Goal: Task Accomplishment & Management: Use online tool/utility

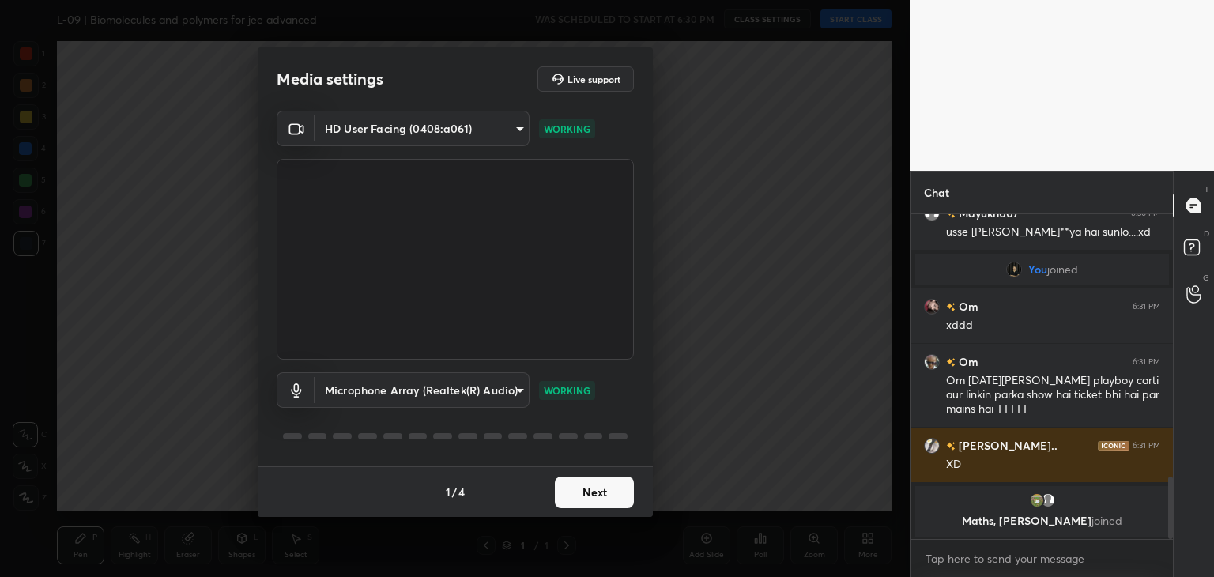
scroll to position [1411, 0]
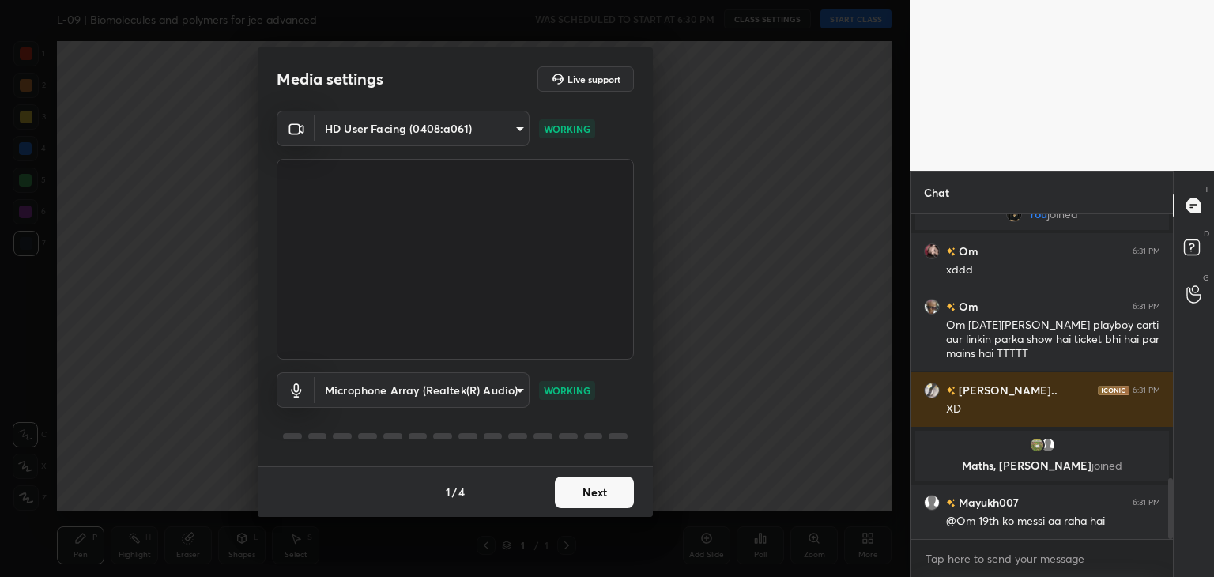
click at [604, 492] on button "Next" at bounding box center [594, 492] width 79 height 32
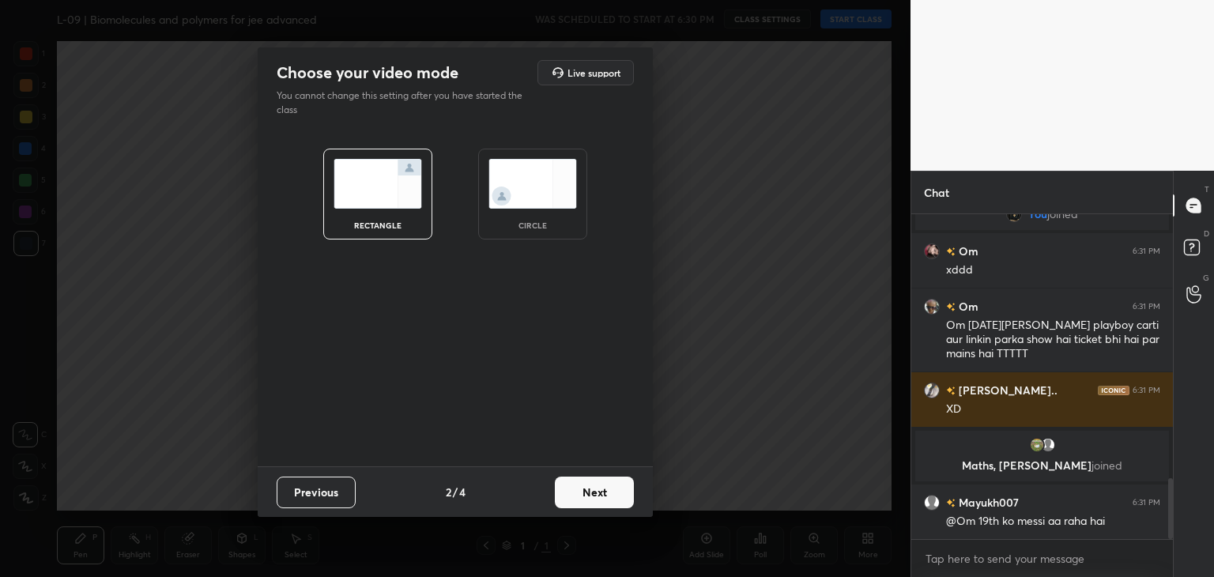
click at [604, 492] on button "Next" at bounding box center [594, 492] width 79 height 32
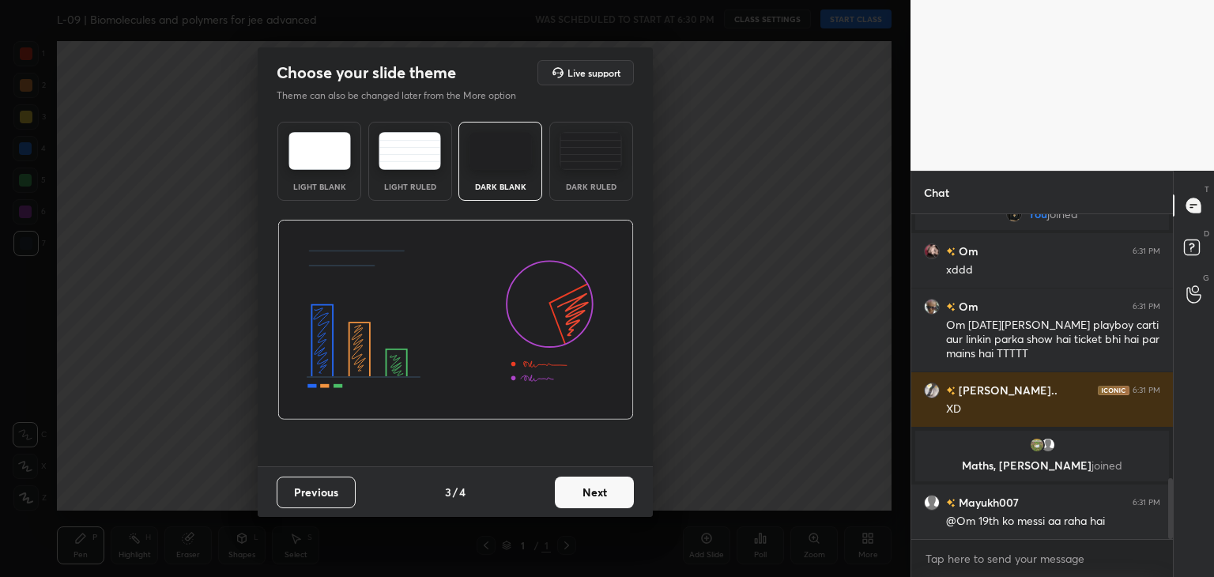
click at [593, 490] on button "Next" at bounding box center [594, 492] width 79 height 32
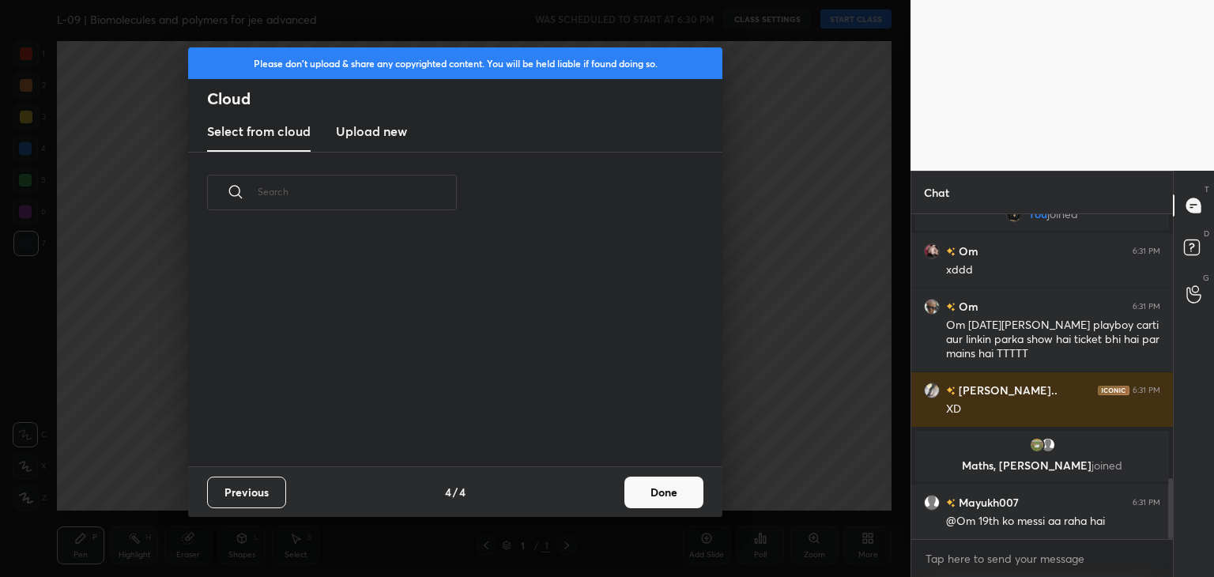
scroll to position [234, 507]
click at [676, 487] on button "Done" at bounding box center [663, 492] width 79 height 32
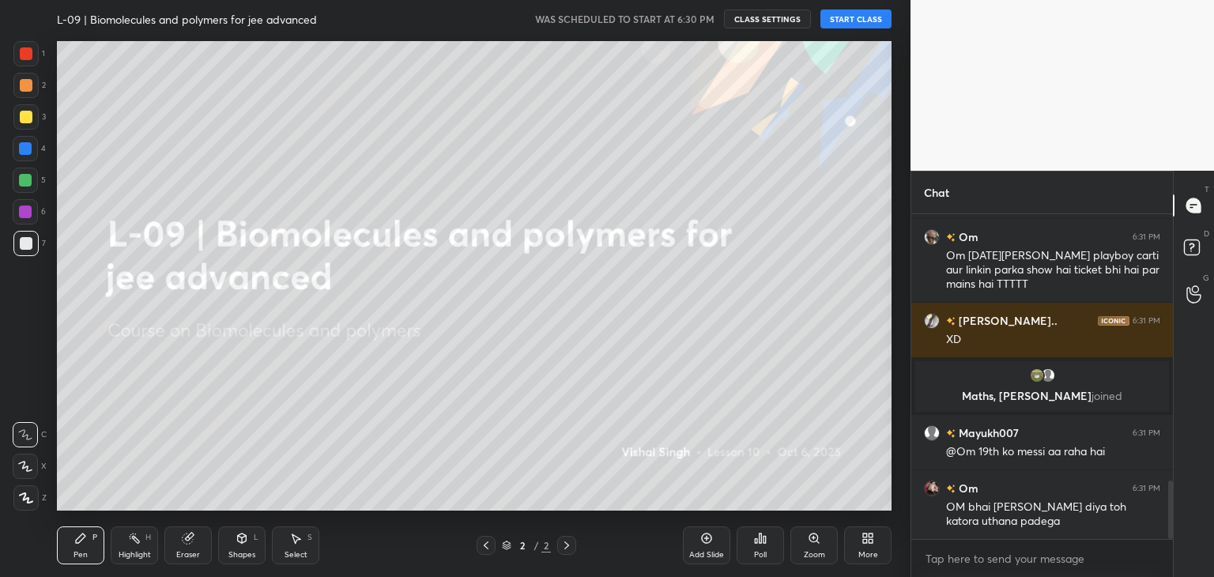
click at [869, 13] on button "START CLASS" at bounding box center [855, 18] width 71 height 19
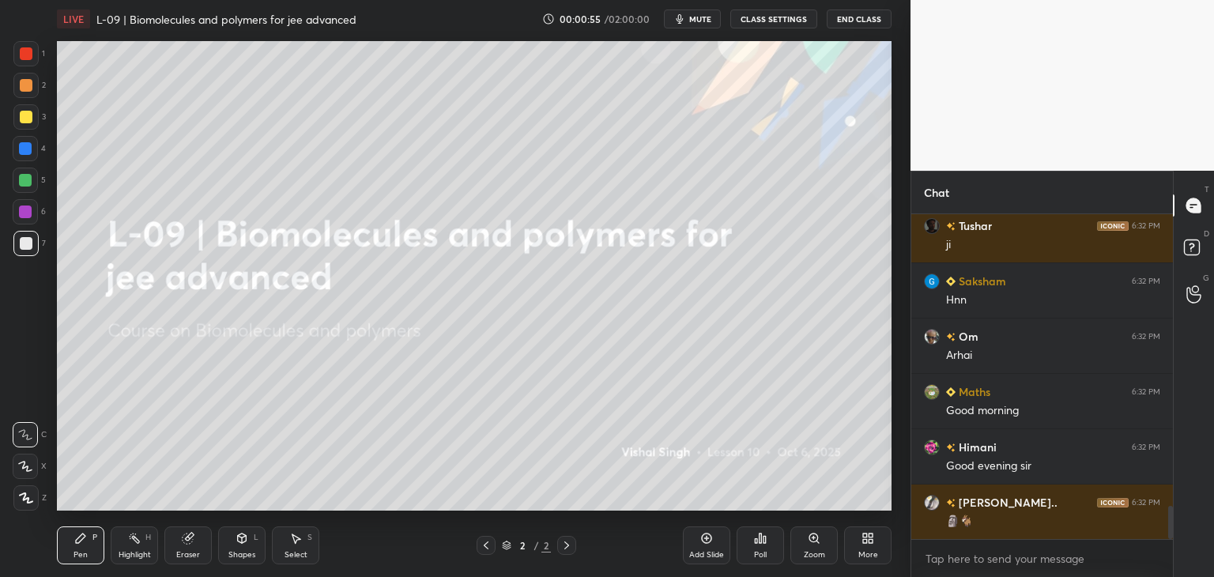
scroll to position [2881, 0]
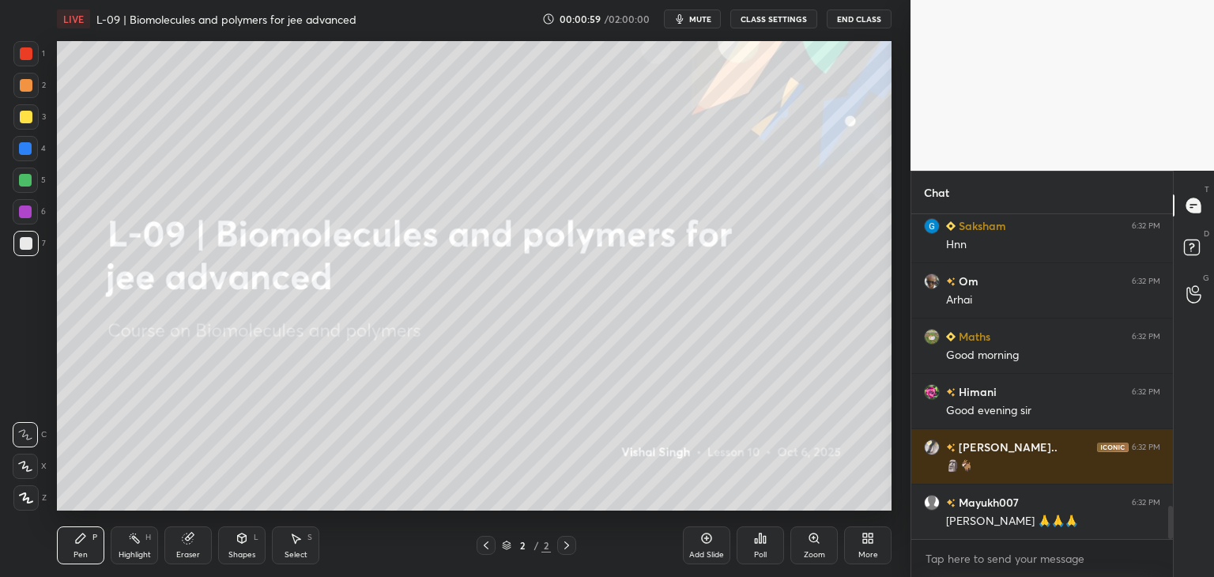
click at [31, 115] on div at bounding box center [26, 117] width 13 height 13
click at [32, 54] on div at bounding box center [26, 53] width 13 height 13
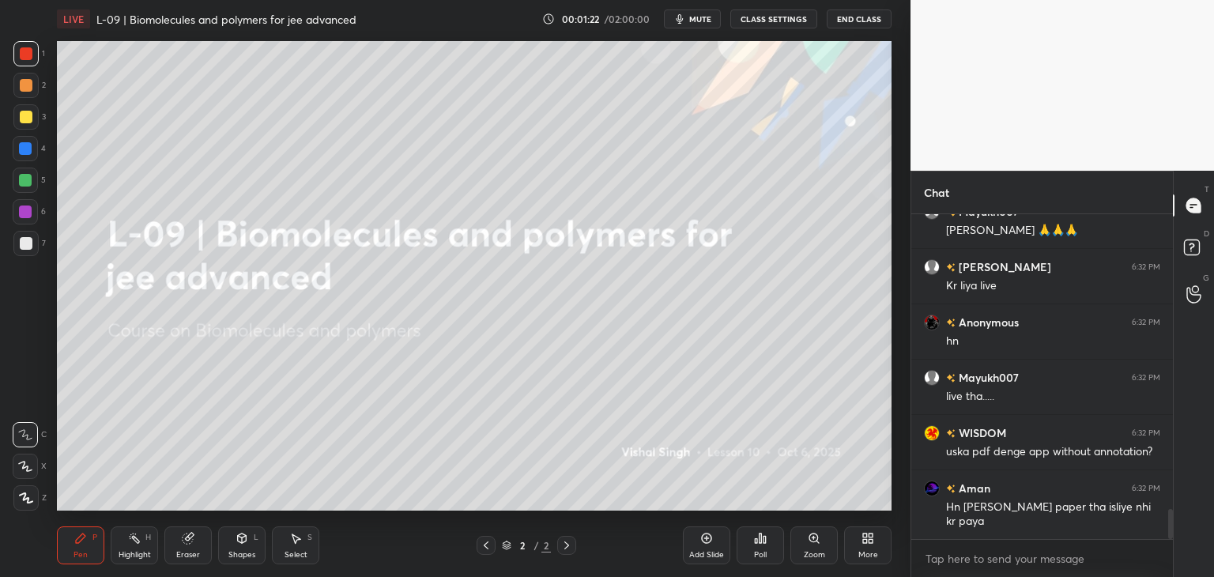
scroll to position [3227, 0]
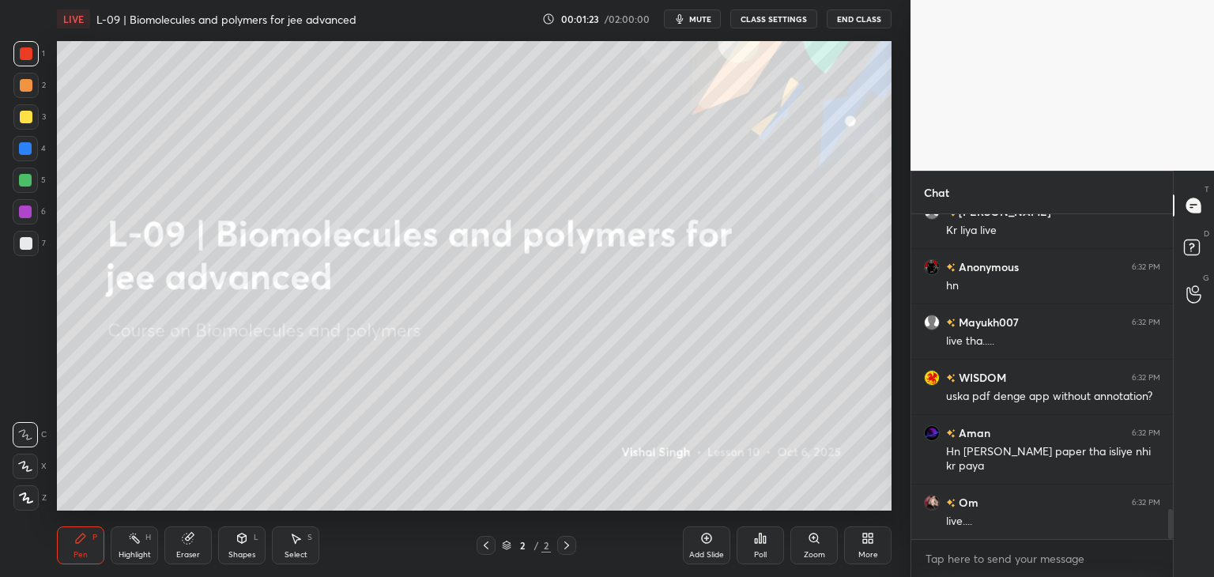
click at [28, 142] on div at bounding box center [25, 148] width 13 height 13
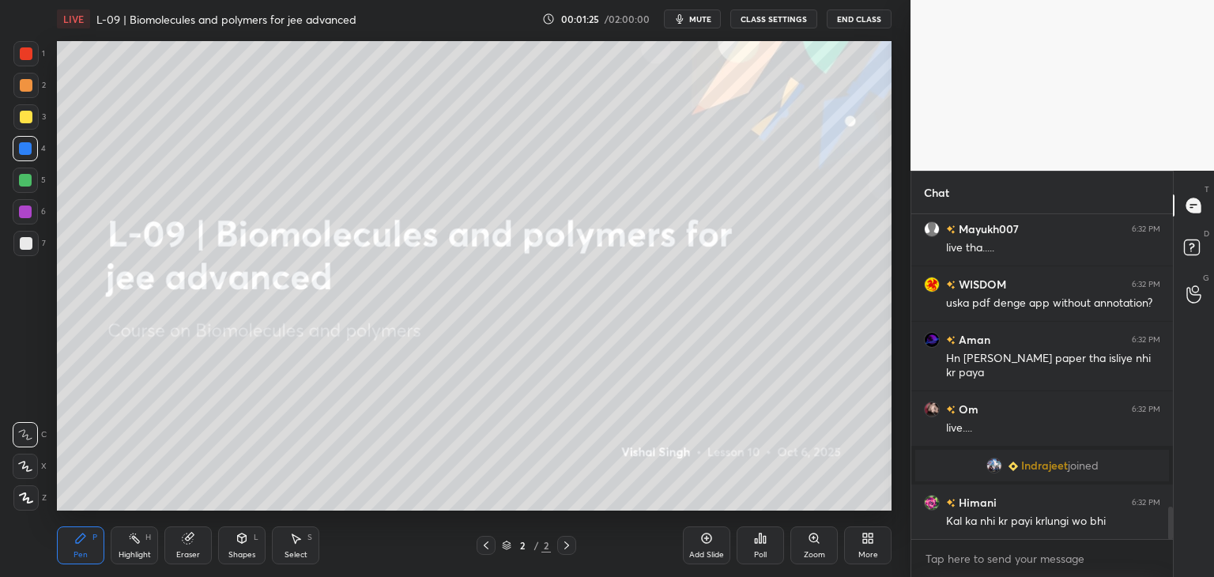
scroll to position [3045, 0]
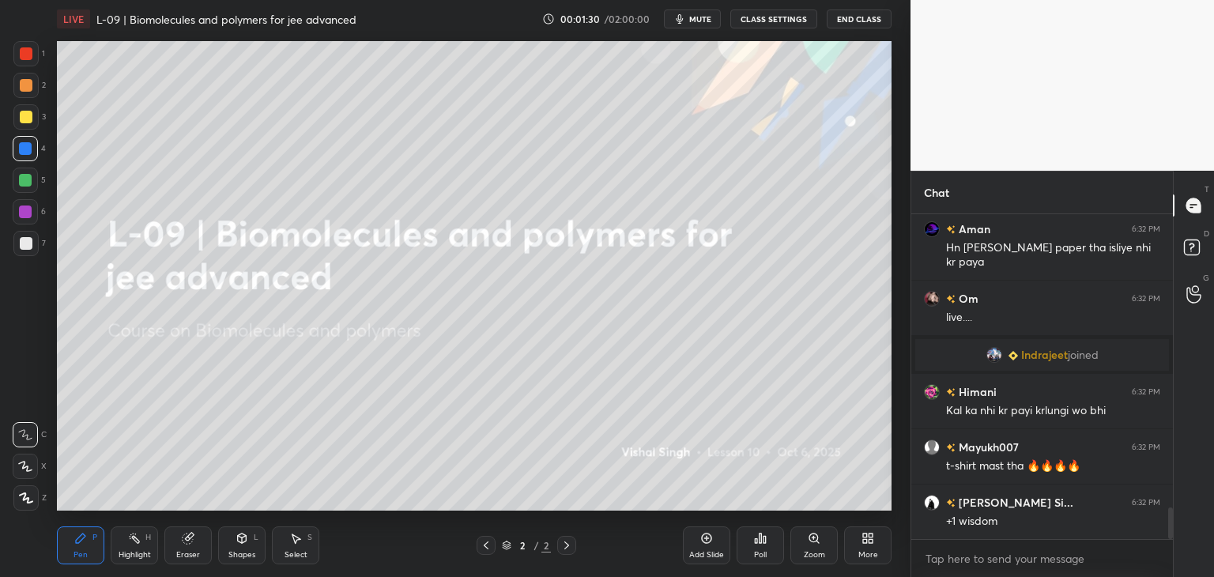
click at [191, 543] on icon at bounding box center [188, 538] width 13 height 13
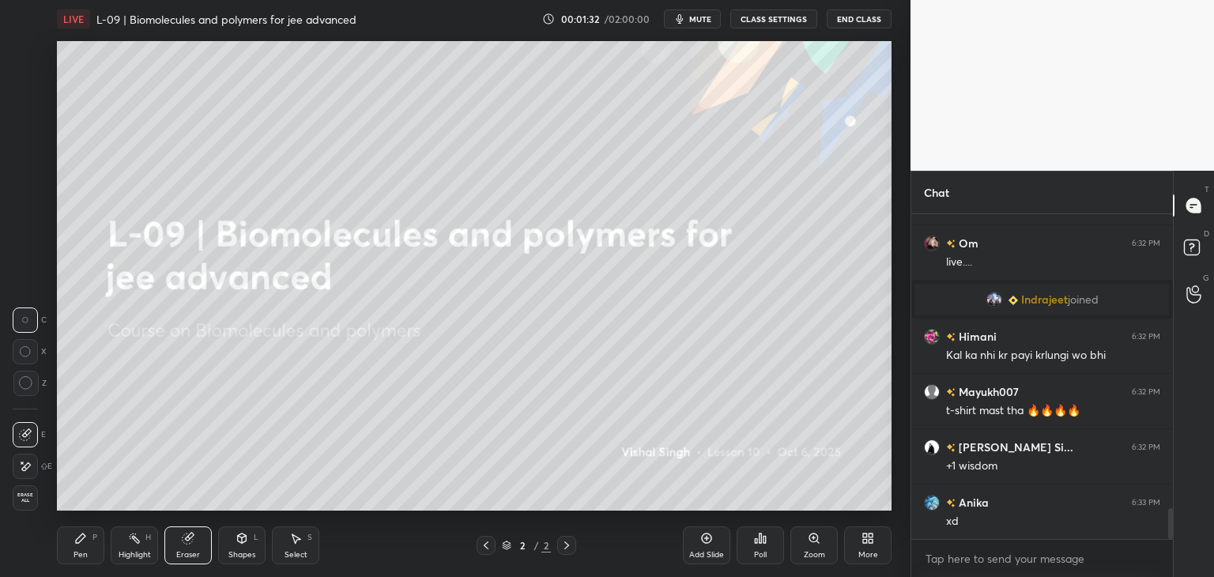
click at [88, 539] on div "Pen P" at bounding box center [80, 545] width 47 height 38
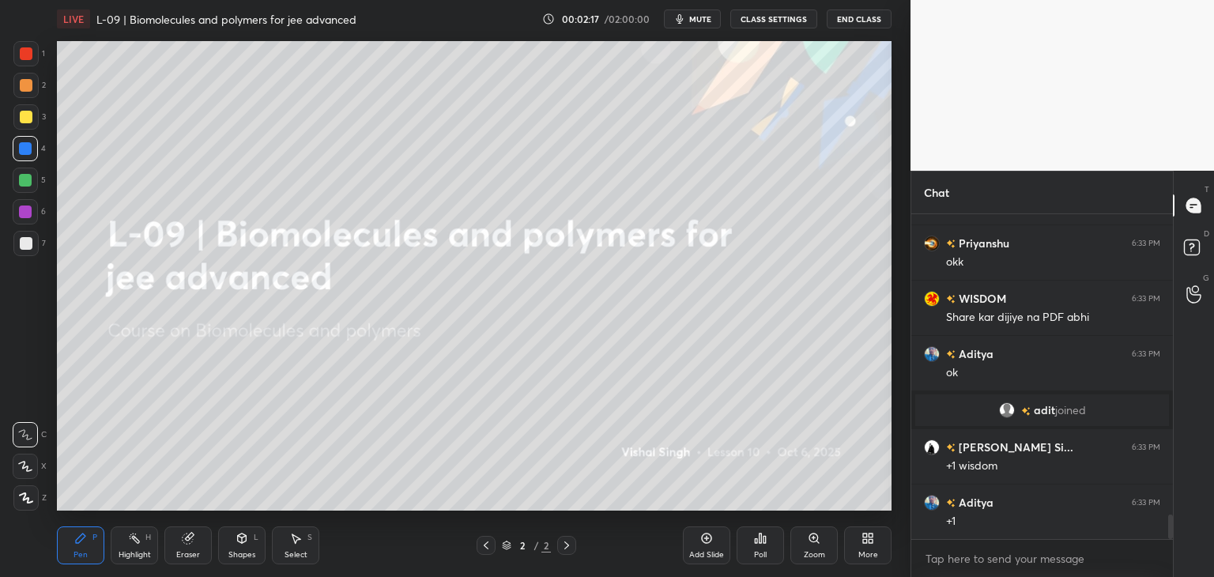
scroll to position [4074, 0]
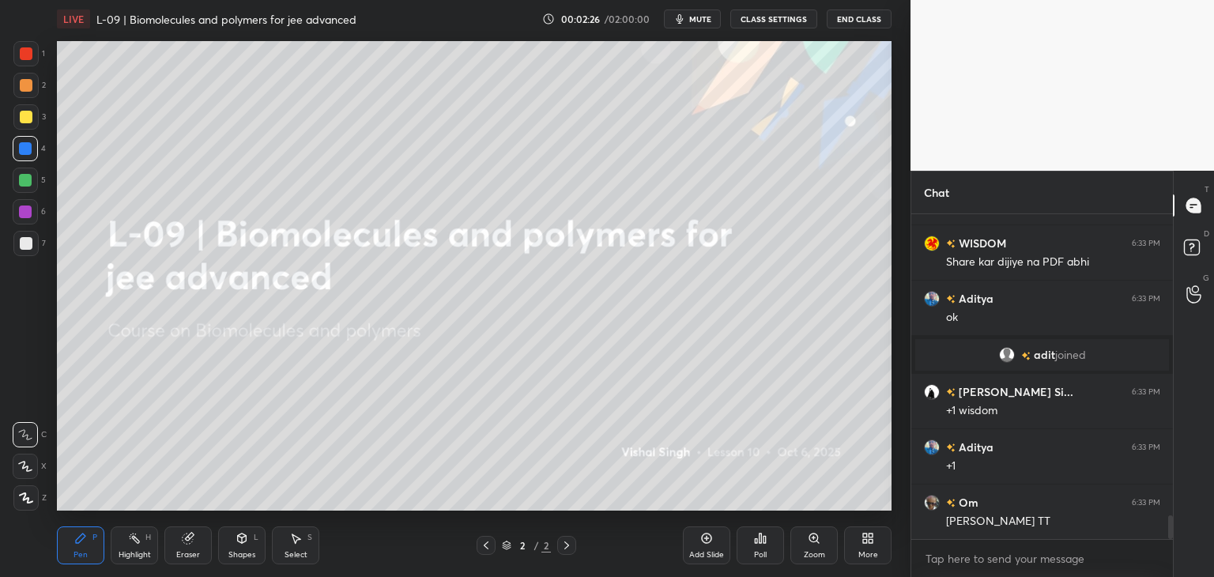
click at [28, 57] on div at bounding box center [26, 53] width 13 height 13
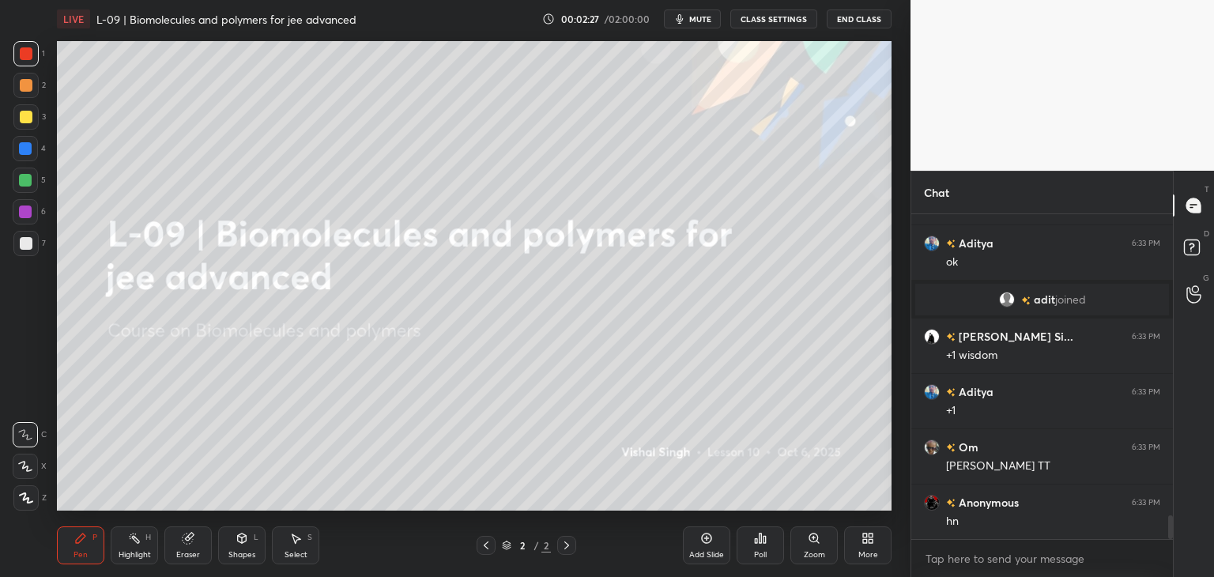
click at [31, 86] on div at bounding box center [26, 85] width 13 height 13
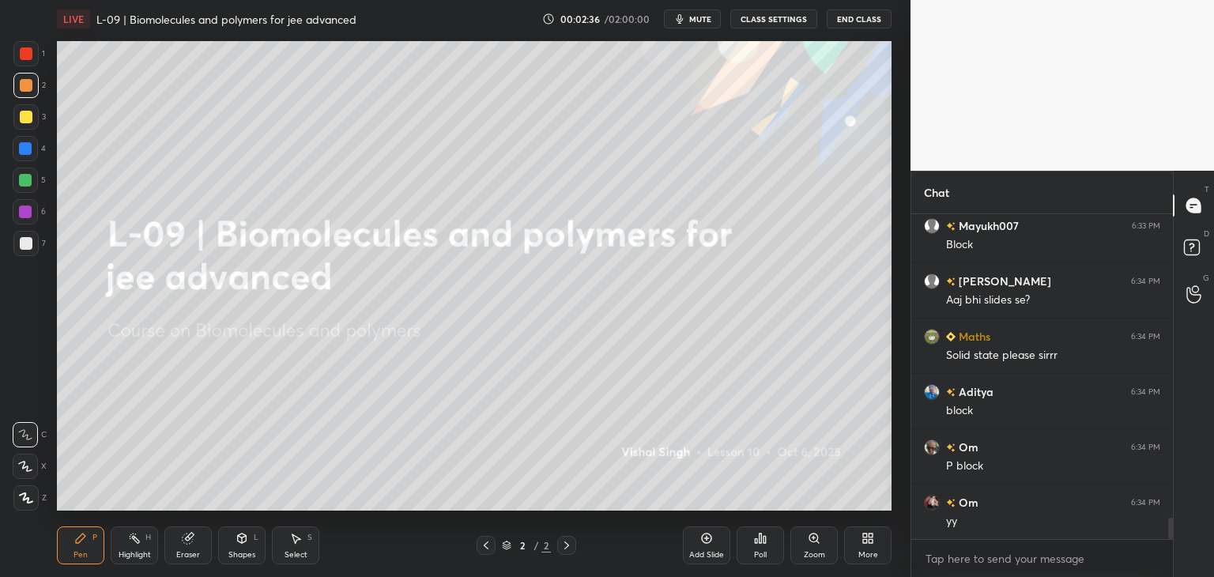
scroll to position [4737, 0]
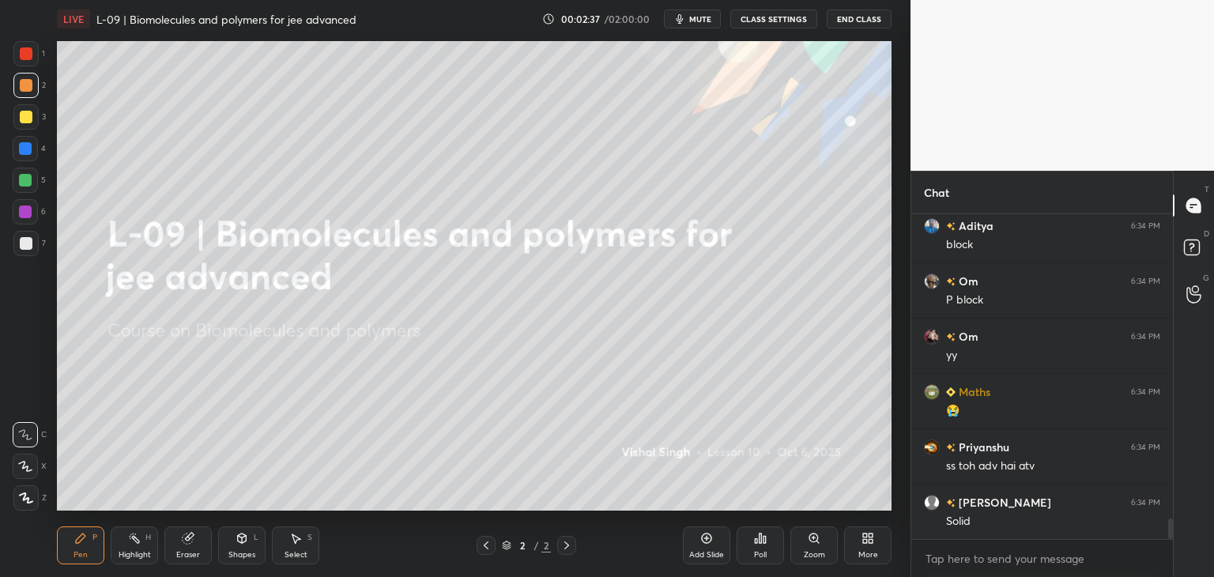
click at [26, 150] on div at bounding box center [25, 148] width 13 height 13
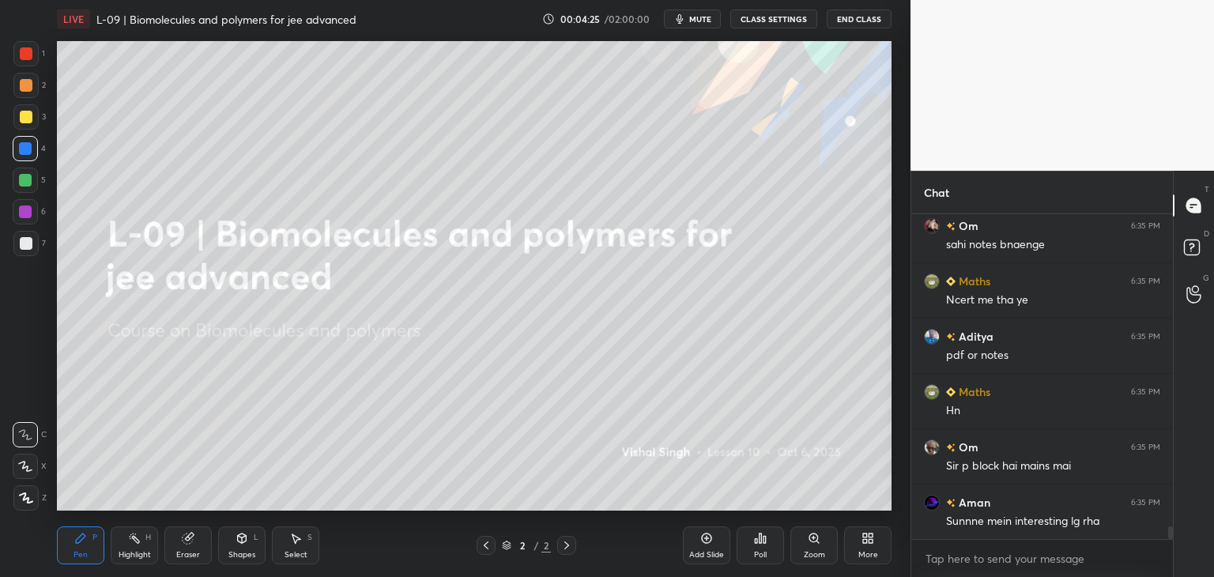
scroll to position [7945, 0]
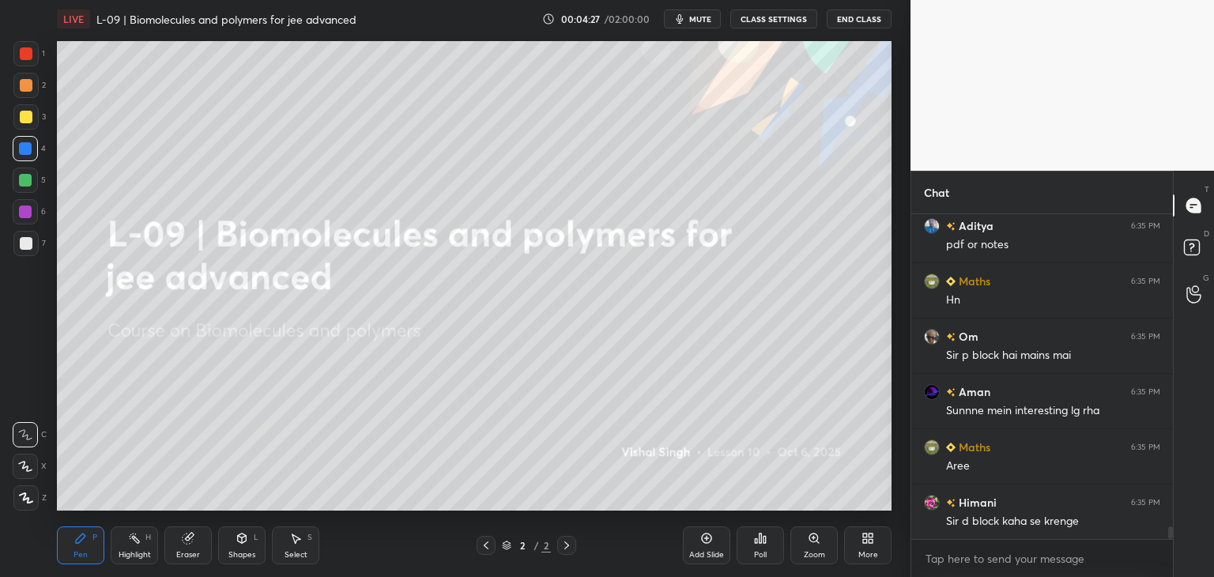
click at [30, 54] on div at bounding box center [26, 53] width 13 height 13
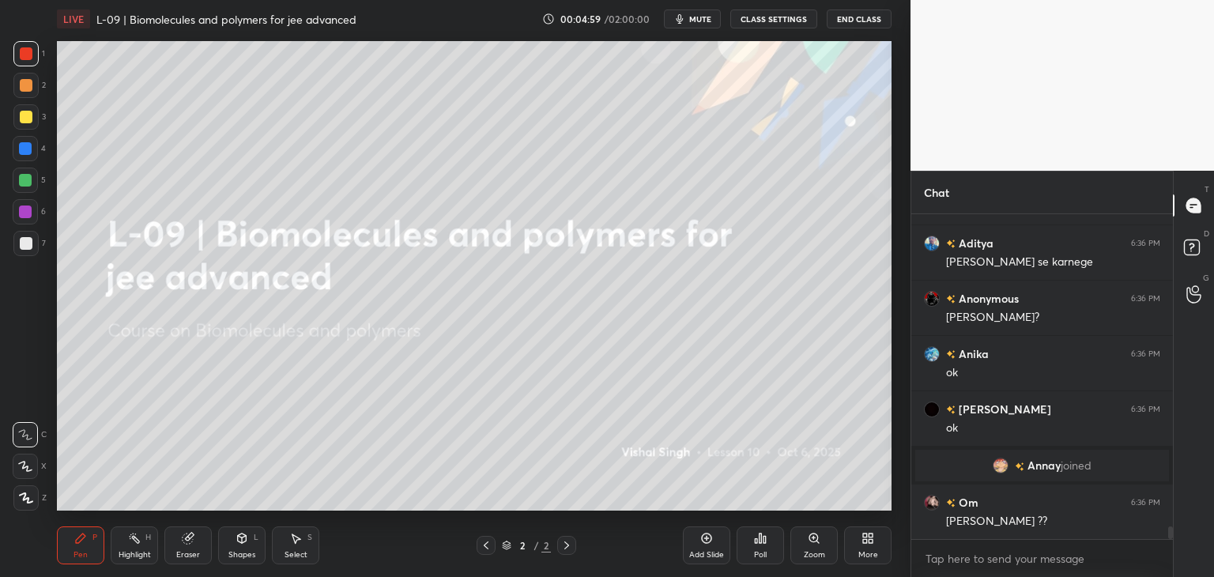
scroll to position [7913, 0]
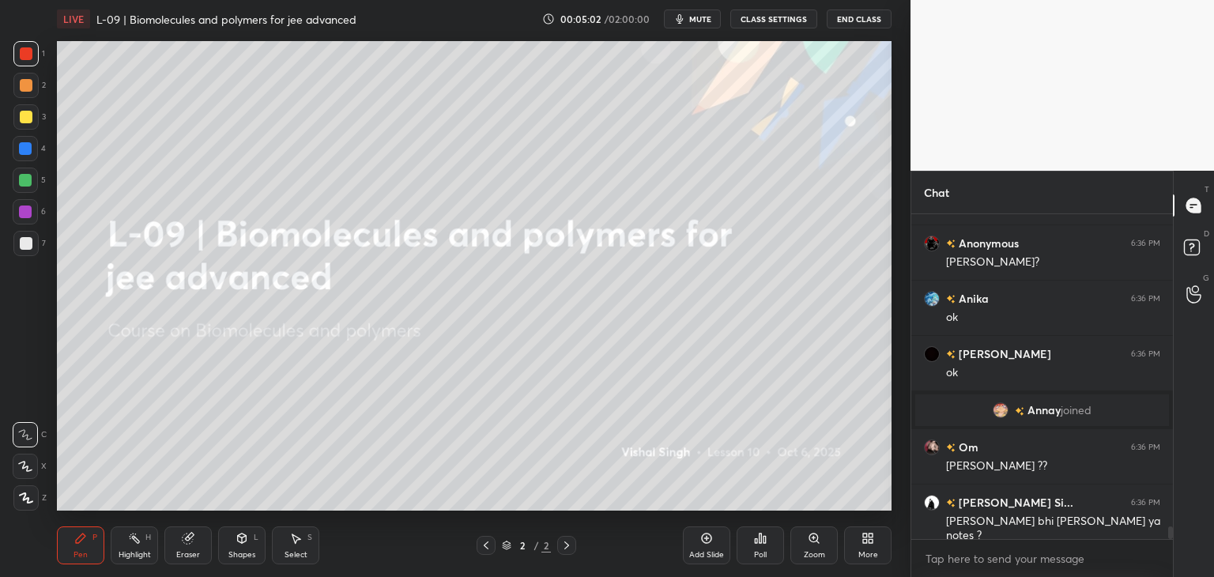
click at [40, 86] on div "2" at bounding box center [29, 85] width 32 height 25
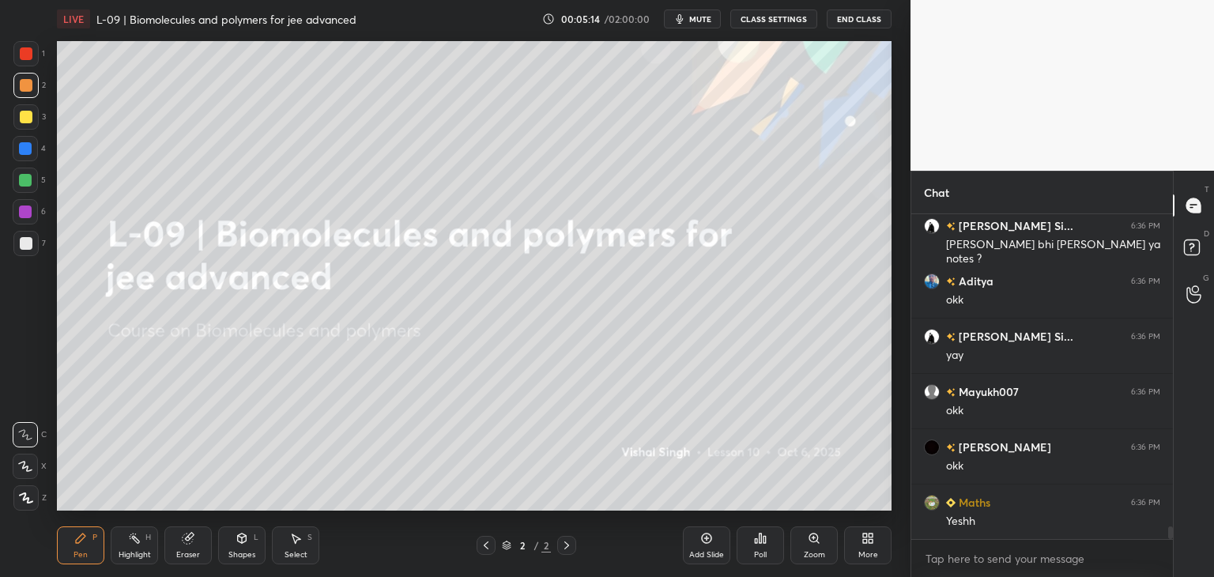
scroll to position [8245, 0]
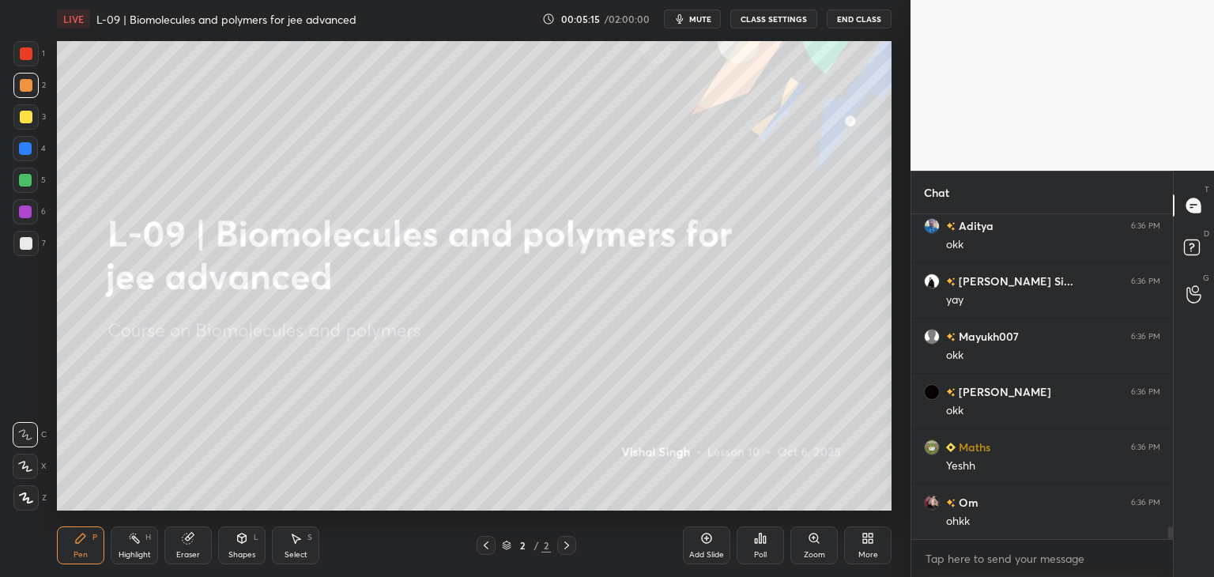
click at [26, 122] on div at bounding box center [26, 117] width 13 height 13
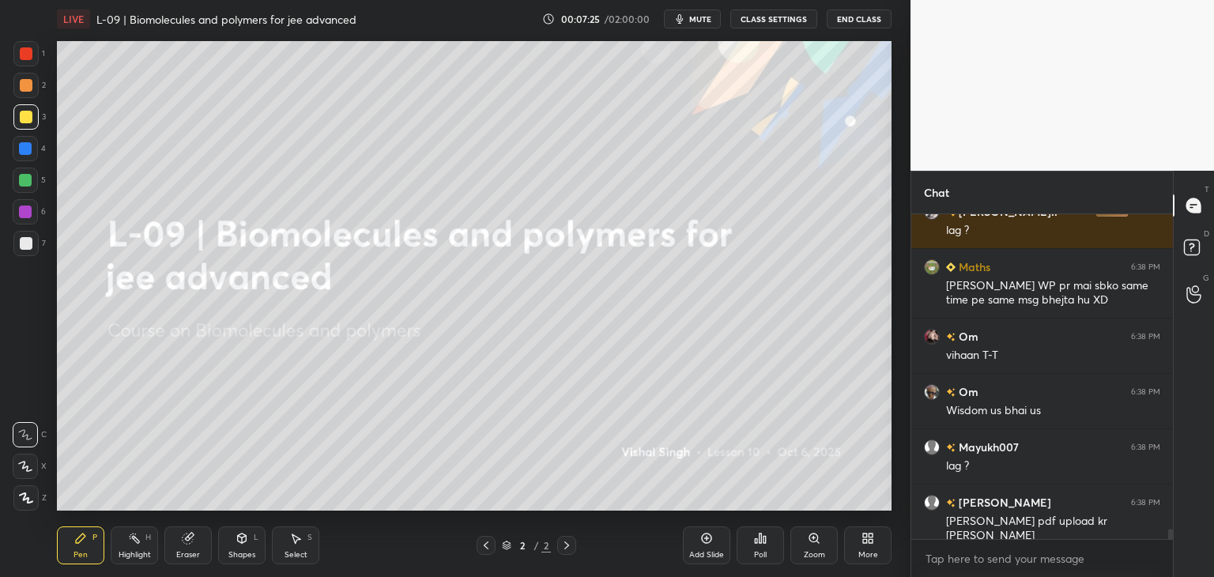
scroll to position [10336, 0]
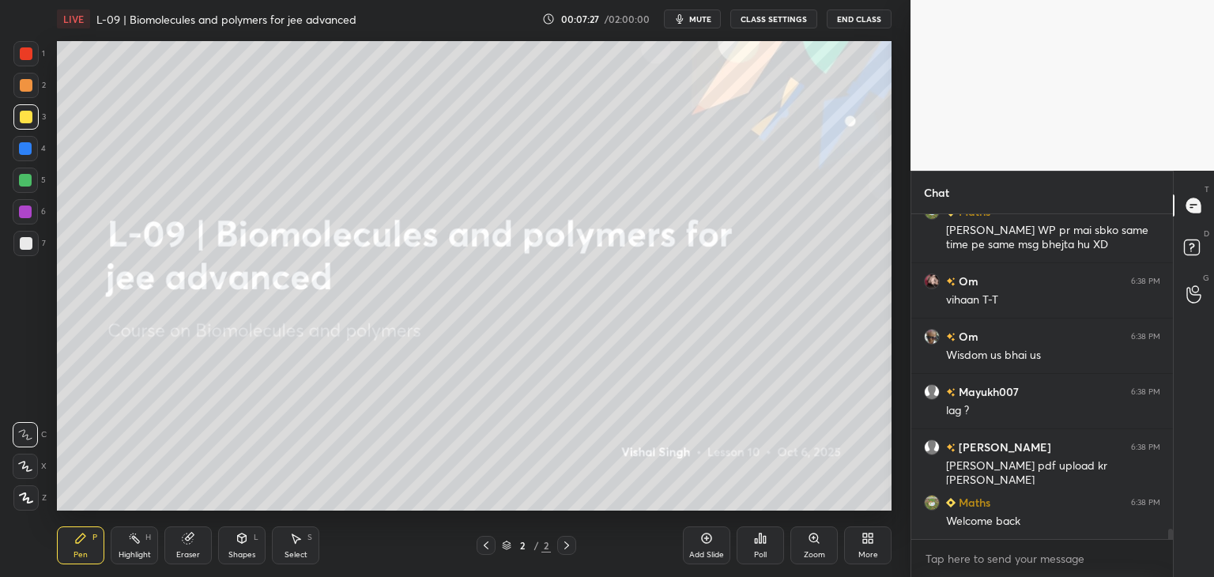
click at [705, 547] on div "Add Slide" at bounding box center [706, 545] width 47 height 38
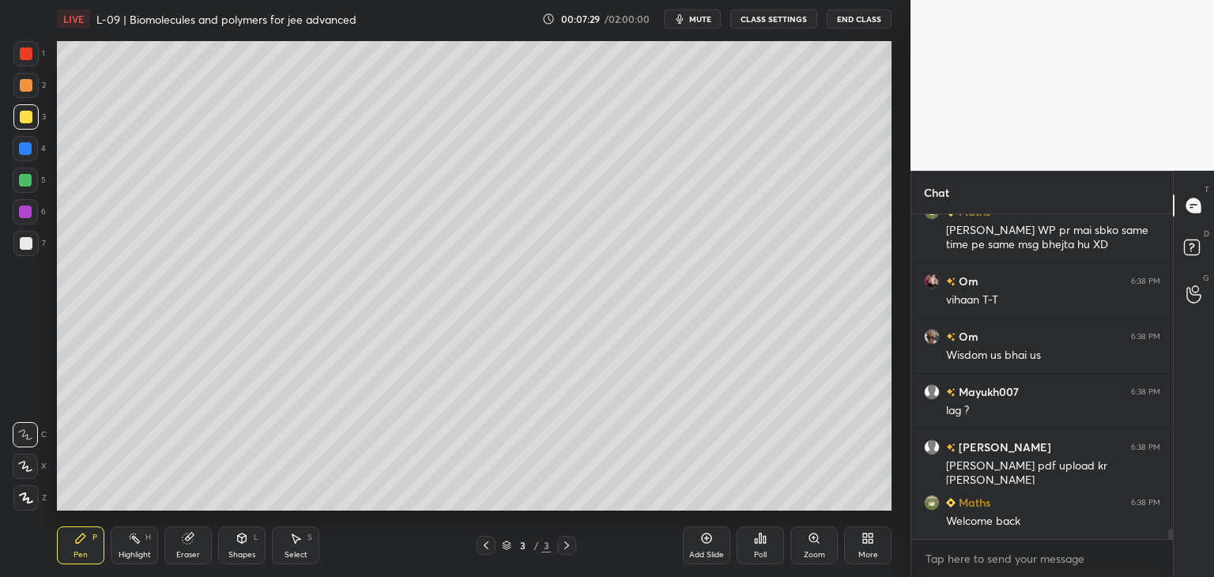
scroll to position [10391, 0]
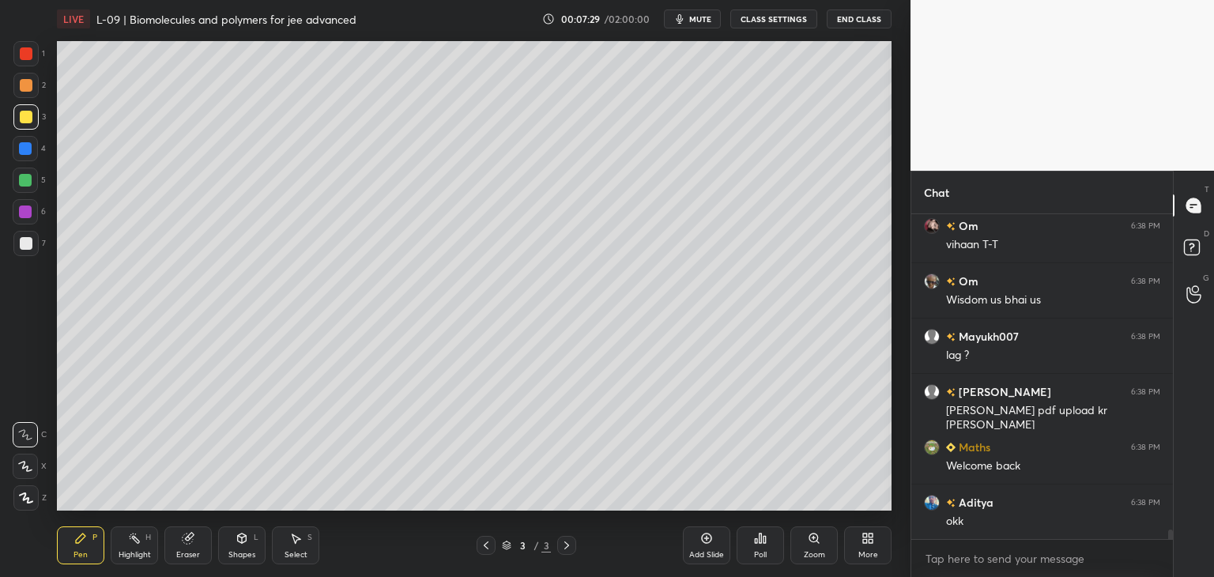
click at [853, 543] on div "More" at bounding box center [867, 545] width 47 height 38
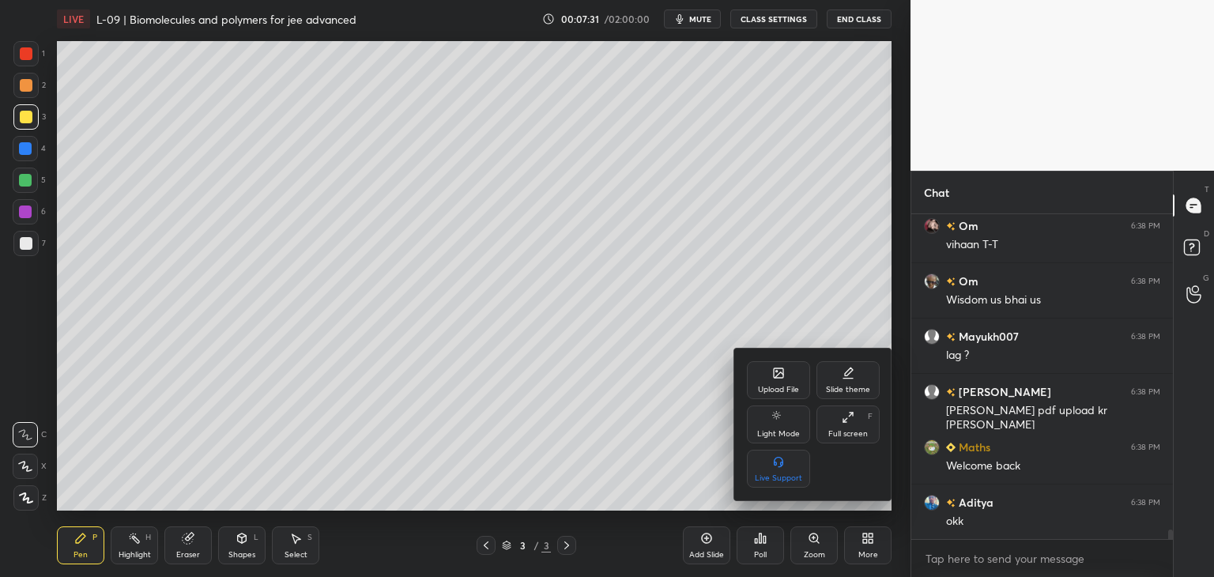
click at [775, 383] on div "Upload File" at bounding box center [778, 380] width 63 height 38
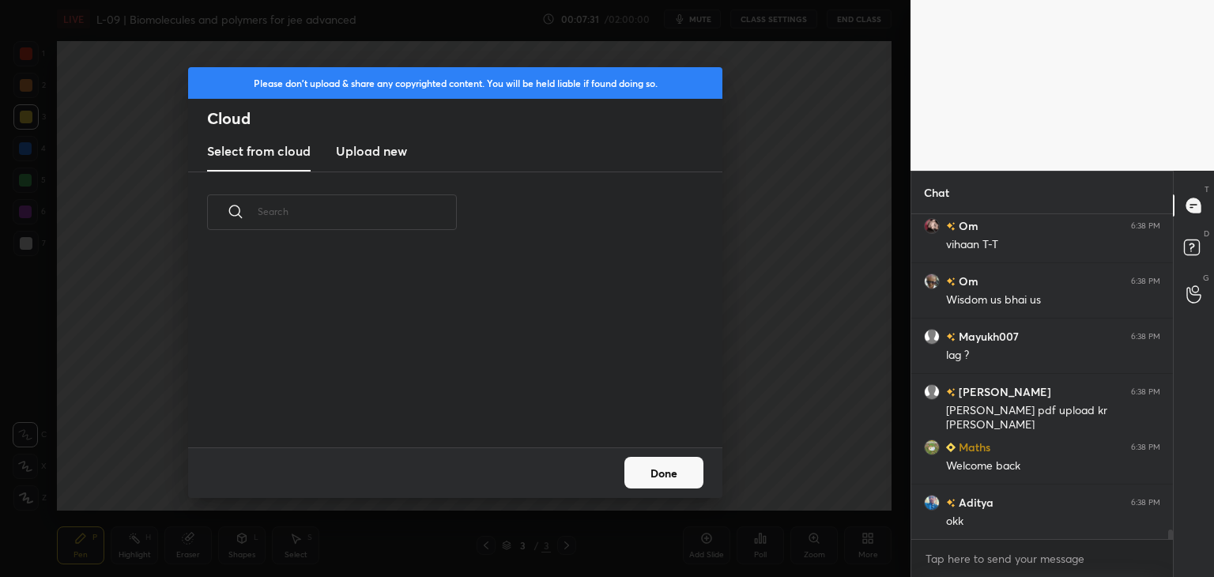
scroll to position [194, 507]
click at [388, 151] on h3 "Upload new" at bounding box center [371, 150] width 71 height 19
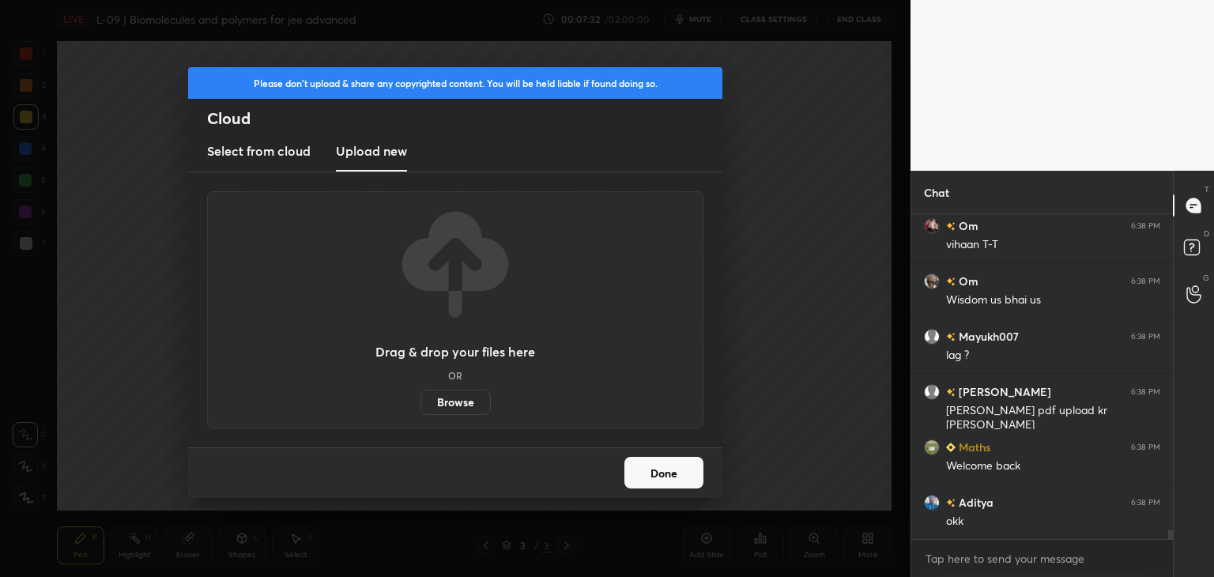
click at [458, 398] on label "Browse" at bounding box center [455, 401] width 70 height 25
click at [420, 398] on input "Browse" at bounding box center [420, 401] width 0 height 25
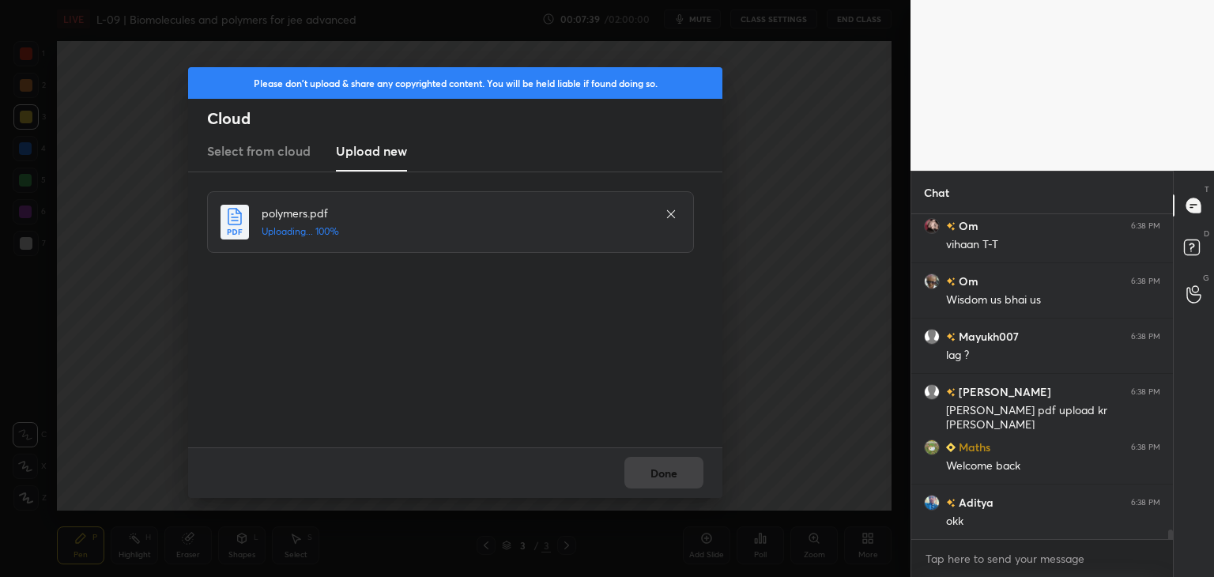
scroll to position [6, 5]
click at [668, 475] on button "Done" at bounding box center [663, 473] width 79 height 32
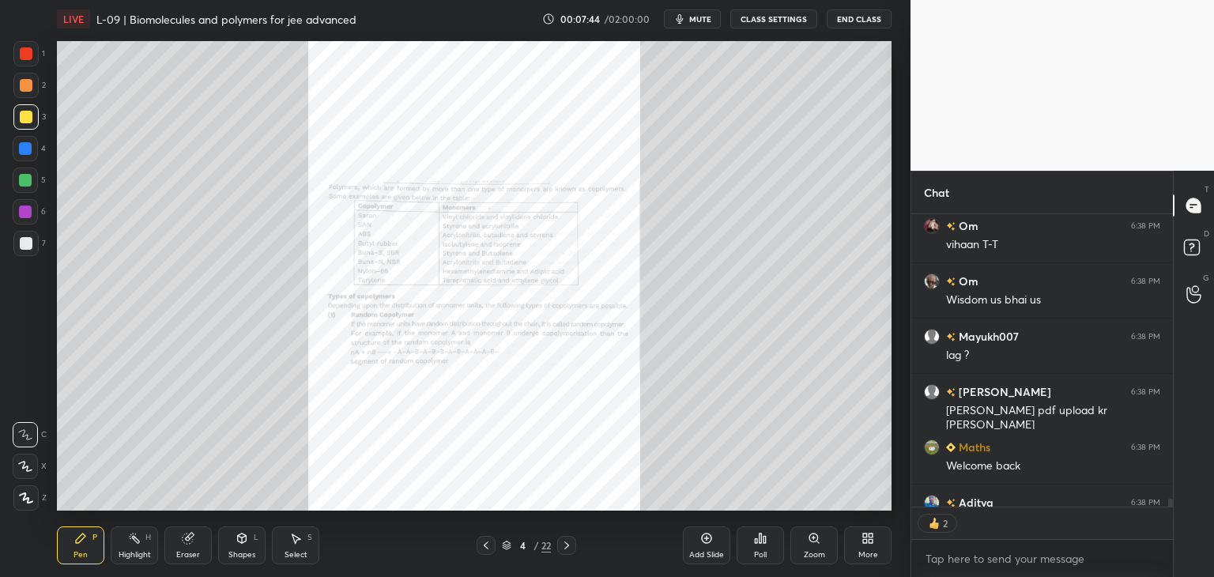
scroll to position [10479, 0]
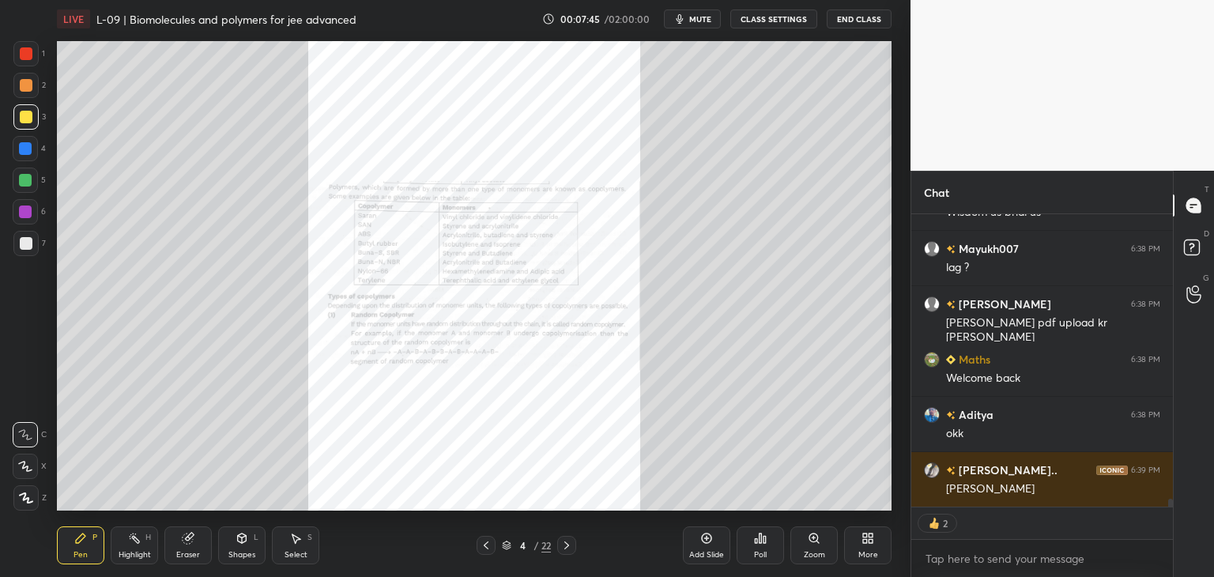
click at [23, 51] on div at bounding box center [26, 53] width 13 height 13
click at [563, 542] on icon at bounding box center [566, 545] width 13 height 13
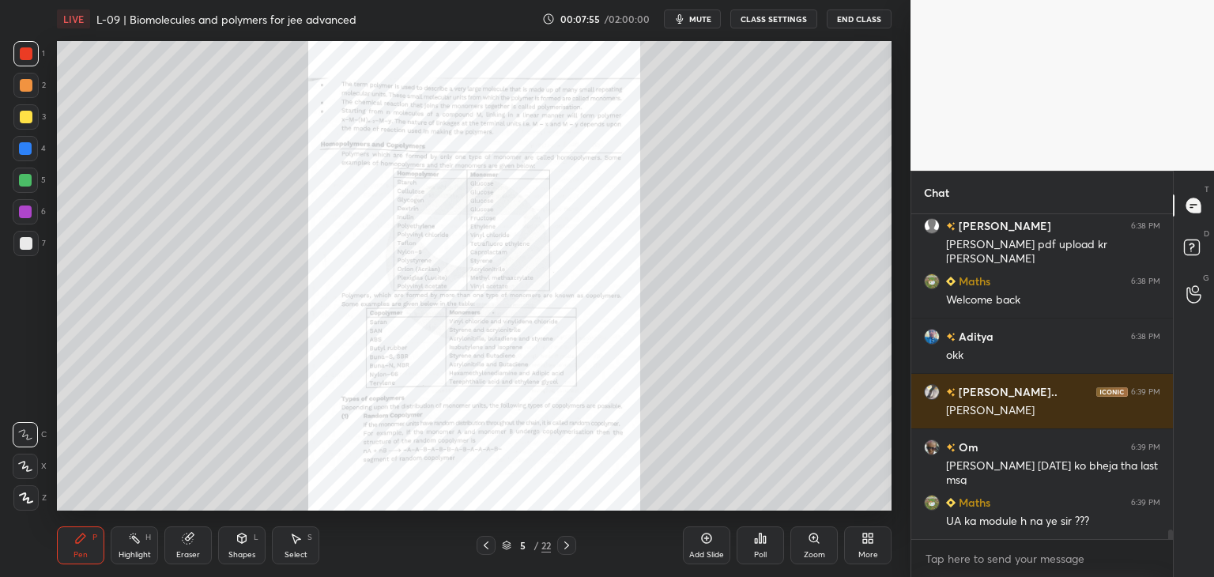
scroll to position [10612, 0]
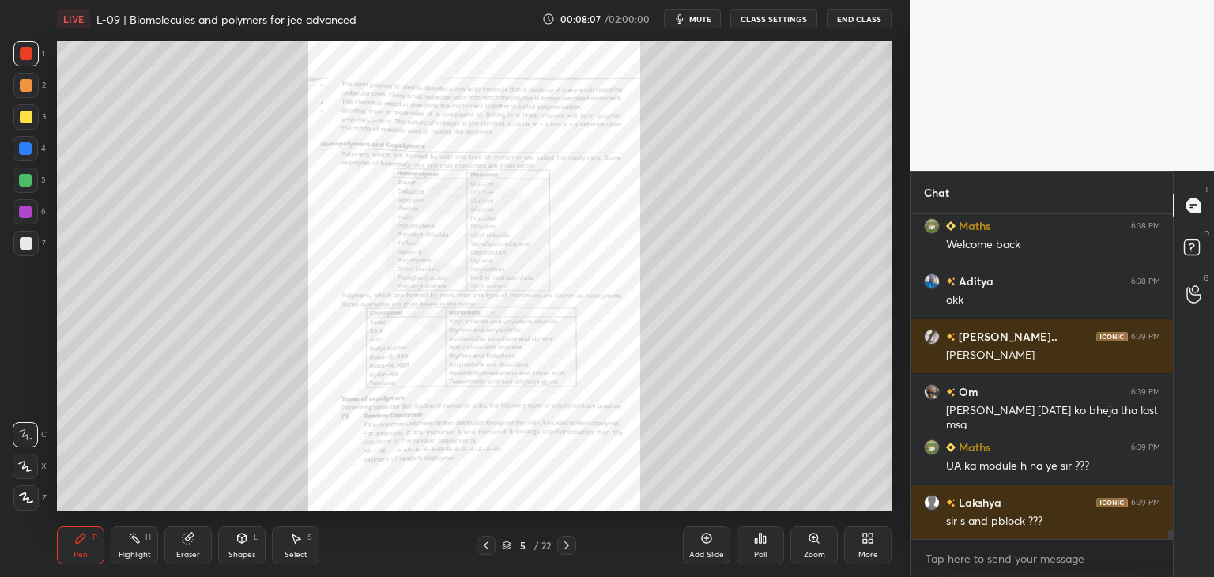
click at [565, 542] on icon at bounding box center [566, 545] width 5 height 8
click at [572, 544] on icon at bounding box center [566, 545] width 13 height 13
click at [573, 544] on div at bounding box center [566, 545] width 19 height 19
click at [574, 544] on div at bounding box center [566, 545] width 19 height 19
click at [572, 545] on icon at bounding box center [566, 545] width 13 height 13
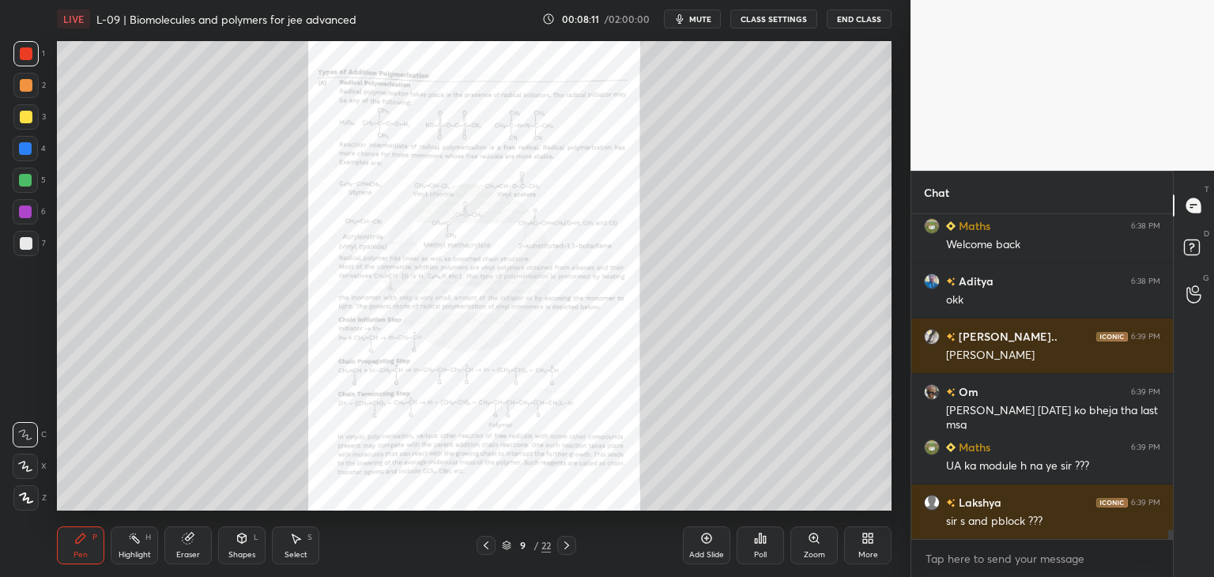
scroll to position [10667, 0]
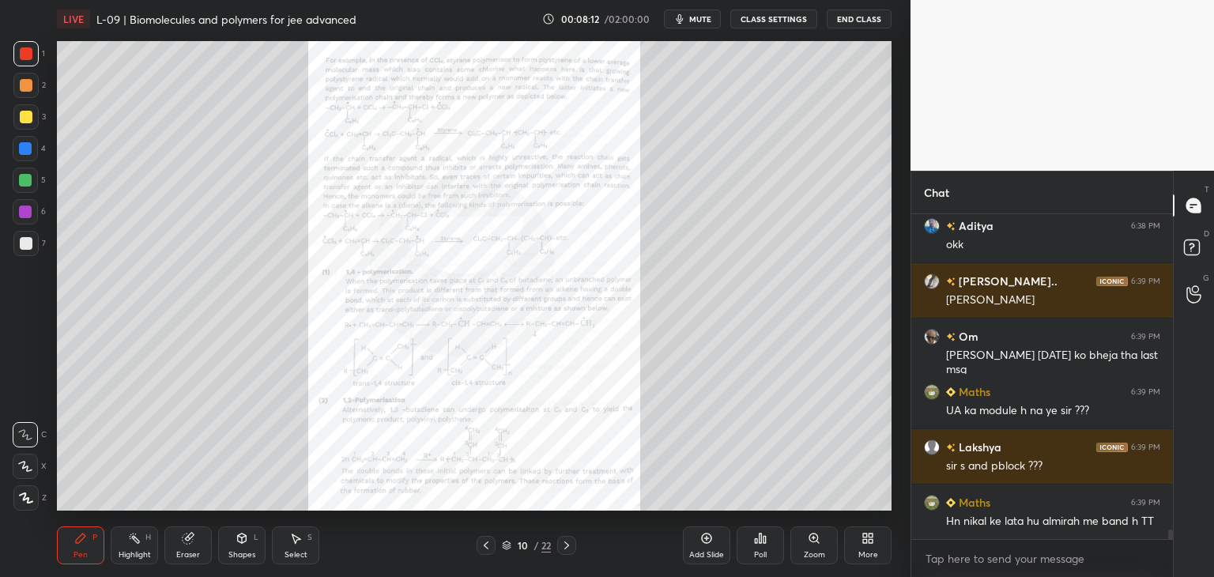
click at [569, 544] on icon at bounding box center [566, 545] width 13 height 13
click at [570, 541] on icon at bounding box center [566, 545] width 13 height 13
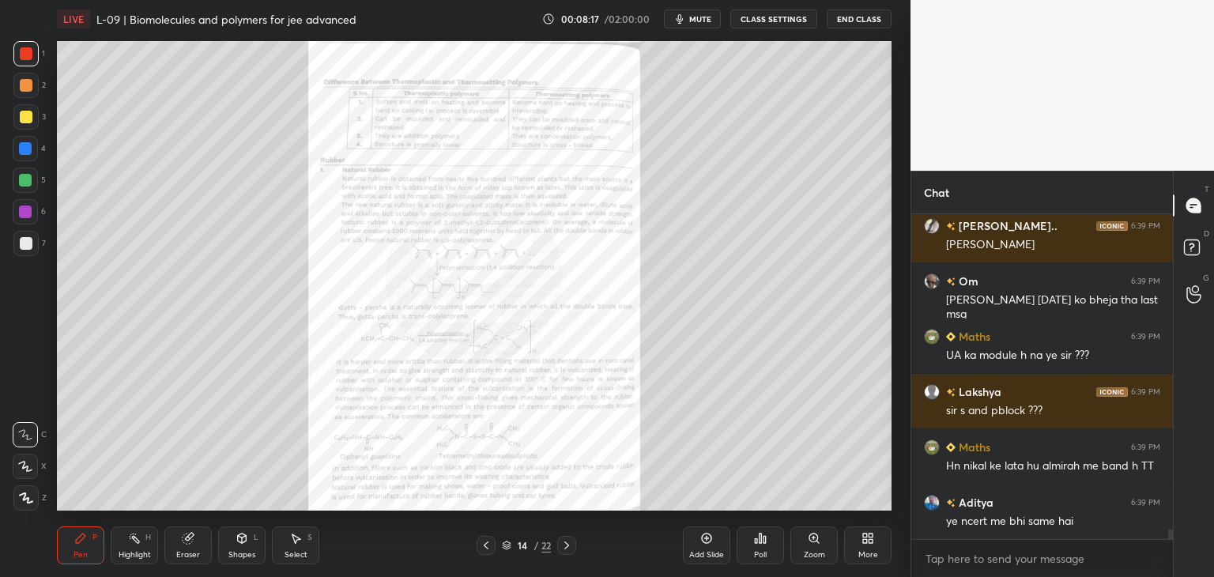
click at [570, 544] on icon at bounding box center [566, 545] width 13 height 13
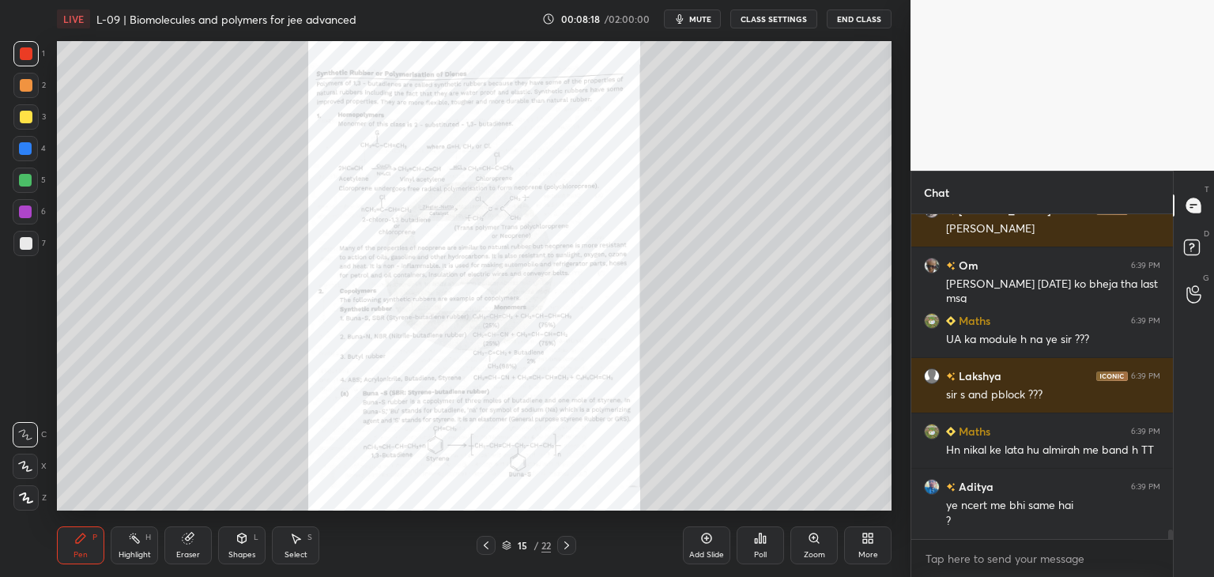
click at [571, 545] on icon at bounding box center [566, 545] width 13 height 13
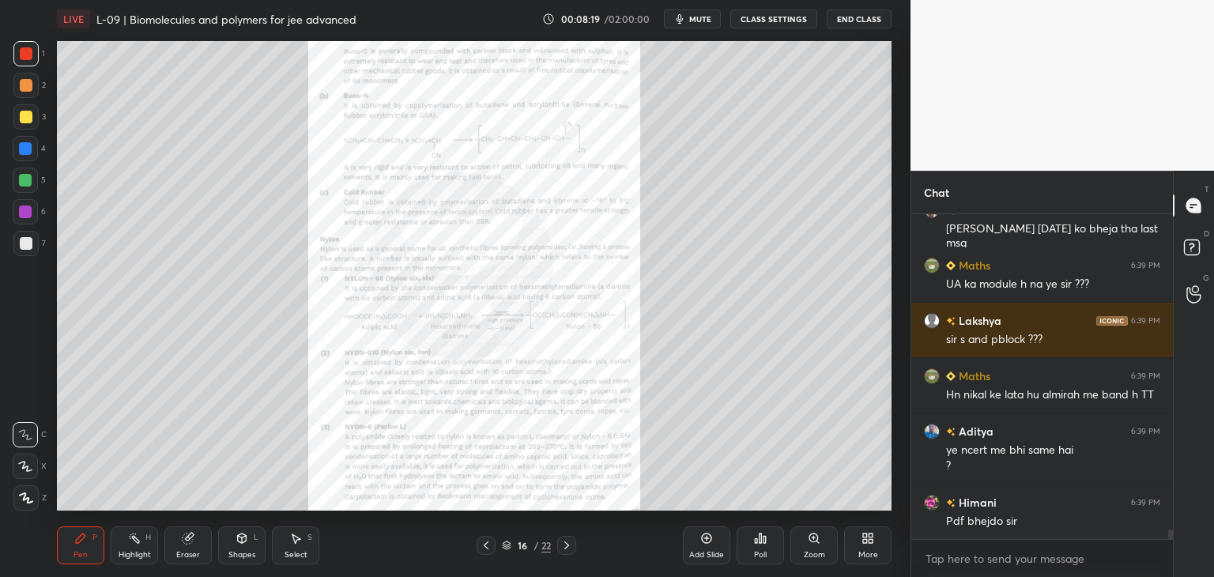
click at [571, 546] on icon at bounding box center [566, 545] width 13 height 13
click at [570, 546] on icon at bounding box center [566, 545] width 13 height 13
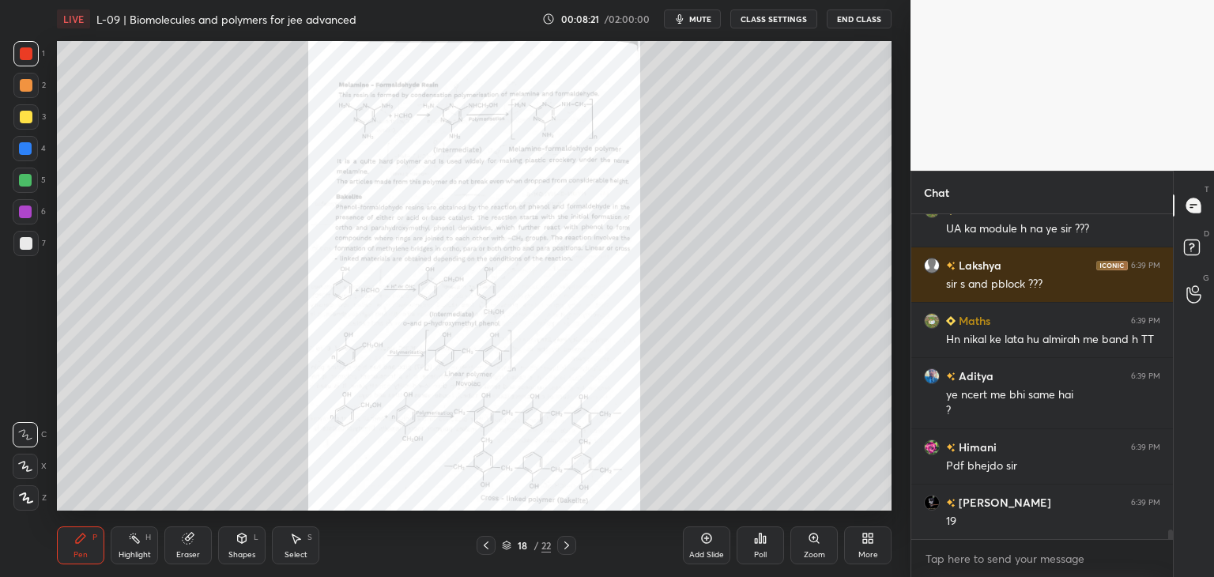
scroll to position [10904, 0]
click at [570, 544] on icon at bounding box center [566, 545] width 13 height 13
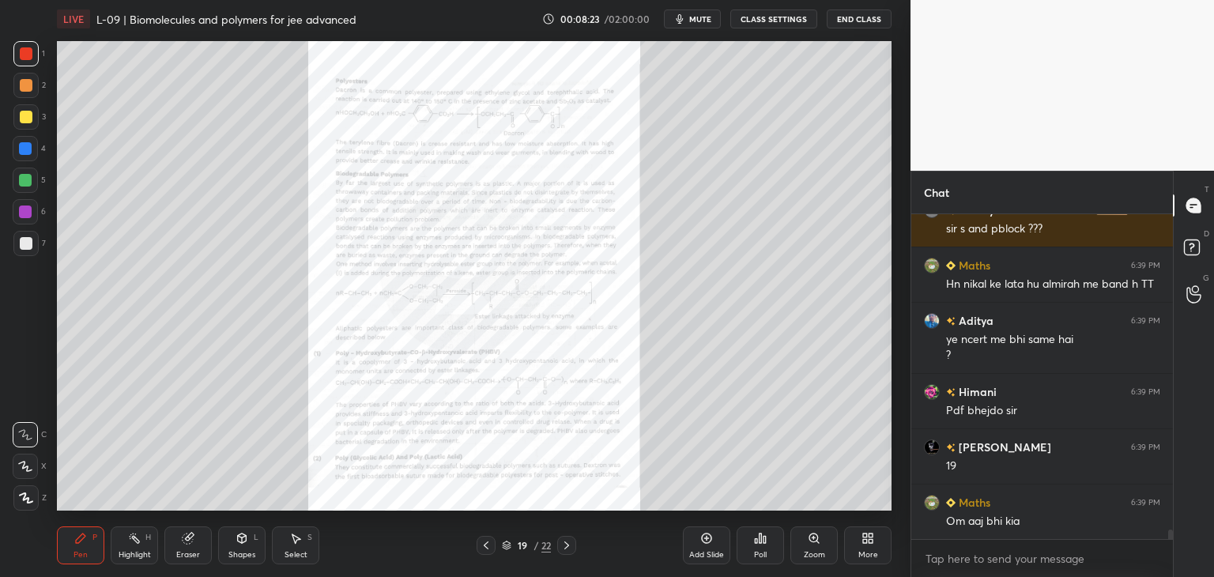
click at [570, 544] on icon at bounding box center [566, 545] width 13 height 13
click at [571, 544] on icon at bounding box center [566, 545] width 13 height 13
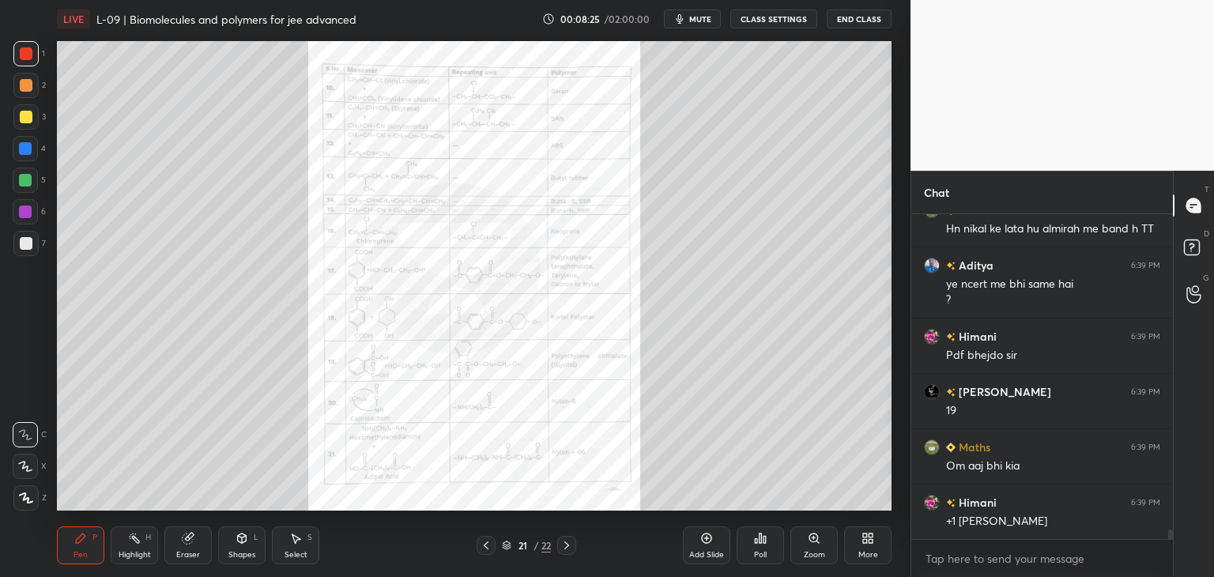
click at [571, 544] on icon at bounding box center [566, 545] width 13 height 13
click at [490, 541] on icon at bounding box center [486, 545] width 13 height 13
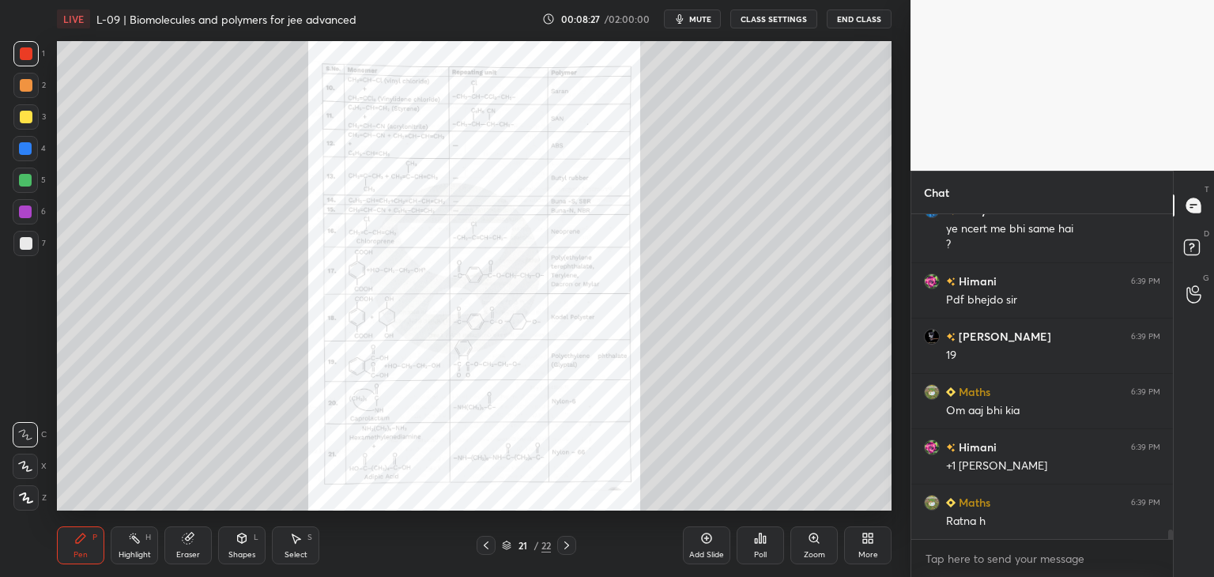
click at [491, 544] on icon at bounding box center [486, 545] width 13 height 13
click at [493, 544] on div at bounding box center [485, 545] width 19 height 19
click at [495, 544] on div "19 / 22" at bounding box center [526, 545] width 100 height 19
click at [486, 545] on icon at bounding box center [486, 545] width 13 height 13
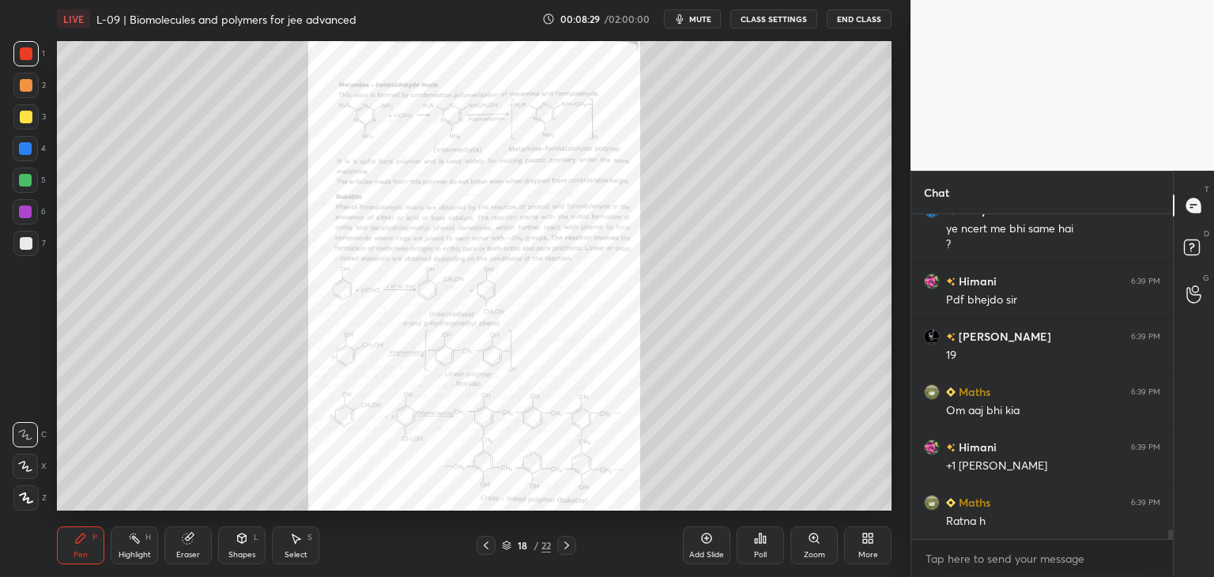
click at [486, 545] on icon at bounding box center [486, 545] width 13 height 13
click at [487, 544] on icon at bounding box center [486, 545] width 13 height 13
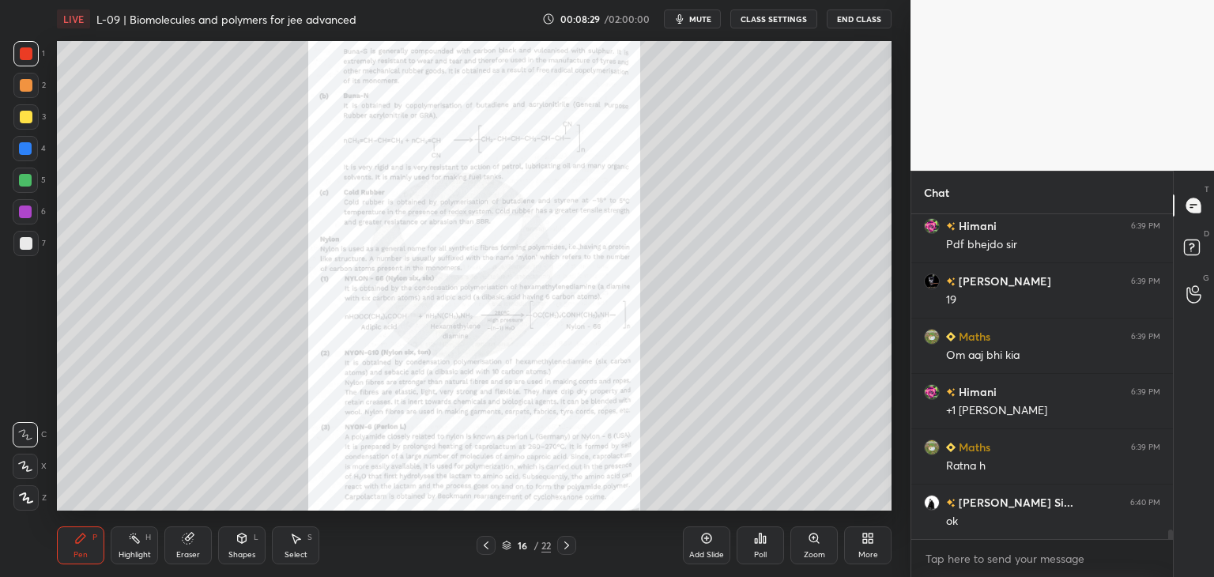
click at [487, 544] on icon at bounding box center [486, 545] width 13 height 13
click at [487, 545] on icon at bounding box center [486, 545] width 13 height 13
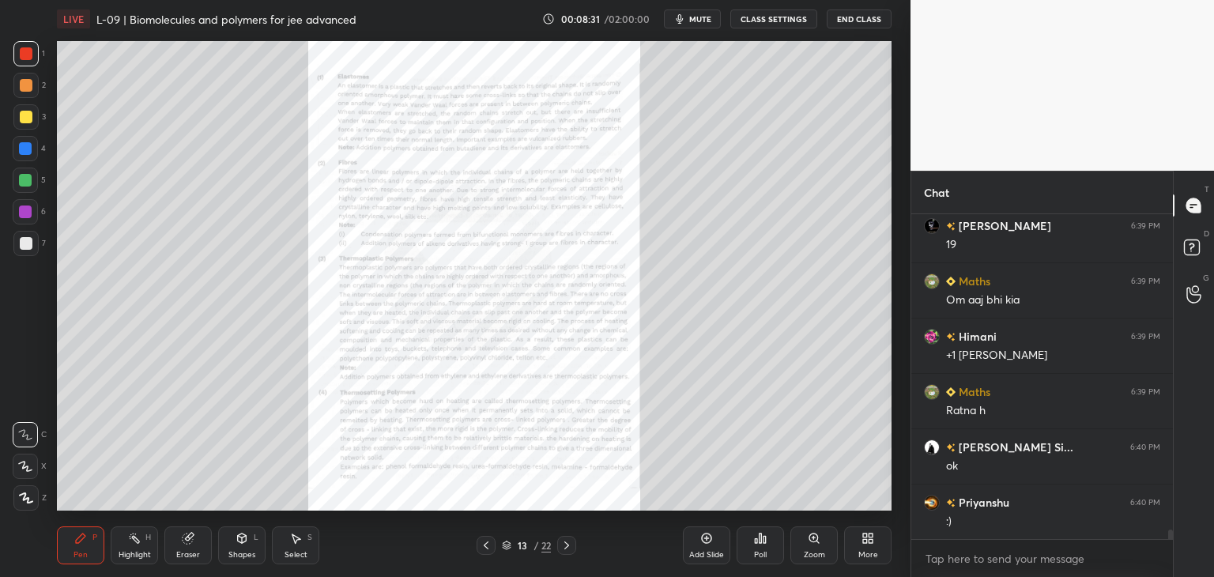
click at [487, 547] on icon at bounding box center [486, 545] width 13 height 13
click at [487, 548] on icon at bounding box center [486, 545] width 13 height 13
click at [488, 548] on icon at bounding box center [486, 545] width 13 height 13
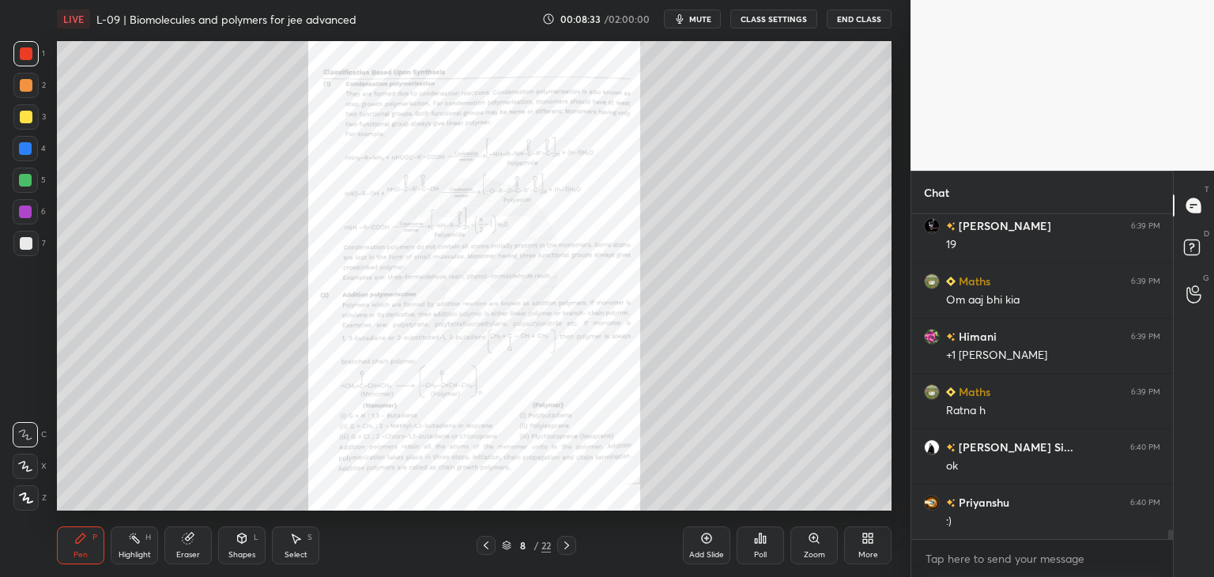
click at [487, 548] on icon at bounding box center [486, 545] width 13 height 13
click at [487, 548] on icon at bounding box center [486, 545] width 5 height 8
click at [569, 548] on icon at bounding box center [566, 545] width 13 height 13
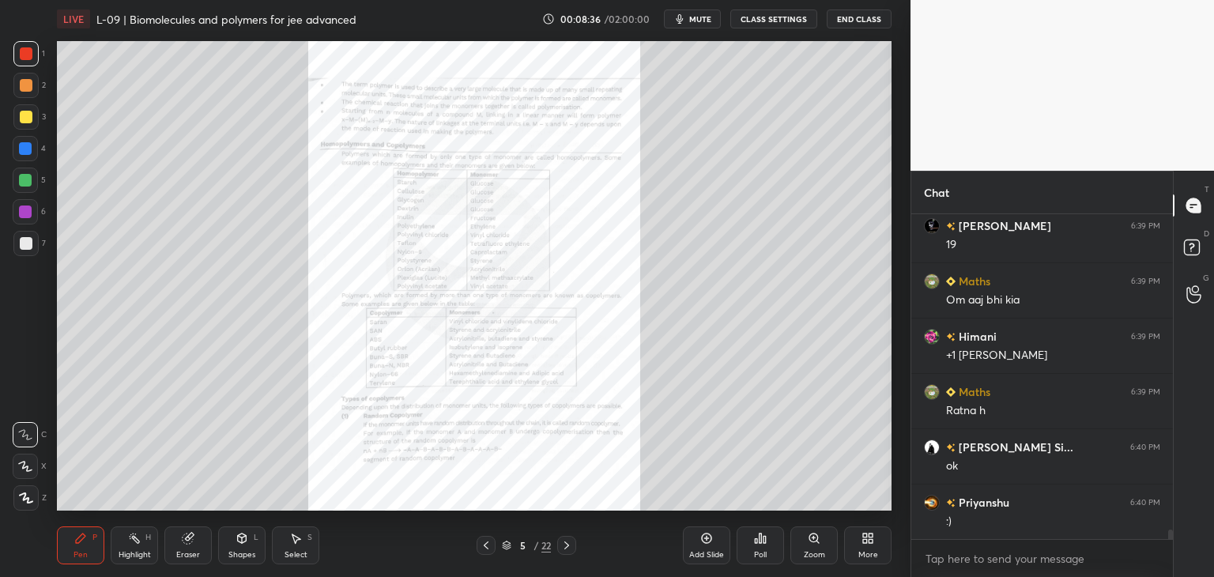
click at [809, 548] on div "Zoom" at bounding box center [813, 545] width 47 height 38
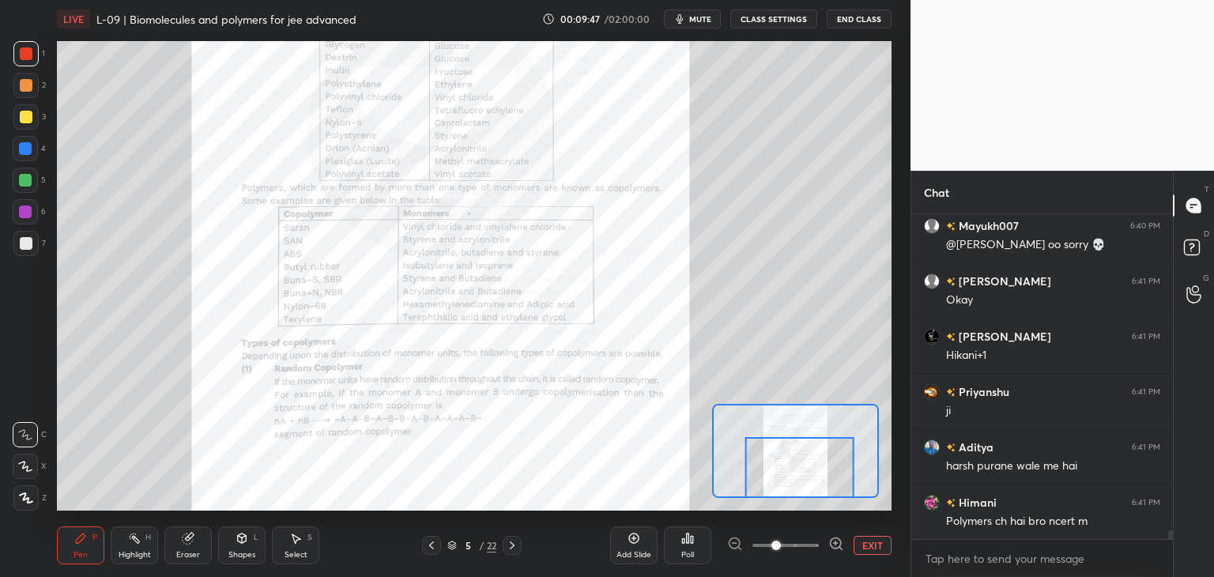
scroll to position [12132, 0]
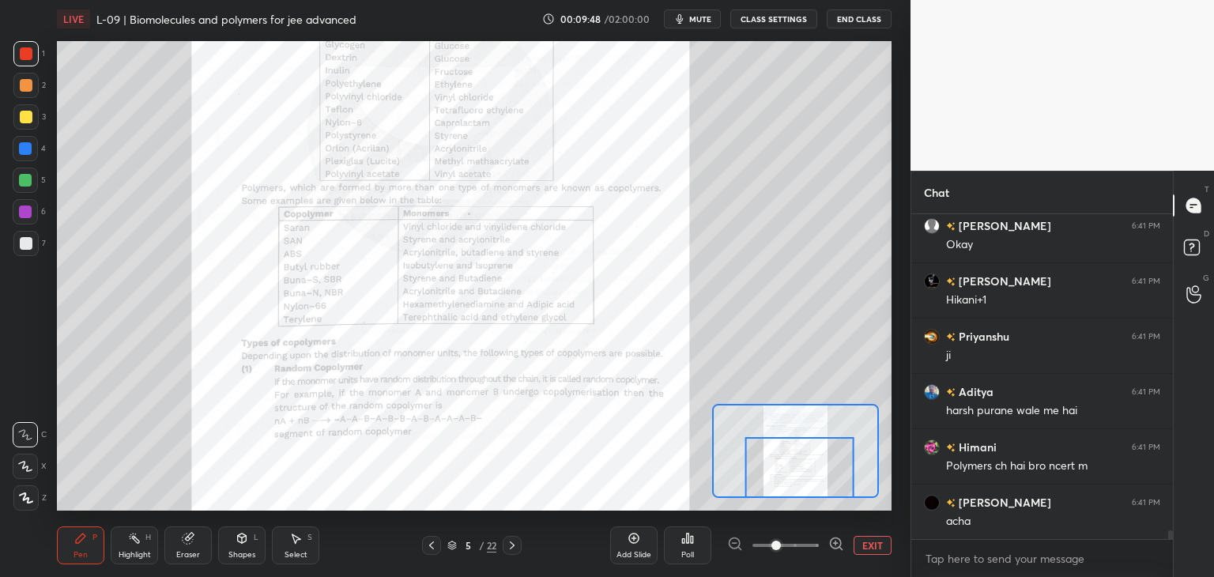
click at [515, 546] on icon at bounding box center [512, 545] width 13 height 13
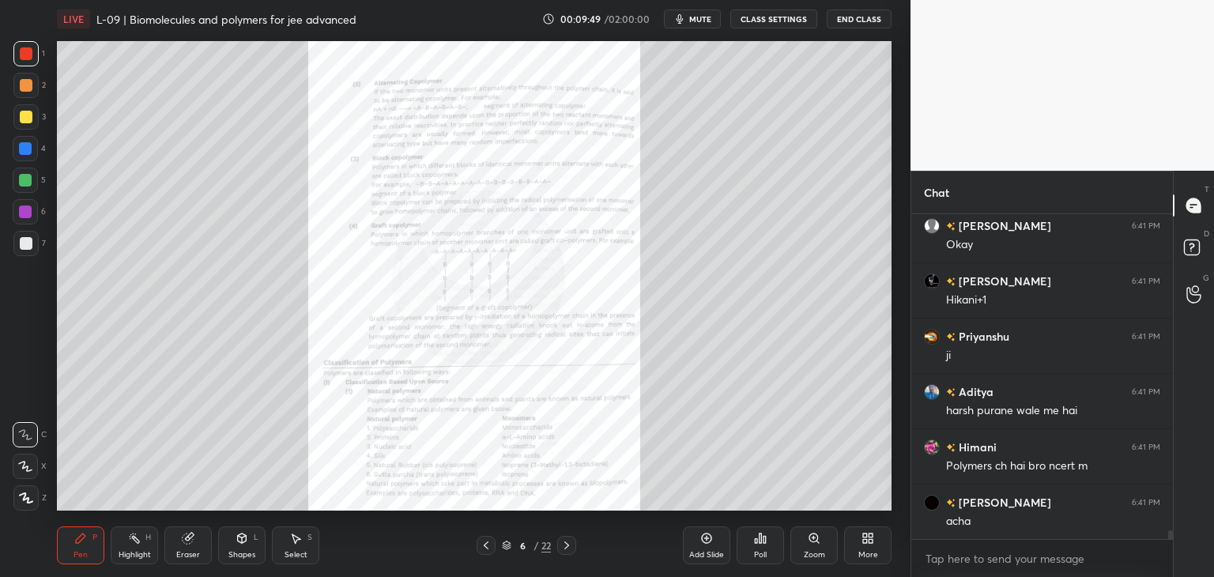
click at [815, 549] on div "Zoom" at bounding box center [813, 545] width 47 height 38
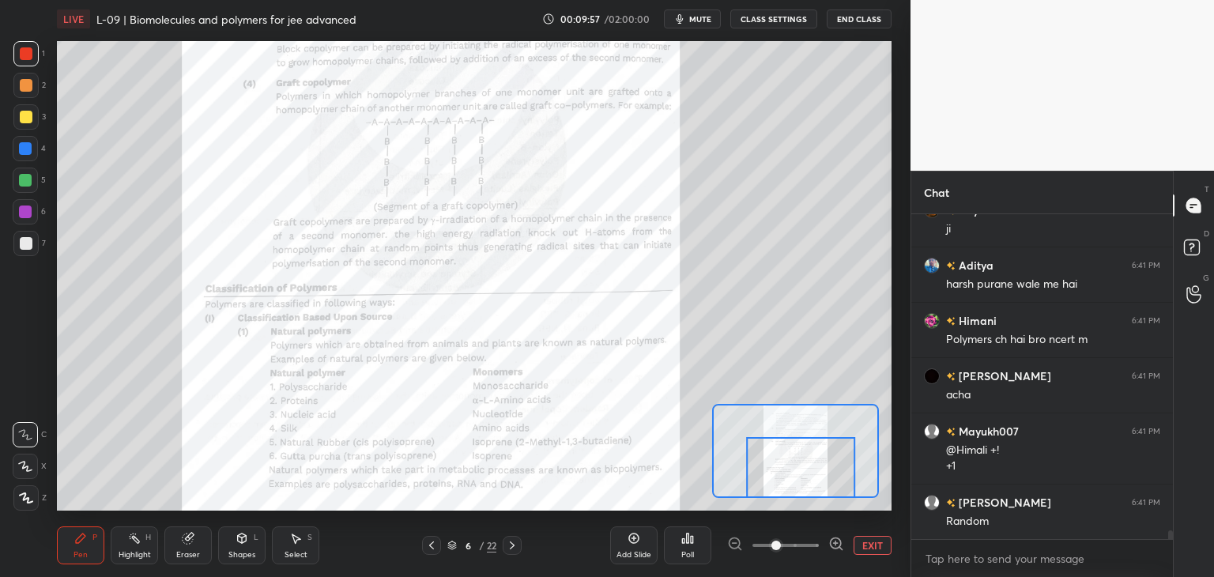
scroll to position [12314, 0]
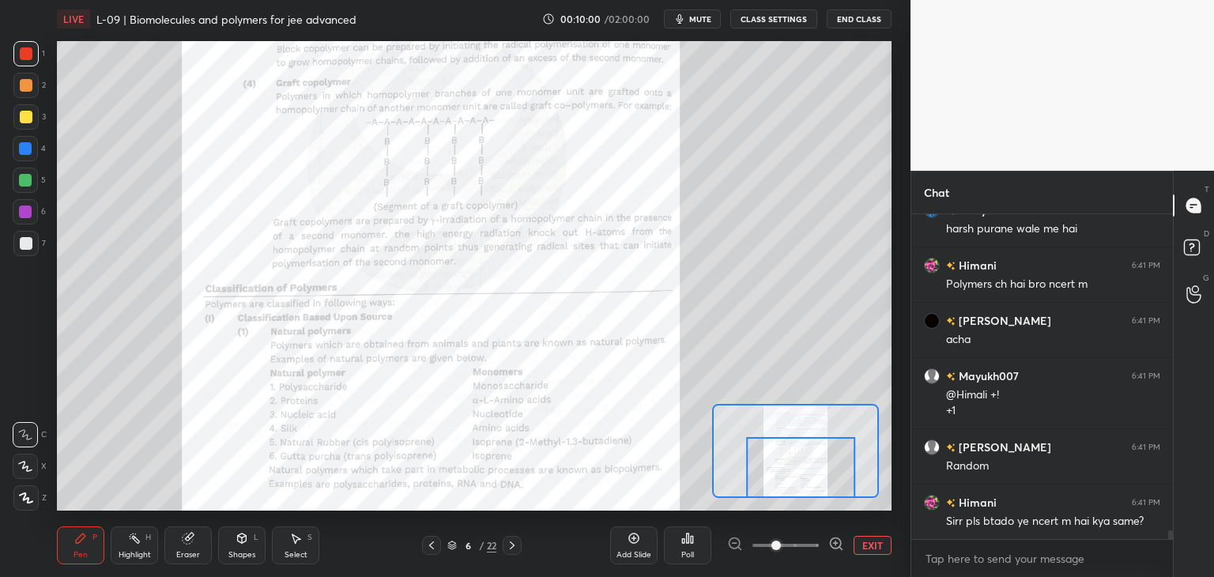
click at [517, 543] on icon at bounding box center [512, 545] width 13 height 13
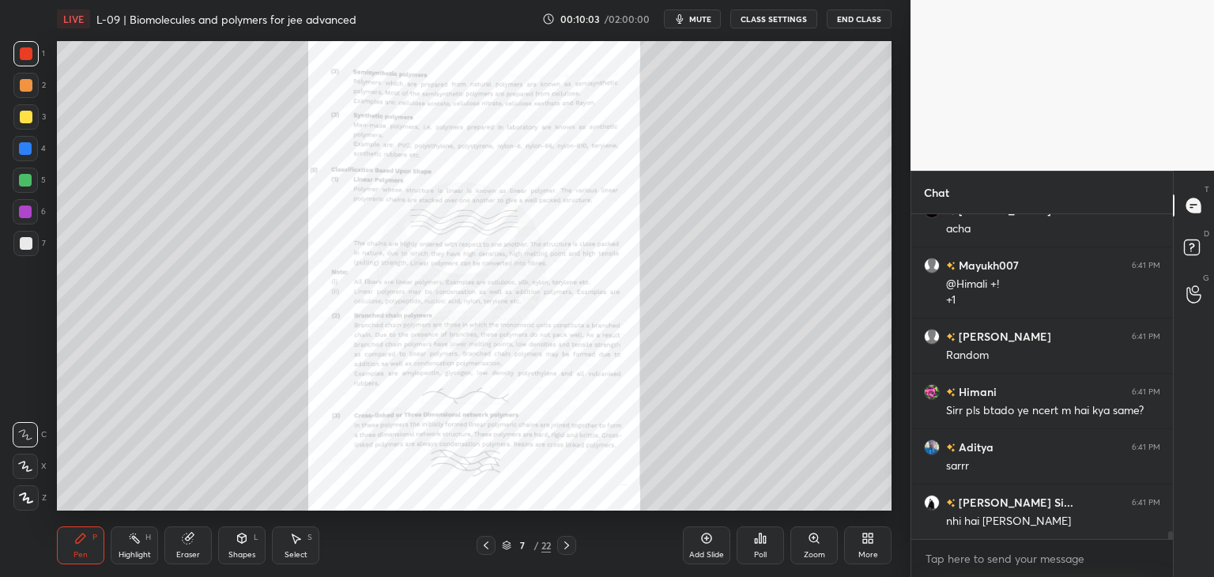
scroll to position [12480, 0]
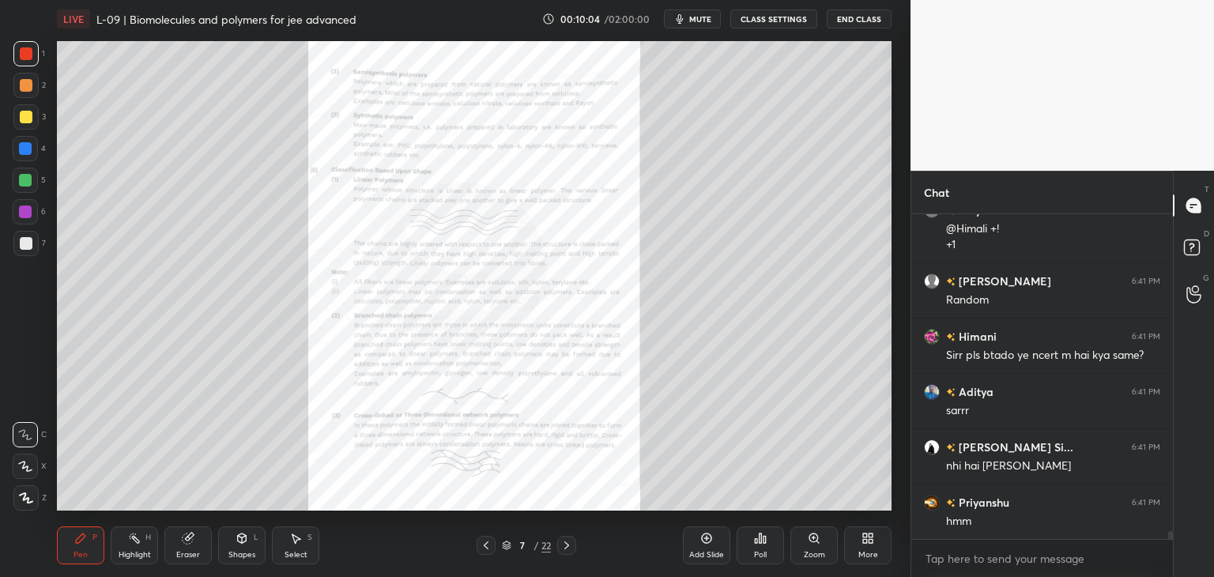
click at [819, 551] on div "Zoom" at bounding box center [813, 555] width 21 height 8
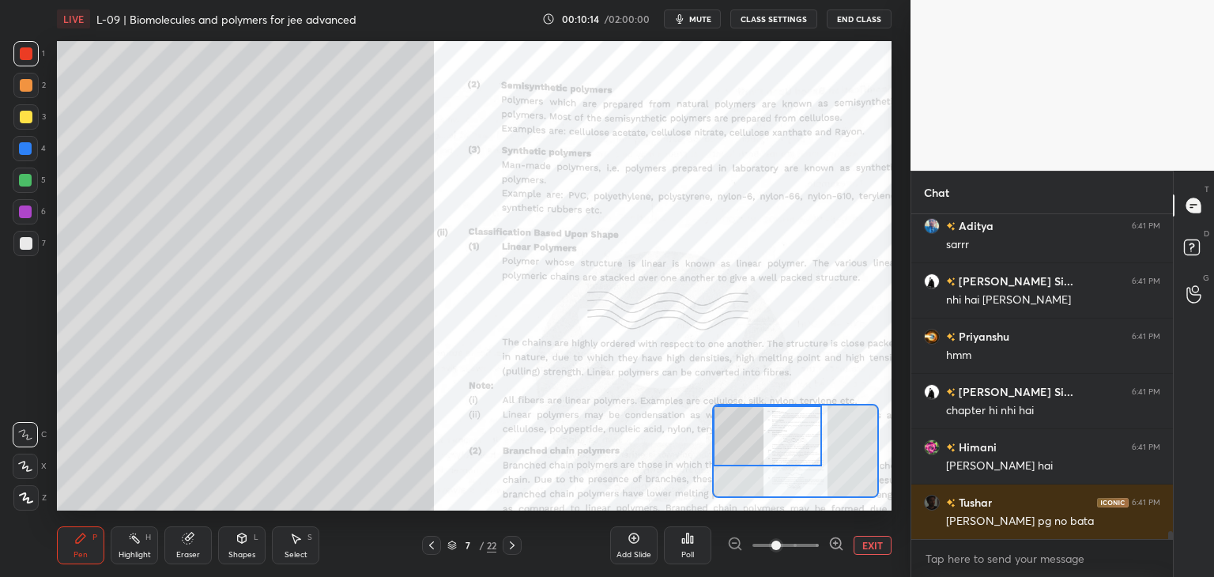
scroll to position [12701, 0]
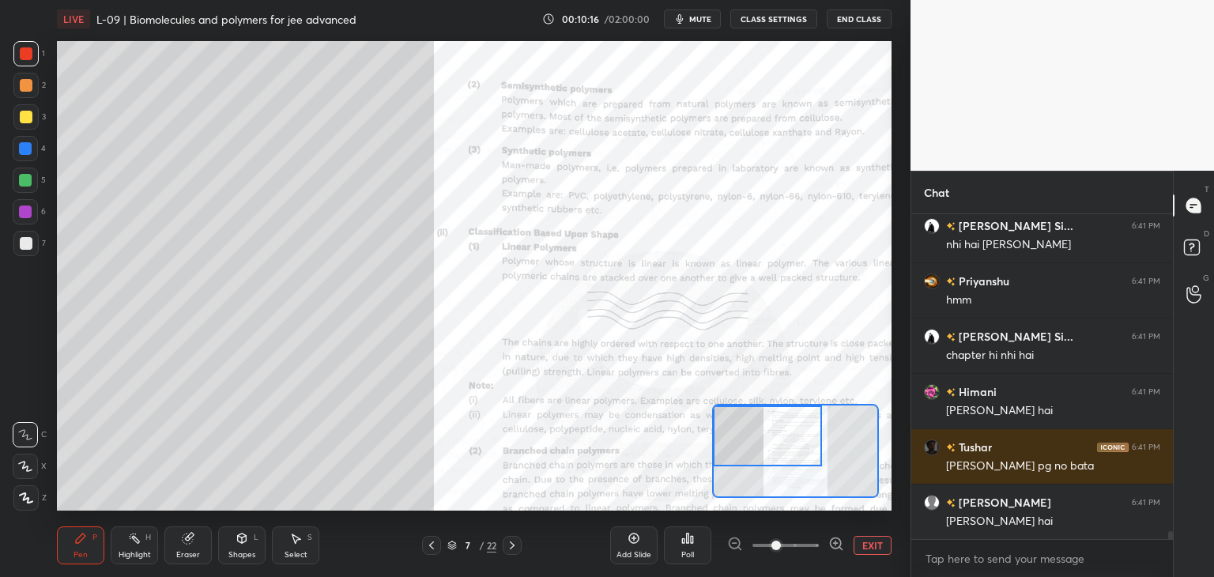
click at [190, 532] on icon at bounding box center [188, 538] width 13 height 13
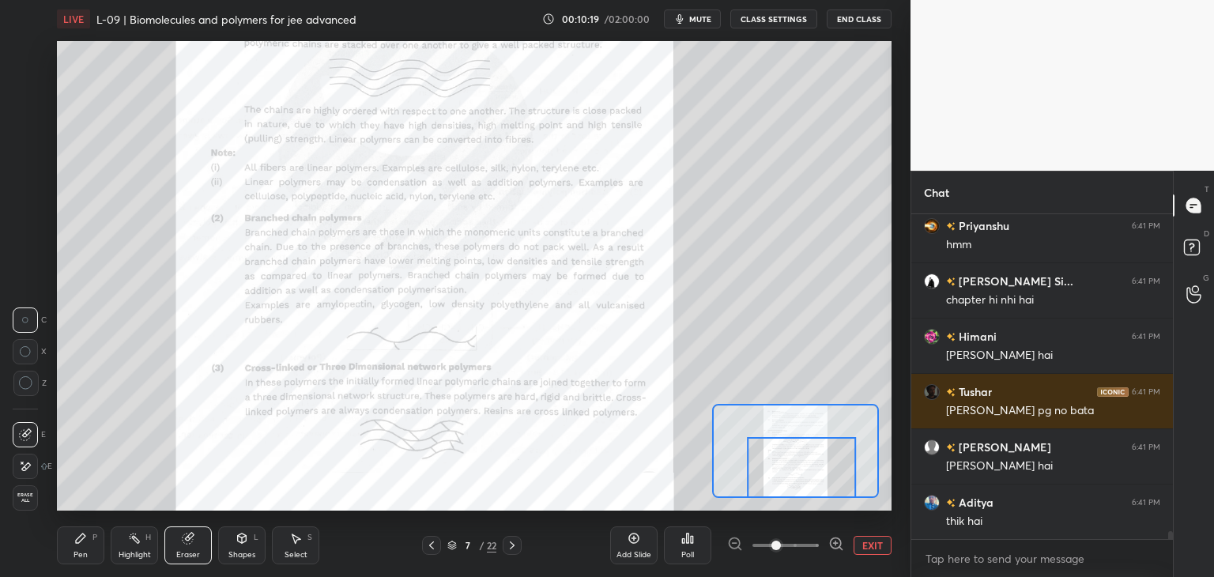
scroll to position [12867, 0]
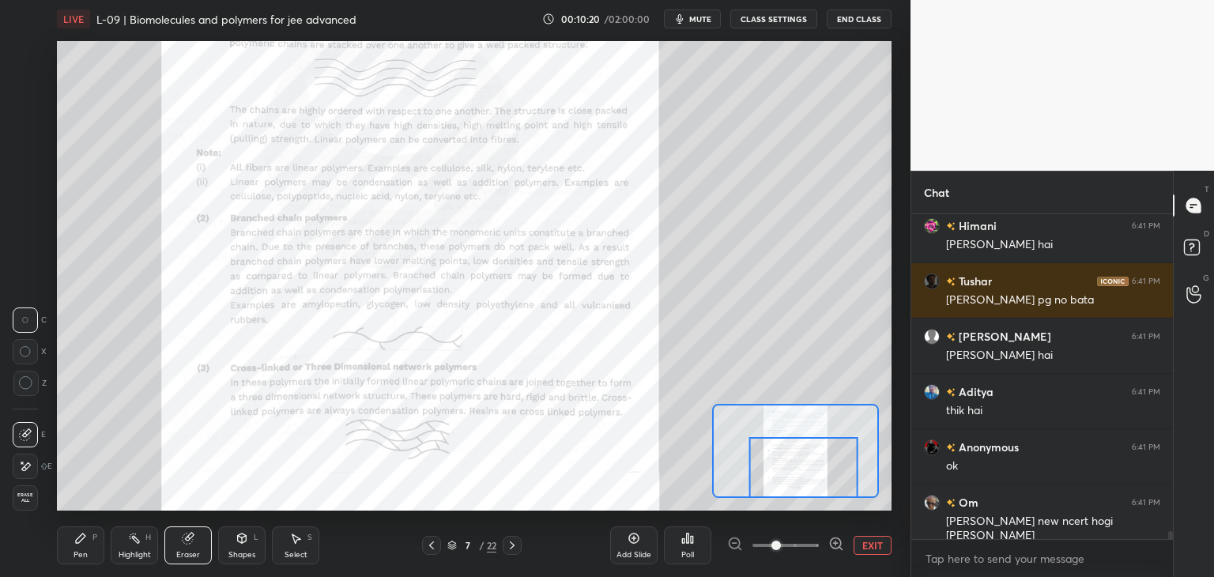
click at [515, 543] on icon at bounding box center [512, 545] width 13 height 13
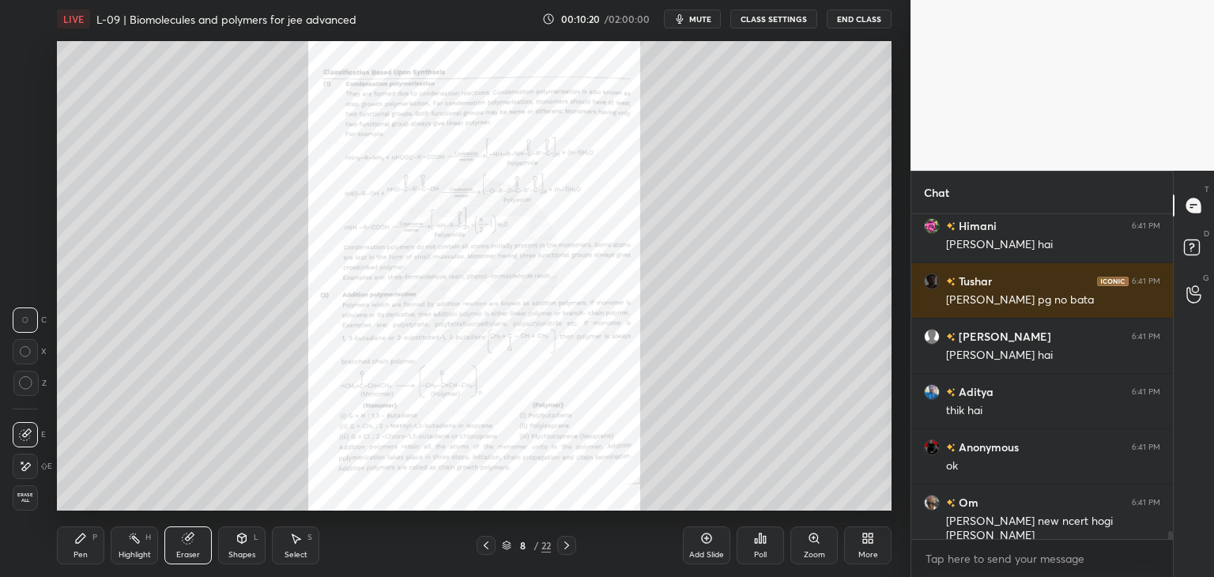
scroll to position [12922, 0]
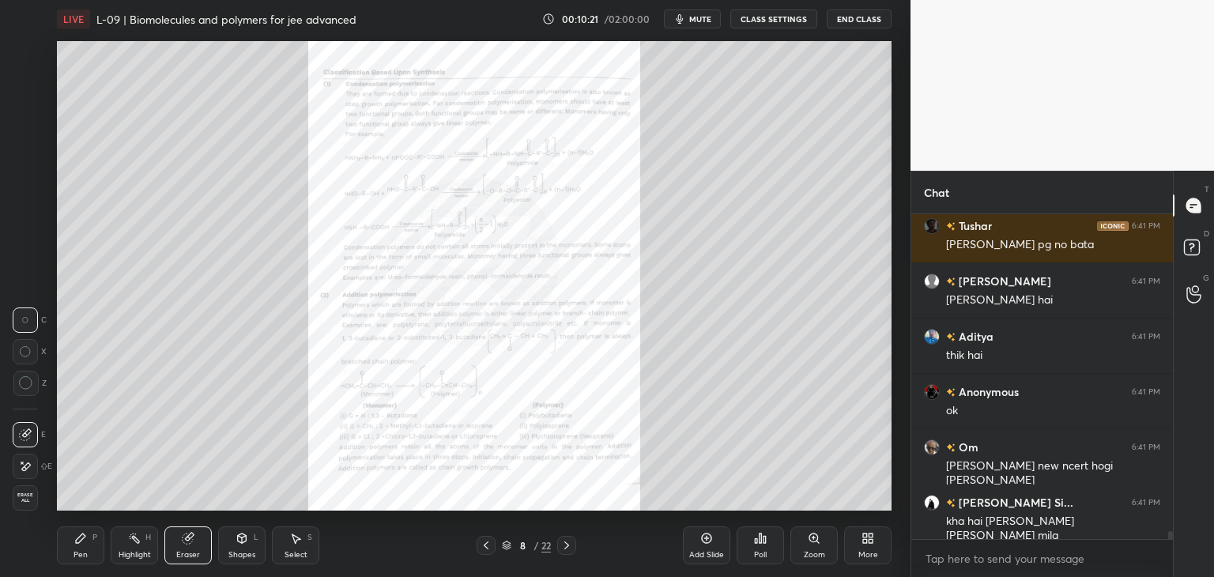
click at [572, 546] on icon at bounding box center [566, 545] width 13 height 13
click at [570, 547] on icon at bounding box center [566, 545] width 13 height 13
click at [570, 544] on icon at bounding box center [566, 545] width 13 height 13
click at [572, 542] on icon at bounding box center [566, 545] width 13 height 13
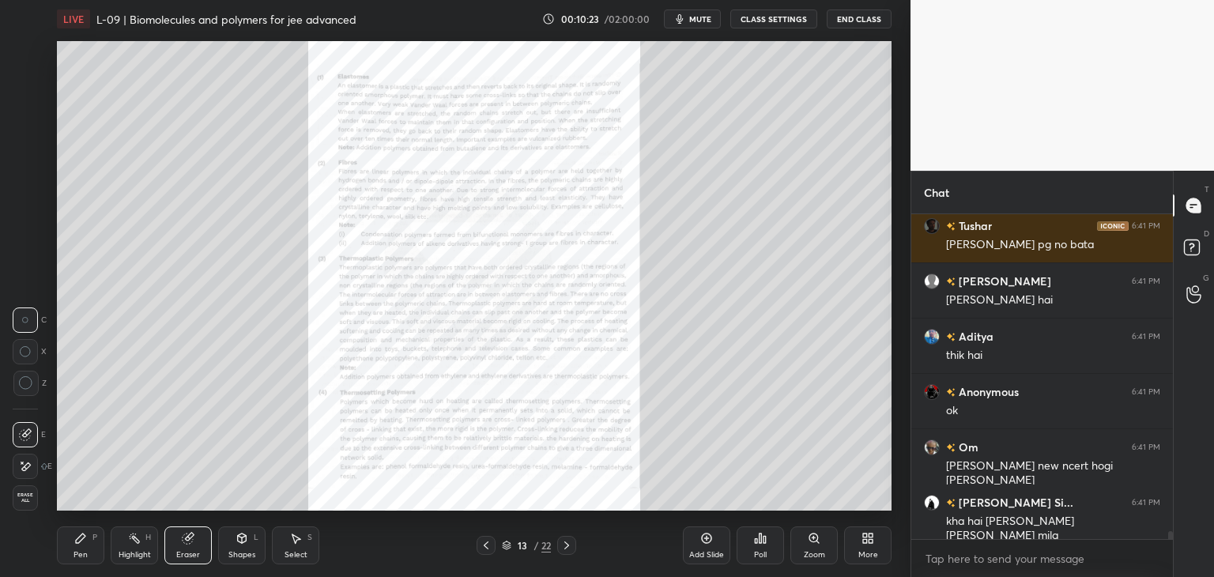
click at [572, 544] on icon at bounding box center [566, 545] width 13 height 13
click at [570, 544] on icon at bounding box center [566, 545] width 13 height 13
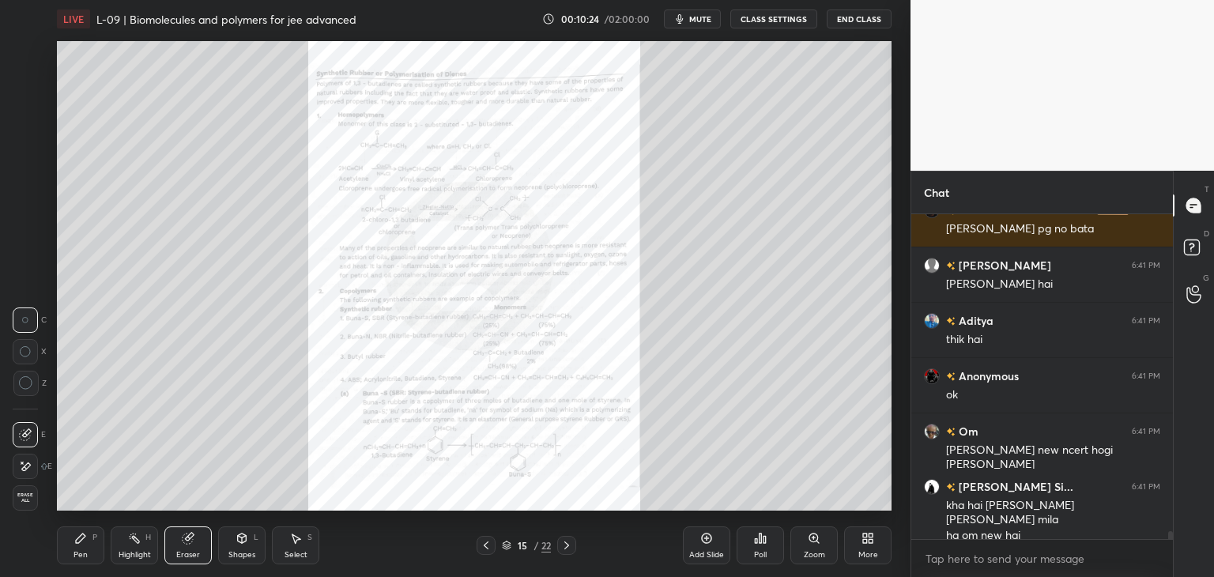
click at [571, 546] on icon at bounding box center [566, 545] width 13 height 13
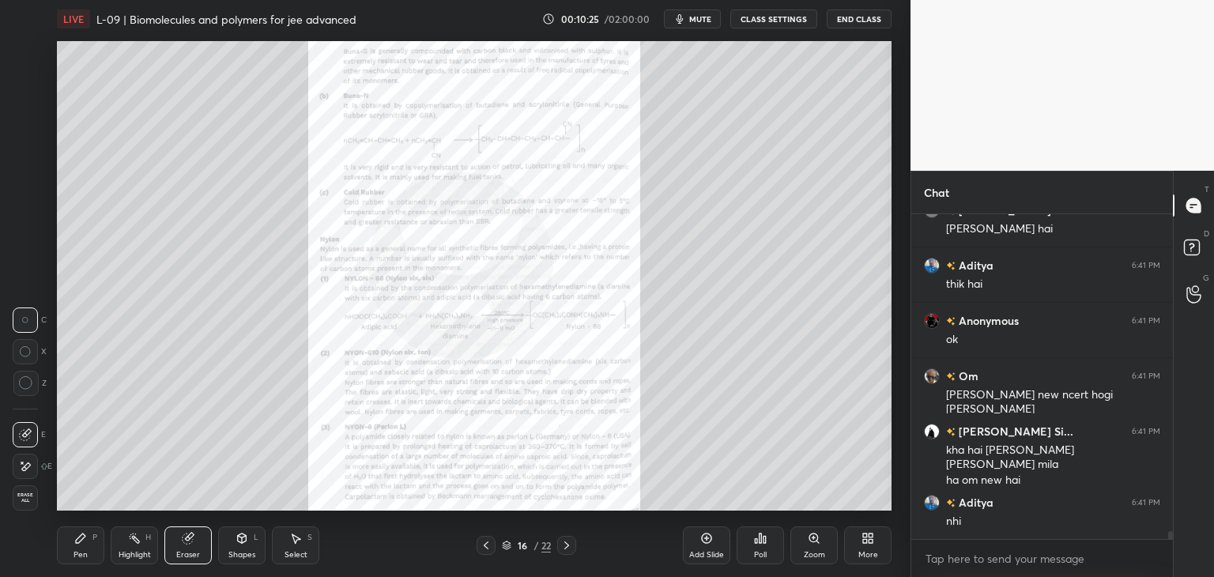
click at [571, 545] on icon at bounding box center [566, 545] width 13 height 13
click at [573, 545] on div at bounding box center [566, 545] width 19 height 19
click at [572, 545] on icon at bounding box center [566, 545] width 13 height 13
click at [574, 544] on div at bounding box center [566, 545] width 19 height 19
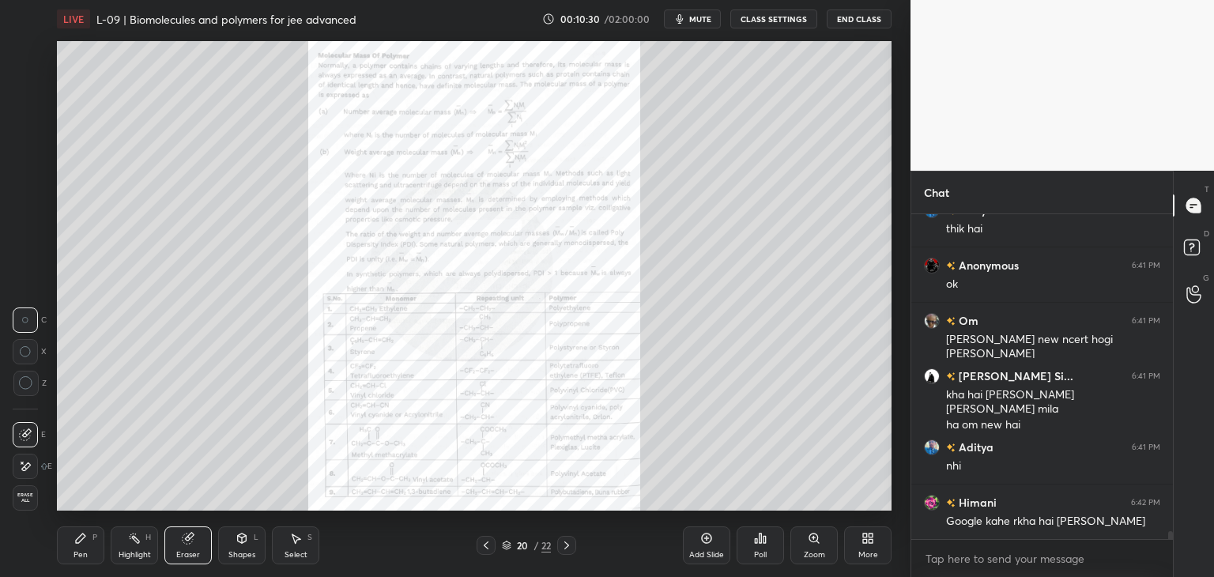
click at [574, 548] on div at bounding box center [566, 545] width 19 height 19
click at [822, 548] on div "Zoom" at bounding box center [813, 545] width 47 height 38
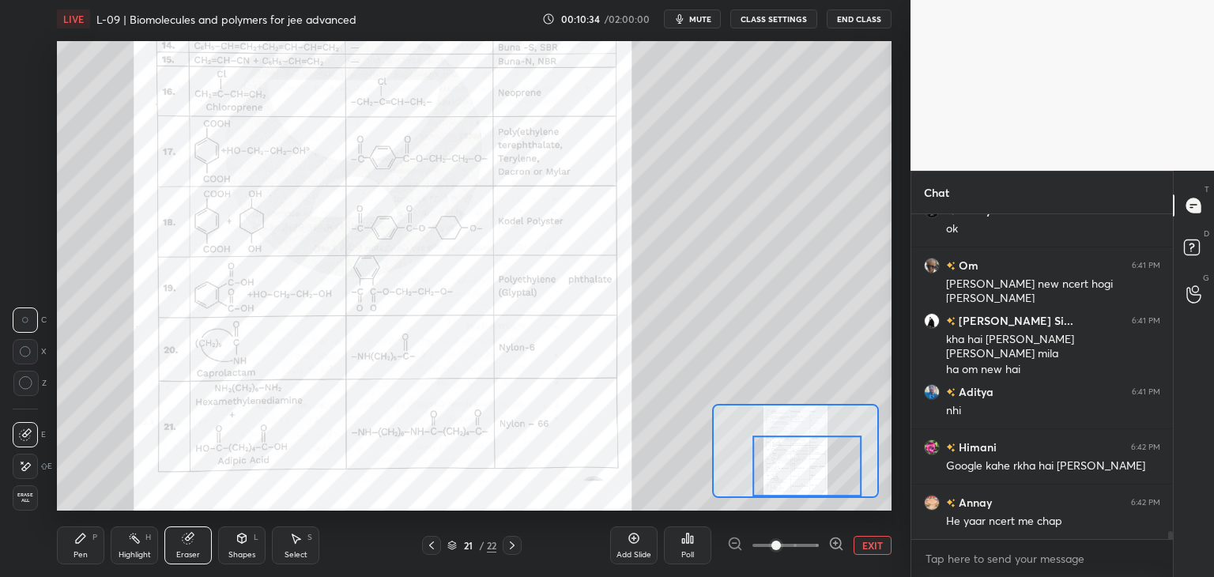
scroll to position [13159, 0]
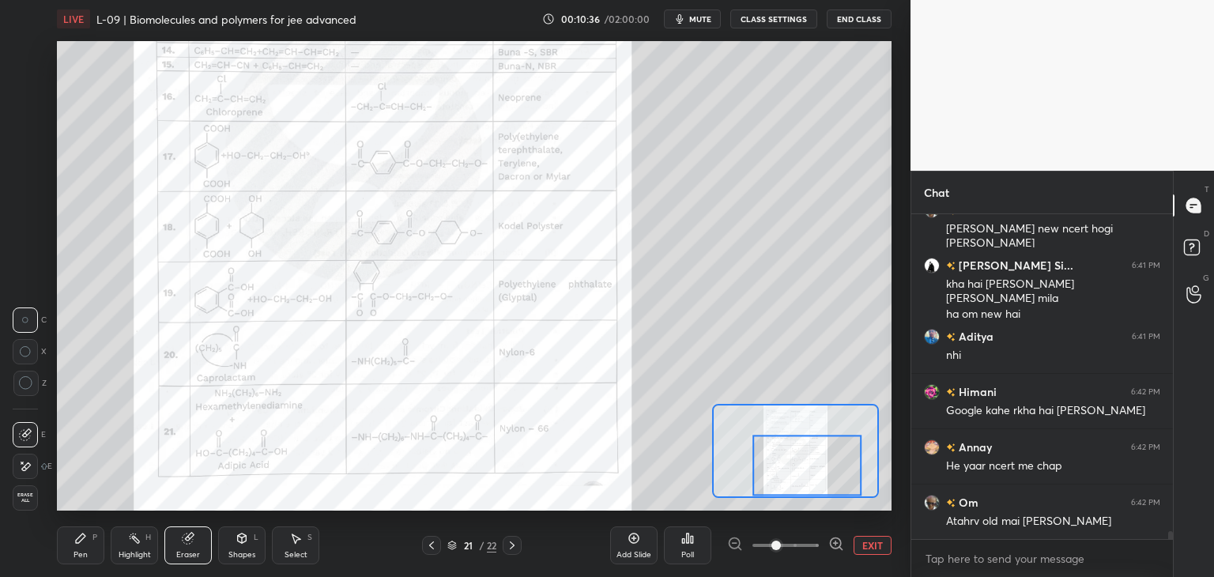
click at [92, 540] on div "P" at bounding box center [94, 537] width 5 height 8
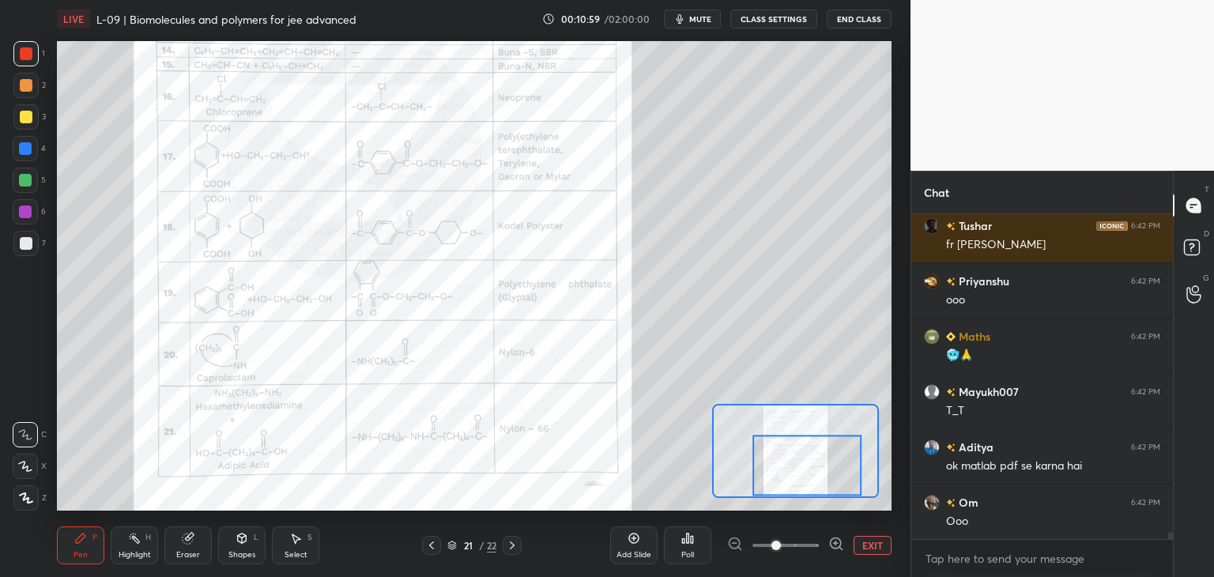
scroll to position [13823, 0]
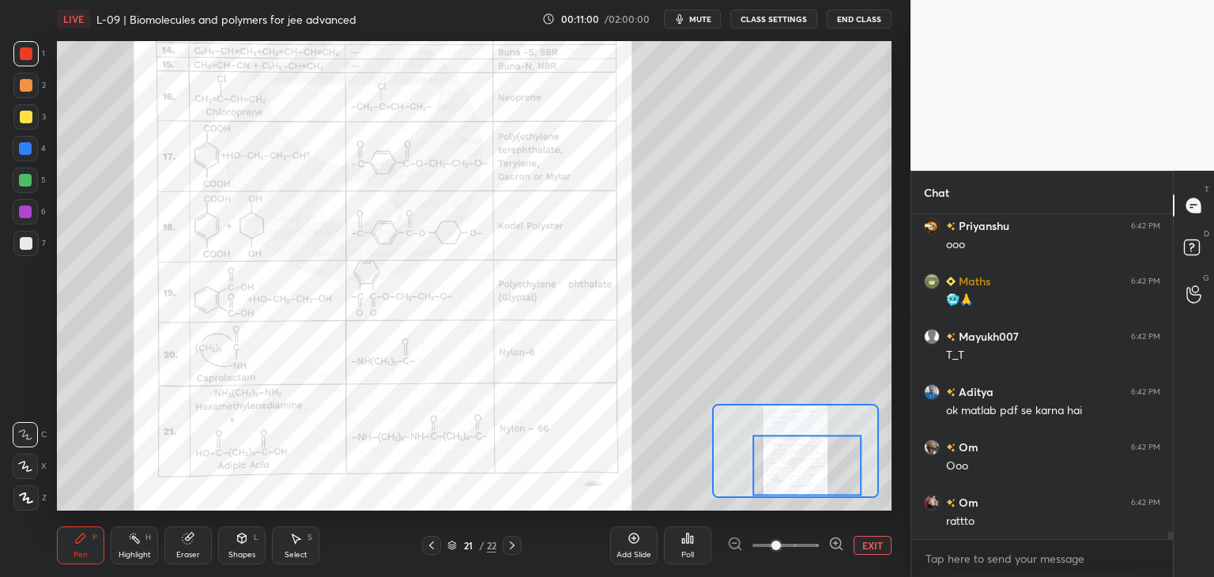
click at [304, 547] on div "Select S" at bounding box center [295, 545] width 47 height 38
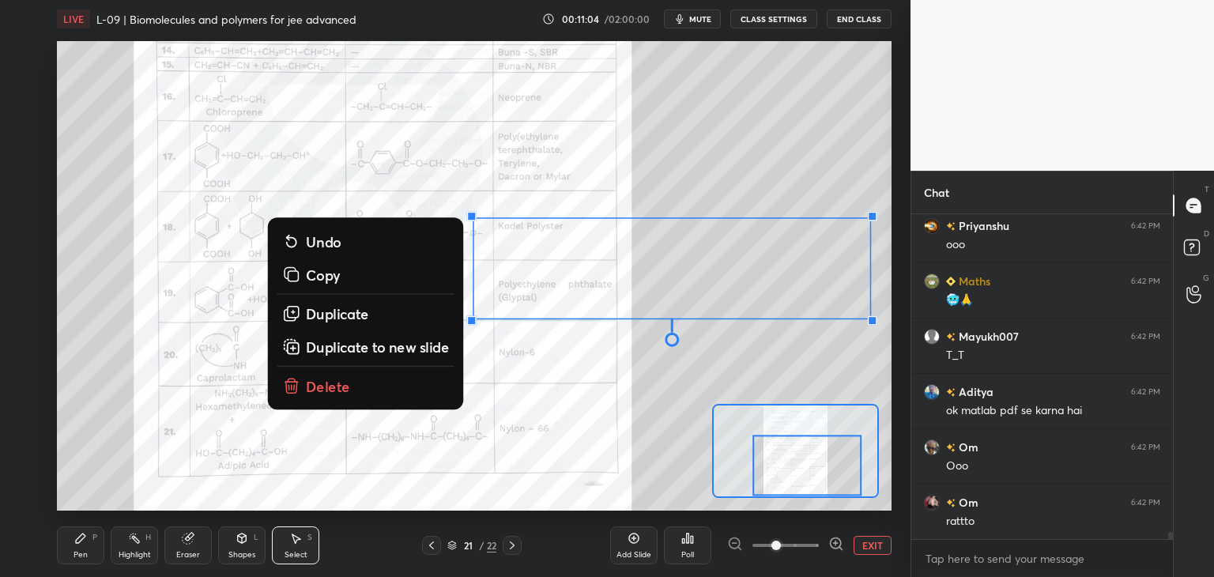
click at [349, 386] on button "Delete" at bounding box center [365, 385] width 177 height 28
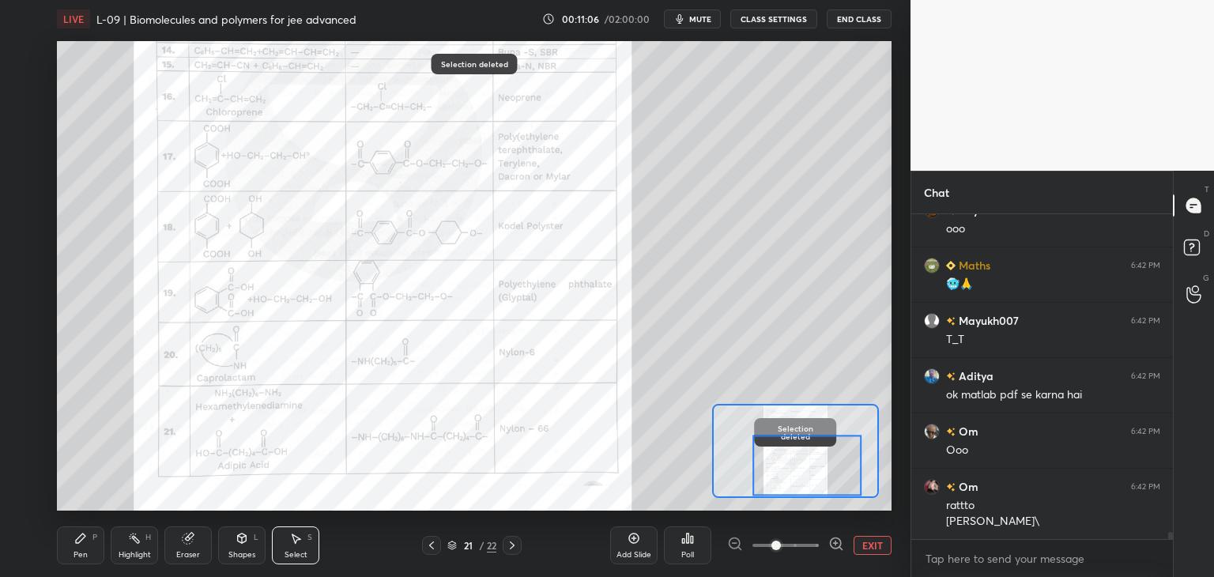
scroll to position [13894, 0]
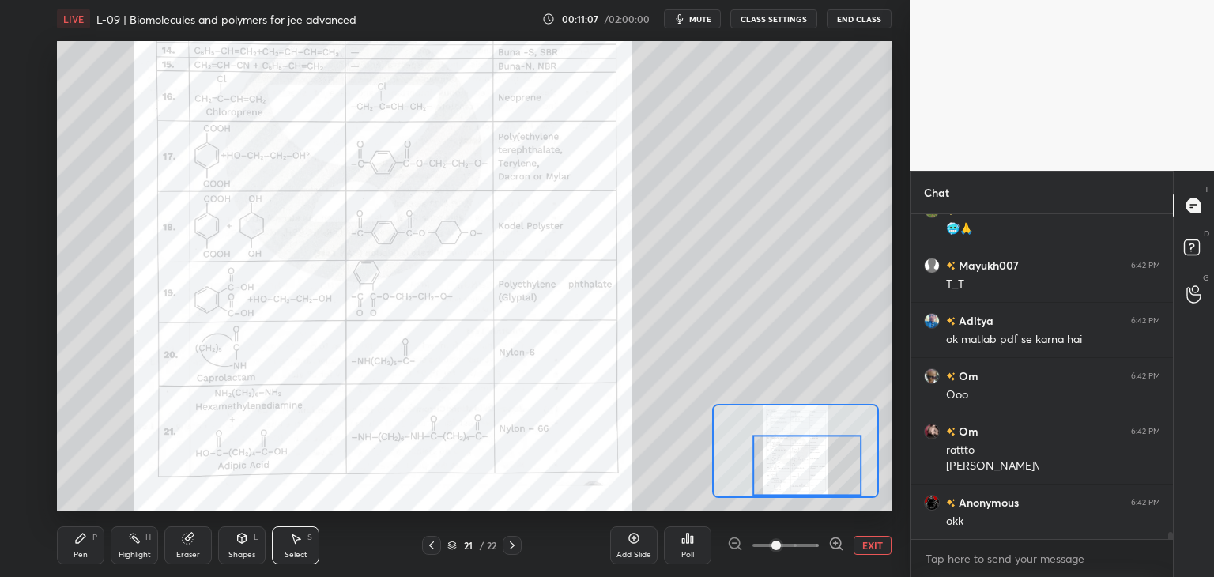
click at [875, 544] on button "EXIT" at bounding box center [872, 545] width 38 height 19
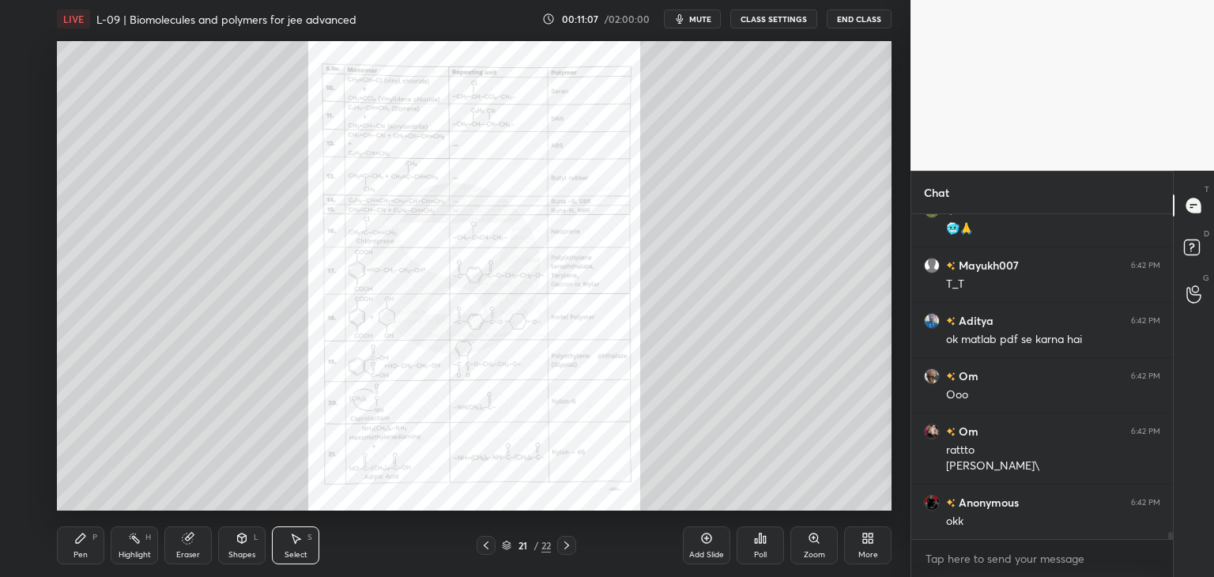
scroll to position [13949, 0]
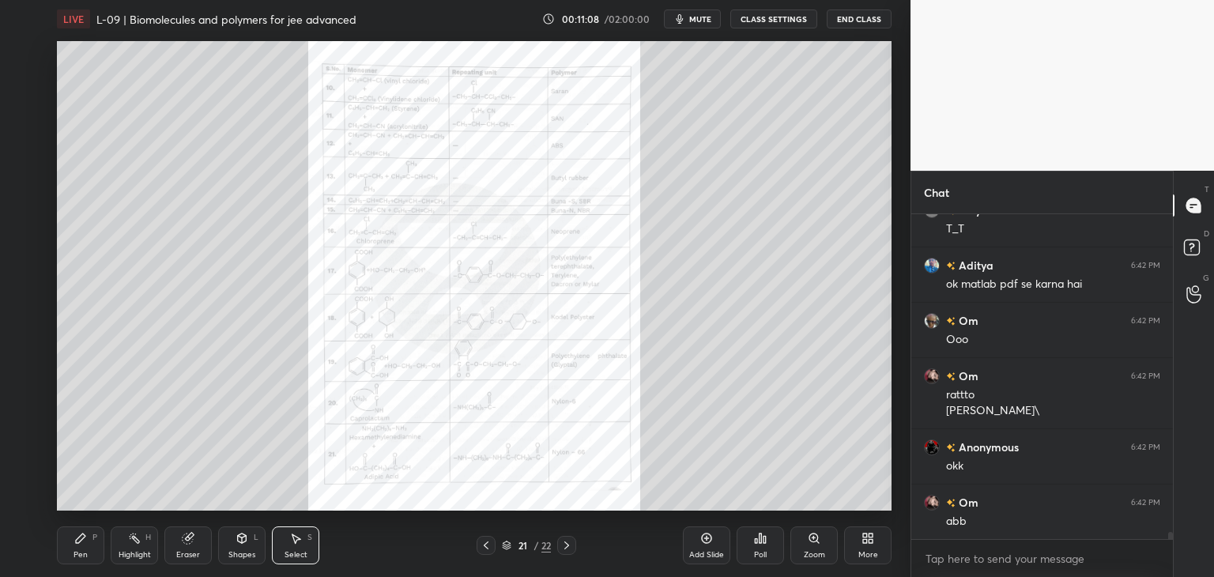
click at [487, 547] on icon at bounding box center [486, 545] width 13 height 13
click at [484, 544] on icon at bounding box center [486, 545] width 5 height 8
click at [487, 538] on div at bounding box center [485, 545] width 19 height 19
click at [486, 541] on icon at bounding box center [486, 545] width 13 height 13
click at [488, 541] on icon at bounding box center [486, 545] width 13 height 13
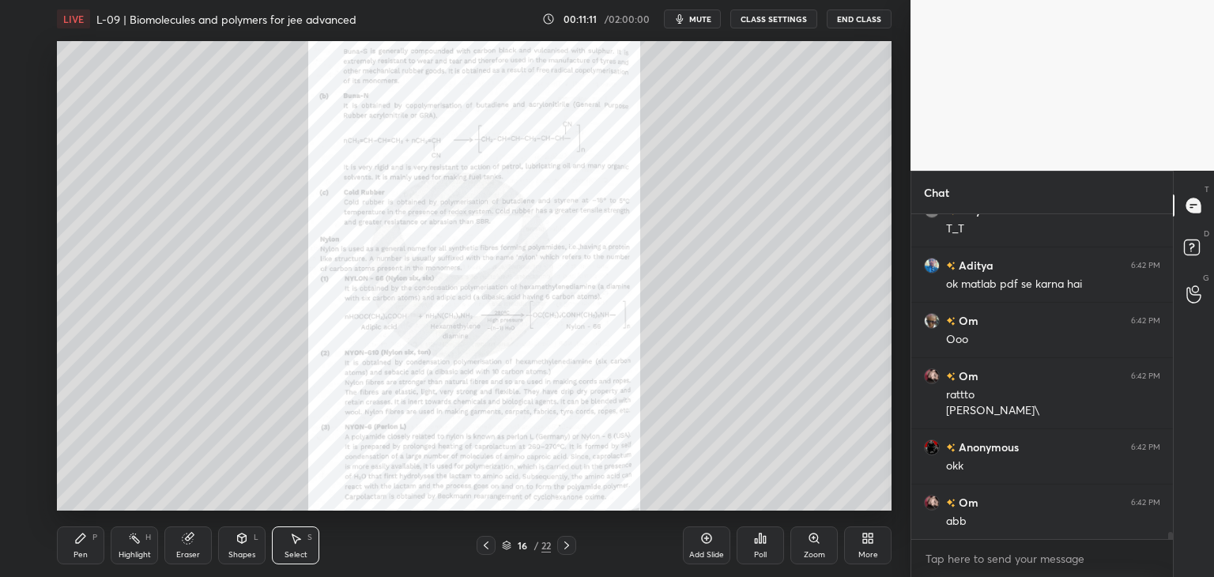
click at [489, 541] on icon at bounding box center [486, 545] width 13 height 13
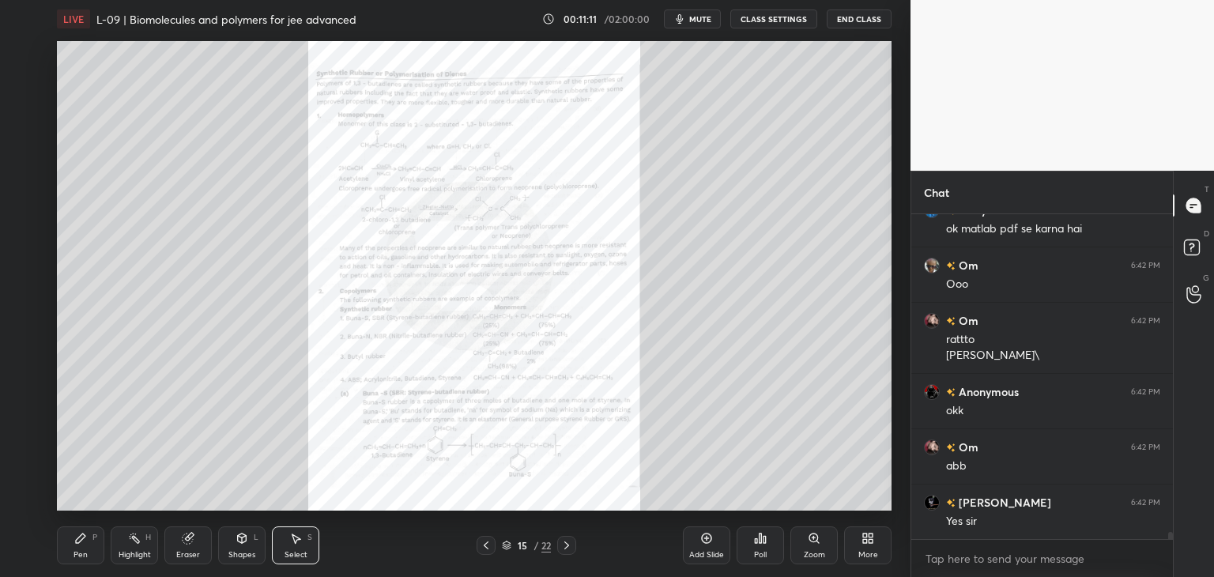
click at [489, 540] on icon at bounding box center [486, 545] width 13 height 13
click at [491, 539] on icon at bounding box center [486, 545] width 13 height 13
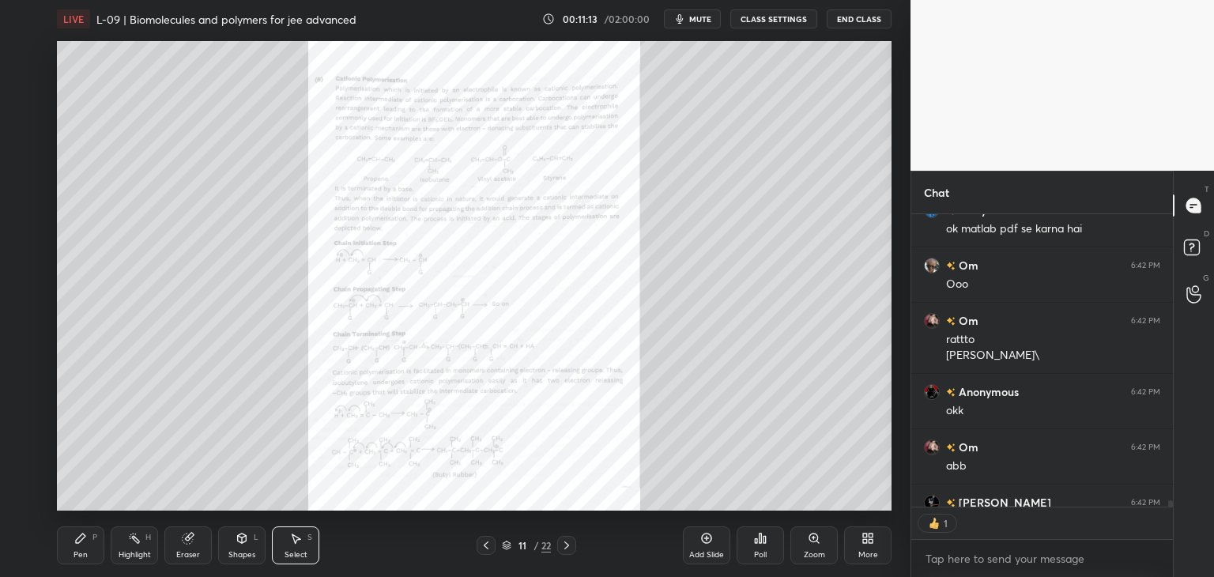
click at [491, 541] on icon at bounding box center [486, 545] width 13 height 13
click at [487, 543] on icon at bounding box center [486, 545] width 13 height 13
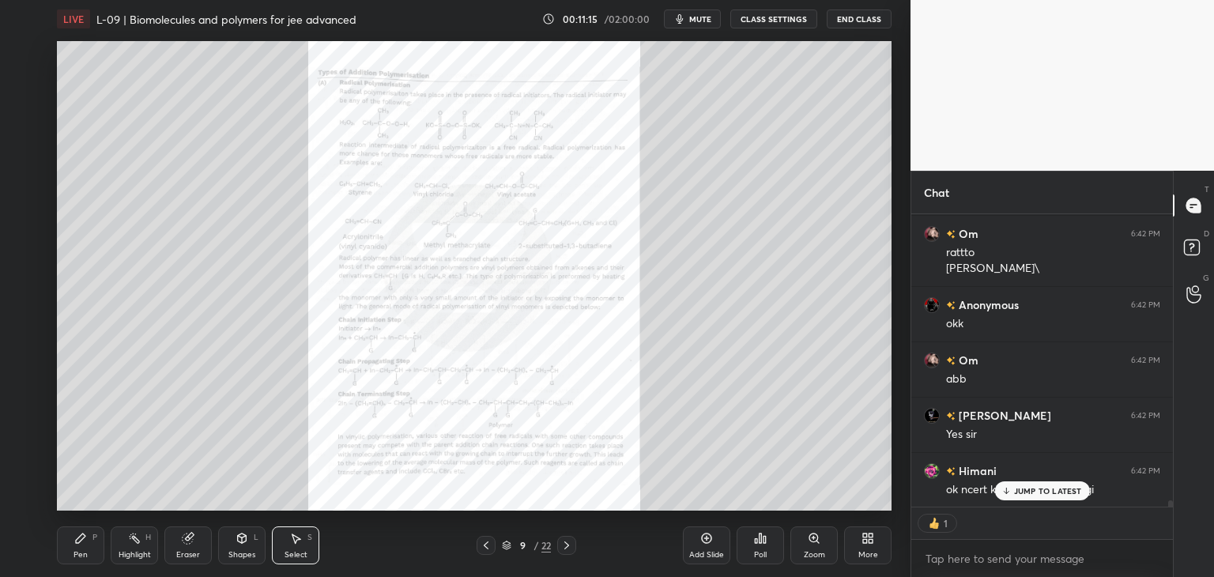
click at [488, 544] on icon at bounding box center [486, 545] width 13 height 13
click at [489, 544] on icon at bounding box center [486, 545] width 13 height 13
click at [815, 545] on div "Zoom" at bounding box center [813, 545] width 47 height 38
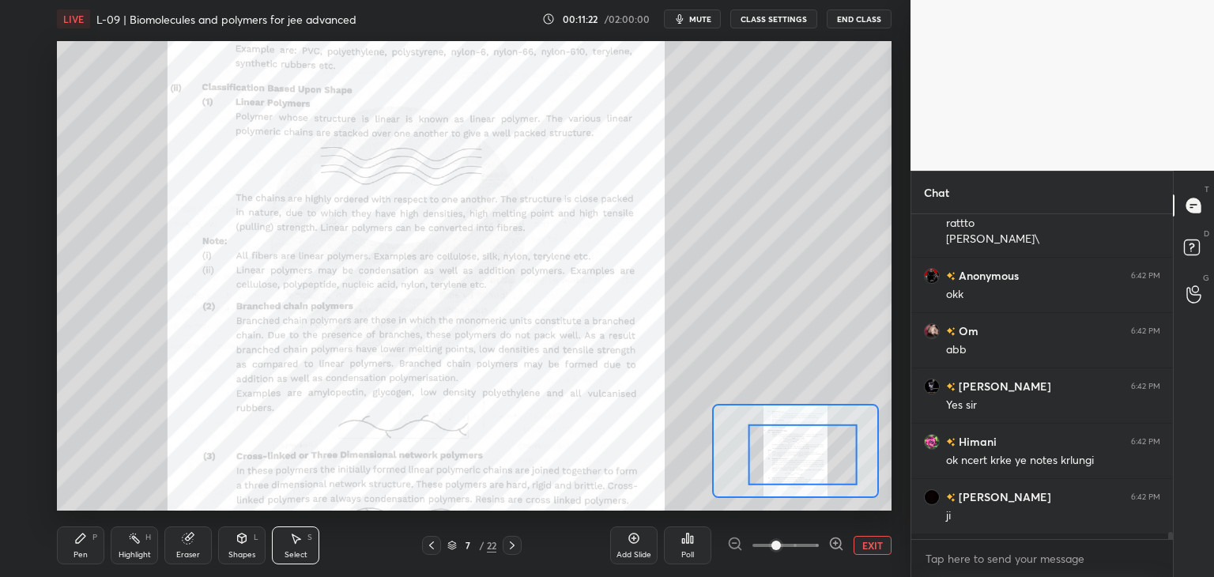
scroll to position [5, 5]
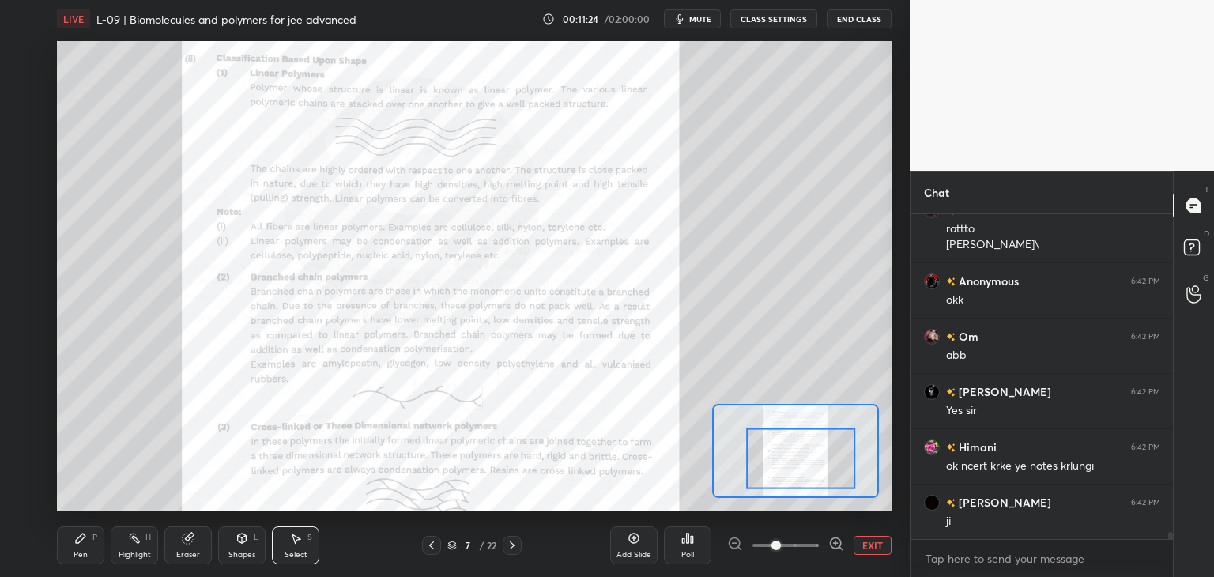
click at [82, 548] on div "Pen P" at bounding box center [80, 545] width 47 height 38
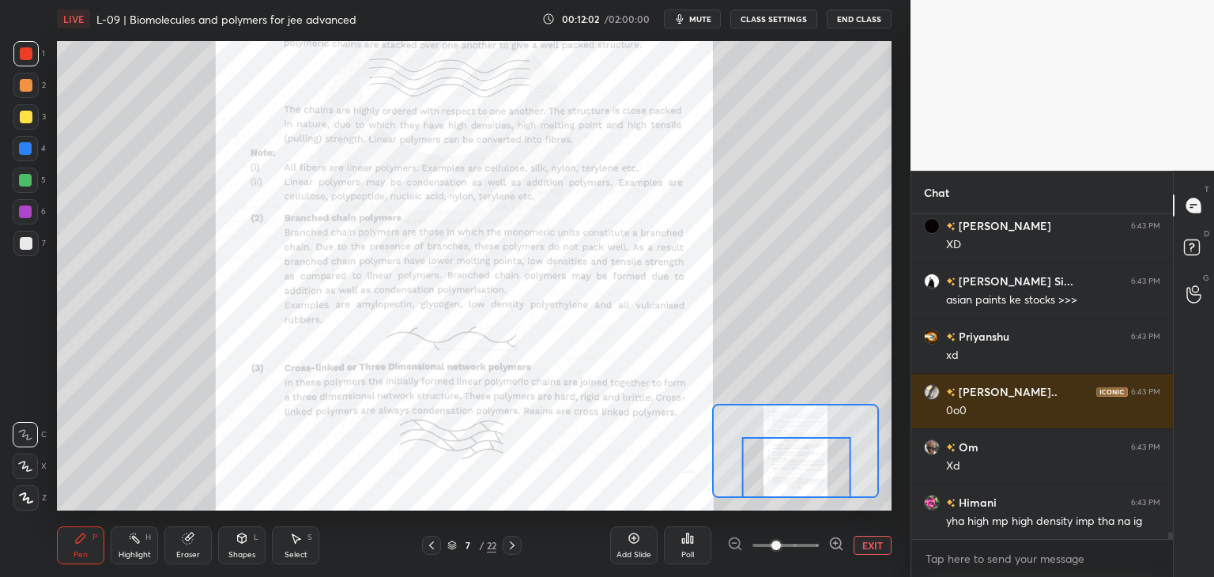
scroll to position [15043, 0]
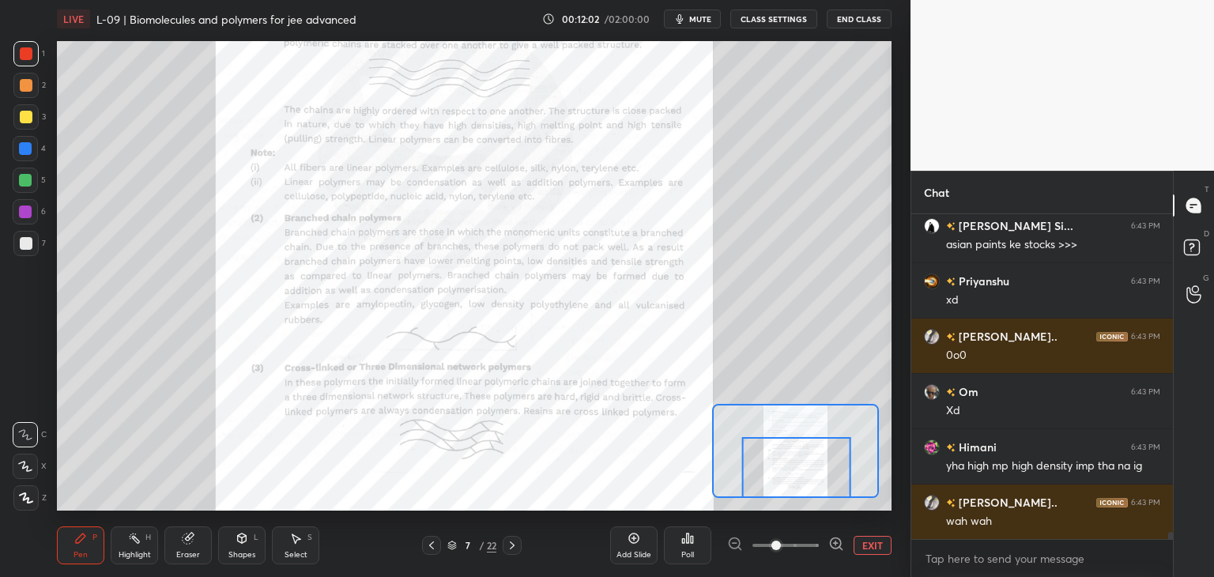
click at [512, 548] on icon at bounding box center [512, 545] width 5 height 8
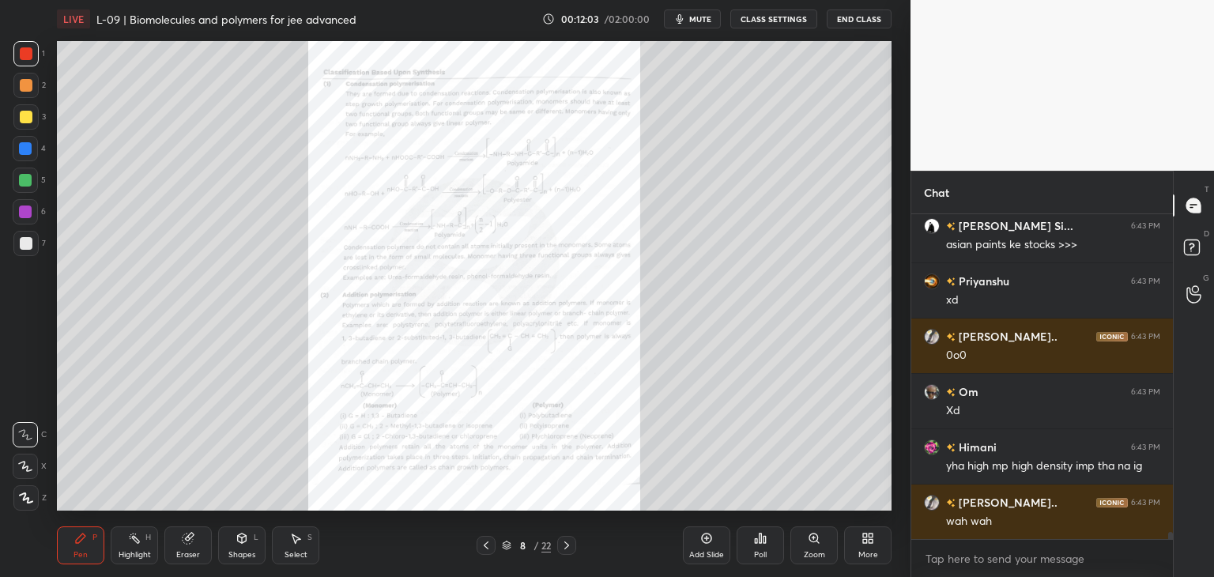
scroll to position [15098, 0]
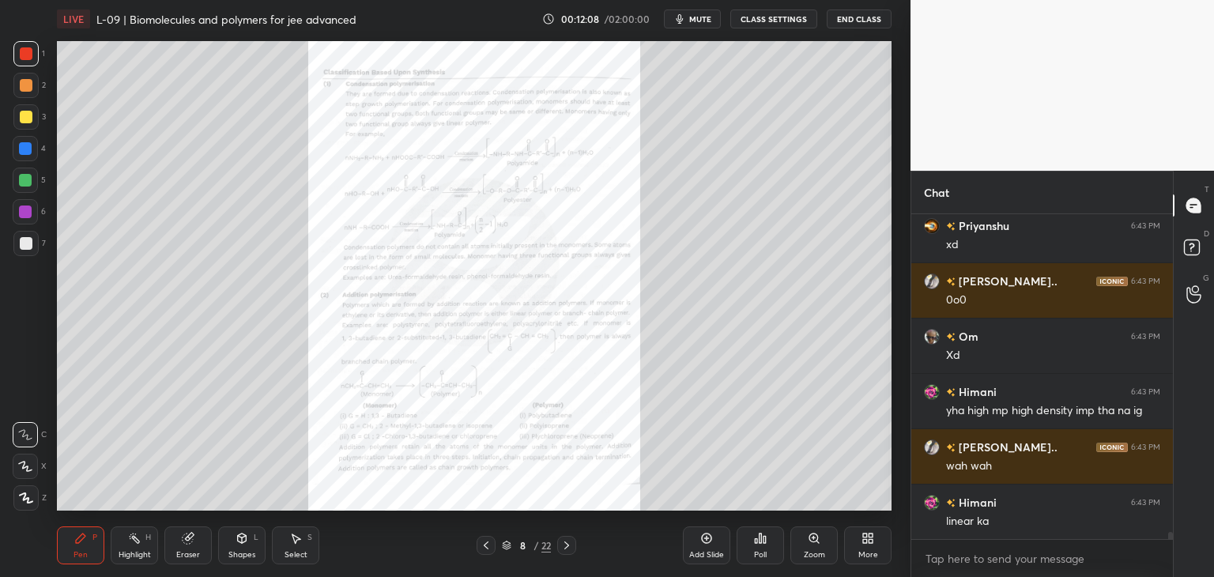
click at [812, 551] on div "Zoom" at bounding box center [813, 555] width 21 height 8
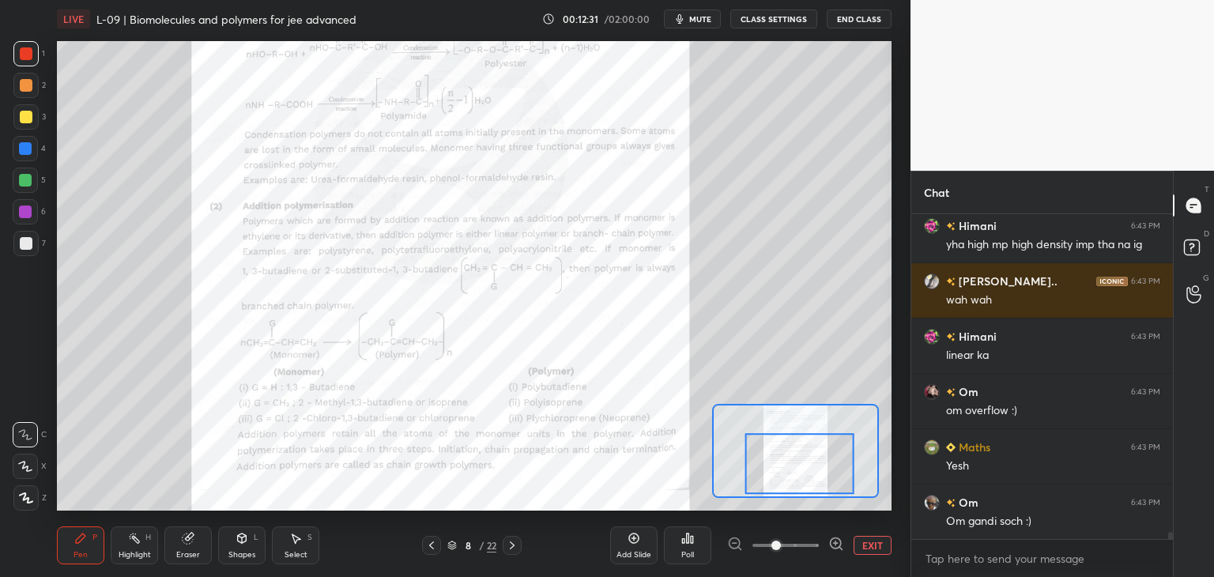
scroll to position [15319, 0]
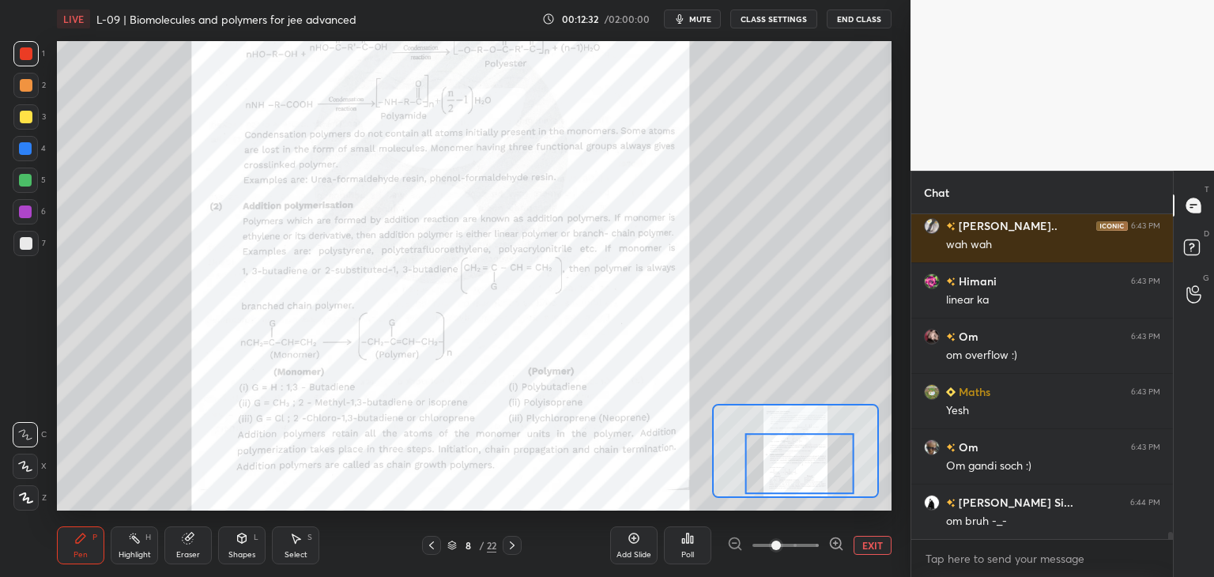
click at [514, 544] on icon at bounding box center [512, 545] width 13 height 13
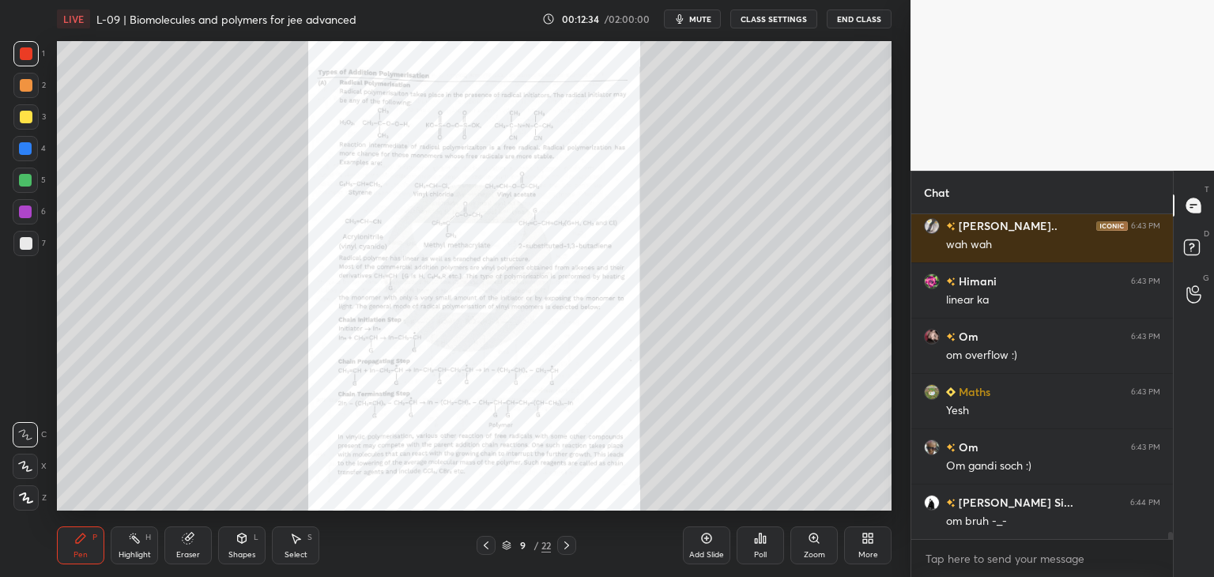
scroll to position [15375, 0]
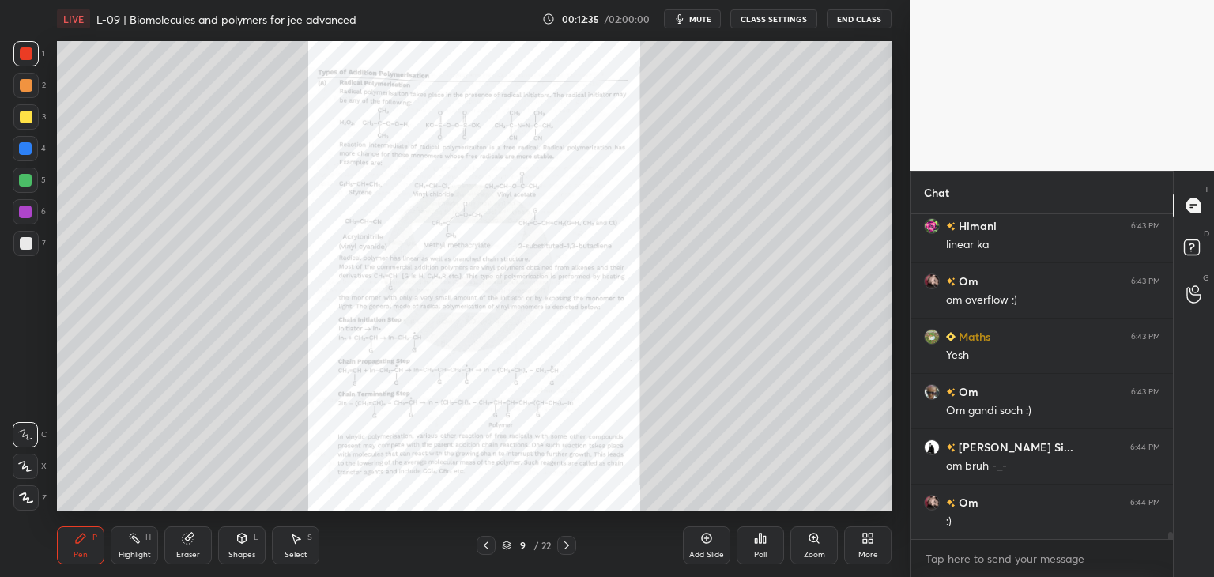
click at [815, 551] on div "Zoom" at bounding box center [813, 555] width 21 height 8
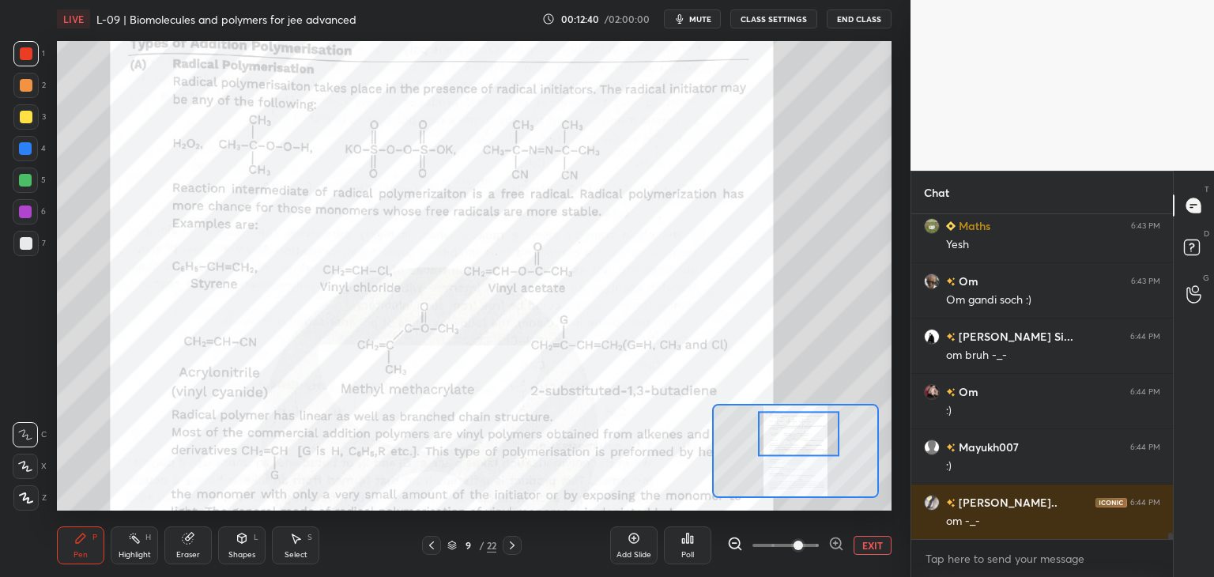
scroll to position [15540, 0]
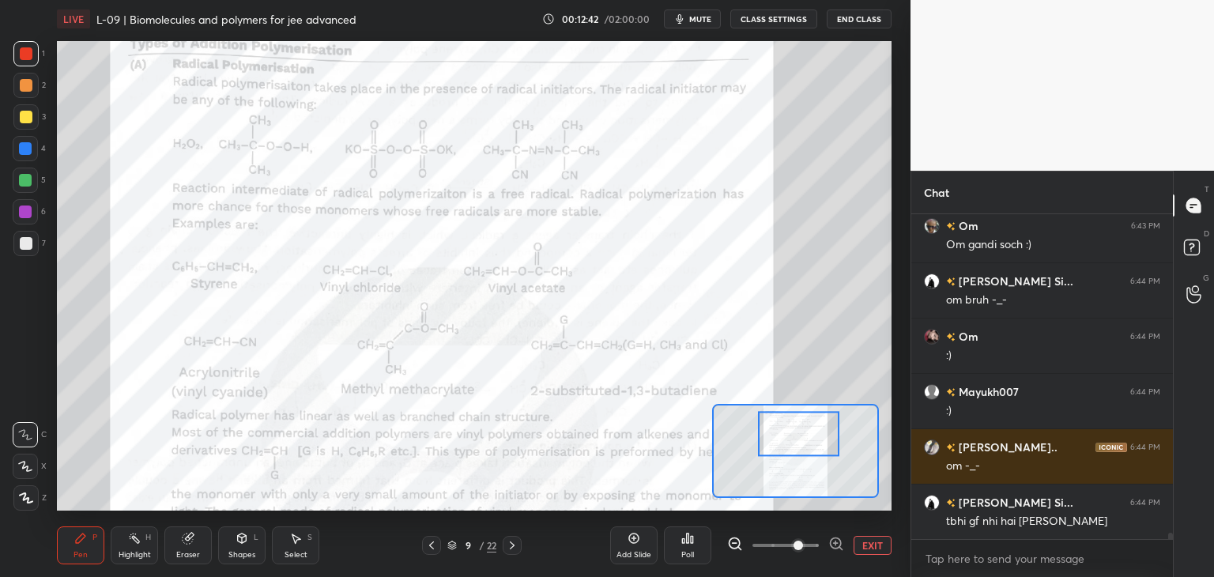
click at [24, 64] on div at bounding box center [25, 53] width 25 height 25
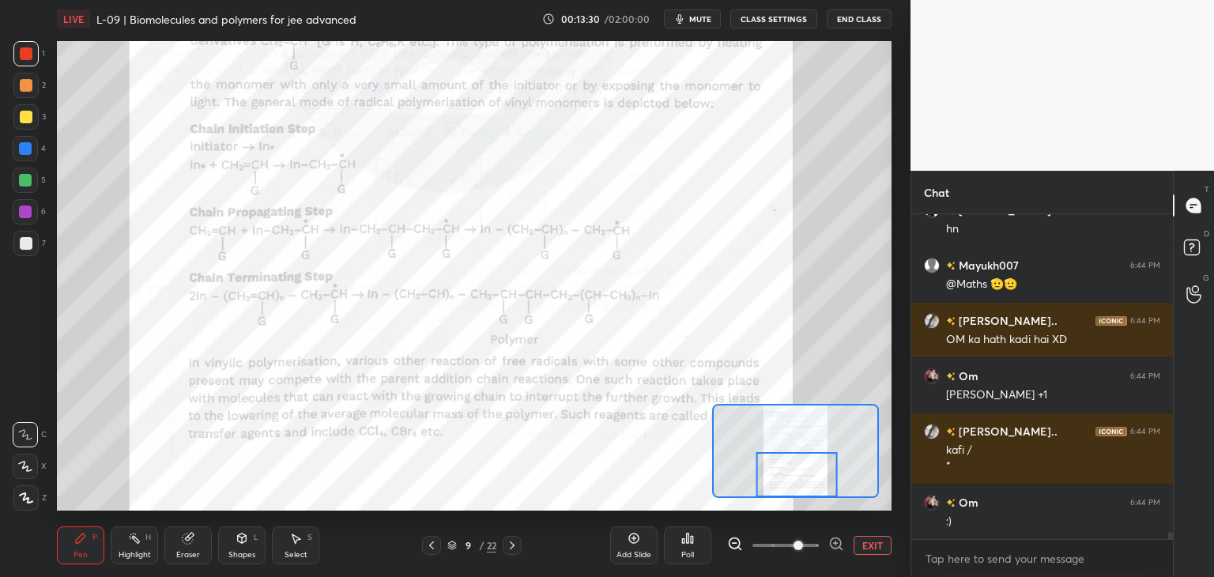
scroll to position [14929, 0]
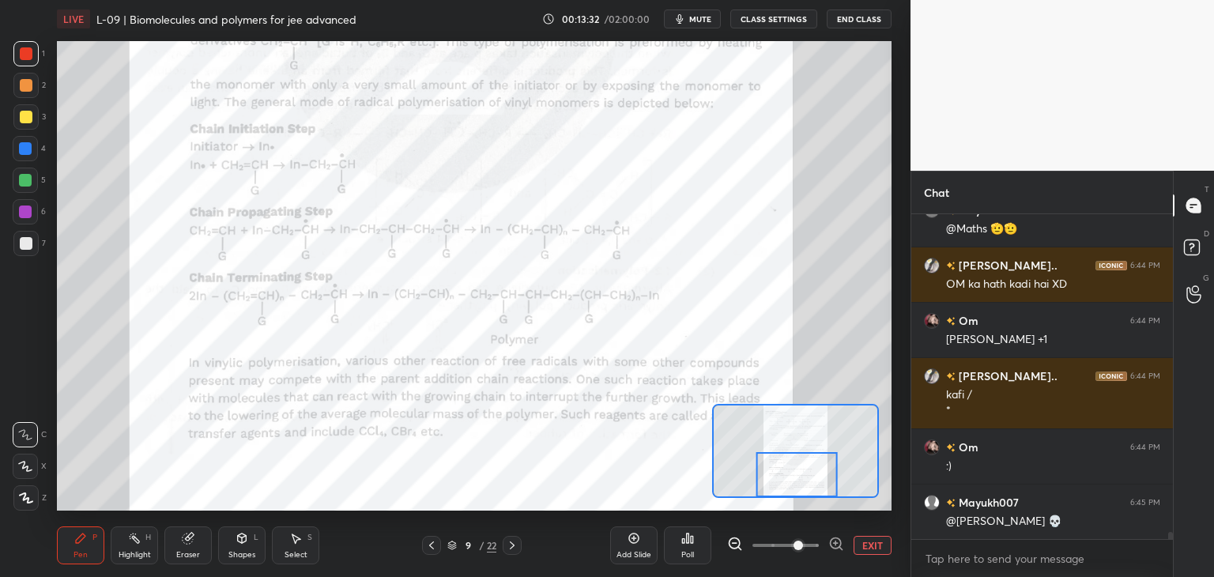
click at [195, 538] on div "Eraser" at bounding box center [187, 545] width 47 height 38
click at [86, 551] on div "Pen" at bounding box center [80, 555] width 14 height 8
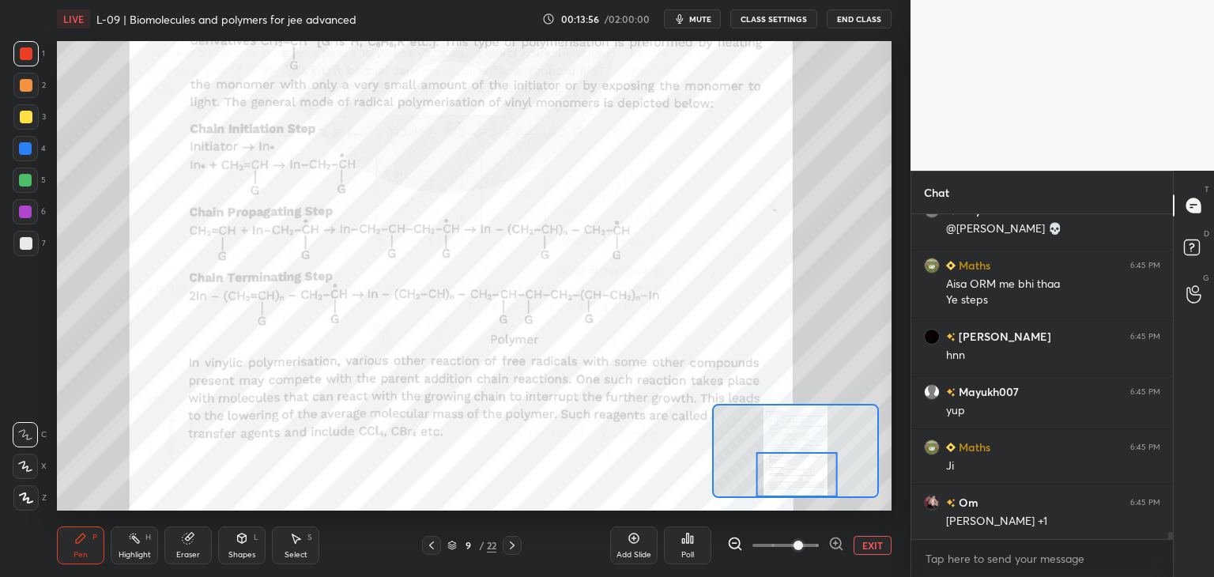
scroll to position [15277, 0]
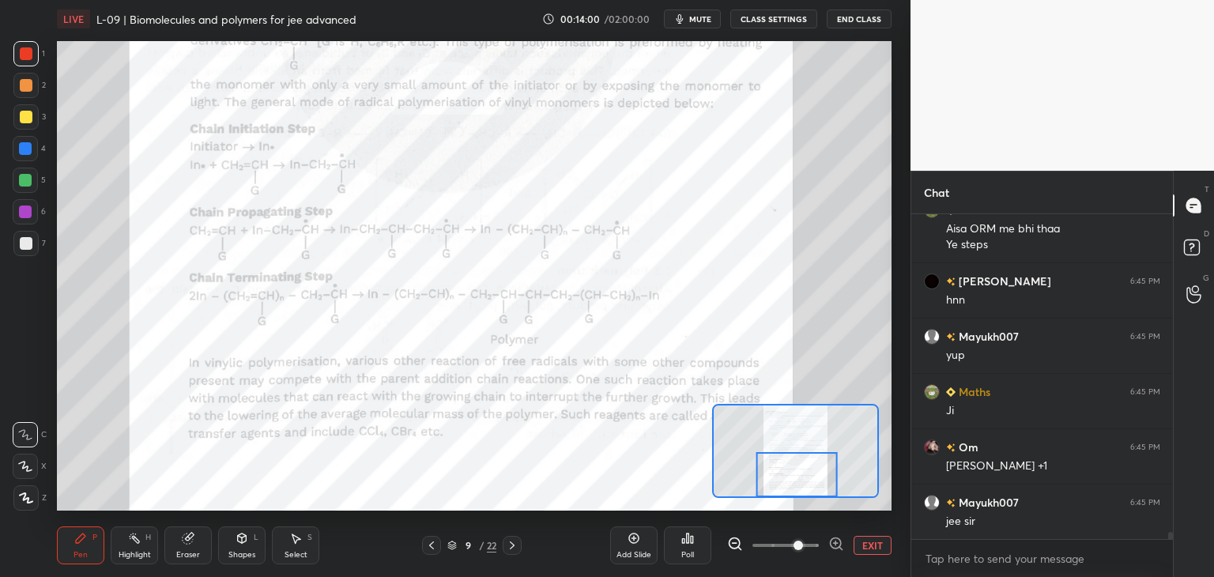
click at [18, 143] on div at bounding box center [25, 148] width 25 height 25
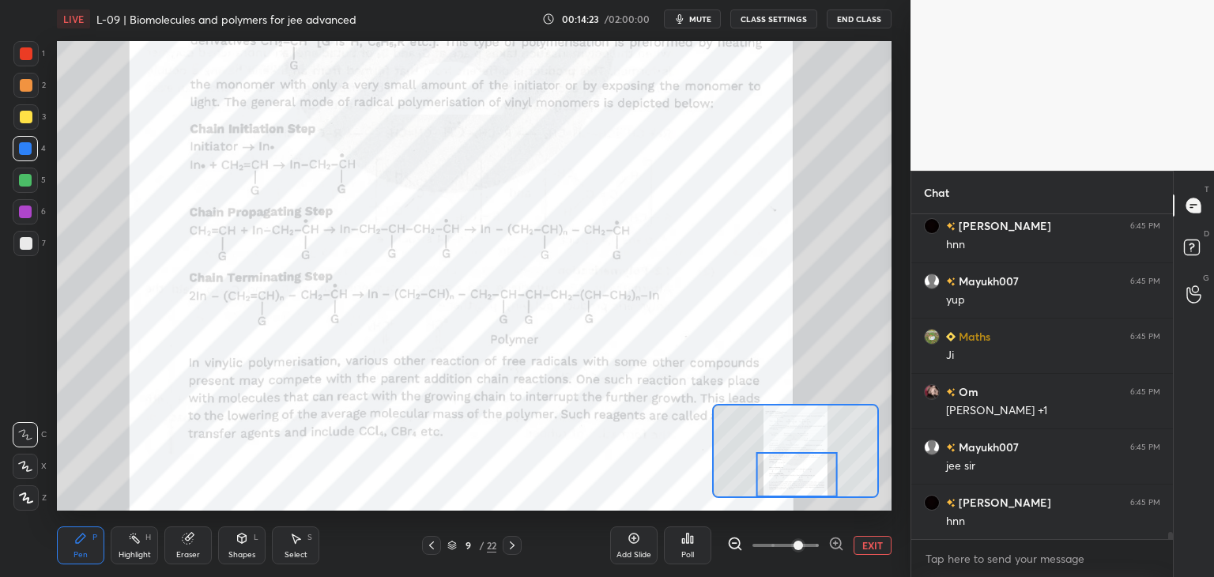
scroll to position [15387, 0]
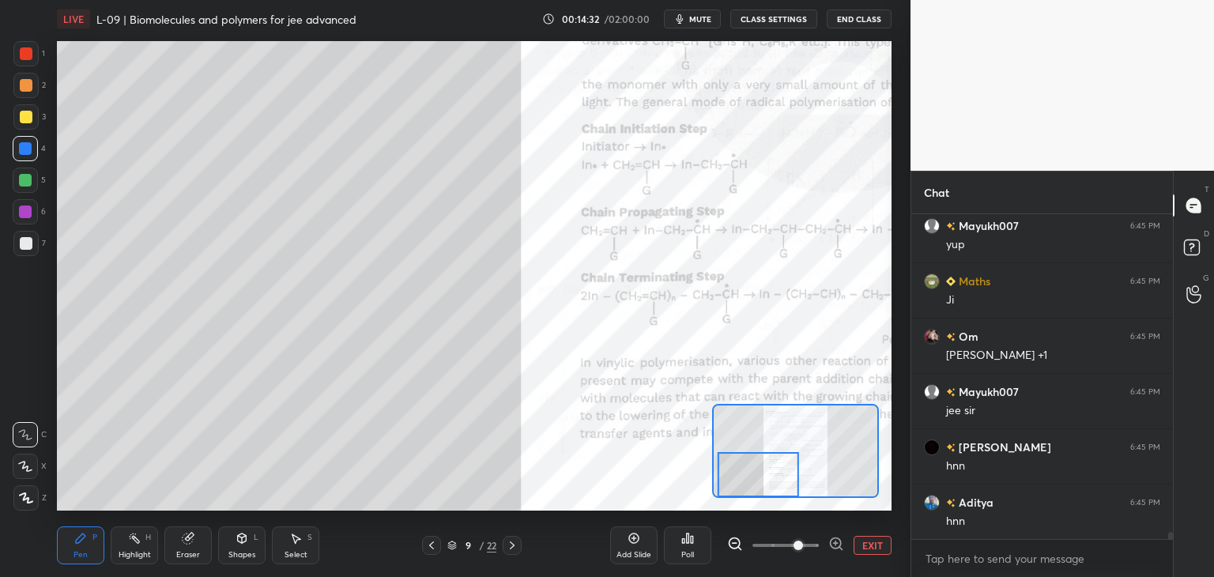
click at [24, 118] on div at bounding box center [26, 117] width 13 height 13
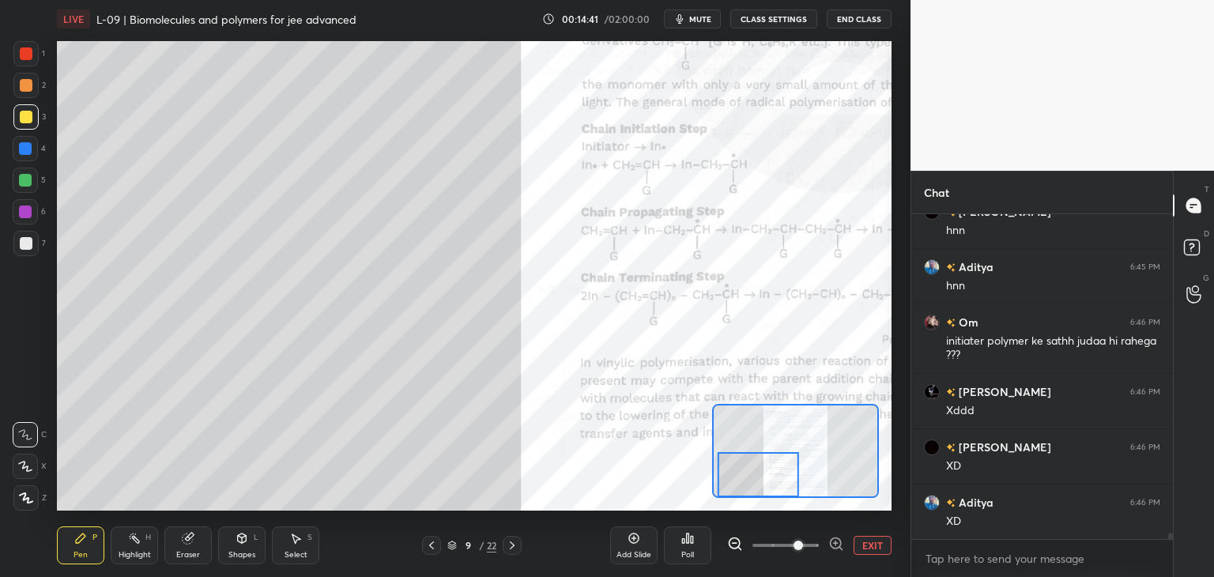
scroll to position [15678, 0]
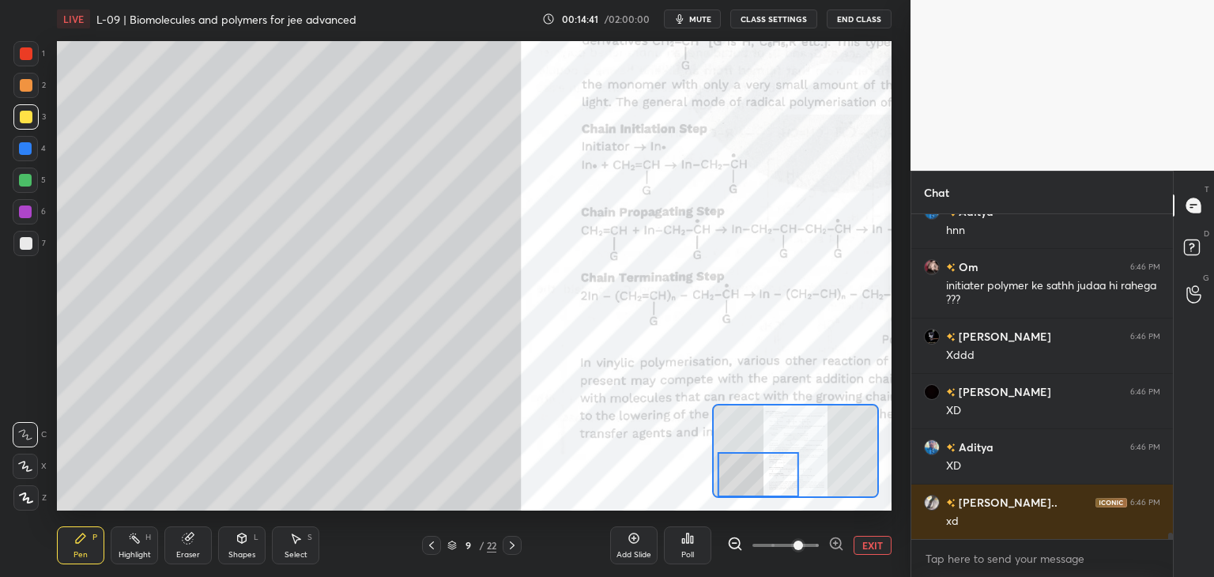
click at [297, 546] on div "Select S" at bounding box center [295, 545] width 47 height 38
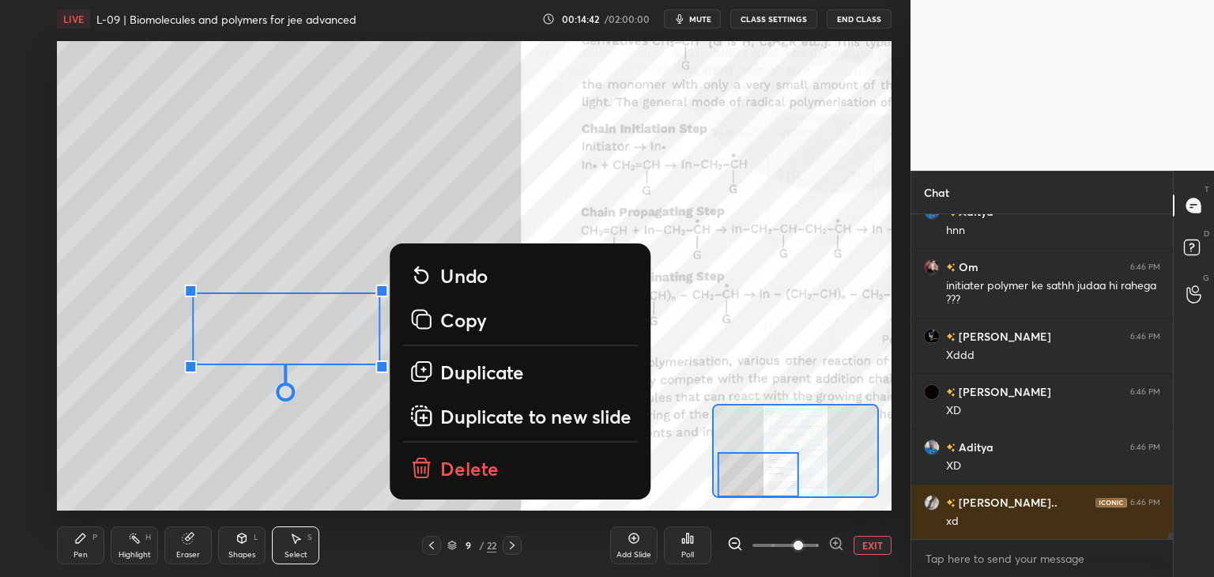
scroll to position [15844, 0]
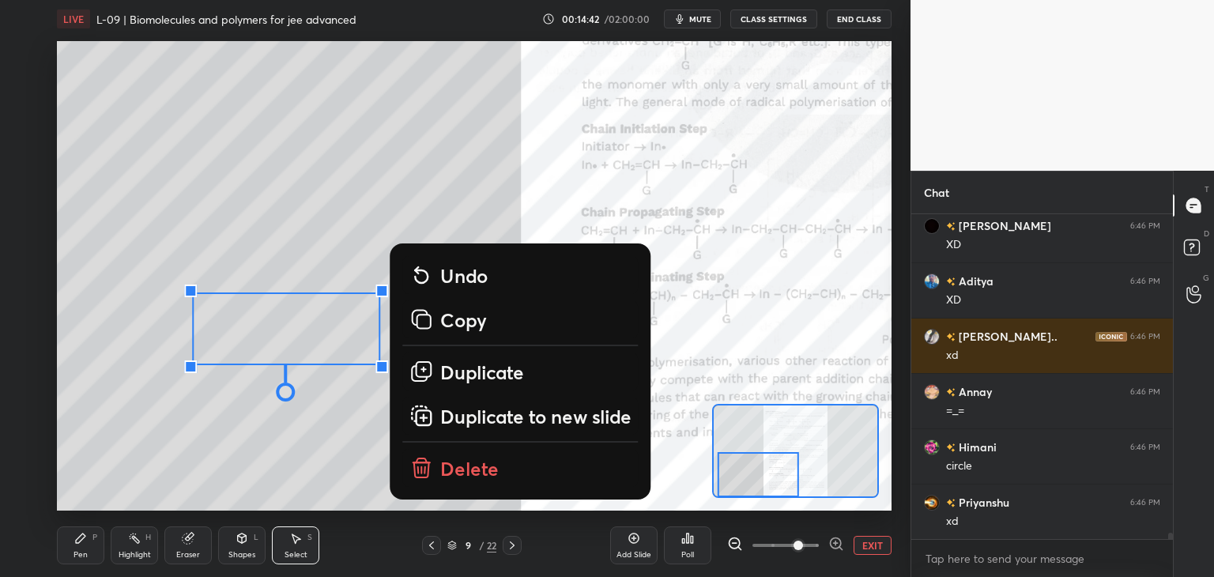
click at [465, 465] on p "Delete" at bounding box center [469, 468] width 58 height 25
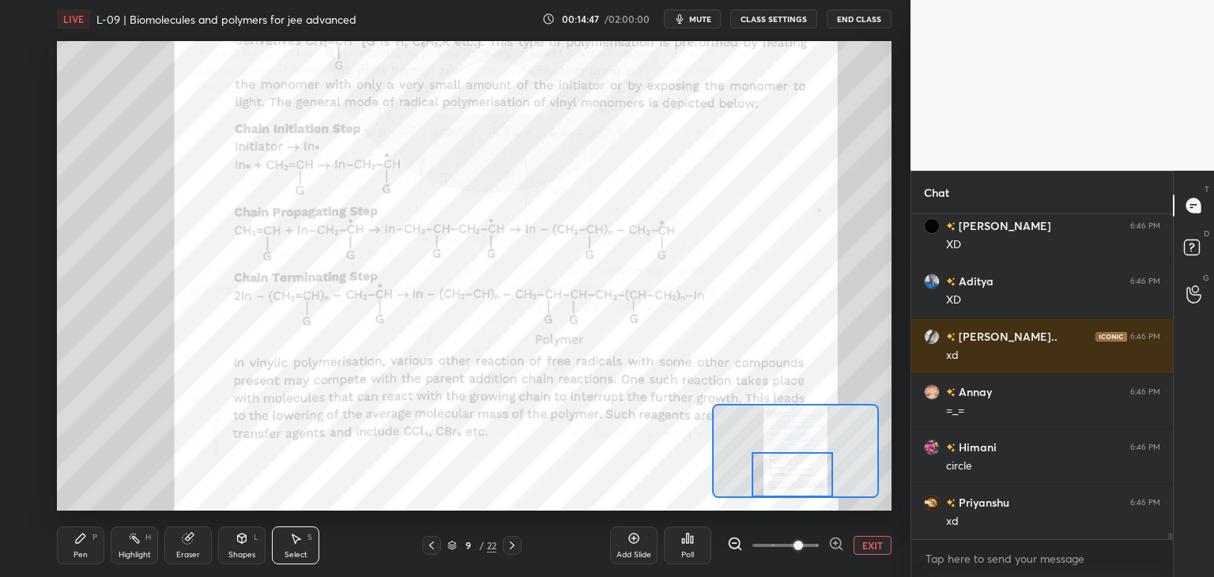
click at [93, 554] on div "Pen P" at bounding box center [80, 545] width 47 height 38
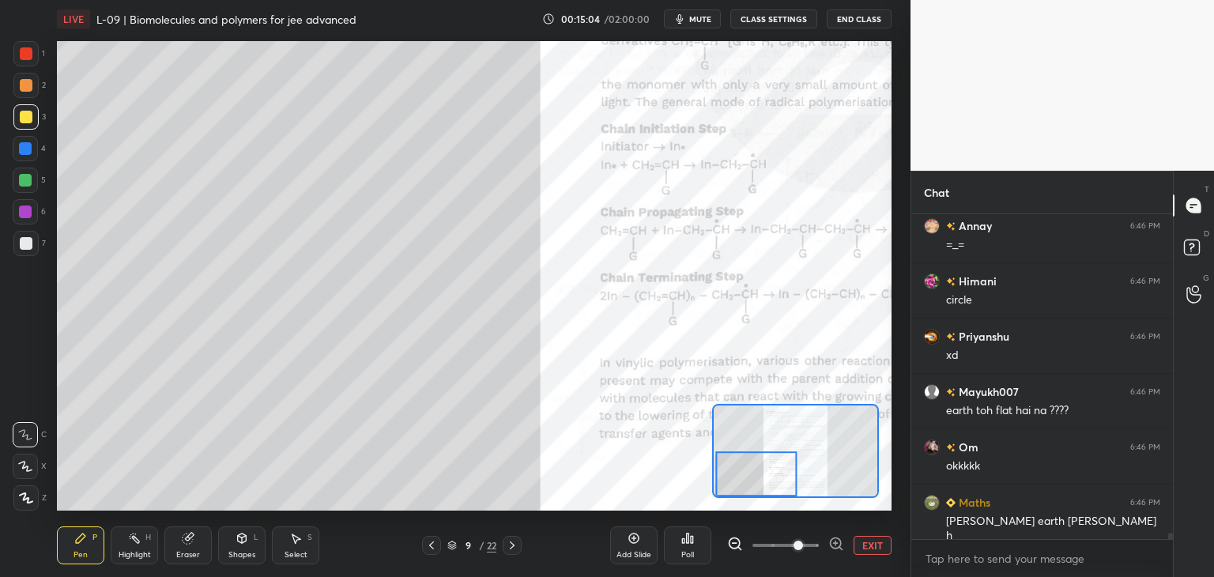
scroll to position [16048, 0]
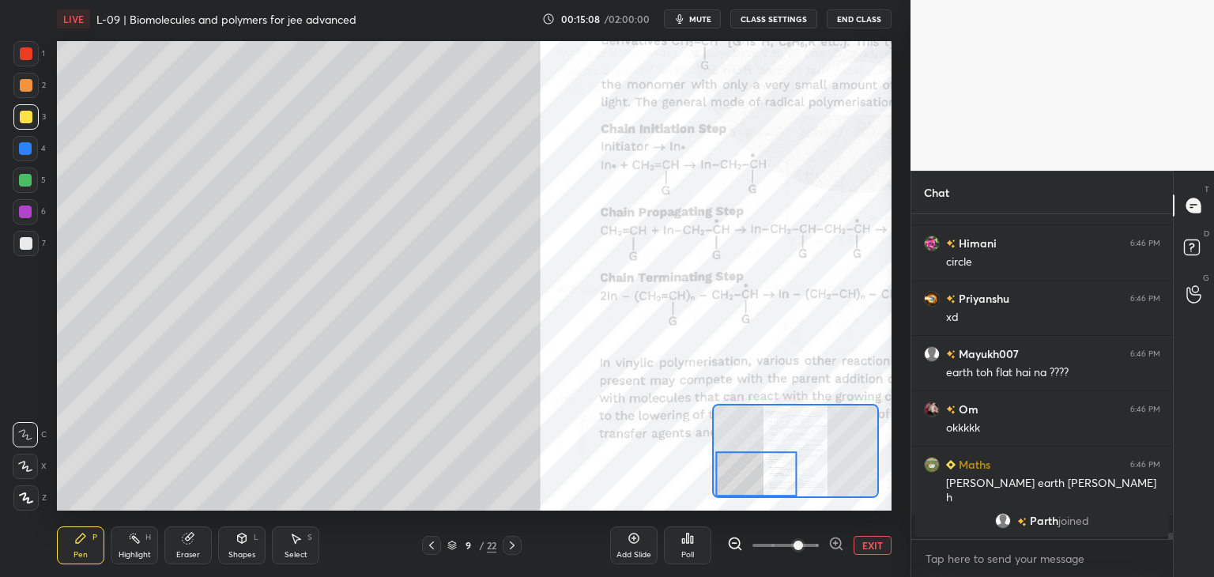
click at [514, 541] on icon at bounding box center [512, 545] width 13 height 13
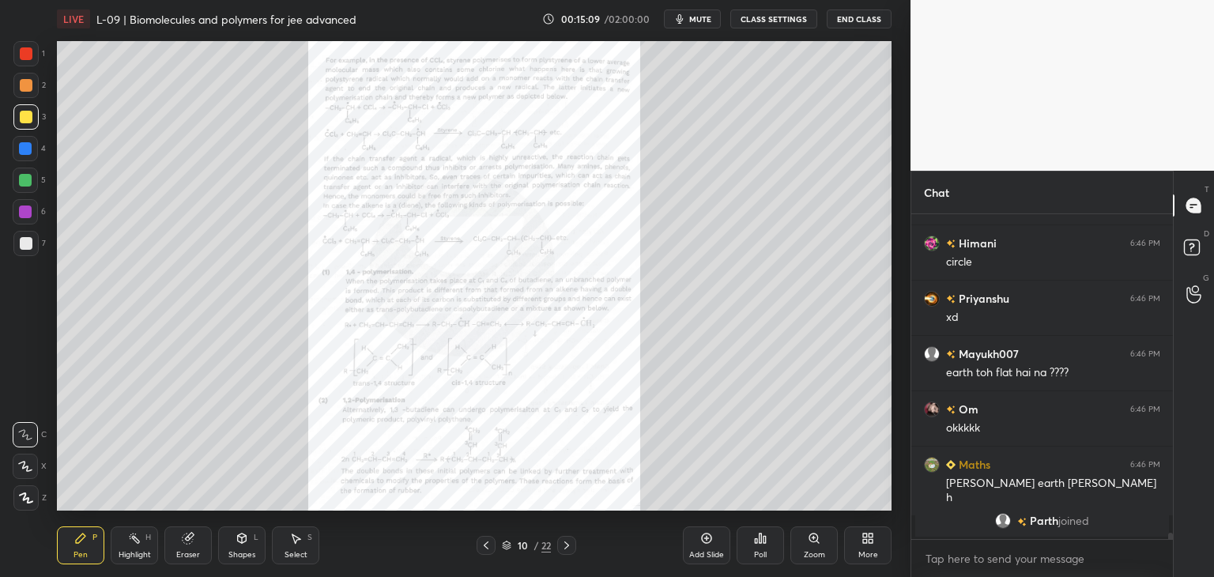
scroll to position [15631, 0]
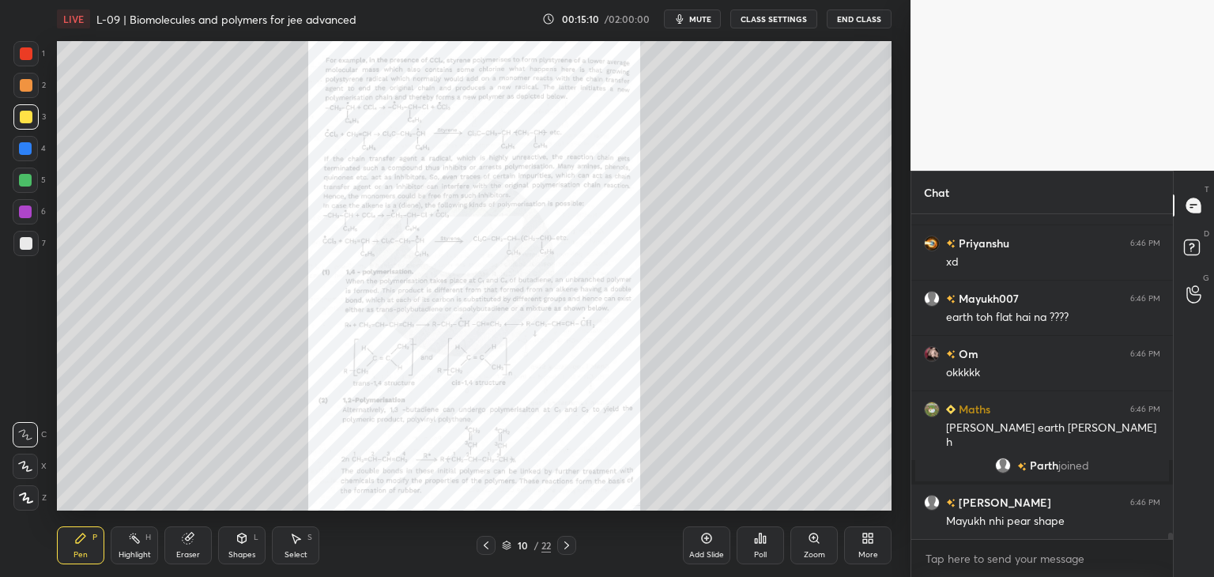
click at [816, 551] on div "Zoom" at bounding box center [813, 555] width 21 height 8
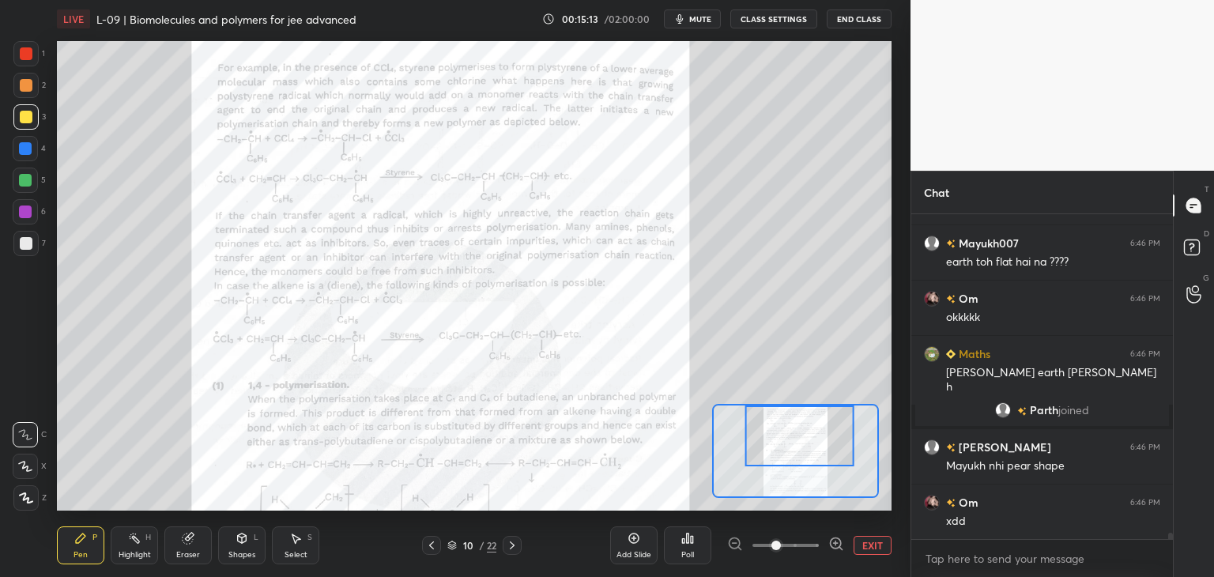
scroll to position [15741, 0]
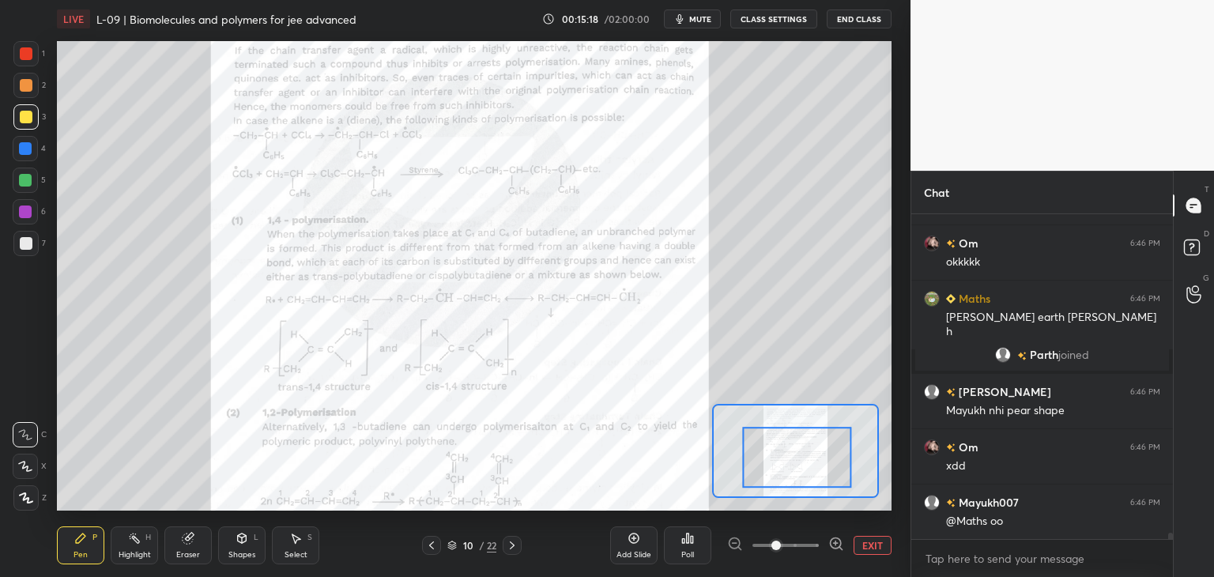
click at [98, 540] on div "Pen P" at bounding box center [80, 545] width 47 height 38
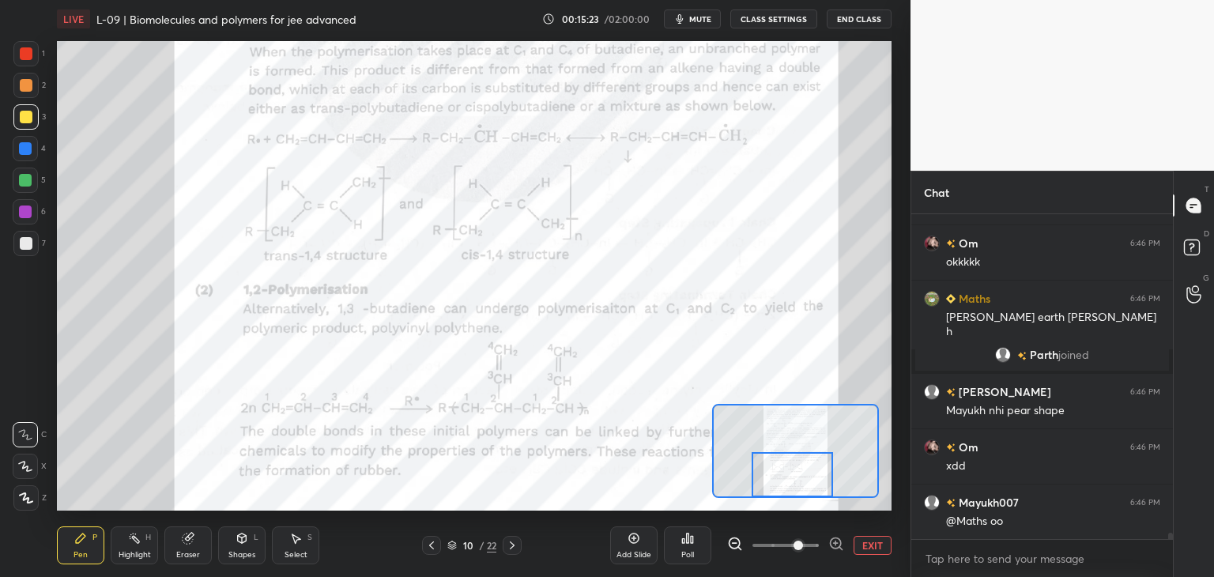
scroll to position [15757, 0]
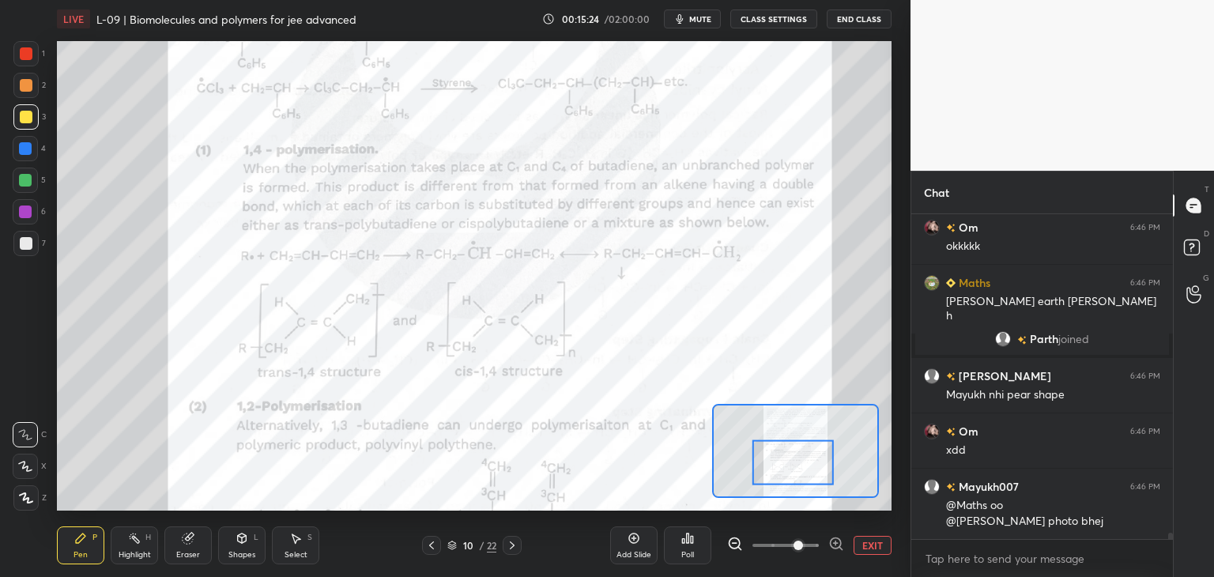
click at [85, 535] on icon at bounding box center [80, 538] width 13 height 13
click at [25, 45] on div at bounding box center [25, 53] width 25 height 25
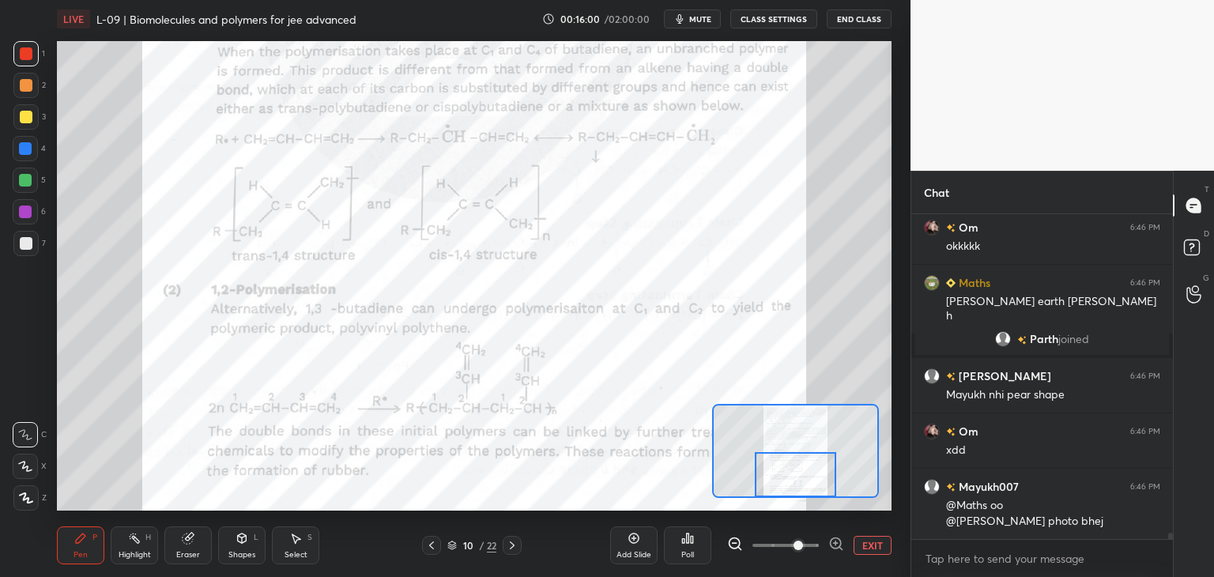
scroll to position [15795, 0]
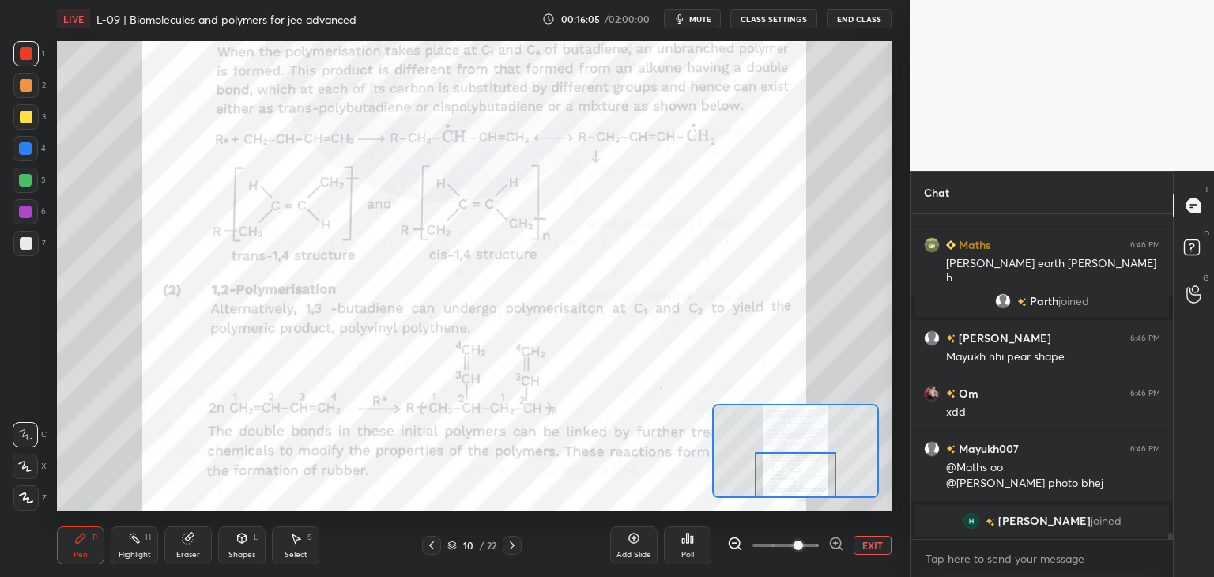
click at [303, 537] on div "Select S" at bounding box center [295, 545] width 47 height 38
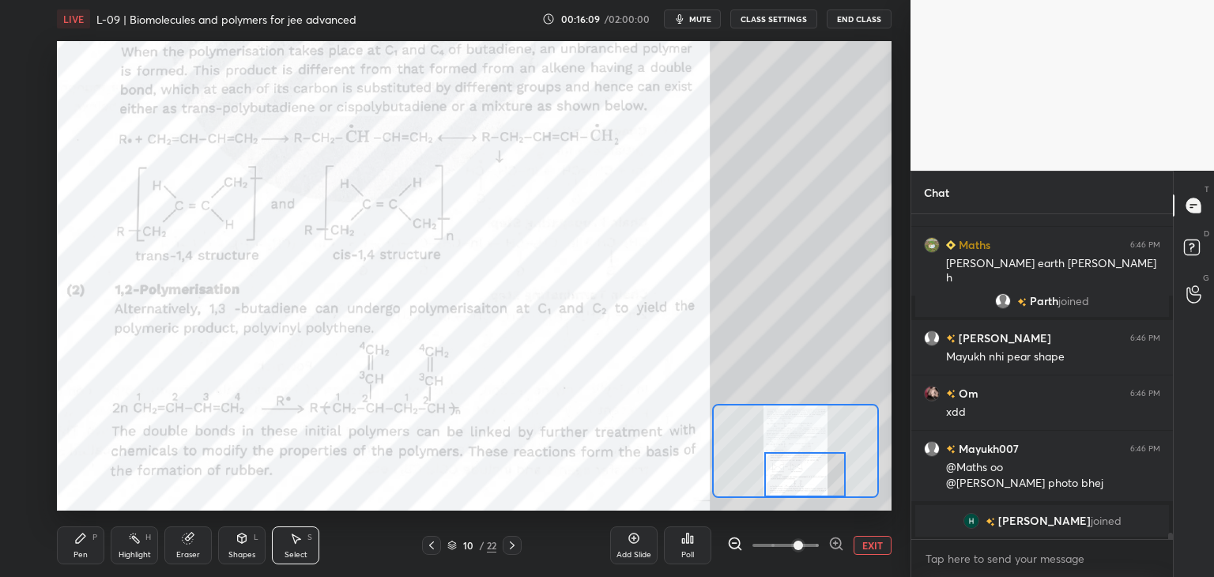
click at [77, 540] on icon at bounding box center [80, 537] width 9 height 9
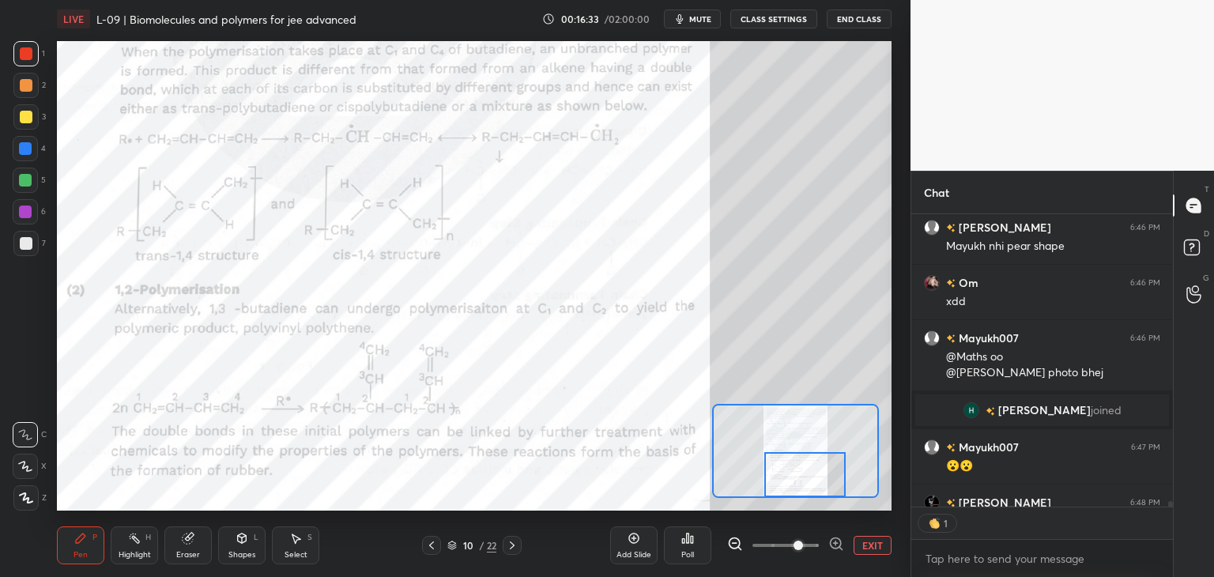
scroll to position [15930, 0]
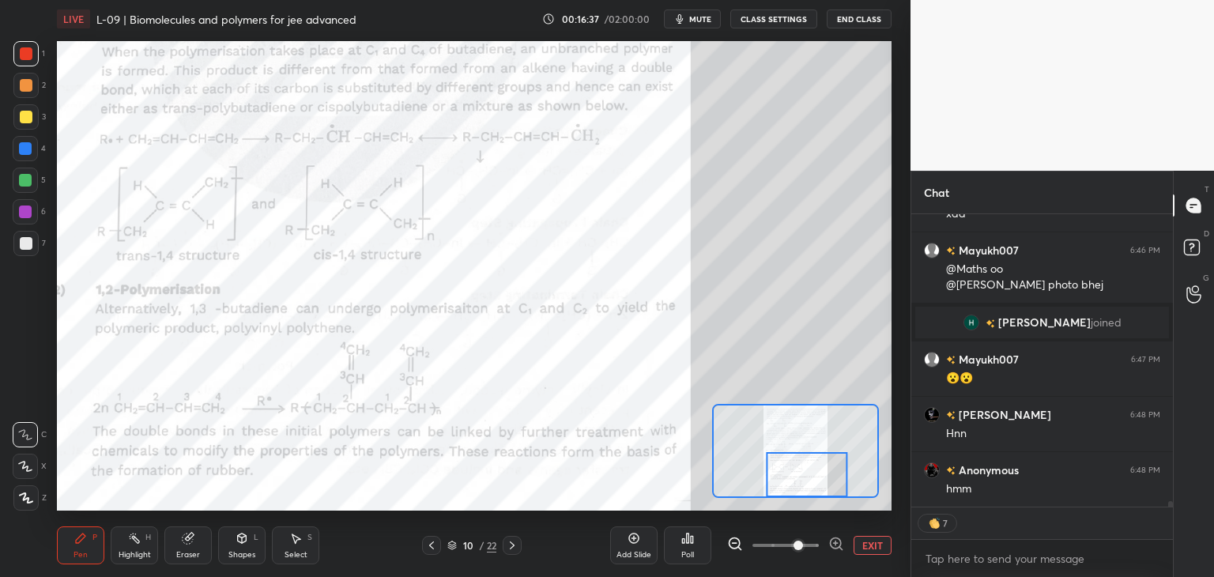
click at [512, 548] on icon at bounding box center [512, 545] width 13 height 13
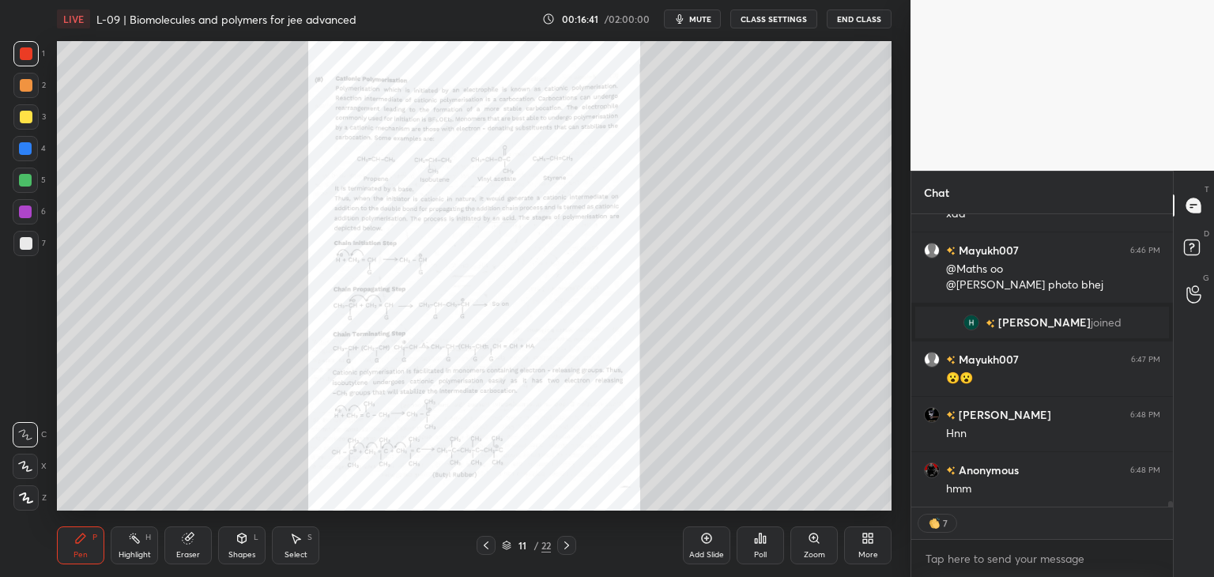
click at [817, 551] on div "Zoom" at bounding box center [813, 555] width 21 height 8
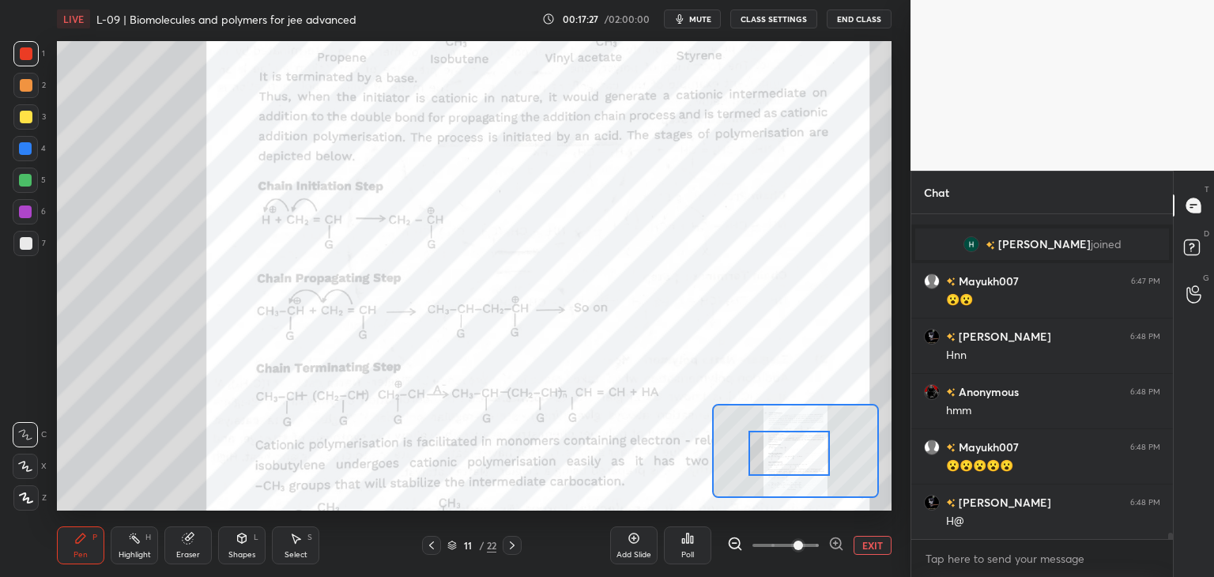
scroll to position [16078, 0]
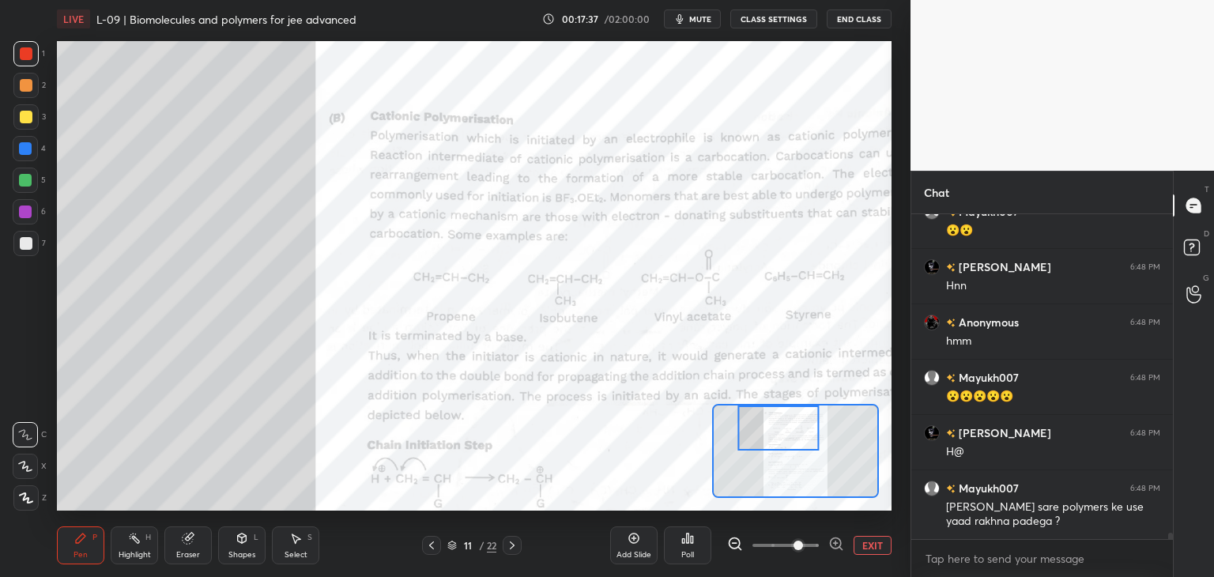
click at [427, 546] on icon at bounding box center [431, 545] width 13 height 13
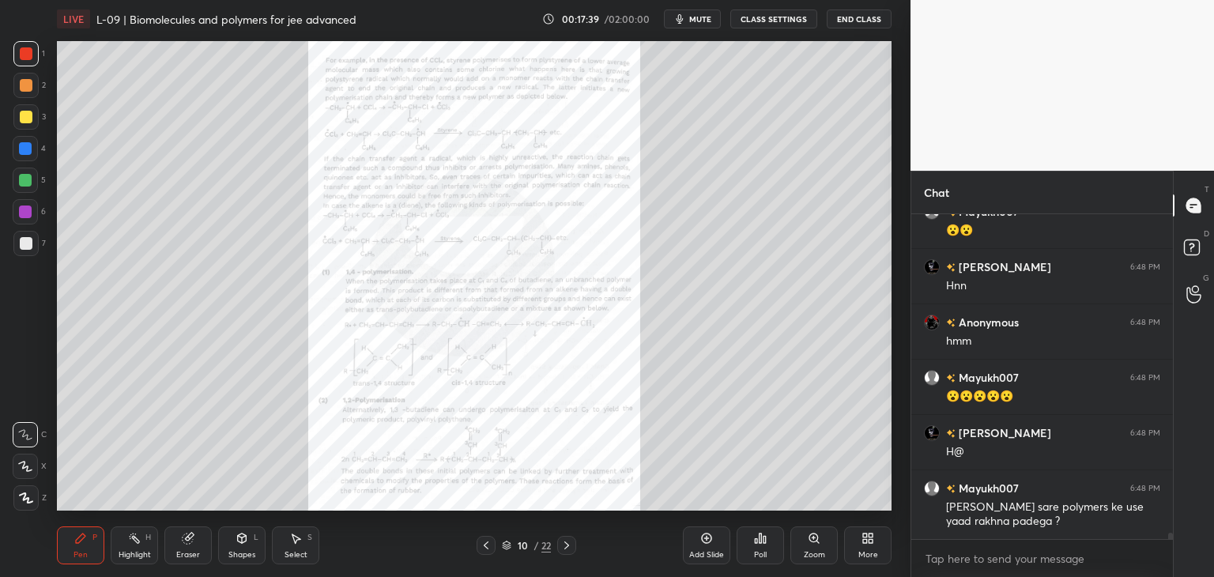
click at [490, 545] on icon at bounding box center [486, 545] width 13 height 13
click at [485, 544] on icon at bounding box center [486, 545] width 5 height 8
click at [484, 548] on icon at bounding box center [486, 545] width 13 height 13
click at [486, 547] on icon at bounding box center [486, 545] width 13 height 13
click at [487, 544] on icon at bounding box center [486, 545] width 13 height 13
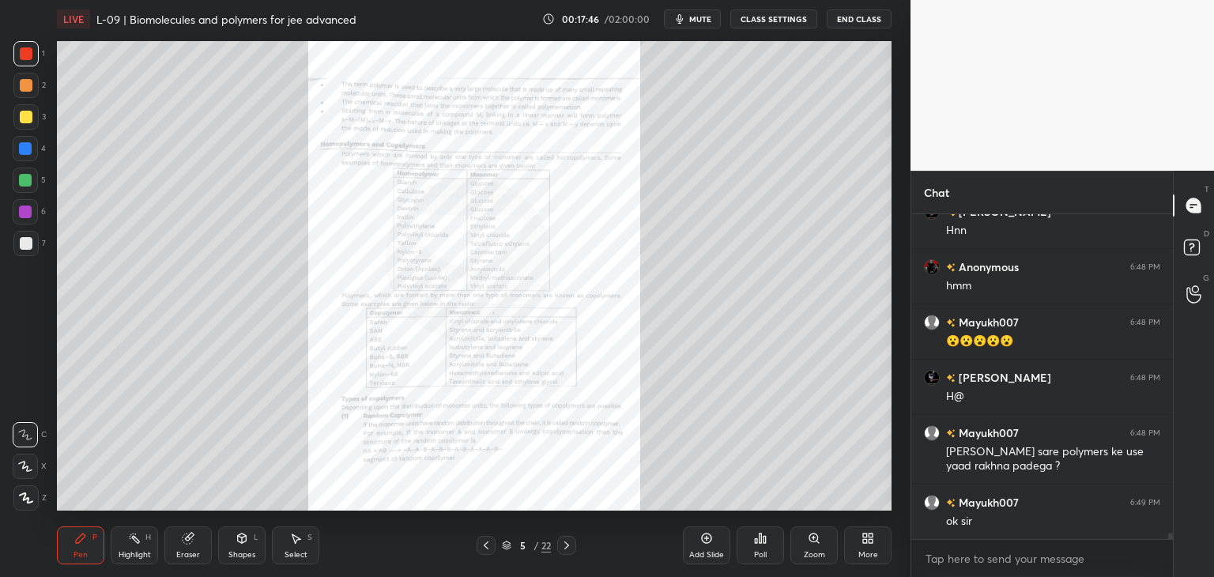
scroll to position [16188, 0]
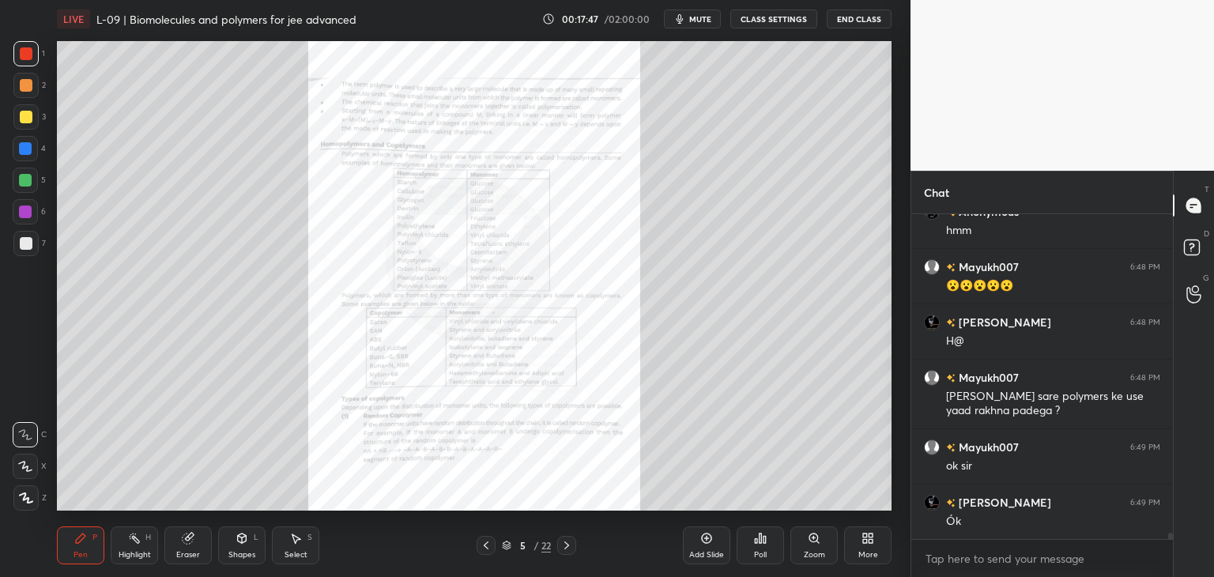
click at [568, 547] on icon at bounding box center [566, 545] width 13 height 13
click at [567, 546] on icon at bounding box center [566, 545] width 5 height 8
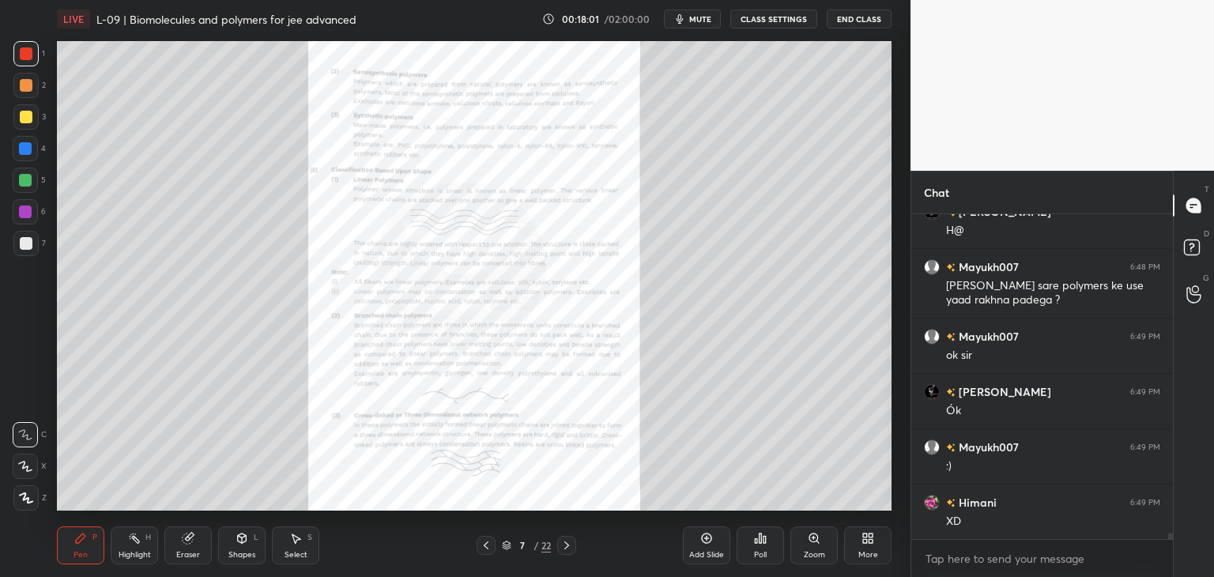
scroll to position [16315, 0]
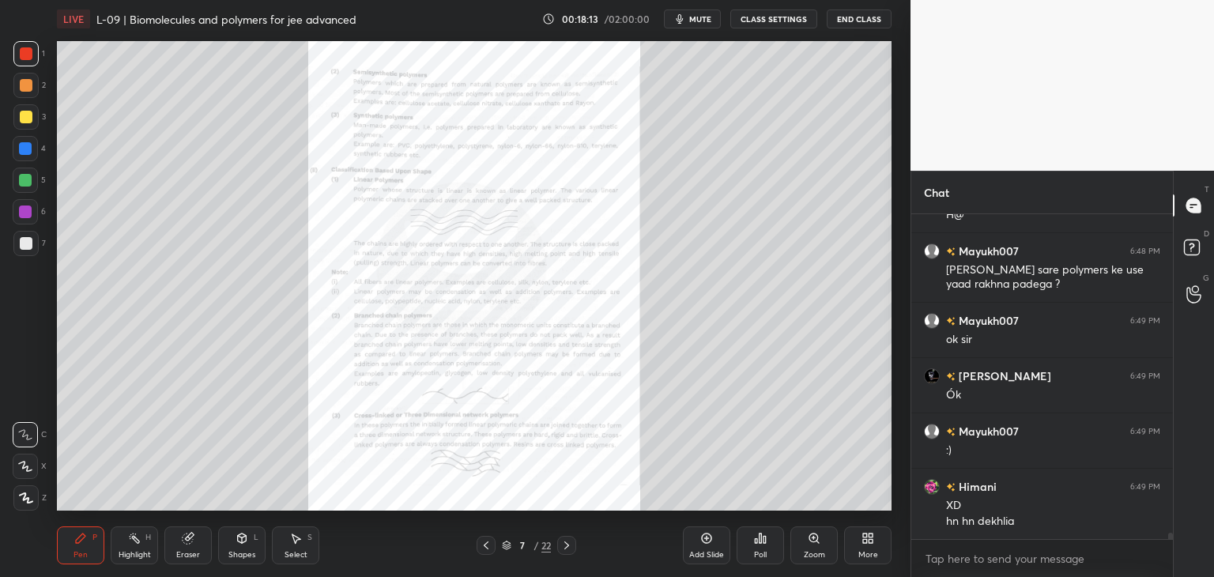
click at [571, 541] on icon at bounding box center [566, 545] width 13 height 13
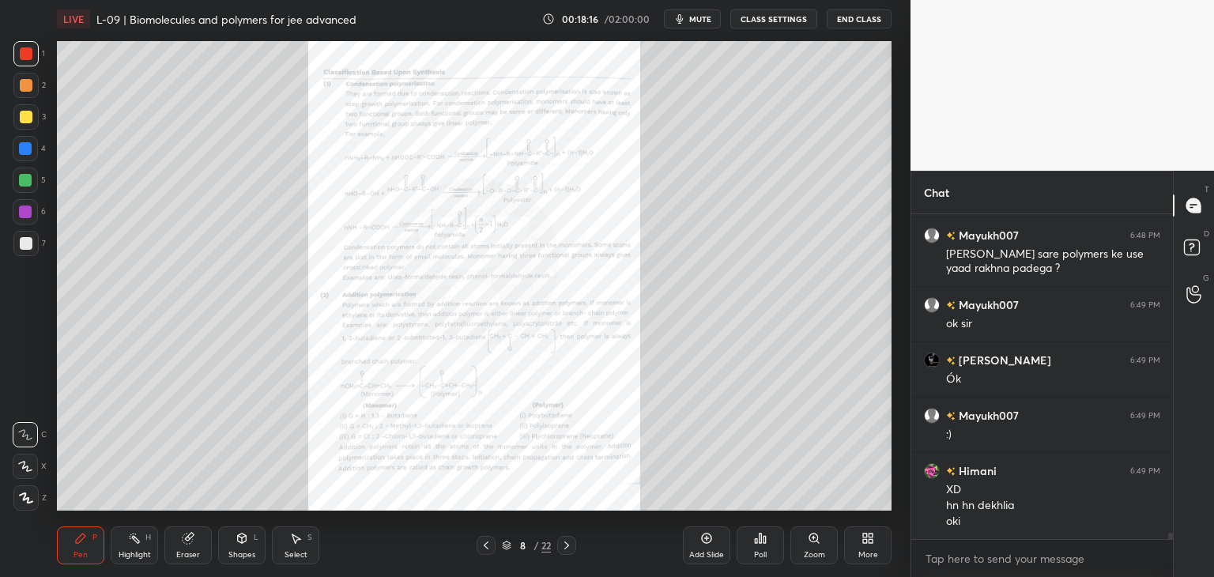
scroll to position [16368, 0]
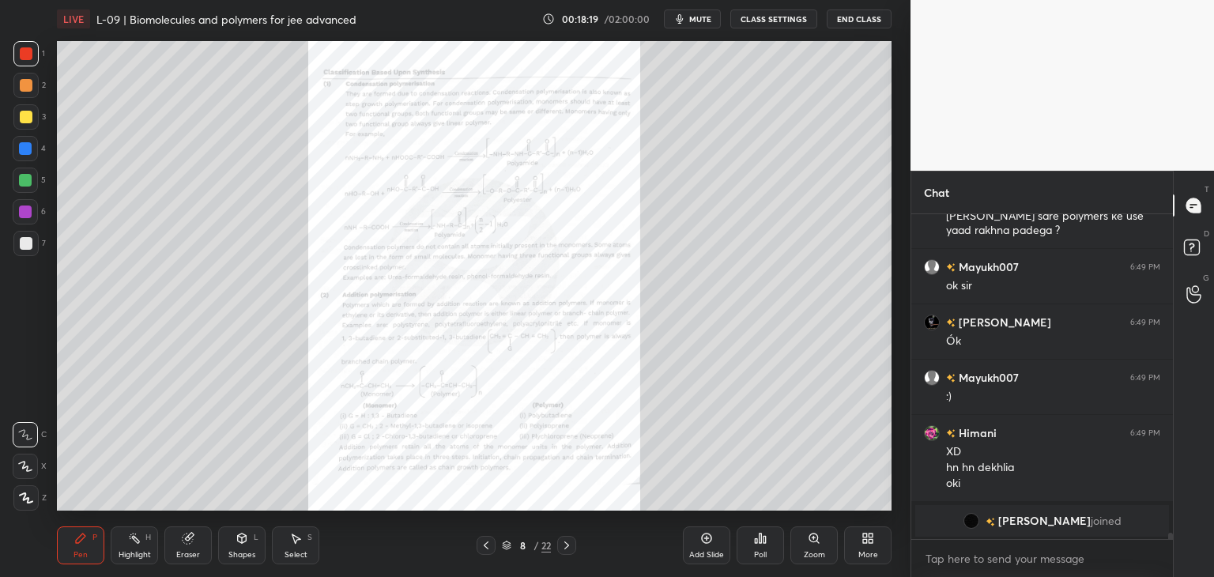
click at [571, 548] on icon at bounding box center [566, 545] width 13 height 13
click at [568, 547] on icon at bounding box center [566, 545] width 13 height 13
click at [812, 548] on div "Zoom" at bounding box center [813, 545] width 47 height 38
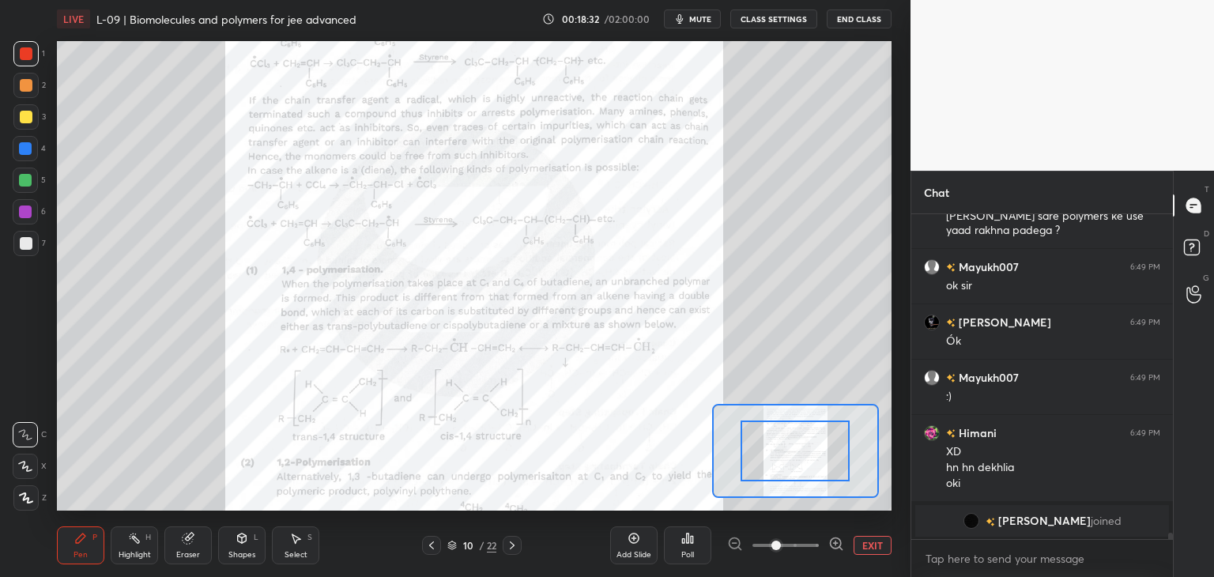
click at [797, 451] on div at bounding box center [794, 450] width 109 height 61
click at [859, 544] on button "EXIT" at bounding box center [872, 545] width 38 height 19
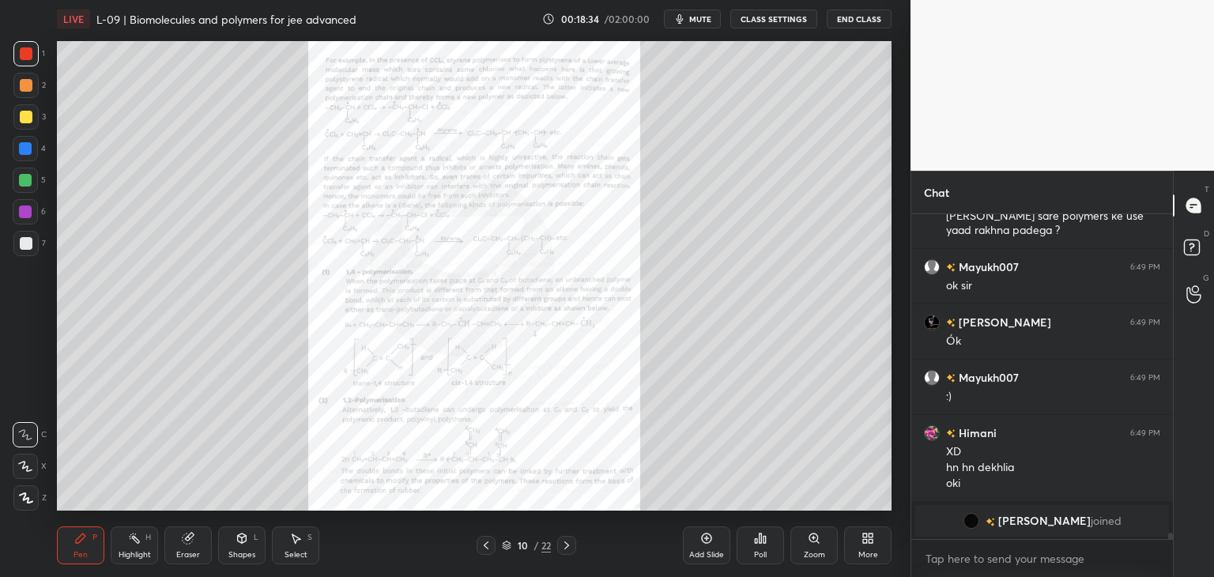
click at [80, 540] on icon at bounding box center [80, 537] width 9 height 9
click at [564, 548] on icon at bounding box center [566, 545] width 13 height 13
click at [819, 549] on div "Zoom" at bounding box center [813, 545] width 47 height 38
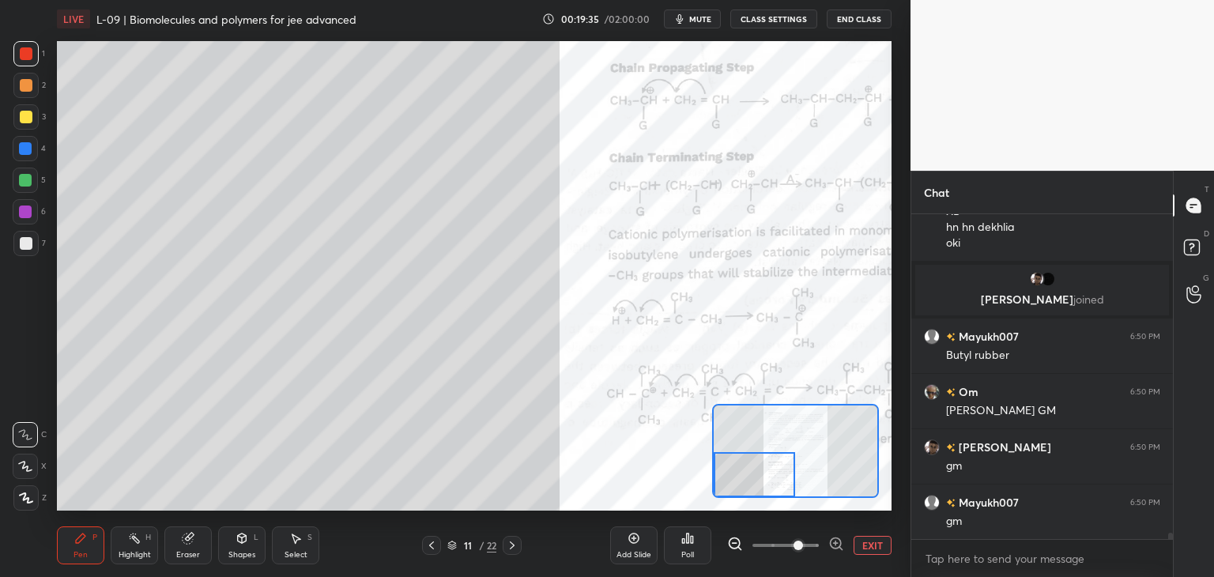
scroll to position [16428, 0]
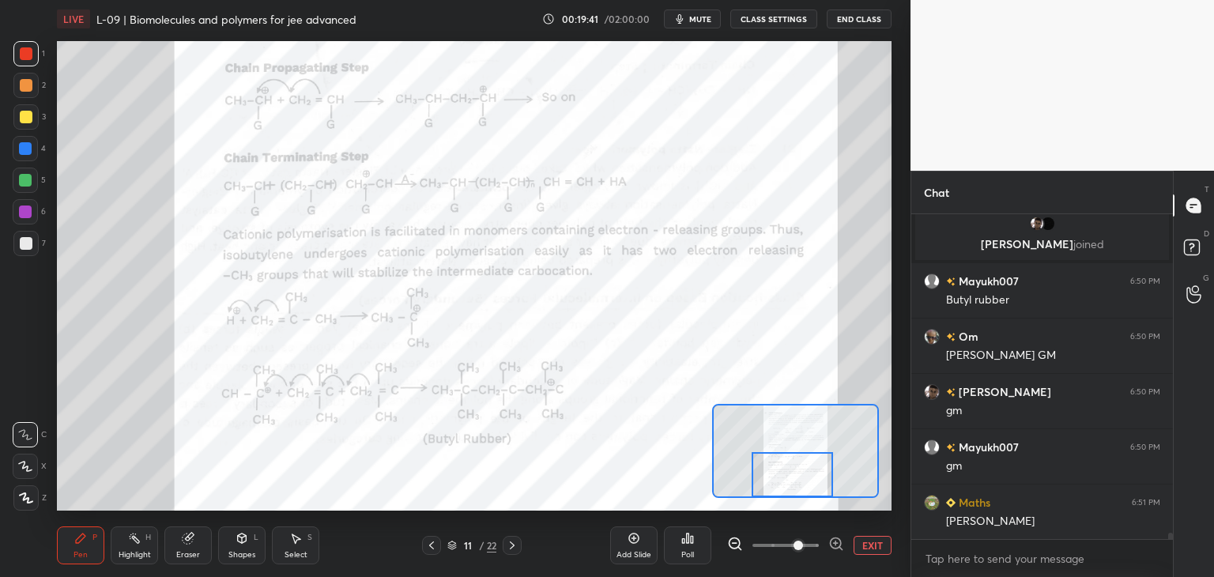
click at [510, 547] on icon at bounding box center [512, 545] width 13 height 13
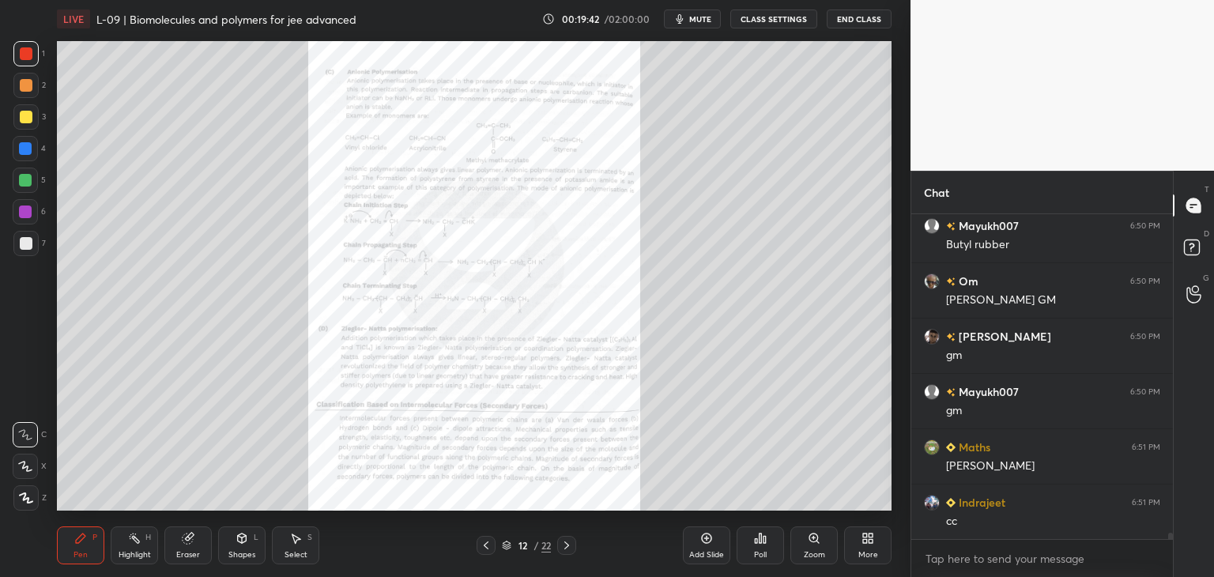
scroll to position [16539, 0]
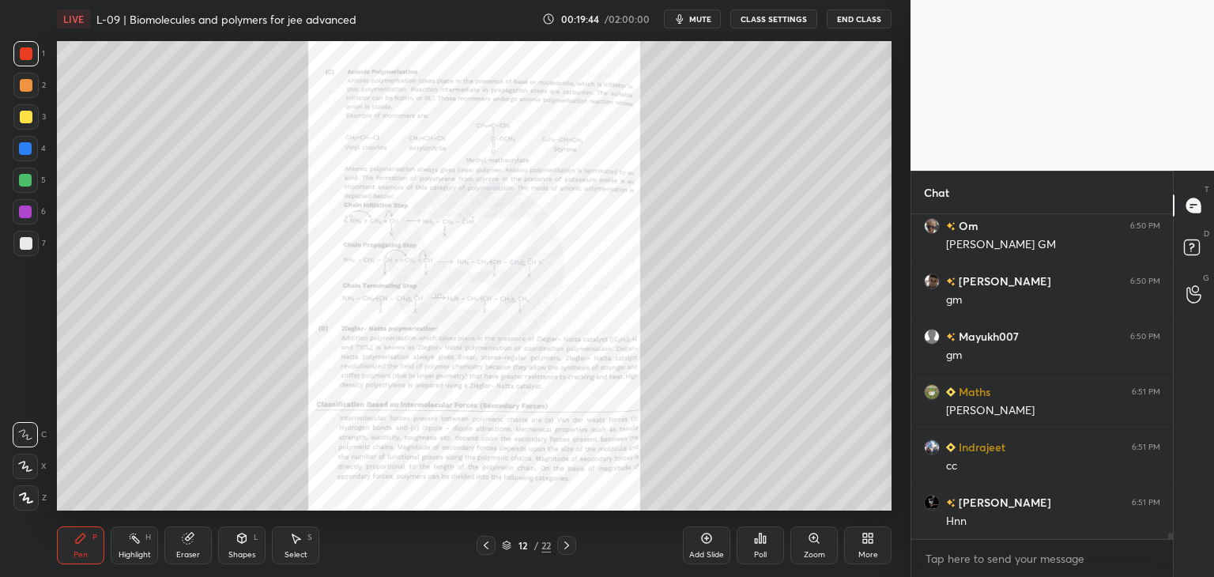
click at [815, 546] on div "Zoom" at bounding box center [813, 545] width 47 height 38
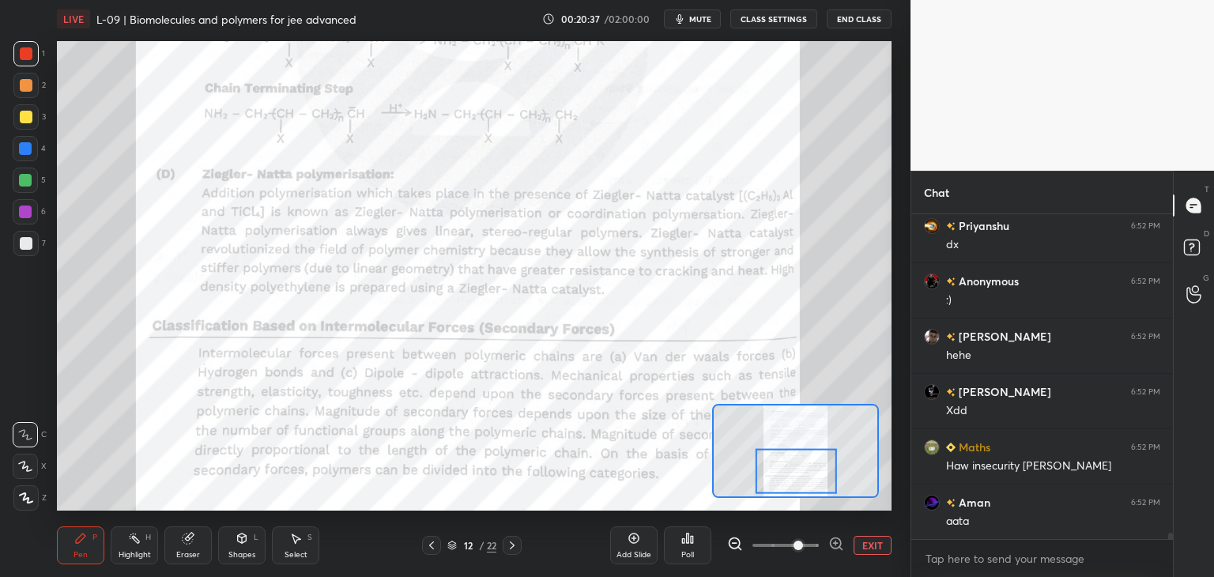
scroll to position [17258, 0]
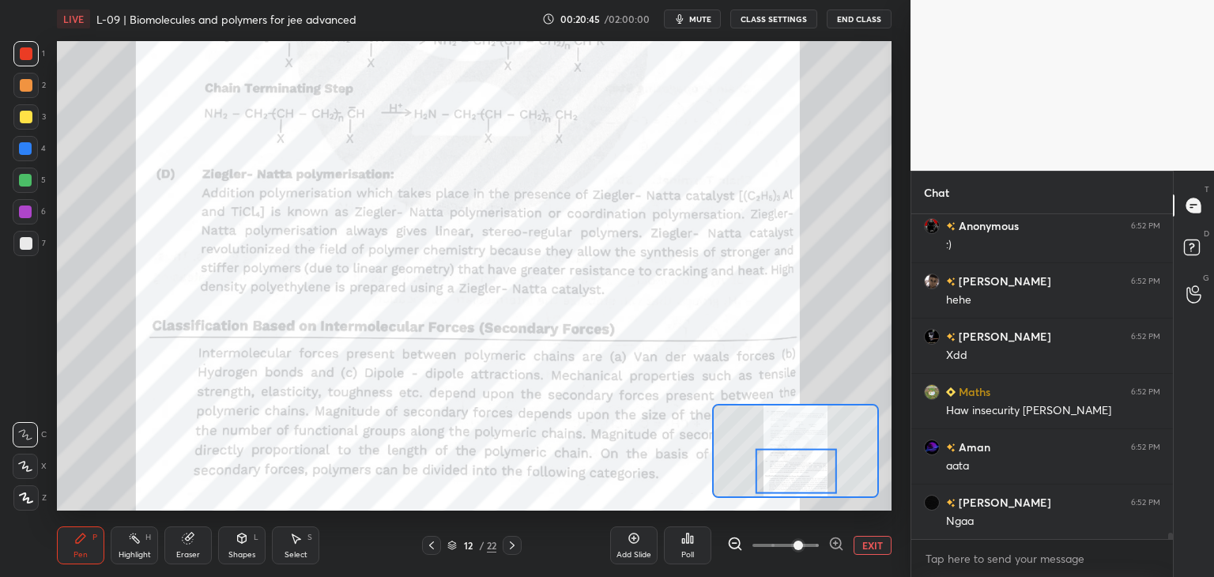
click at [869, 546] on button "EXIT" at bounding box center [872, 545] width 38 height 19
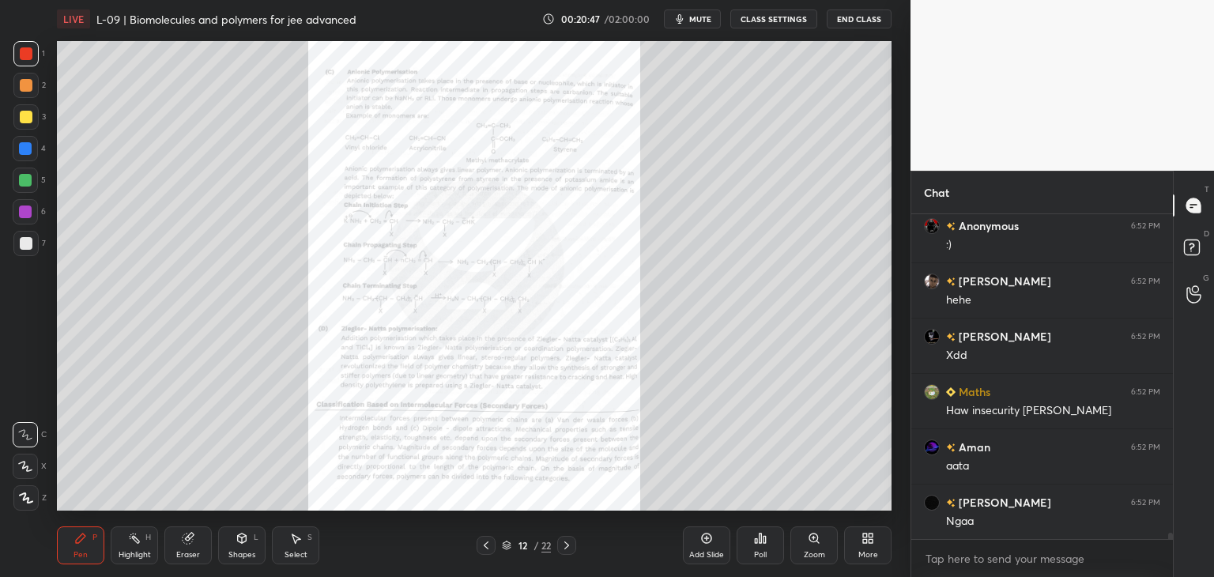
click at [574, 544] on div at bounding box center [566, 545] width 19 height 19
click at [812, 548] on div "Zoom" at bounding box center [813, 545] width 47 height 38
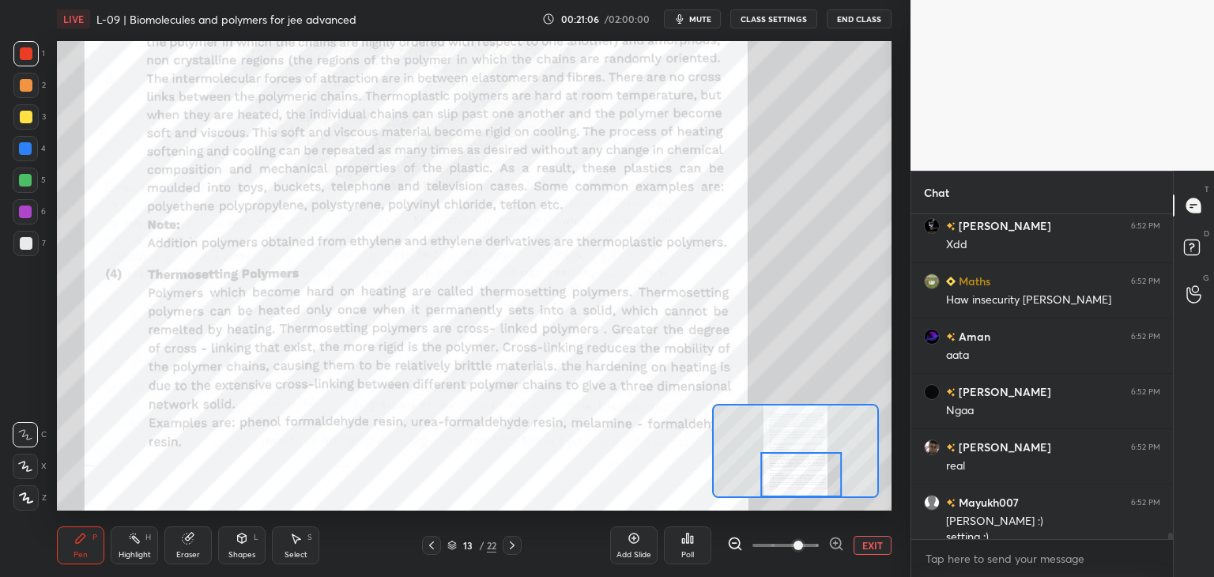
scroll to position [17384, 0]
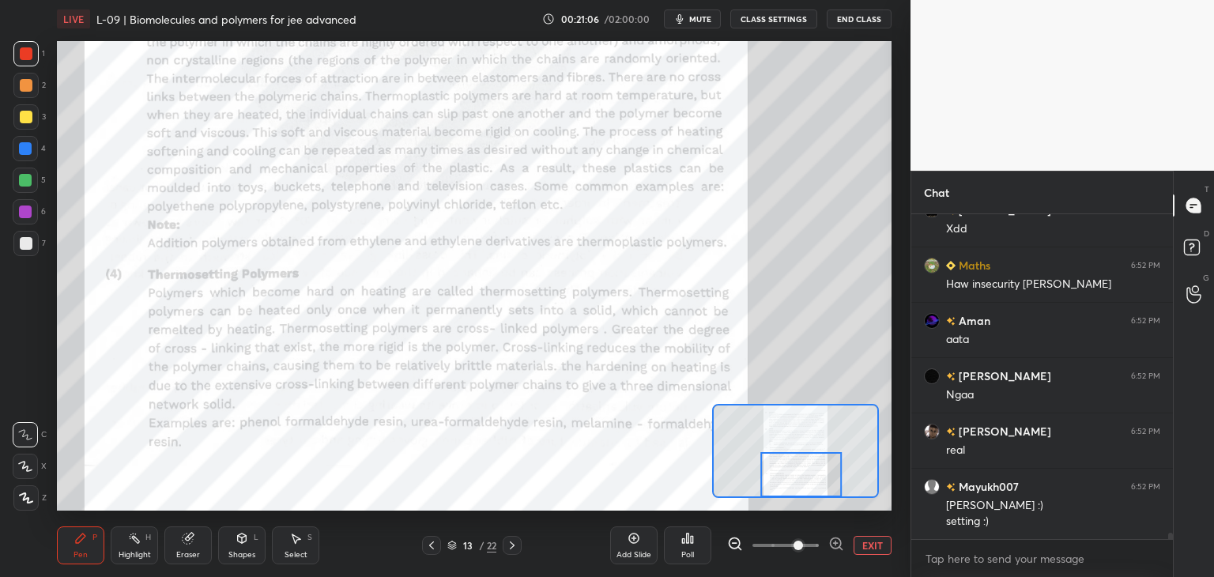
click at [516, 543] on icon at bounding box center [512, 545] width 13 height 13
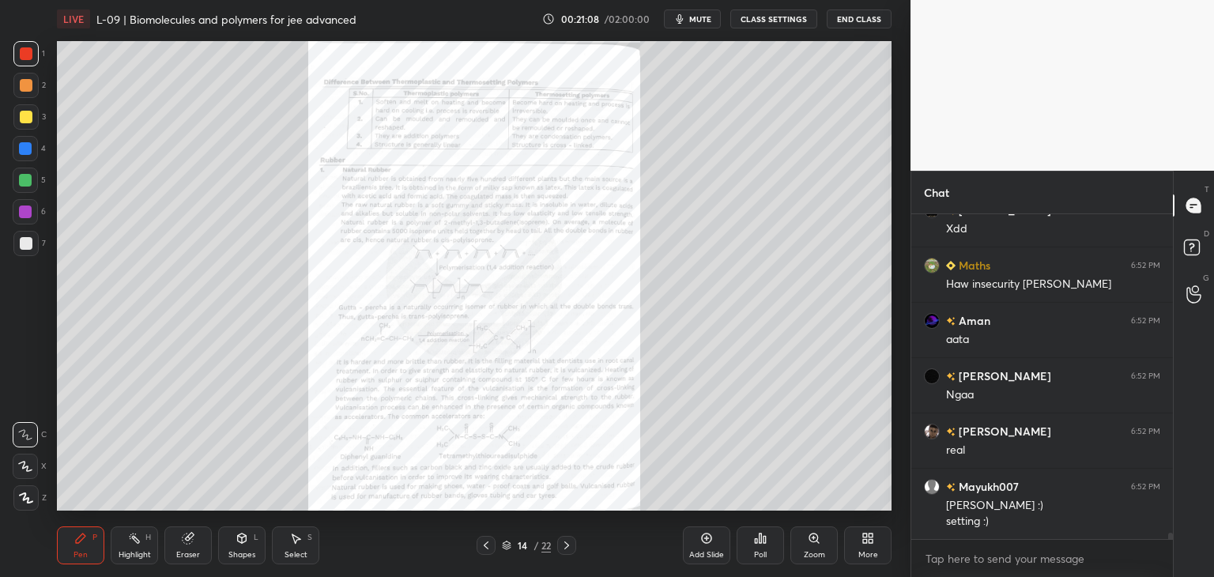
click at [819, 542] on icon at bounding box center [813, 538] width 13 height 13
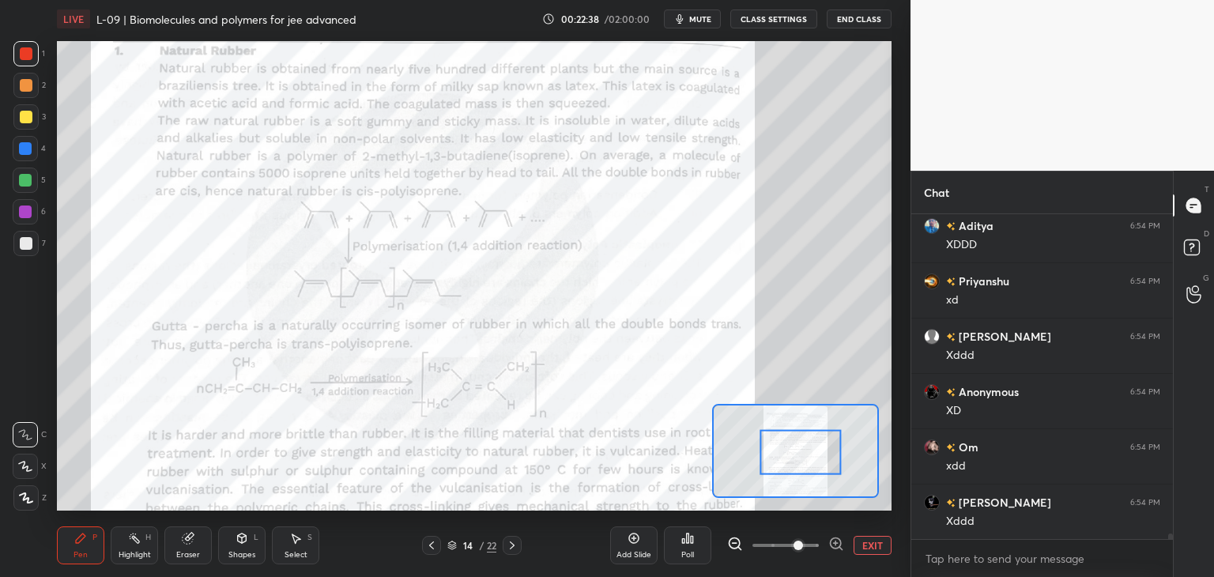
scroll to position [19296, 0]
click at [289, 551] on div "Select" at bounding box center [295, 555] width 23 height 8
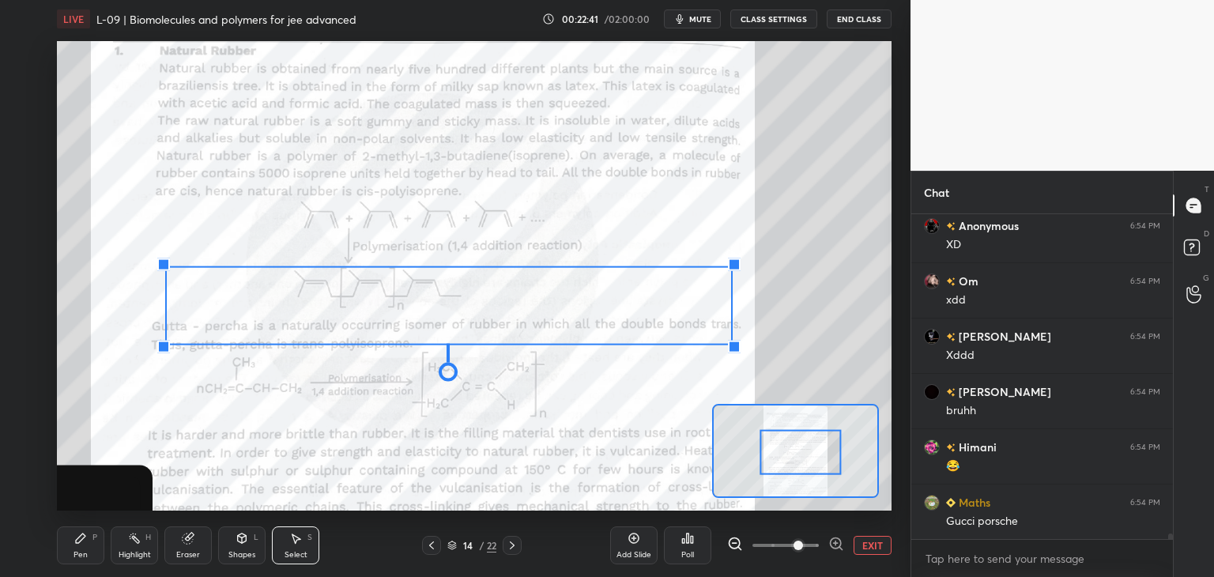
scroll to position [19462, 0]
click at [585, 418] on div "0 ° Undo Copy Duplicate Duplicate to new slide Delete" at bounding box center [422, 263] width 1669 height 939
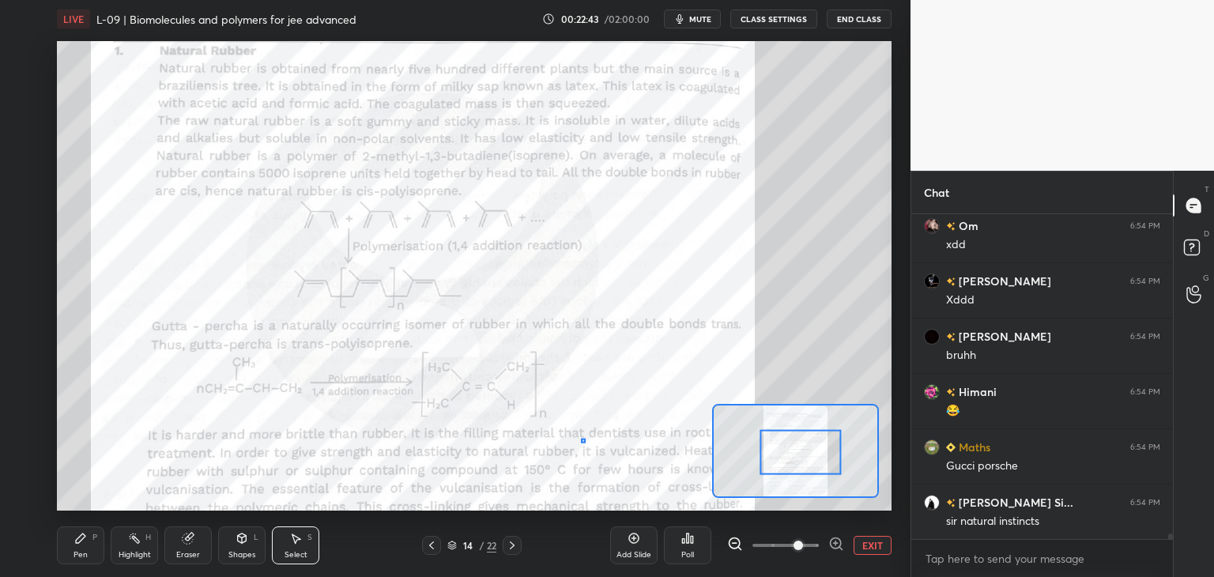
click at [581, 440] on div "0 ° Undo Copy Duplicate Duplicate to new slide Delete" at bounding box center [422, 263] width 1669 height 939
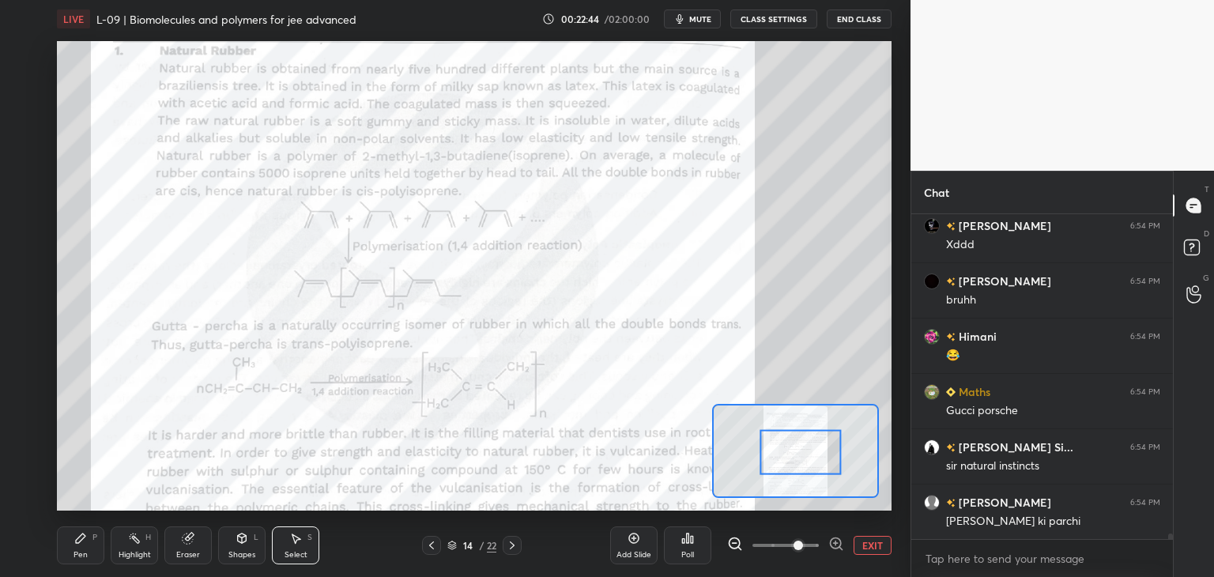
click at [196, 538] on div "Eraser" at bounding box center [187, 545] width 47 height 38
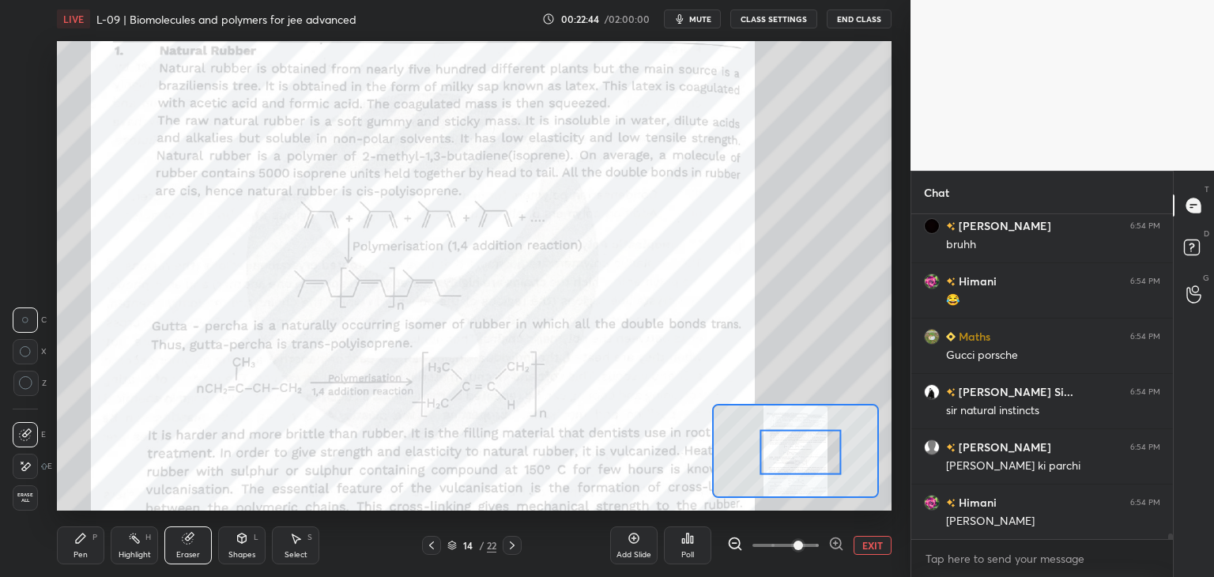
click at [32, 459] on div at bounding box center [25, 465] width 25 height 25
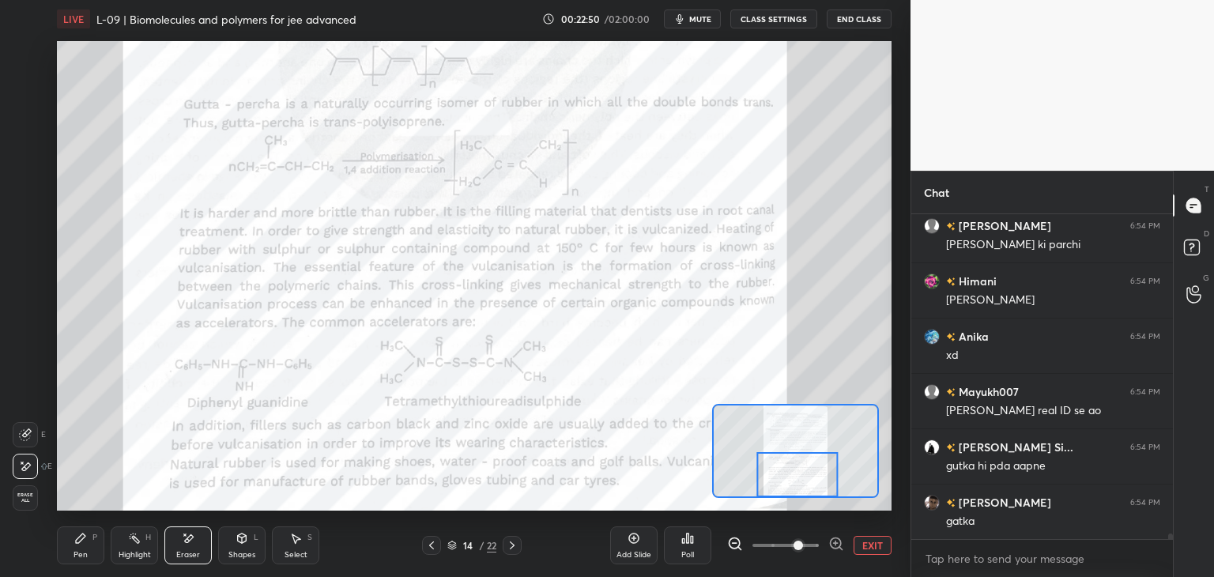
scroll to position [19905, 0]
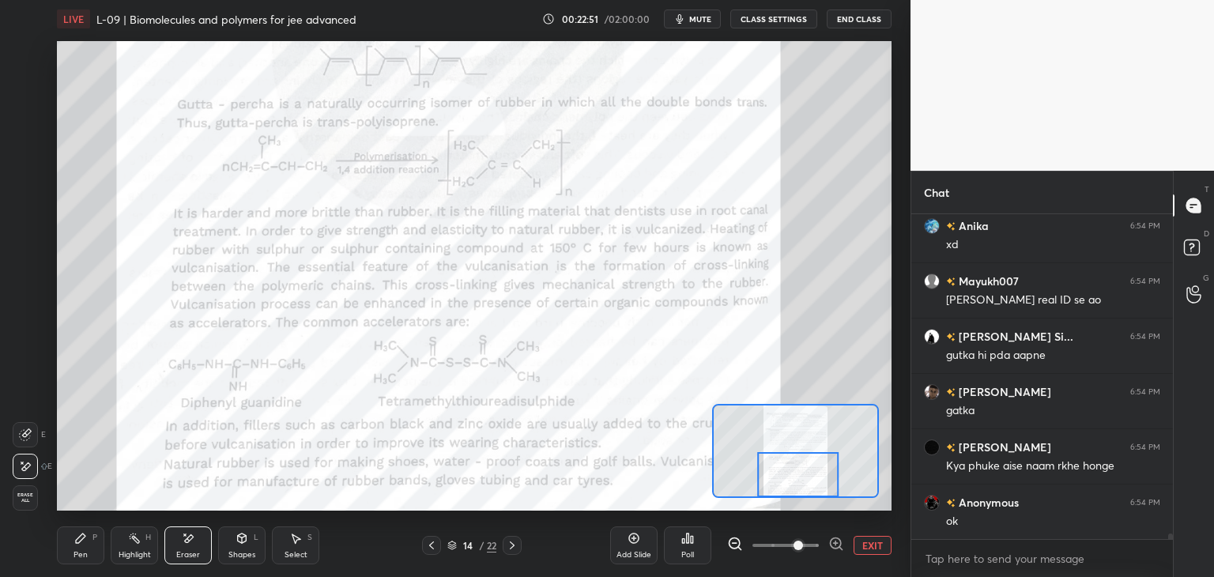
click at [89, 546] on div "Pen P" at bounding box center [80, 545] width 47 height 38
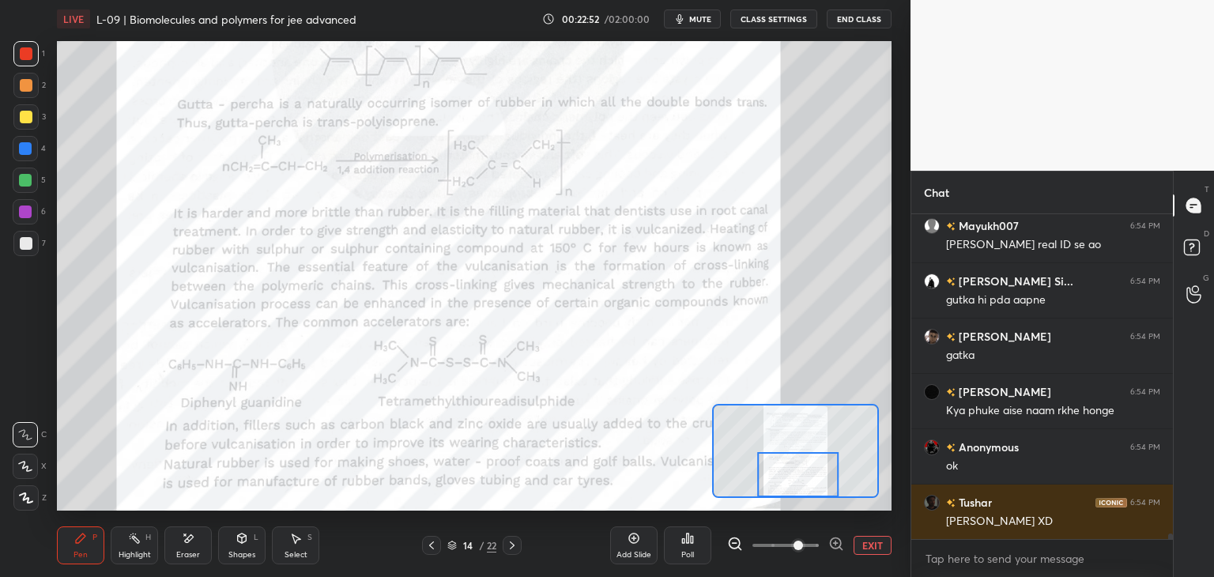
click at [29, 57] on div at bounding box center [26, 53] width 13 height 13
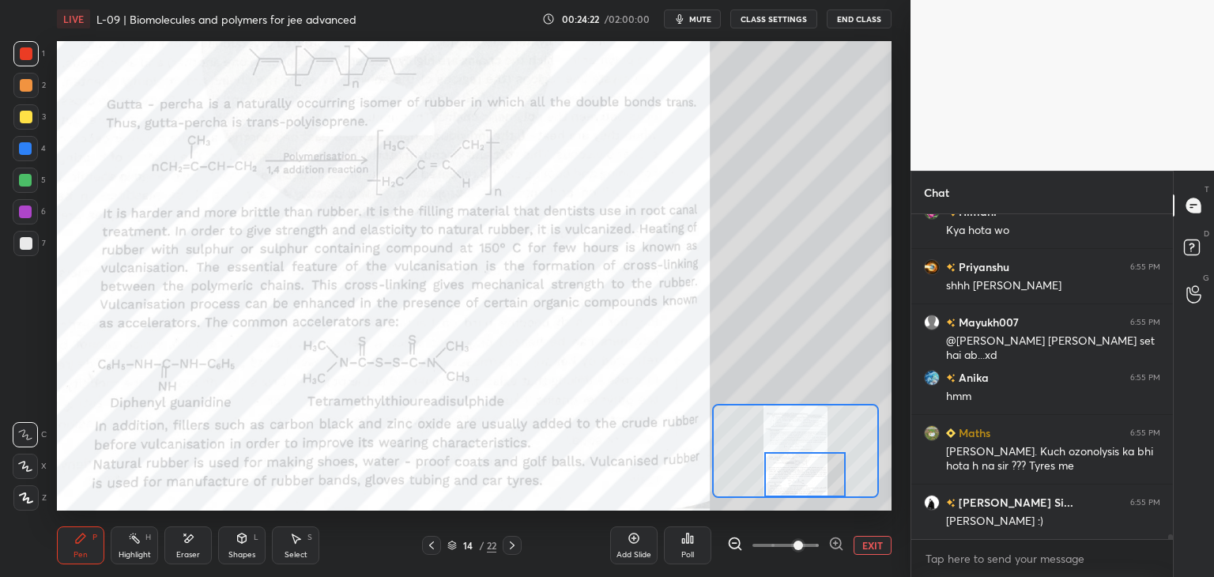
scroll to position [22256, 0]
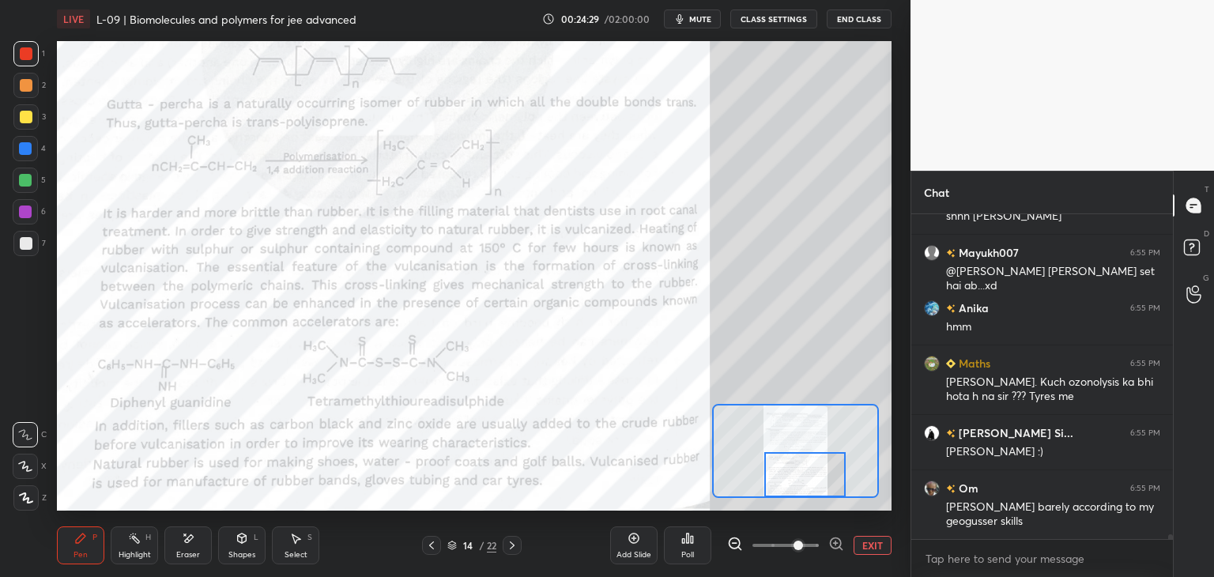
click at [502, 553] on div "14 / 22" at bounding box center [472, 545] width 100 height 19
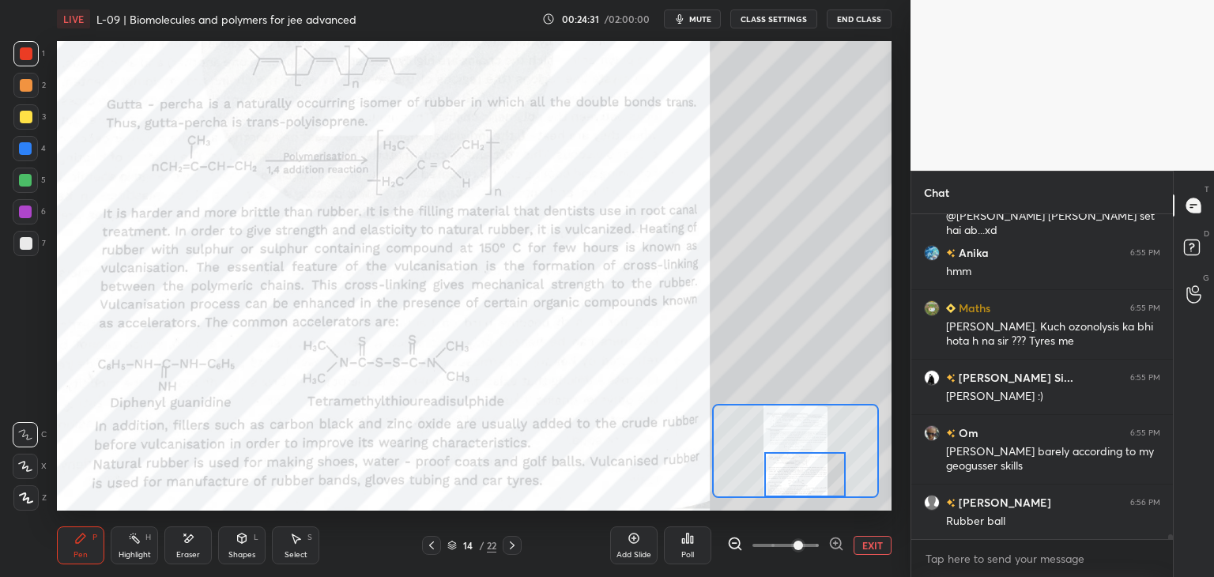
click at [506, 544] on icon at bounding box center [512, 545] width 13 height 13
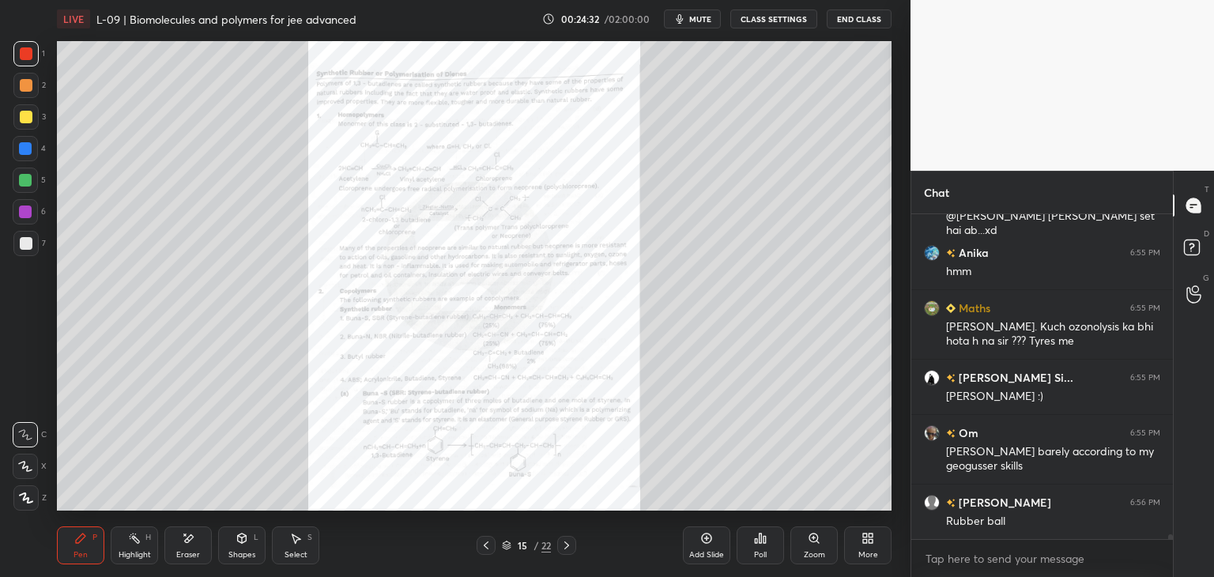
click at [809, 549] on div "Zoom" at bounding box center [813, 545] width 47 height 38
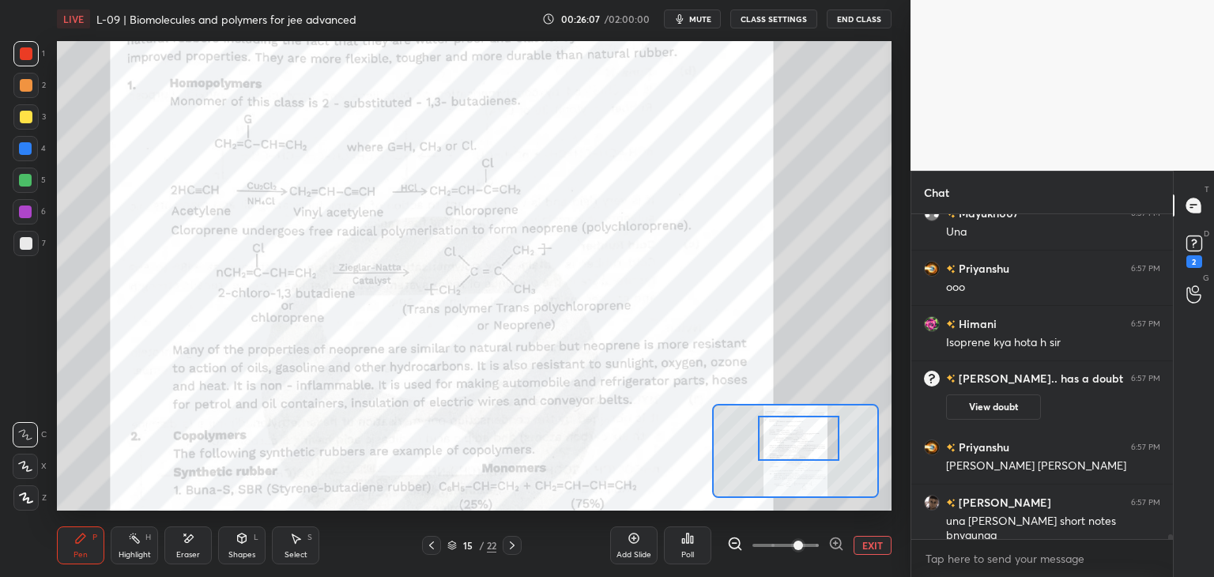
scroll to position [21518, 0]
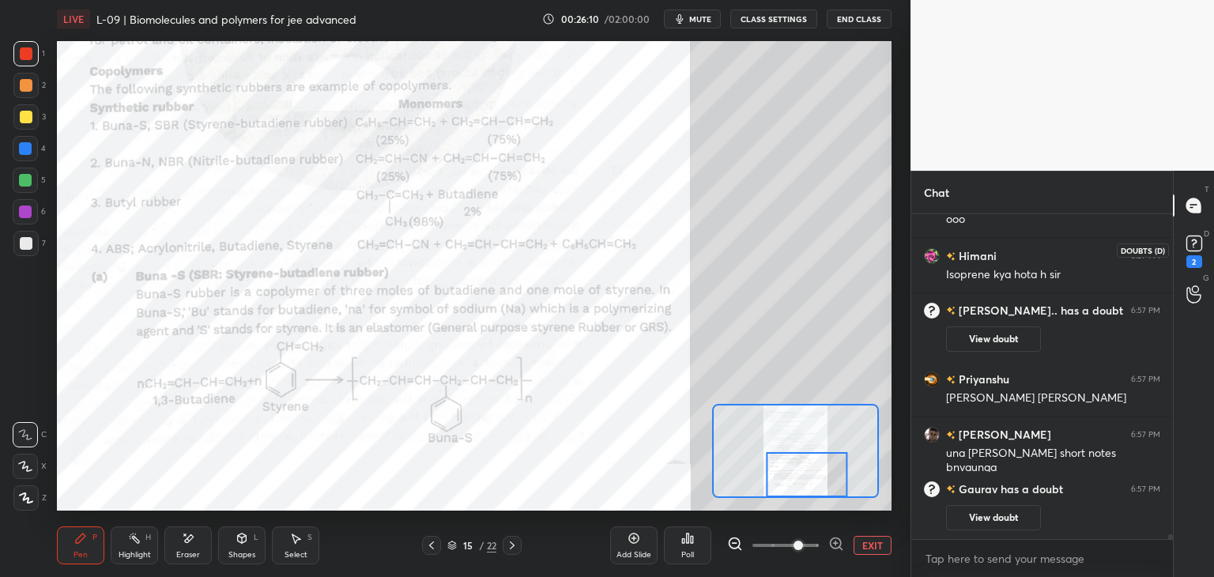
click at [1199, 247] on rect at bounding box center [1193, 243] width 15 height 15
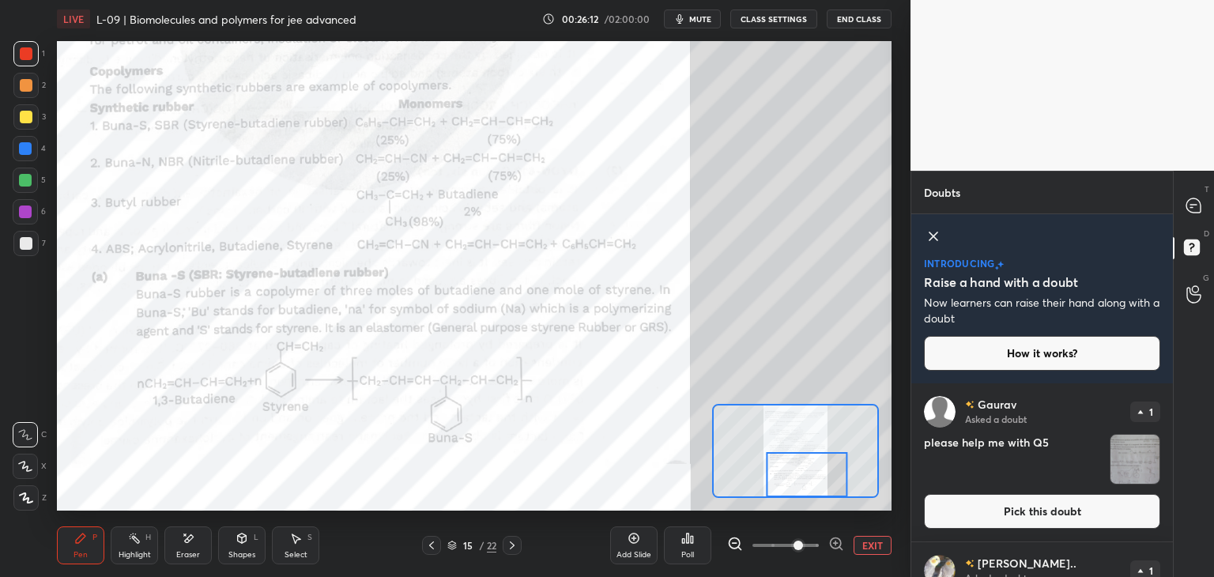
click at [995, 506] on button "Pick this doubt" at bounding box center [1042, 511] width 236 height 35
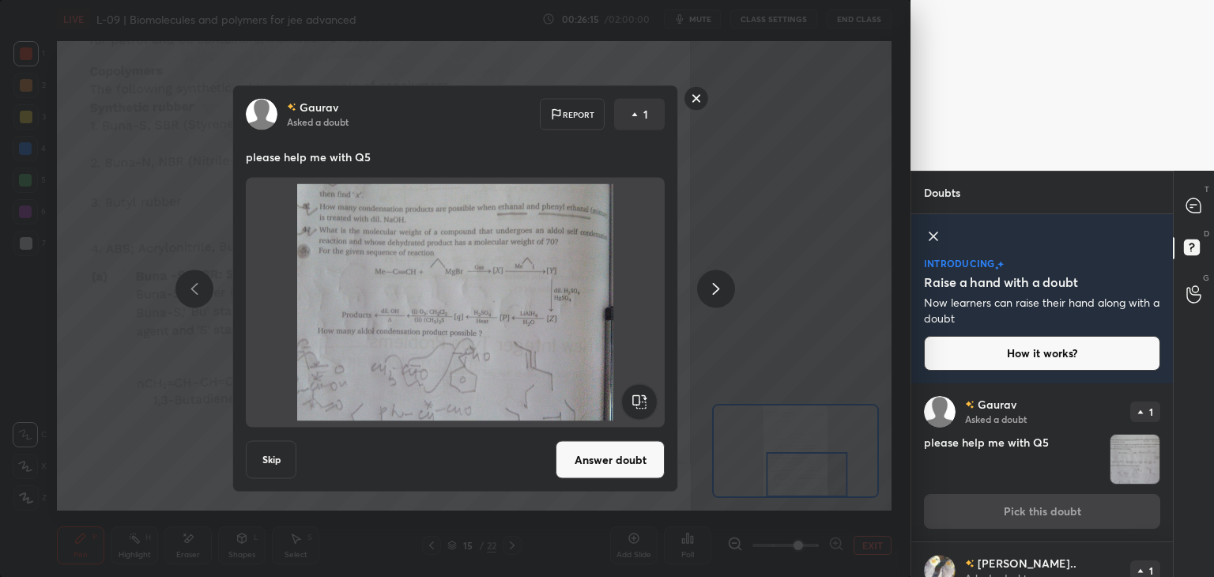
click at [702, 98] on rect at bounding box center [696, 98] width 24 height 24
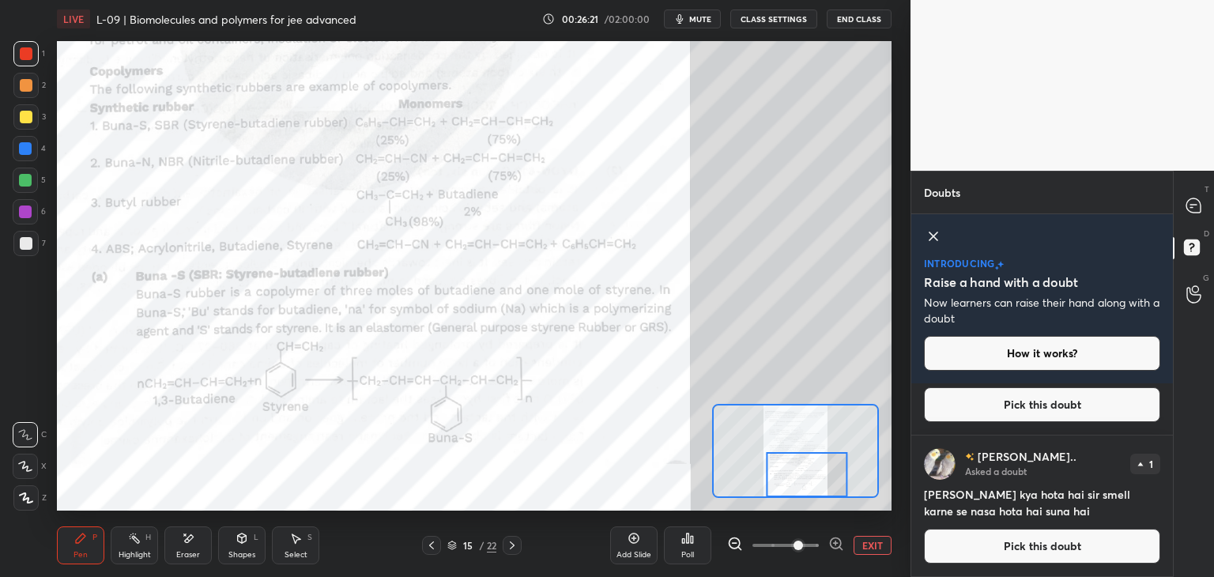
scroll to position [0, 0]
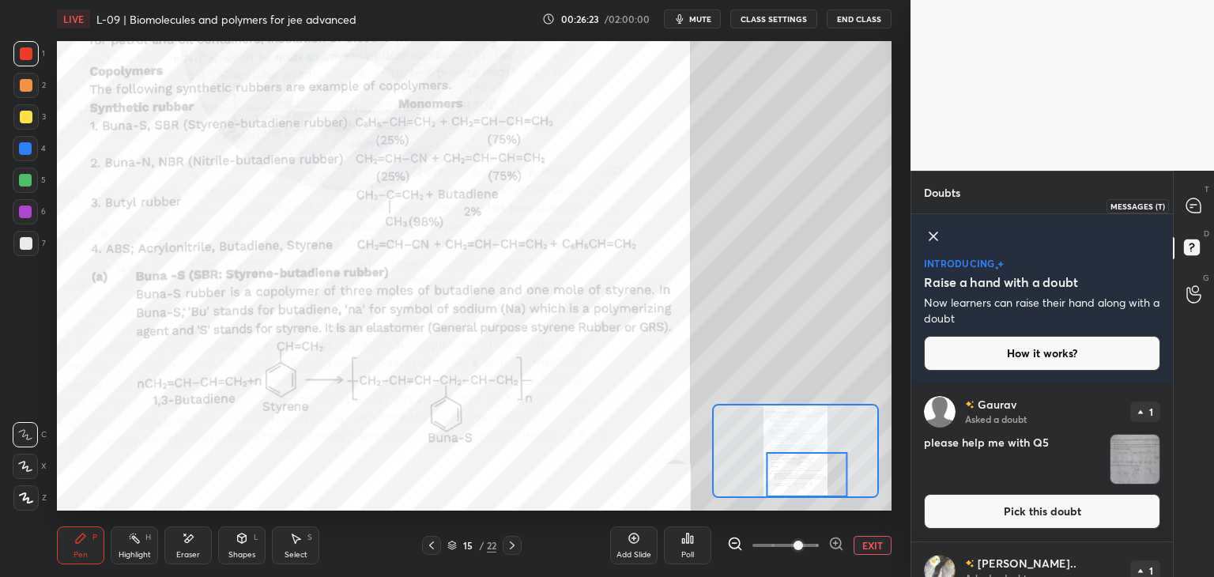
click at [1194, 200] on icon at bounding box center [1193, 205] width 14 height 14
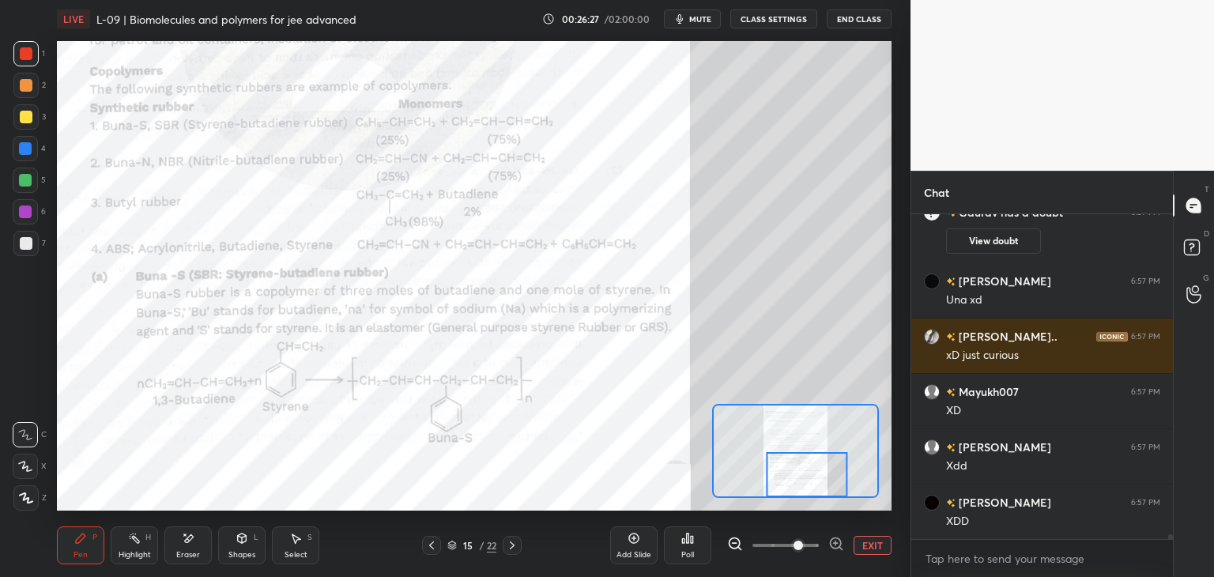
scroll to position [22084, 0]
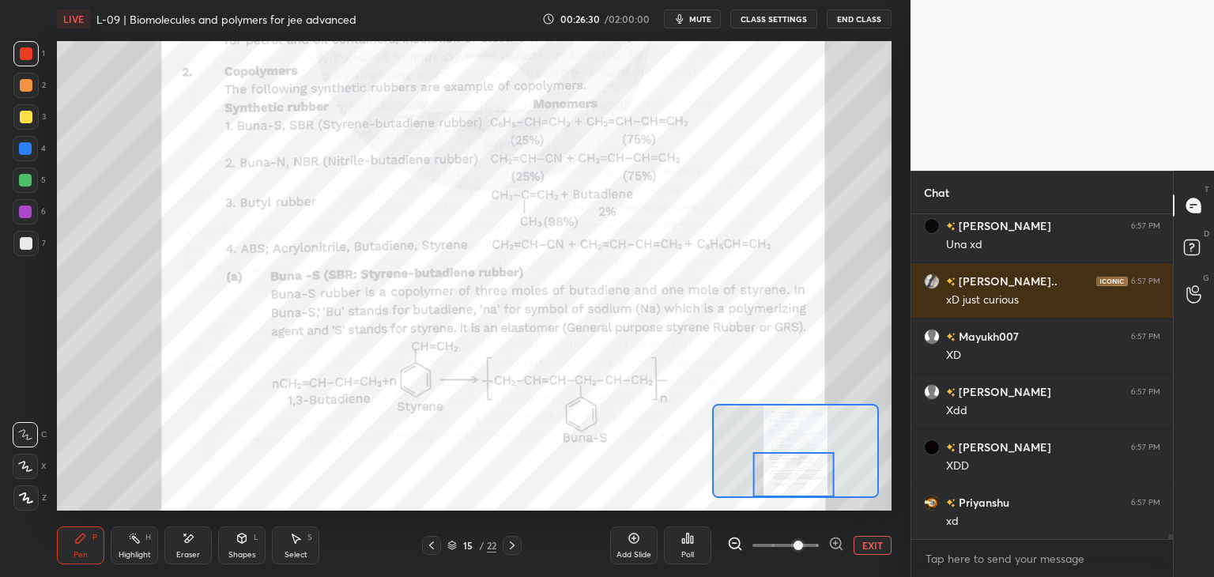
click at [183, 544] on icon at bounding box center [188, 538] width 13 height 13
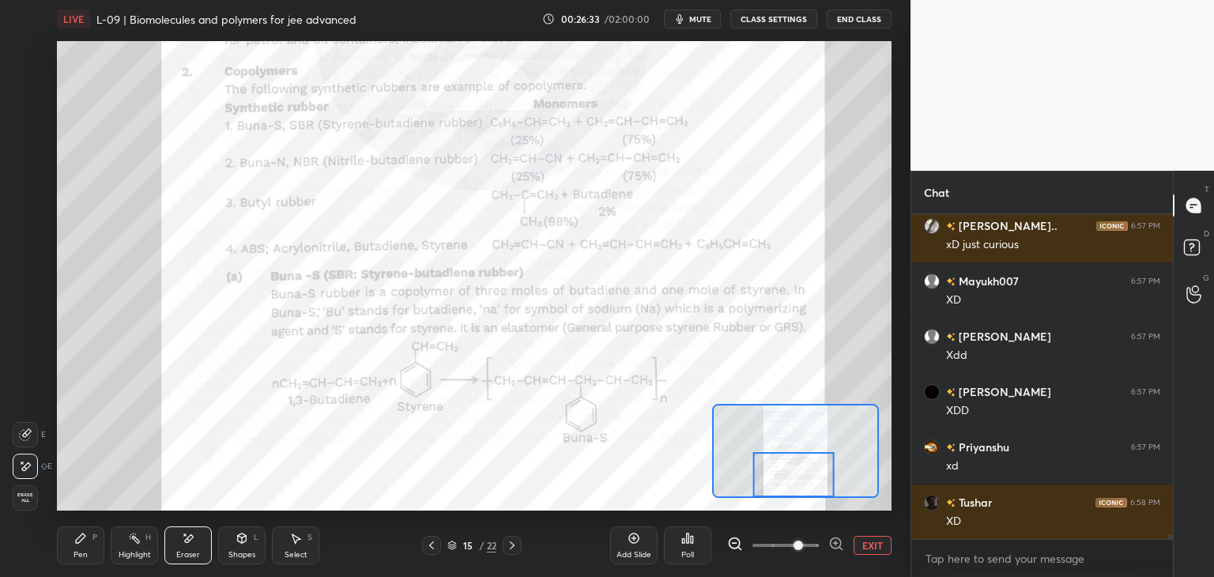
scroll to position [22250, 0]
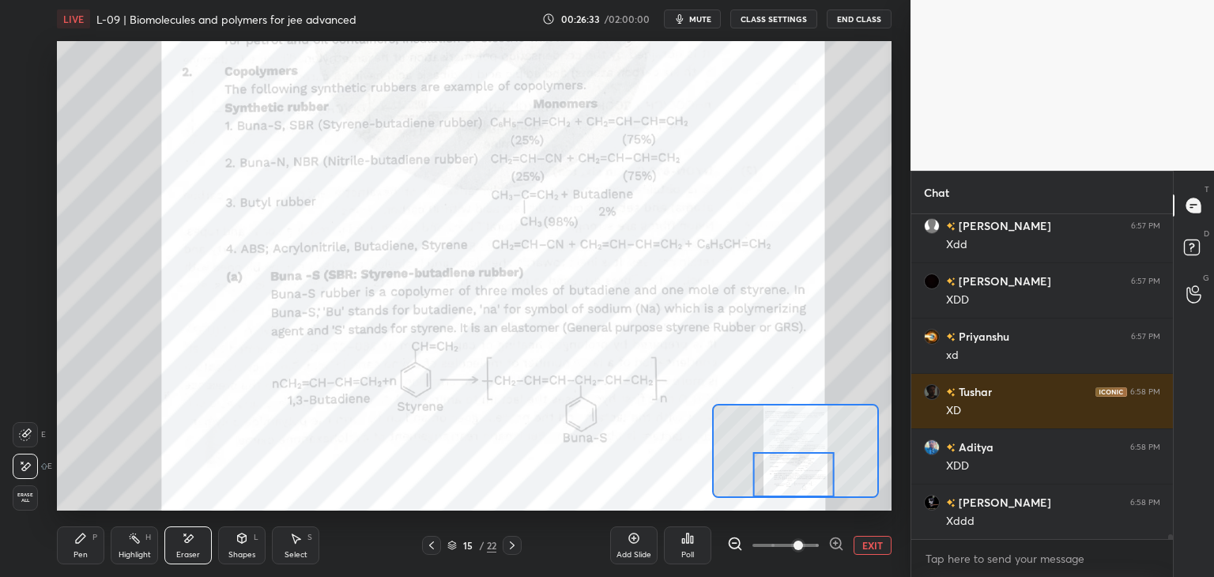
click at [86, 540] on icon at bounding box center [80, 538] width 13 height 13
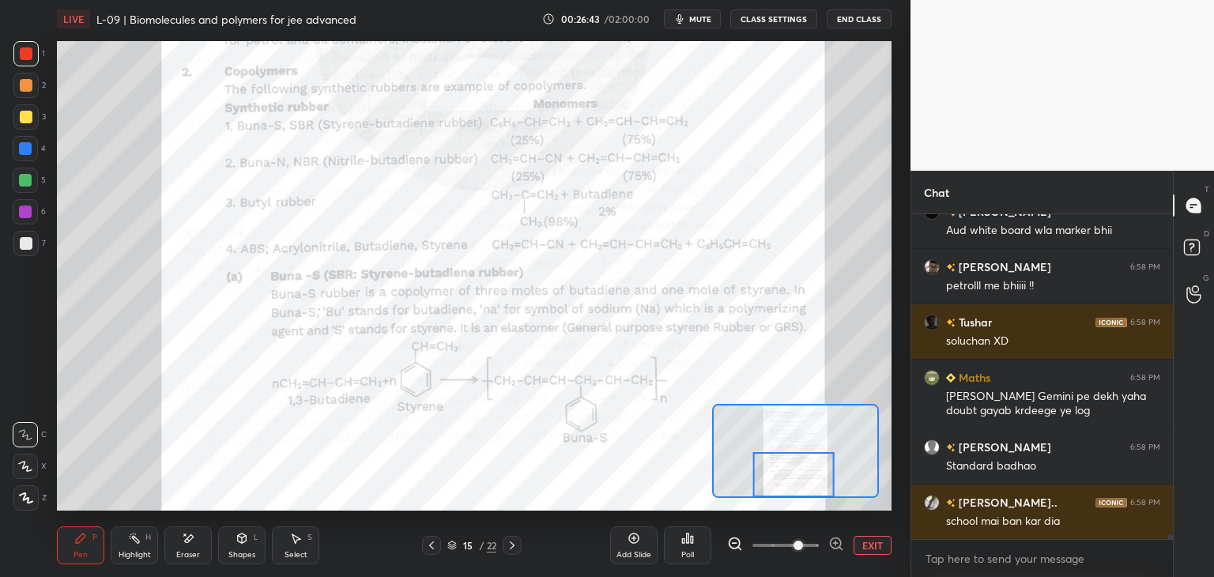
scroll to position [22831, 0]
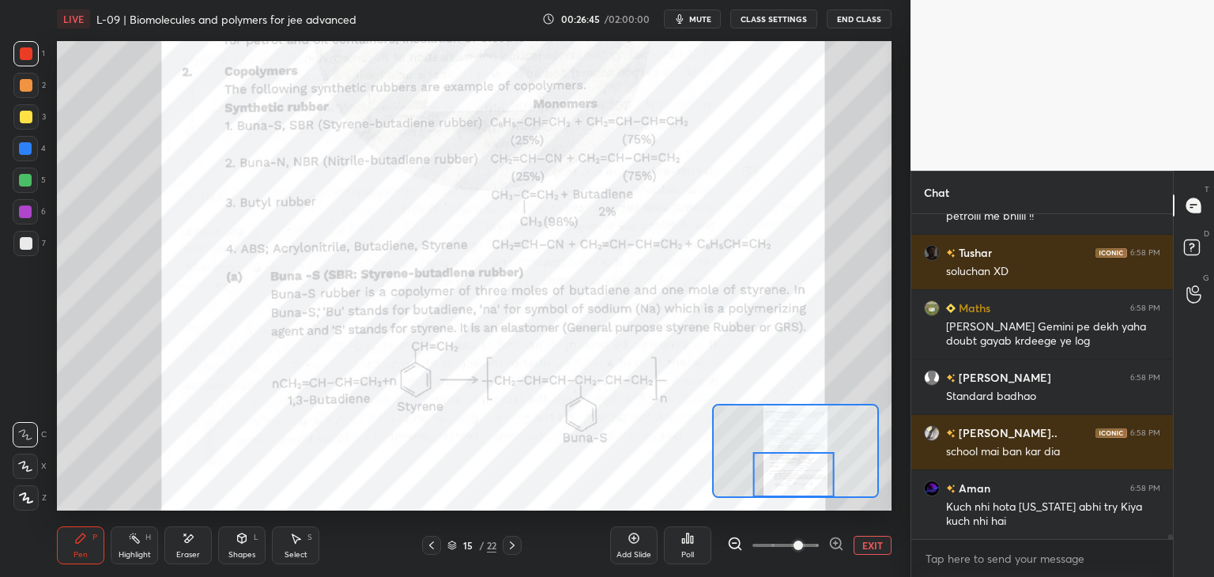
click at [196, 538] on div "Eraser" at bounding box center [187, 545] width 47 height 38
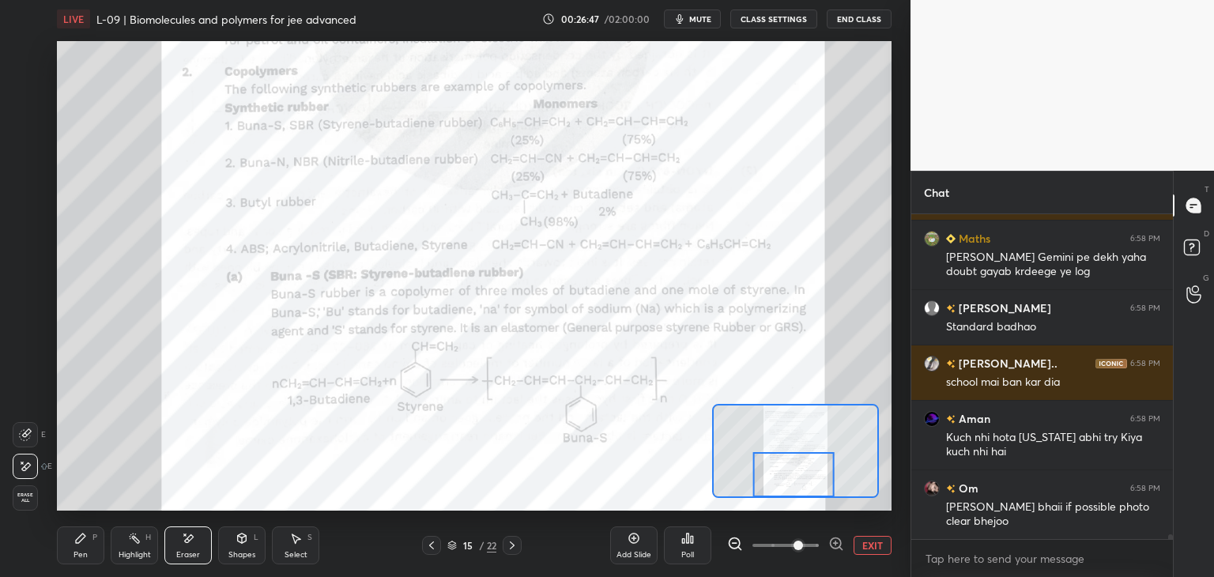
click at [92, 532] on div "Pen P" at bounding box center [80, 545] width 47 height 38
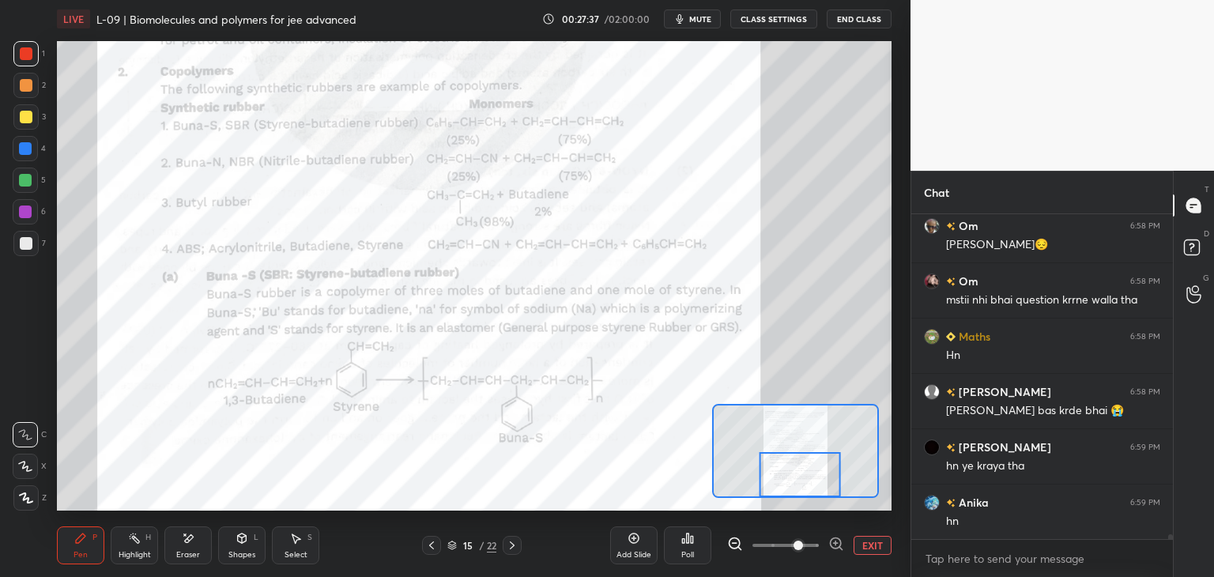
scroll to position [23675, 0]
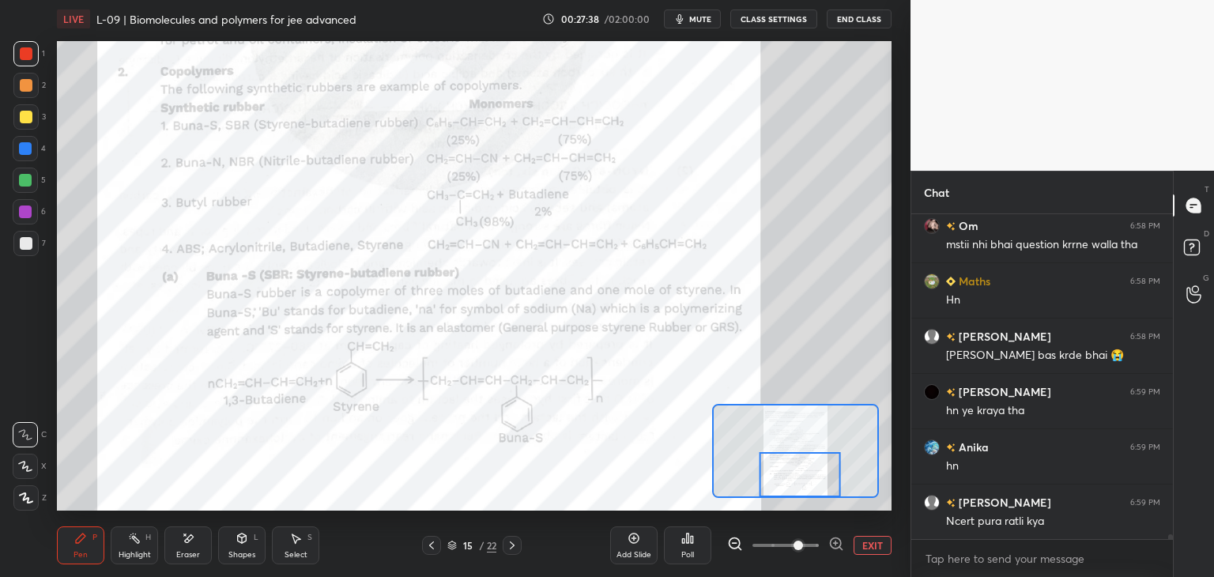
click at [509, 543] on icon at bounding box center [512, 545] width 13 height 13
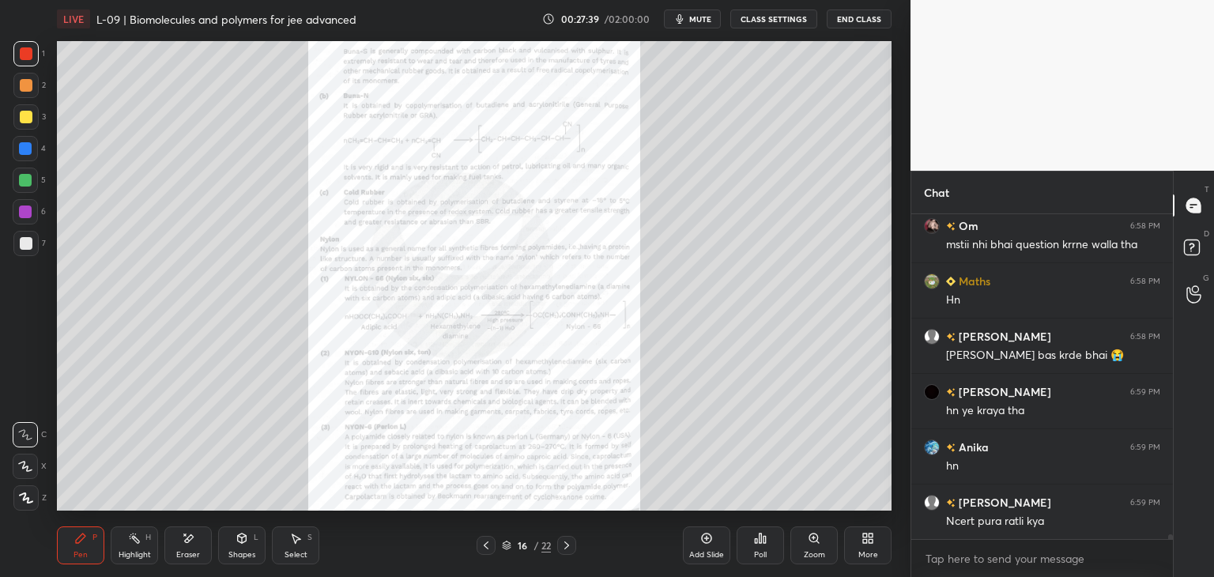
click at [820, 546] on div "Zoom" at bounding box center [813, 545] width 47 height 38
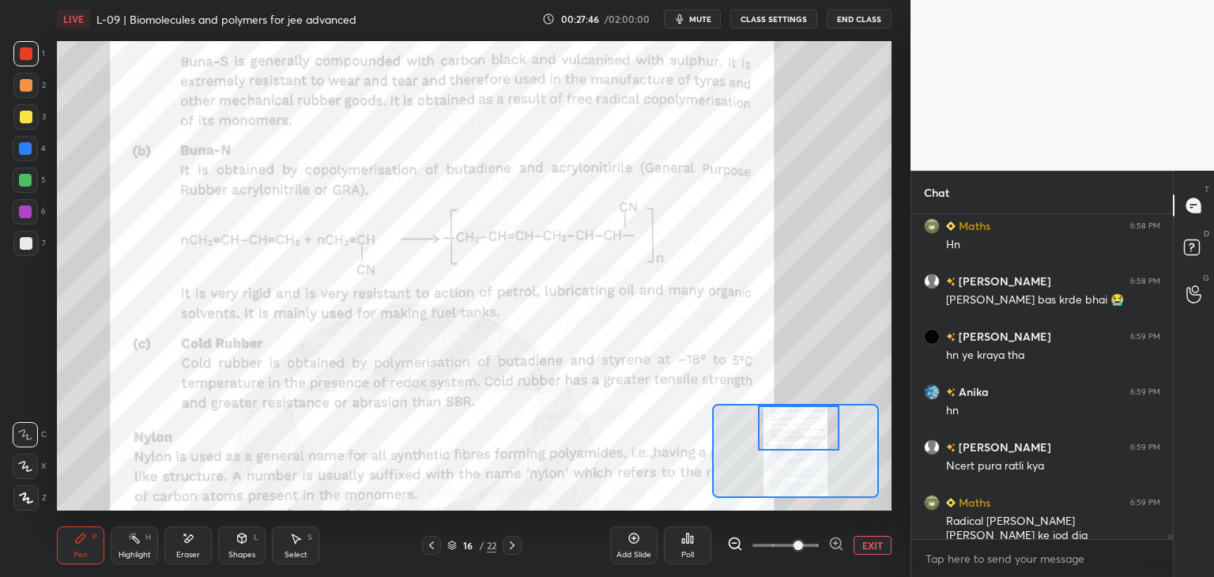
scroll to position [23786, 0]
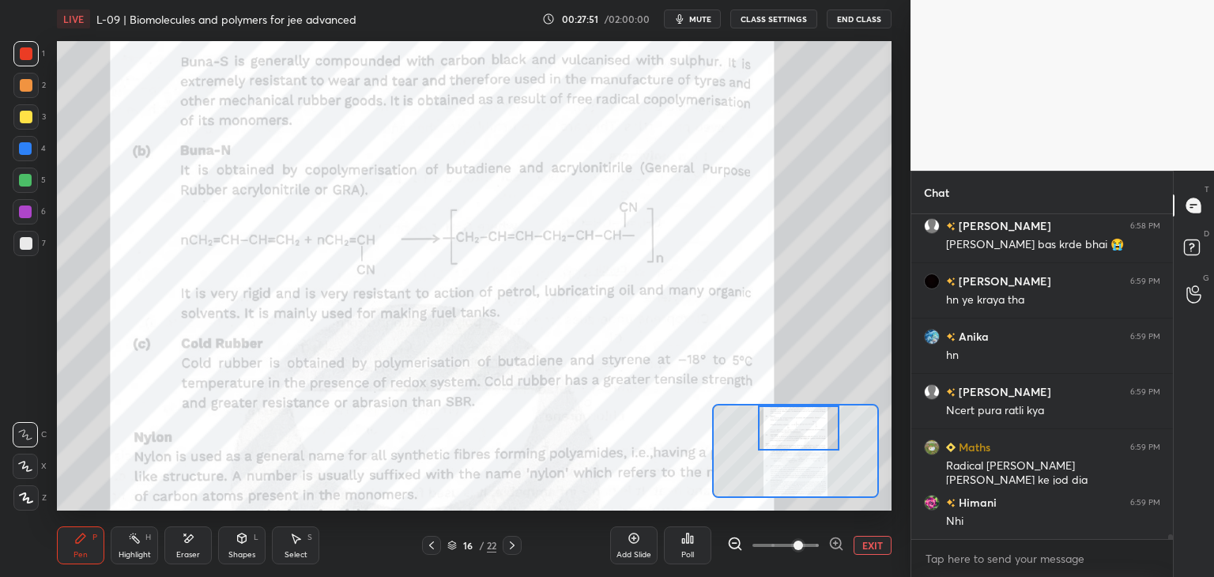
click at [198, 539] on div "Eraser" at bounding box center [187, 545] width 47 height 38
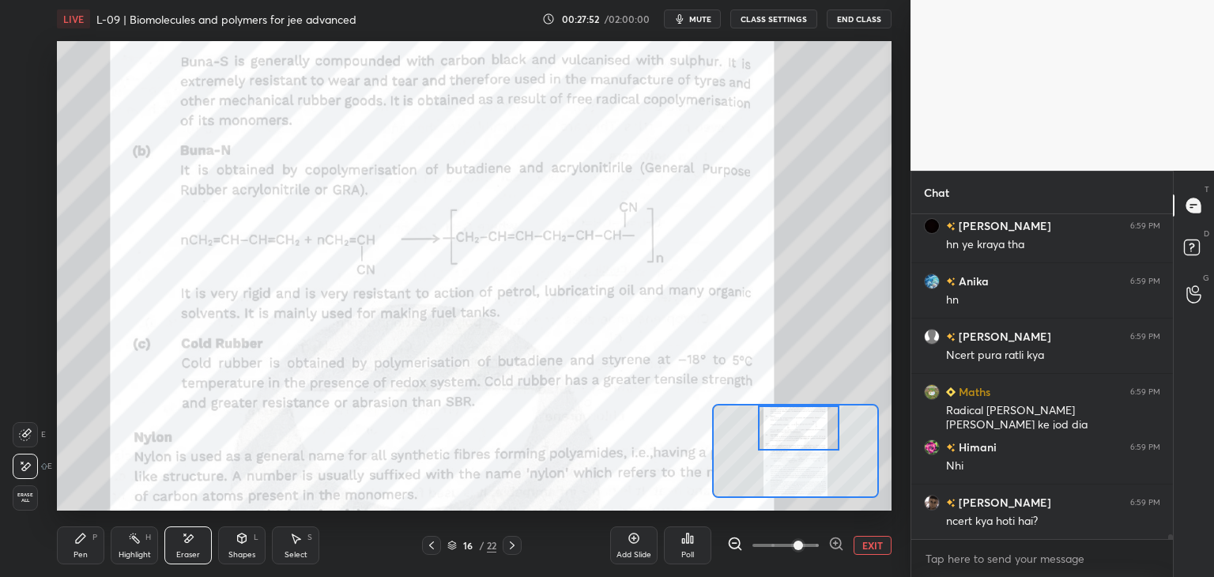
click at [88, 545] on div "Pen P" at bounding box center [80, 545] width 47 height 38
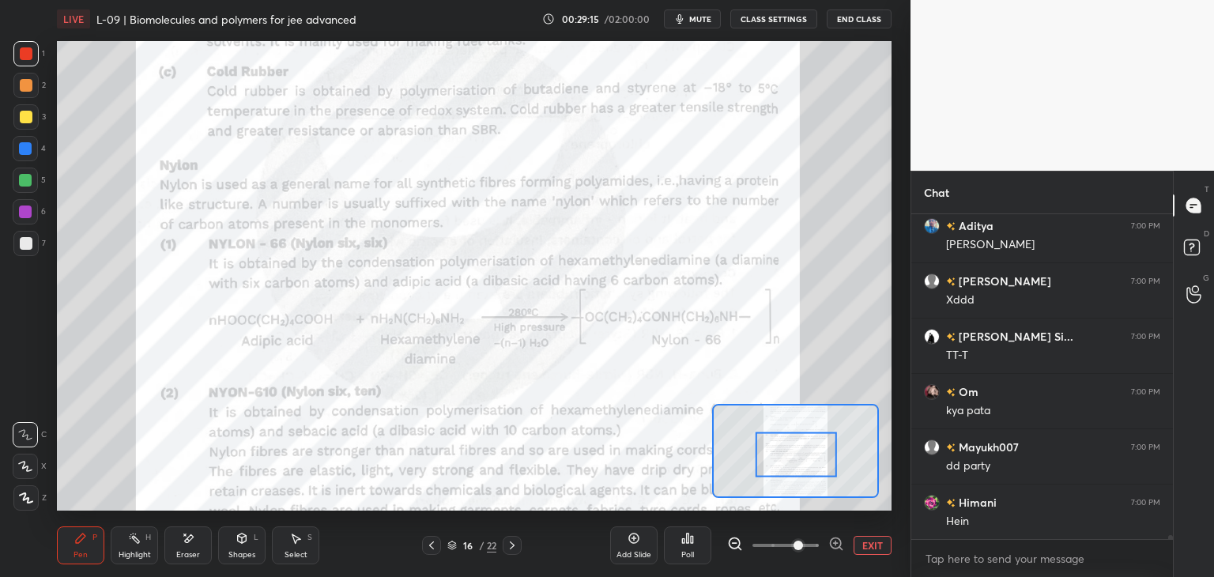
scroll to position [26653, 0]
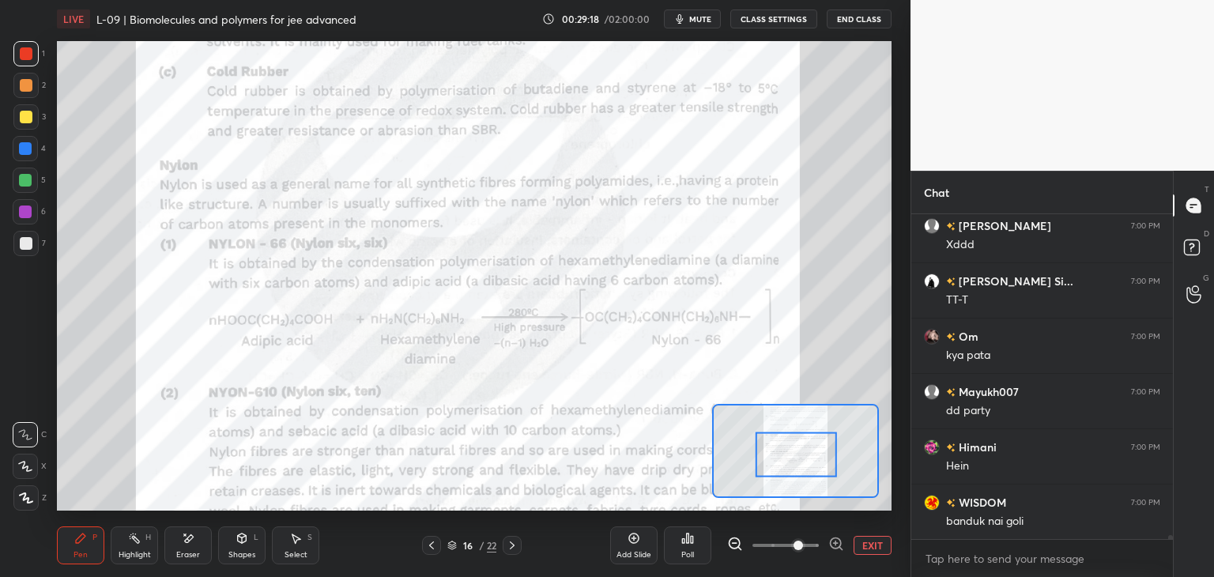
click at [788, 461] on div at bounding box center [796, 454] width 82 height 45
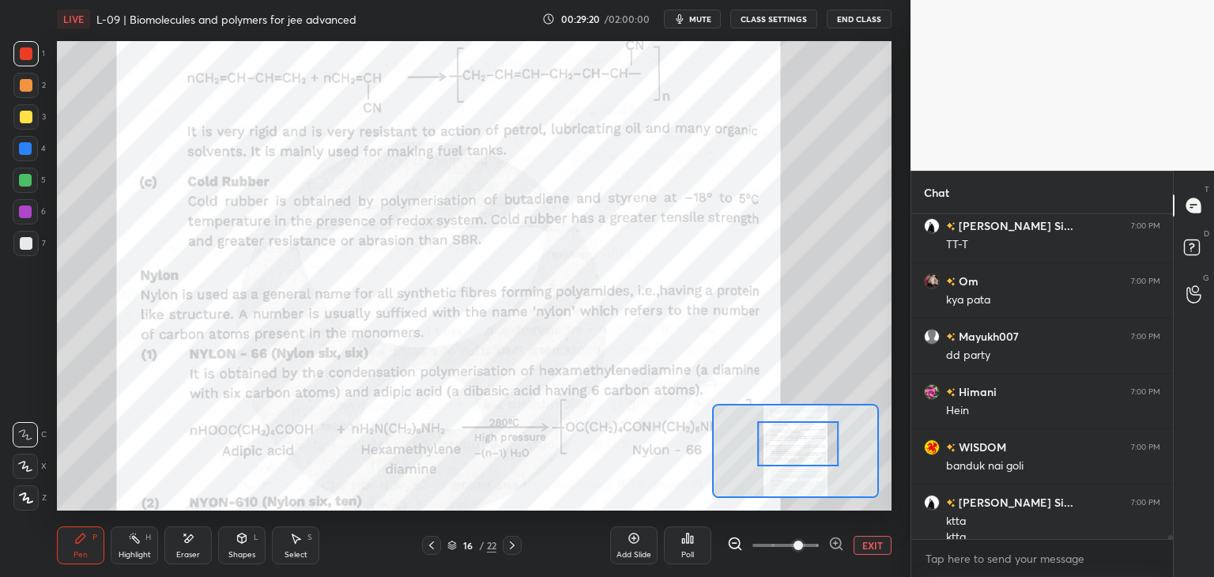
scroll to position [26725, 0]
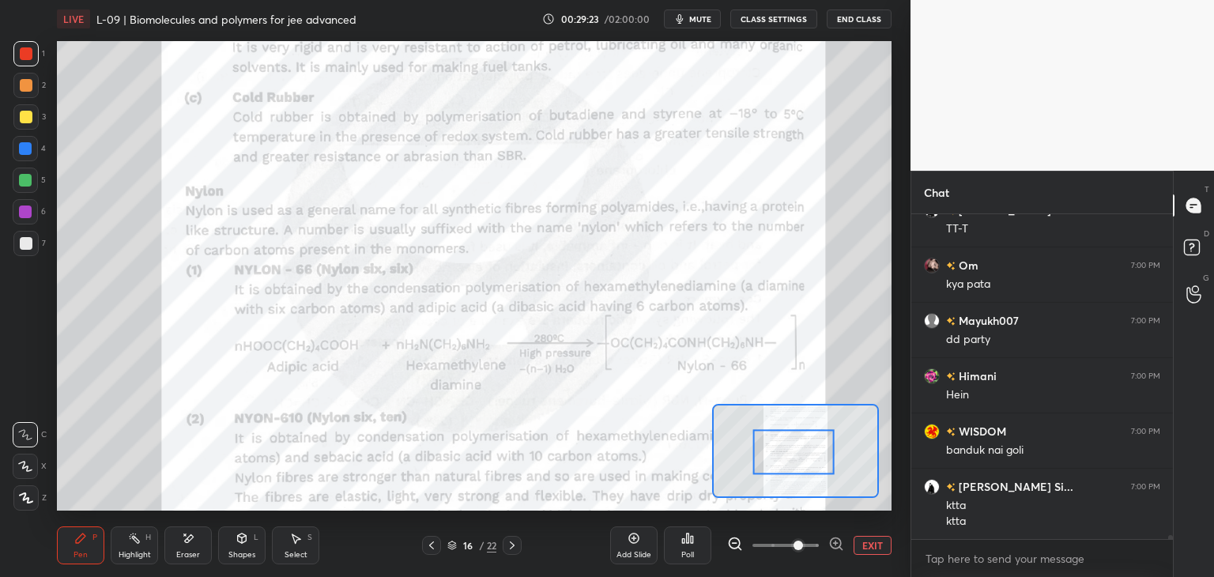
click at [28, 54] on div at bounding box center [26, 53] width 13 height 13
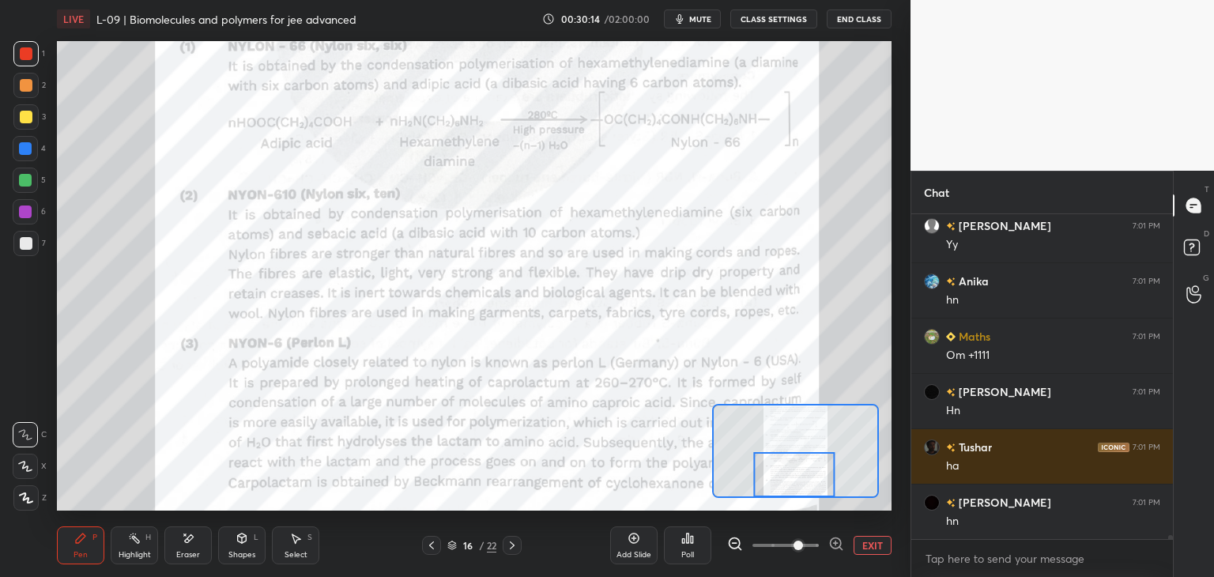
scroll to position [27997, 0]
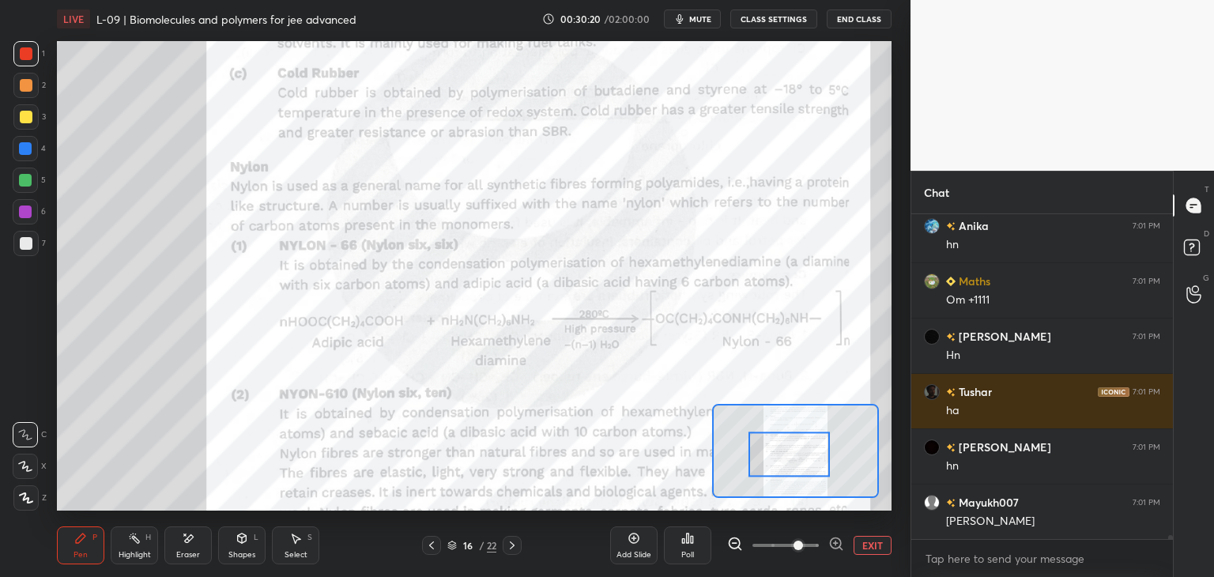
click at [24, 86] on div at bounding box center [26, 85] width 13 height 13
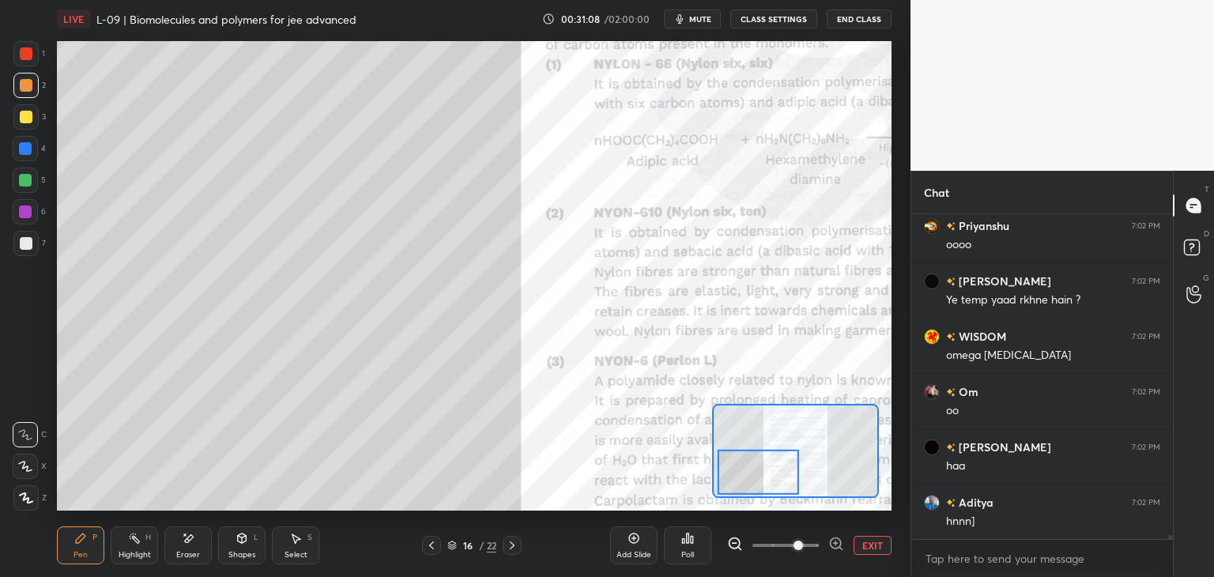
scroll to position [28715, 0]
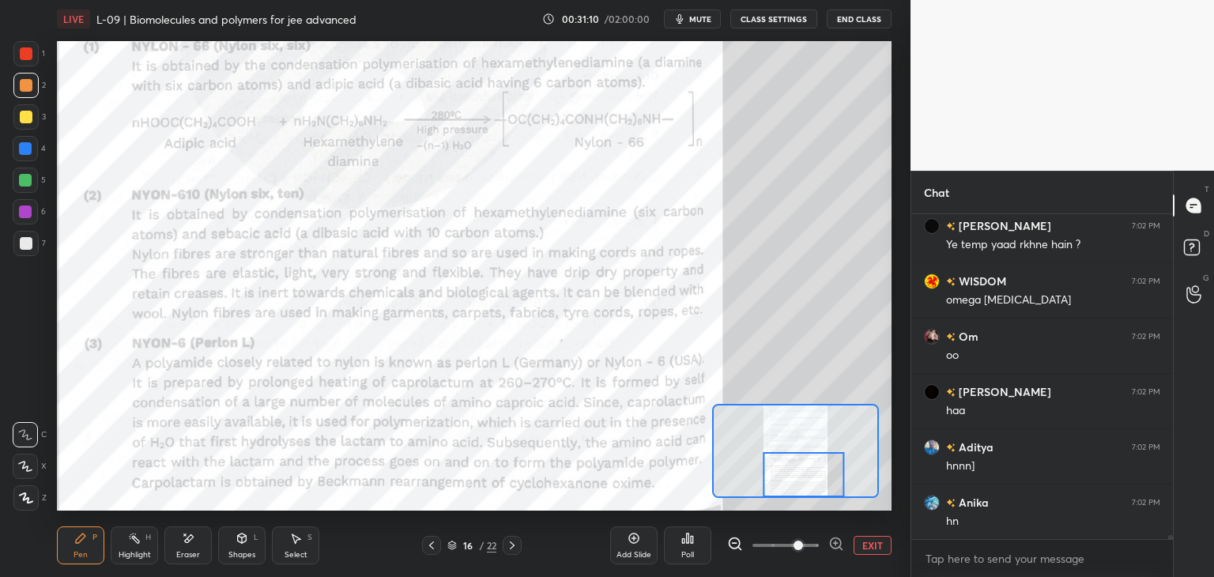
click at [513, 544] on icon at bounding box center [512, 545] width 5 height 8
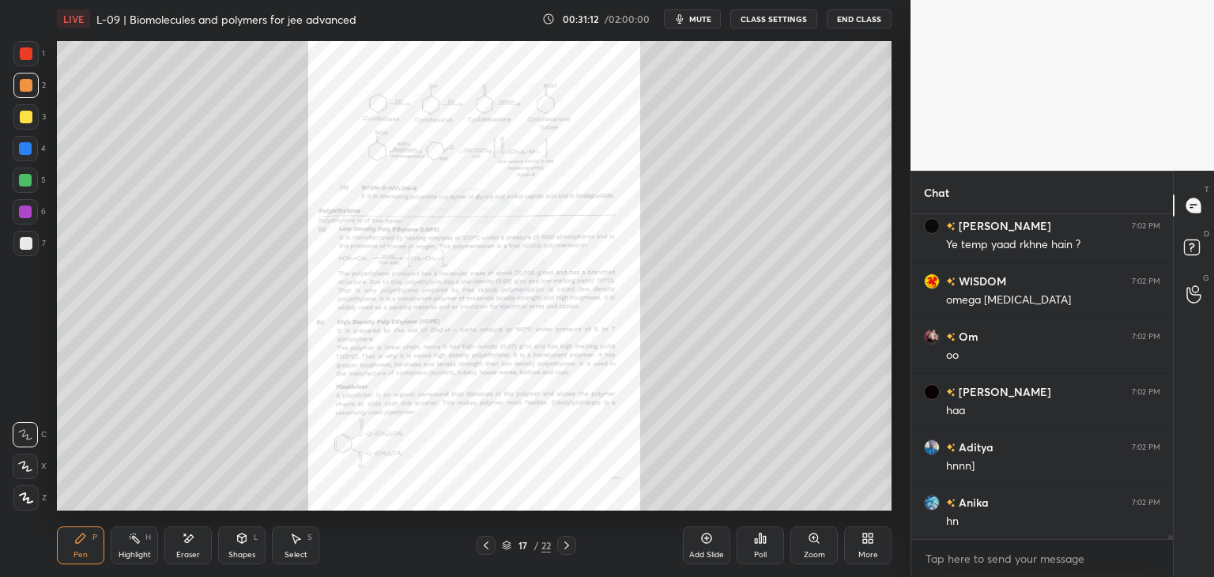
click at [815, 551] on div "Zoom" at bounding box center [813, 555] width 21 height 8
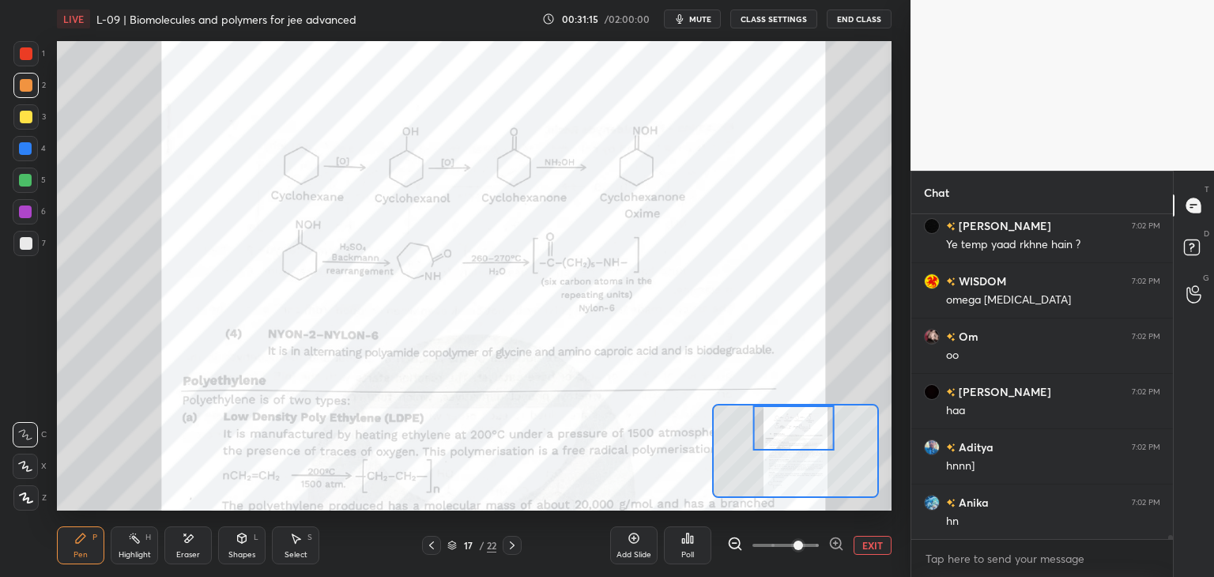
click at [22, 46] on div at bounding box center [25, 53] width 25 height 25
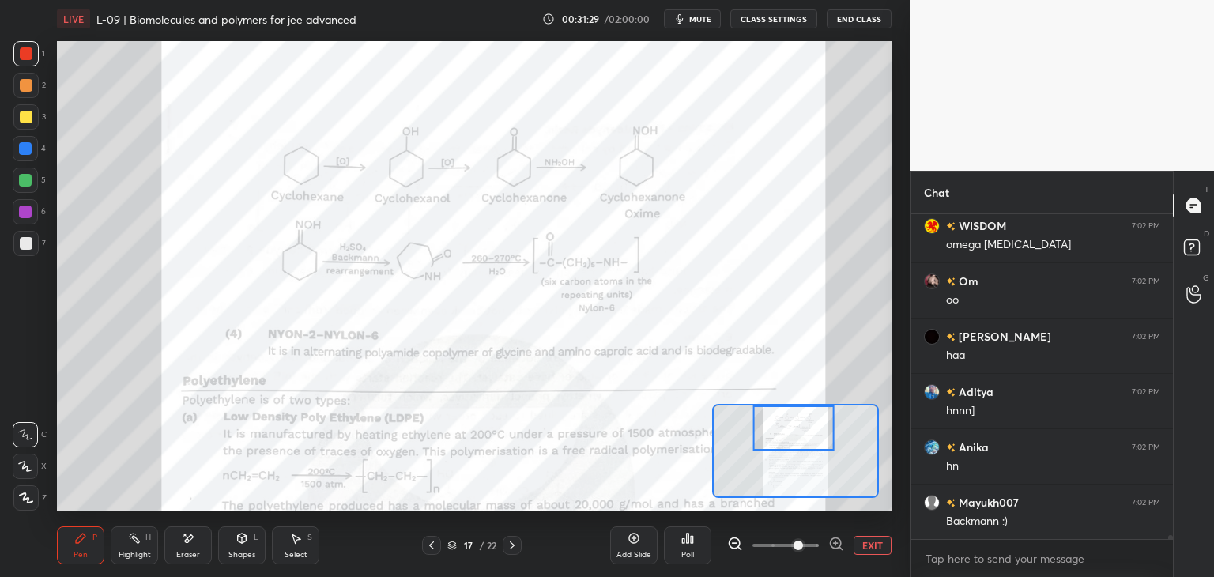
scroll to position [28826, 0]
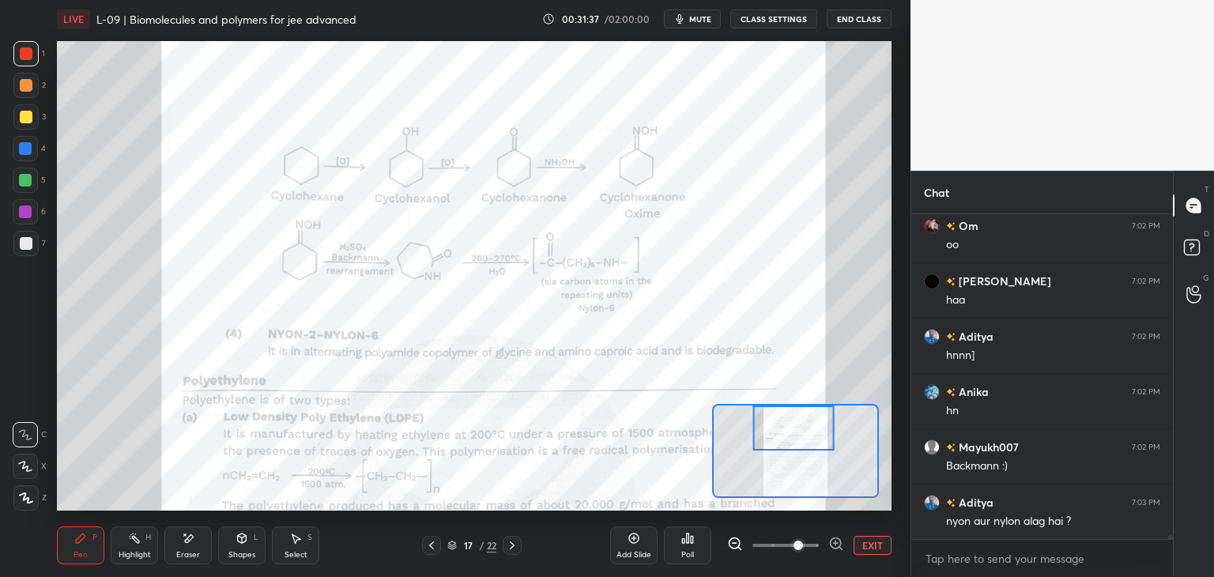
click at [218, 536] on div "Shapes L" at bounding box center [241, 545] width 47 height 38
click at [152, 540] on div "Highlight H" at bounding box center [134, 545] width 47 height 38
click at [194, 539] on icon at bounding box center [188, 538] width 13 height 13
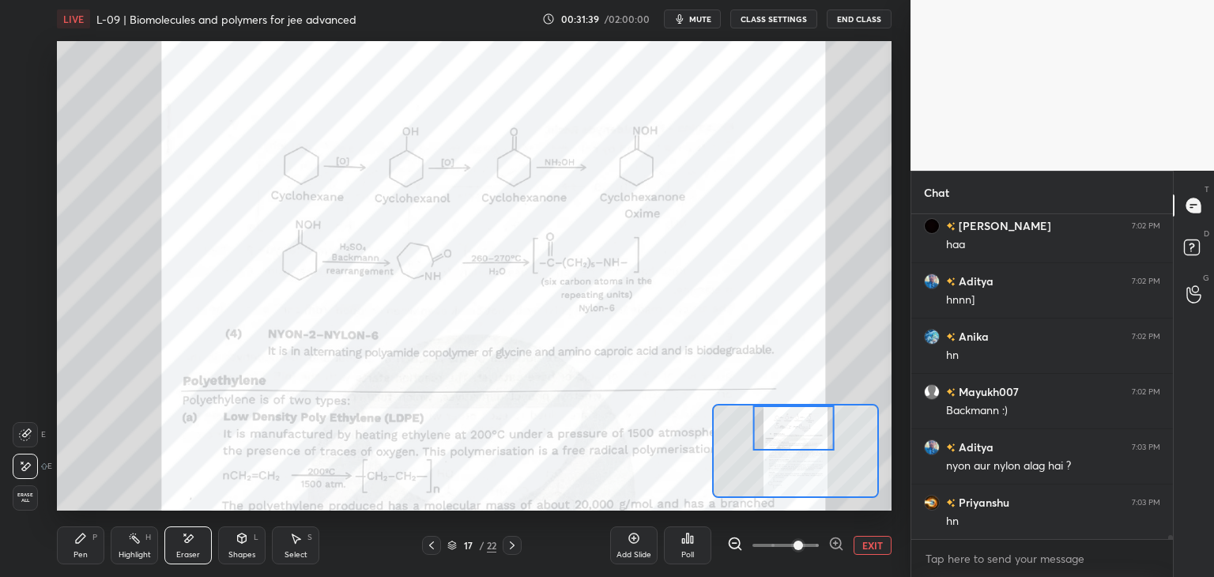
scroll to position [28951, 0]
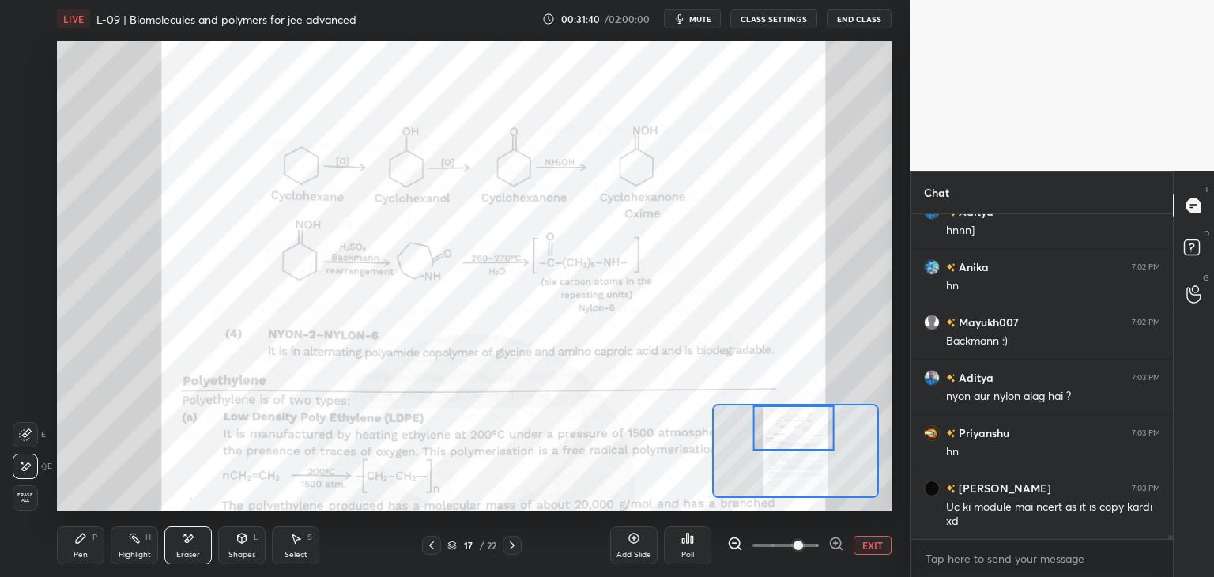
click at [84, 535] on icon at bounding box center [80, 537] width 9 height 9
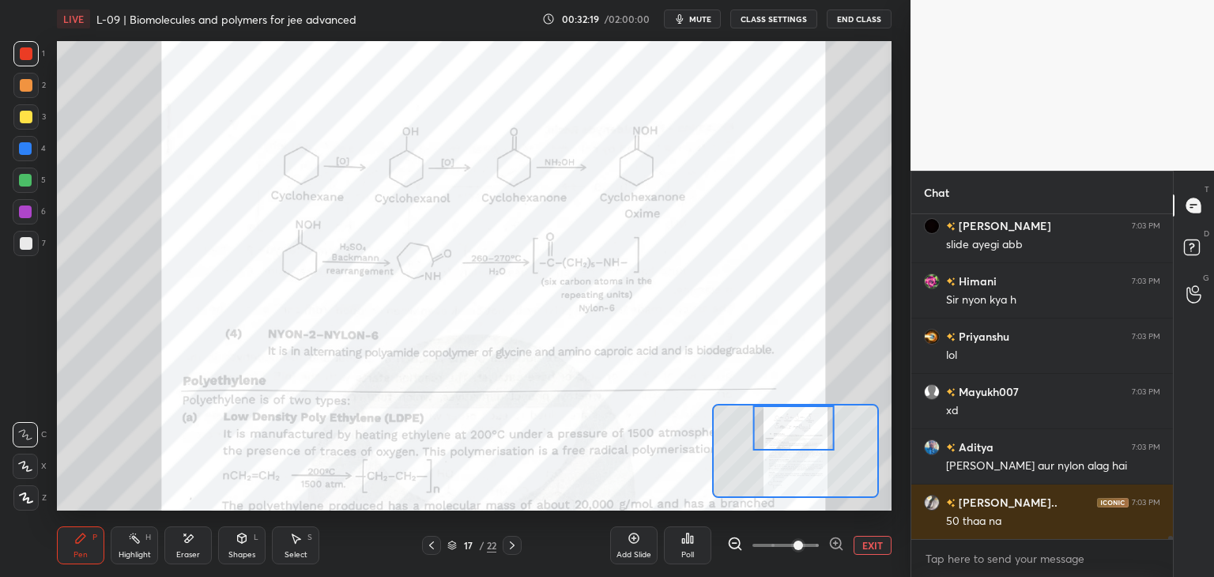
scroll to position [30095, 0]
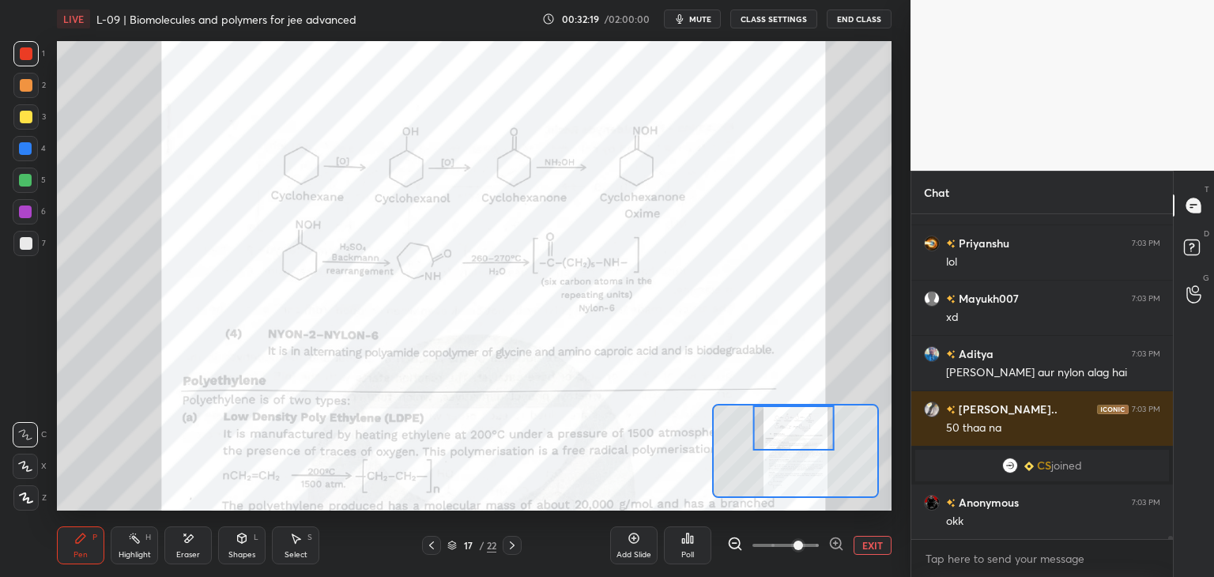
click at [307, 553] on div "Select S" at bounding box center [295, 545] width 47 height 38
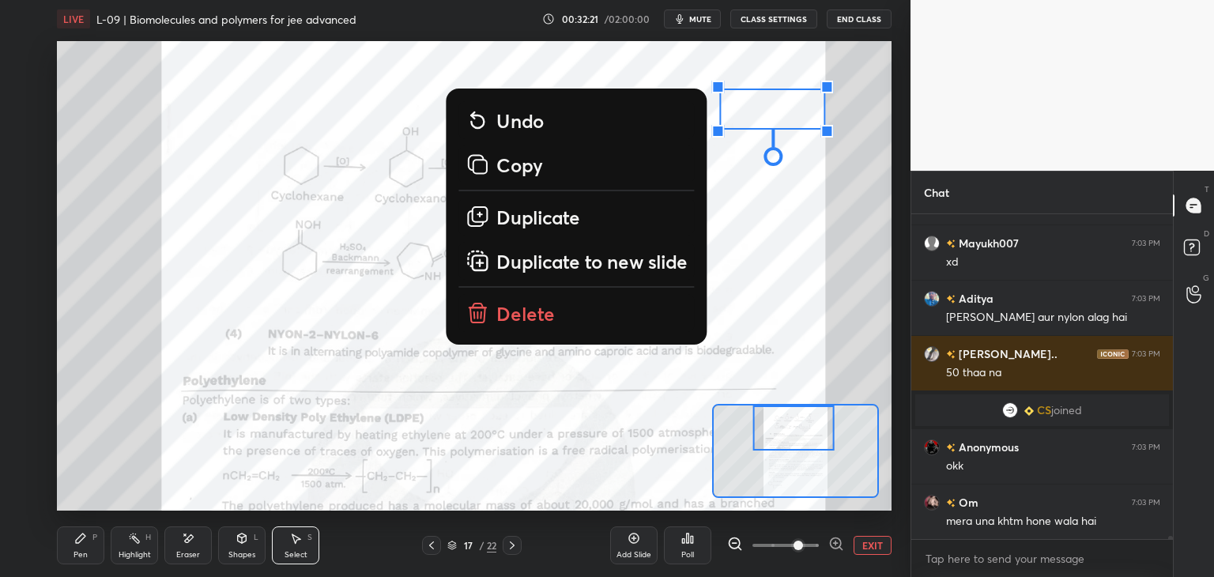
scroll to position [30206, 0]
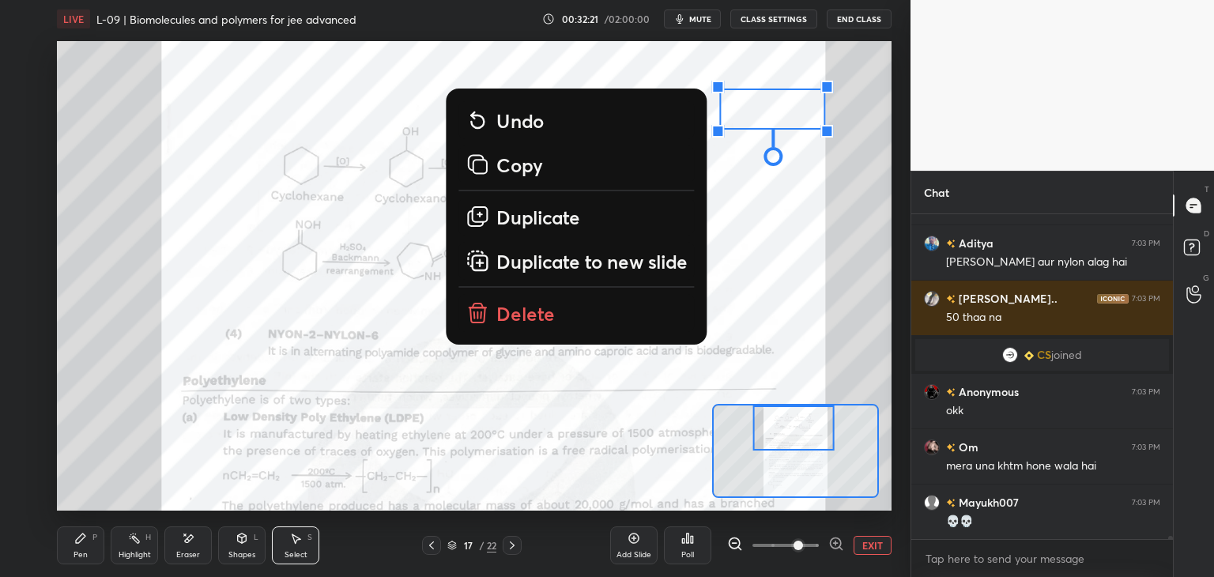
click at [522, 331] on div "0 ° Undo Copy Duplicate Duplicate to new slide Delete" at bounding box center [493, 510] width 1669 height 939
click at [524, 310] on p "Delete" at bounding box center [525, 311] width 58 height 25
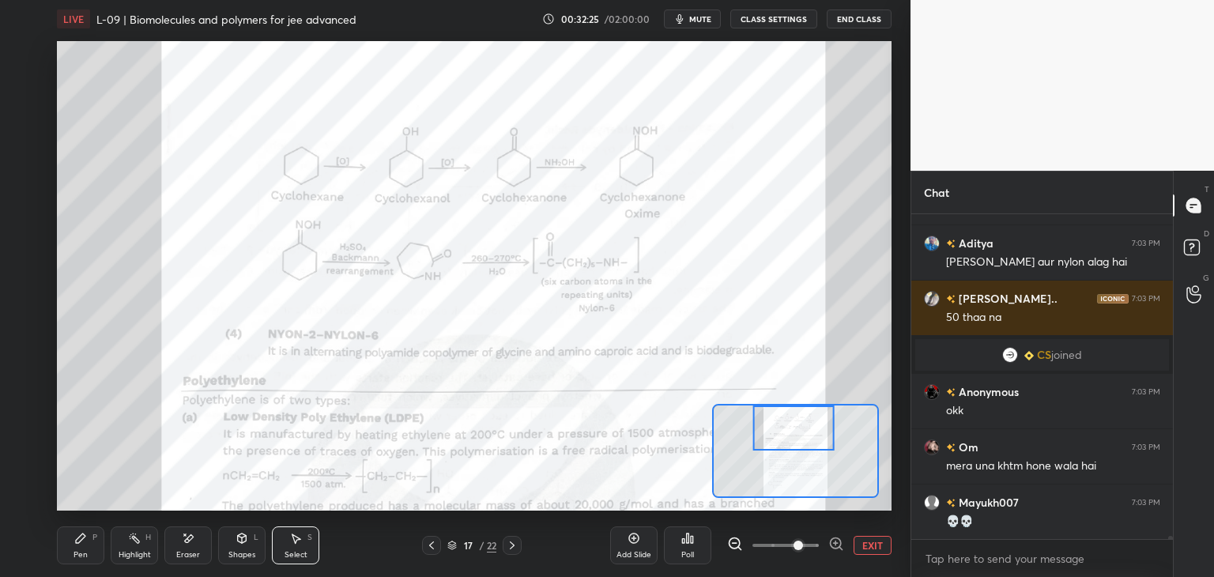
scroll to position [30261, 0]
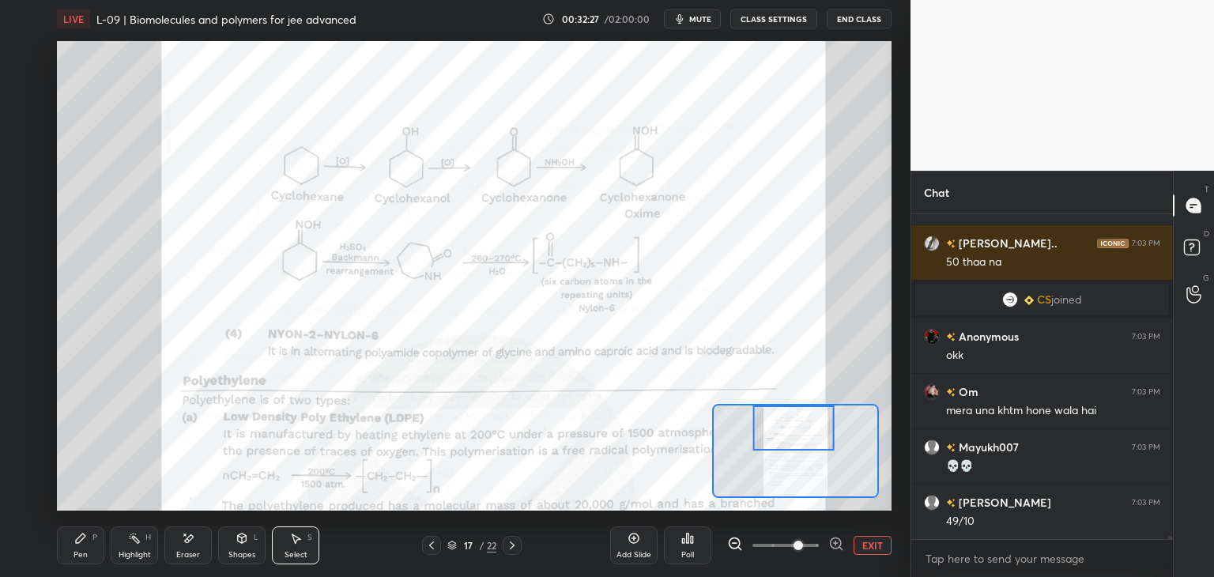
click at [85, 551] on div "Pen" at bounding box center [80, 555] width 14 height 8
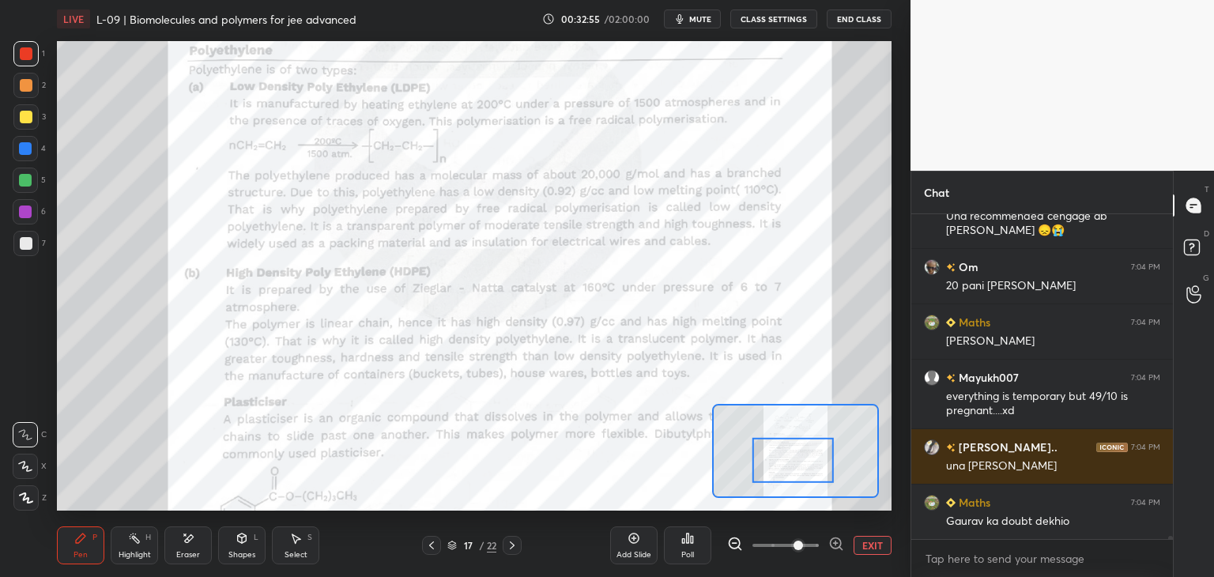
scroll to position [31092, 0]
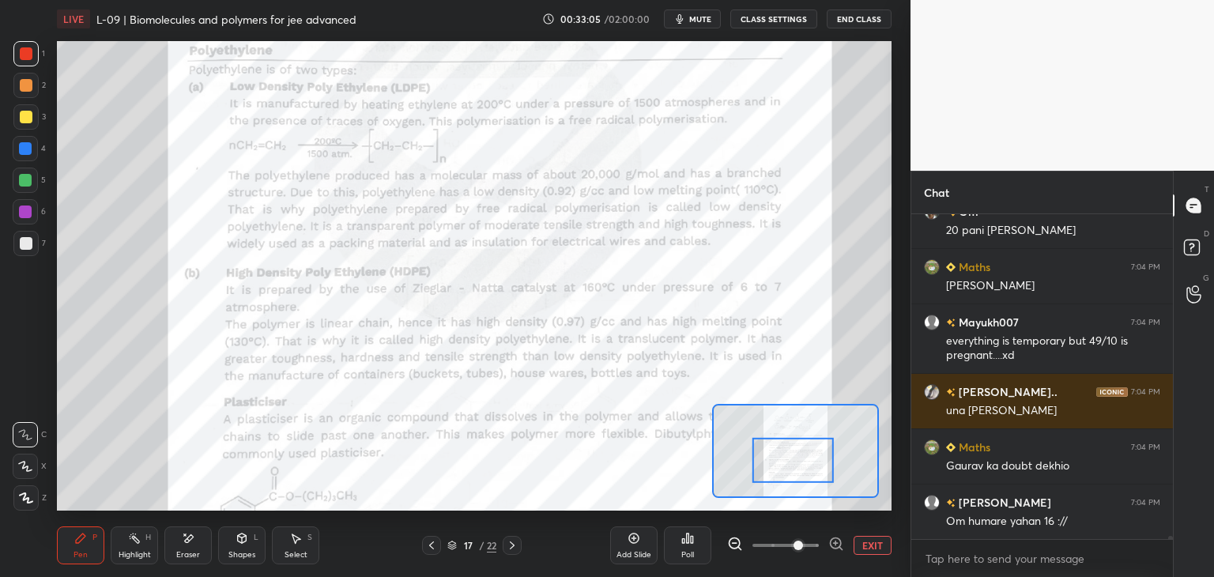
click at [28, 146] on div at bounding box center [25, 148] width 13 height 13
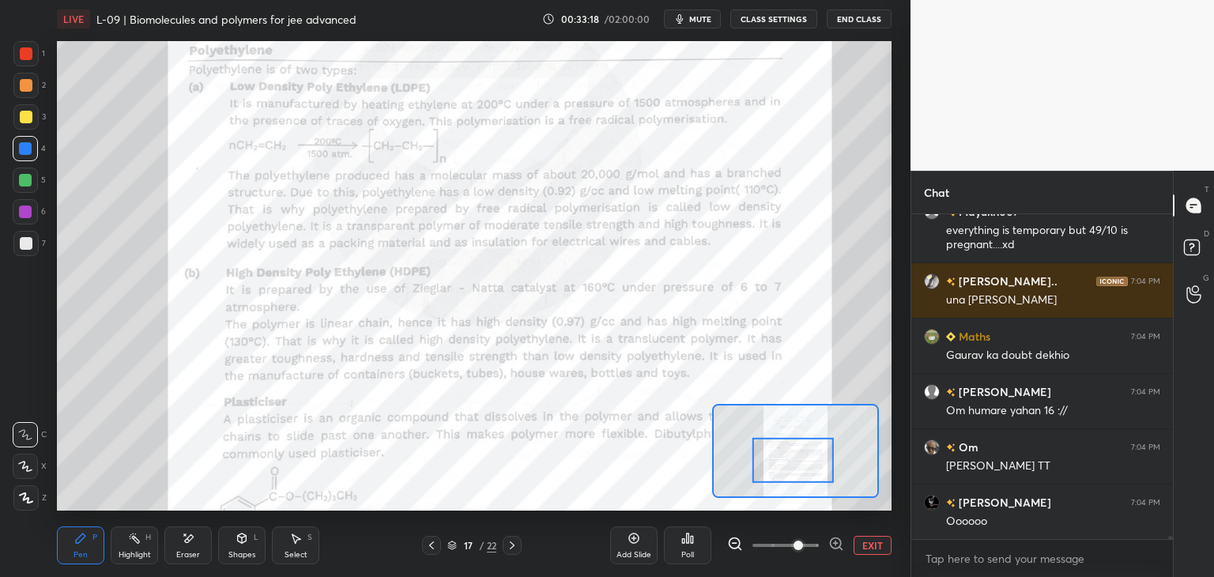
scroll to position [31258, 0]
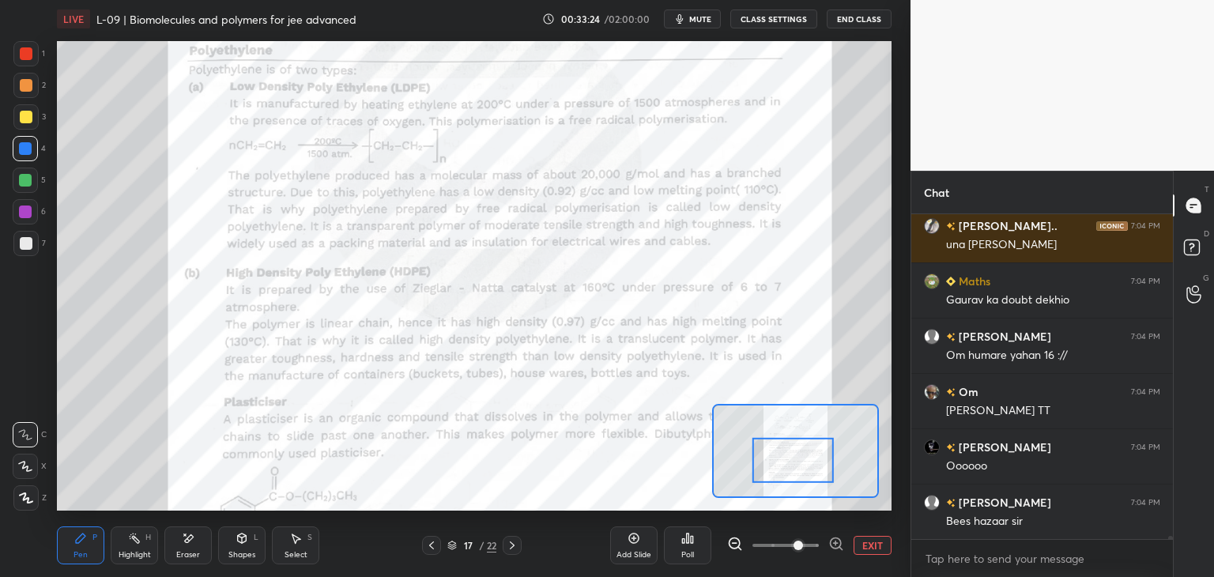
click at [190, 548] on div "Eraser" at bounding box center [187, 545] width 47 height 38
click at [79, 538] on icon at bounding box center [80, 537] width 9 height 9
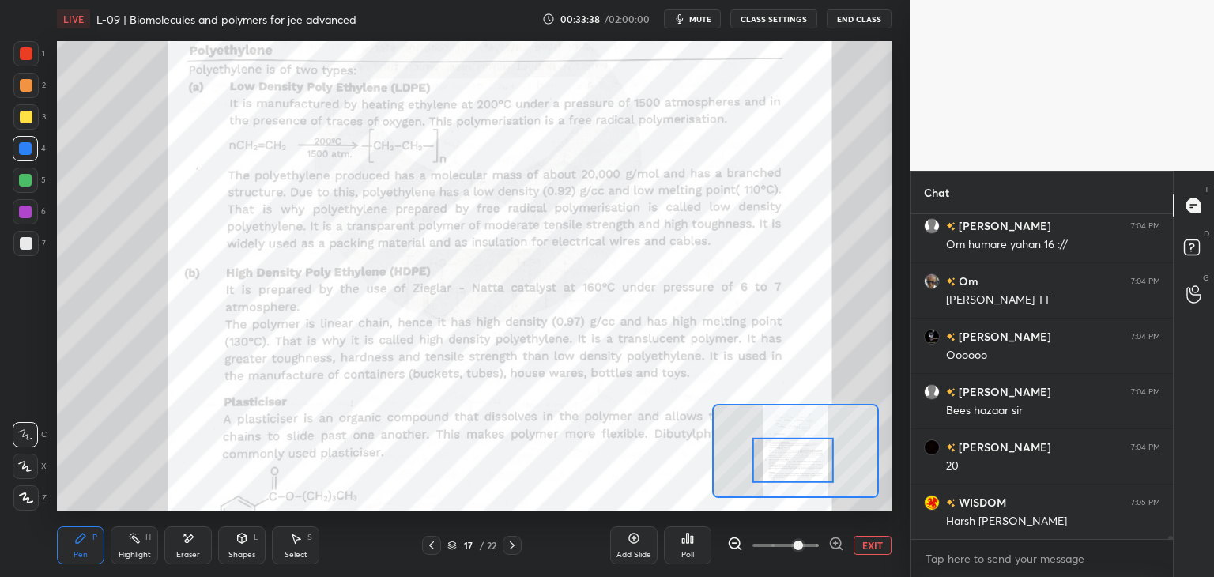
scroll to position [31424, 0]
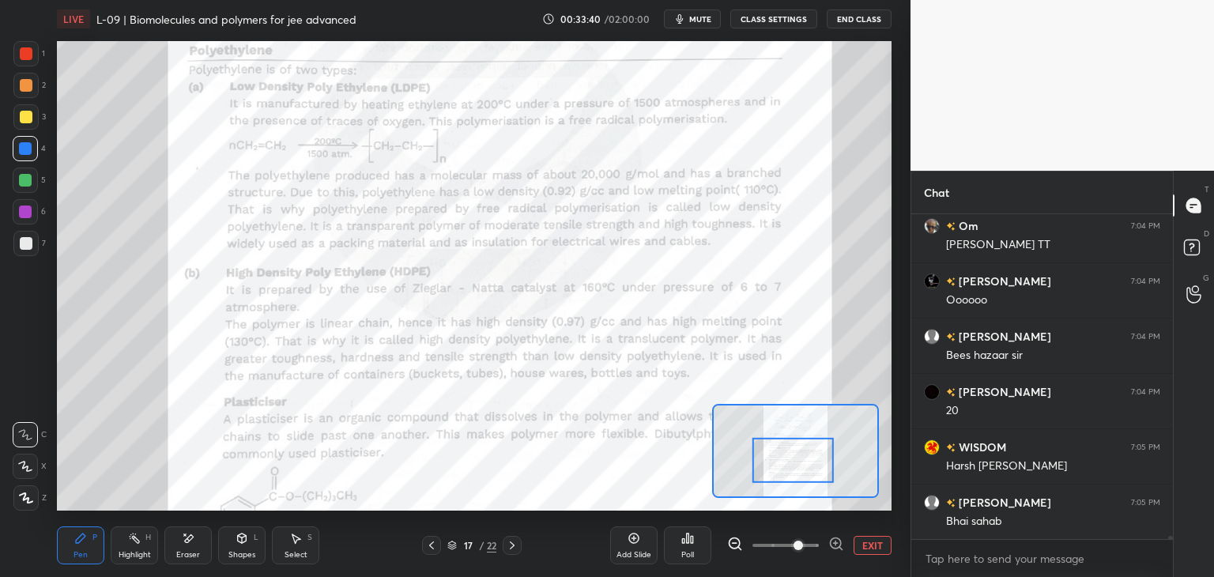
click at [28, 54] on div at bounding box center [26, 53] width 13 height 13
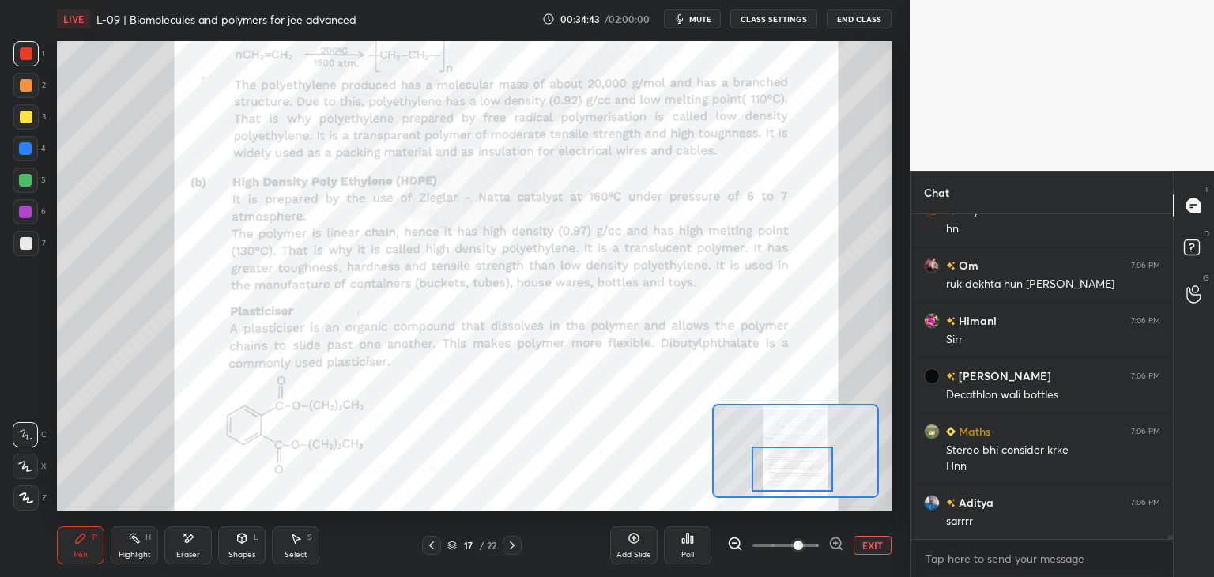
scroll to position [29343, 0]
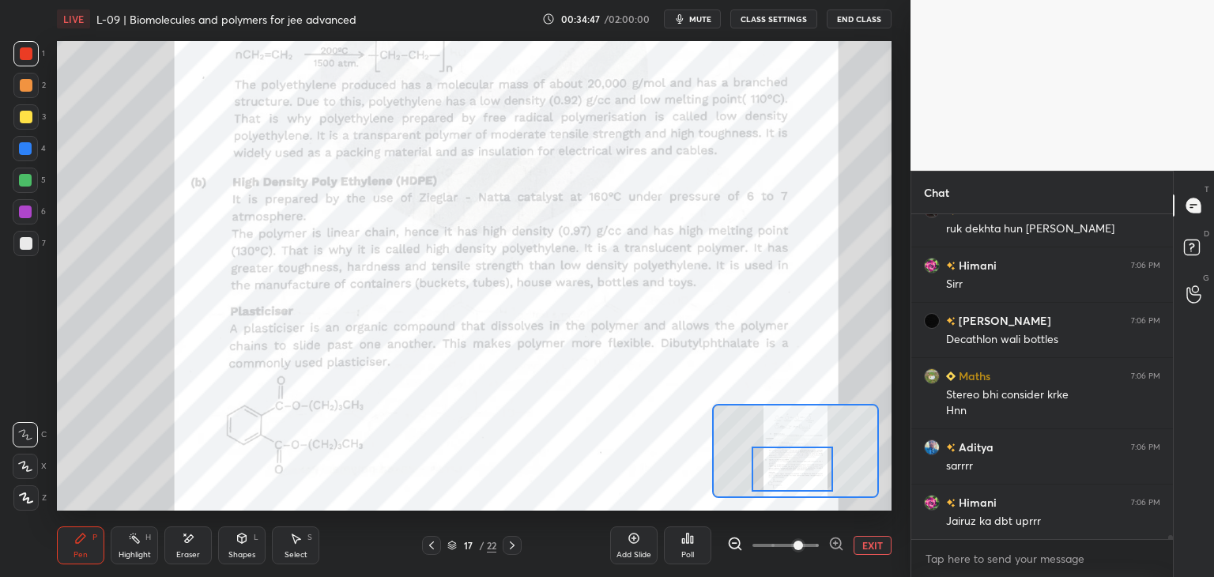
click at [21, 152] on div at bounding box center [25, 148] width 13 height 13
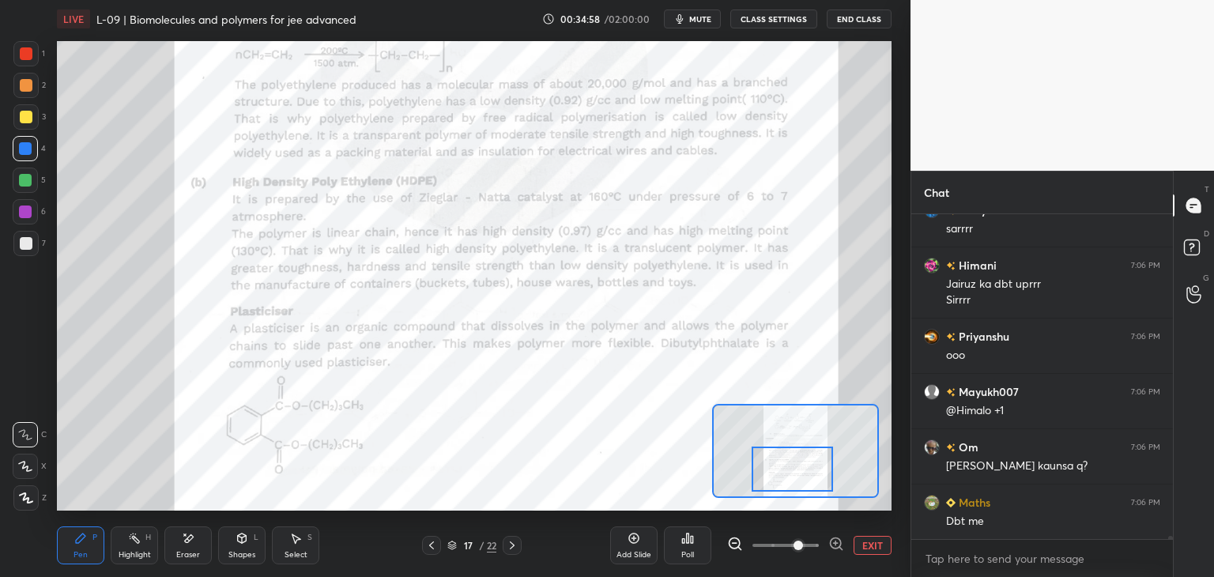
scroll to position [29635, 0]
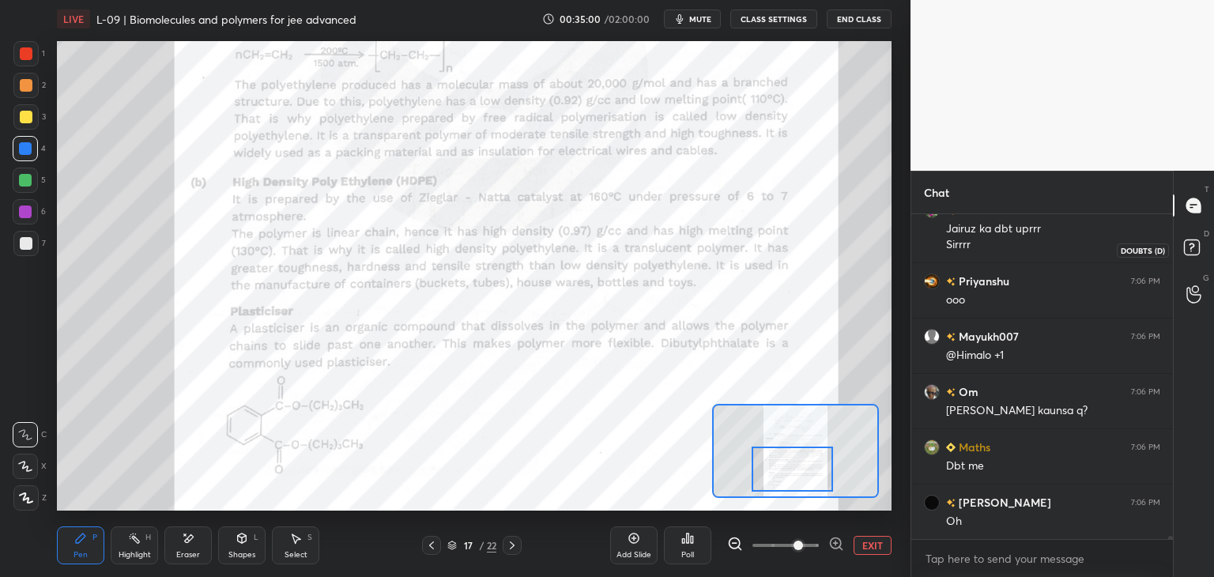
click at [1191, 253] on rect at bounding box center [1191, 247] width 15 height 15
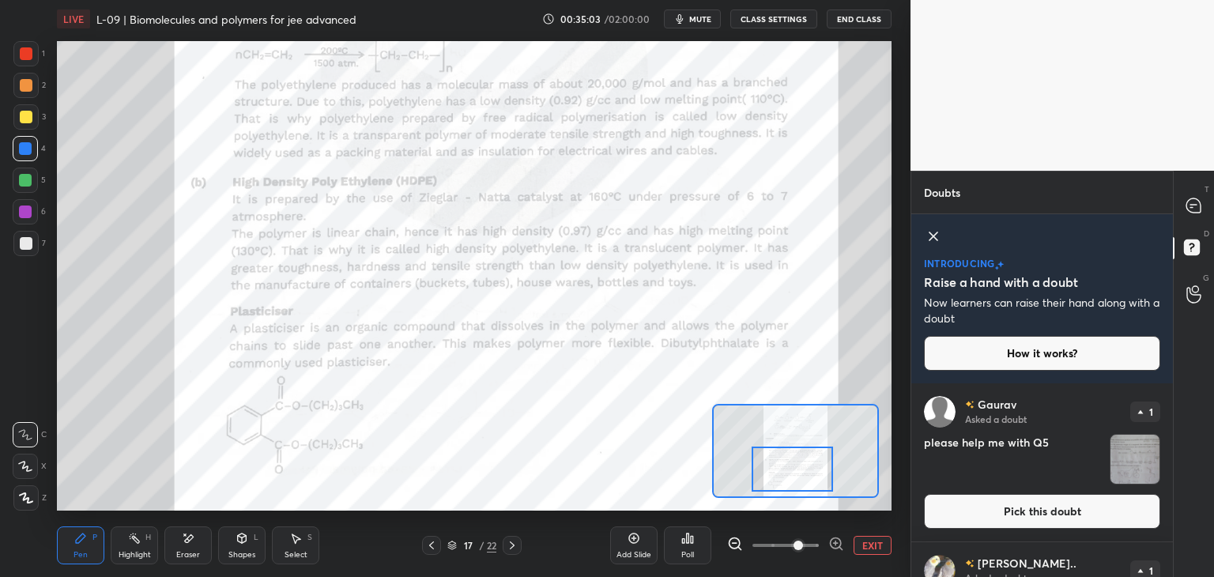
click at [1188, 211] on icon at bounding box center [1193, 205] width 14 height 14
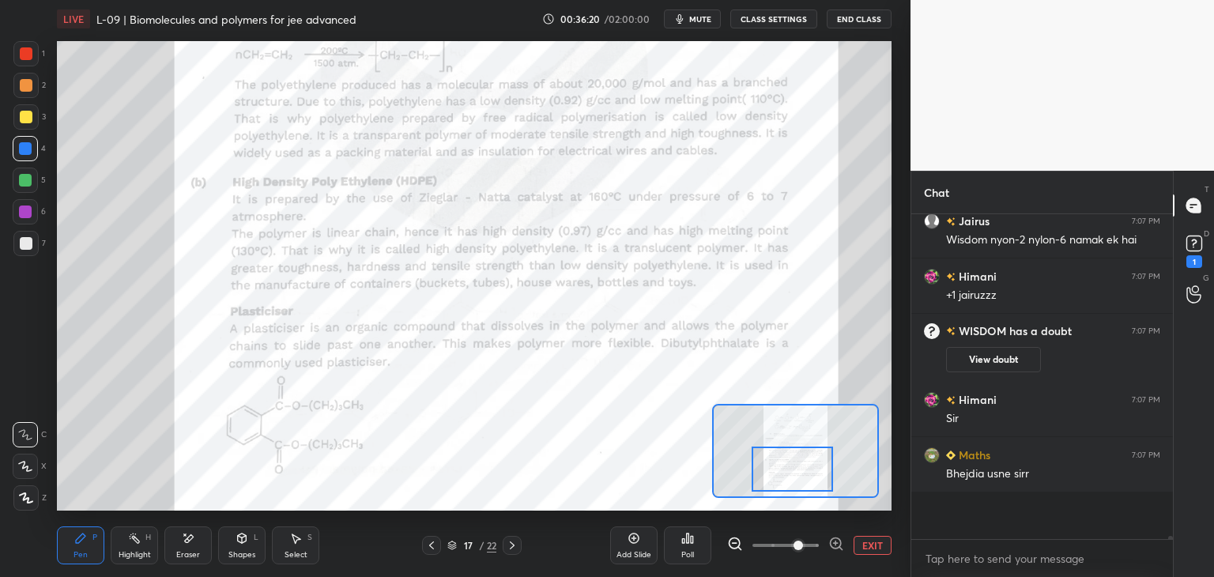
scroll to position [30147, 0]
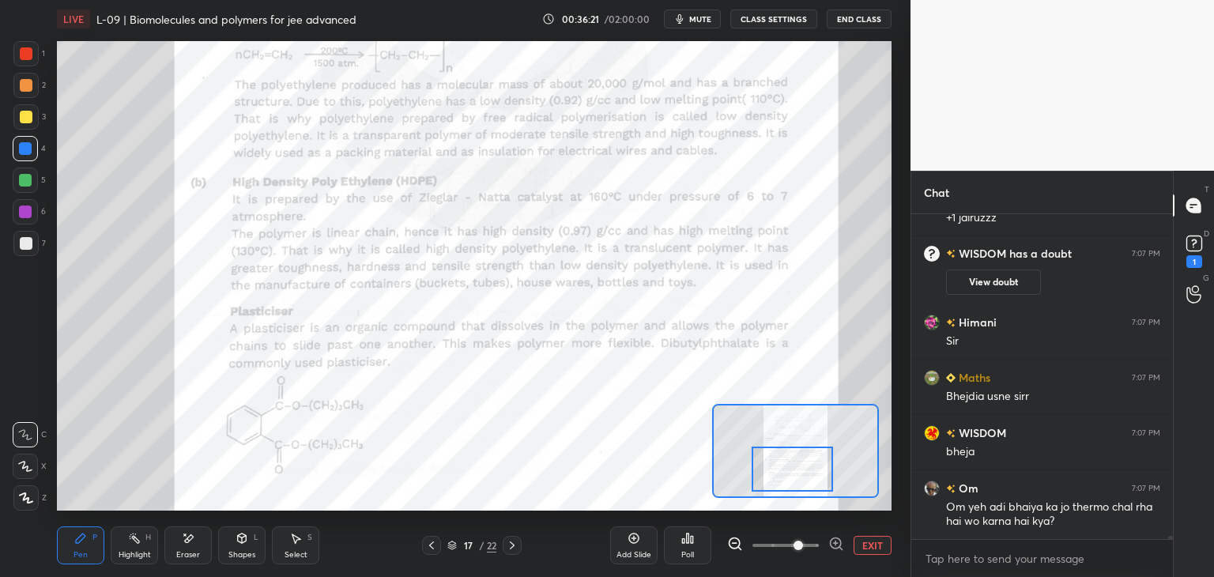
click at [994, 275] on button "View doubt" at bounding box center [993, 281] width 95 height 25
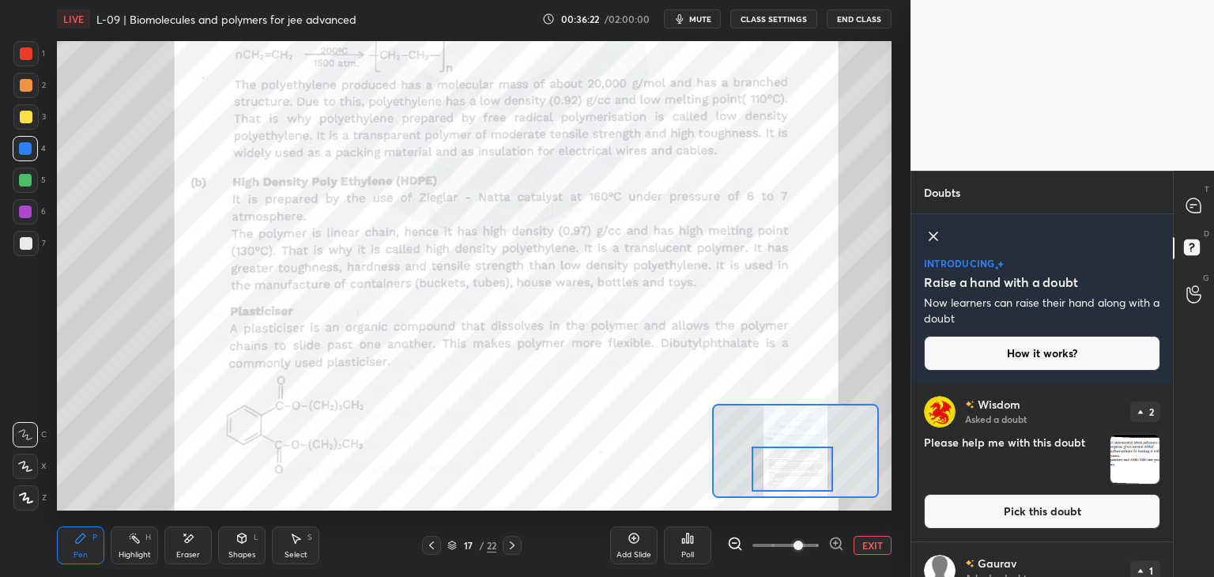
click at [976, 524] on button "Pick this doubt" at bounding box center [1042, 511] width 236 height 35
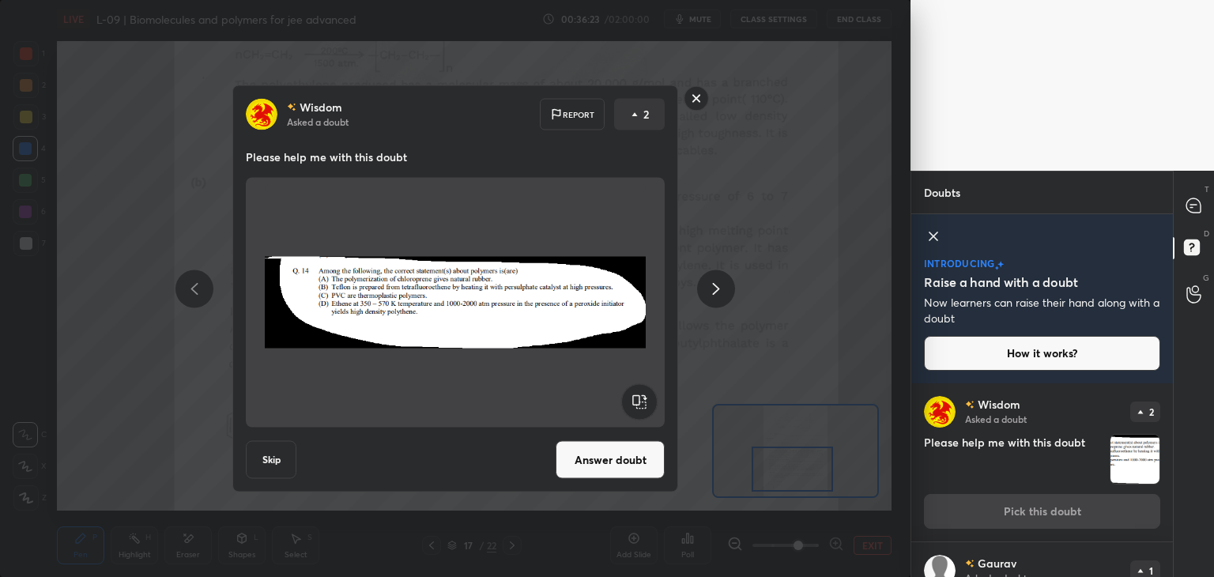
click at [629, 461] on button "Answer doubt" at bounding box center [609, 460] width 109 height 38
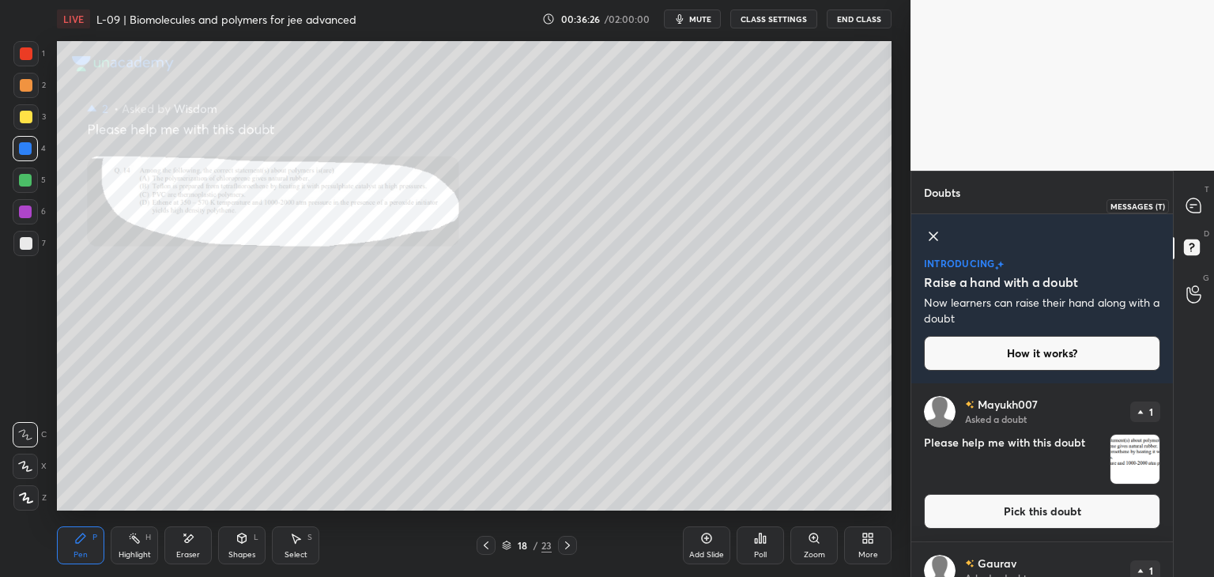
click at [1190, 203] on icon at bounding box center [1193, 205] width 14 height 14
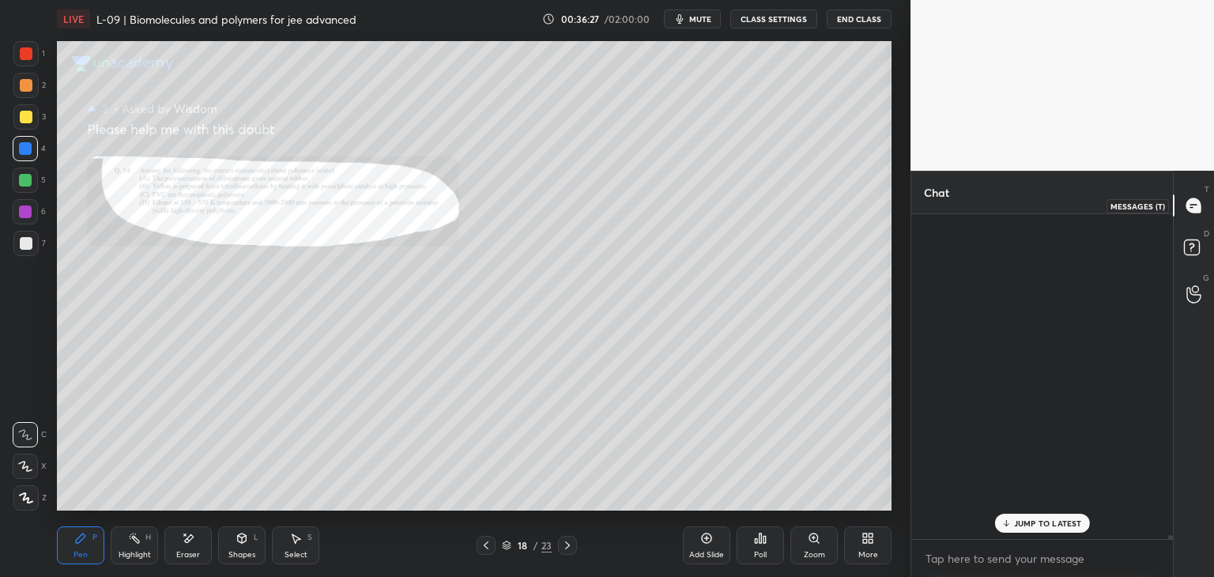
scroll to position [320, 257]
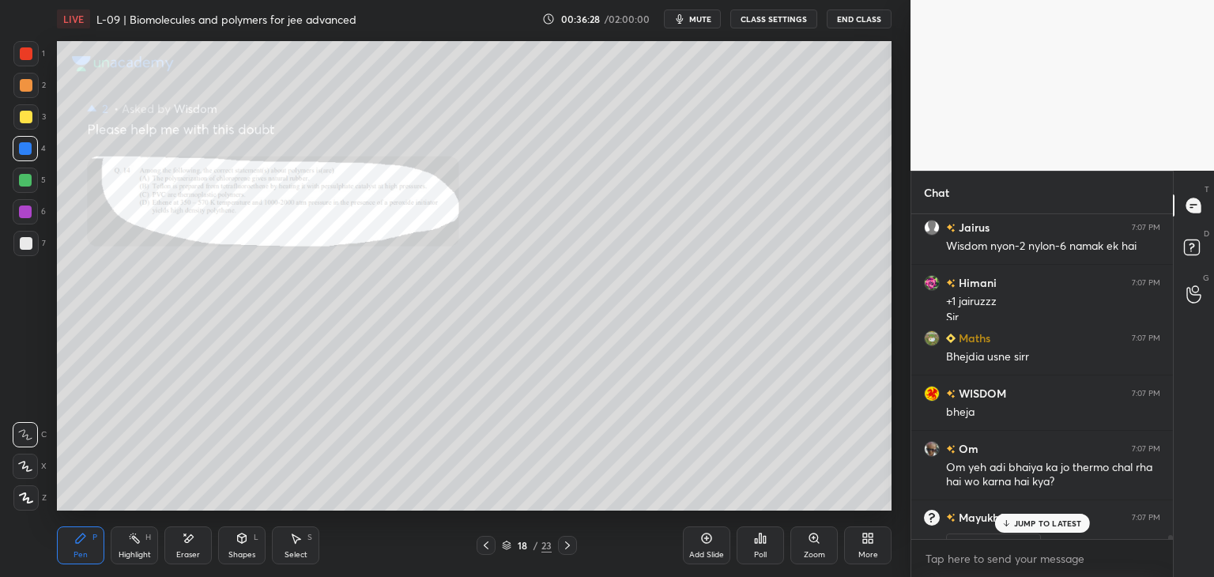
click at [803, 548] on div "Zoom" at bounding box center [813, 545] width 47 height 38
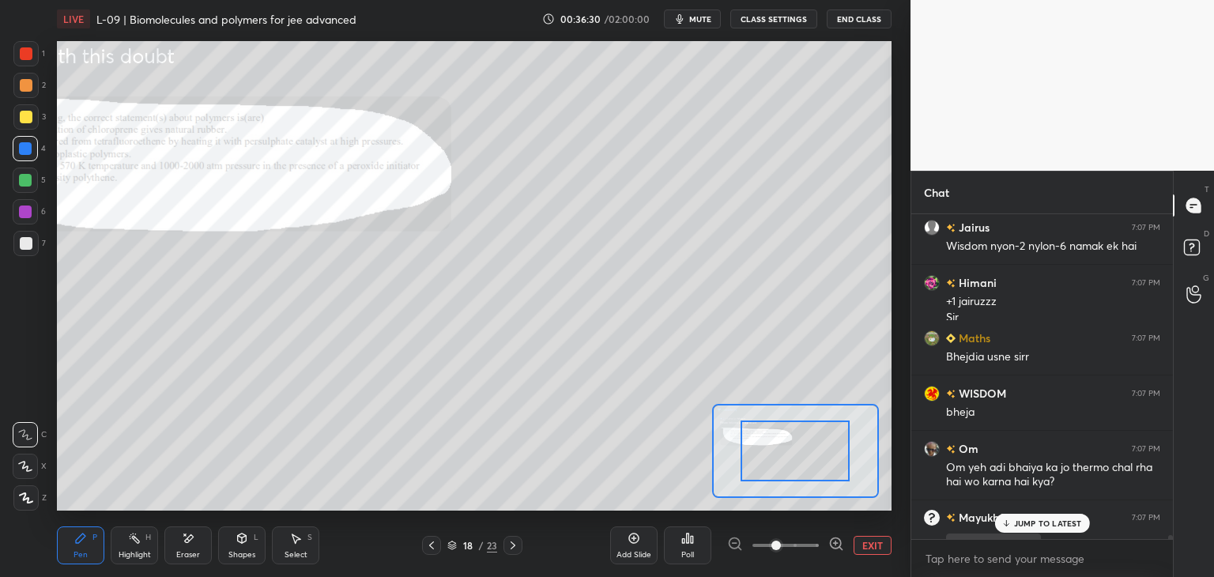
click at [1027, 519] on p "JUMP TO LATEST" at bounding box center [1048, 522] width 68 height 9
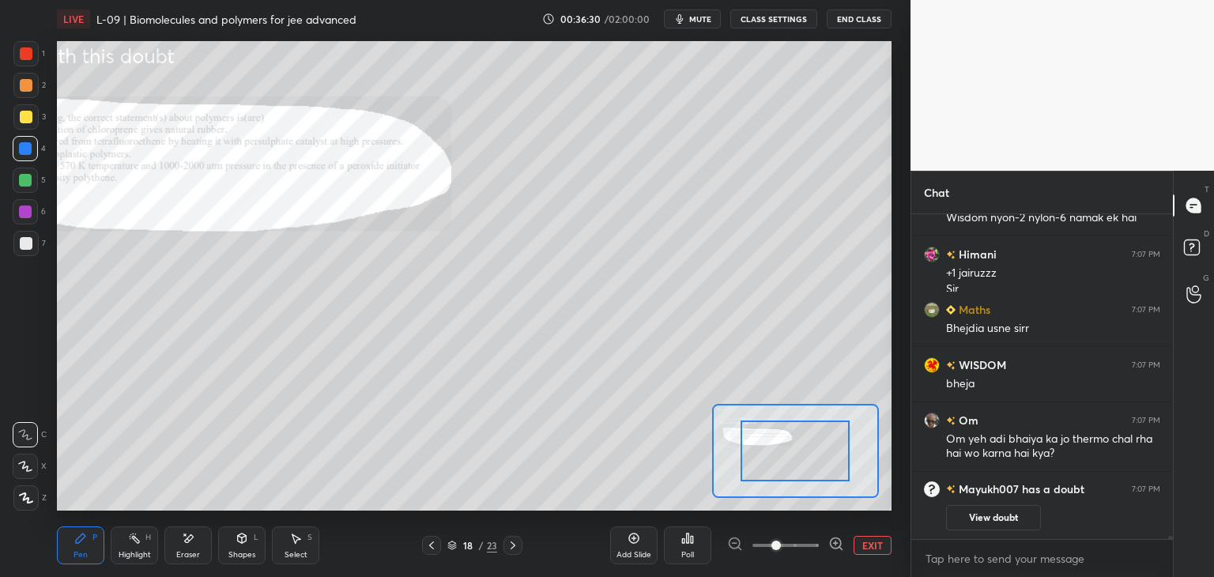
click at [1003, 516] on button "View doubt" at bounding box center [993, 517] width 95 height 25
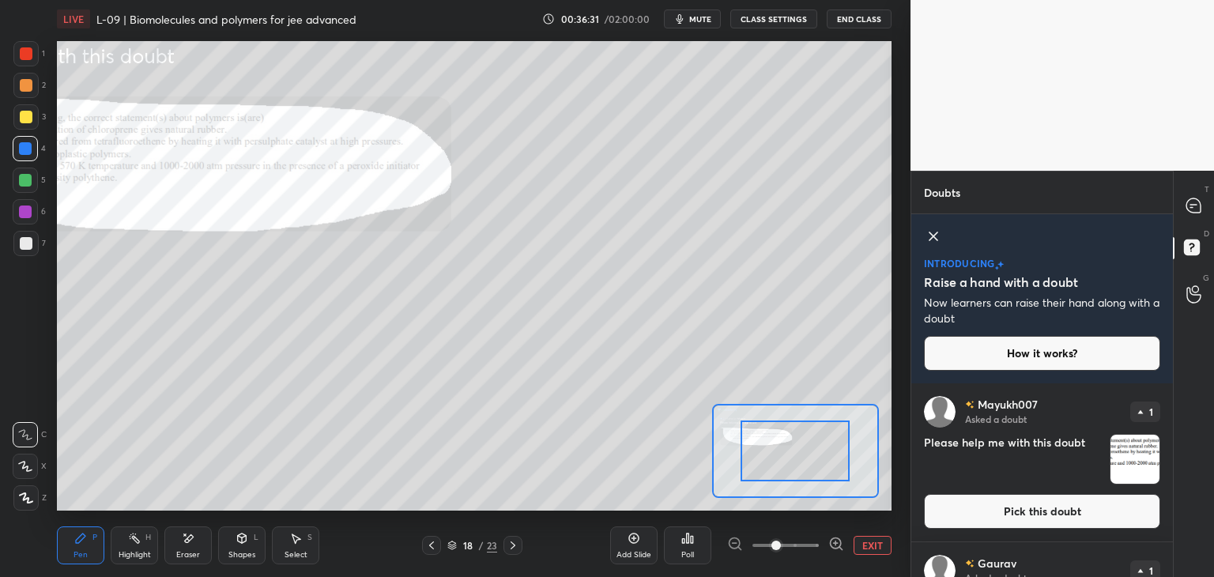
click at [1002, 519] on button "Pick this doubt" at bounding box center [1042, 511] width 236 height 35
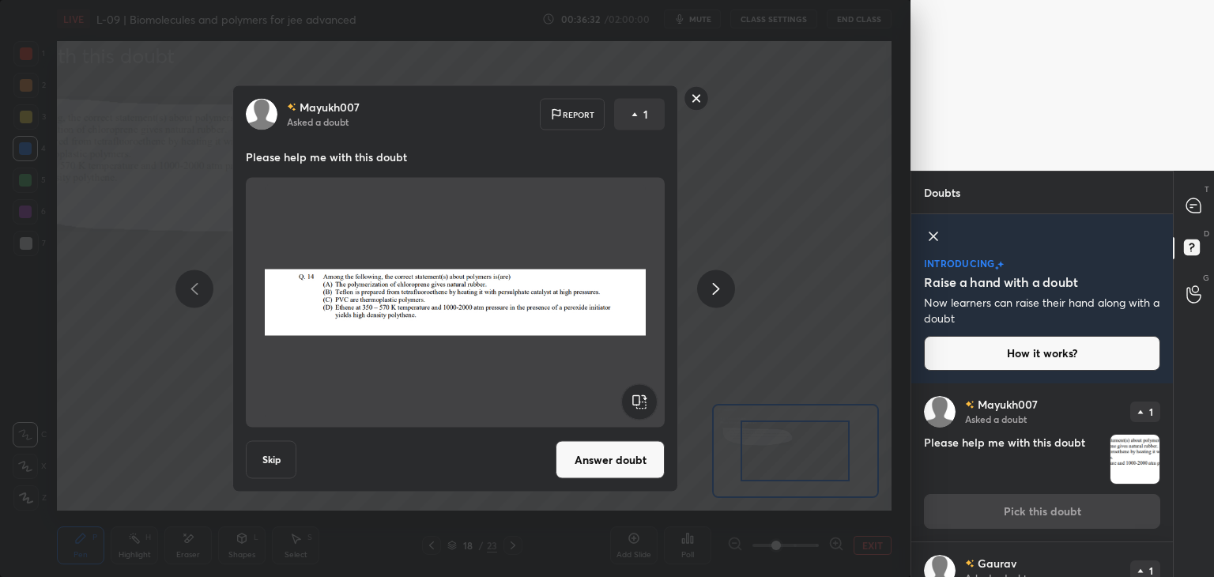
click at [635, 465] on button "Answer doubt" at bounding box center [609, 460] width 109 height 38
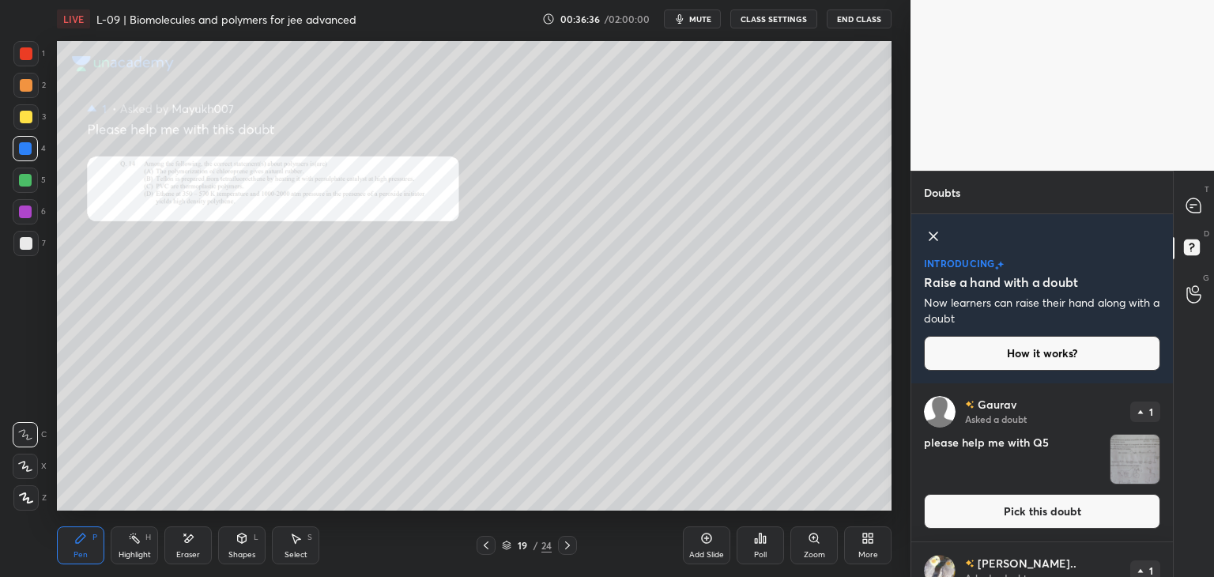
click at [808, 548] on div "Zoom" at bounding box center [813, 545] width 47 height 38
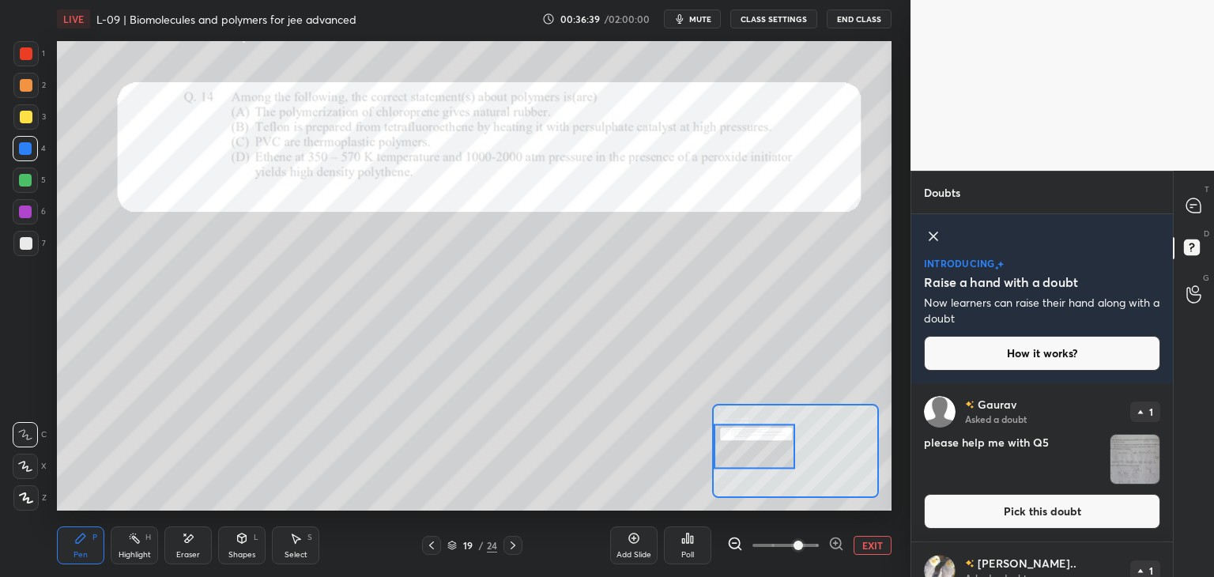
click at [1195, 208] on icon at bounding box center [1193, 205] width 14 height 14
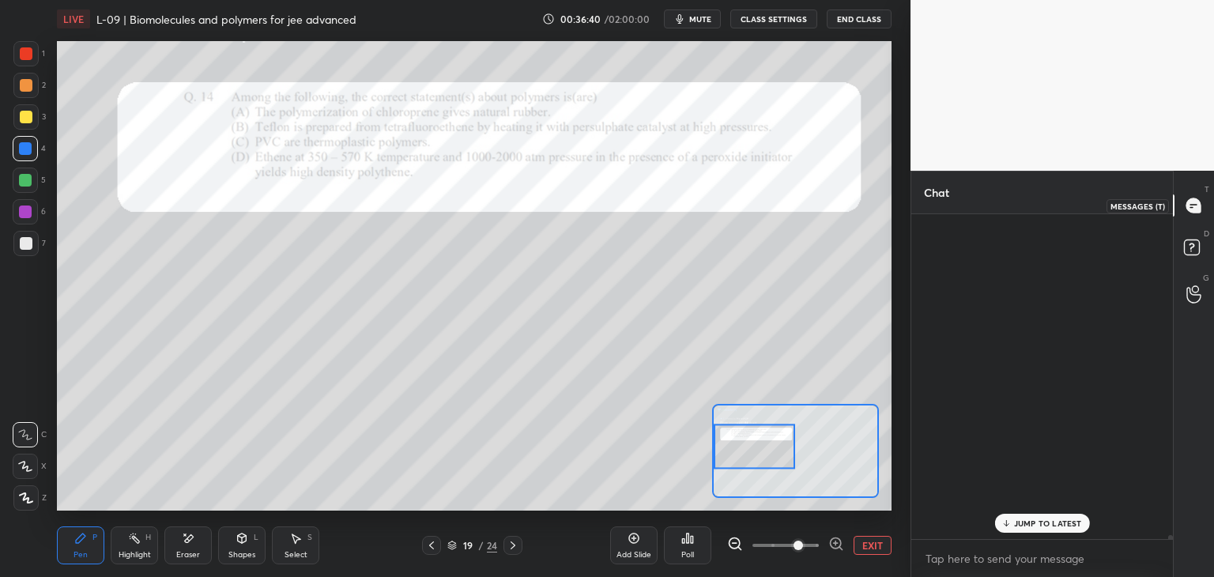
scroll to position [320, 257]
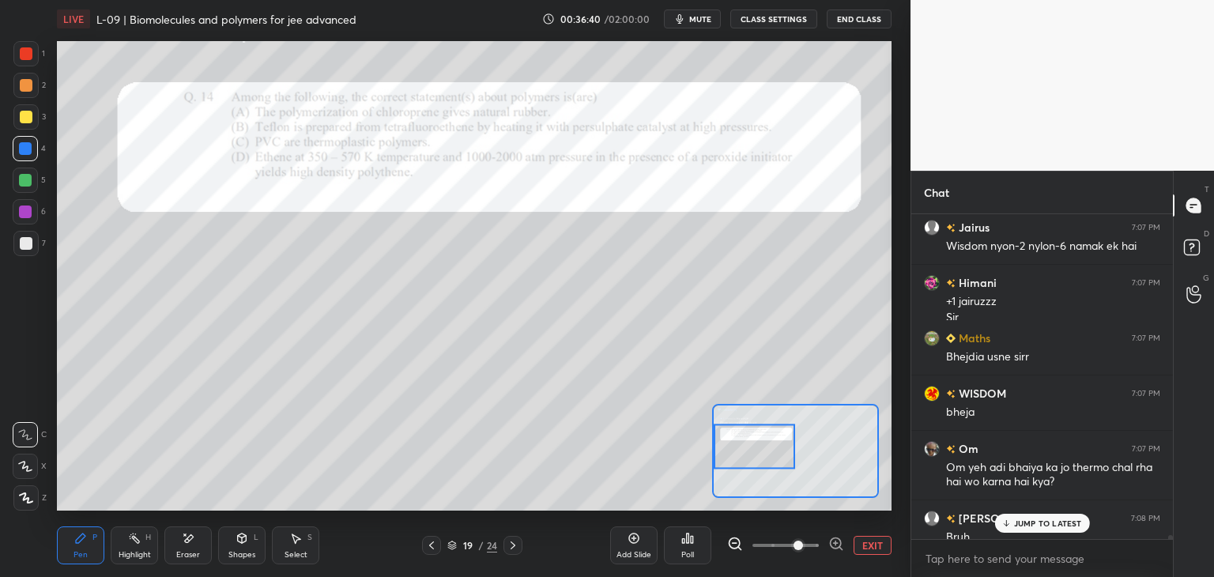
click at [1025, 521] on p "JUMP TO LATEST" at bounding box center [1048, 522] width 68 height 9
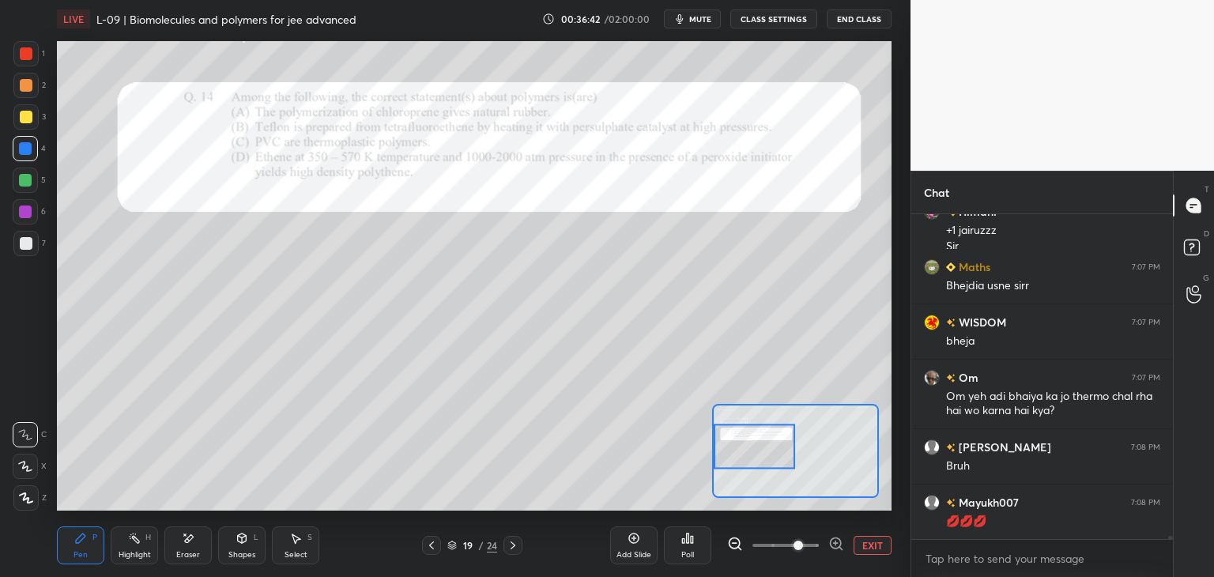
click at [82, 541] on icon at bounding box center [80, 538] width 13 height 13
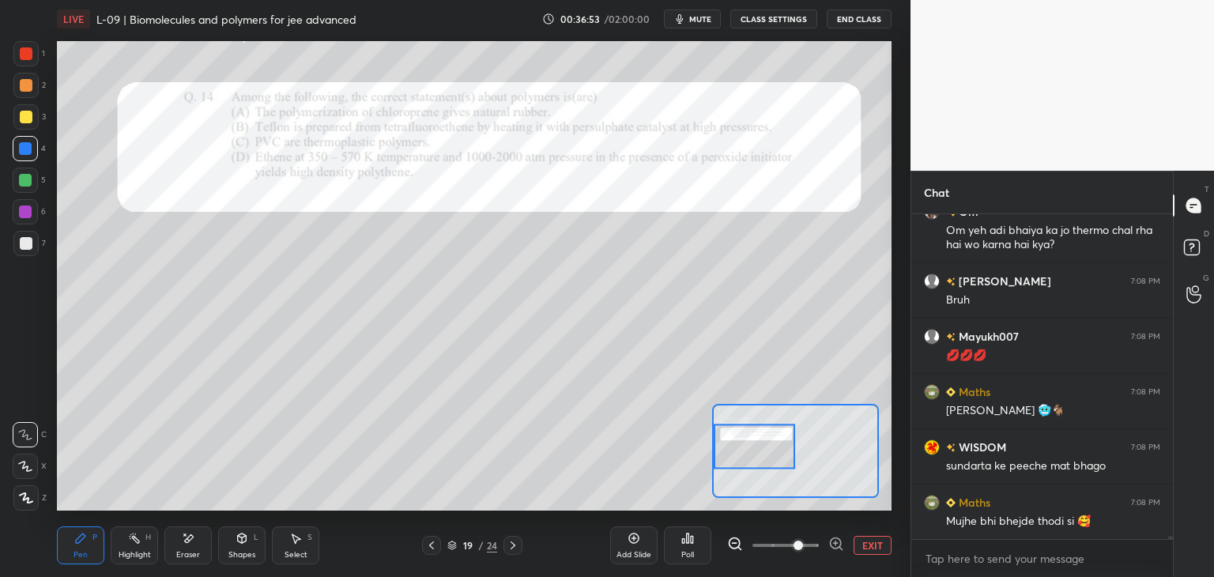
scroll to position [30667, 0]
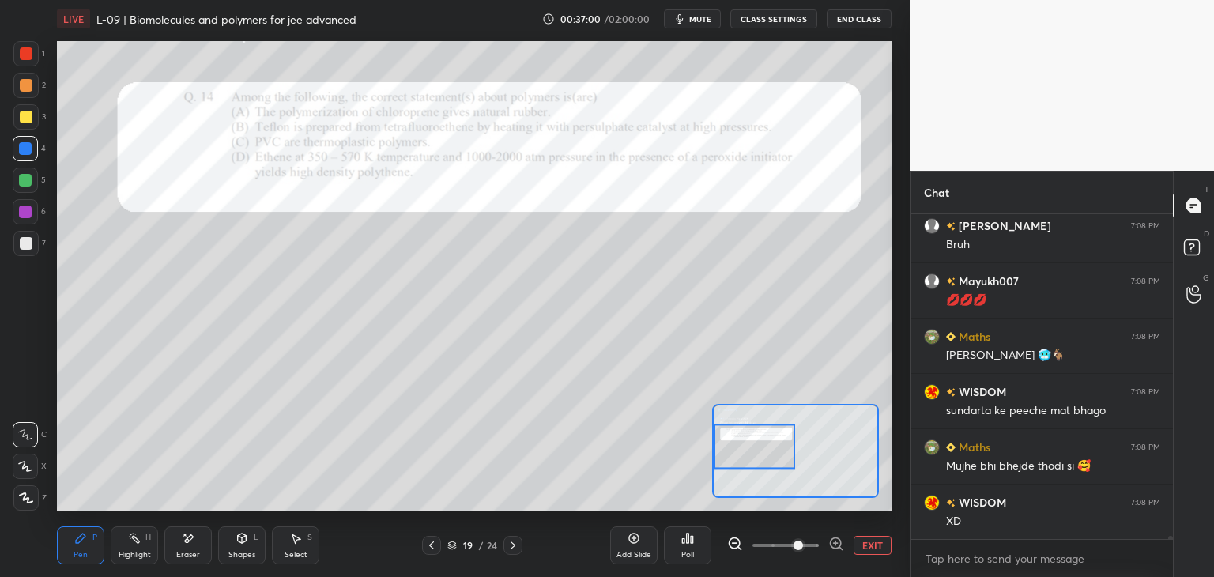
click at [186, 538] on icon at bounding box center [189, 538] width 9 height 8
click at [87, 534] on div "Pen P" at bounding box center [80, 545] width 47 height 38
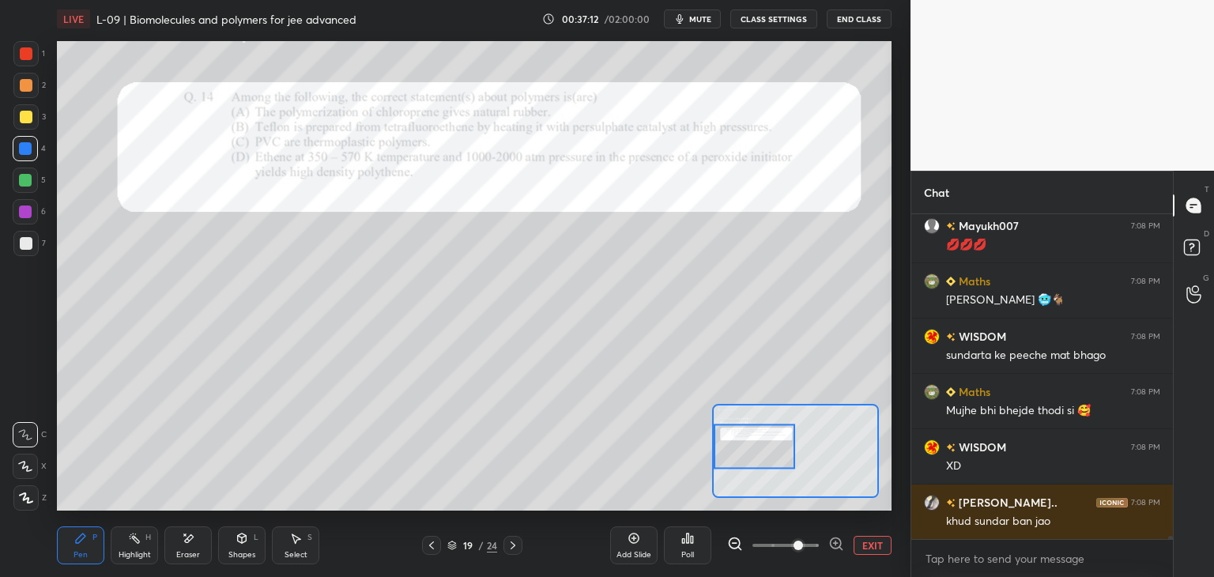
click at [29, 47] on div at bounding box center [26, 53] width 13 height 13
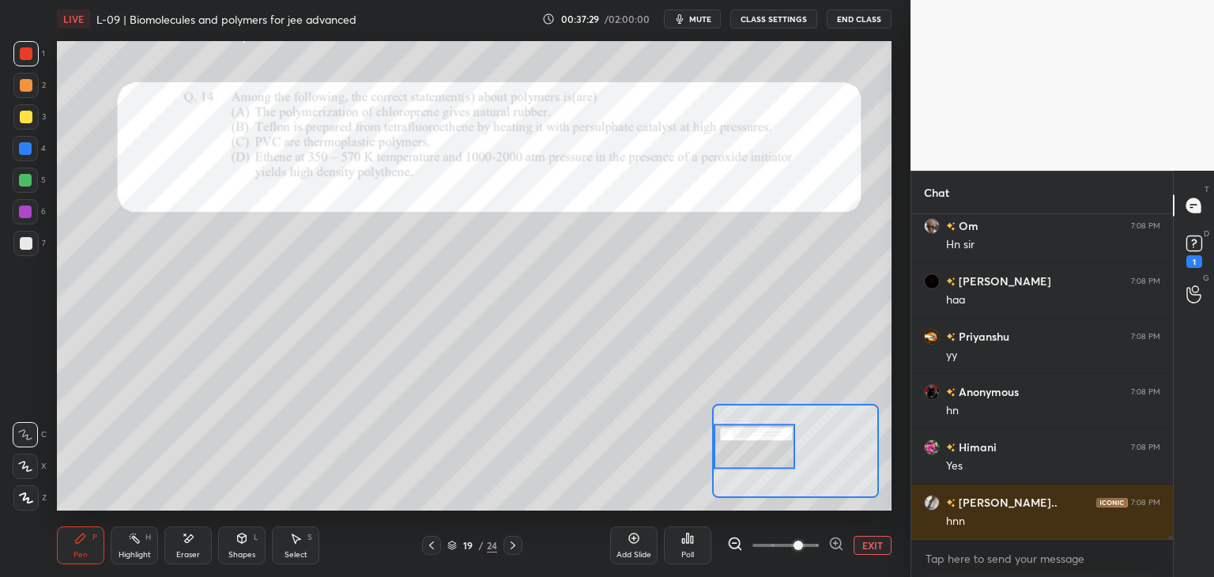
scroll to position [30836, 0]
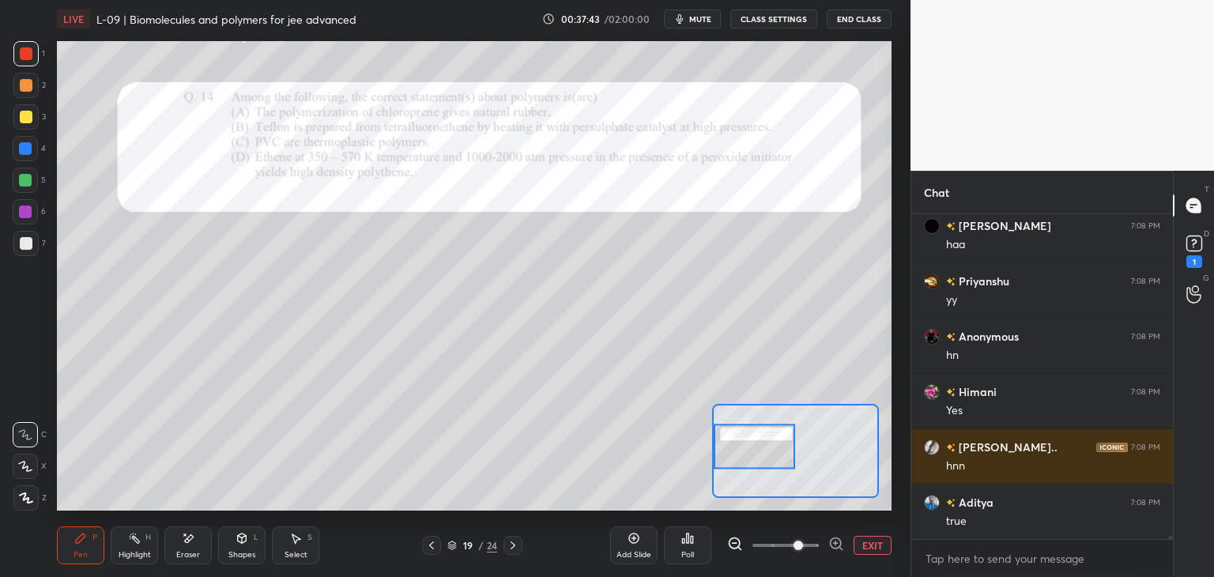
click at [431, 546] on icon at bounding box center [431, 545] width 13 height 13
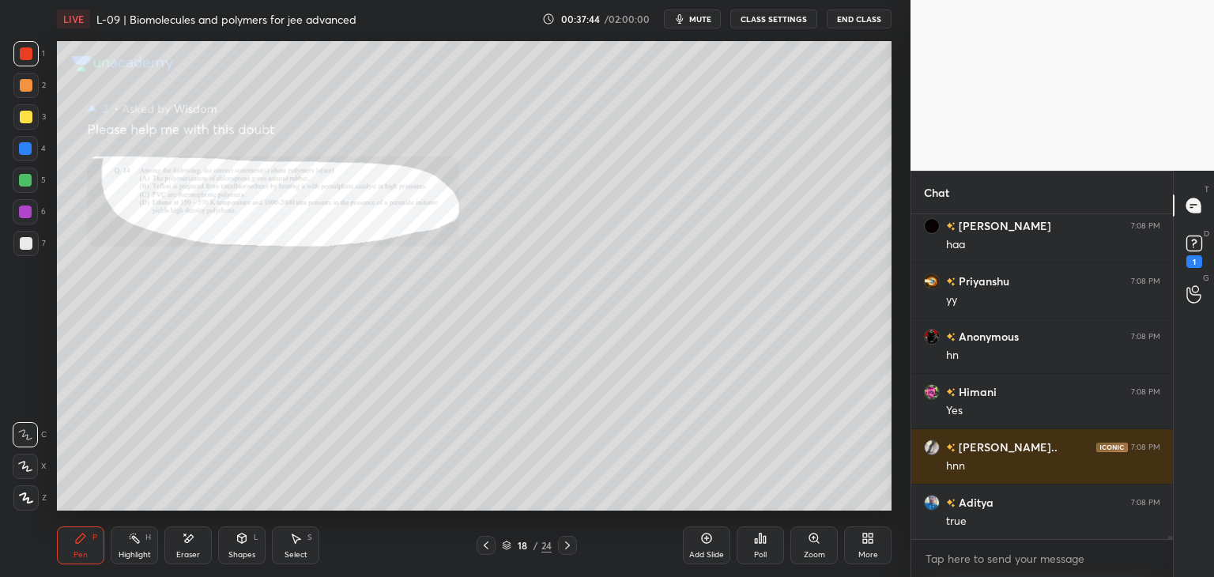
click at [484, 544] on icon at bounding box center [486, 545] width 13 height 13
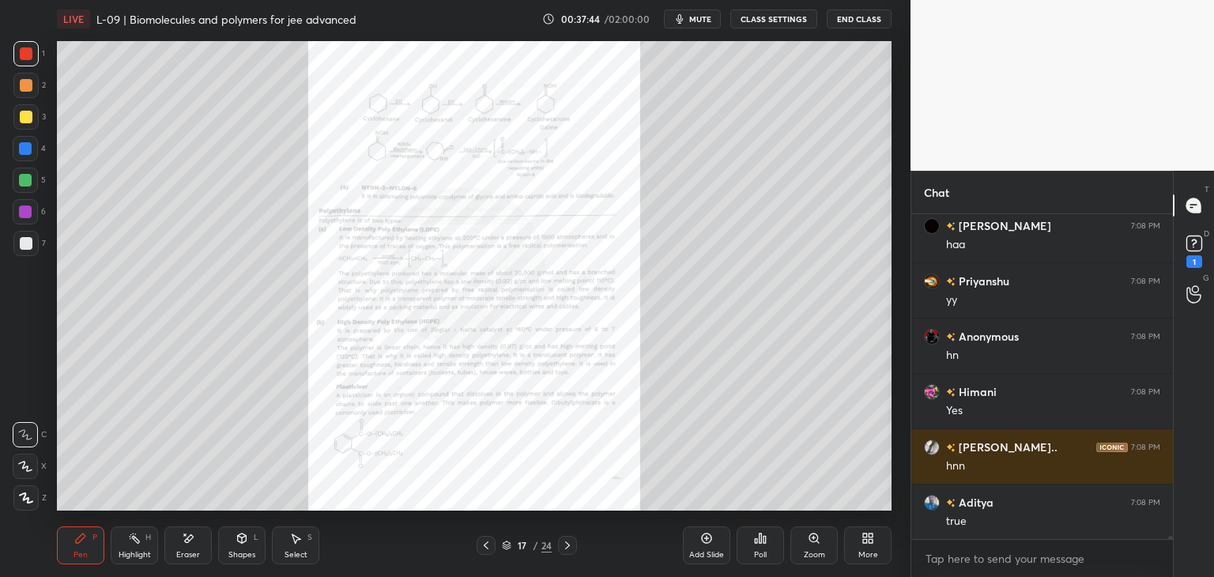
click at [486, 544] on icon at bounding box center [486, 545] width 13 height 13
click at [484, 544] on icon at bounding box center [486, 545] width 13 height 13
click at [486, 543] on icon at bounding box center [486, 545] width 5 height 8
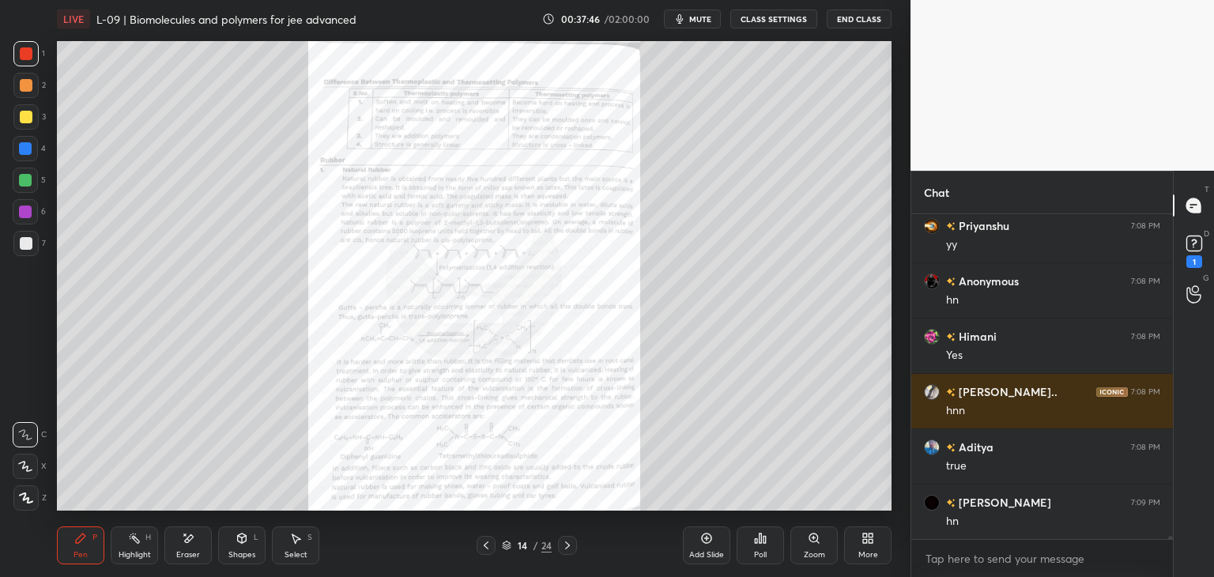
click at [484, 543] on icon at bounding box center [486, 545] width 13 height 13
click at [485, 542] on icon at bounding box center [486, 545] width 13 height 13
click at [566, 545] on icon at bounding box center [567, 545] width 13 height 13
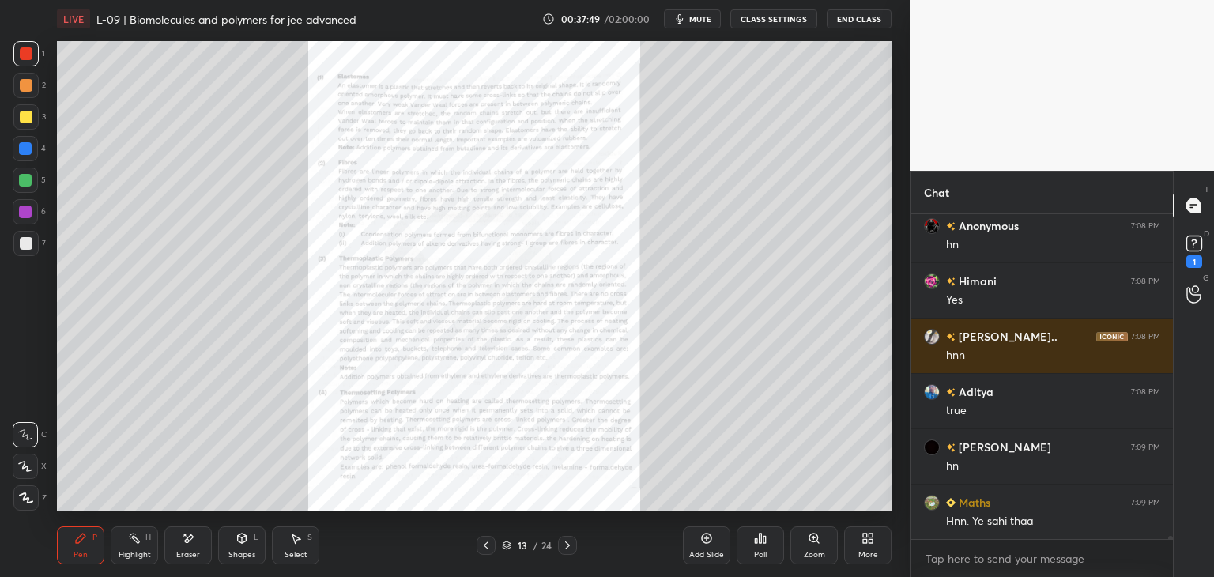
scroll to position [31002, 0]
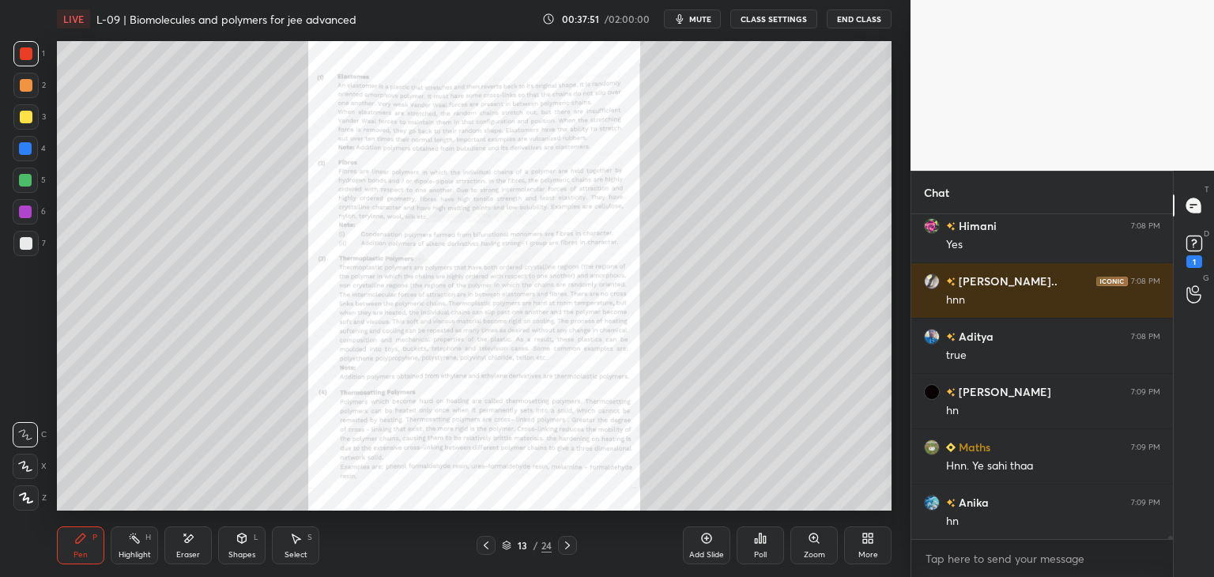
click at [819, 544] on icon at bounding box center [813, 538] width 13 height 13
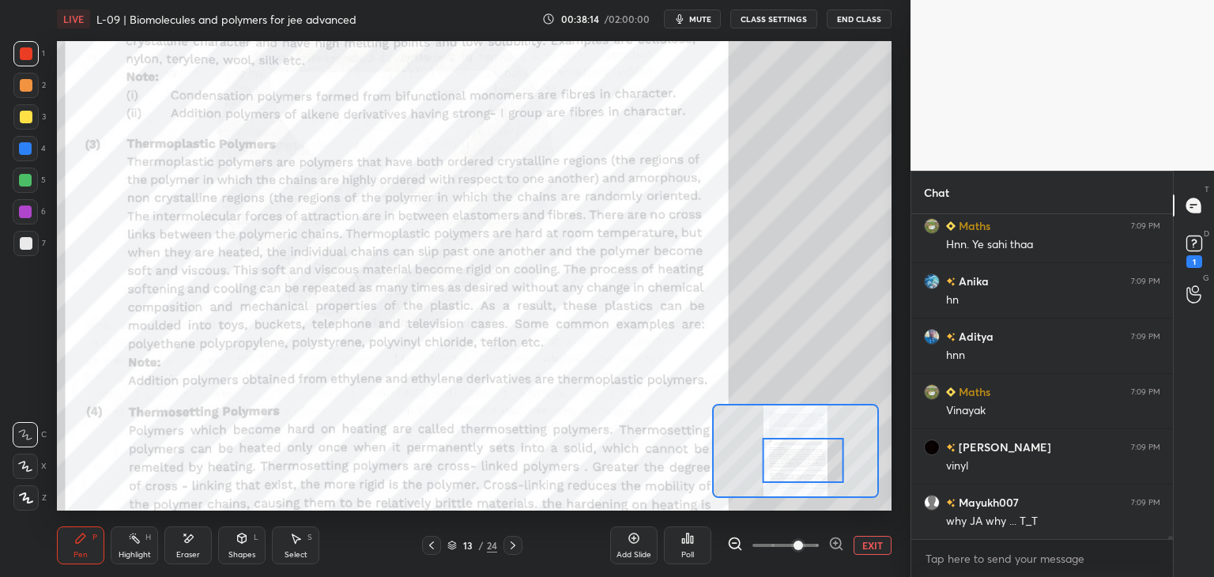
scroll to position [31278, 0]
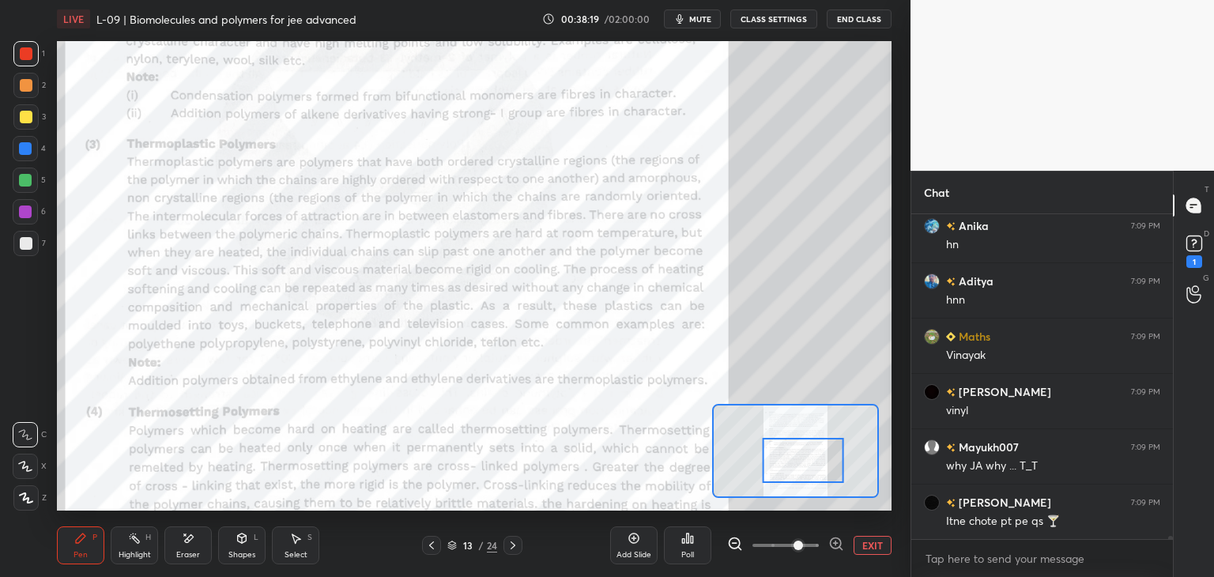
click at [510, 543] on icon at bounding box center [512, 545] width 13 height 13
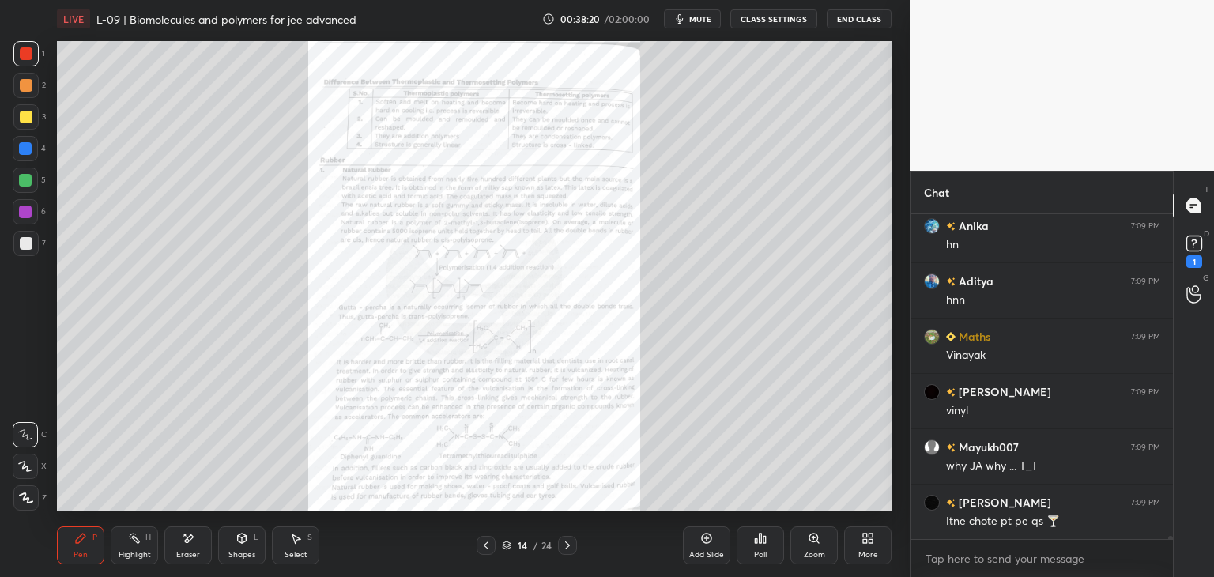
click at [566, 544] on icon at bounding box center [567, 545] width 5 height 8
click at [567, 546] on icon at bounding box center [567, 545] width 5 height 8
click at [569, 544] on icon at bounding box center [567, 545] width 13 height 13
click at [570, 550] on icon at bounding box center [567, 545] width 13 height 13
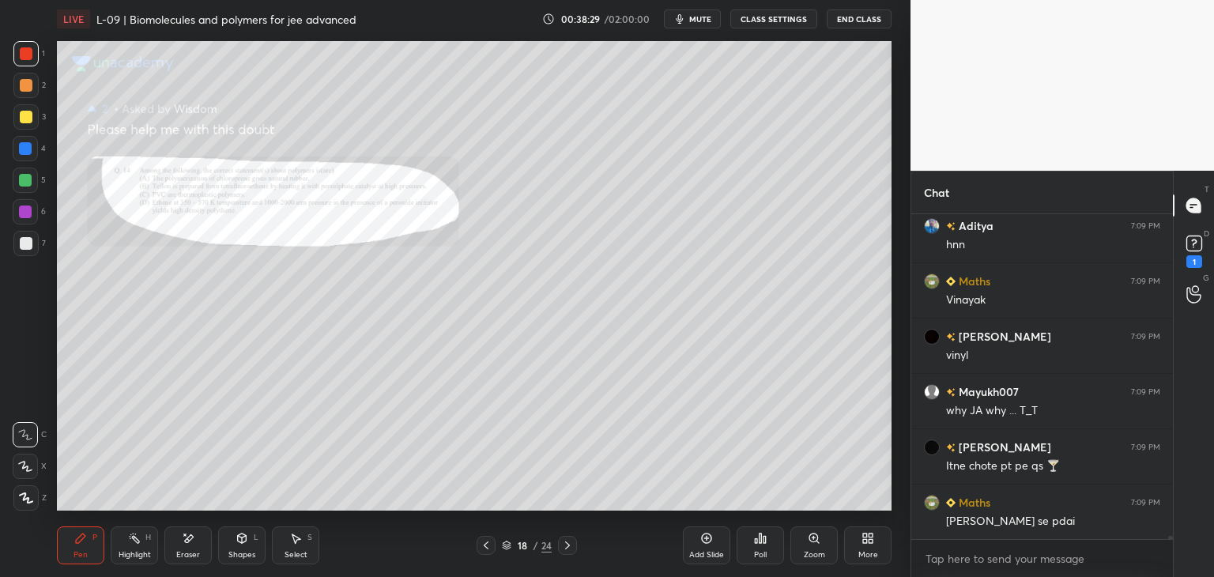
click at [570, 543] on icon at bounding box center [567, 545] width 13 height 13
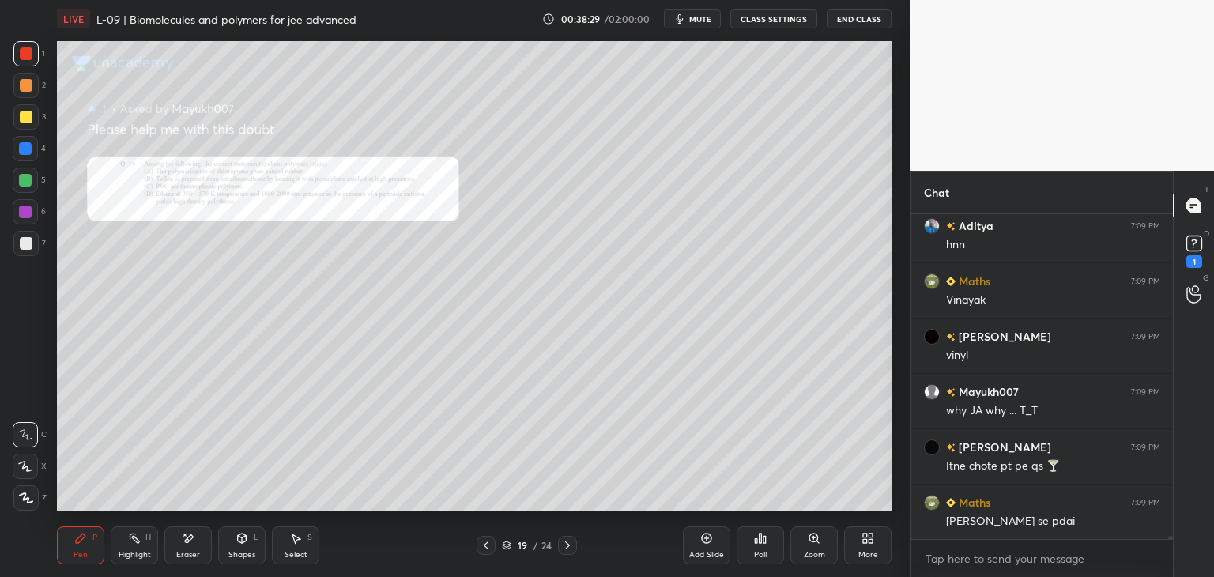
scroll to position [31389, 0]
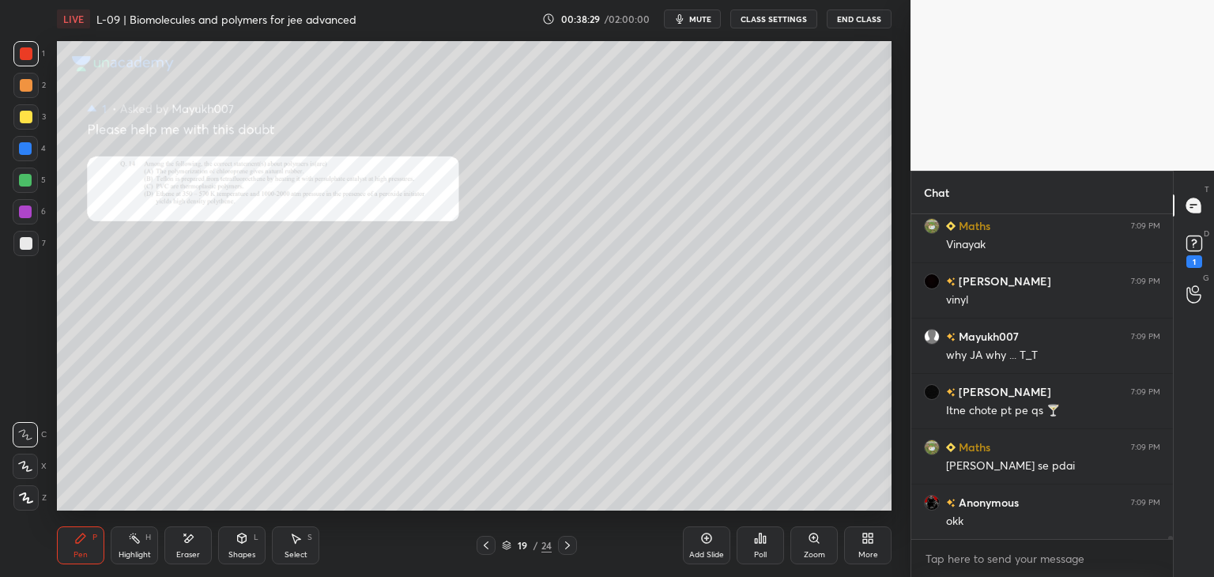
click at [570, 547] on icon at bounding box center [567, 545] width 13 height 13
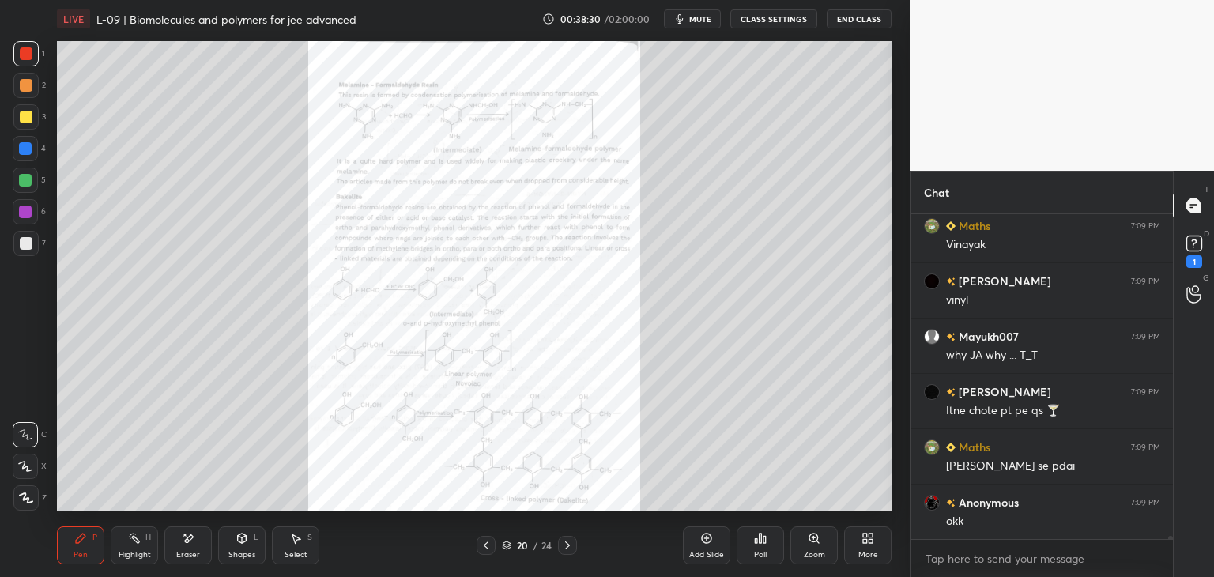
click at [566, 542] on icon at bounding box center [567, 545] width 5 height 8
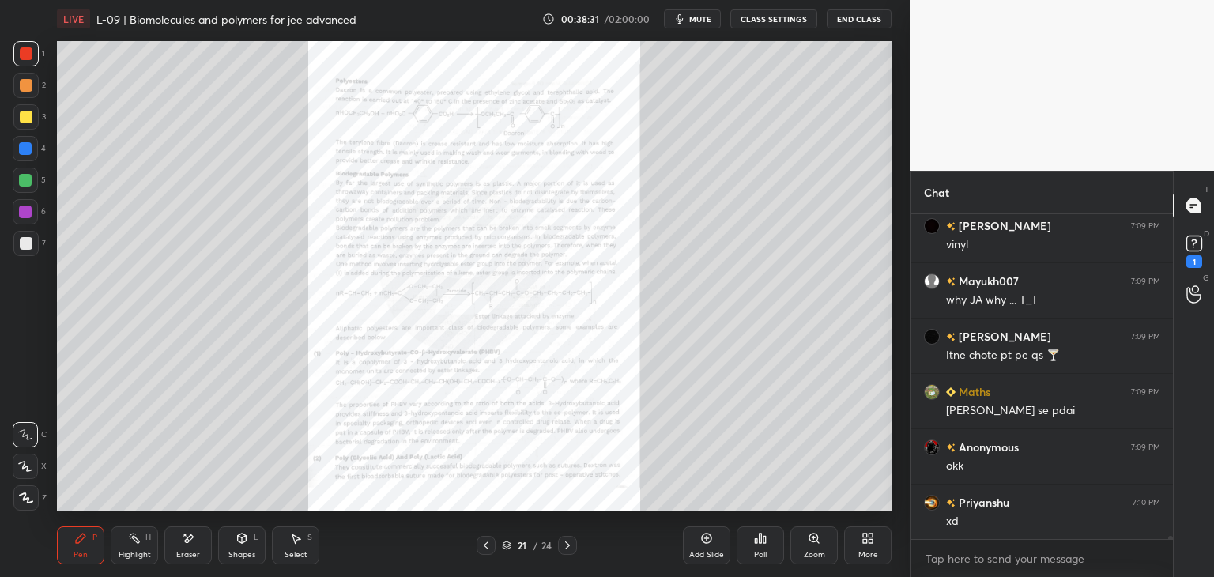
click at [484, 550] on icon at bounding box center [486, 545] width 13 height 13
click at [487, 550] on icon at bounding box center [486, 545] width 13 height 13
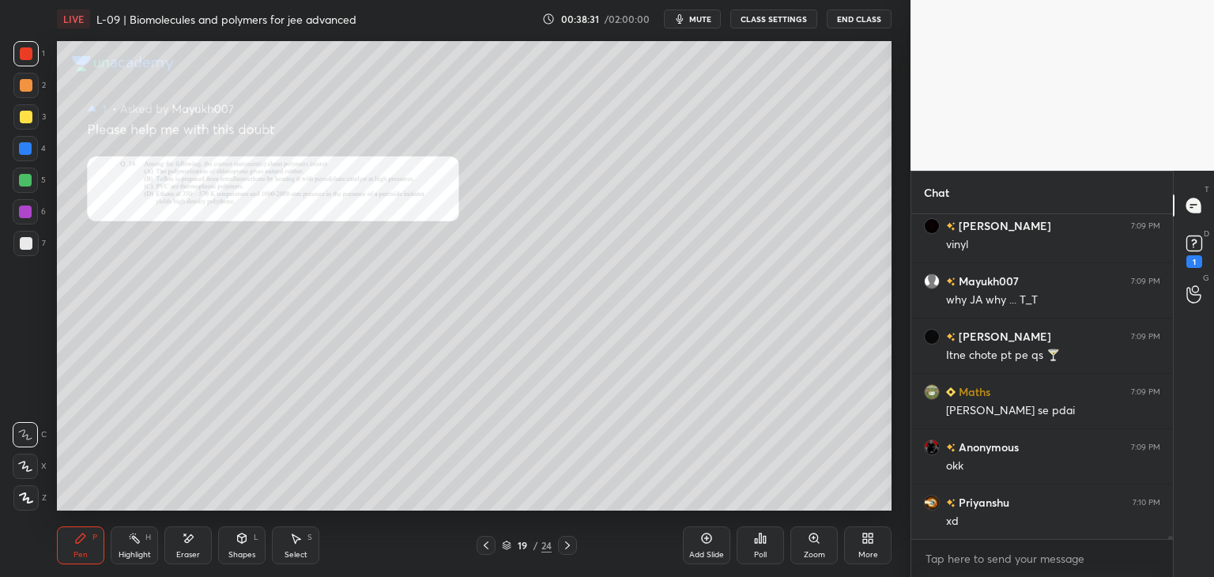
click at [489, 544] on icon at bounding box center [486, 545] width 13 height 13
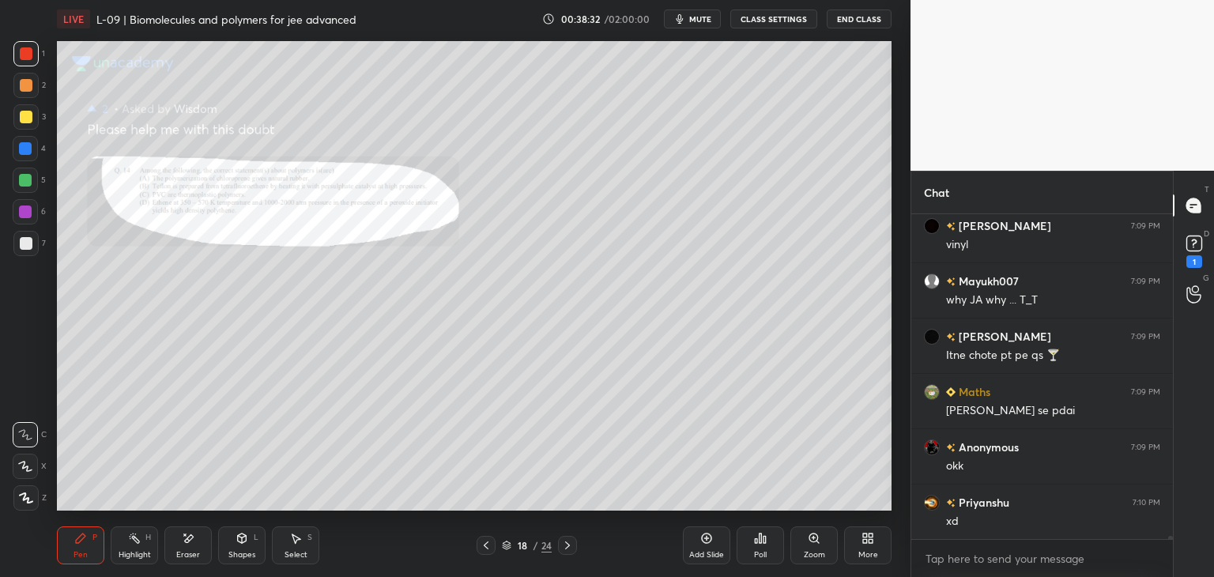
click at [484, 544] on icon at bounding box center [486, 545] width 13 height 13
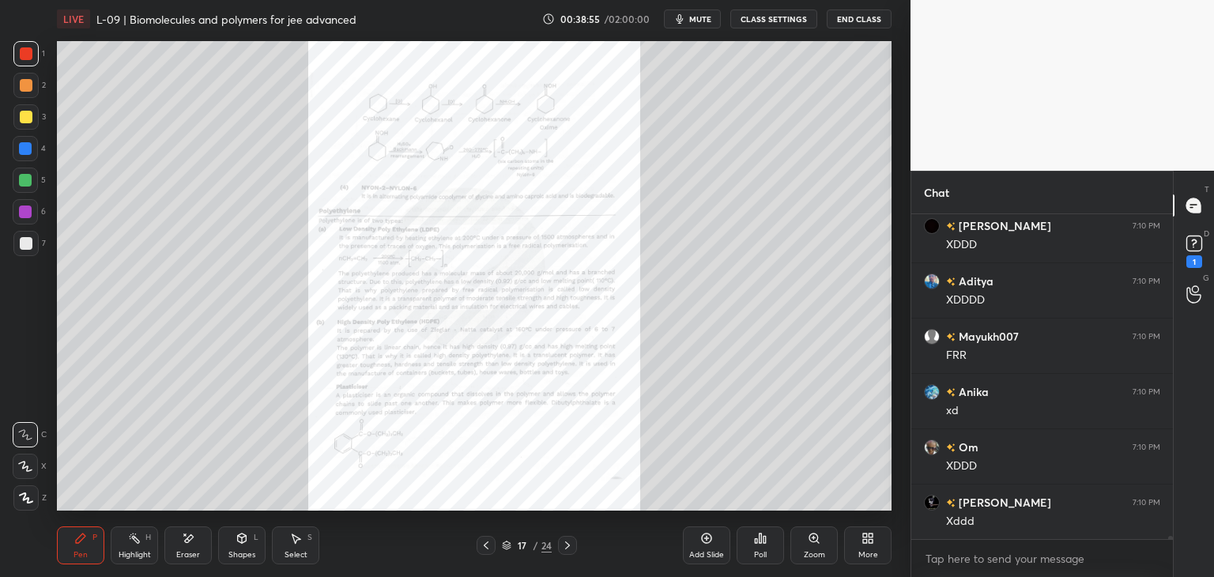
scroll to position [32896, 0]
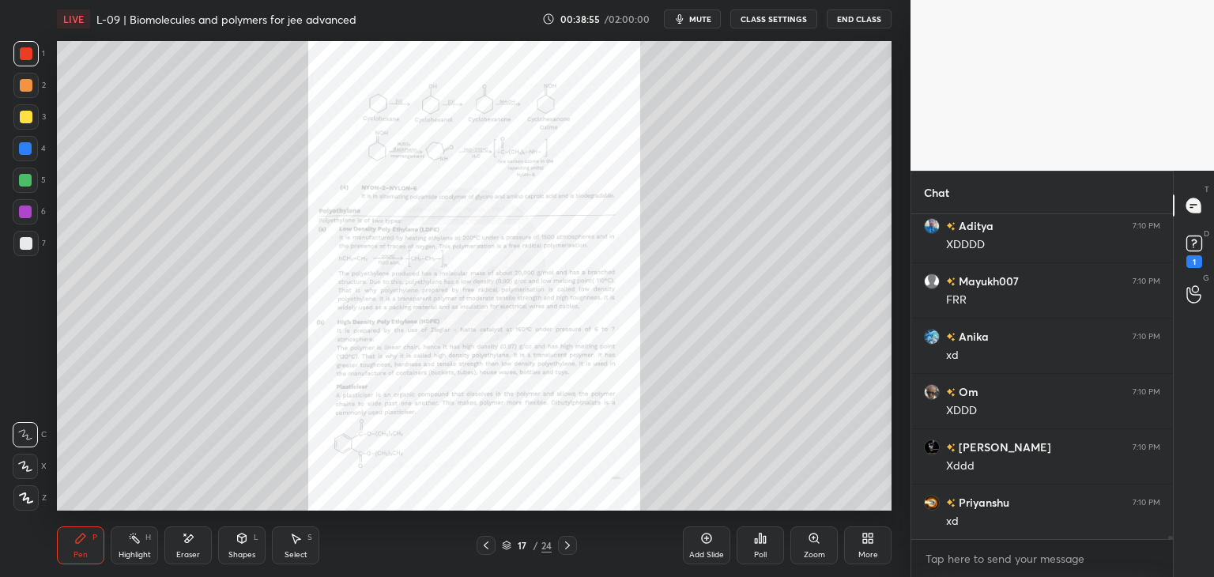
click at [569, 544] on icon at bounding box center [567, 545] width 13 height 13
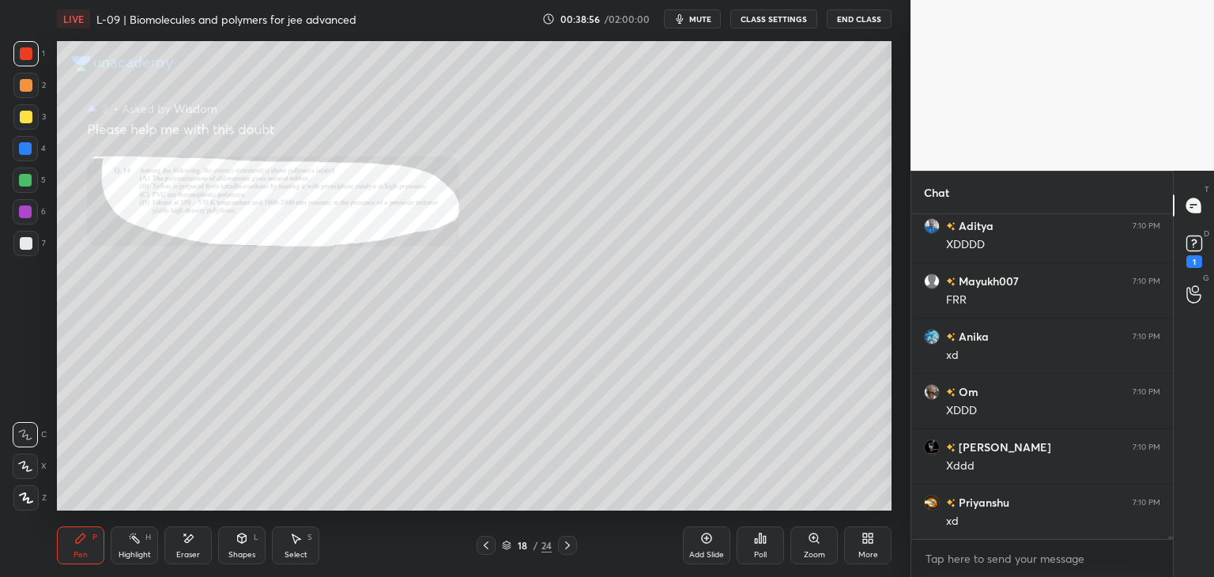
scroll to position [33062, 0]
click at [487, 543] on icon at bounding box center [486, 545] width 5 height 8
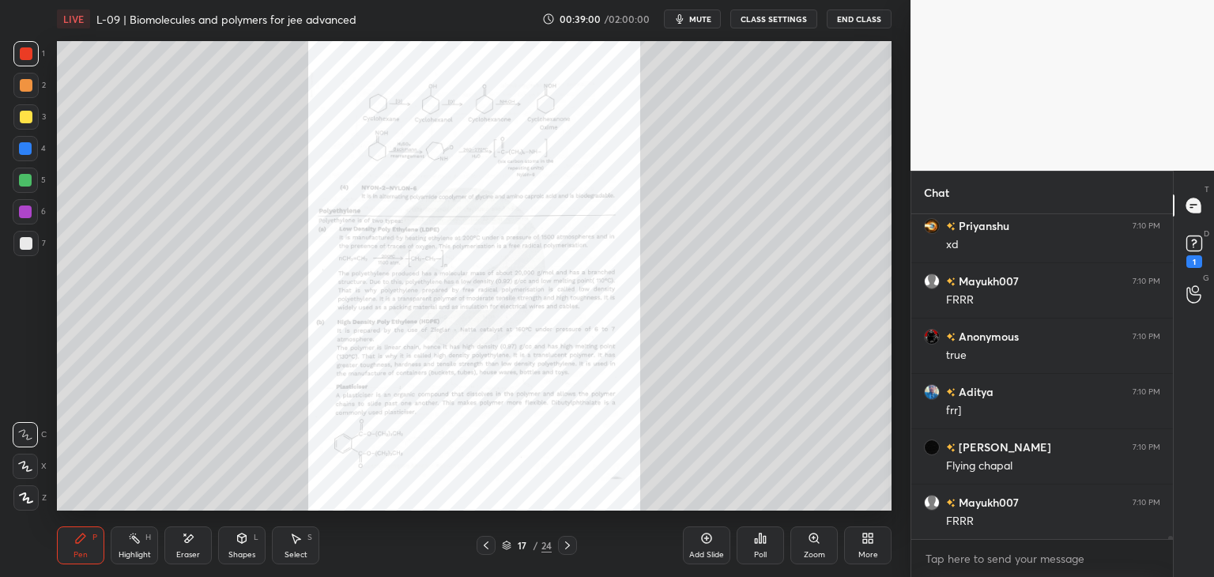
scroll to position [33228, 0]
click at [568, 551] on icon at bounding box center [567, 545] width 13 height 13
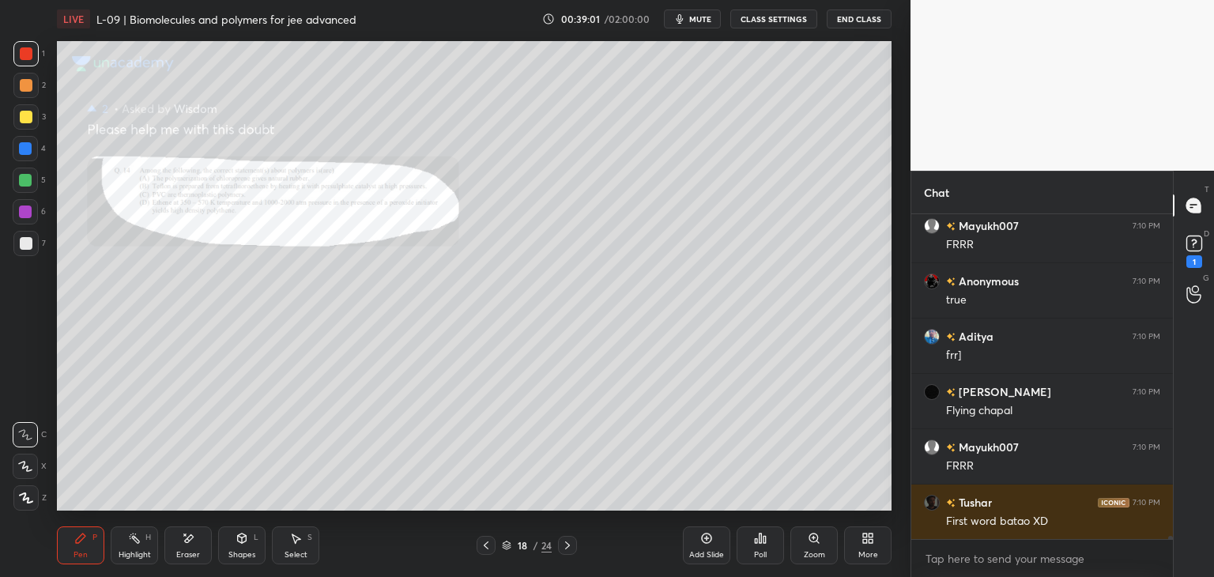
click at [570, 548] on icon at bounding box center [567, 545] width 13 height 13
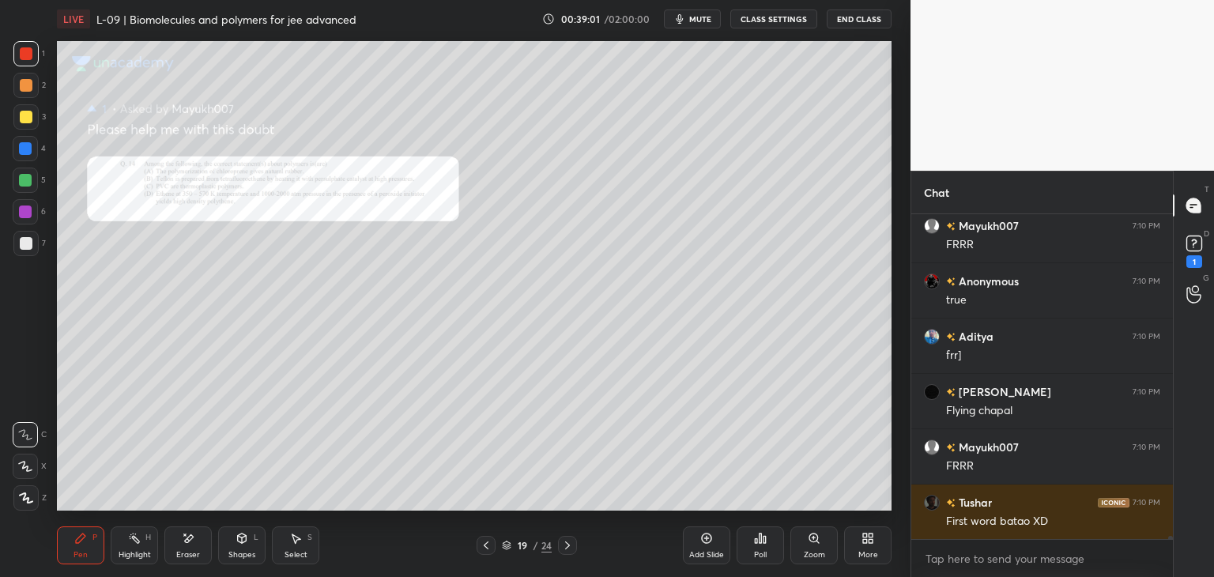
scroll to position [33284, 0]
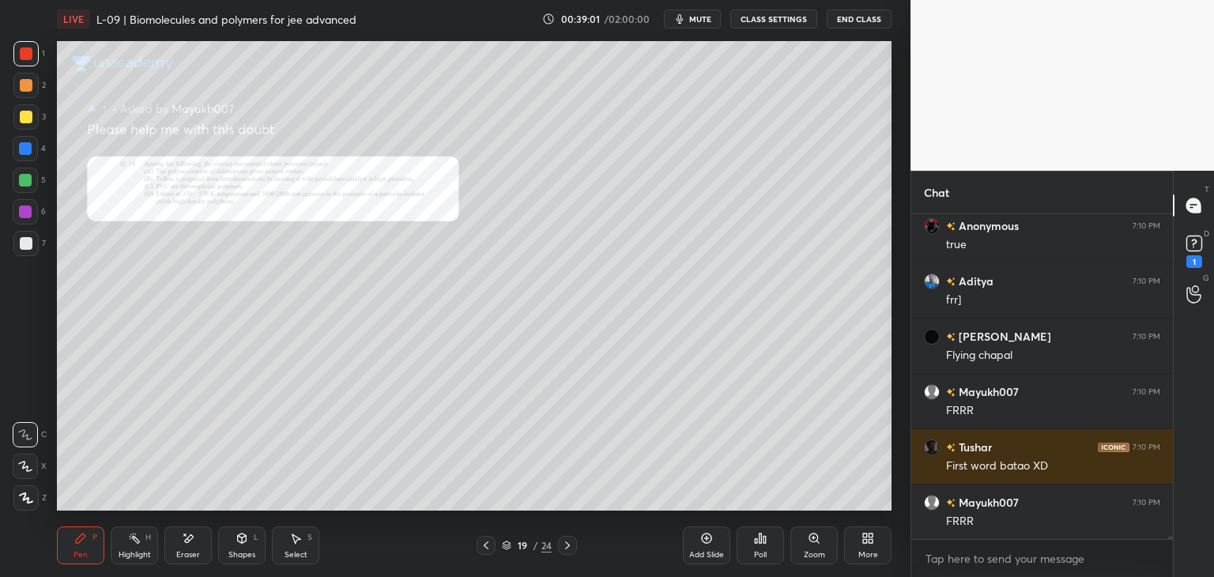
click at [570, 544] on icon at bounding box center [567, 545] width 13 height 13
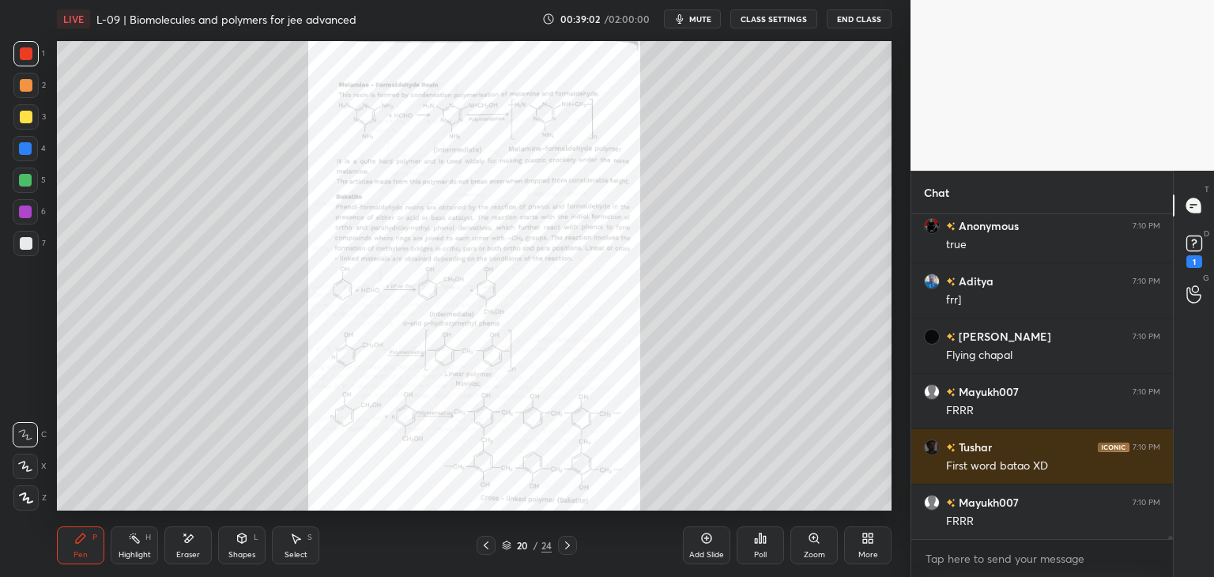
click at [482, 543] on icon at bounding box center [486, 545] width 13 height 13
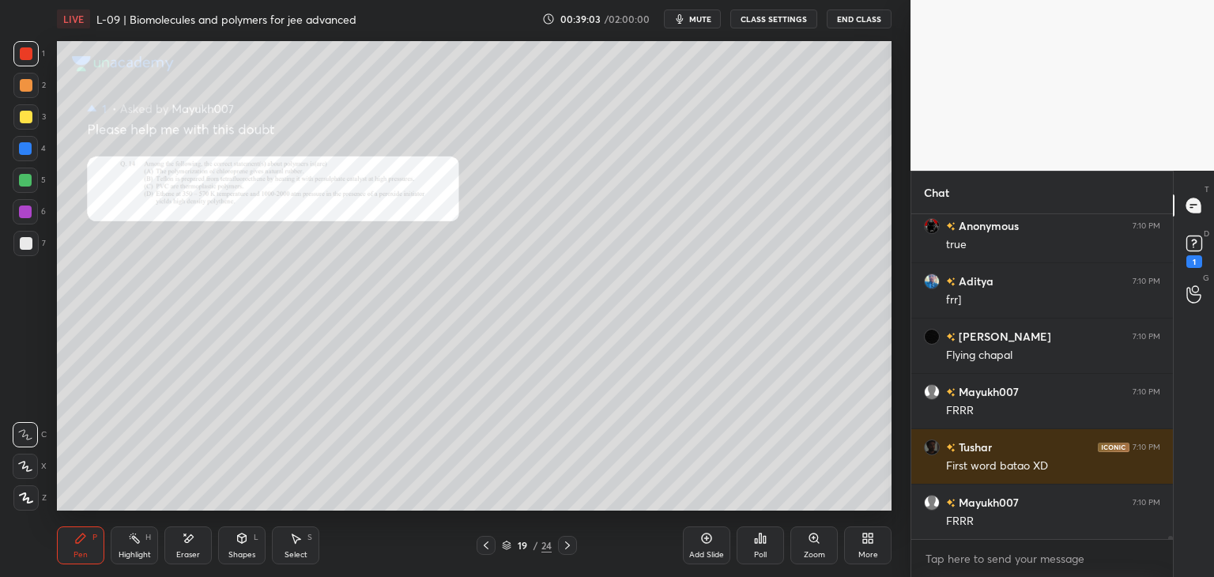
scroll to position [33339, 0]
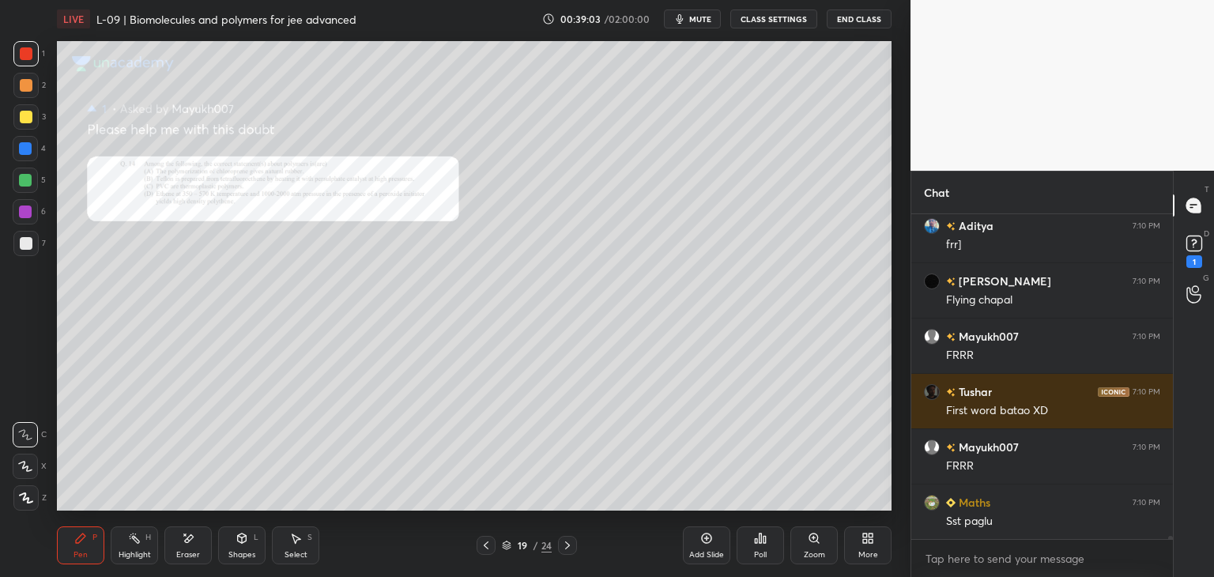
click at [803, 551] on div "Zoom" at bounding box center [813, 555] width 21 height 8
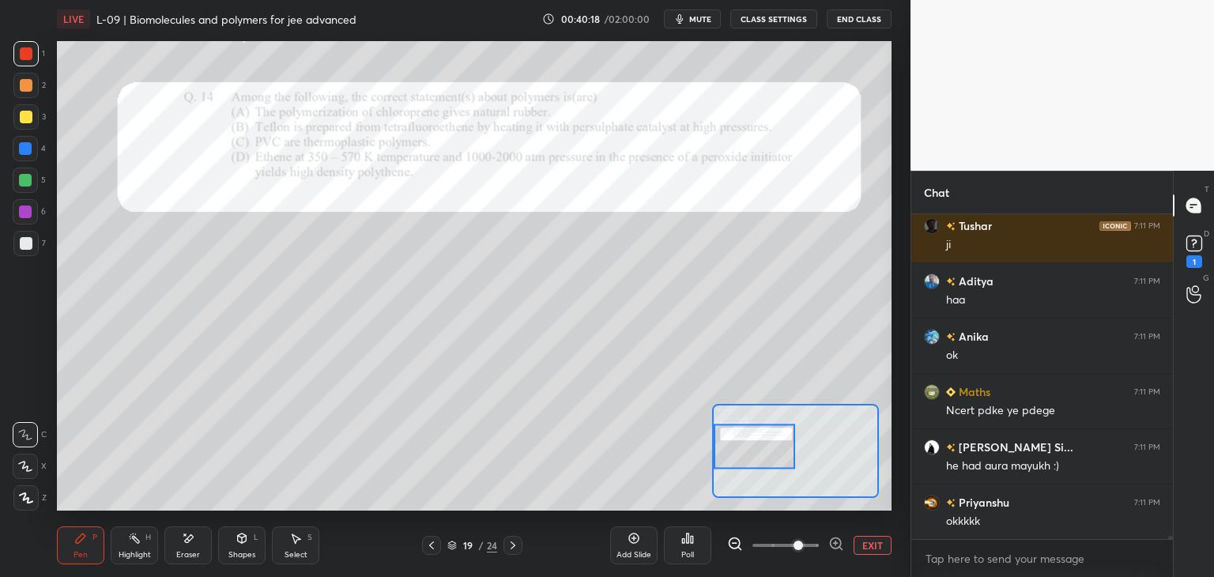
scroll to position [35219, 0]
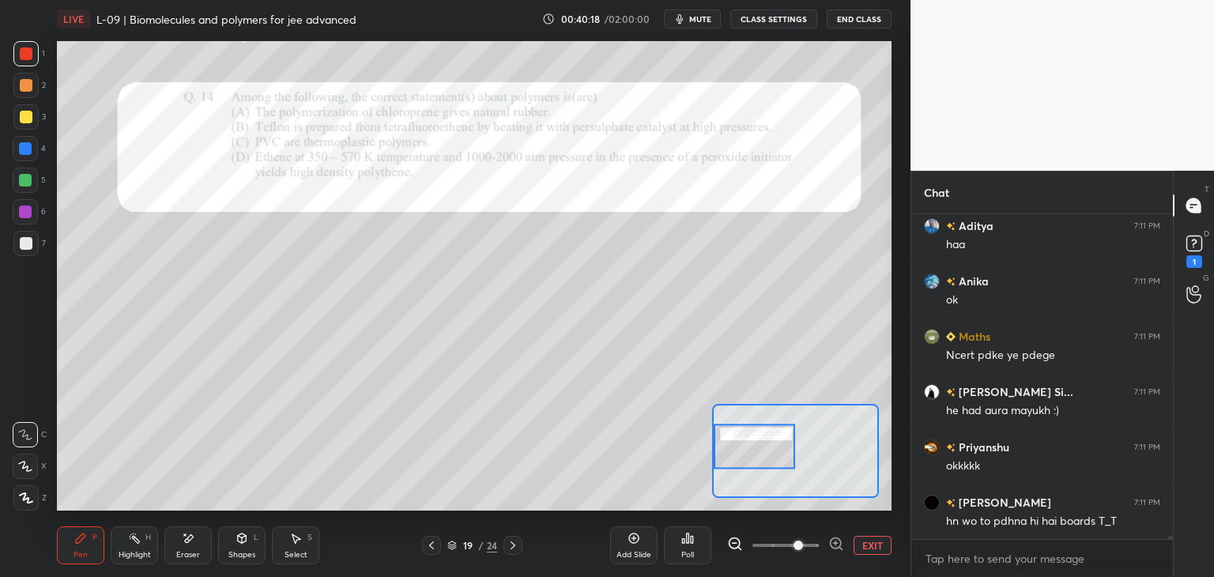
click at [429, 541] on icon at bounding box center [431, 545] width 13 height 13
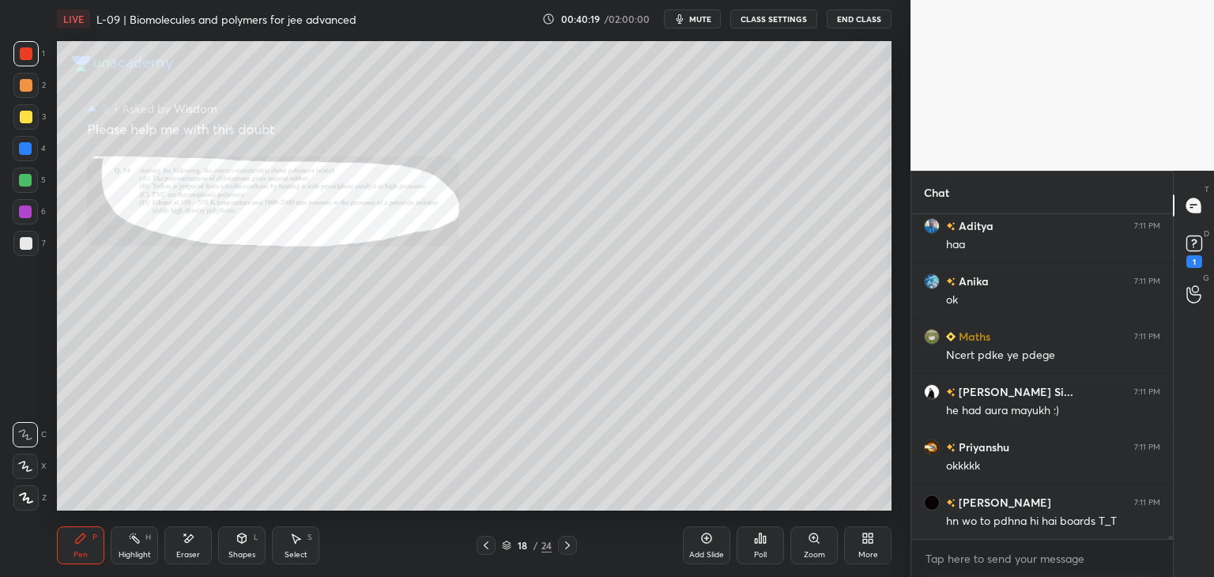
click at [564, 544] on icon at bounding box center [567, 545] width 13 height 13
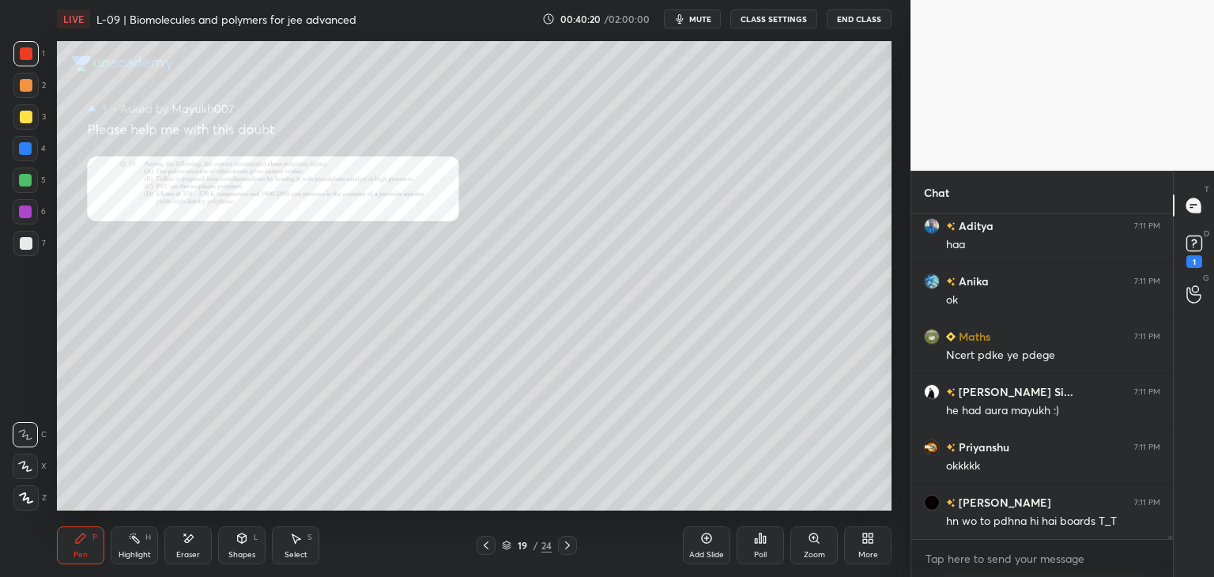
click at [564, 544] on icon at bounding box center [567, 545] width 13 height 13
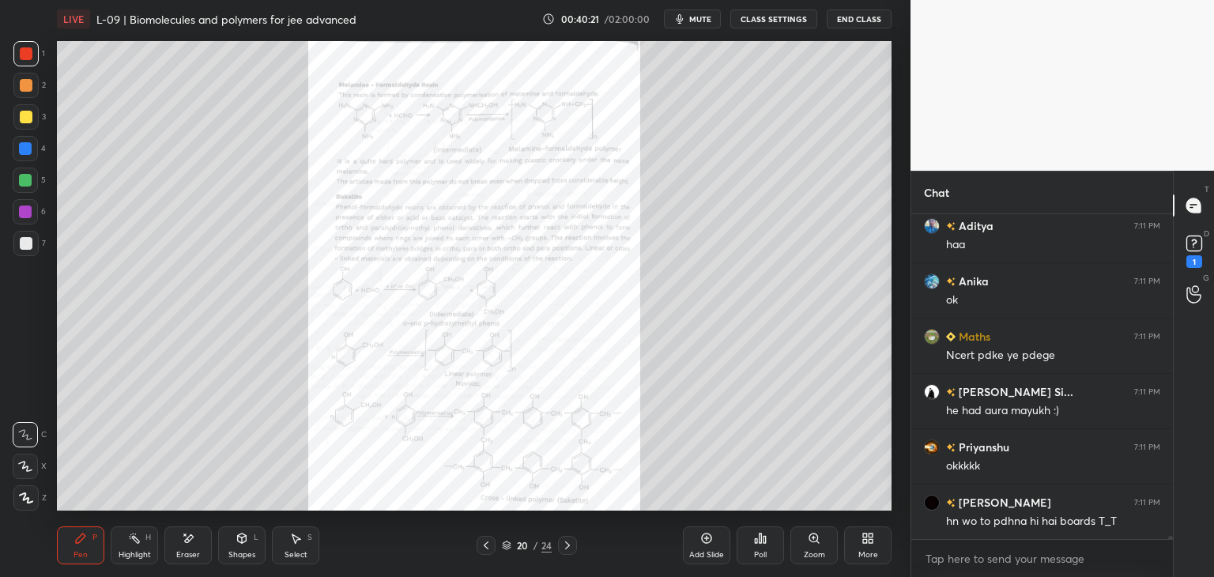
click at [489, 548] on icon at bounding box center [486, 545] width 13 height 13
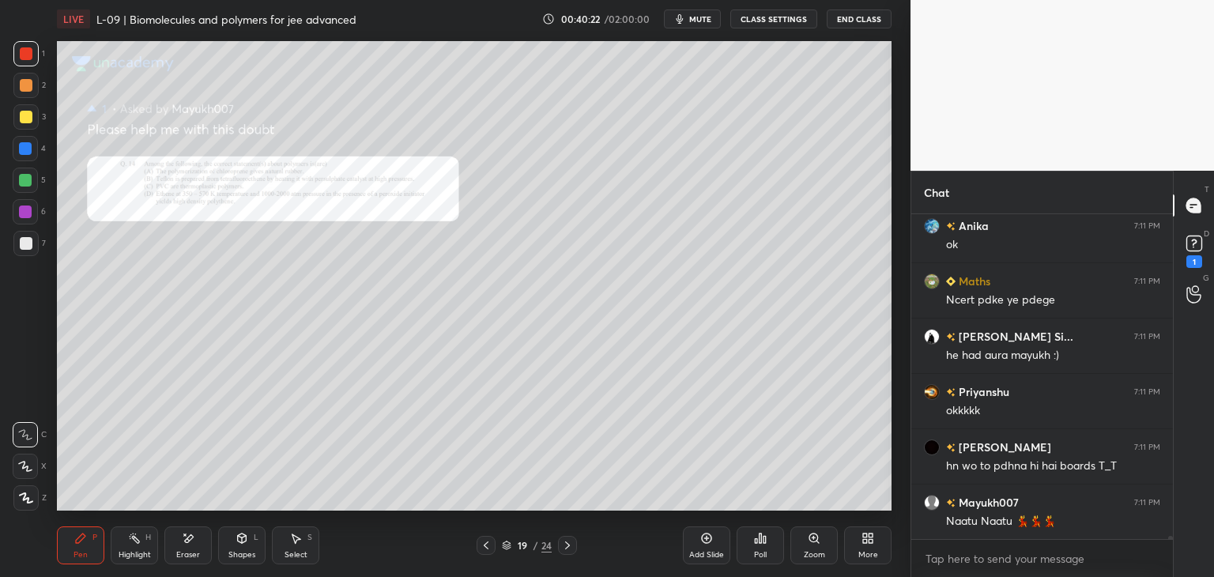
click at [490, 544] on icon at bounding box center [486, 545] width 13 height 13
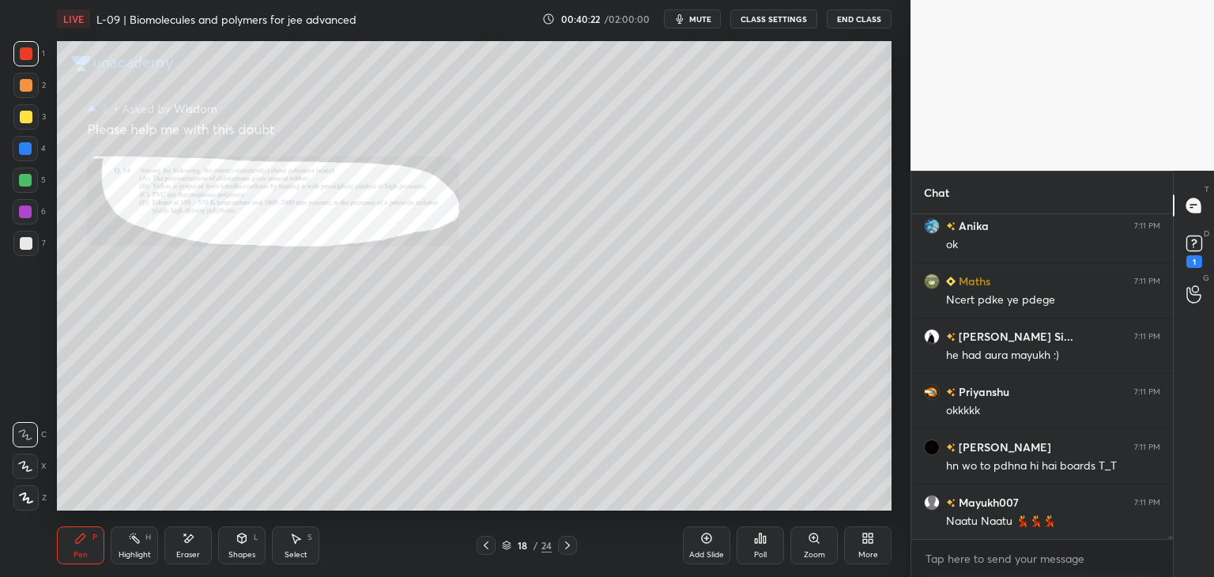
click at [488, 542] on icon at bounding box center [486, 545] width 13 height 13
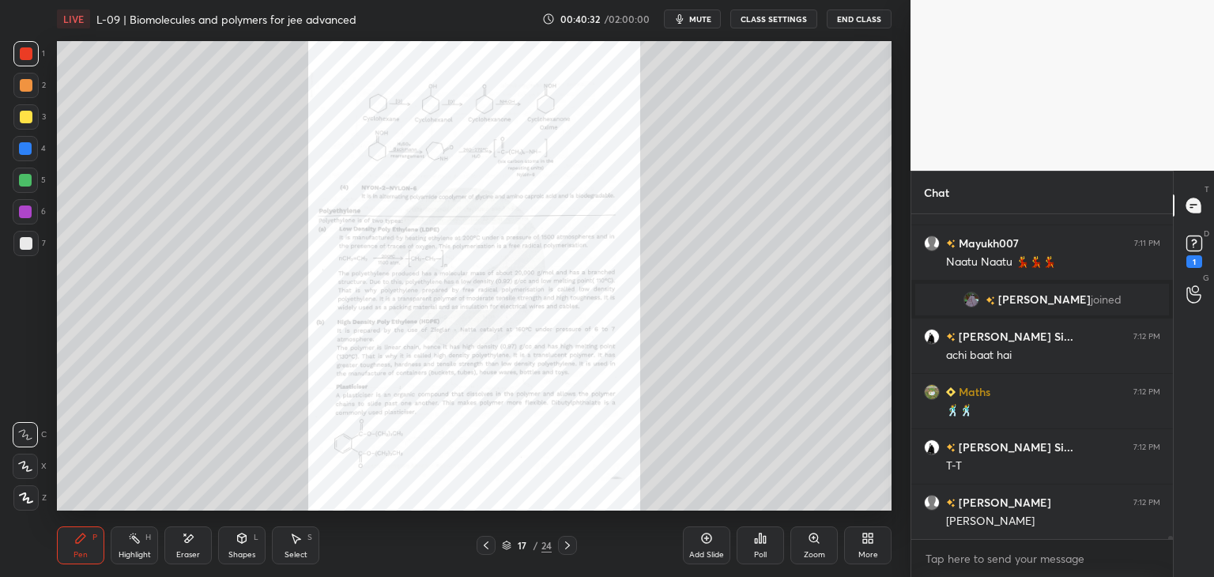
scroll to position [34127, 0]
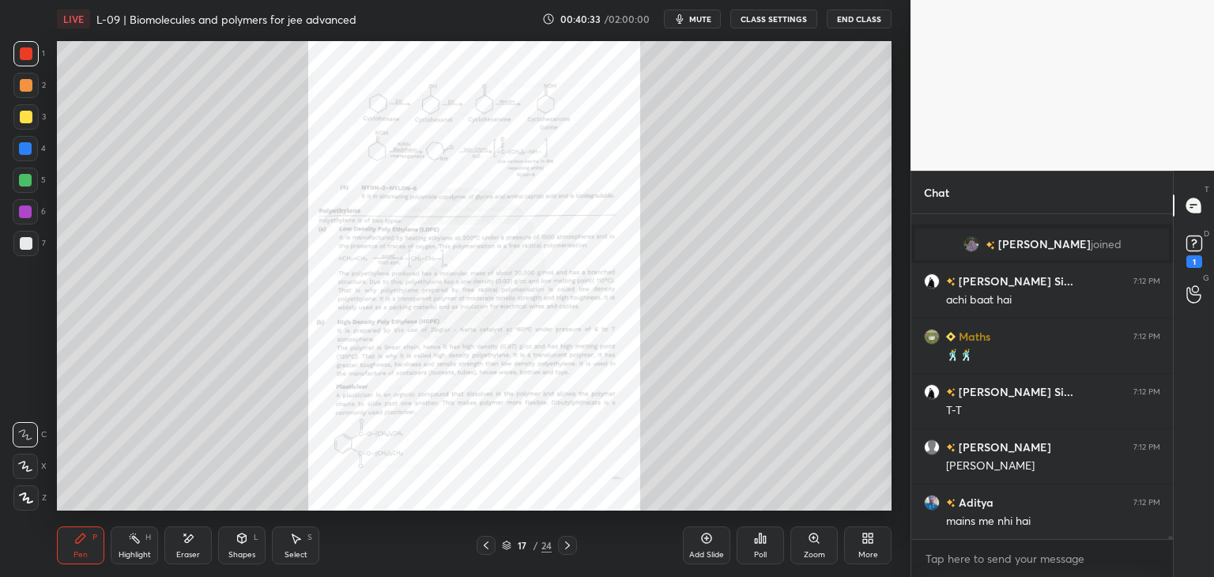
click at [570, 543] on icon at bounding box center [567, 545] width 13 height 13
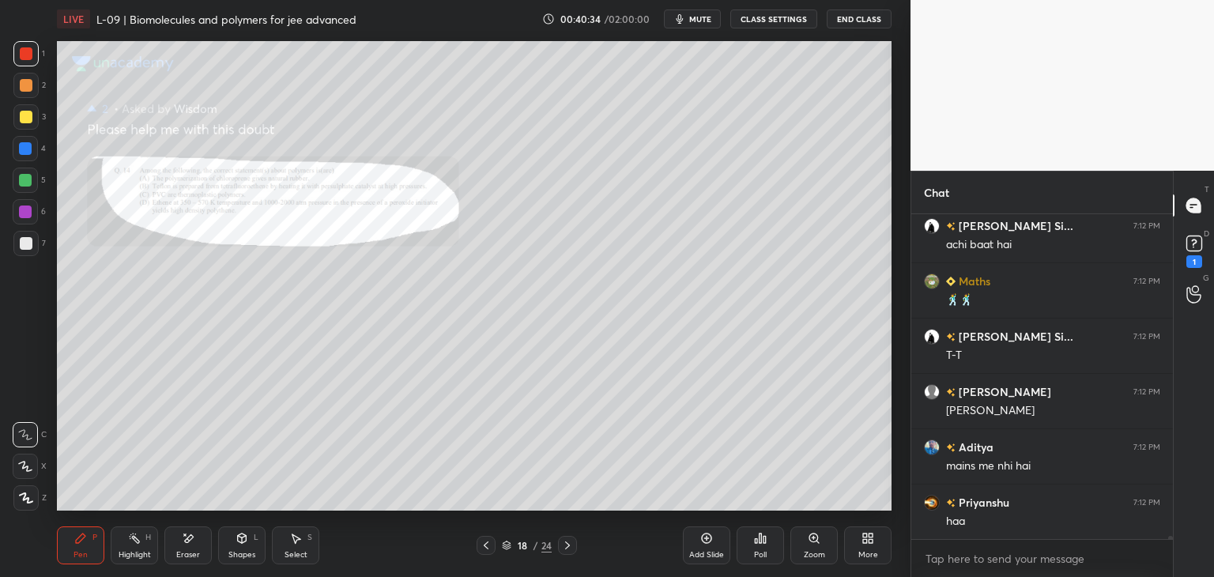
scroll to position [34238, 0]
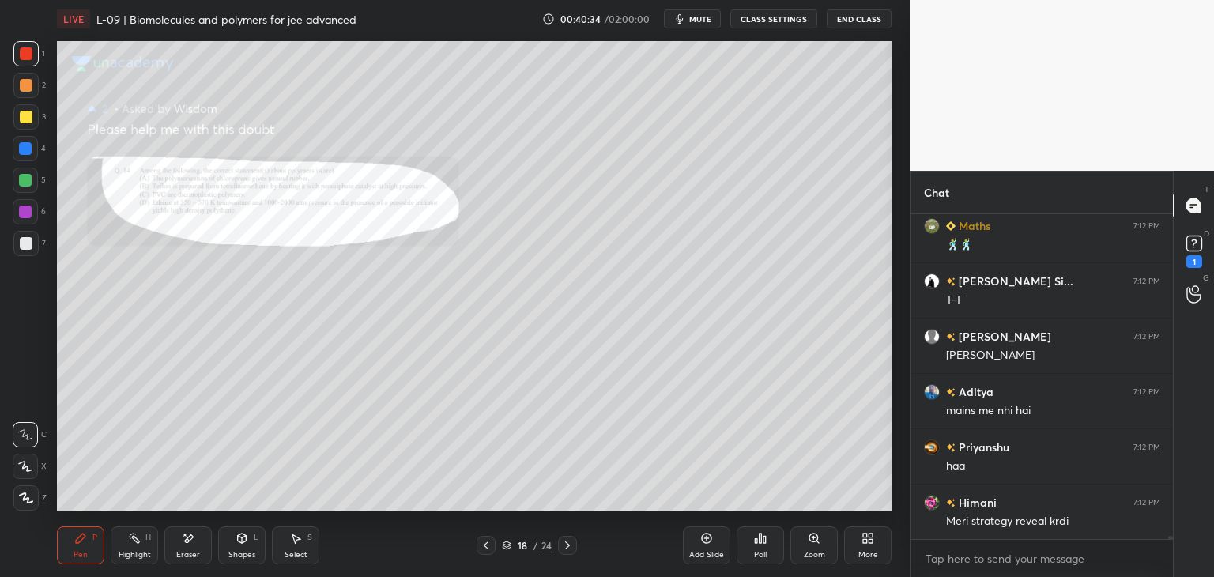
click at [575, 541] on div at bounding box center [567, 545] width 19 height 19
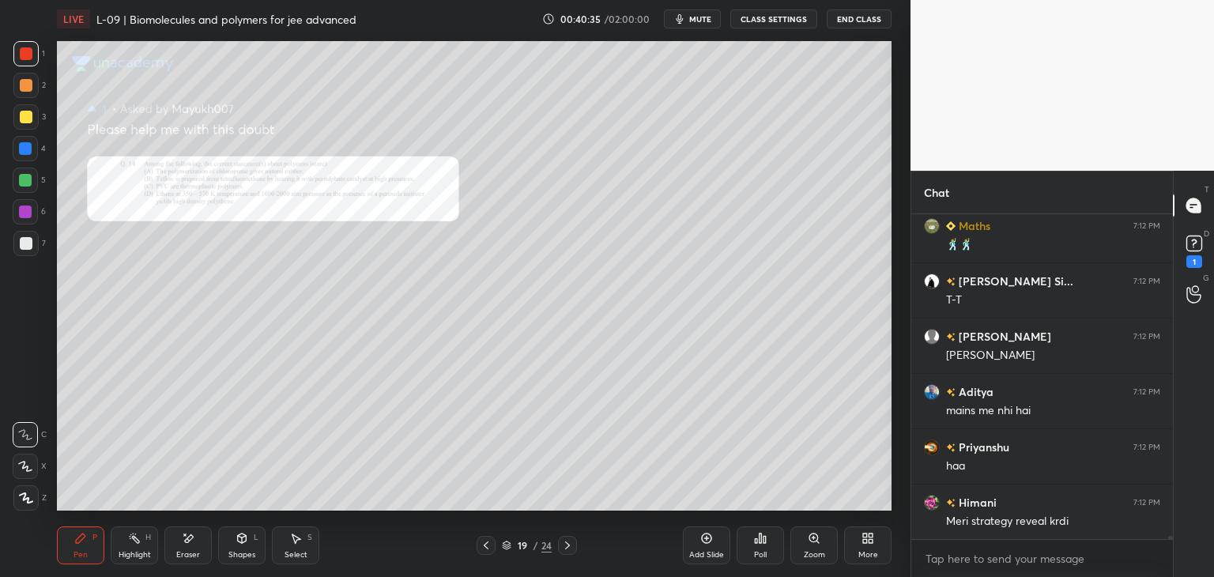
click at [576, 543] on div "19 / 24" at bounding box center [526, 545] width 313 height 19
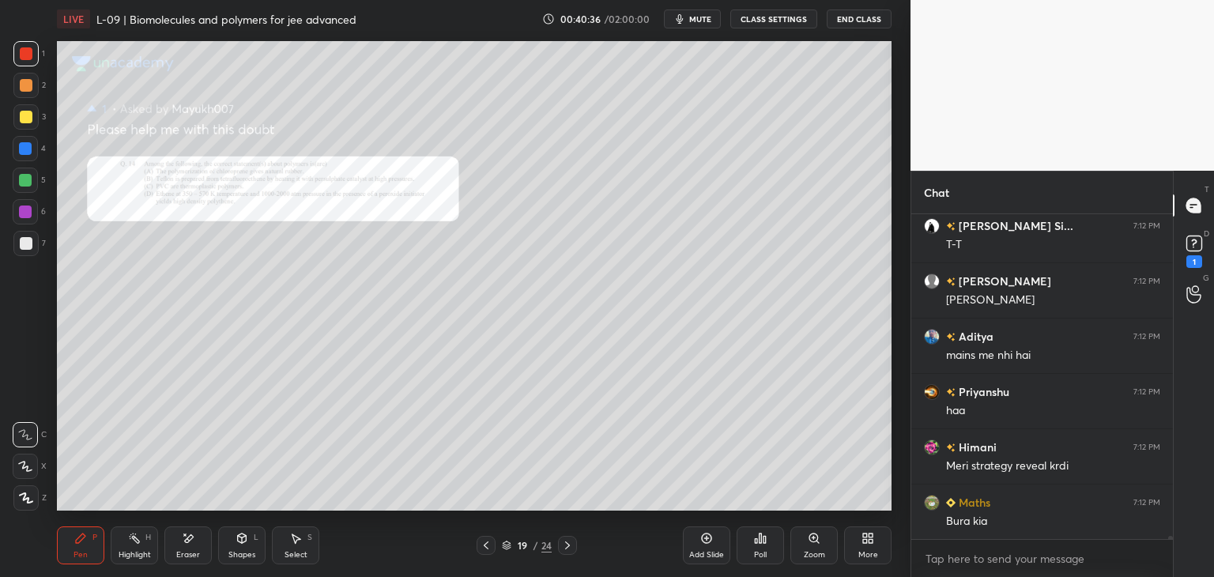
click at [570, 547] on icon at bounding box center [567, 545] width 13 height 13
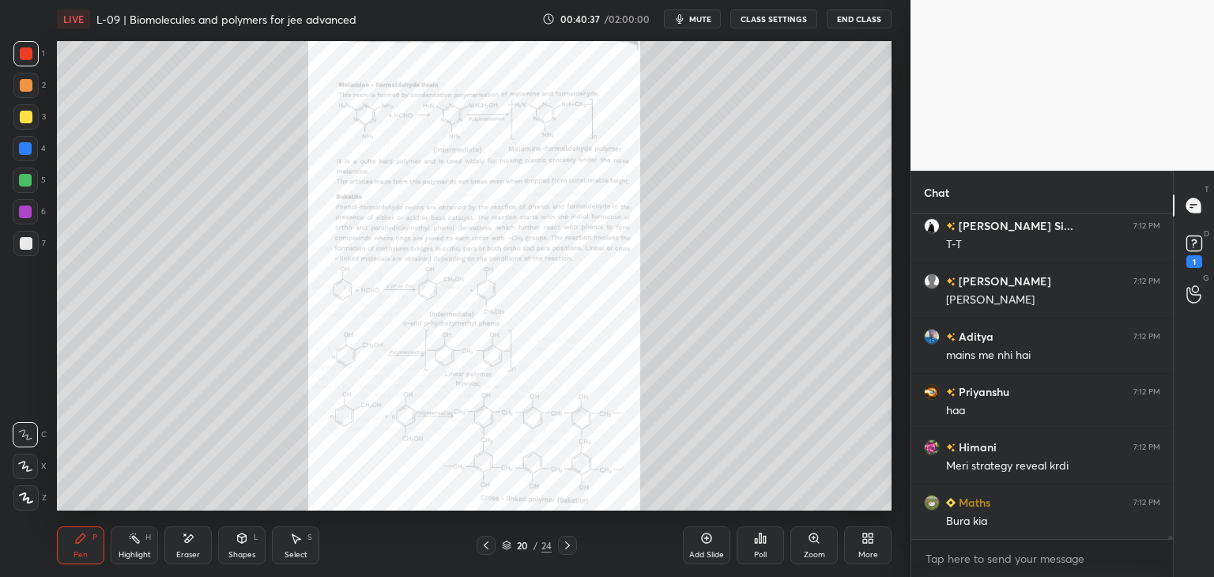
scroll to position [34404, 0]
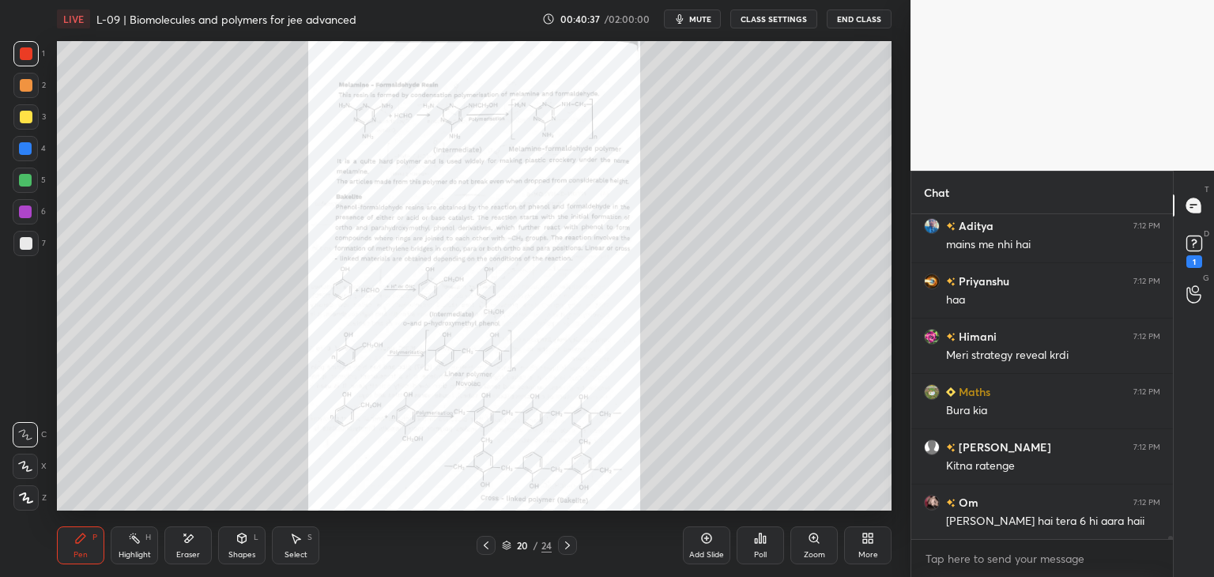
click at [814, 548] on div "Zoom" at bounding box center [813, 545] width 47 height 38
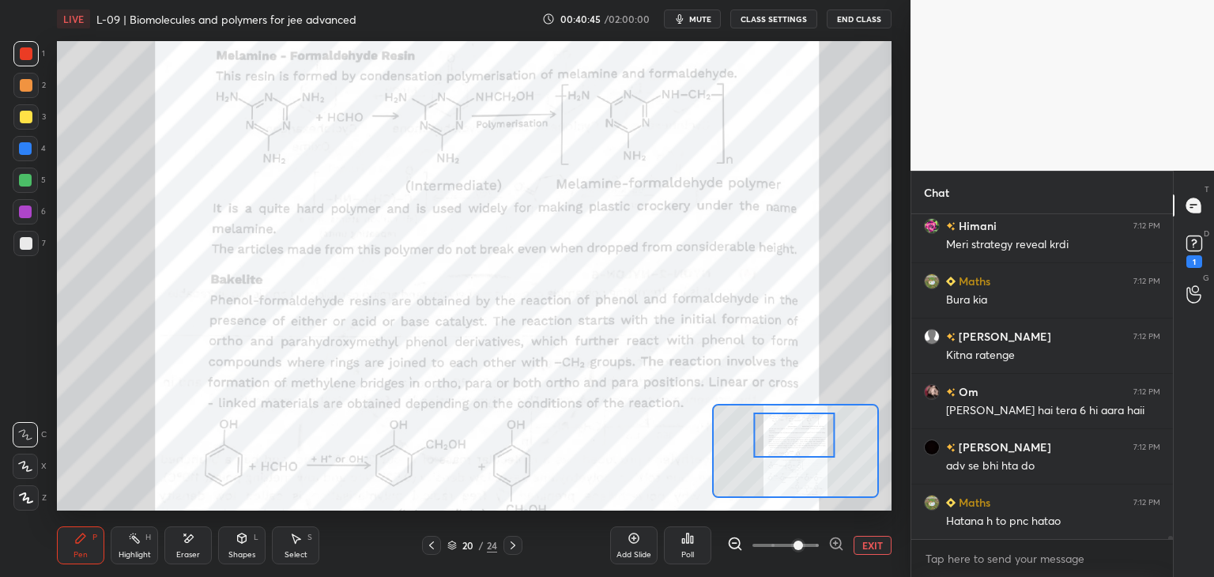
scroll to position [34570, 0]
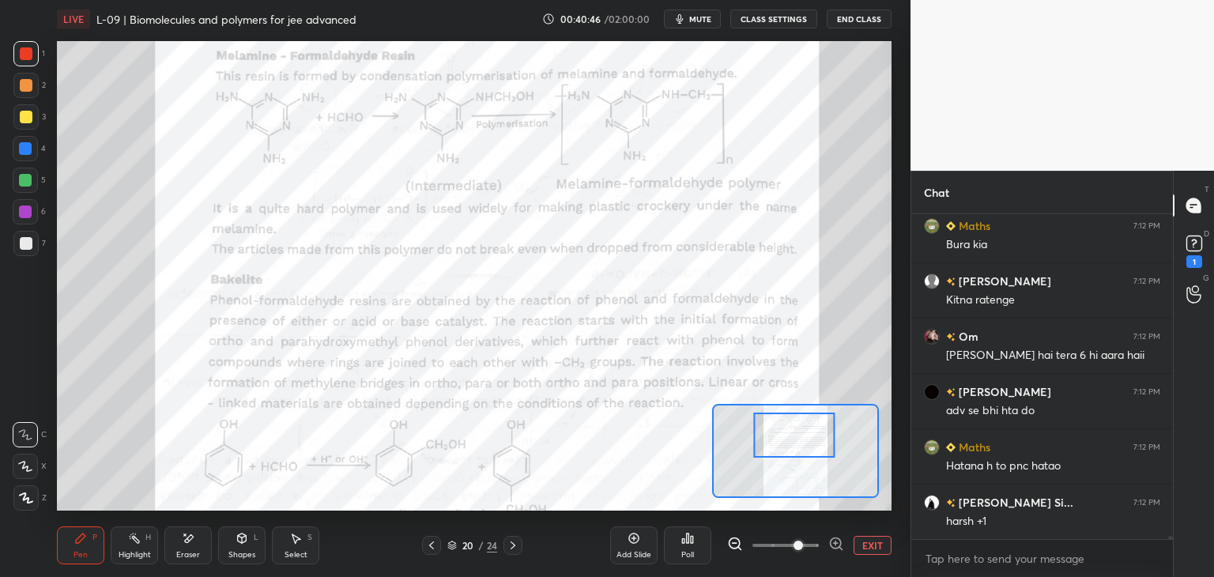
click at [27, 55] on div at bounding box center [26, 53] width 13 height 13
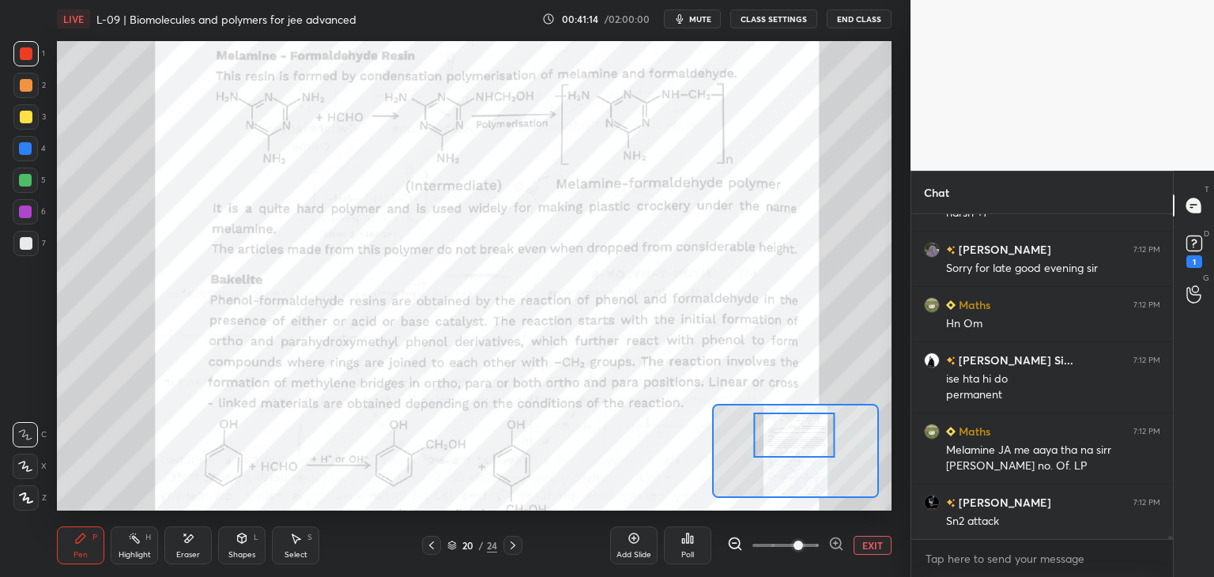
scroll to position [34946, 0]
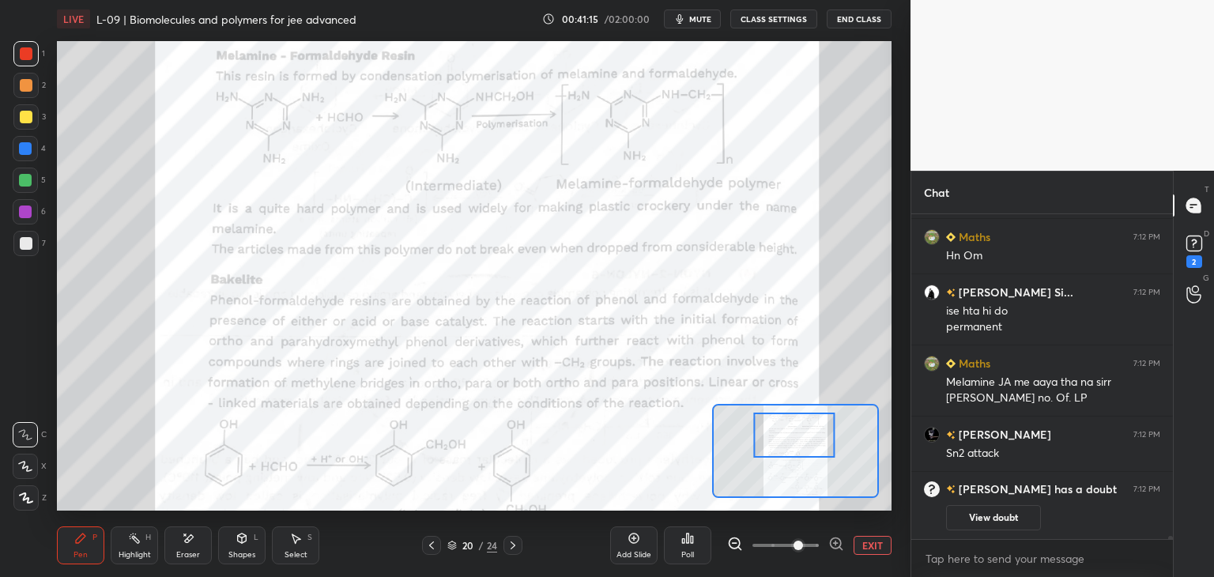
click at [292, 541] on icon at bounding box center [295, 538] width 13 height 13
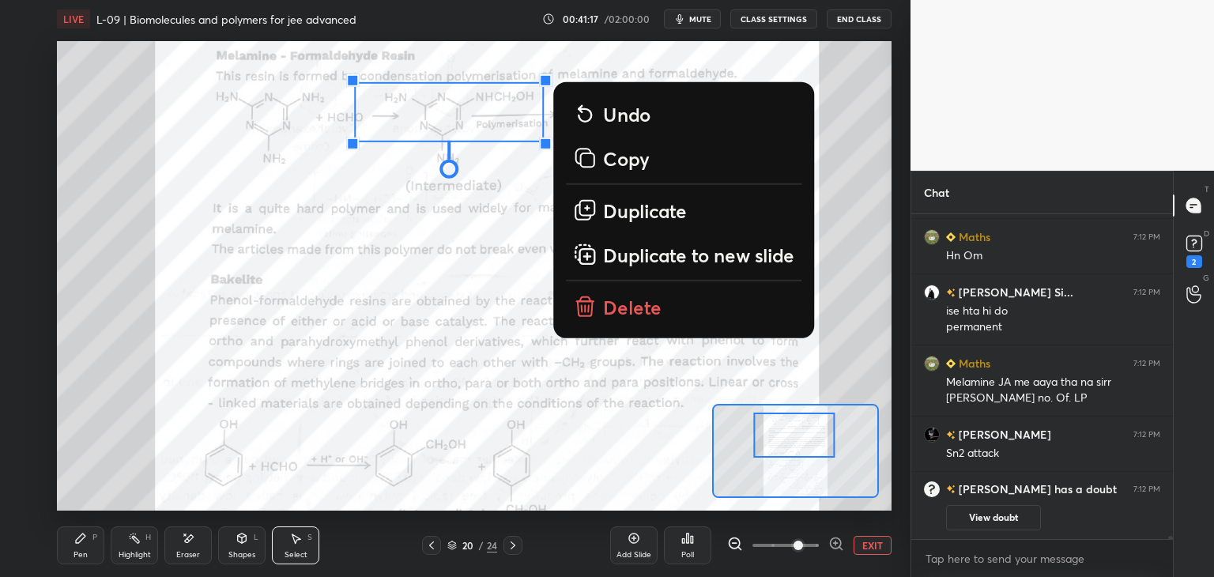
click at [609, 301] on p "Delete" at bounding box center [632, 306] width 58 height 25
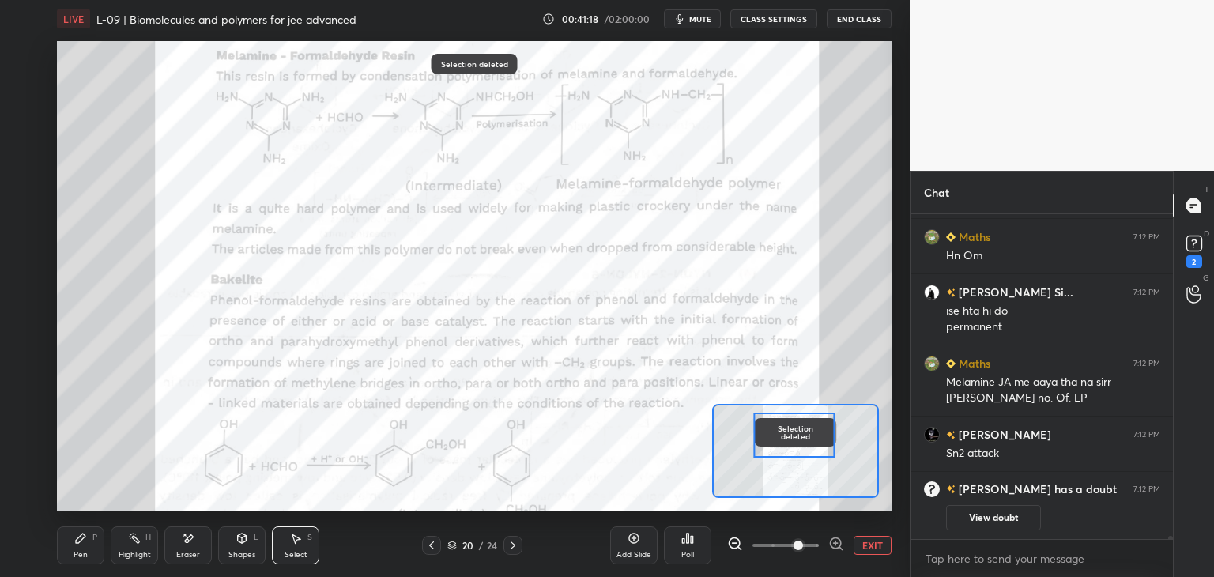
click at [79, 548] on div "Pen P" at bounding box center [80, 545] width 47 height 38
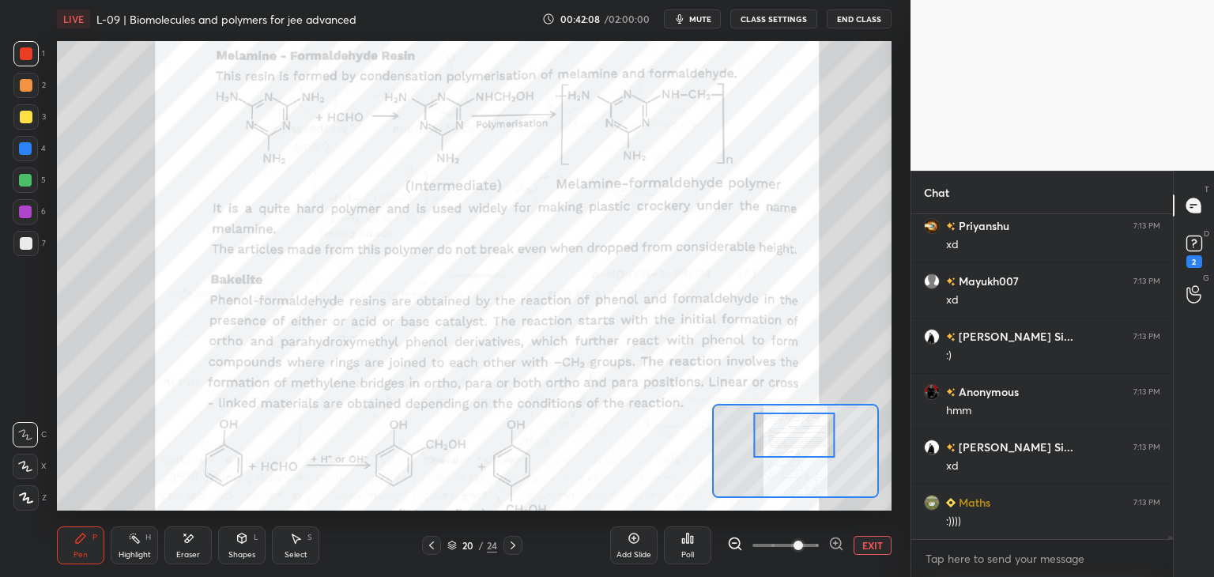
scroll to position [35477, 0]
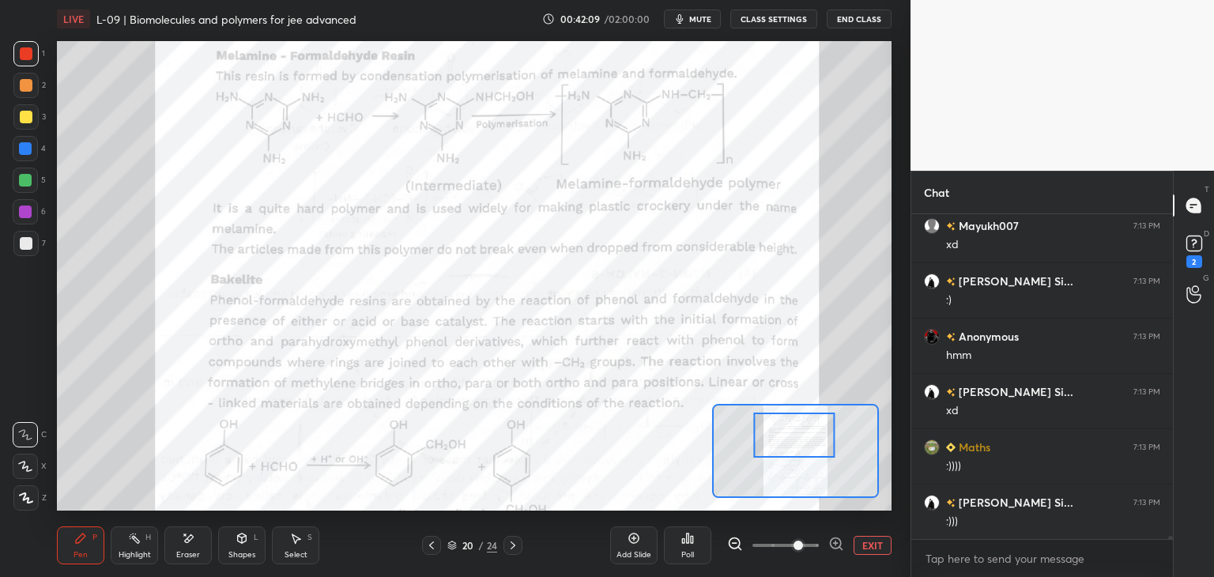
click at [702, 20] on span "mute" at bounding box center [700, 18] width 22 height 11
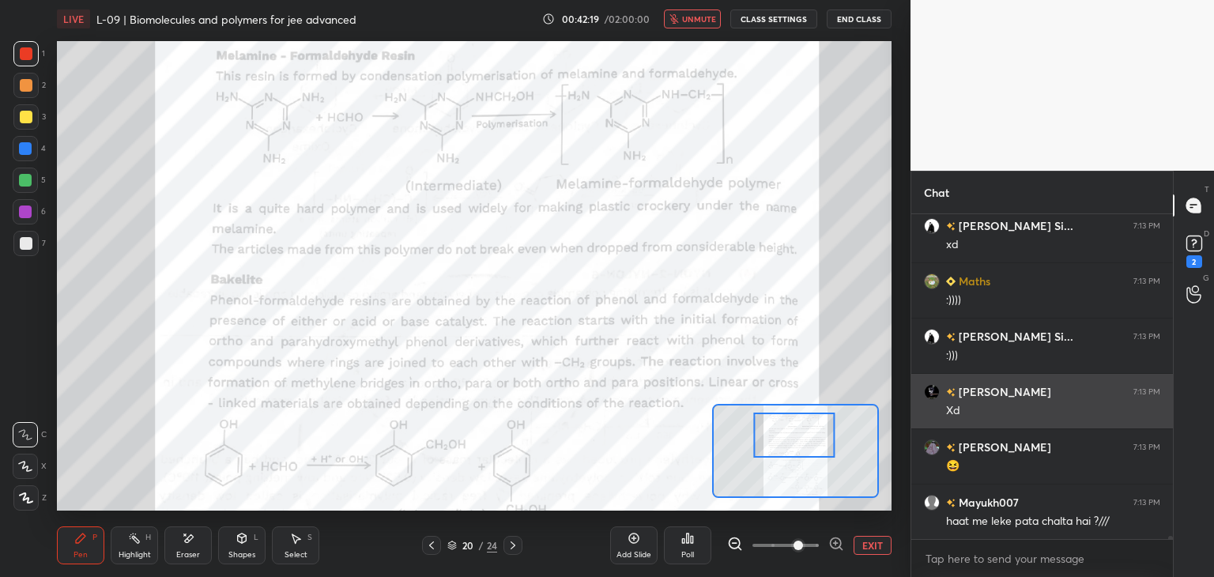
scroll to position [35698, 0]
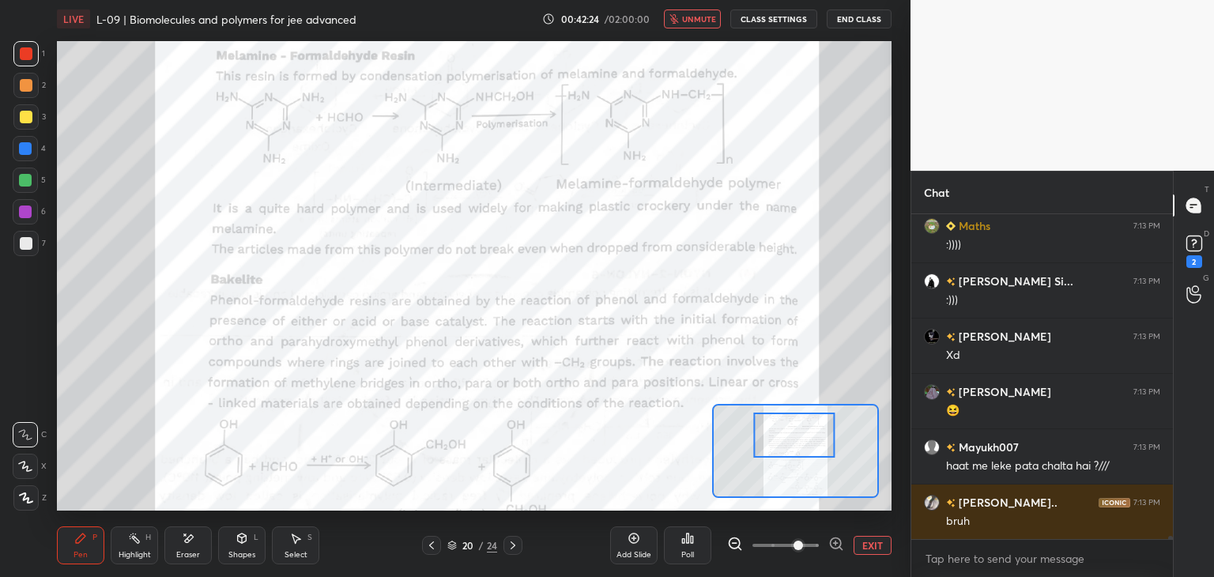
click at [696, 15] on span "unmute" at bounding box center [699, 18] width 34 height 11
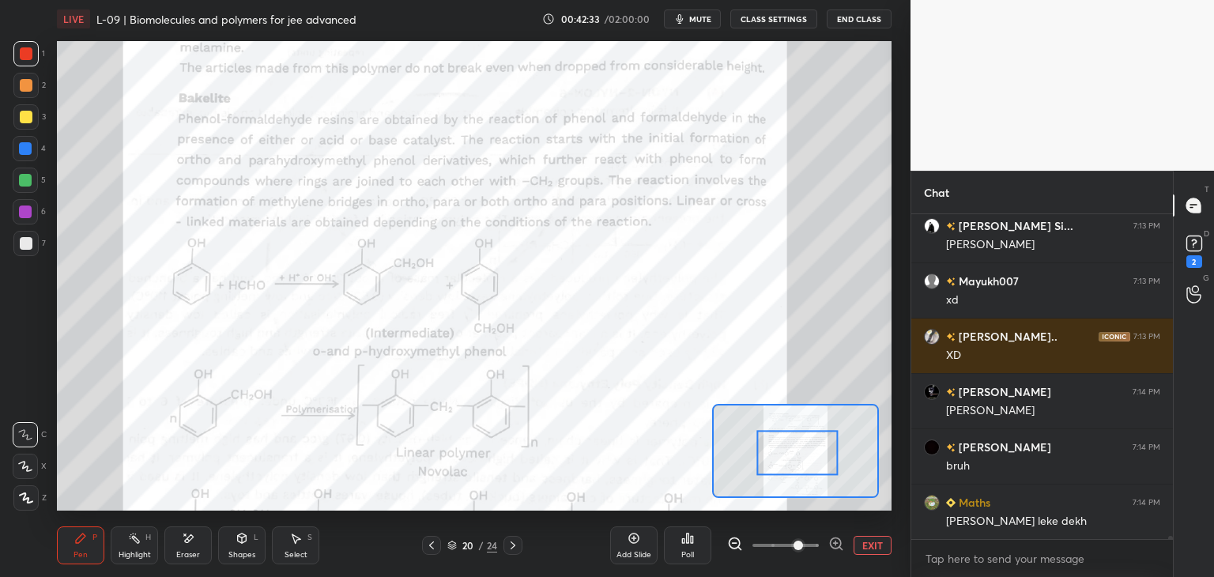
scroll to position [36085, 0]
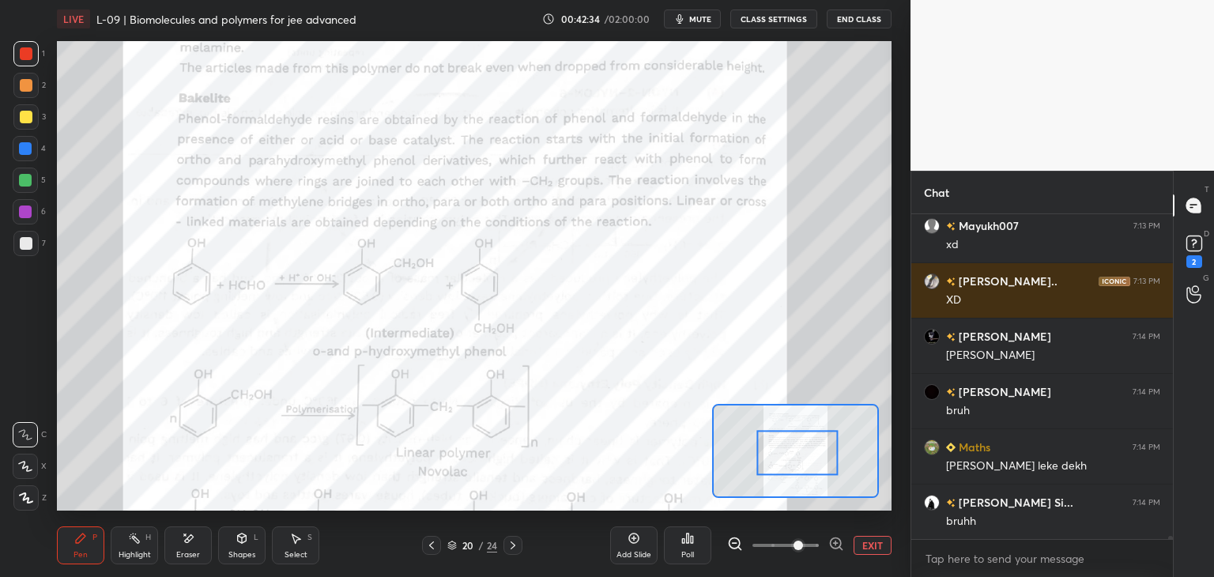
click at [32, 158] on div at bounding box center [25, 148] width 25 height 25
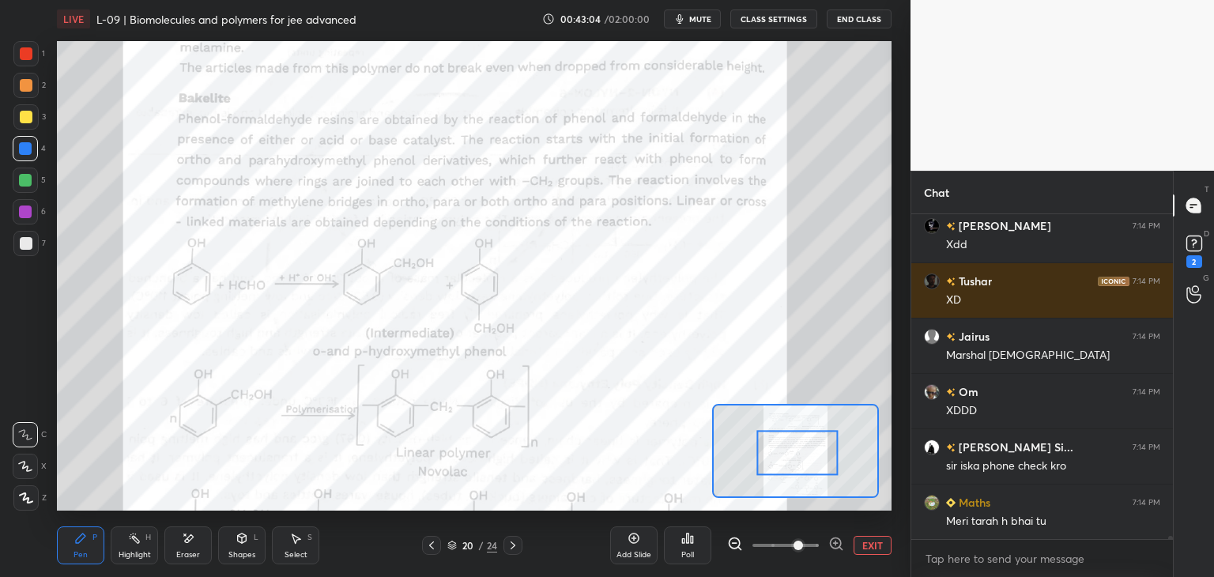
scroll to position [37302, 0]
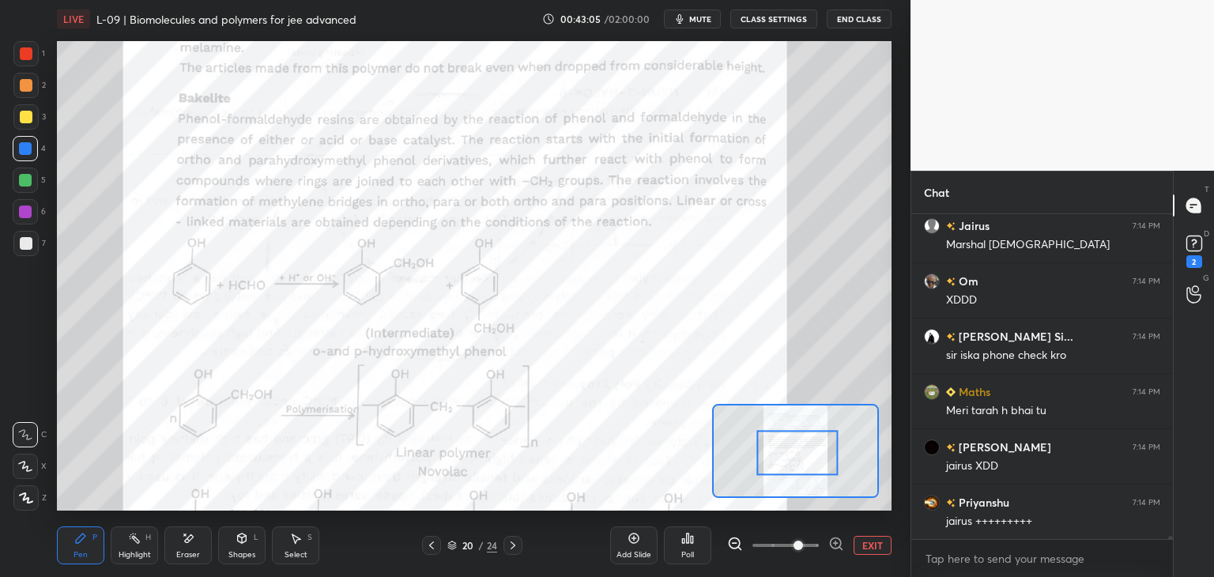
click at [180, 551] on div "Eraser" at bounding box center [188, 555] width 24 height 8
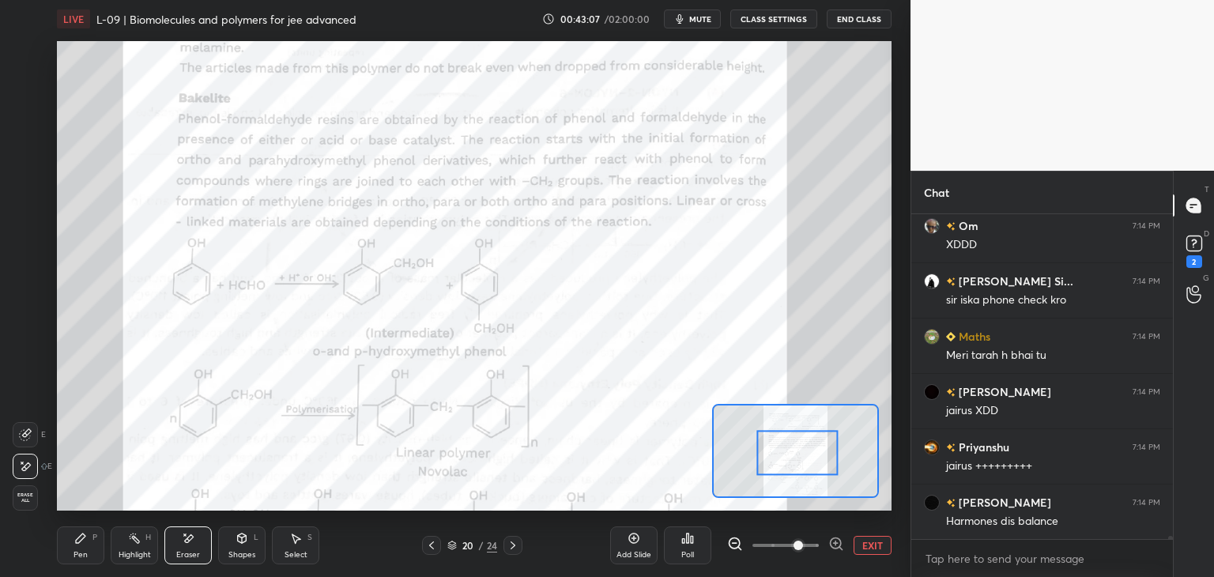
scroll to position [37412, 0]
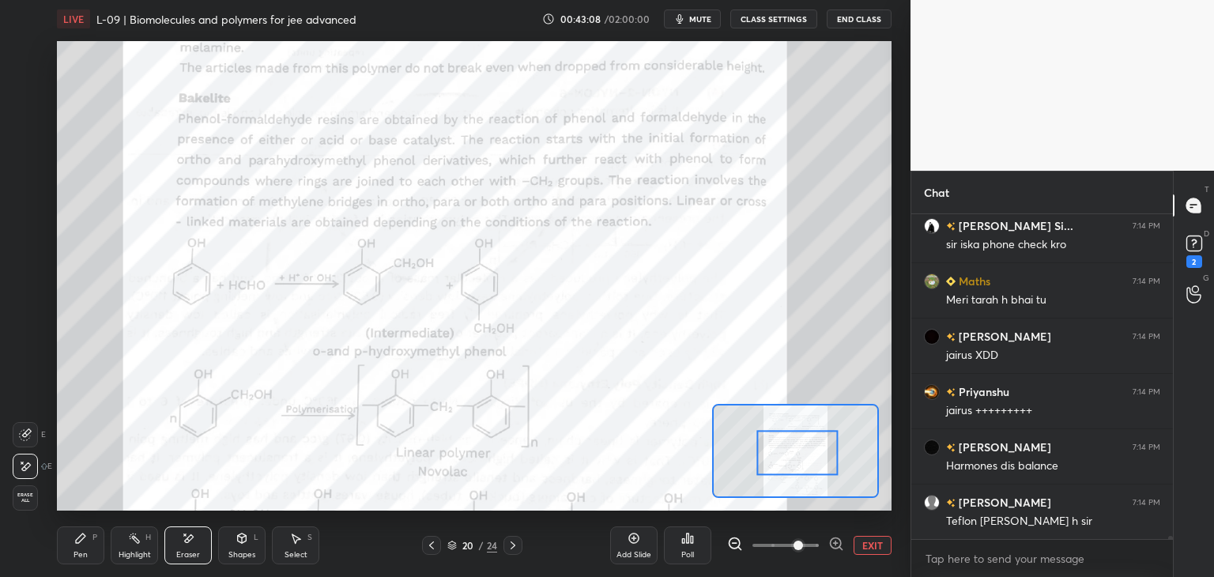
click at [73, 558] on div "Pen" at bounding box center [80, 555] width 14 height 8
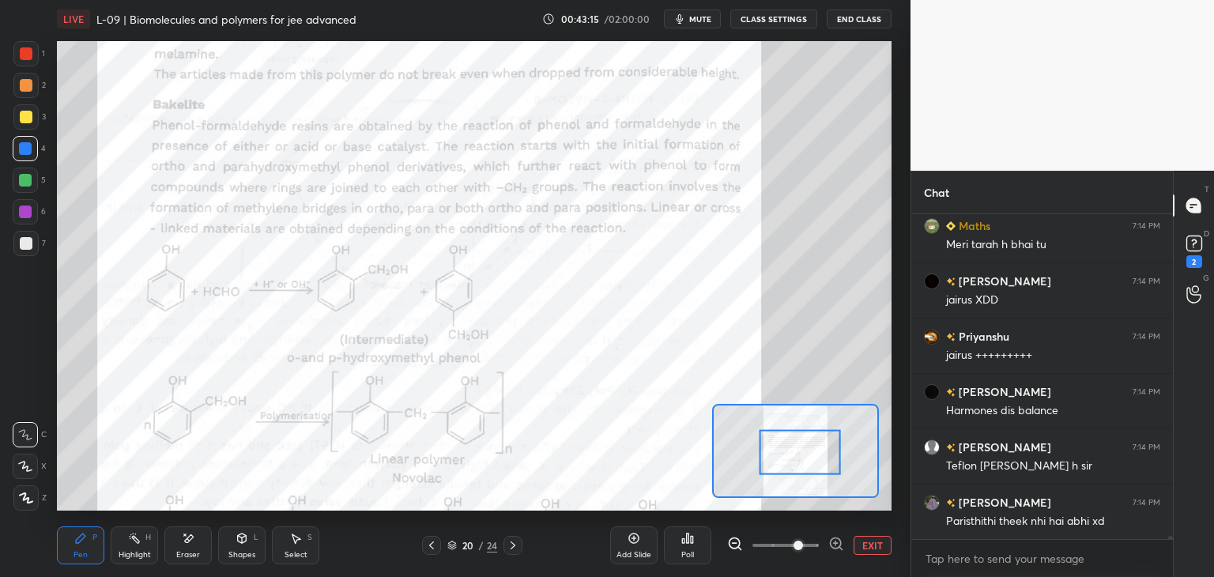
click at [192, 547] on div "Eraser" at bounding box center [187, 545] width 47 height 38
click at [77, 540] on icon at bounding box center [80, 537] width 9 height 9
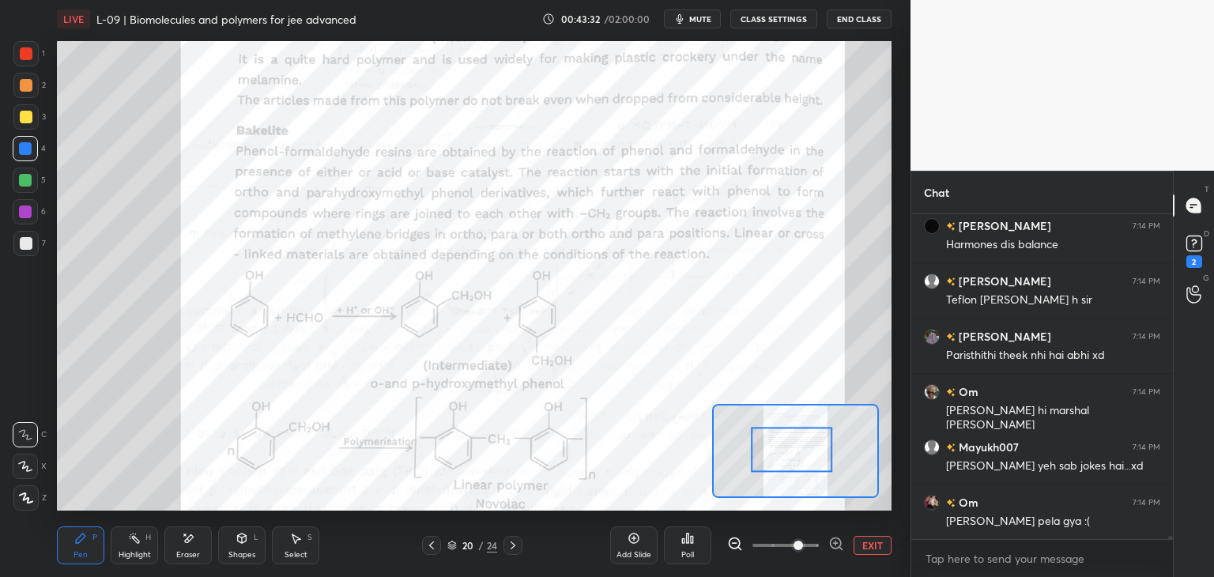
scroll to position [37689, 0]
click at [30, 62] on div at bounding box center [25, 53] width 25 height 25
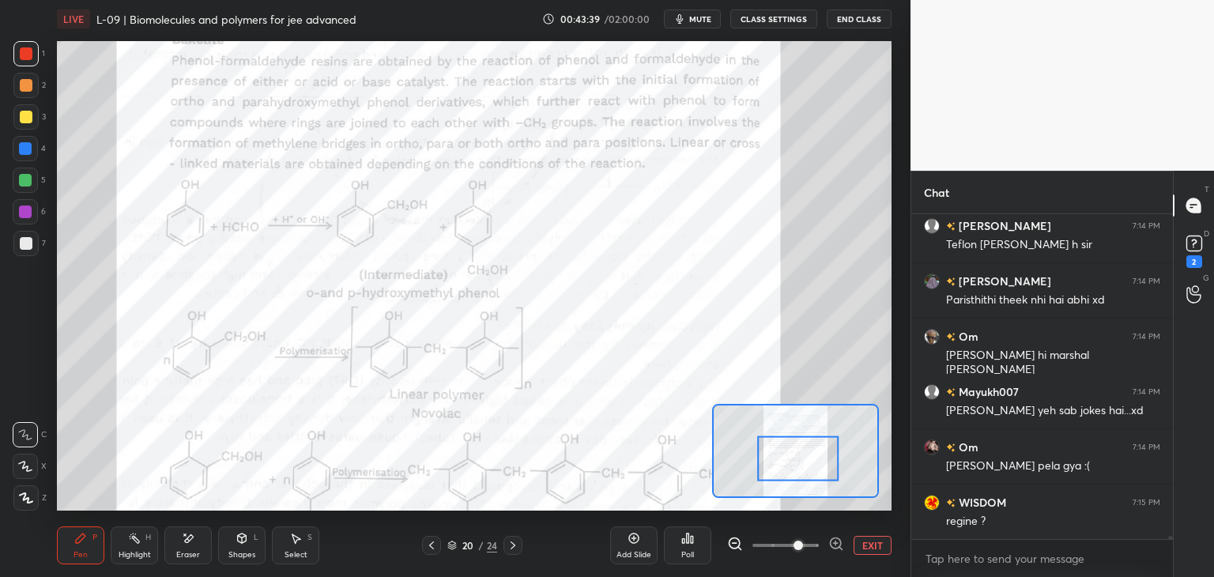
scroll to position [37744, 0]
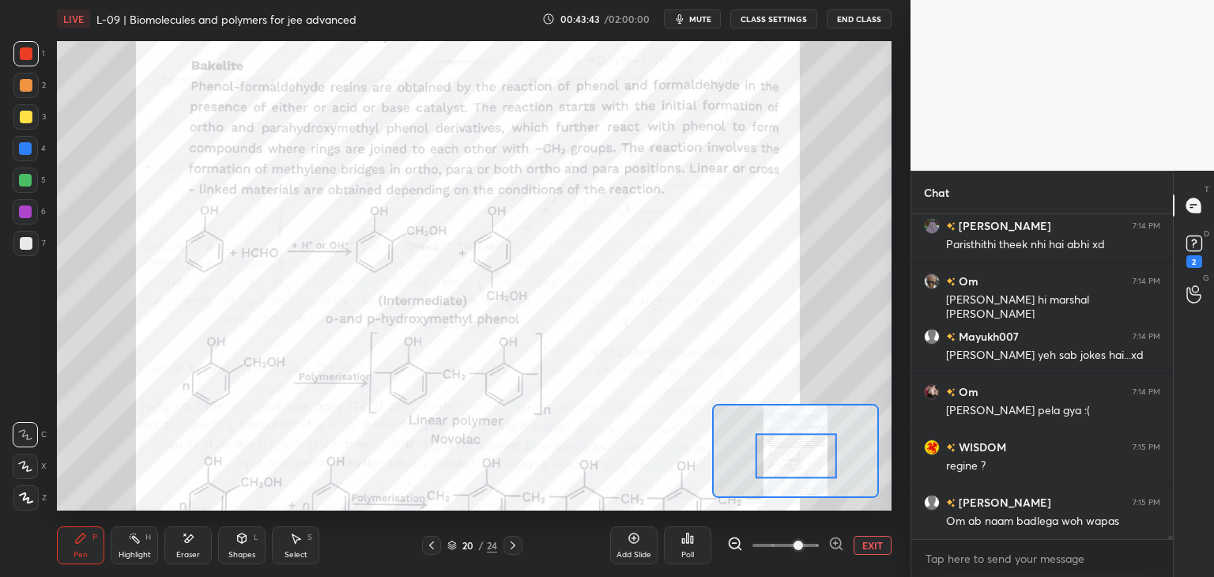
click at [186, 551] on div "Eraser" at bounding box center [188, 555] width 24 height 8
click at [77, 551] on div "Pen" at bounding box center [80, 555] width 14 height 8
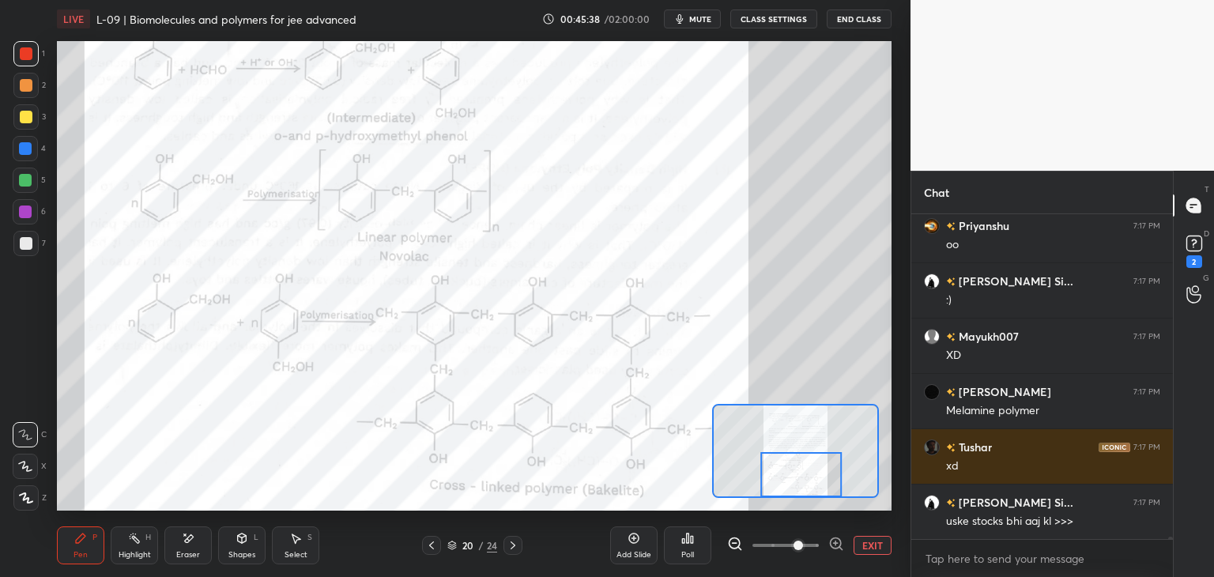
scroll to position [39672, 0]
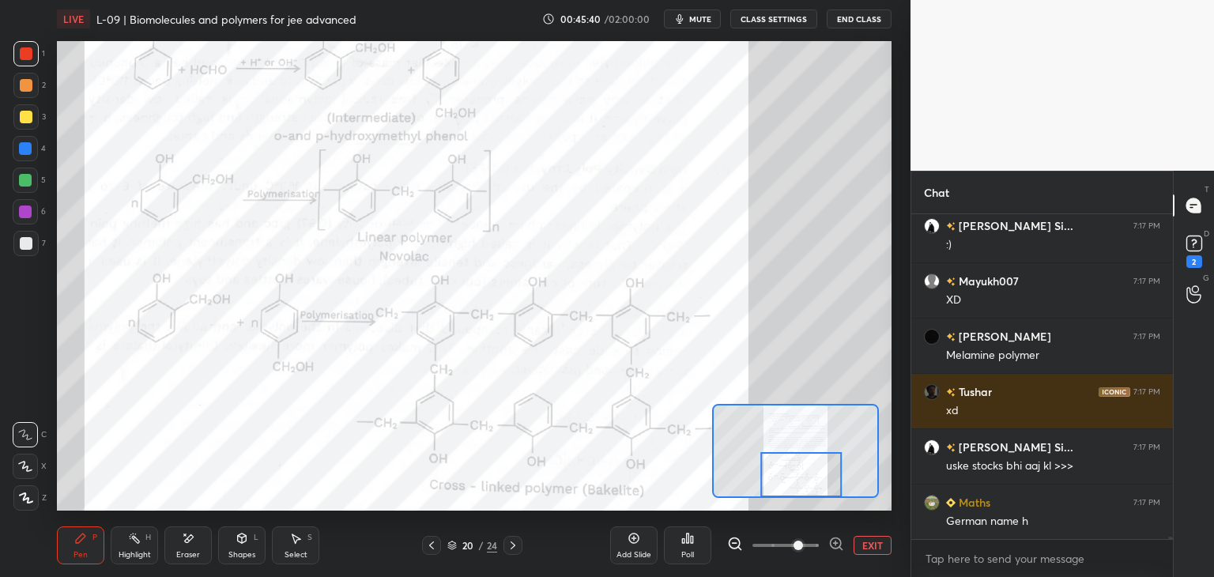
click at [186, 546] on div "Eraser" at bounding box center [187, 545] width 47 height 38
click at [82, 563] on div "Pen P" at bounding box center [80, 545] width 47 height 38
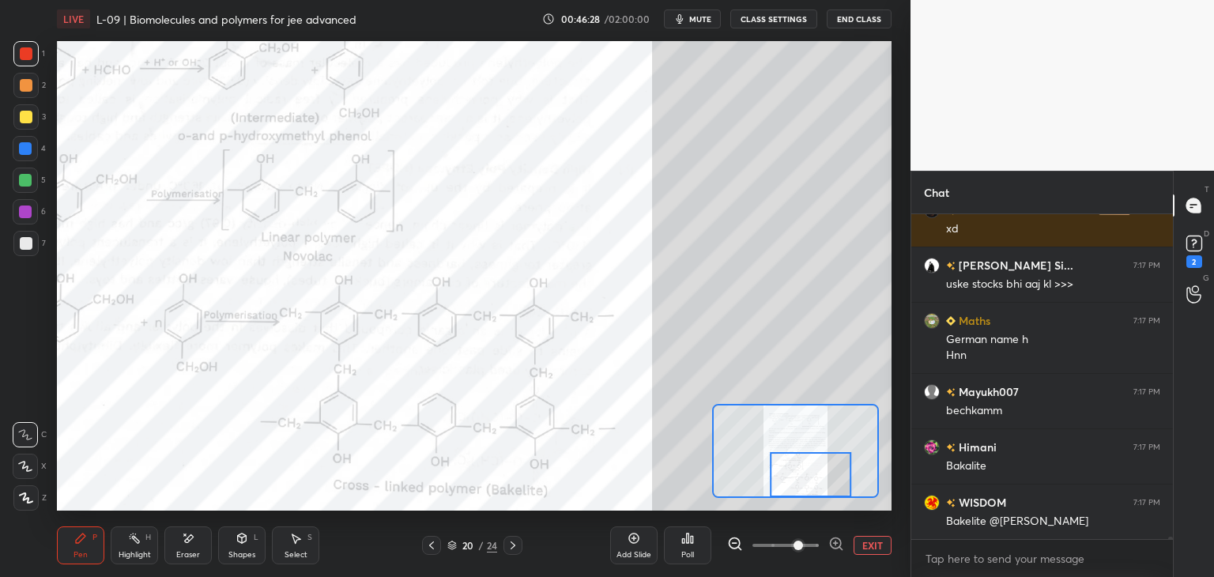
scroll to position [39909, 0]
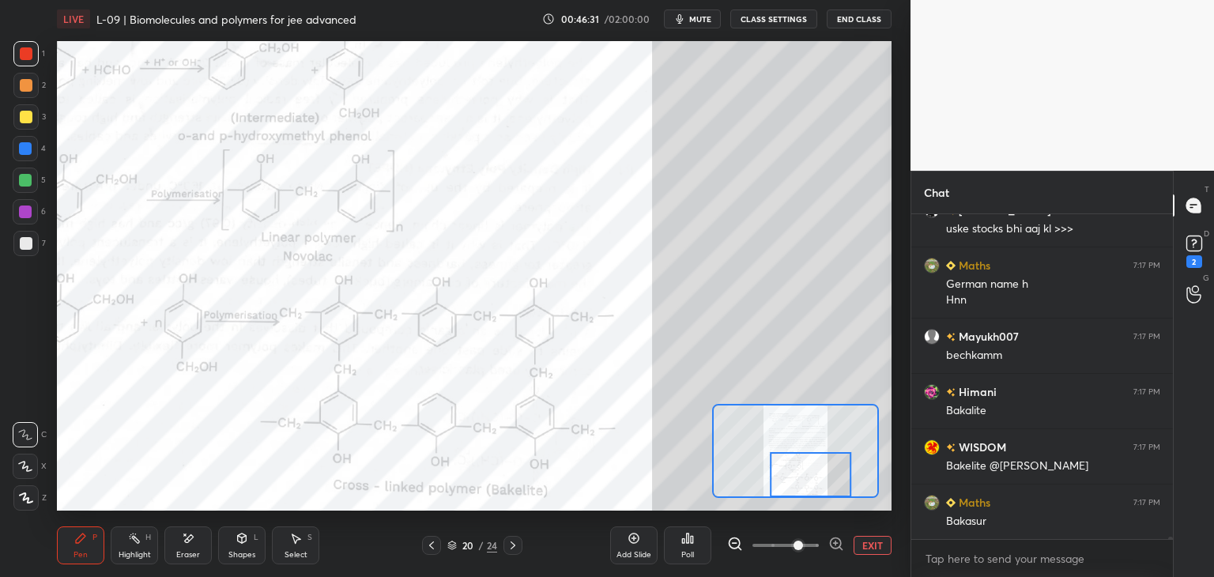
click at [860, 541] on button "EXIT" at bounding box center [872, 545] width 38 height 19
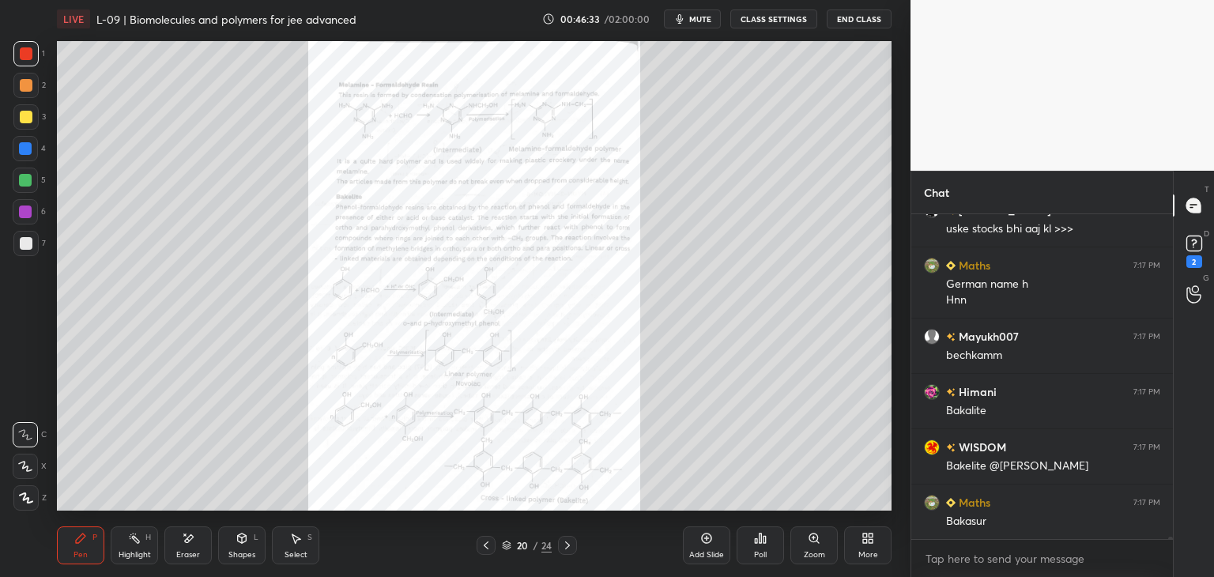
click at [566, 544] on icon at bounding box center [567, 545] width 13 height 13
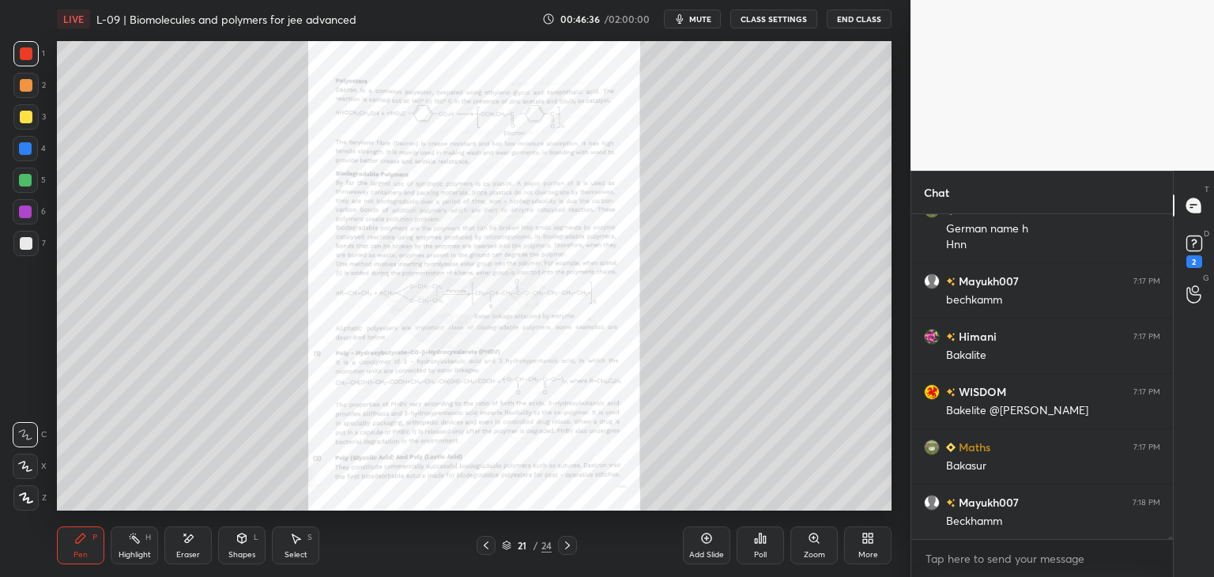
scroll to position [40020, 0]
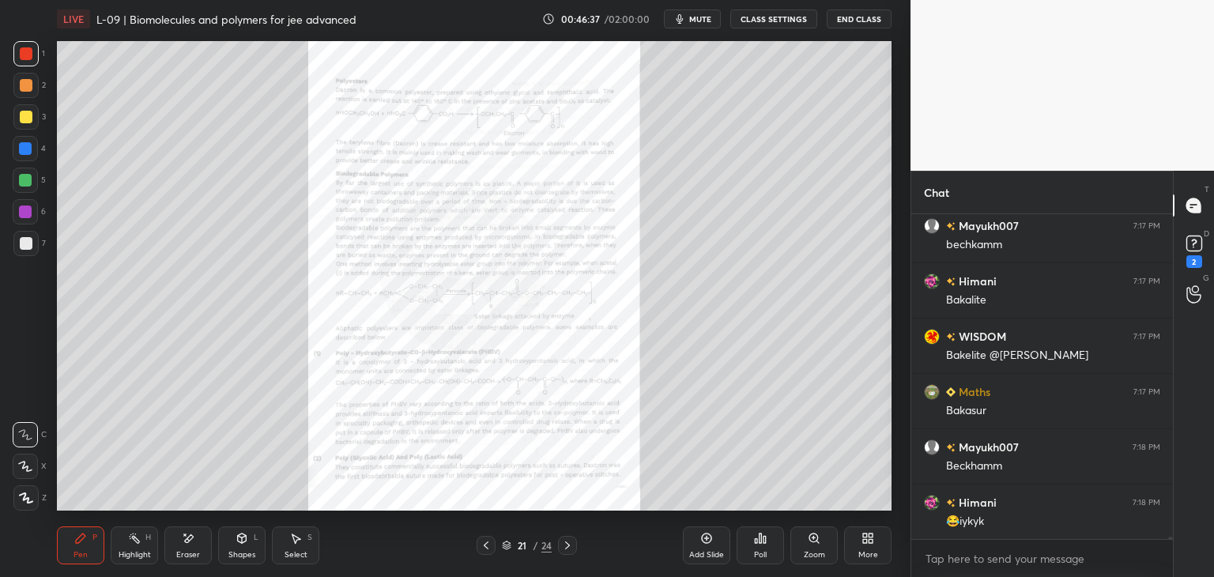
click at [812, 548] on div "Zoom" at bounding box center [813, 545] width 47 height 38
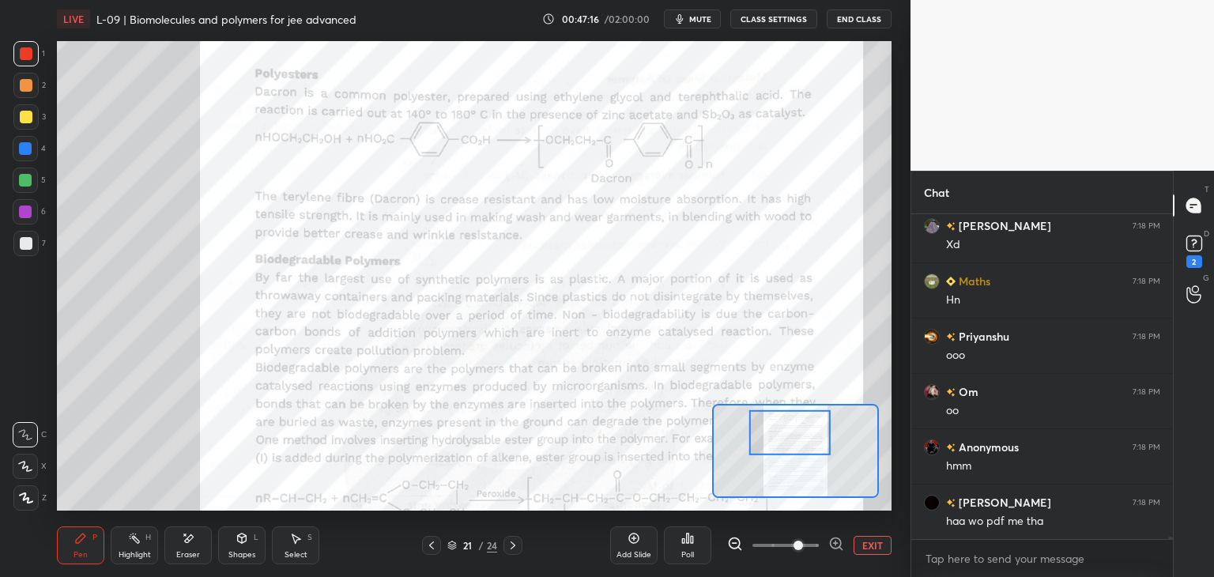
scroll to position [40628, 0]
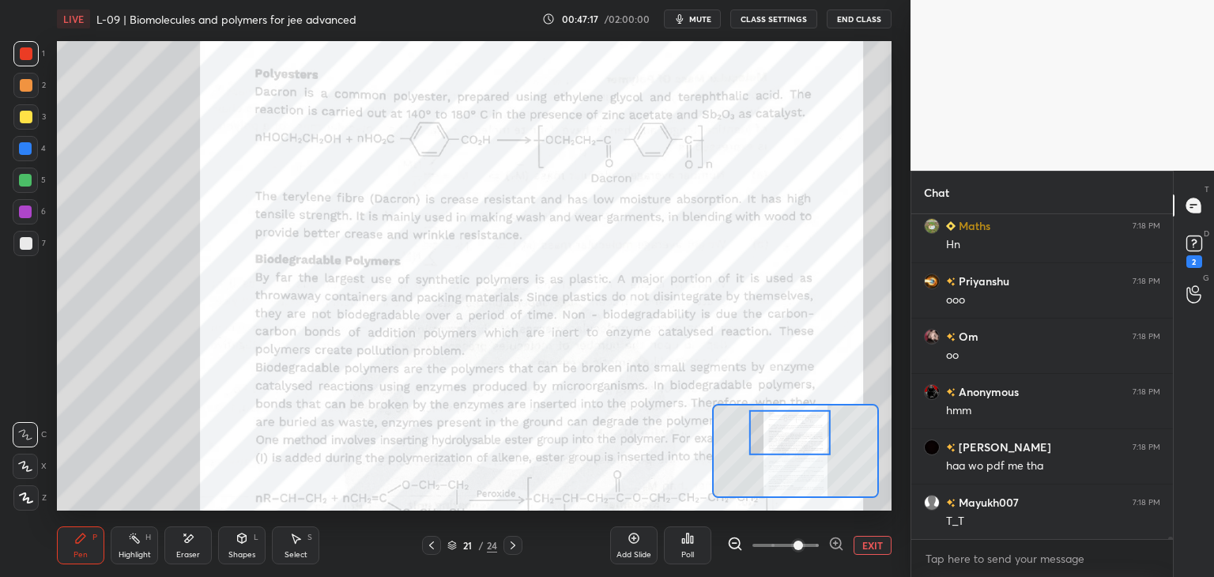
click at [190, 535] on icon at bounding box center [189, 538] width 9 height 8
click at [85, 541] on icon at bounding box center [80, 538] width 13 height 13
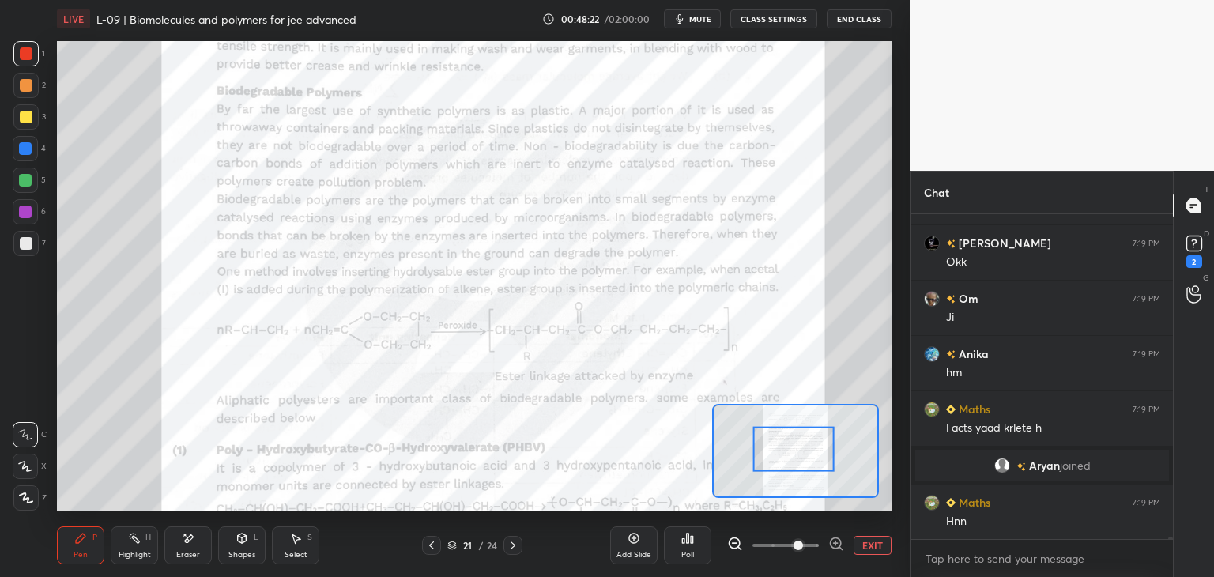
scroll to position [39650, 0]
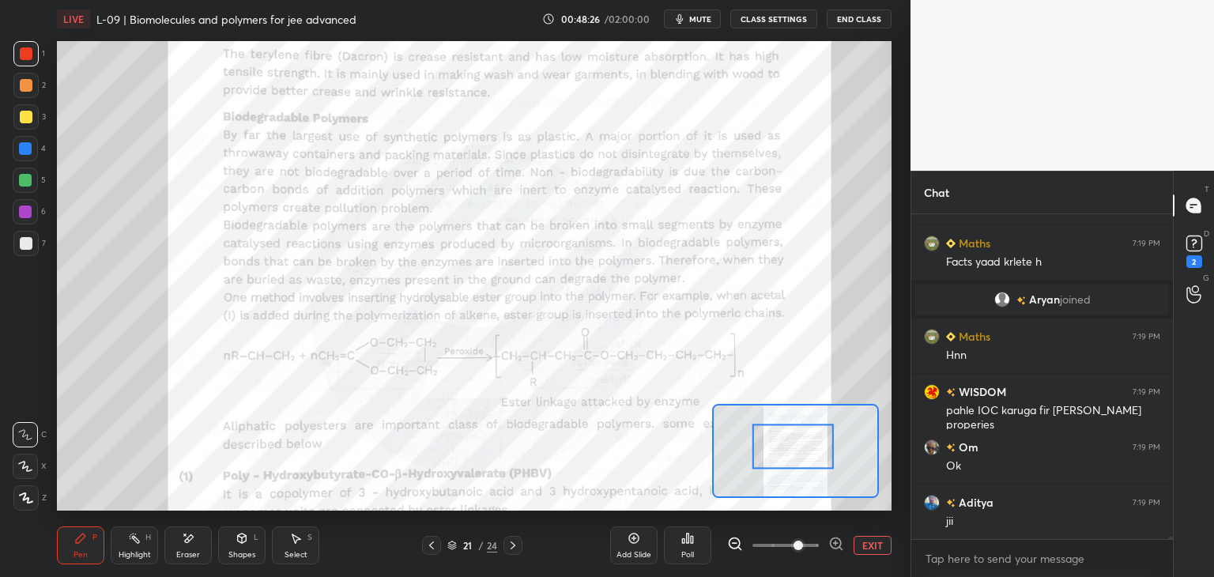
click at [208, 533] on div "Eraser" at bounding box center [187, 545] width 47 height 38
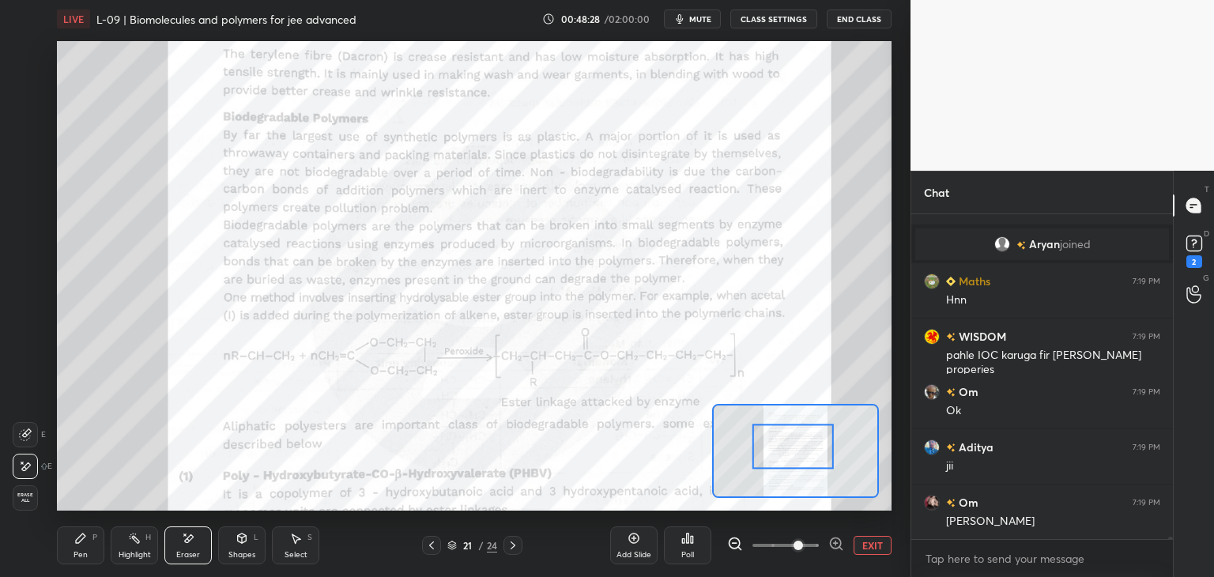
click at [74, 538] on icon at bounding box center [80, 538] width 13 height 13
click at [20, 156] on div at bounding box center [25, 148] width 25 height 25
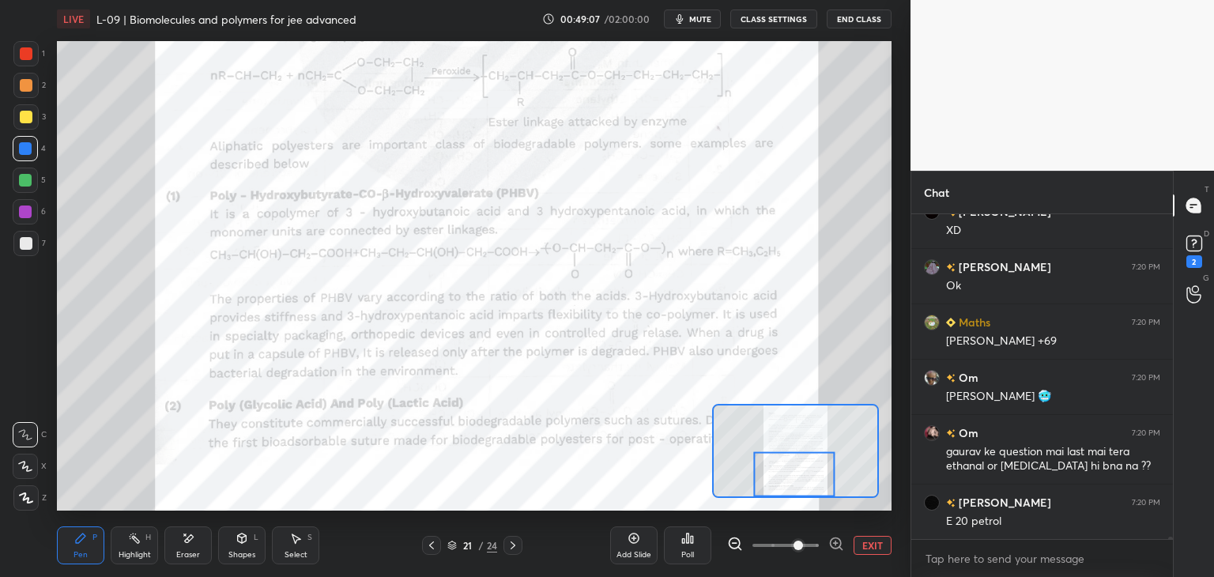
scroll to position [40770, 0]
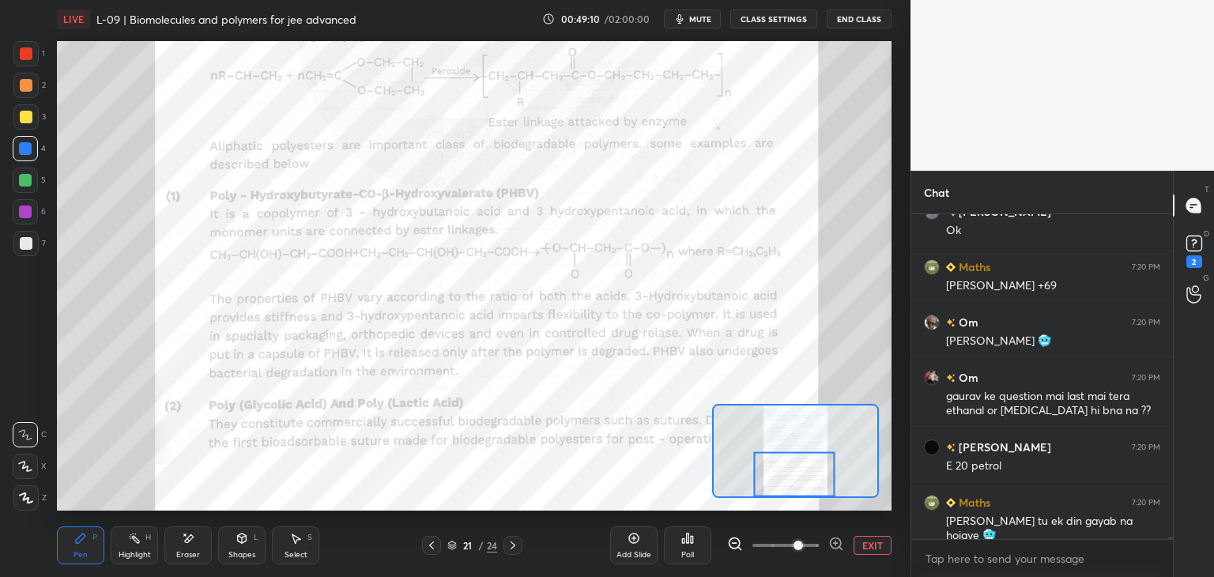
click at [187, 553] on div "Eraser" at bounding box center [188, 555] width 24 height 8
click at [77, 547] on div "Pen P" at bounding box center [80, 545] width 47 height 38
click at [33, 49] on div at bounding box center [25, 53] width 25 height 25
click at [28, 51] on div at bounding box center [26, 53] width 13 height 13
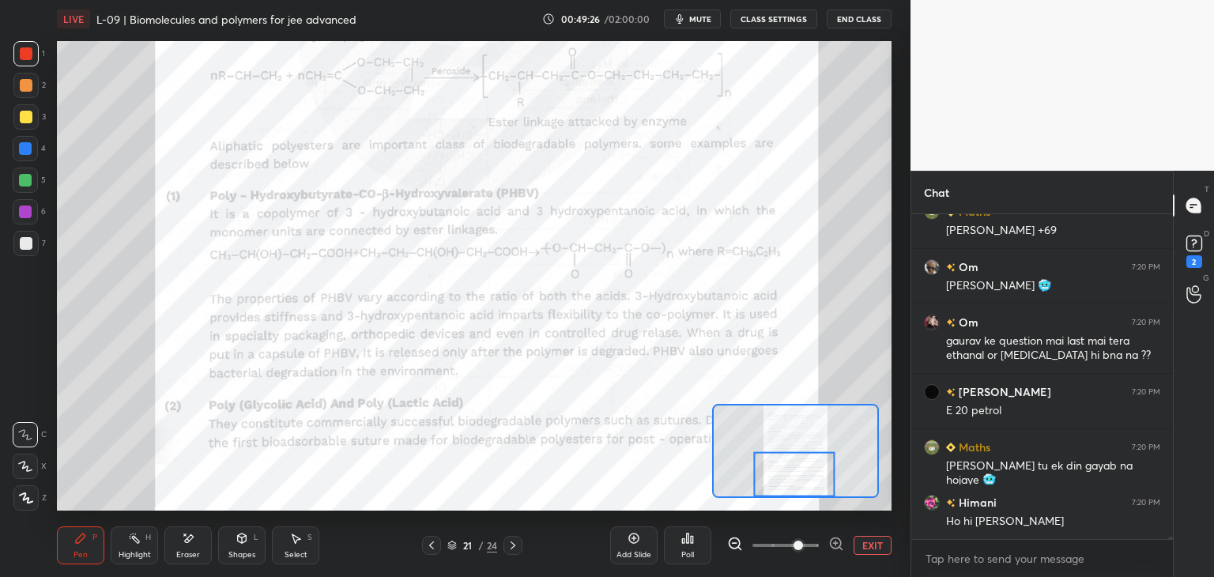
click at [632, 541] on icon at bounding box center [633, 538] width 13 height 13
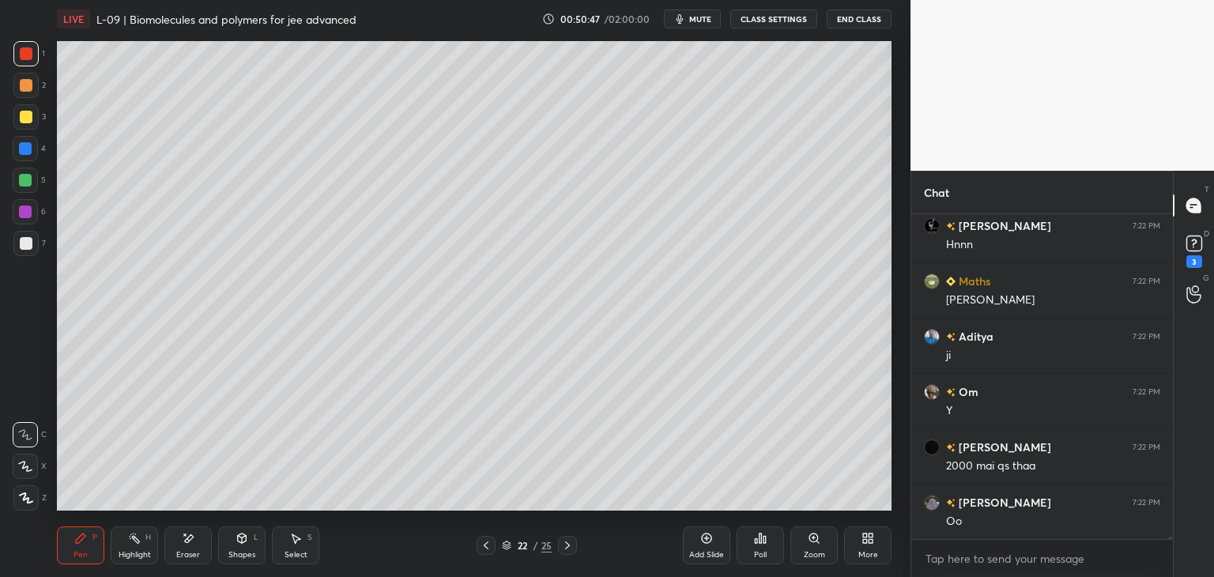
scroll to position [41202, 0]
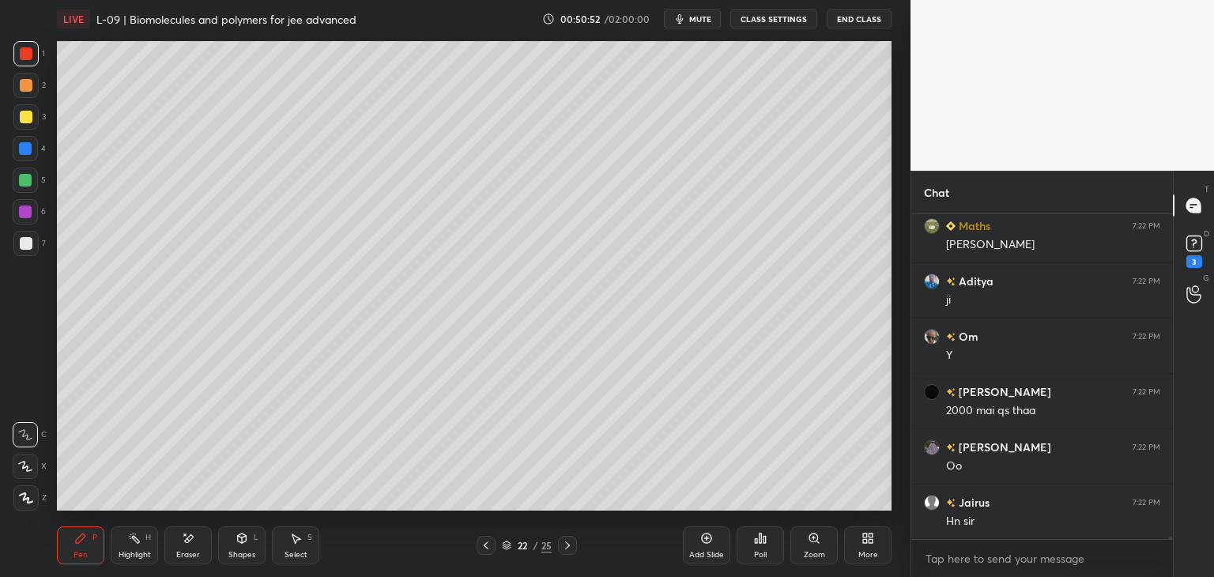
click at [487, 544] on icon at bounding box center [486, 545] width 13 height 13
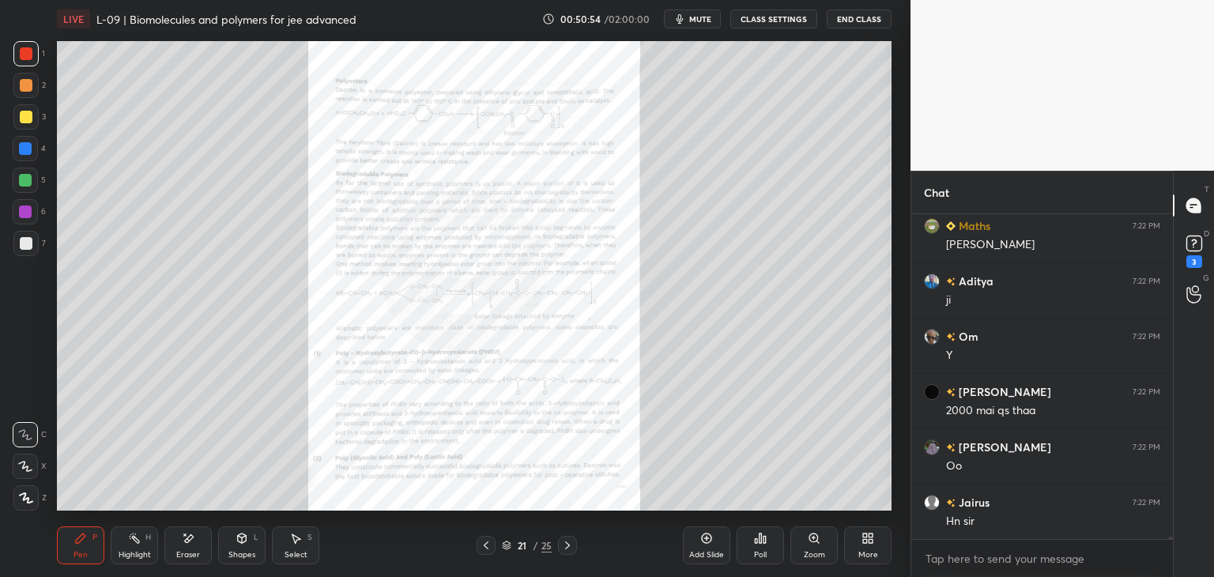
click at [822, 545] on div "Zoom" at bounding box center [813, 545] width 47 height 38
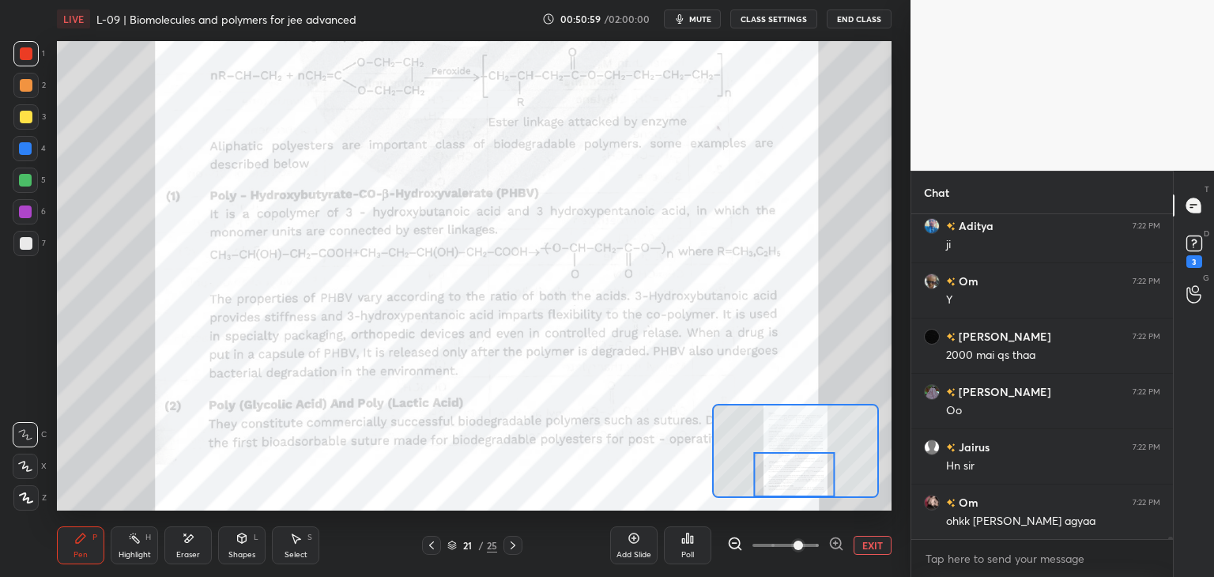
scroll to position [41312, 0]
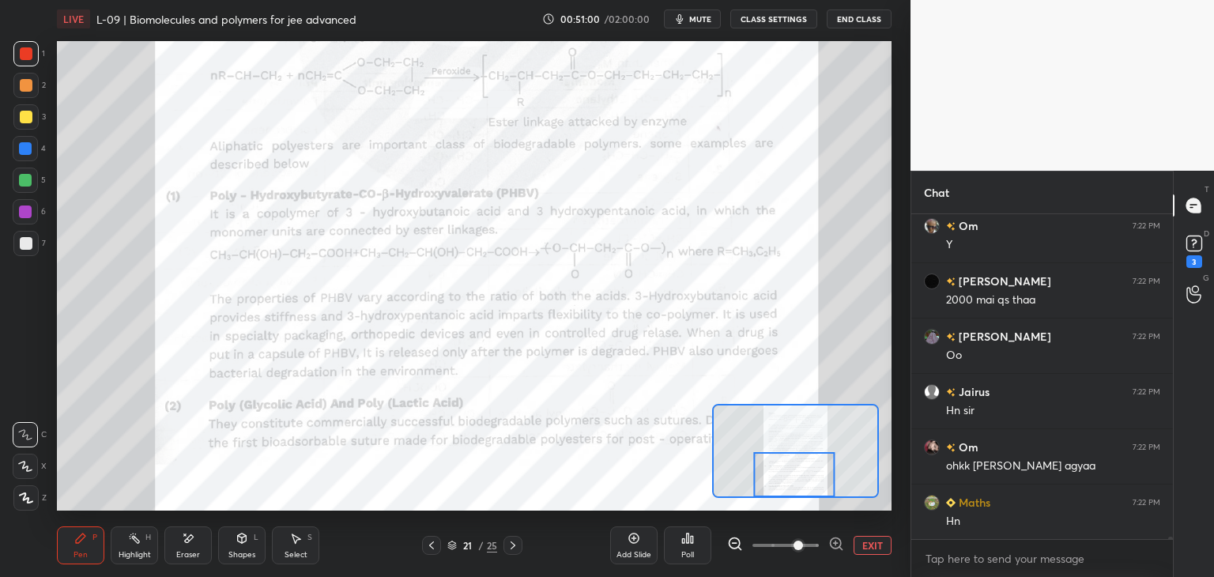
click at [517, 544] on icon at bounding box center [512, 545] width 13 height 13
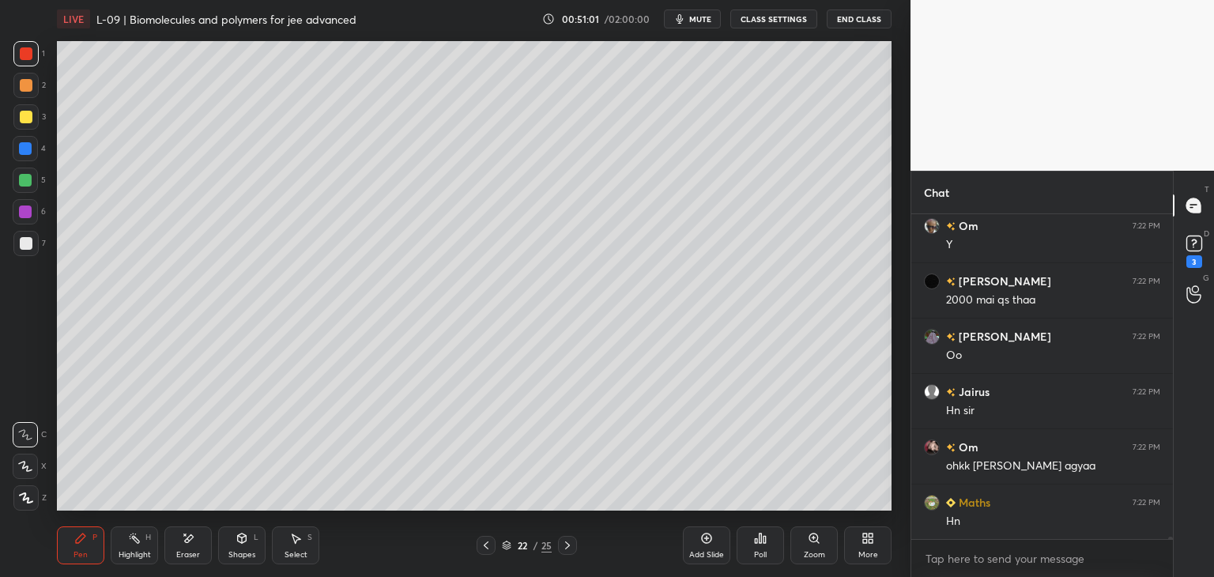
click at [566, 545] on icon at bounding box center [567, 545] width 13 height 13
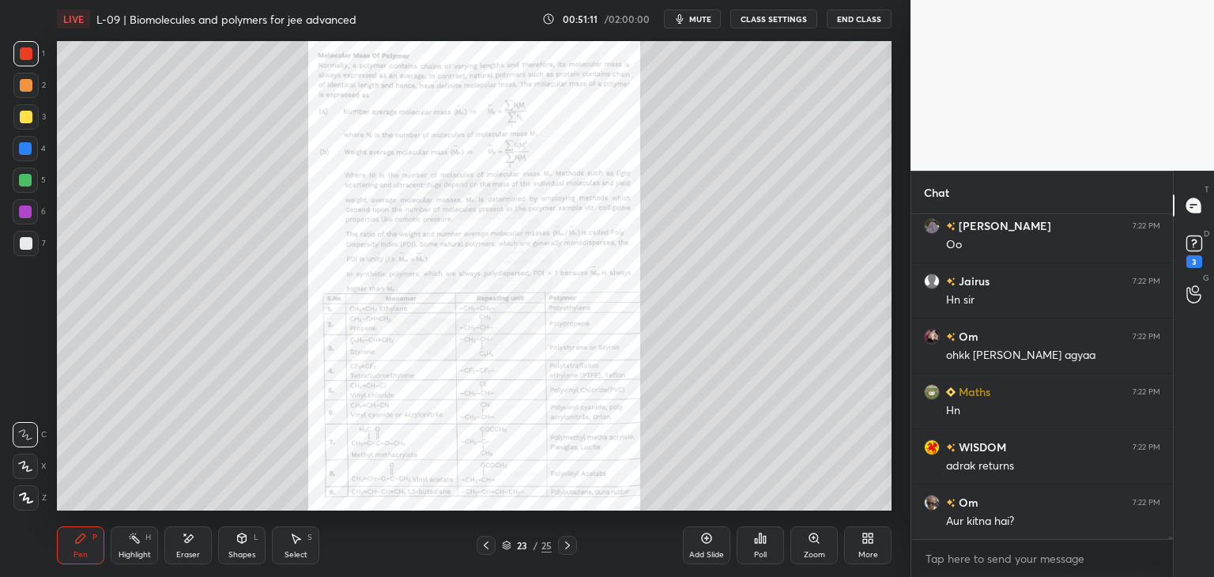
scroll to position [41478, 0]
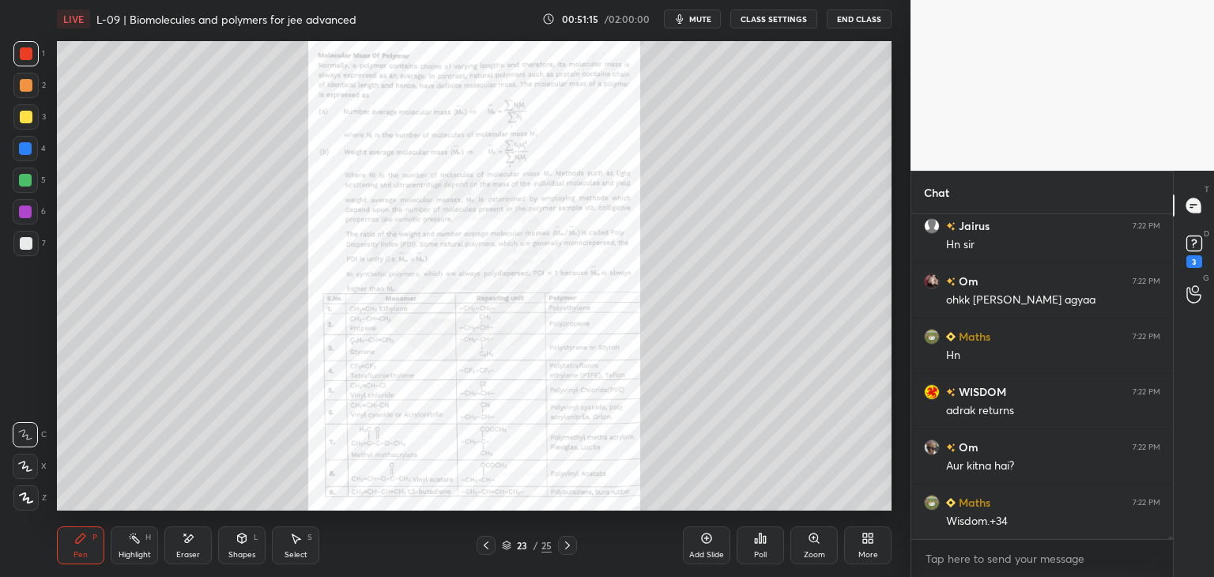
click at [815, 549] on div "Zoom" at bounding box center [813, 545] width 47 height 38
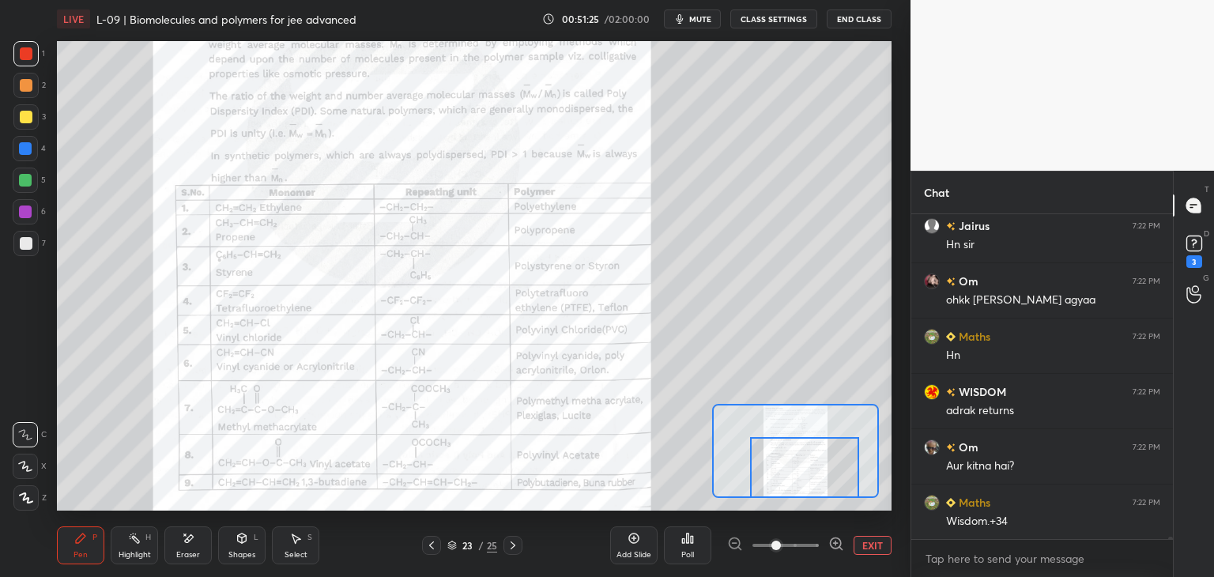
click at [425, 541] on icon at bounding box center [431, 545] width 13 height 13
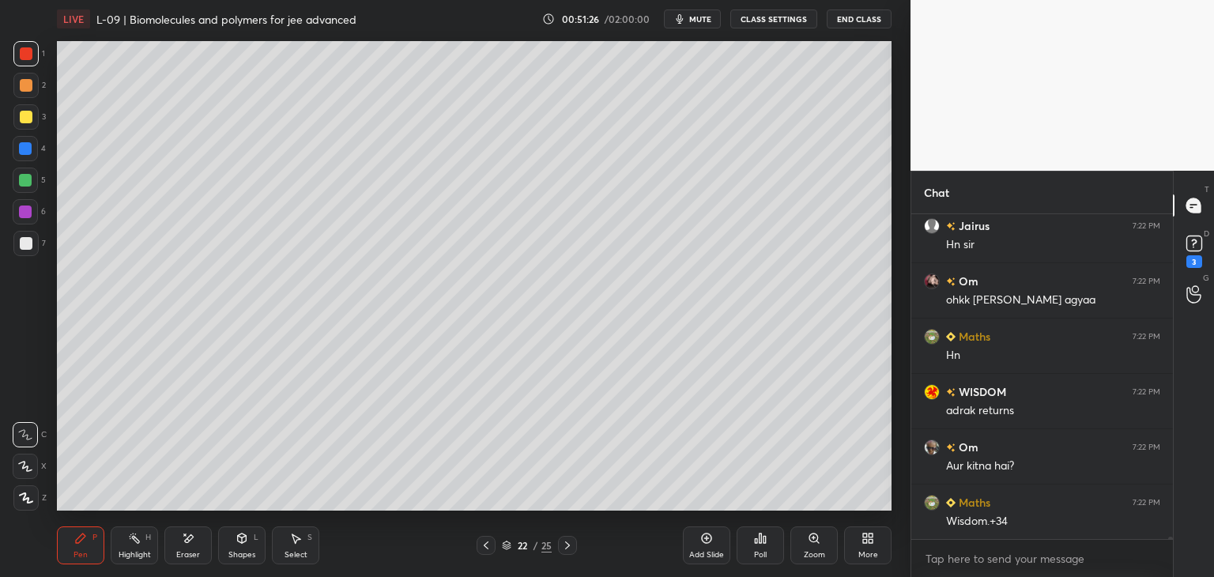
click at [478, 544] on div at bounding box center [485, 545] width 19 height 19
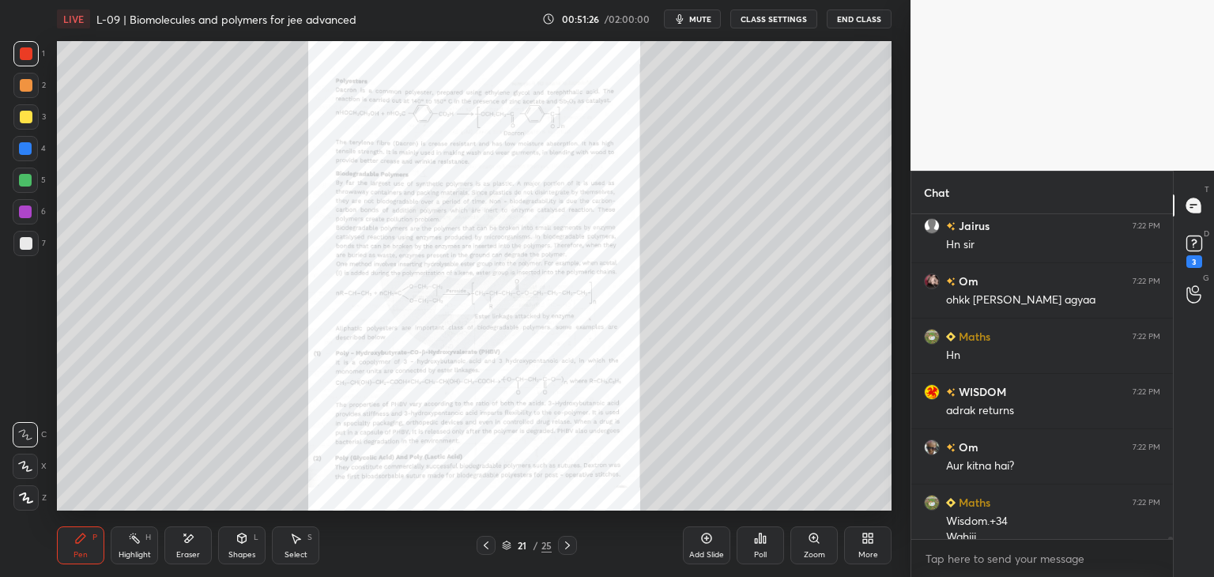
scroll to position [41494, 0]
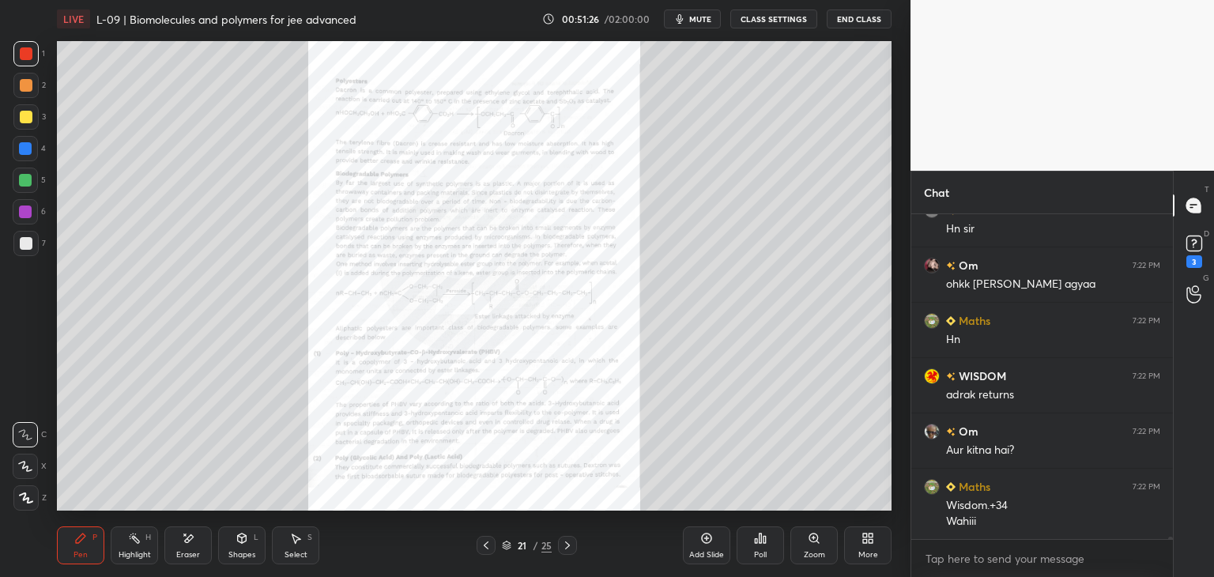
click at [483, 544] on icon at bounding box center [486, 545] width 13 height 13
click at [481, 544] on icon at bounding box center [486, 545] width 13 height 13
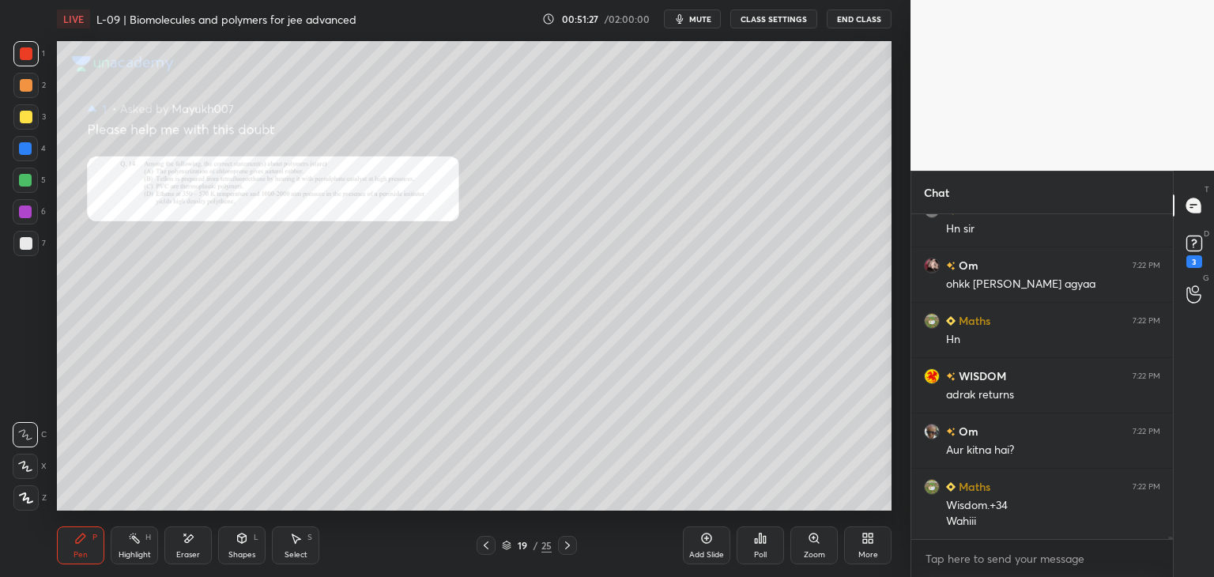
click at [484, 543] on icon at bounding box center [486, 545] width 13 height 13
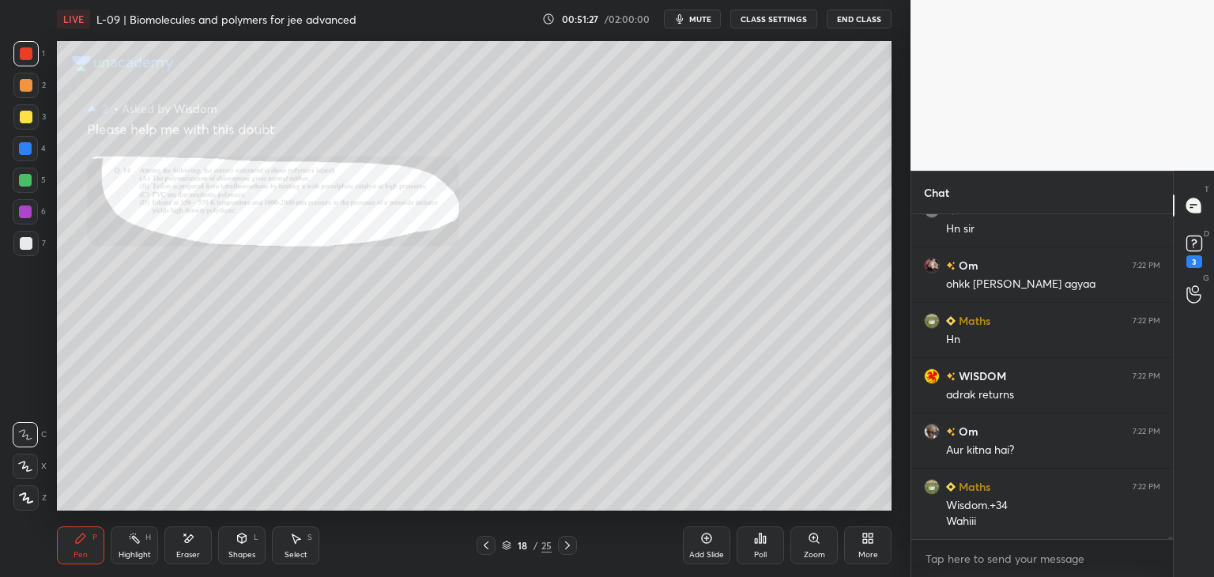
scroll to position [41549, 0]
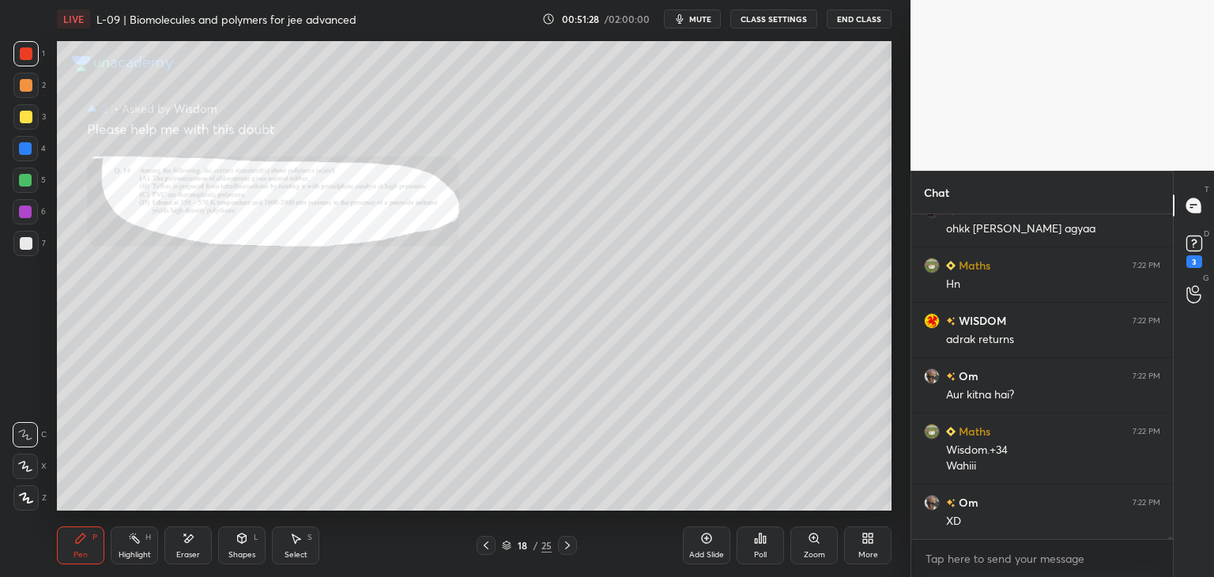
click at [483, 543] on icon at bounding box center [486, 545] width 13 height 13
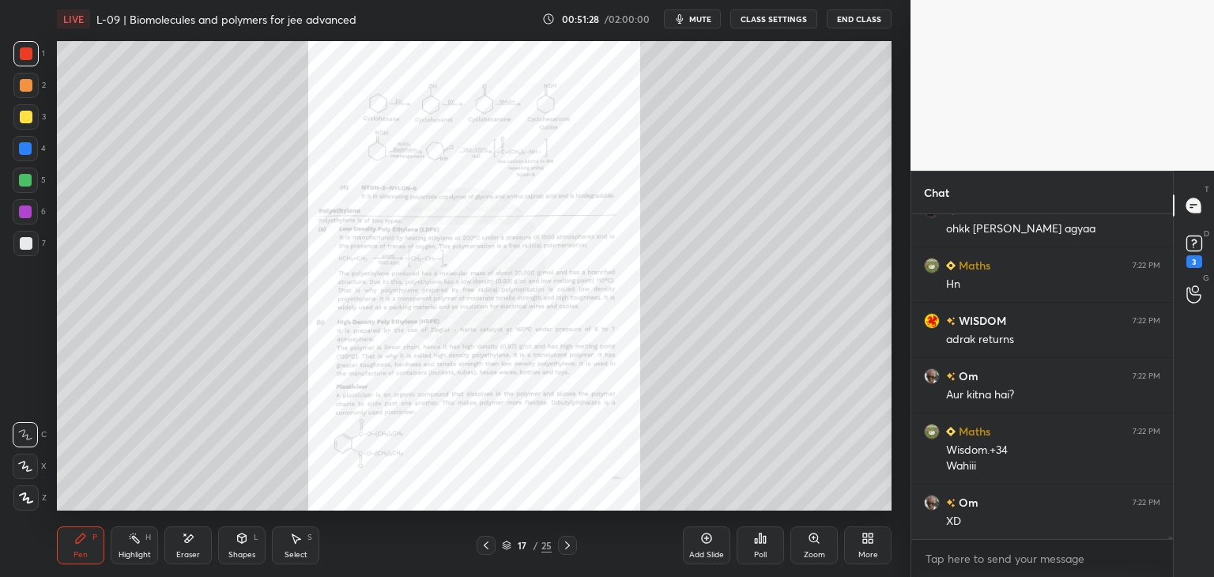
click at [484, 541] on icon at bounding box center [486, 545] width 13 height 13
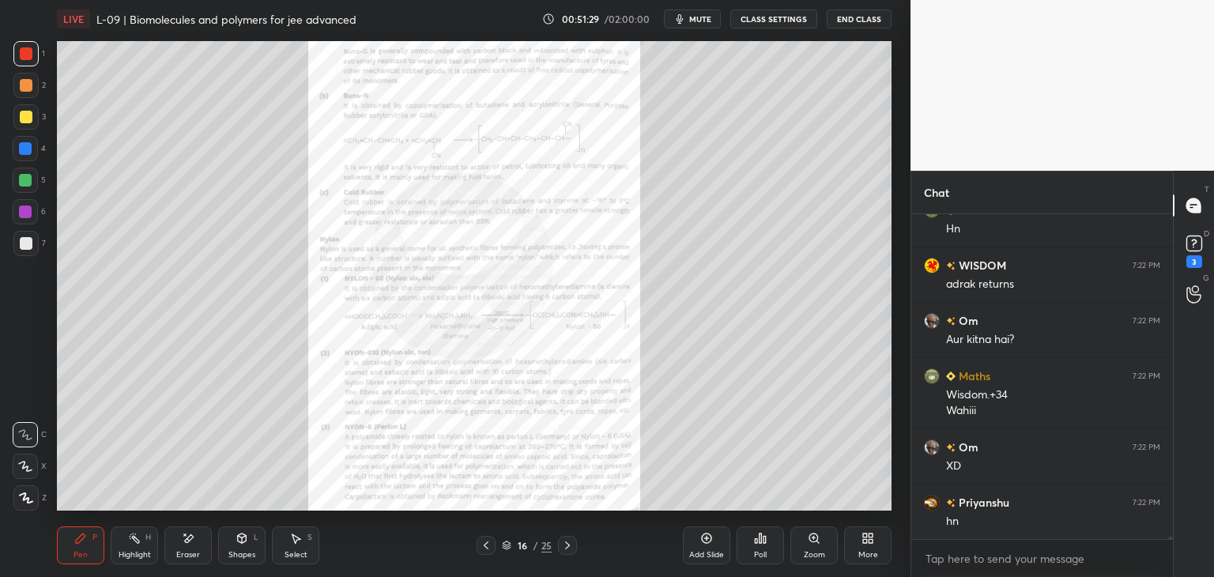
click at [568, 539] on icon at bounding box center [567, 545] width 13 height 13
click at [565, 540] on icon at bounding box center [567, 545] width 13 height 13
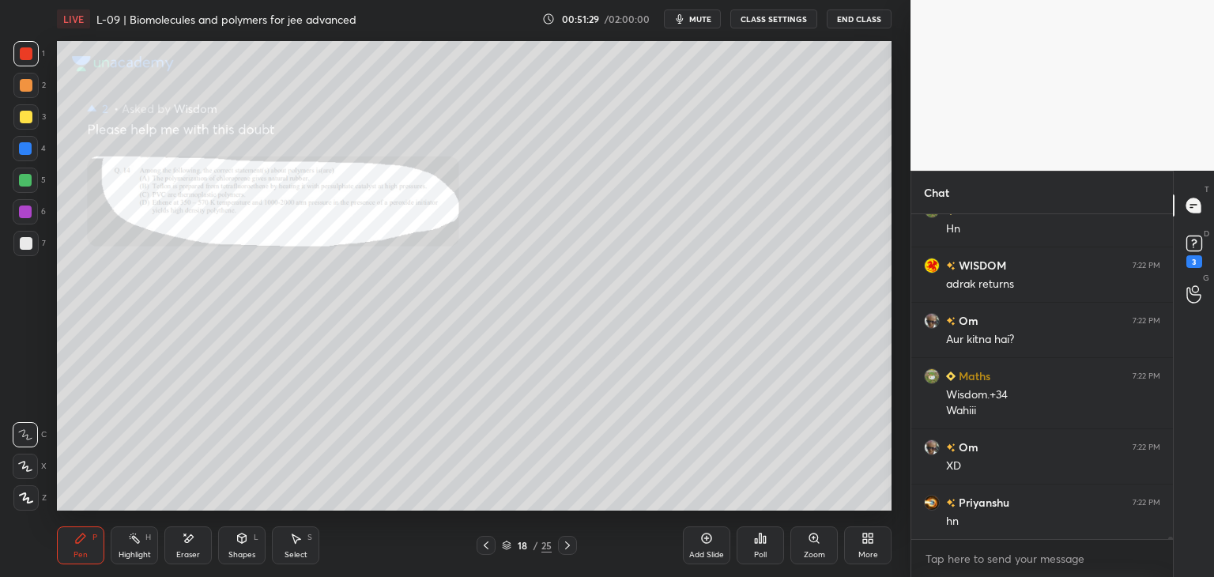
click at [565, 540] on icon at bounding box center [567, 545] width 13 height 13
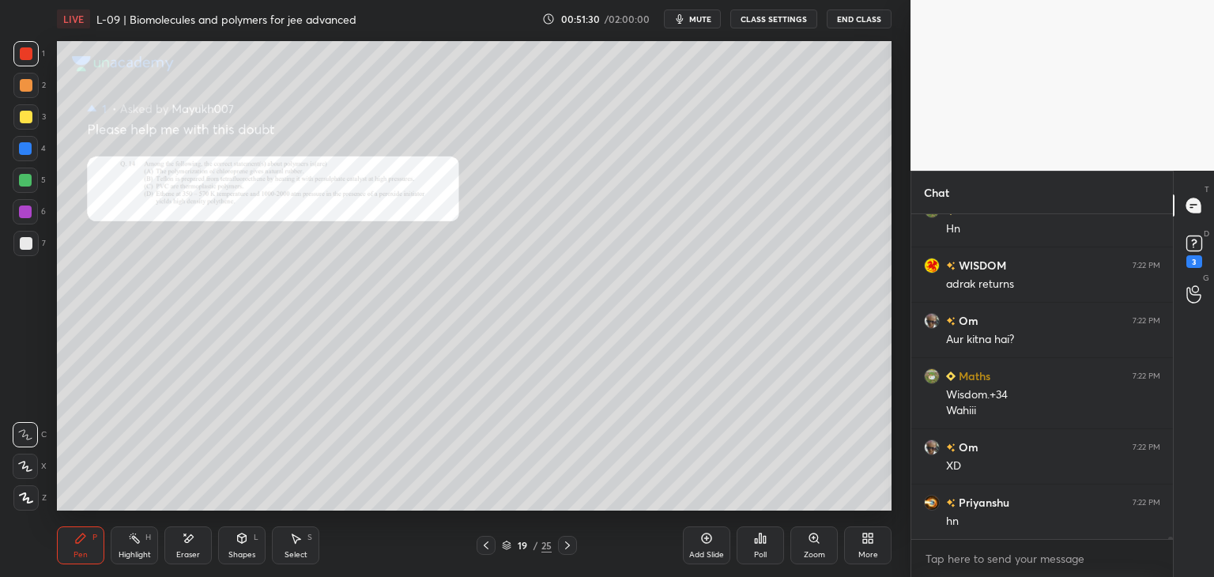
click at [566, 541] on icon at bounding box center [567, 545] width 13 height 13
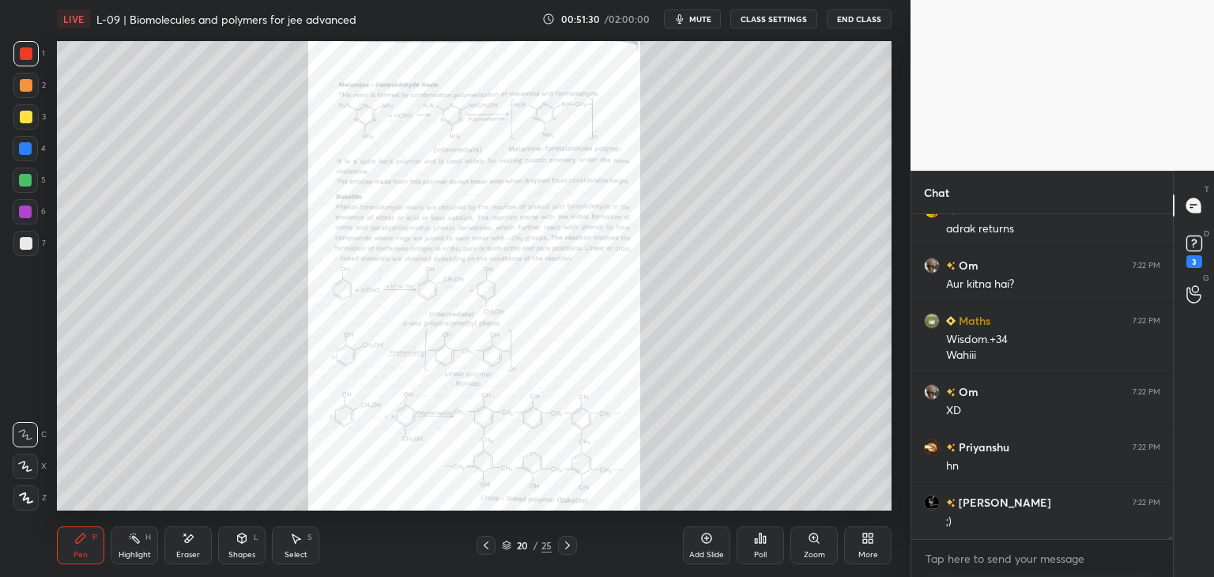
click at [568, 541] on icon at bounding box center [567, 545] width 13 height 13
click at [568, 545] on icon at bounding box center [567, 545] width 5 height 8
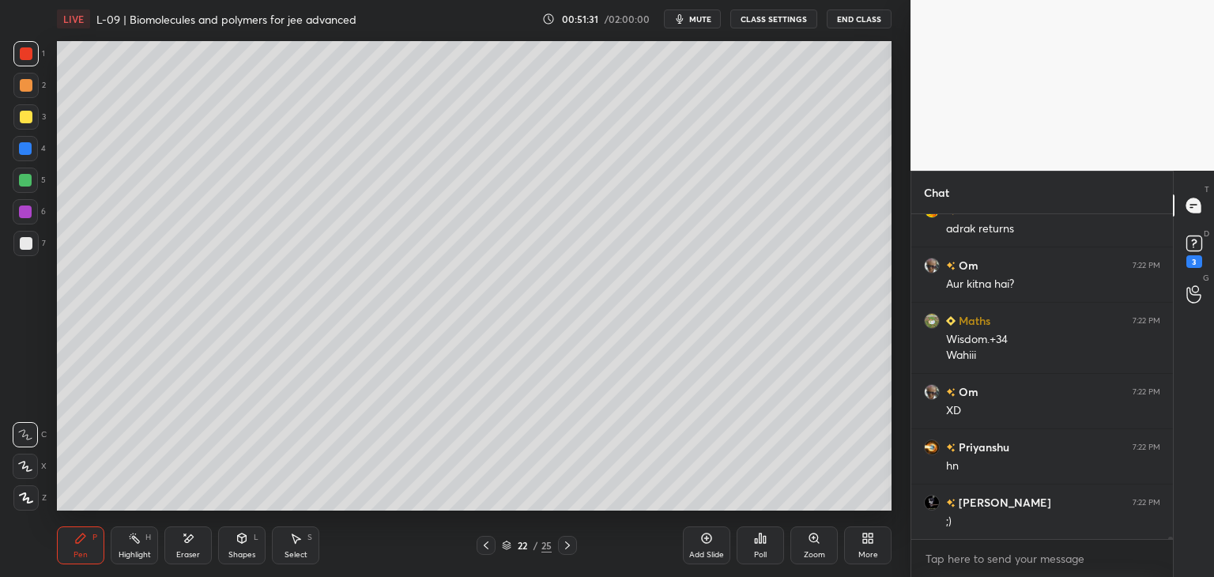
click at [566, 546] on icon at bounding box center [567, 545] width 13 height 13
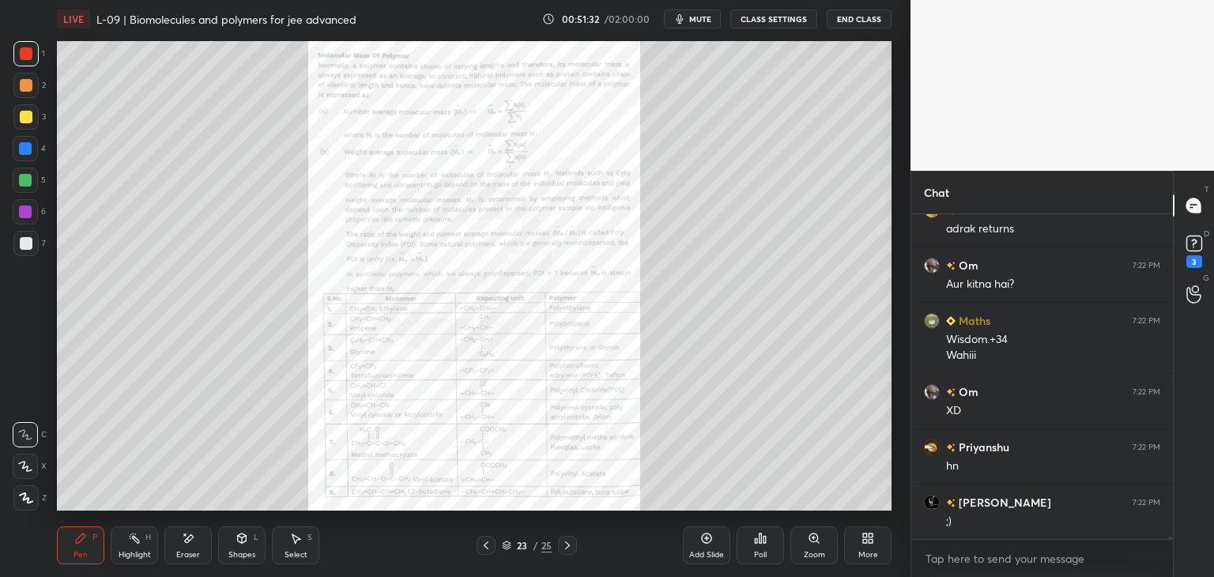
click at [570, 547] on icon at bounding box center [567, 545] width 13 height 13
click at [481, 551] on div at bounding box center [485, 545] width 19 height 19
click at [569, 544] on icon at bounding box center [567, 545] width 13 height 13
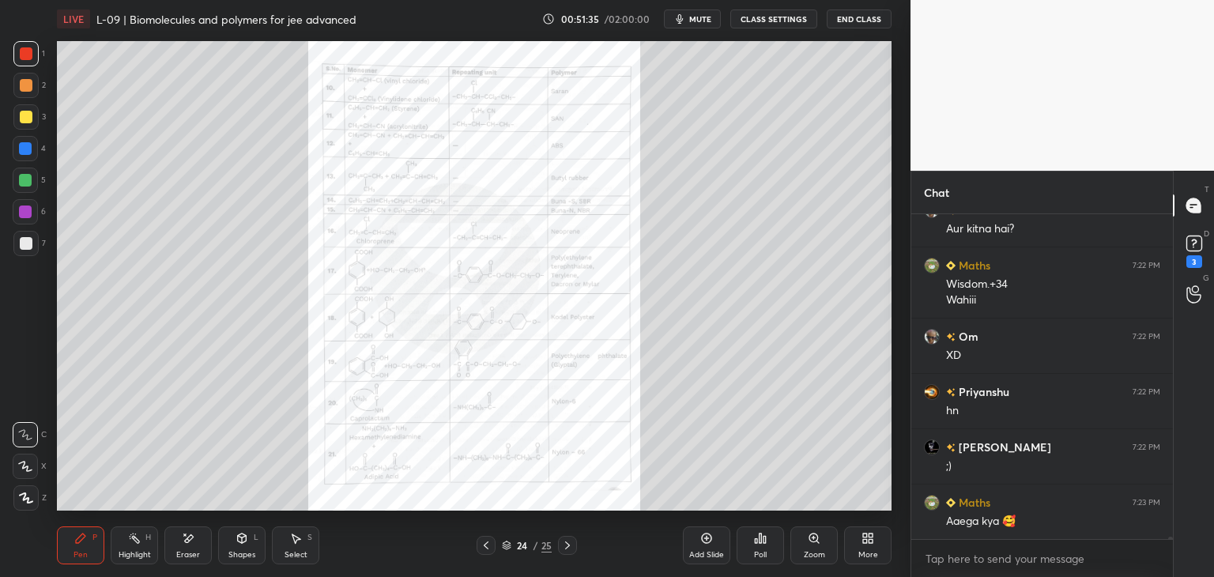
click at [568, 548] on icon at bounding box center [567, 545] width 13 height 13
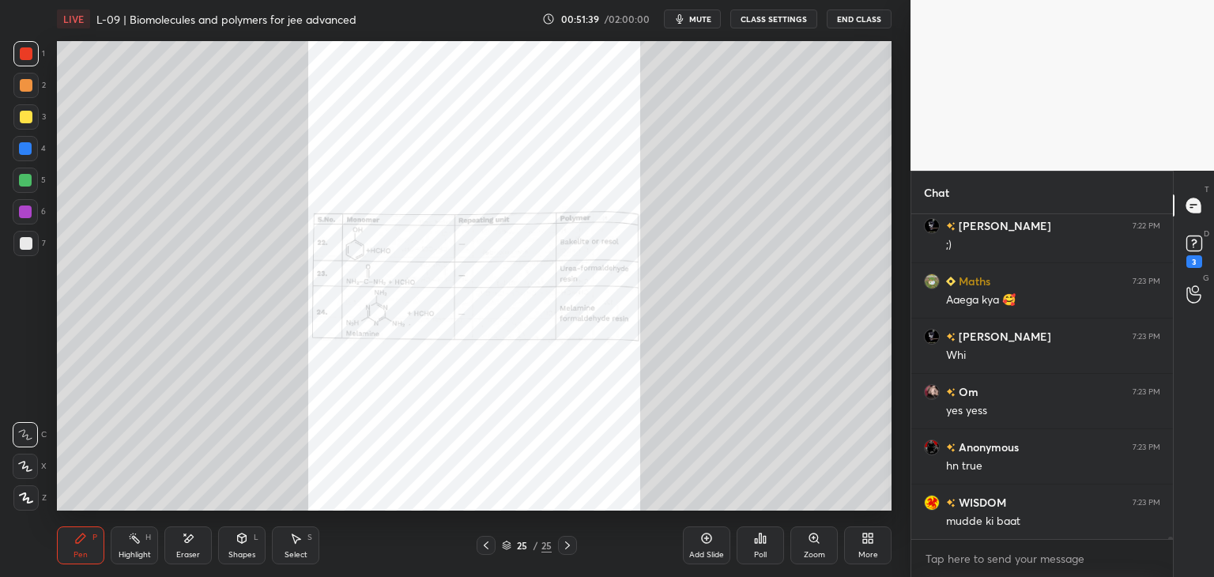
scroll to position [41992, 0]
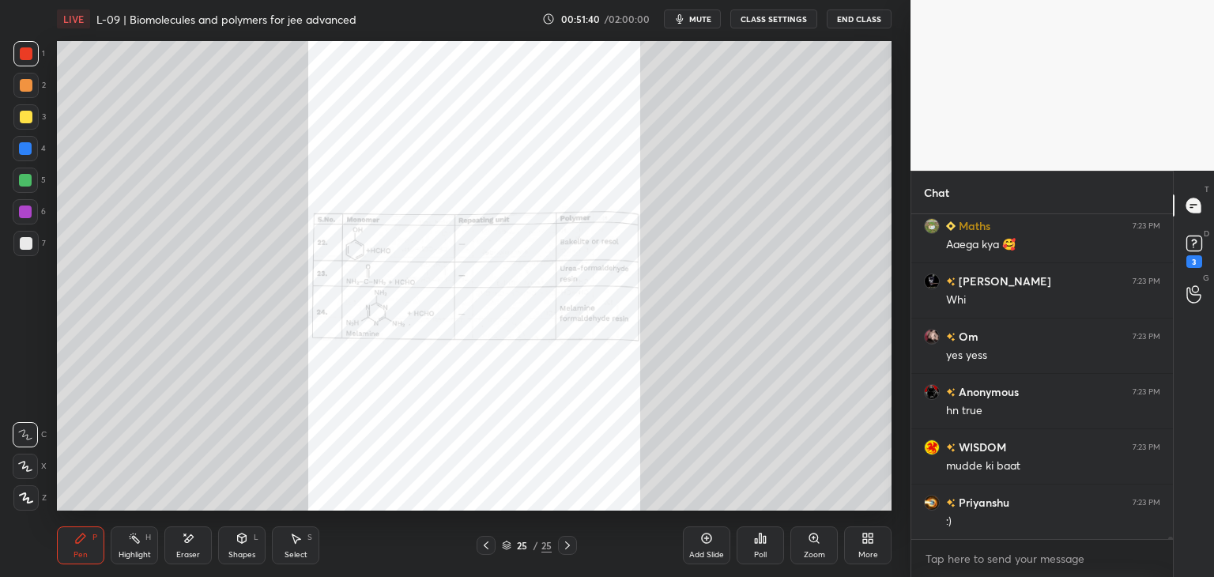
click at [484, 544] on icon at bounding box center [486, 545] width 13 height 13
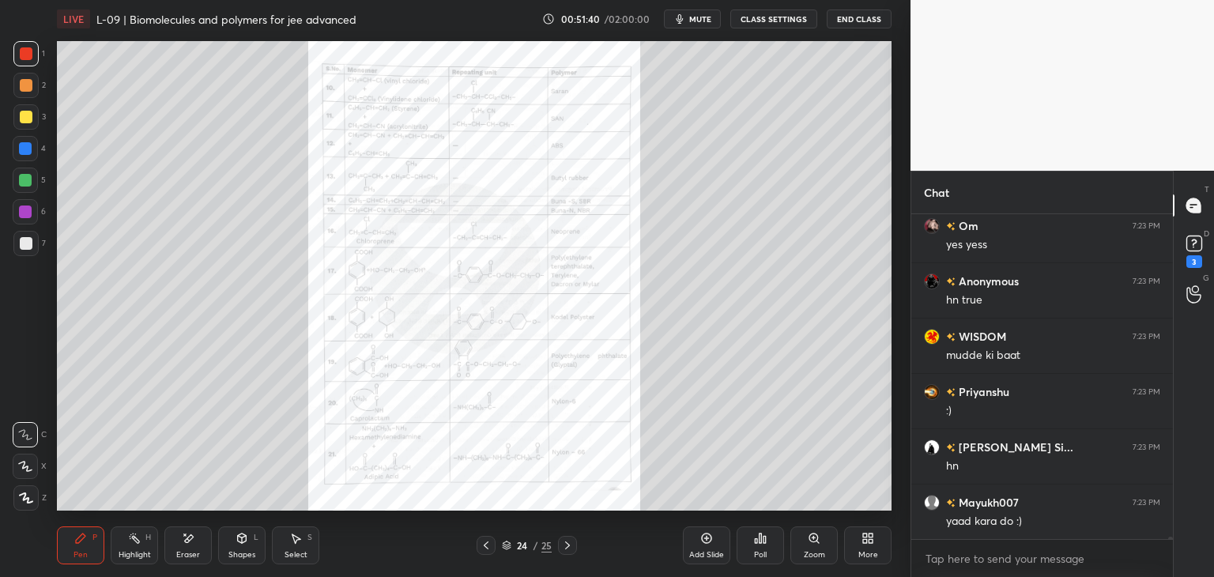
click at [487, 540] on icon at bounding box center [486, 545] width 13 height 13
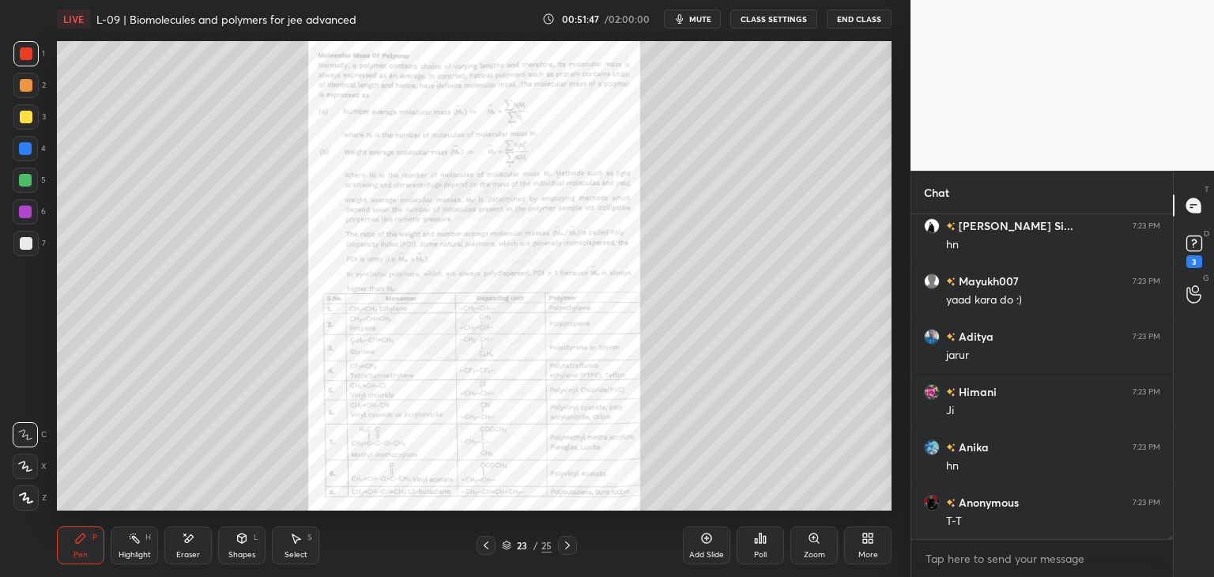
scroll to position [42379, 0]
click at [815, 543] on icon at bounding box center [813, 538] width 13 height 13
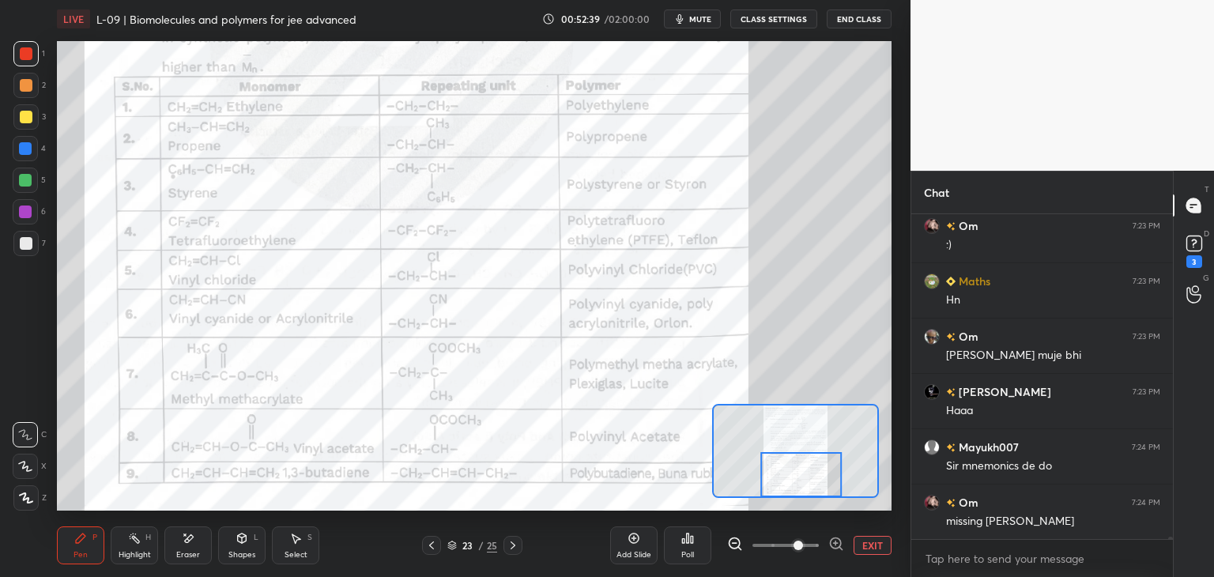
scroll to position [43128, 0]
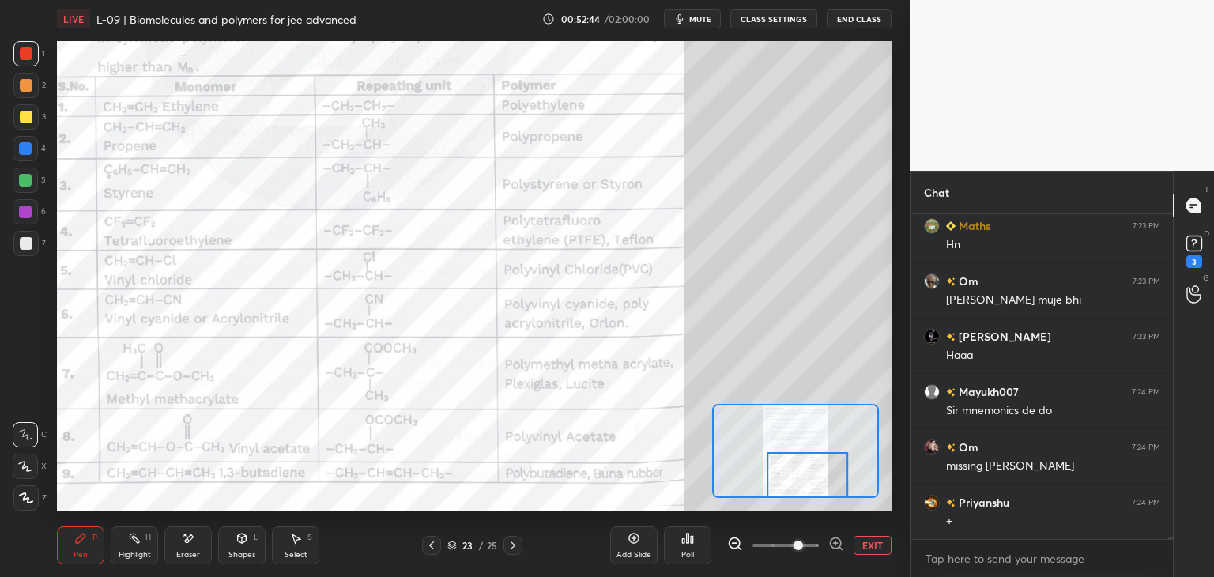
click at [515, 545] on icon at bounding box center [512, 545] width 13 height 13
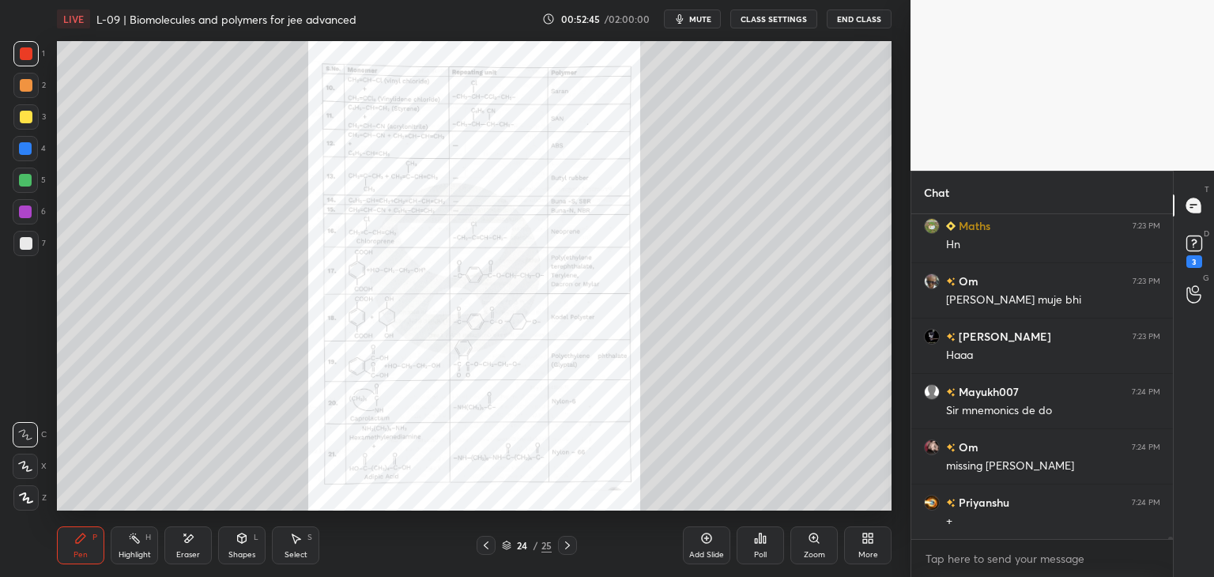
click at [811, 549] on div "Zoom" at bounding box center [813, 545] width 47 height 38
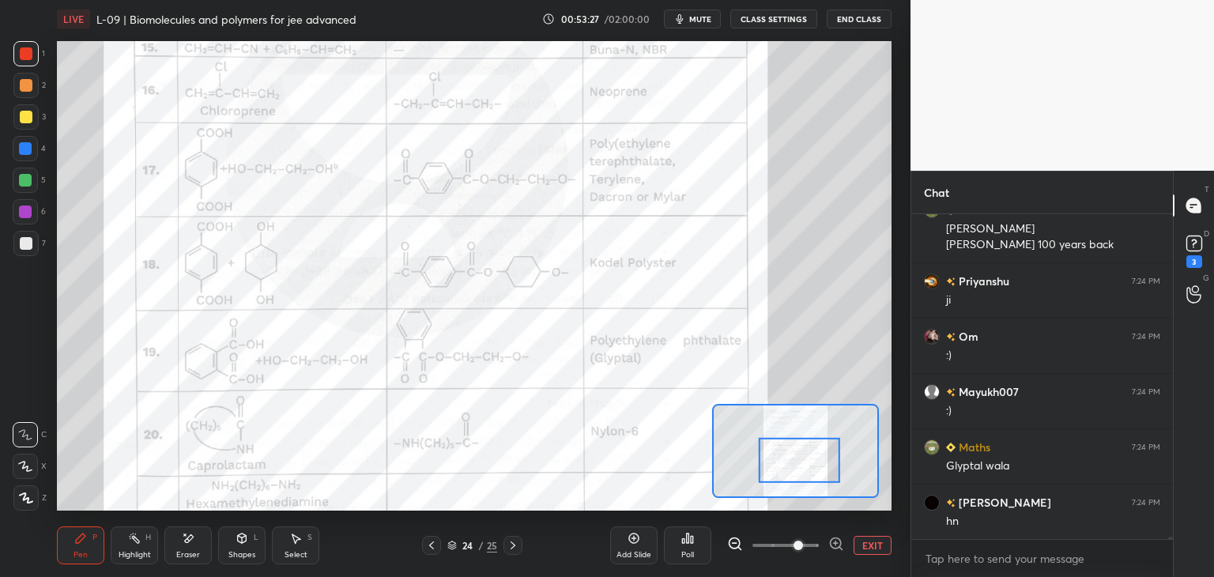
scroll to position [43641, 0]
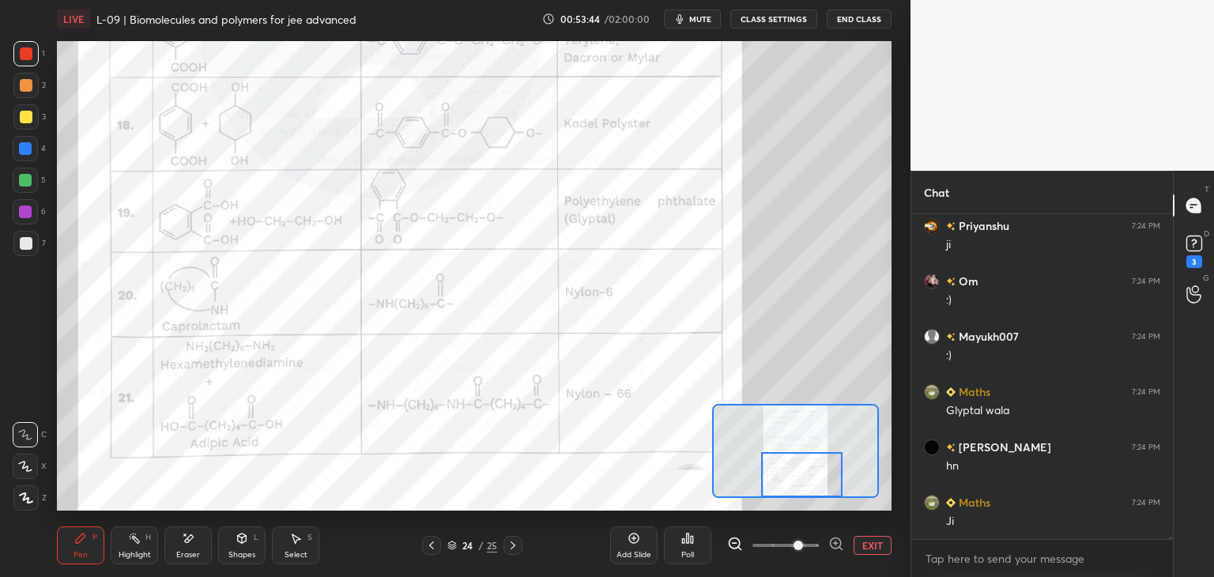
click at [806, 491] on div at bounding box center [802, 474] width 82 height 45
click at [510, 548] on icon at bounding box center [512, 545] width 13 height 13
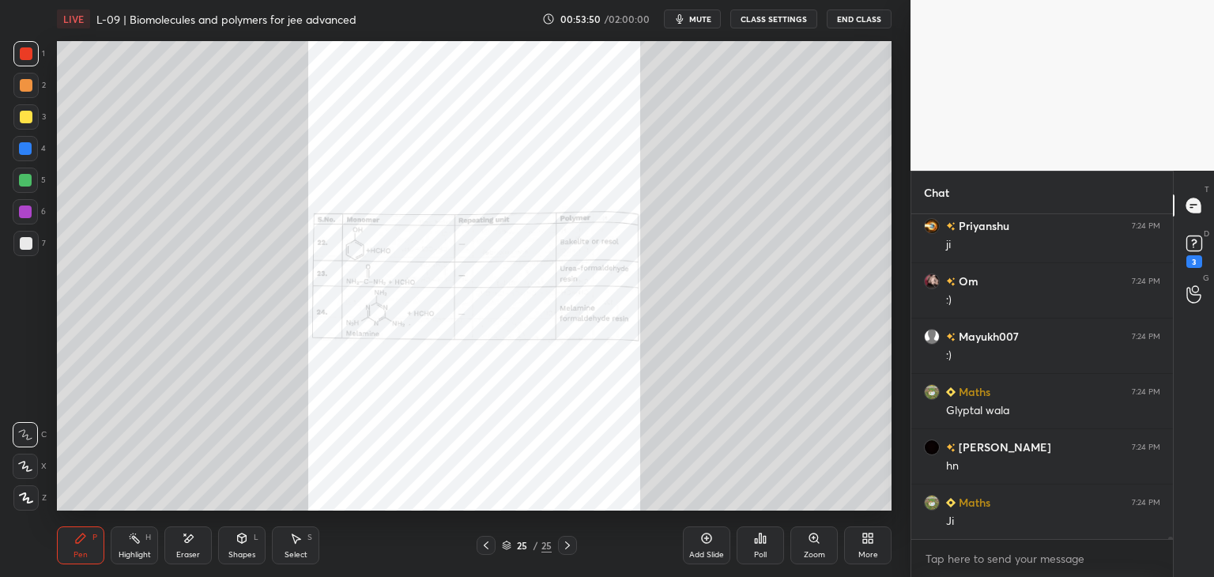
click at [810, 544] on div "Zoom" at bounding box center [813, 545] width 47 height 38
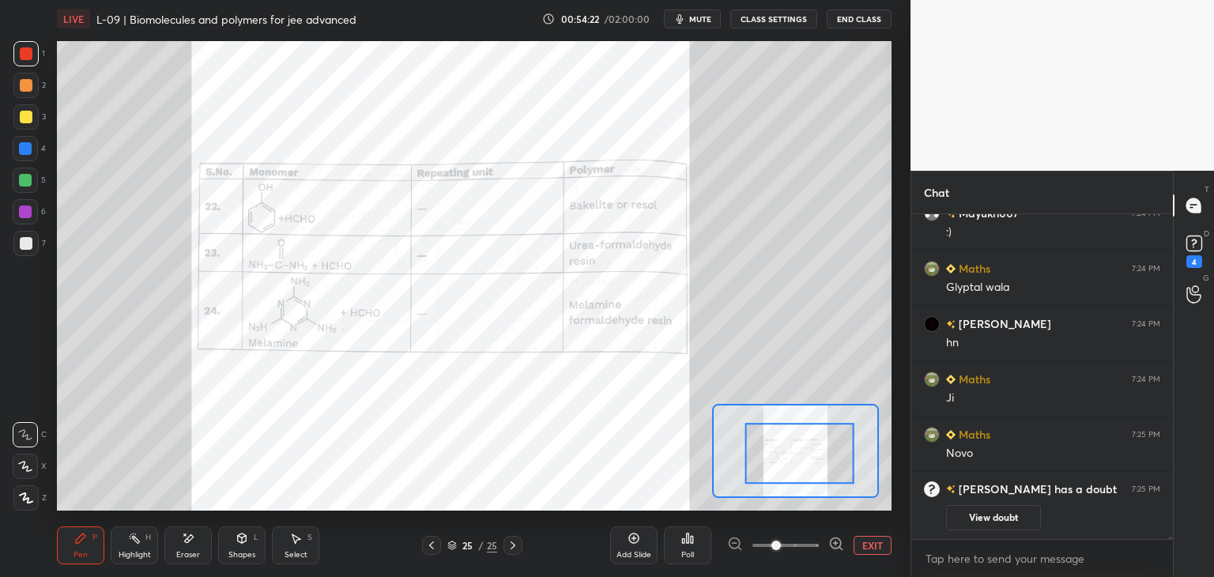
scroll to position [42880, 0]
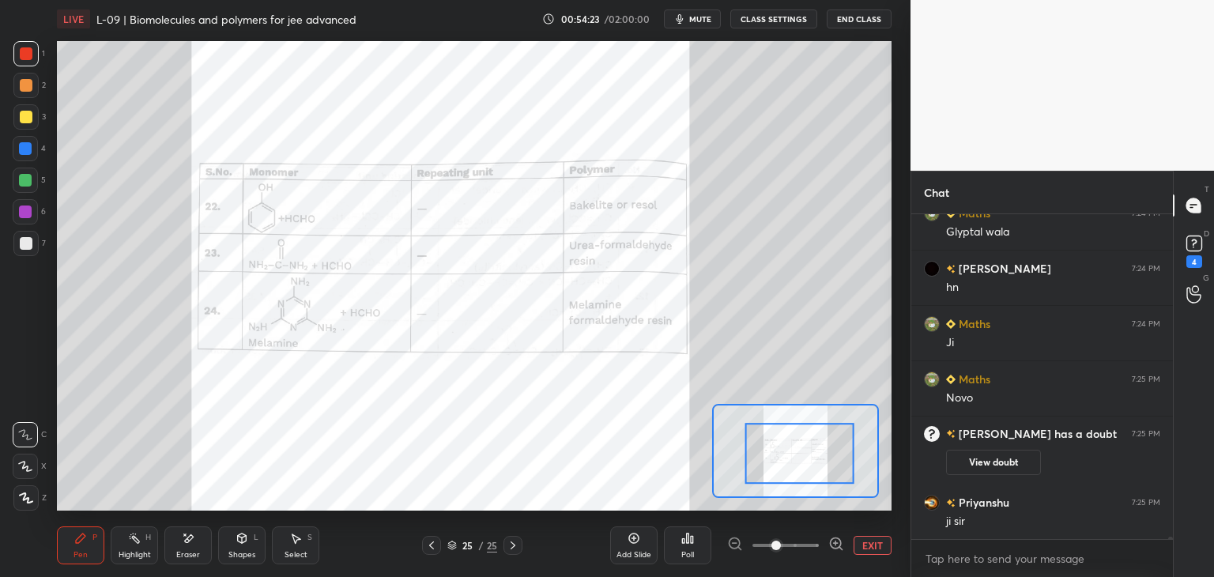
click at [630, 553] on div "Add Slide" at bounding box center [633, 555] width 35 height 8
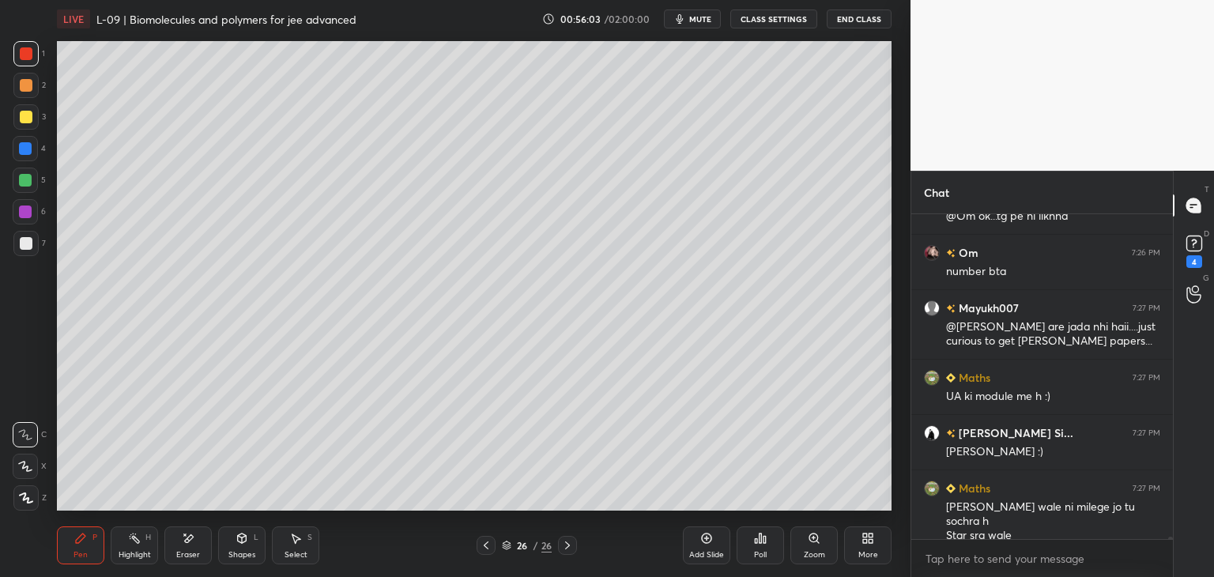
scroll to position [6, 5]
click at [1196, 246] on rect at bounding box center [1193, 243] width 15 height 15
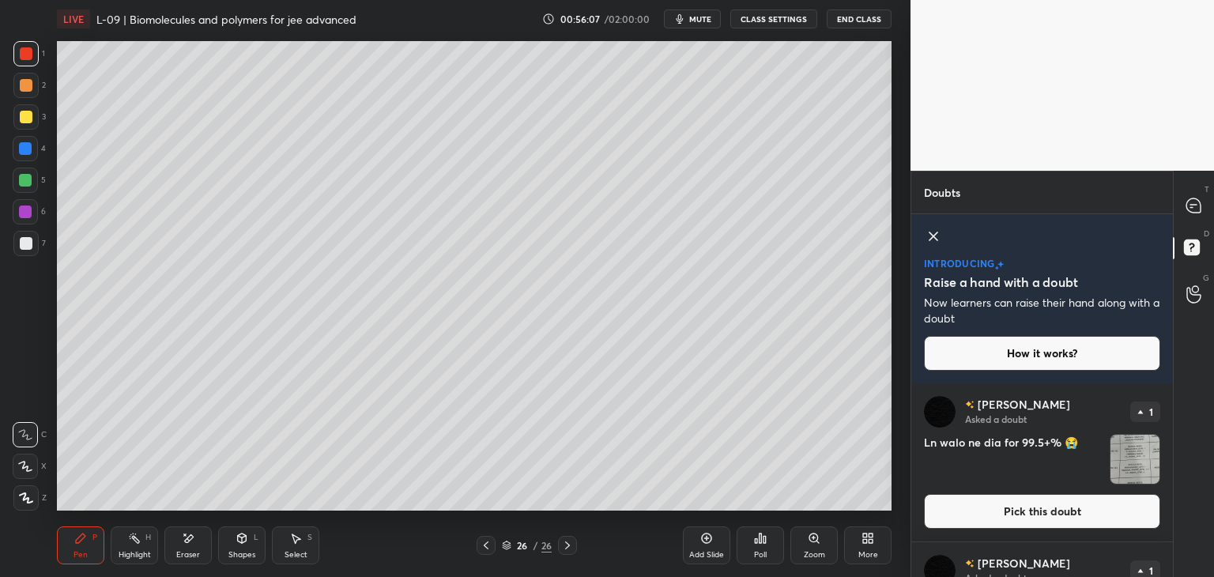
click at [954, 517] on button "Pick this doubt" at bounding box center [1042, 511] width 236 height 35
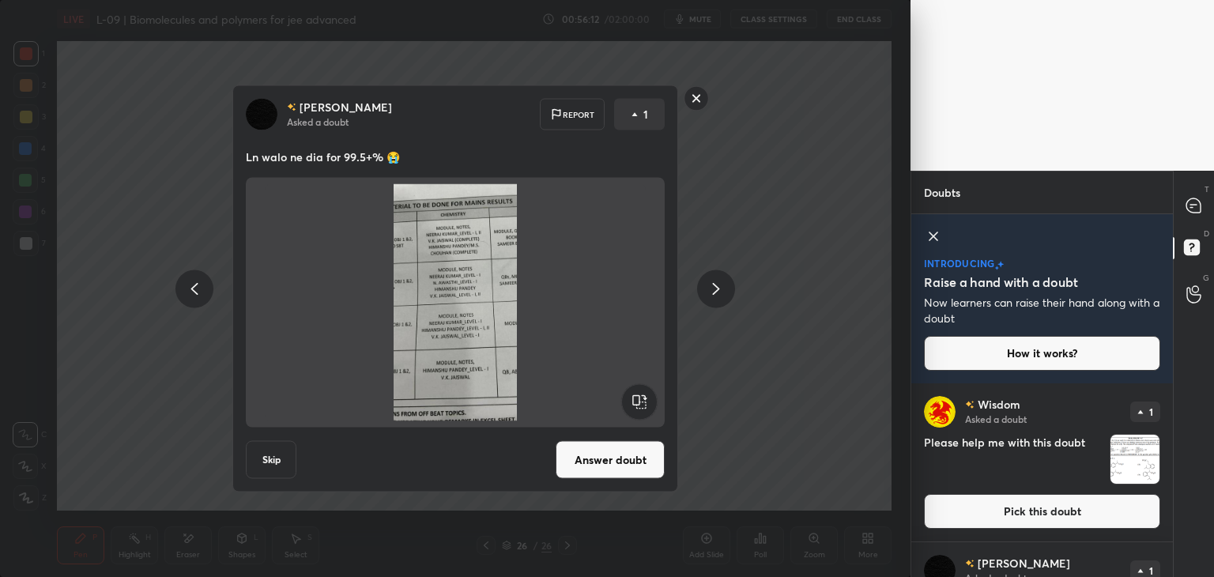
click at [697, 98] on rect at bounding box center [696, 98] width 24 height 24
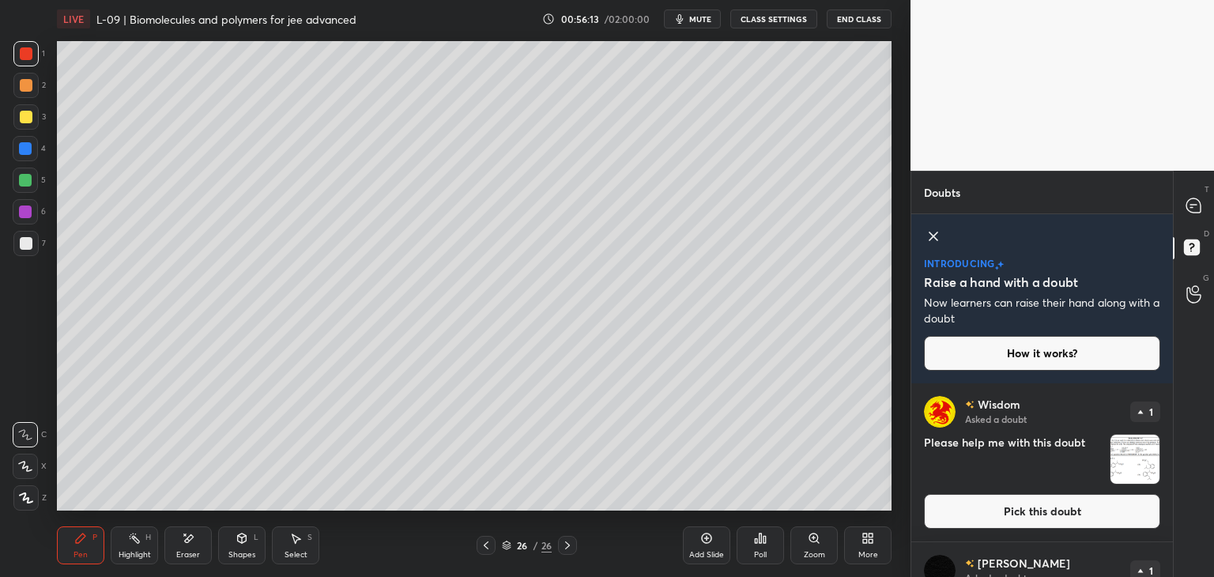
click at [980, 517] on button "Pick this doubt" at bounding box center [1042, 511] width 236 height 35
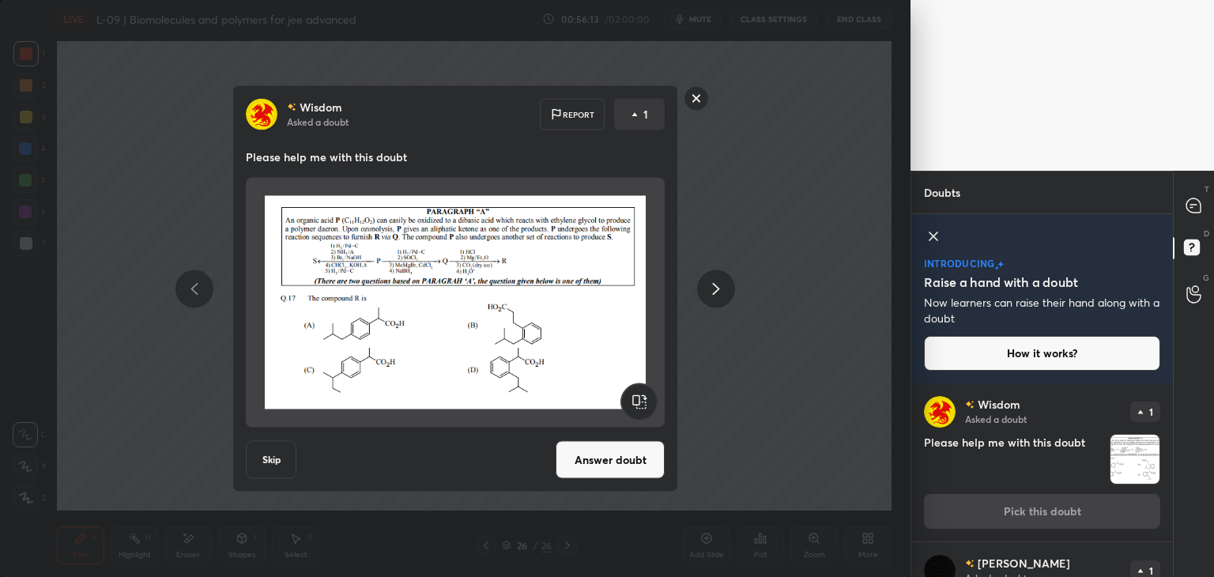
click at [623, 460] on button "Answer doubt" at bounding box center [609, 460] width 109 height 38
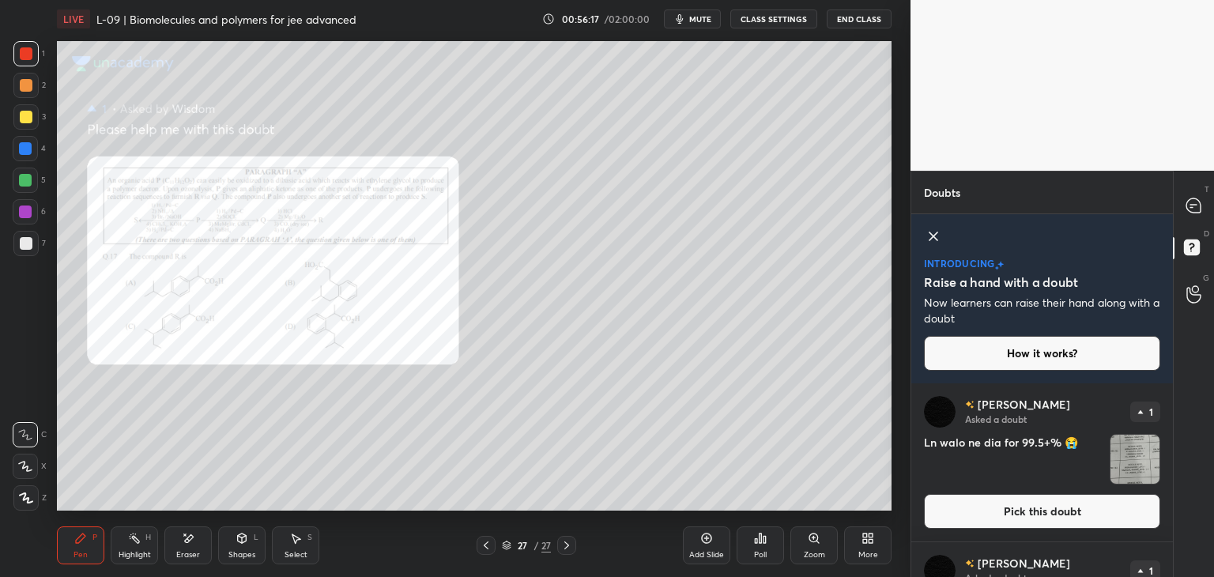
click at [812, 551] on div "Zoom" at bounding box center [813, 555] width 21 height 8
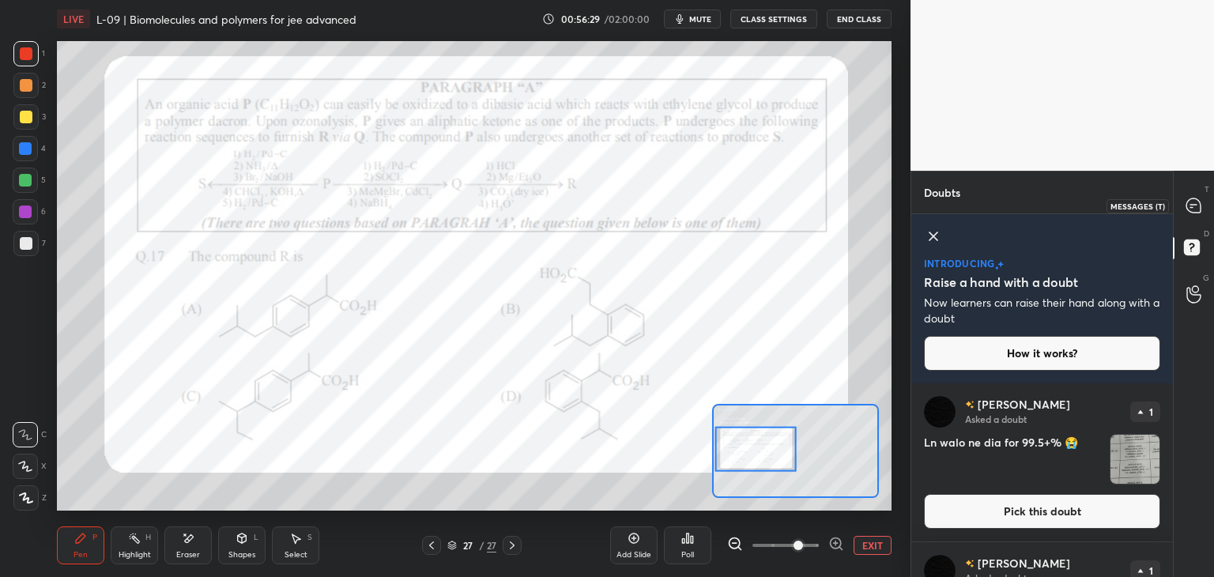
click at [1188, 203] on icon at bounding box center [1193, 205] width 14 height 14
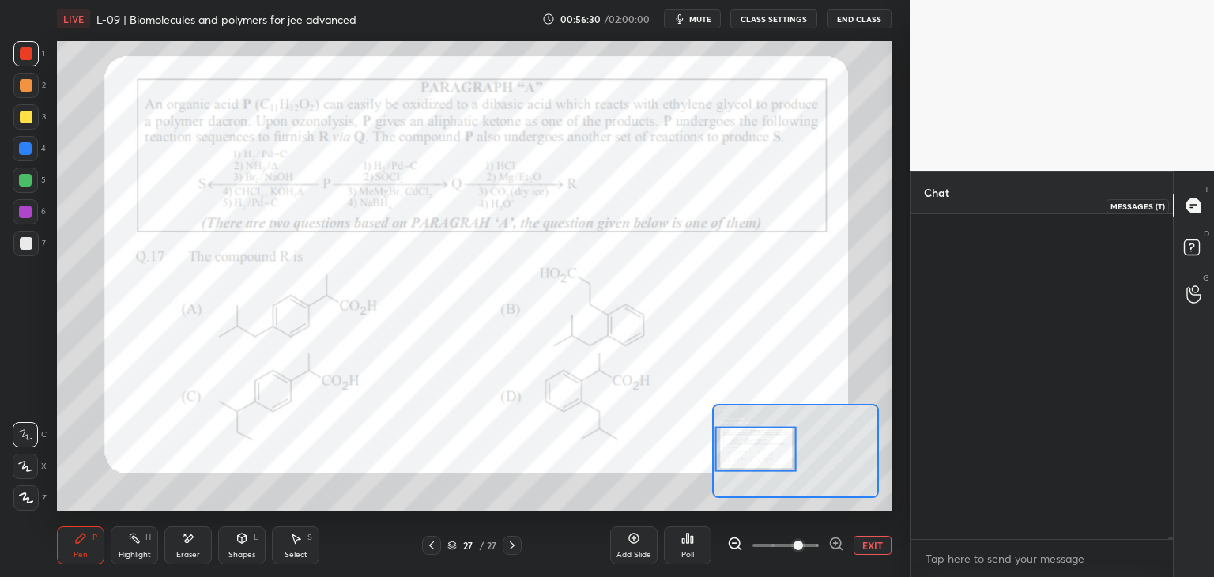
scroll to position [320, 257]
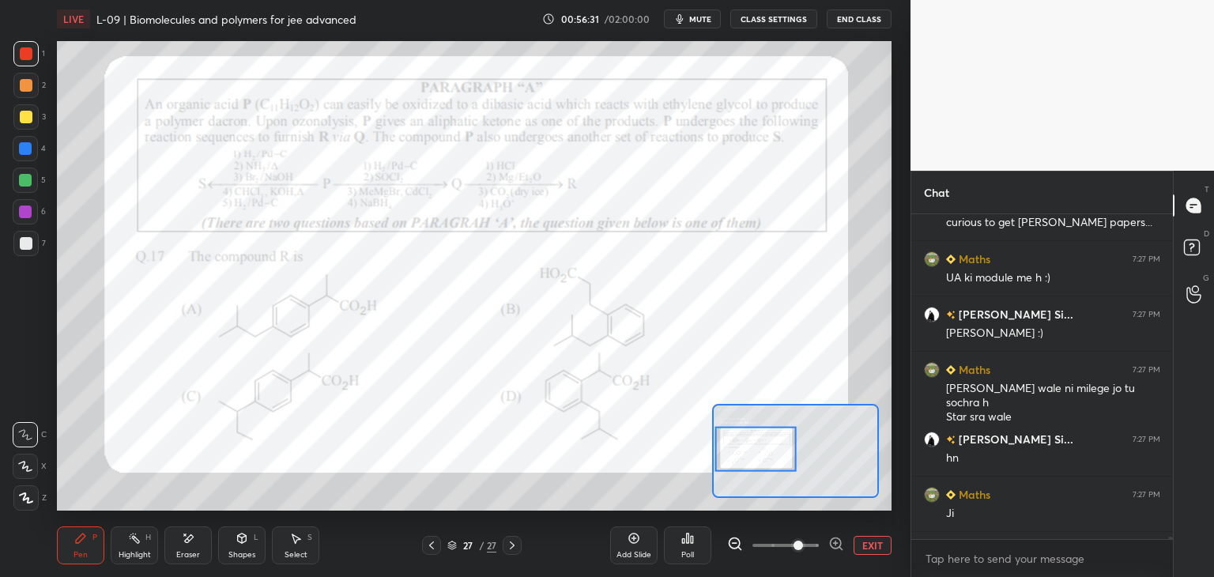
click at [750, 446] on div at bounding box center [755, 449] width 82 height 45
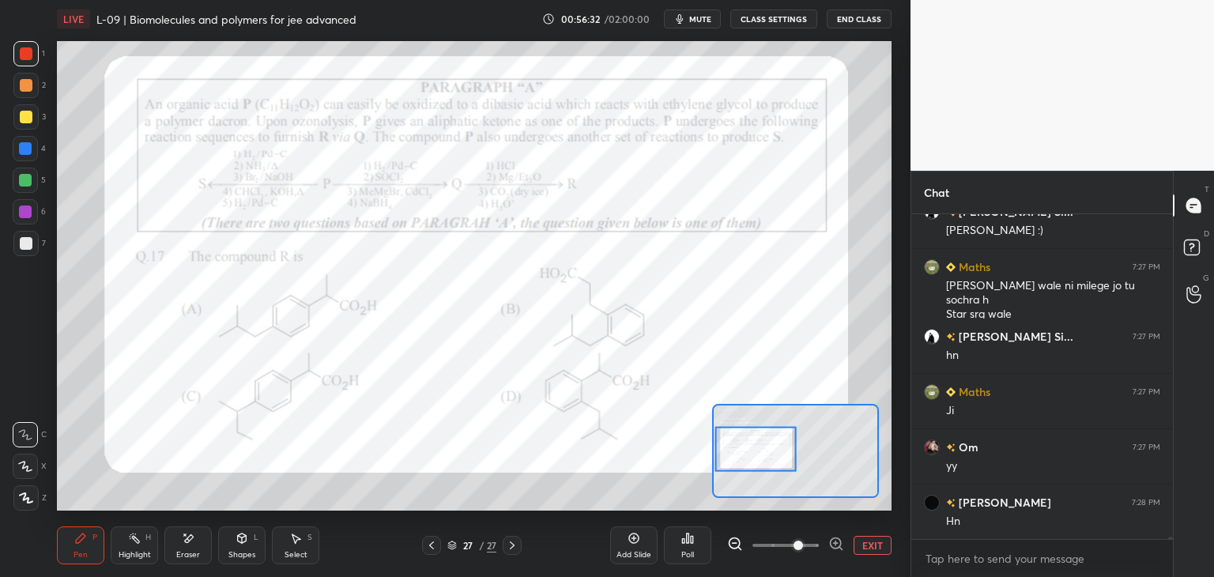
click at [745, 446] on div at bounding box center [755, 449] width 82 height 45
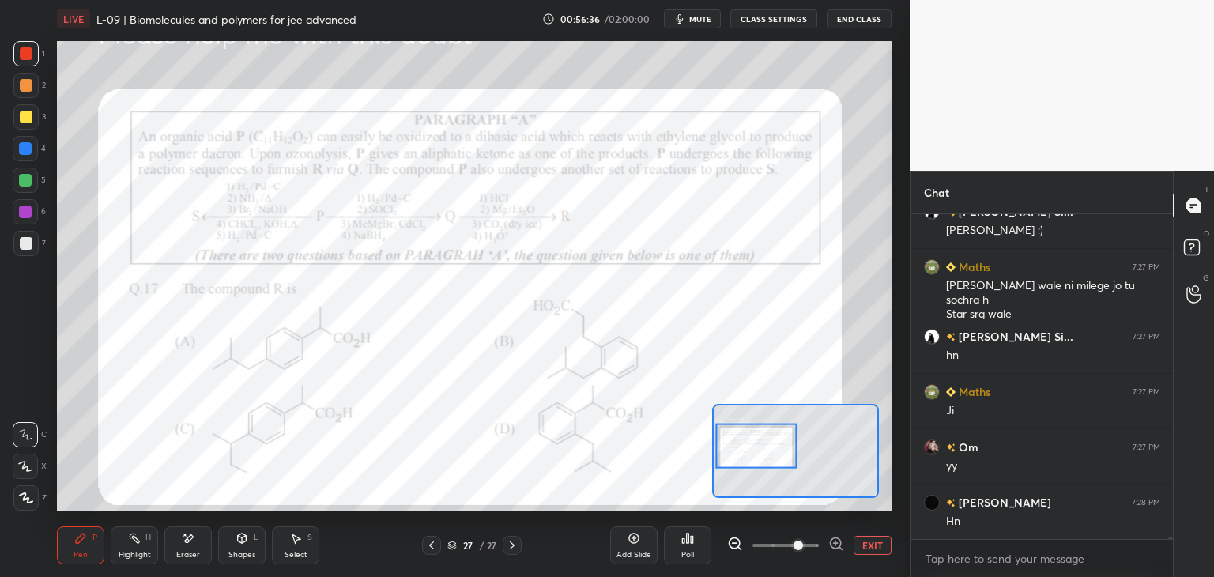
click at [76, 536] on icon at bounding box center [80, 538] width 13 height 13
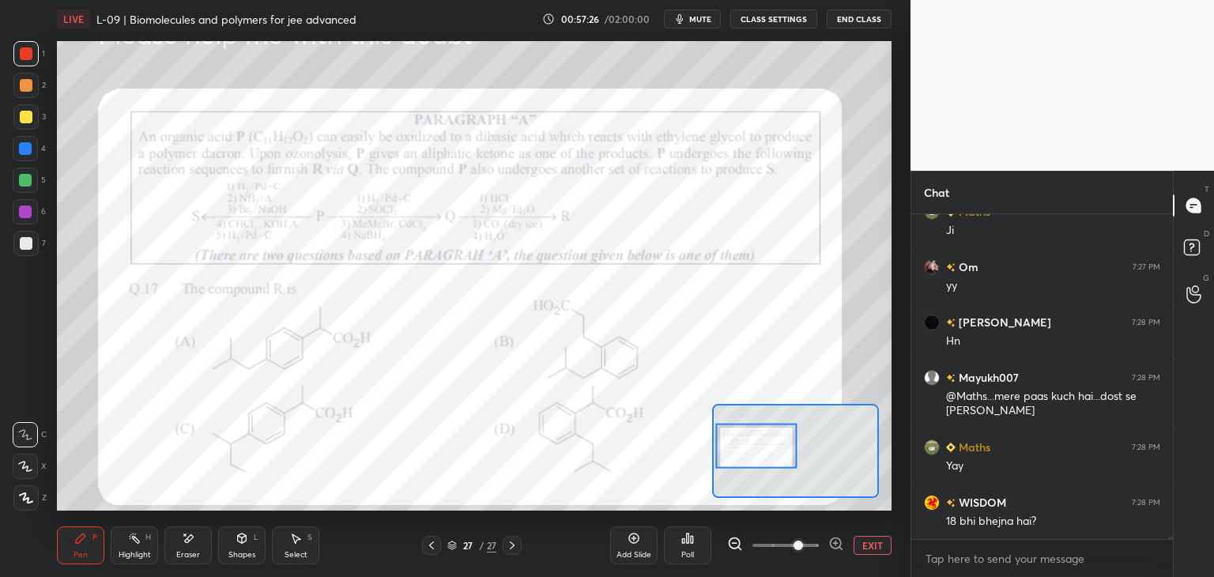
scroll to position [44721, 0]
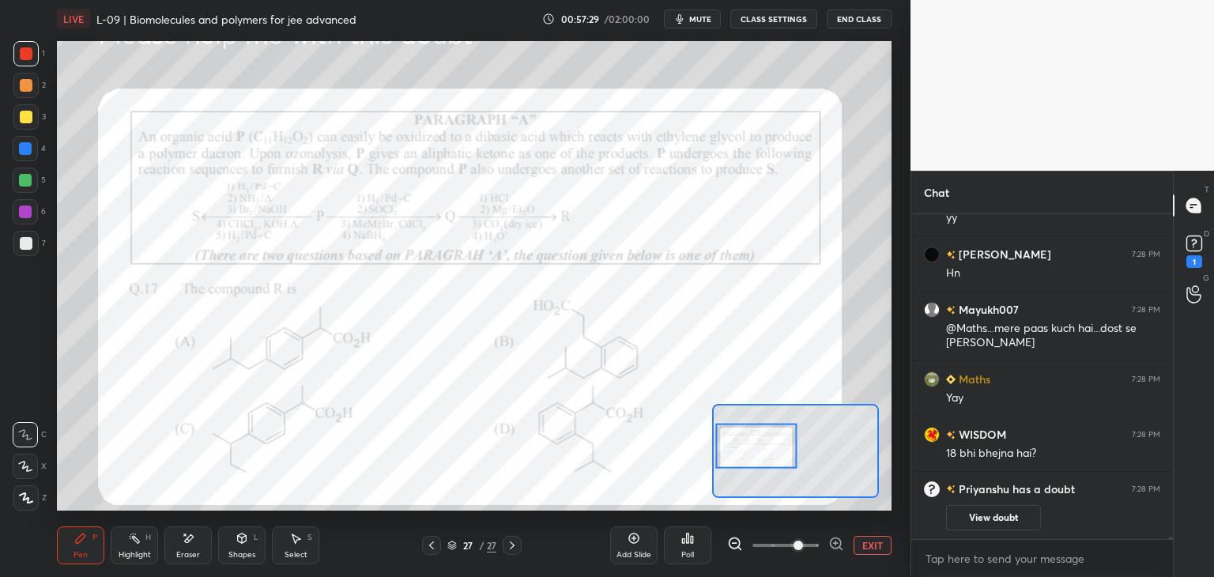
click at [999, 520] on button "View doubt" at bounding box center [993, 517] width 95 height 25
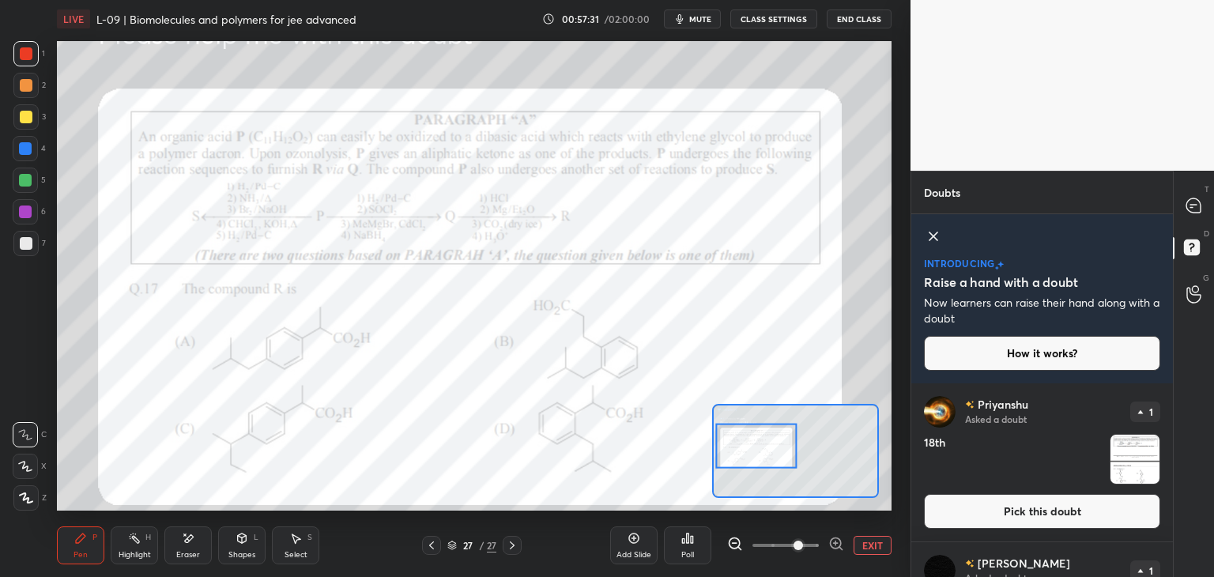
click at [993, 502] on button "Pick this doubt" at bounding box center [1042, 511] width 236 height 35
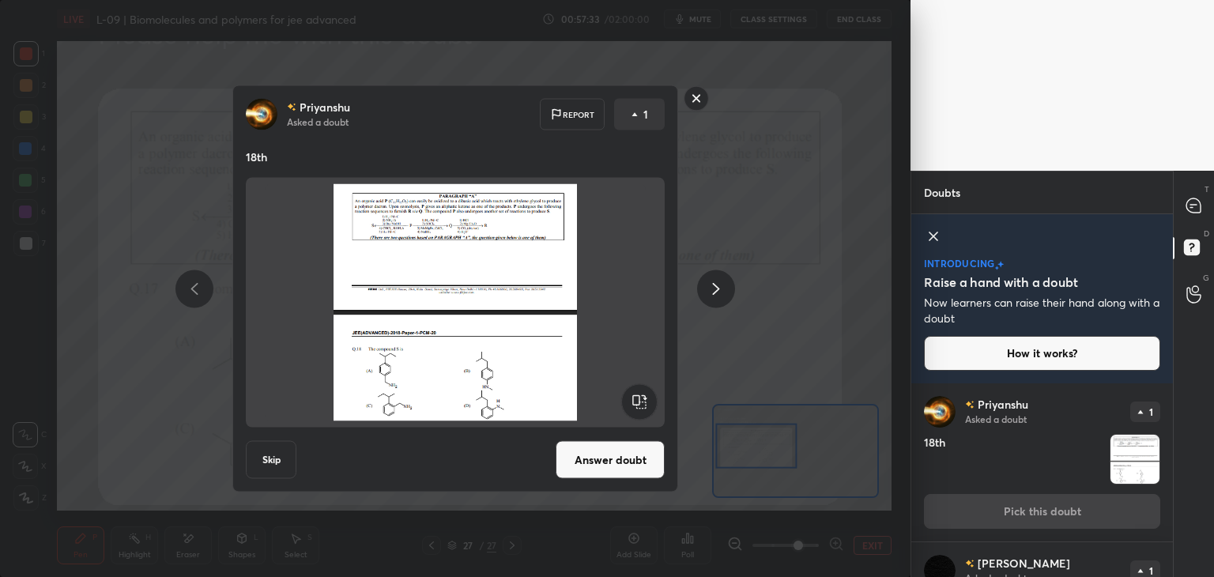
click at [694, 98] on rect at bounding box center [696, 98] width 24 height 24
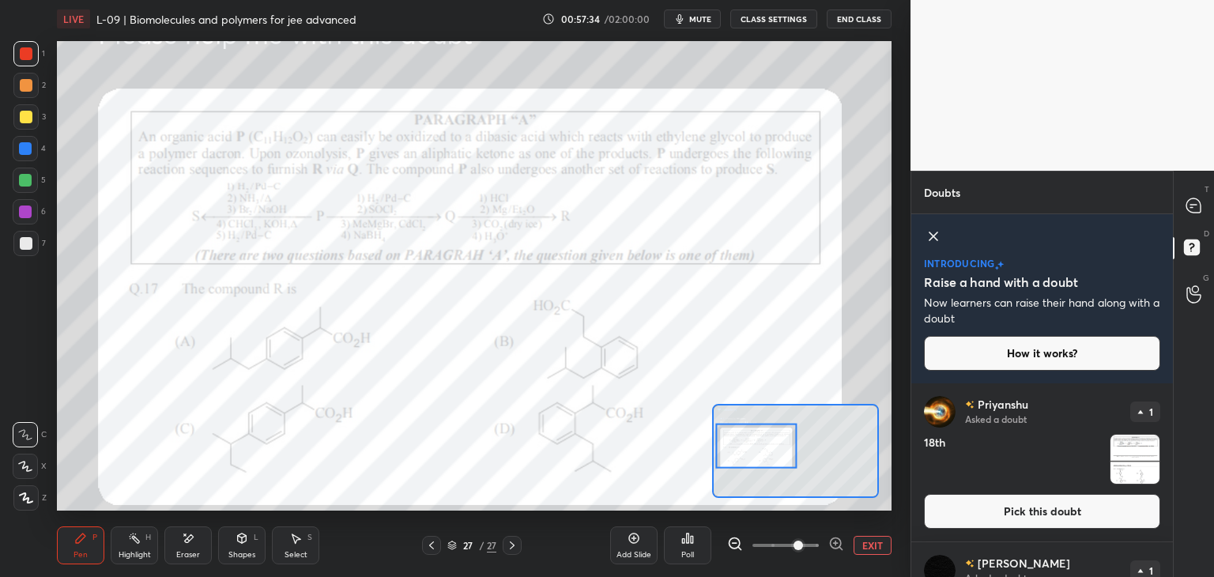
click at [1197, 205] on icon at bounding box center [1193, 205] width 14 height 14
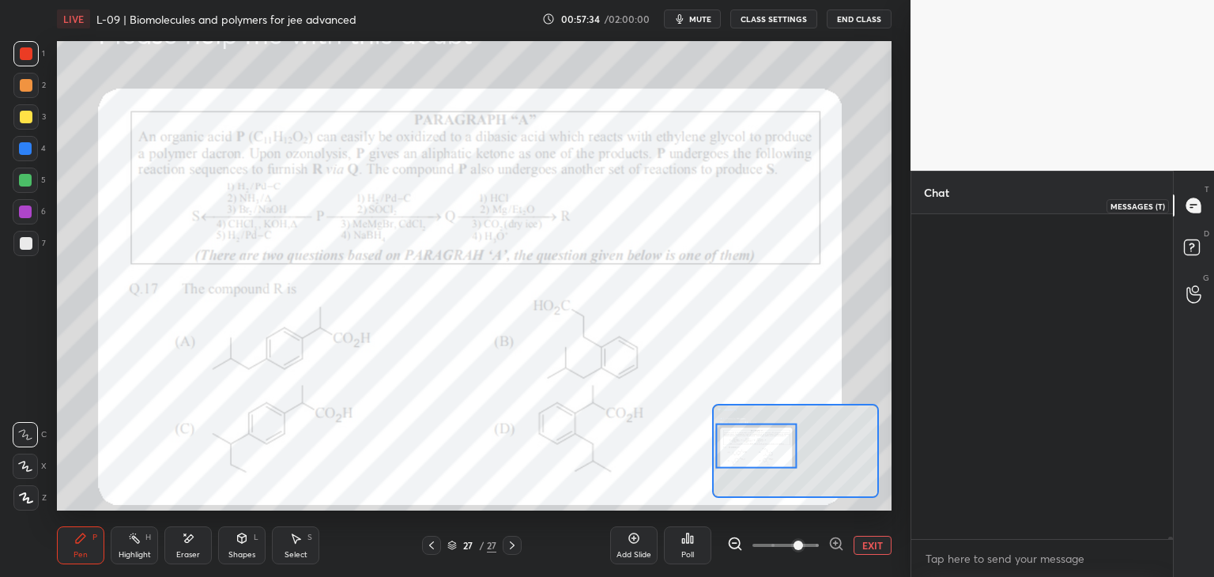
scroll to position [320, 257]
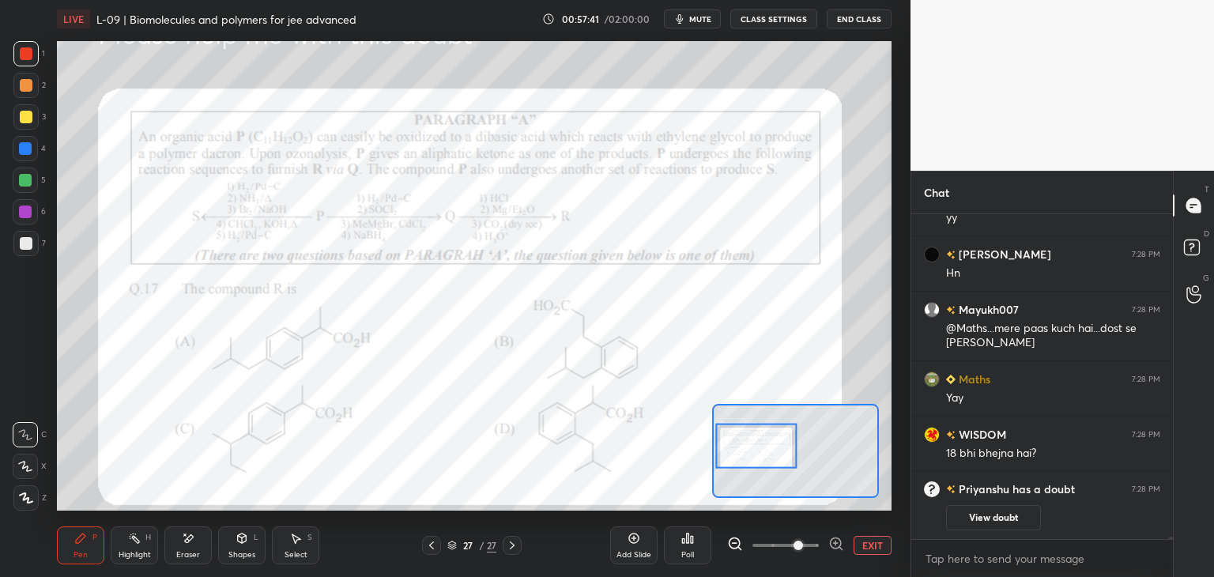
click at [186, 544] on icon at bounding box center [188, 538] width 13 height 13
click at [81, 538] on icon at bounding box center [80, 537] width 9 height 9
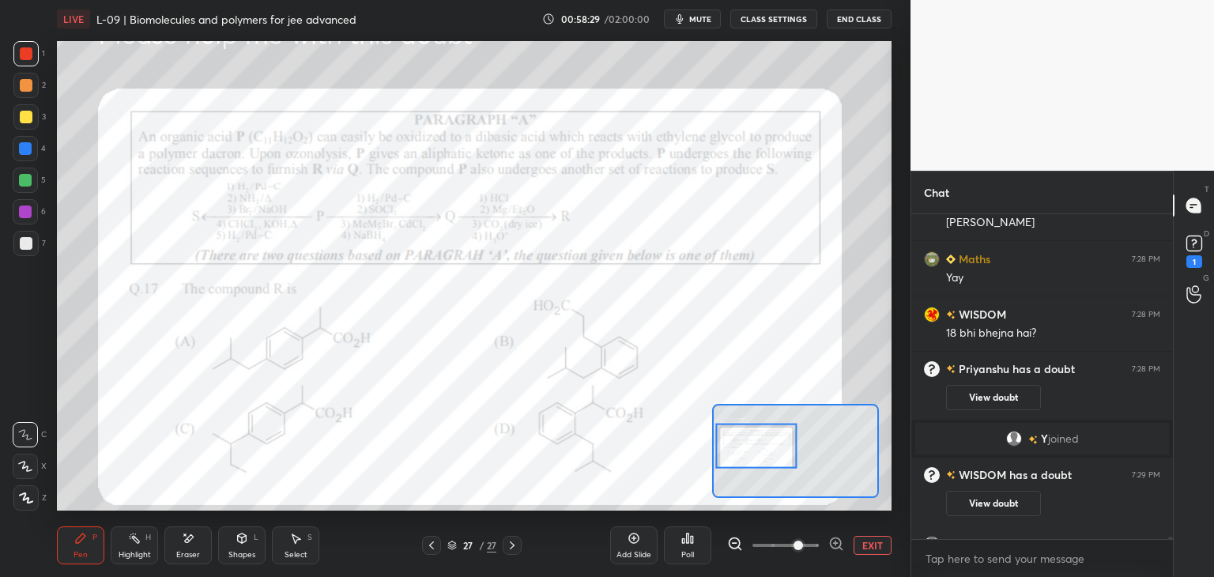
scroll to position [44259, 0]
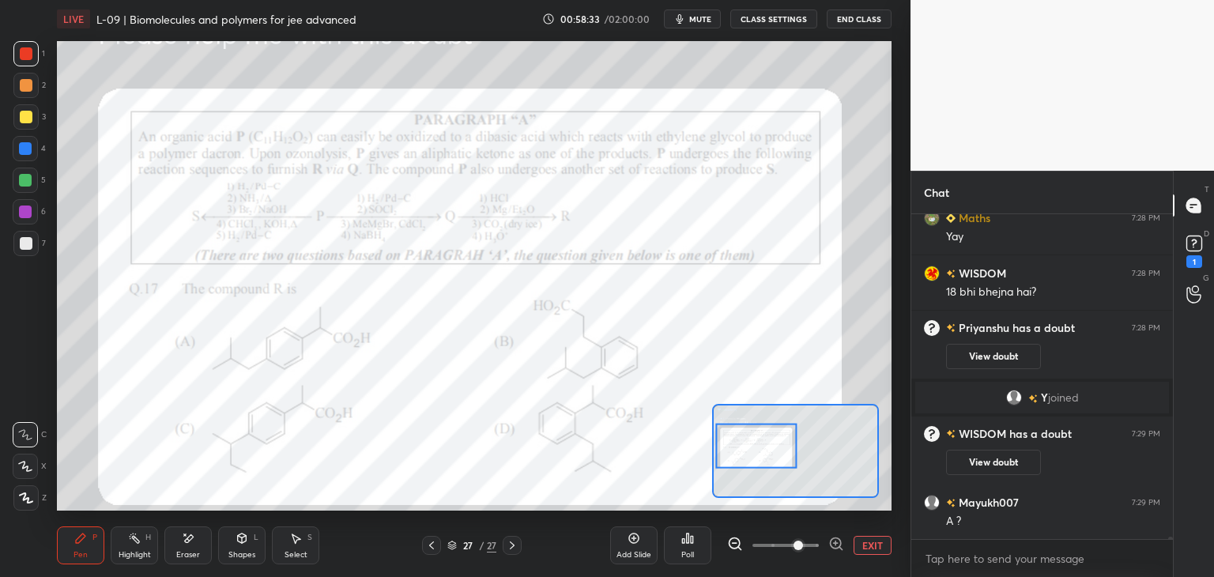
click at [999, 463] on button "View doubt" at bounding box center [993, 462] width 95 height 25
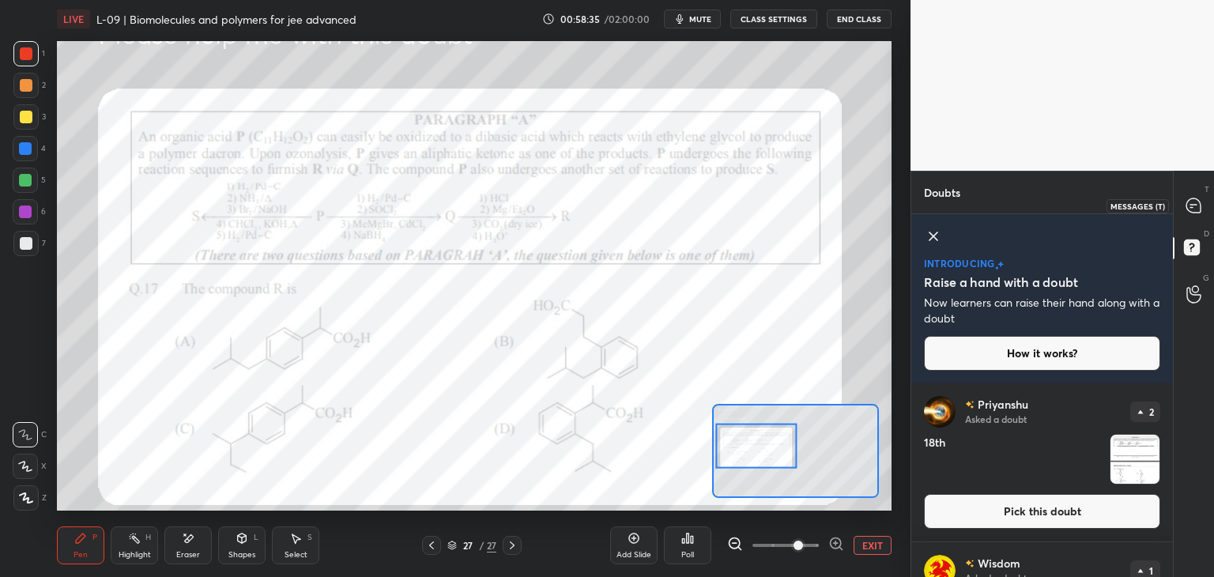
click at [1197, 206] on icon at bounding box center [1193, 205] width 14 height 14
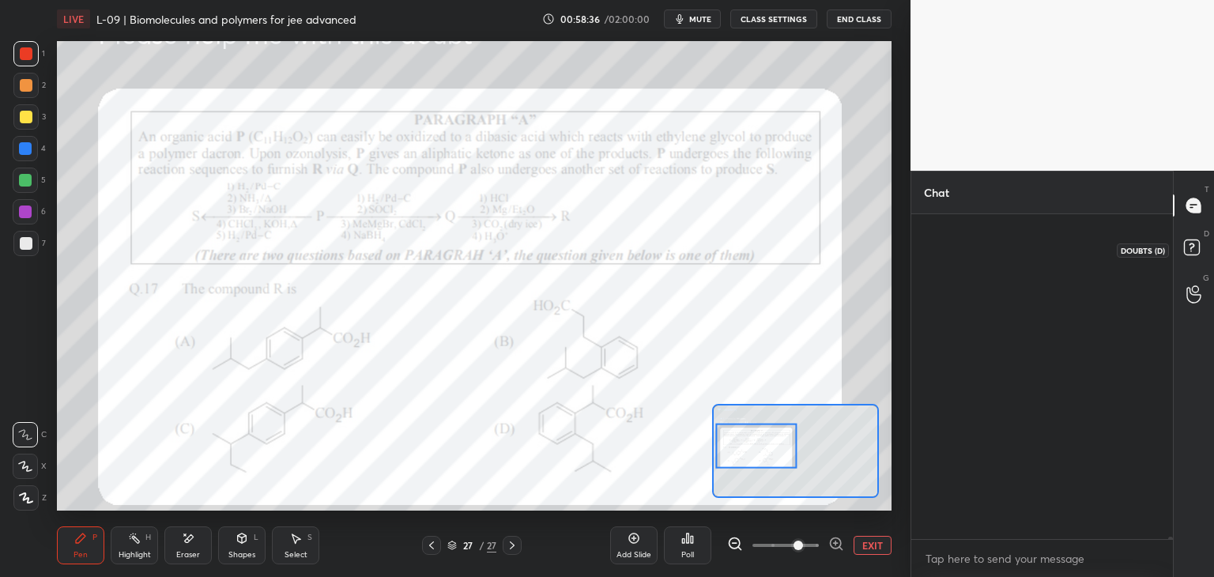
scroll to position [320, 257]
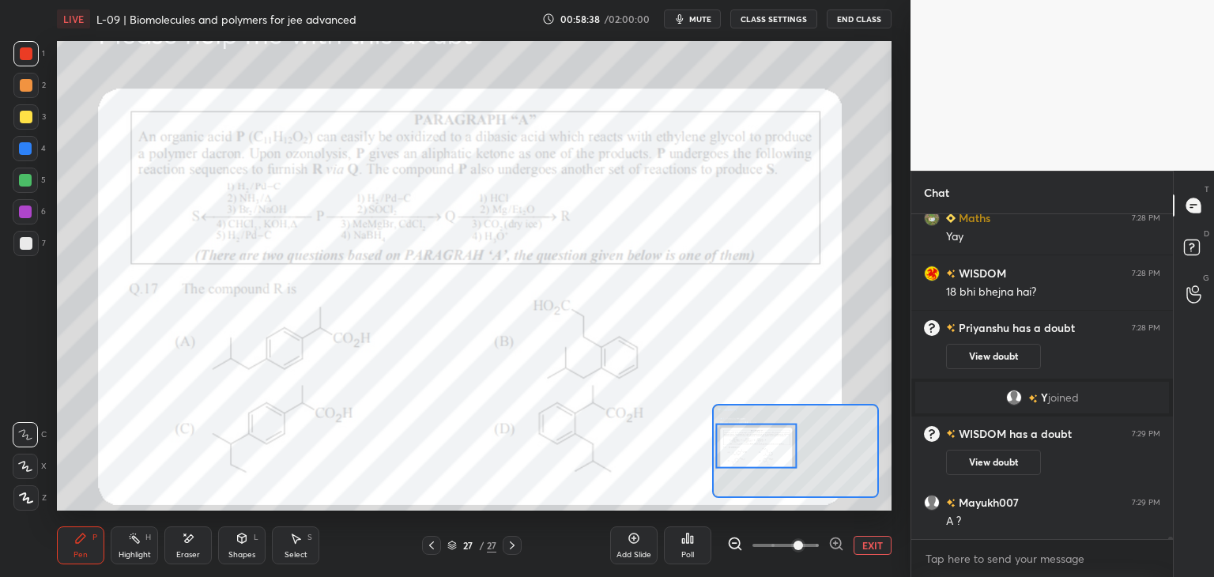
click at [691, 19] on button "mute" at bounding box center [692, 18] width 57 height 19
click at [1018, 331] on span "has a doubt" at bounding box center [1042, 328] width 66 height 14
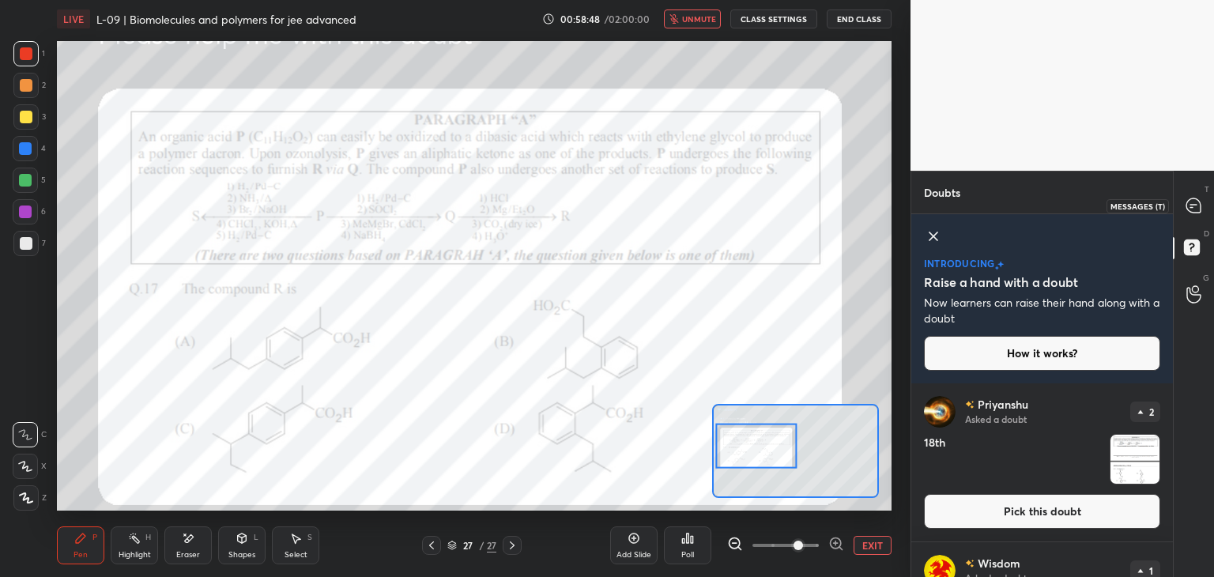
click at [1195, 206] on icon at bounding box center [1193, 205] width 14 height 14
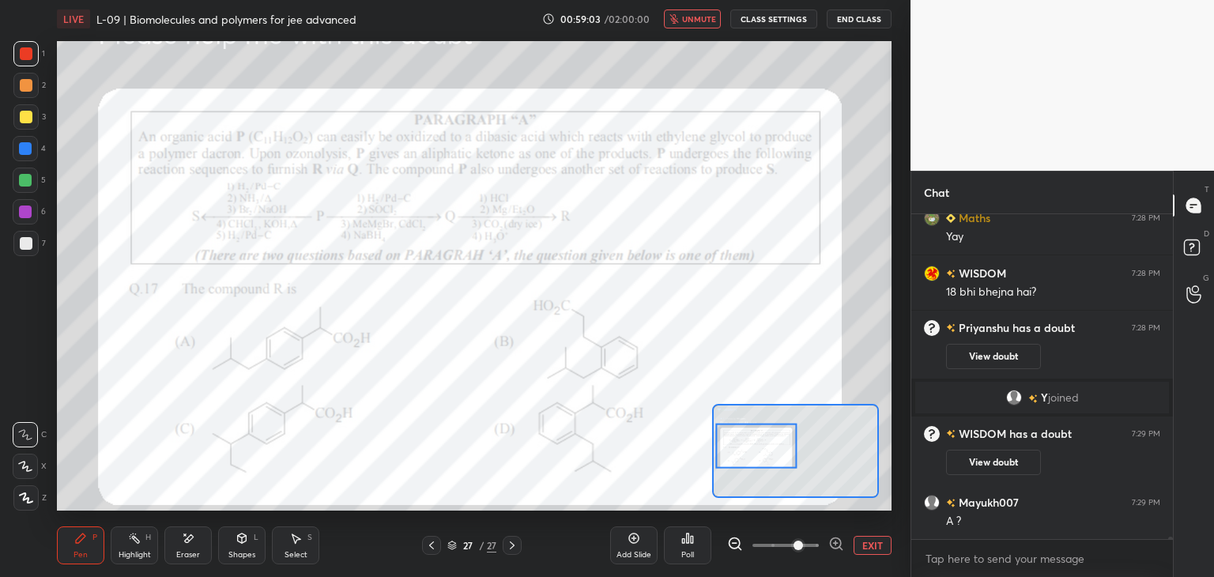
click at [692, 21] on span "unmute" at bounding box center [699, 18] width 34 height 11
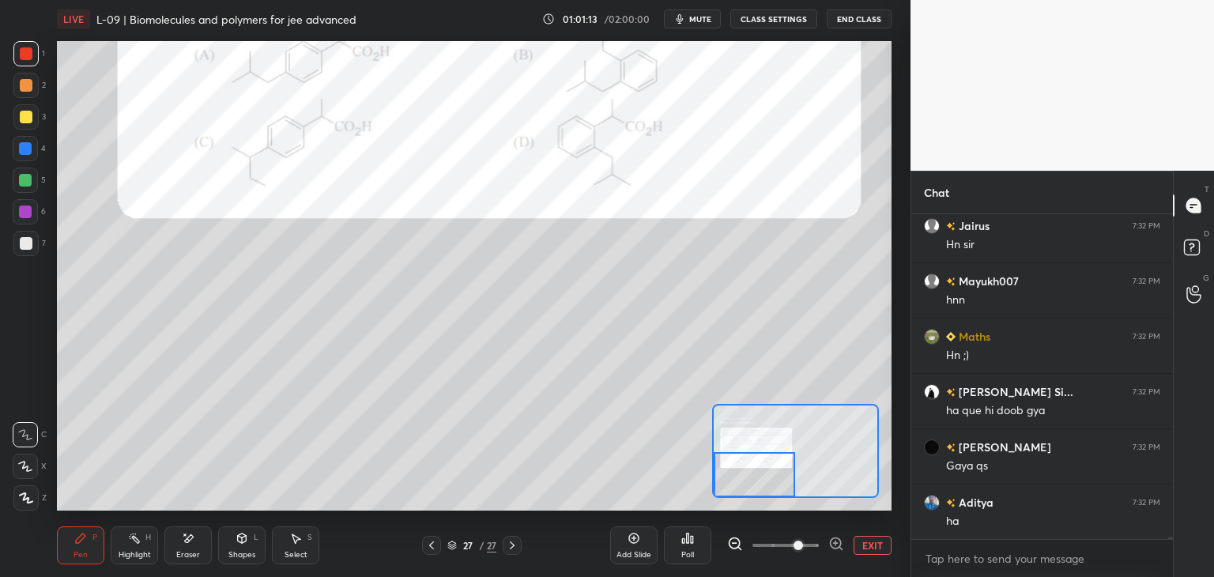
scroll to position [45455, 0]
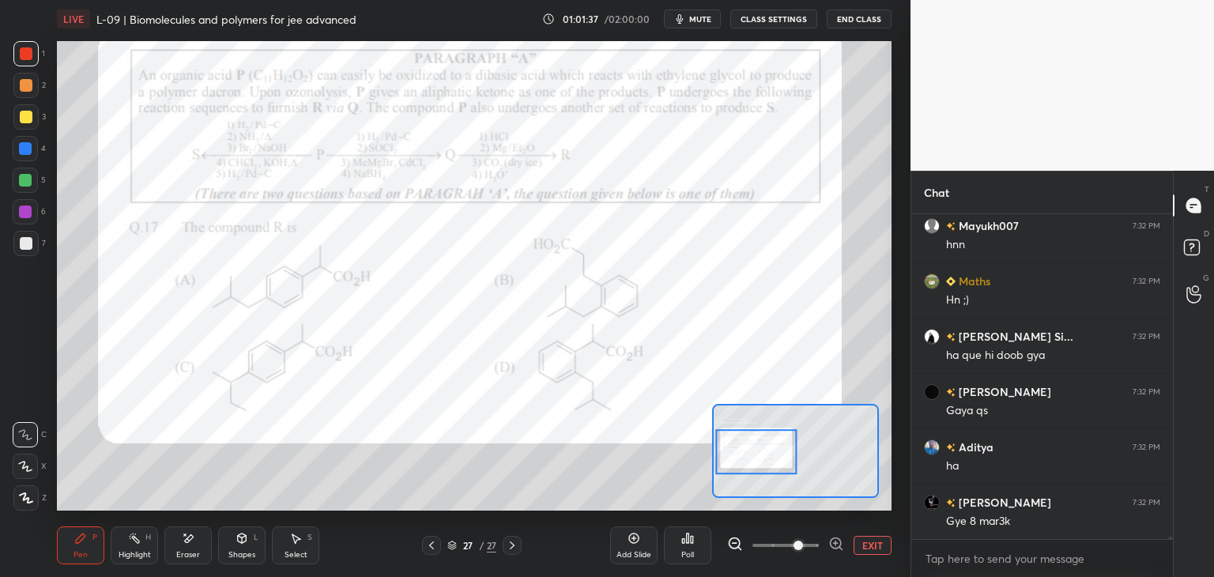
click at [189, 536] on icon at bounding box center [189, 538] width 9 height 8
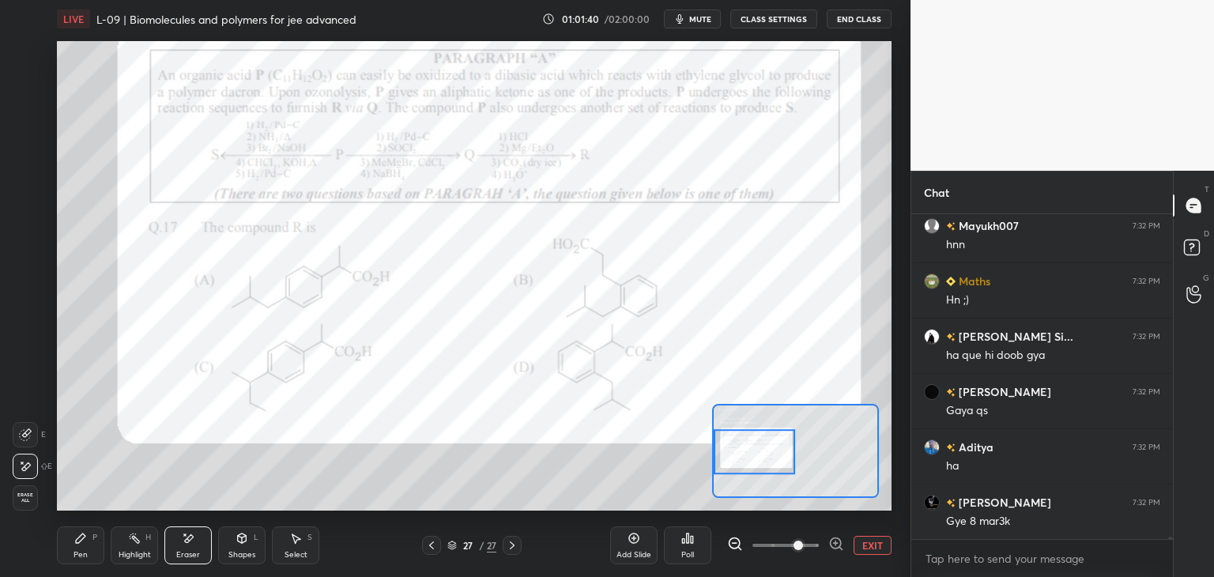
scroll to position [45511, 0]
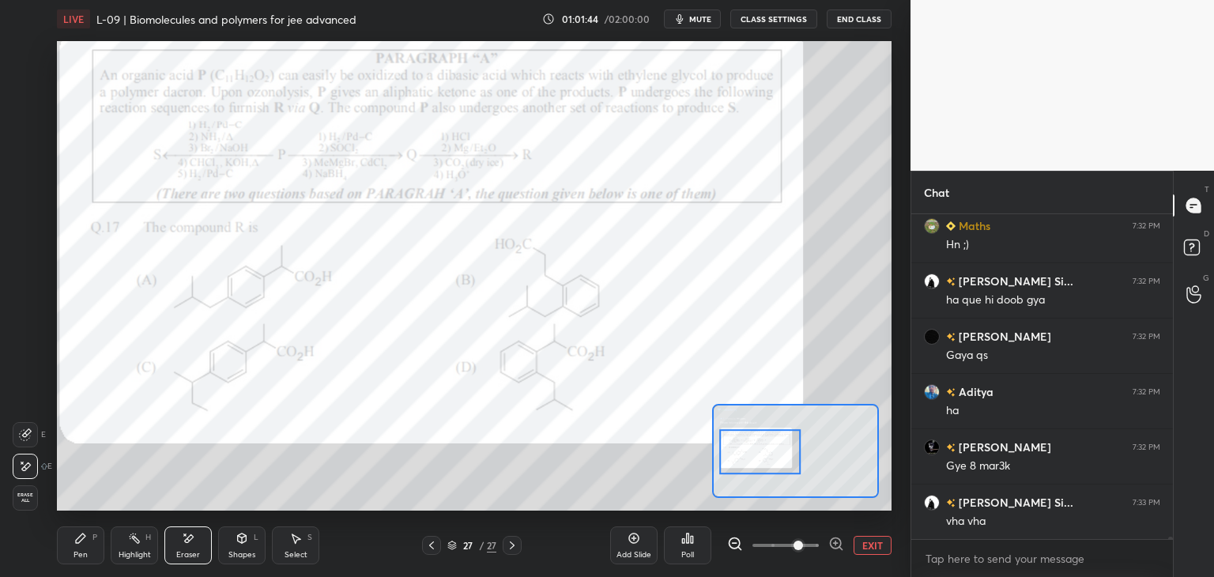
click at [91, 535] on div "Pen P" at bounding box center [80, 545] width 47 height 38
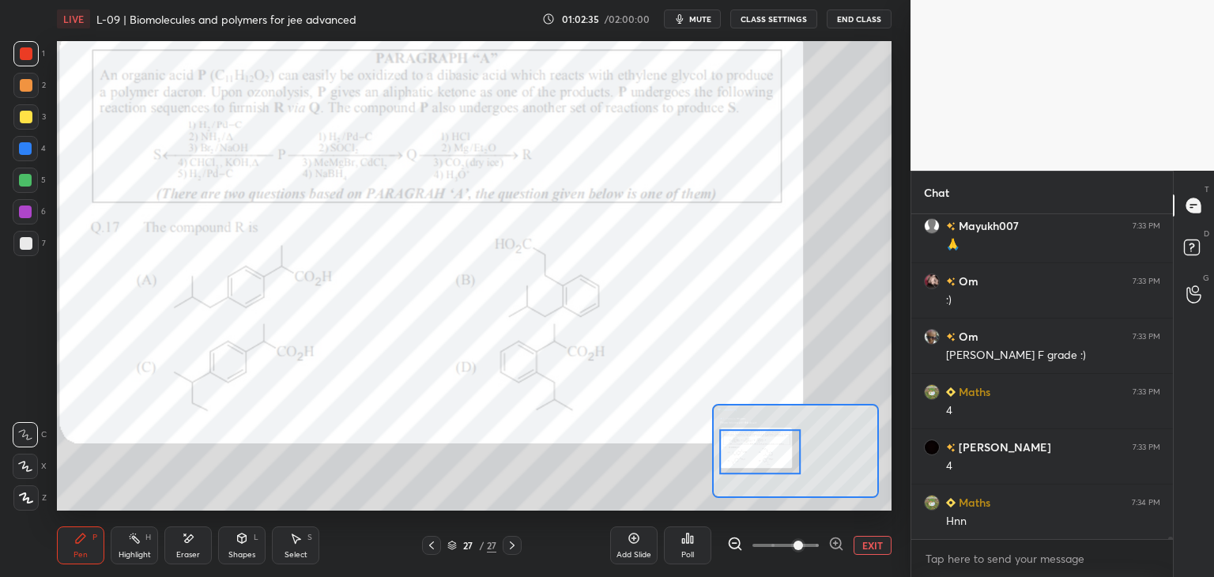
scroll to position [46064, 0]
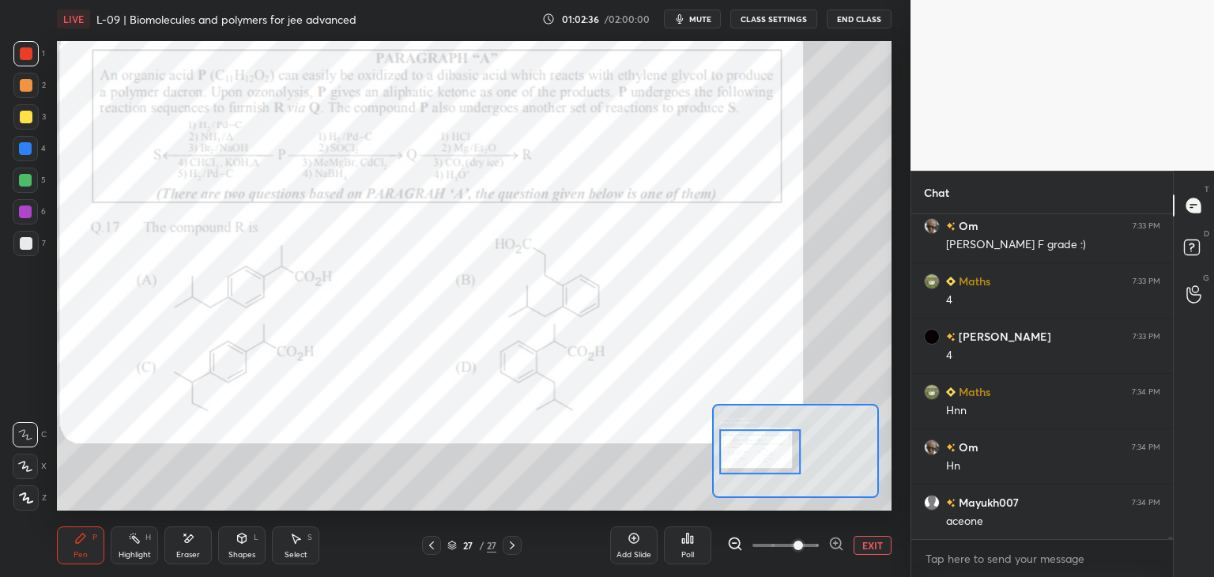
click at [774, 456] on div at bounding box center [760, 451] width 82 height 45
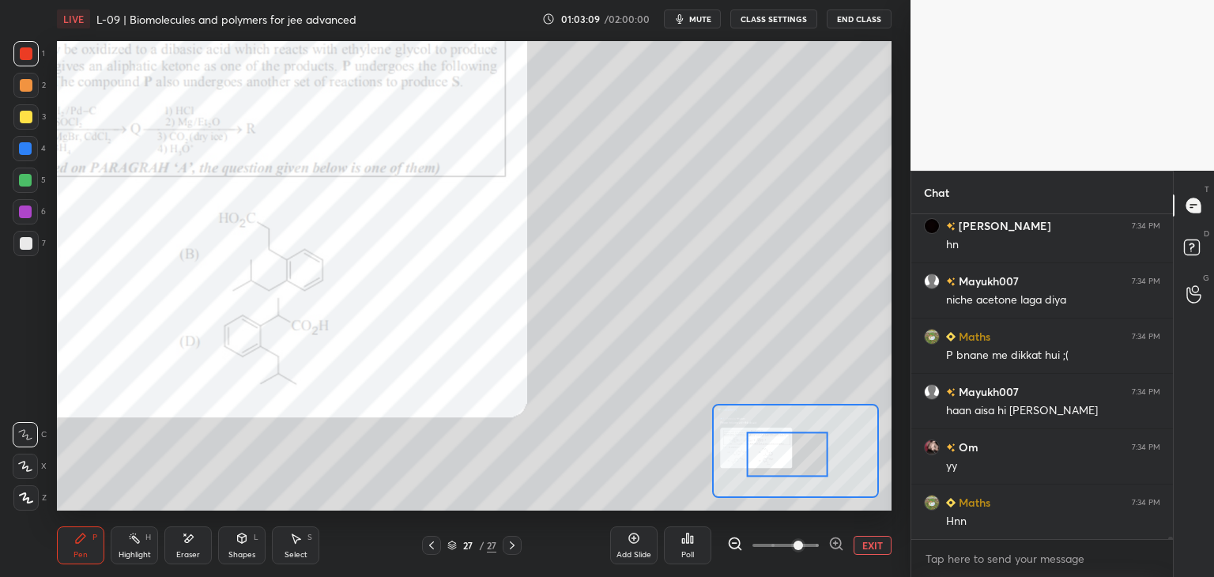
scroll to position [46672, 0]
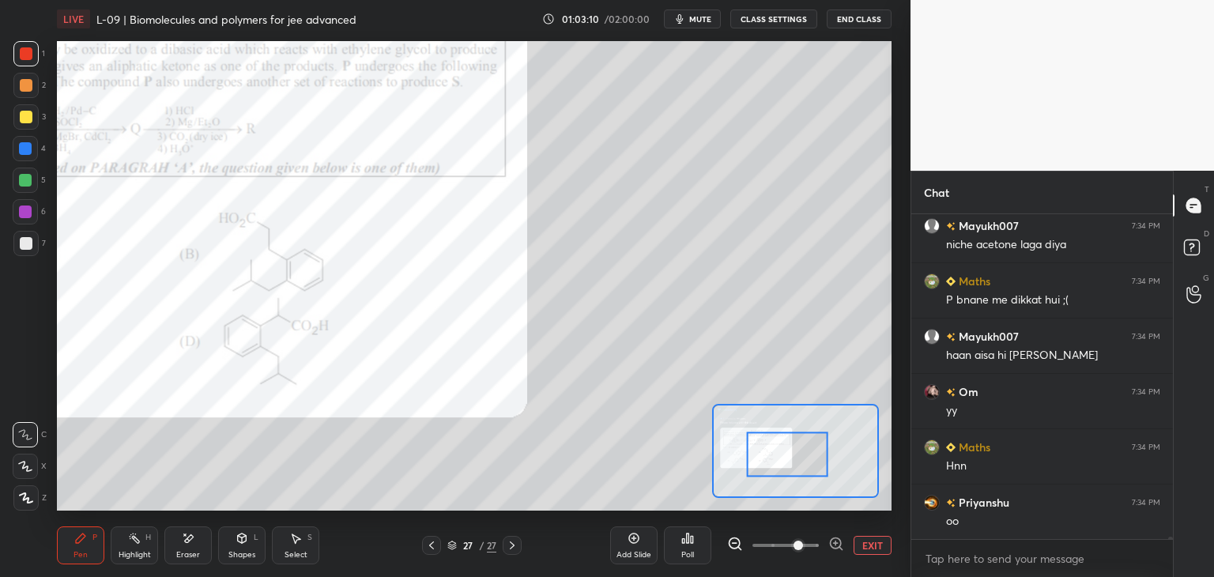
click at [30, 146] on div at bounding box center [25, 148] width 13 height 13
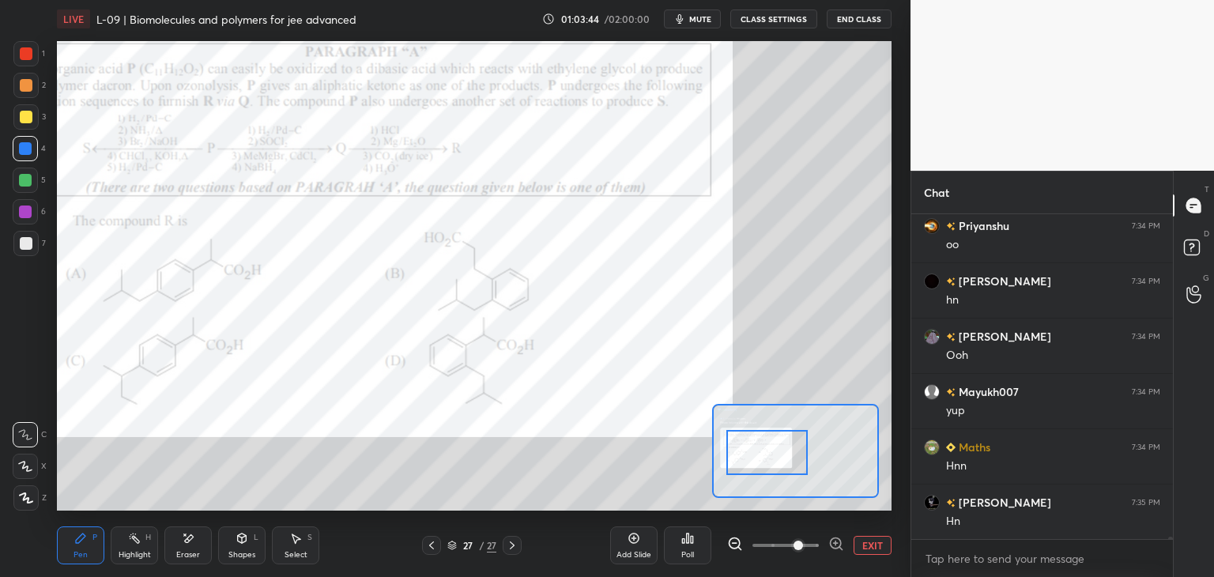
scroll to position [47032, 0]
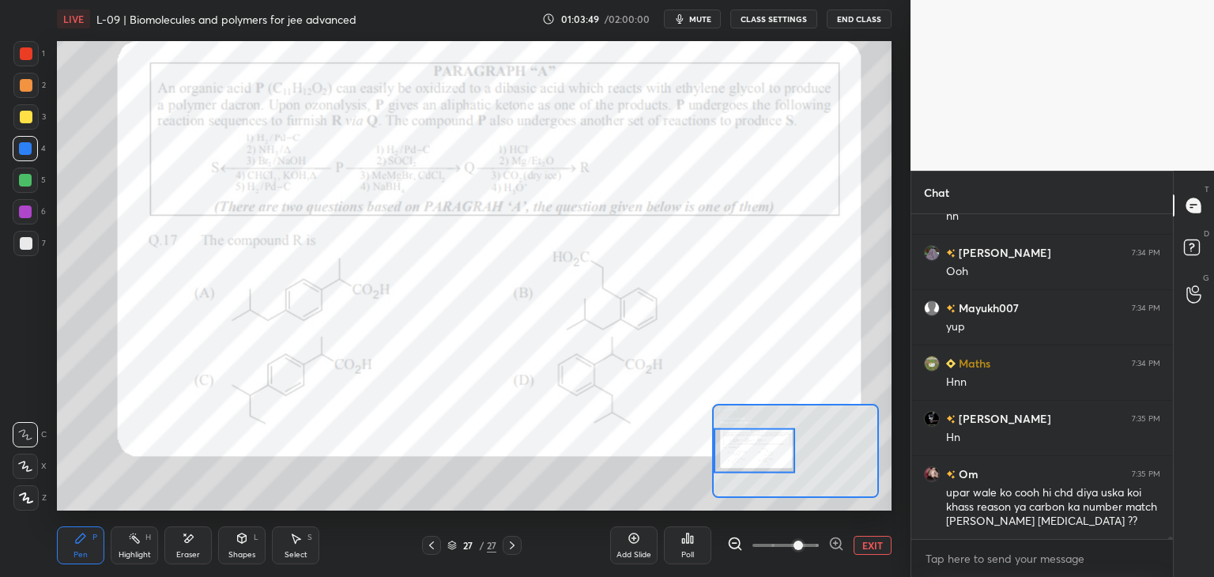
click at [640, 541] on div "Add Slide" at bounding box center [633, 545] width 47 height 38
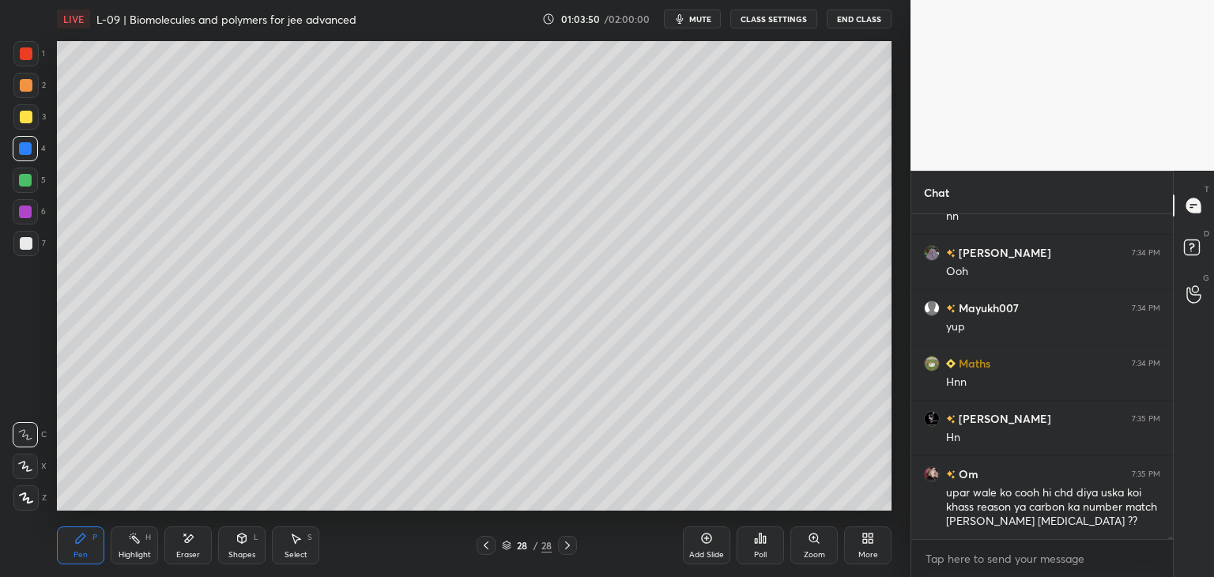
click at [36, 61] on div at bounding box center [25, 53] width 25 height 25
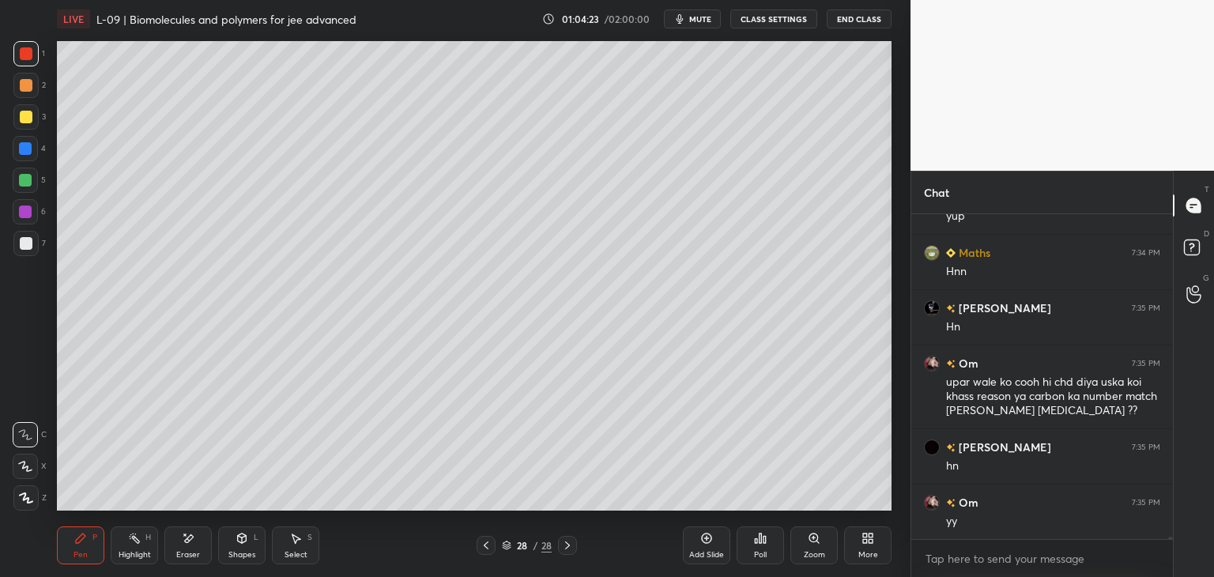
scroll to position [47227, 0]
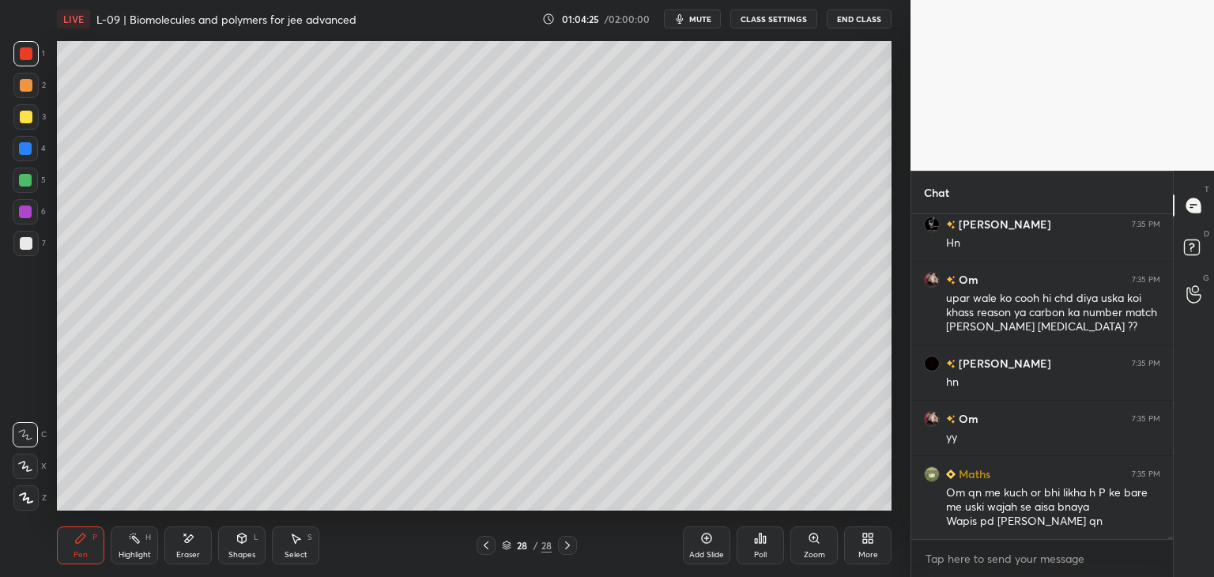
click at [201, 546] on div "Eraser" at bounding box center [187, 545] width 47 height 38
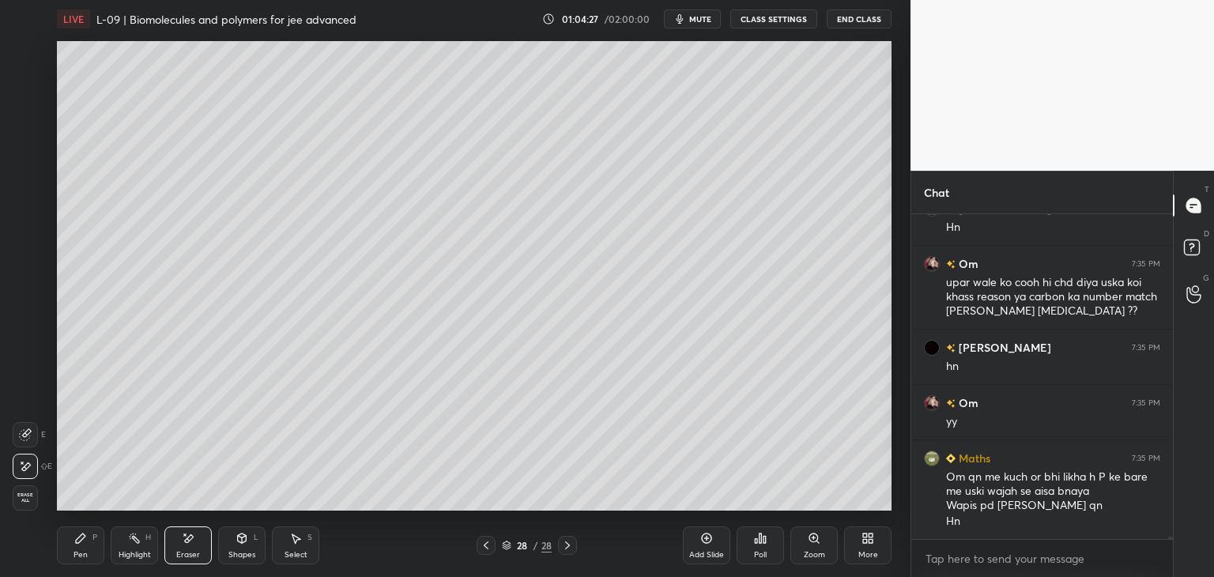
click at [88, 550] on div "Pen P" at bounding box center [80, 545] width 47 height 38
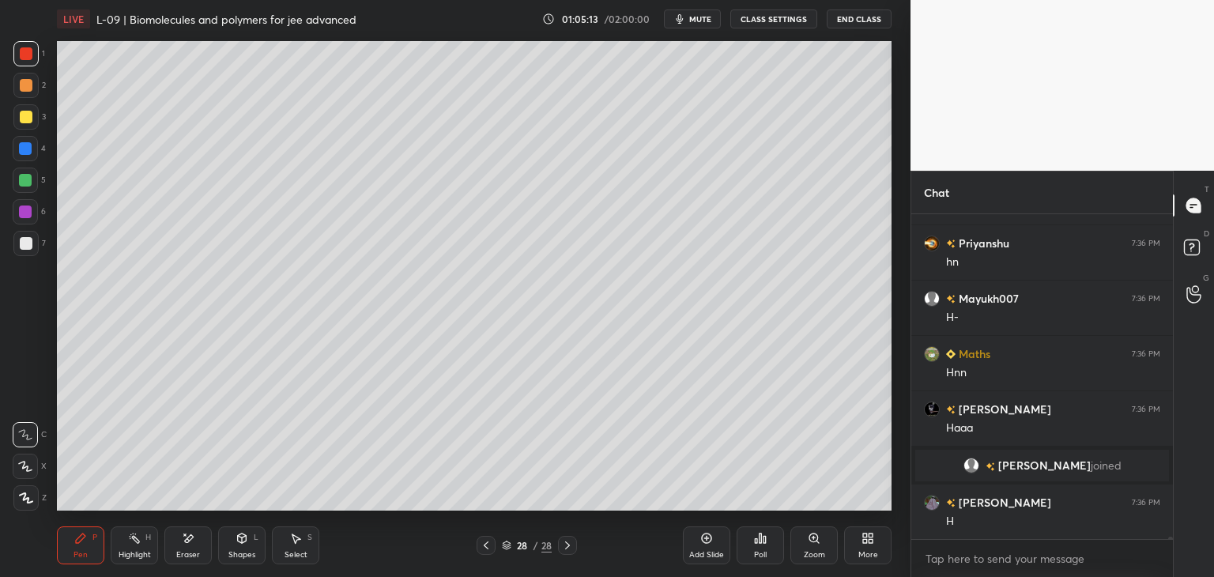
scroll to position [47960, 0]
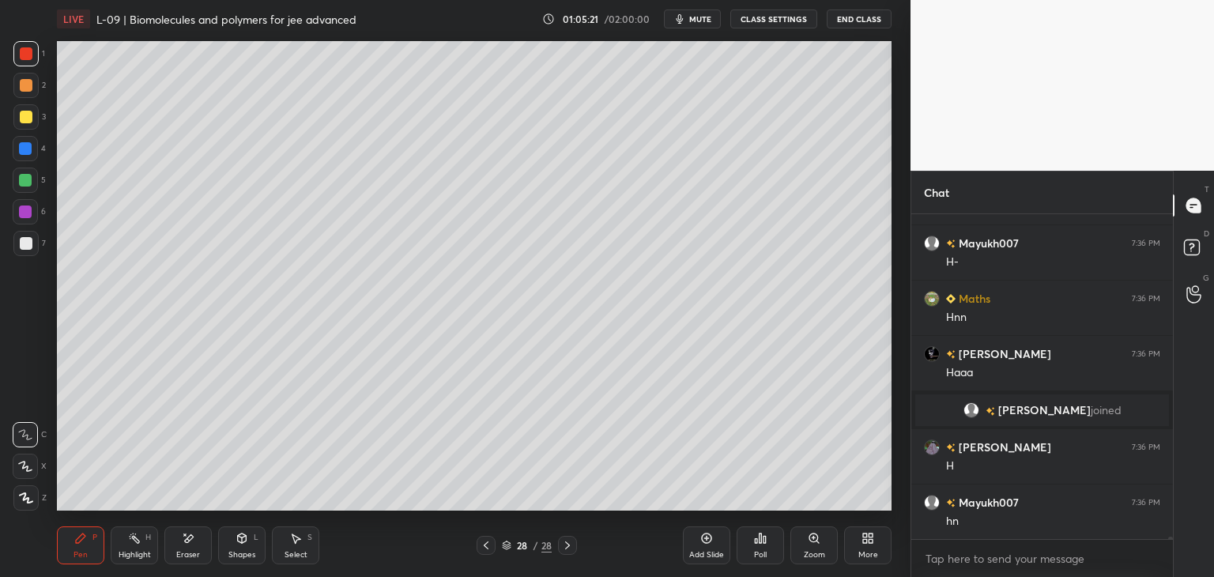
click at [206, 538] on div "Eraser" at bounding box center [187, 545] width 47 height 38
click at [57, 541] on div "Pen P" at bounding box center [80, 545] width 47 height 38
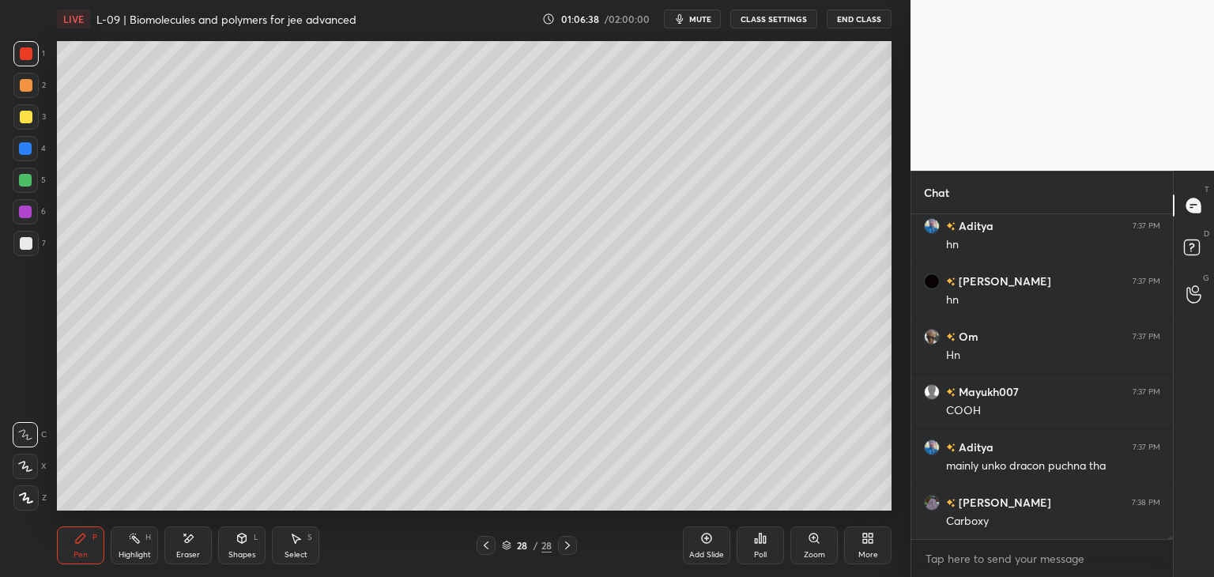
scroll to position [48900, 0]
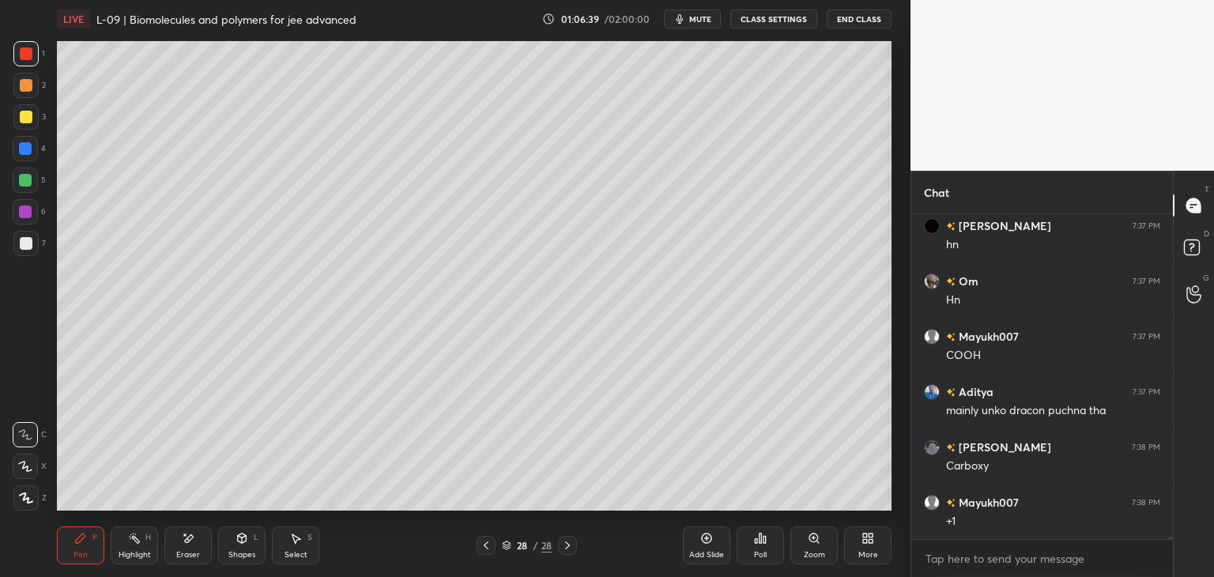
click at [477, 548] on div at bounding box center [485, 545] width 19 height 19
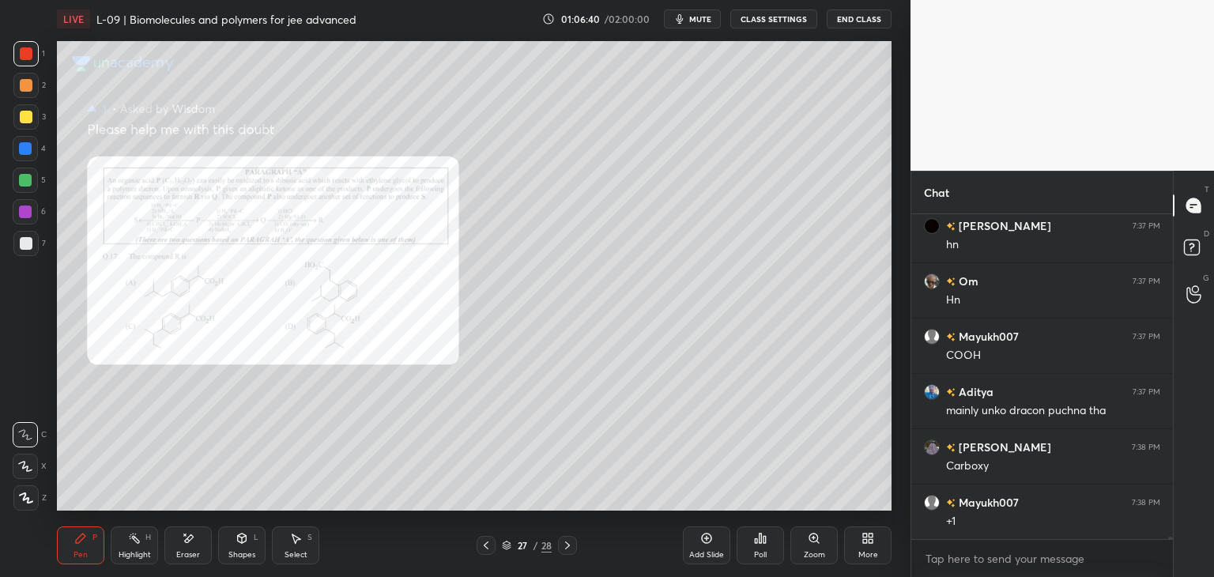
click at [815, 547] on div "Zoom" at bounding box center [813, 545] width 47 height 38
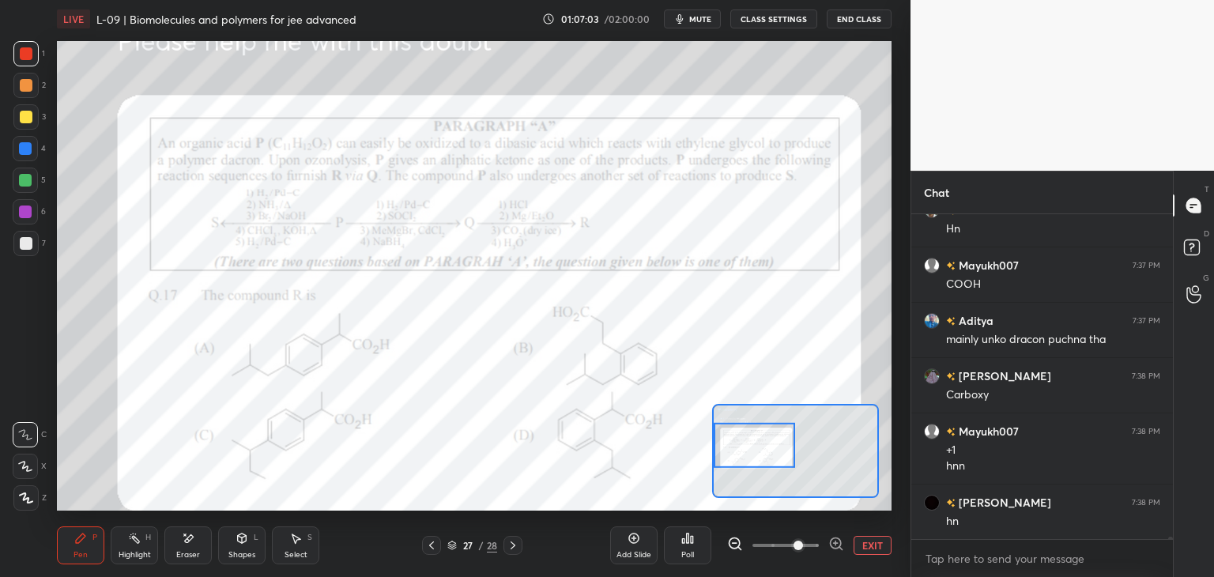
scroll to position [49026, 0]
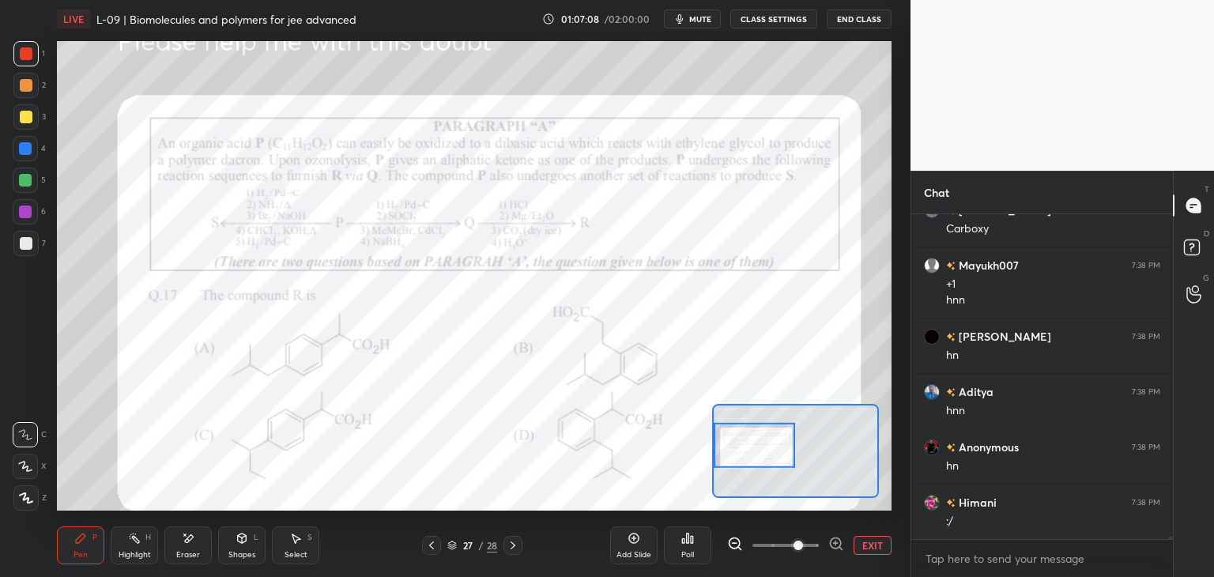
click at [629, 548] on div "Add Slide" at bounding box center [633, 545] width 47 height 38
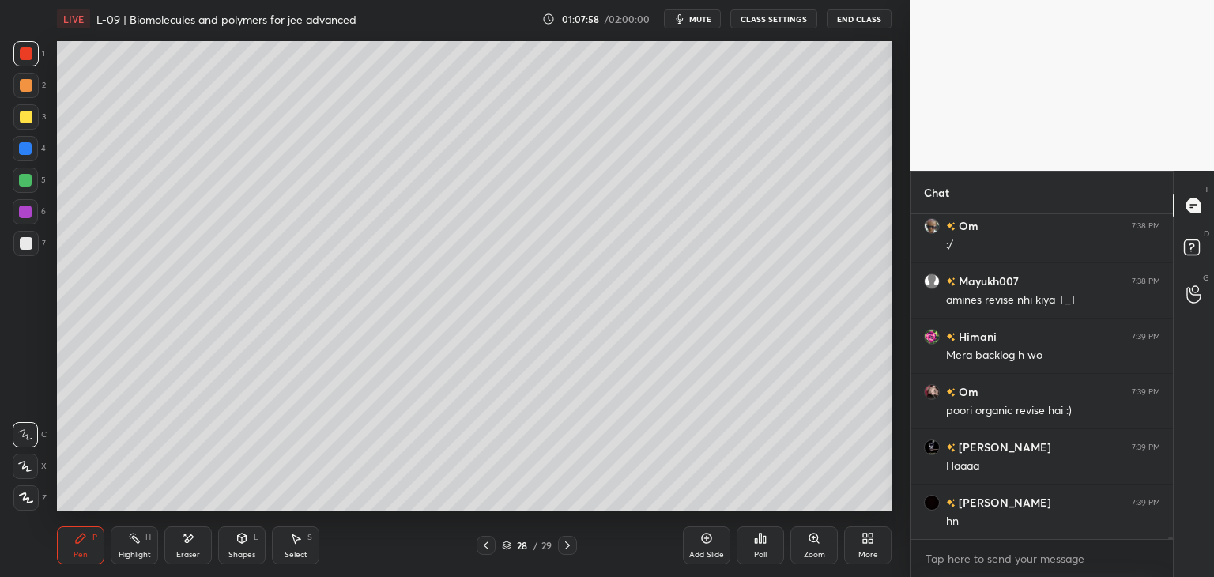
scroll to position [49801, 0]
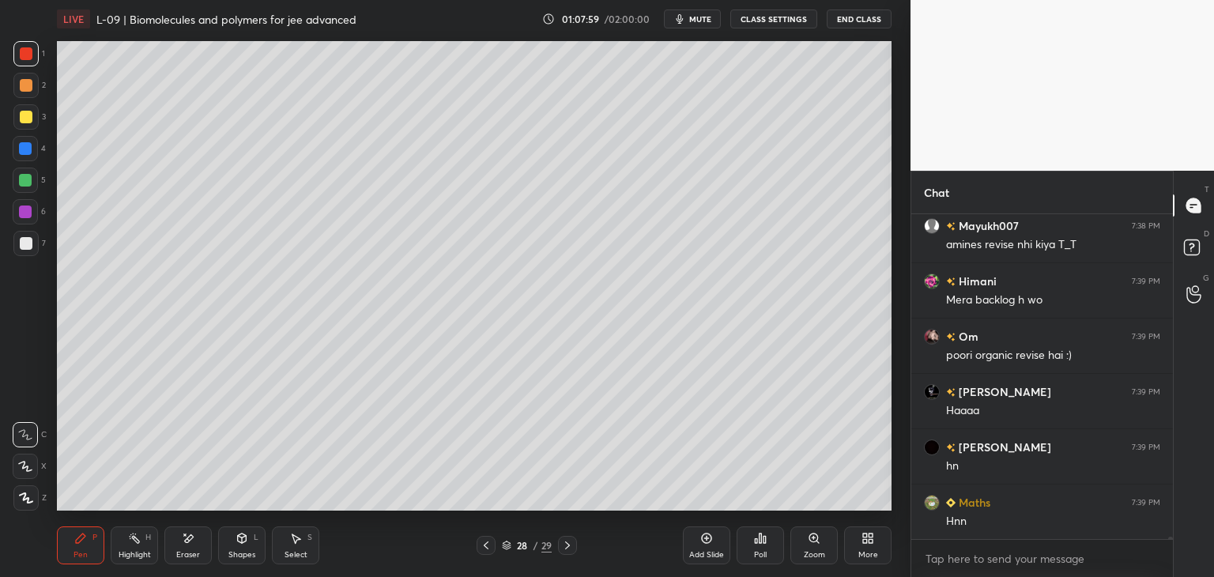
click at [29, 91] on div at bounding box center [26, 85] width 13 height 13
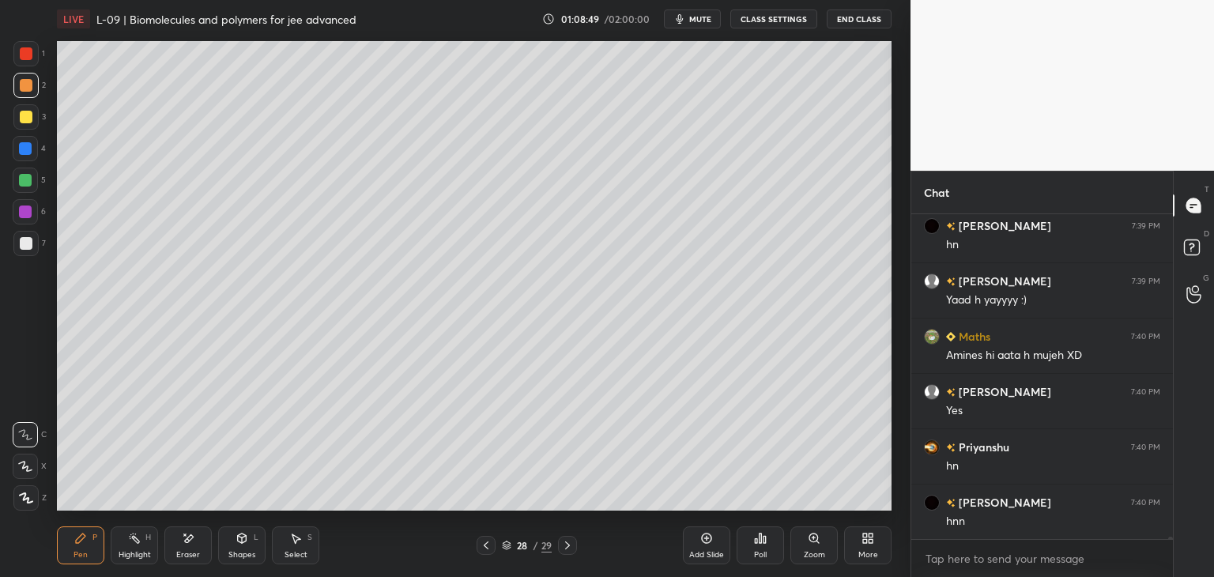
scroll to position [50962, 0]
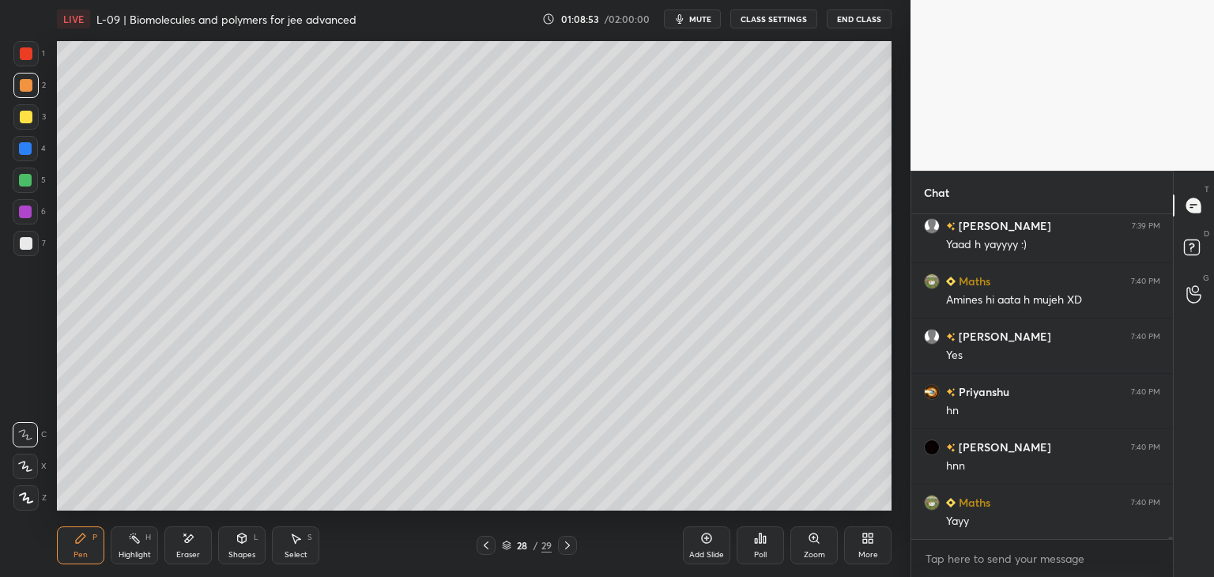
click at [487, 540] on icon at bounding box center [486, 545] width 13 height 13
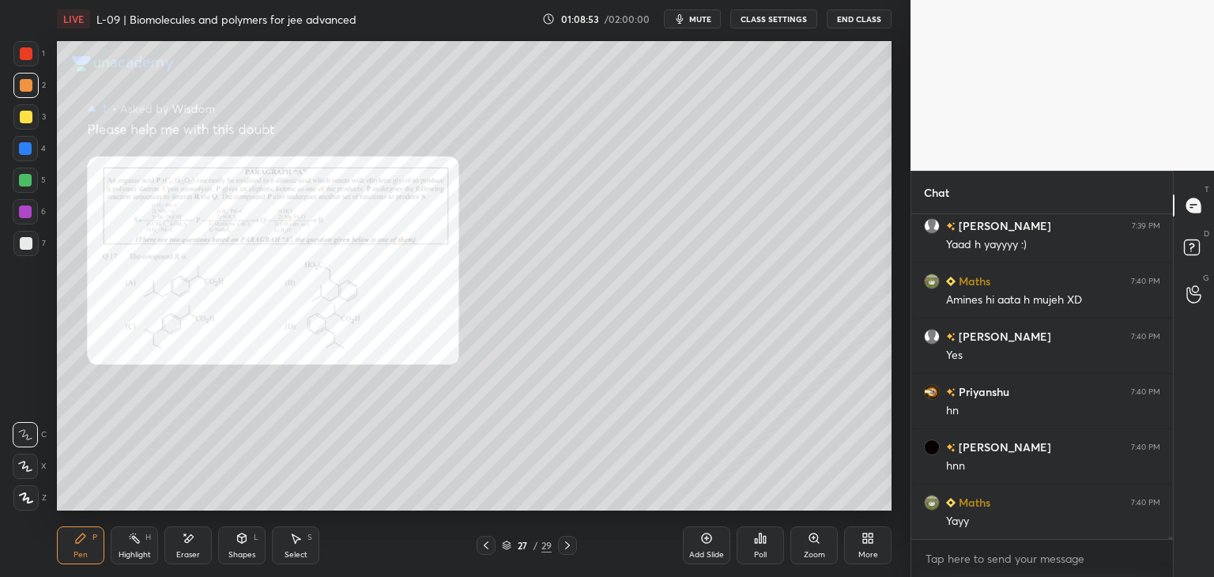
scroll to position [51017, 0]
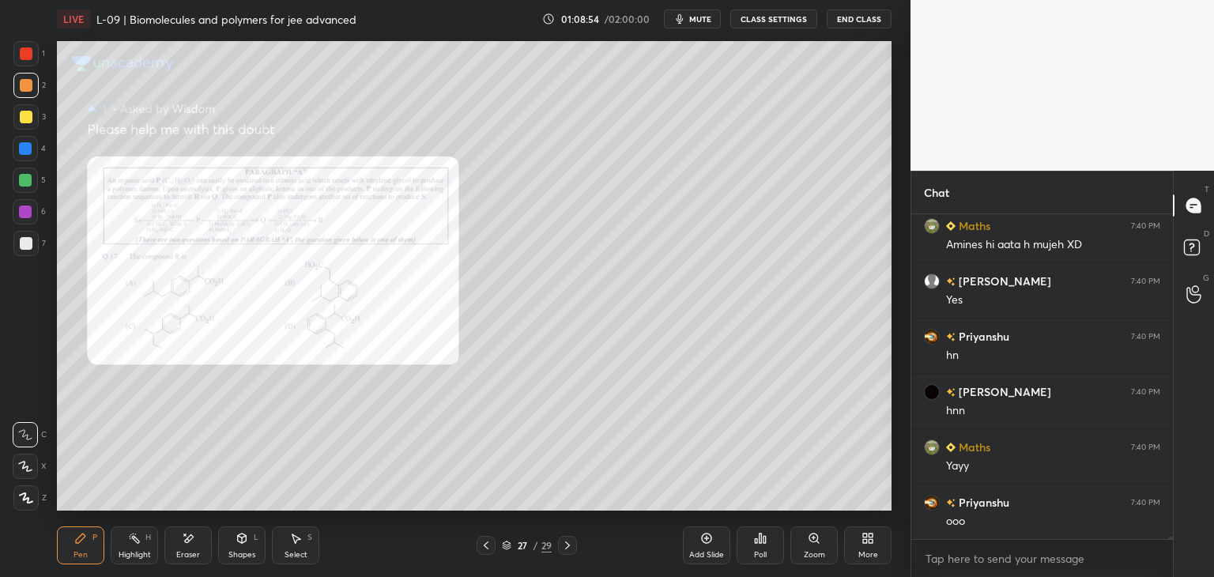
click at [809, 540] on icon at bounding box center [813, 538] width 13 height 13
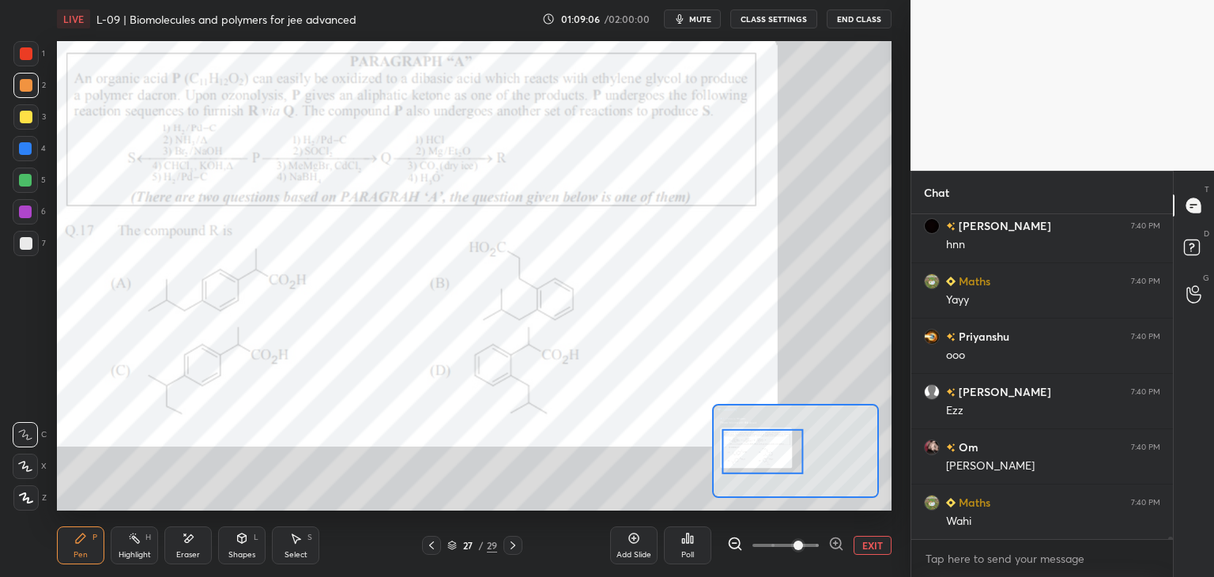
scroll to position [51239, 0]
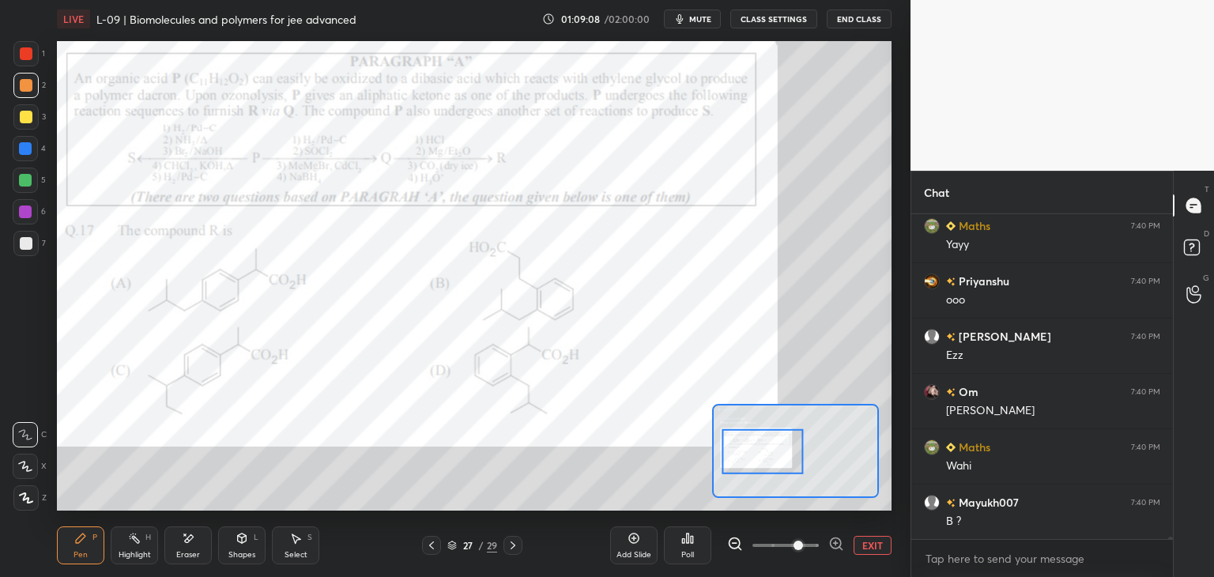
click at [510, 548] on icon at bounding box center [512, 545] width 13 height 13
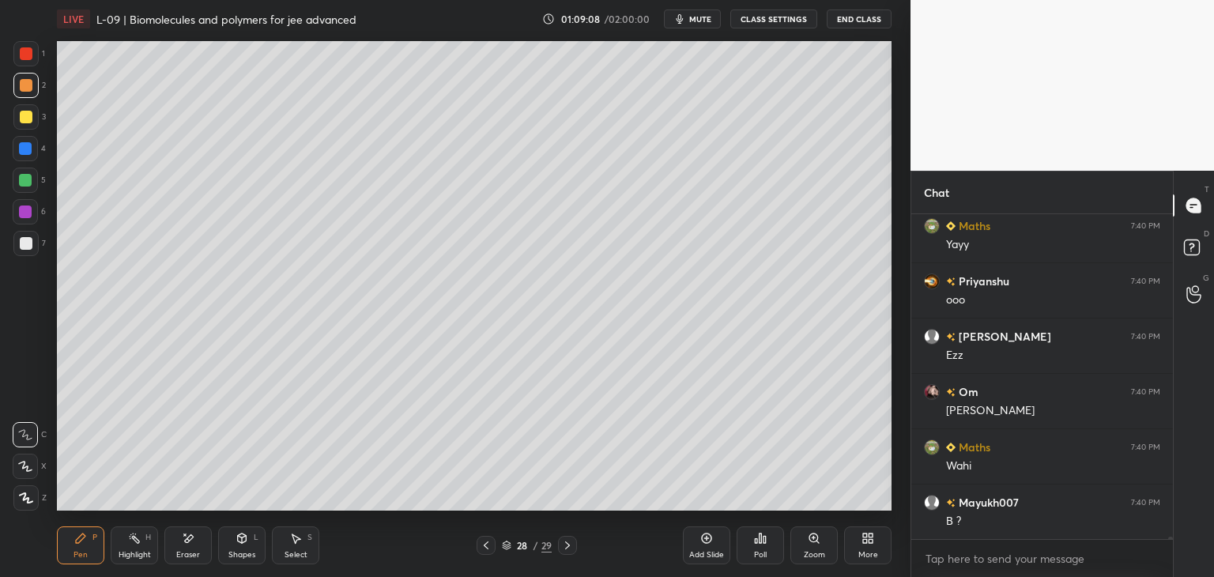
scroll to position [51294, 0]
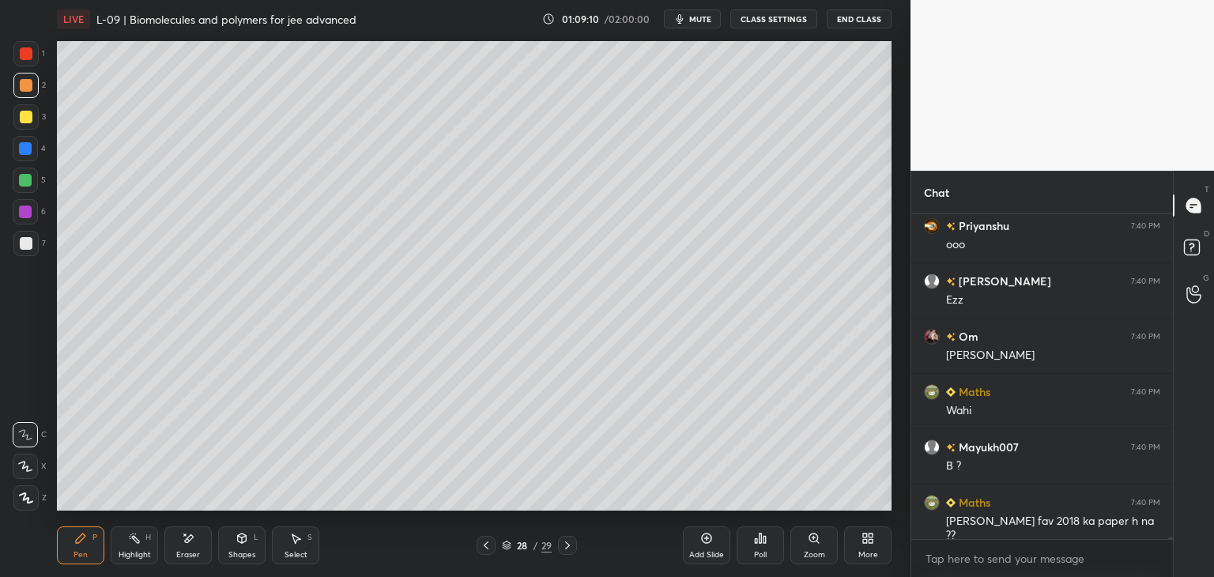
click at [567, 544] on icon at bounding box center [567, 545] width 5 height 8
click at [481, 544] on icon at bounding box center [486, 545] width 13 height 13
click at [485, 548] on icon at bounding box center [486, 545] width 5 height 8
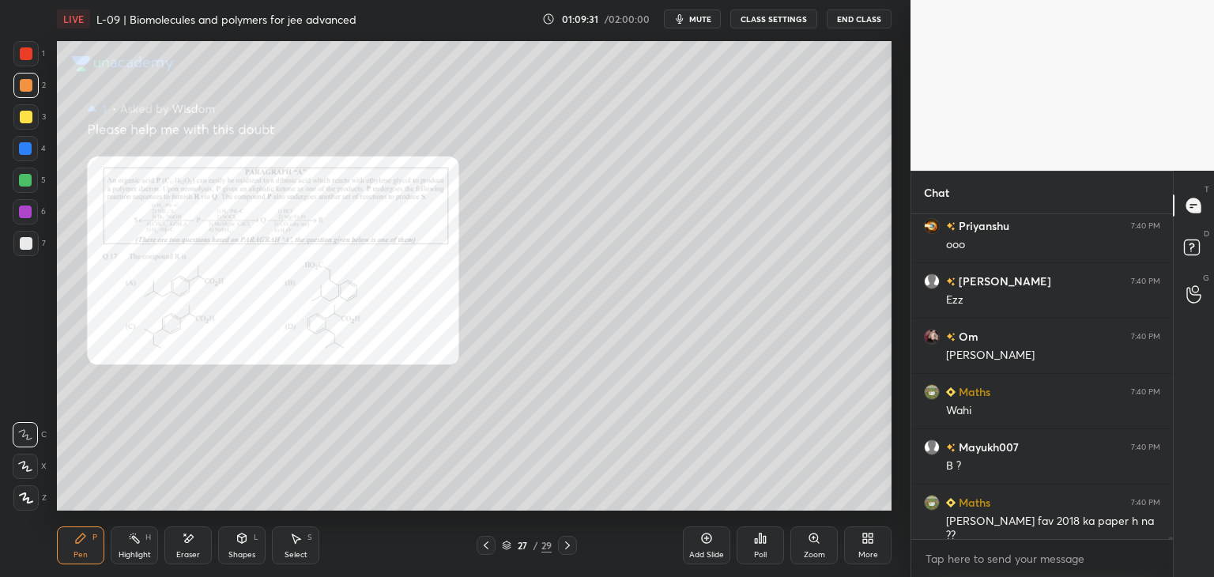
click at [819, 554] on div "Zoom" at bounding box center [813, 555] width 21 height 8
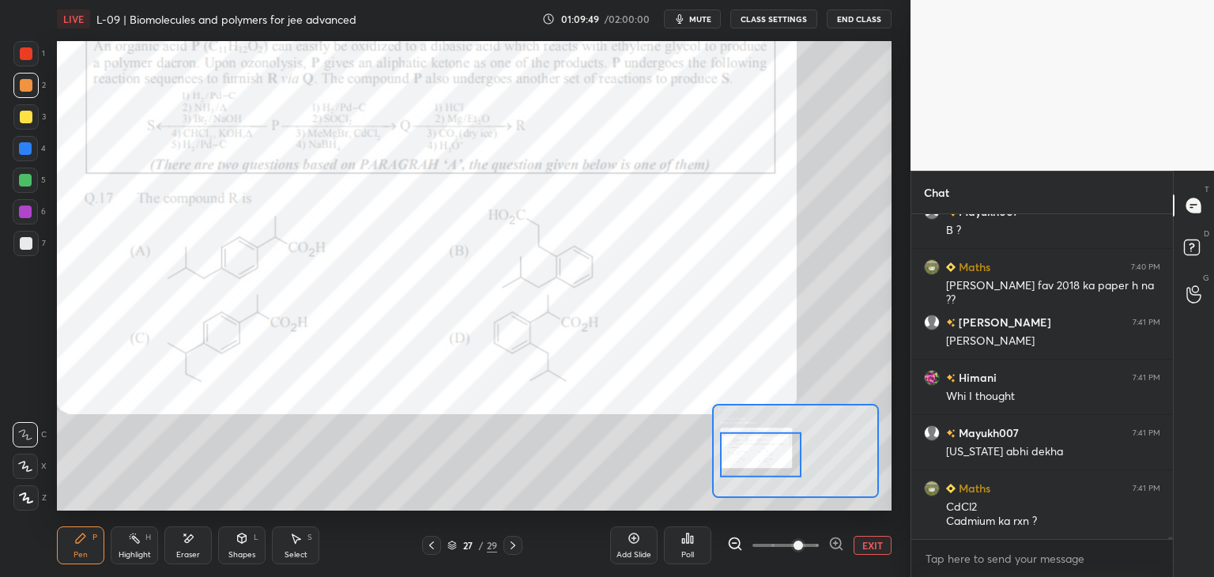
scroll to position [51585, 0]
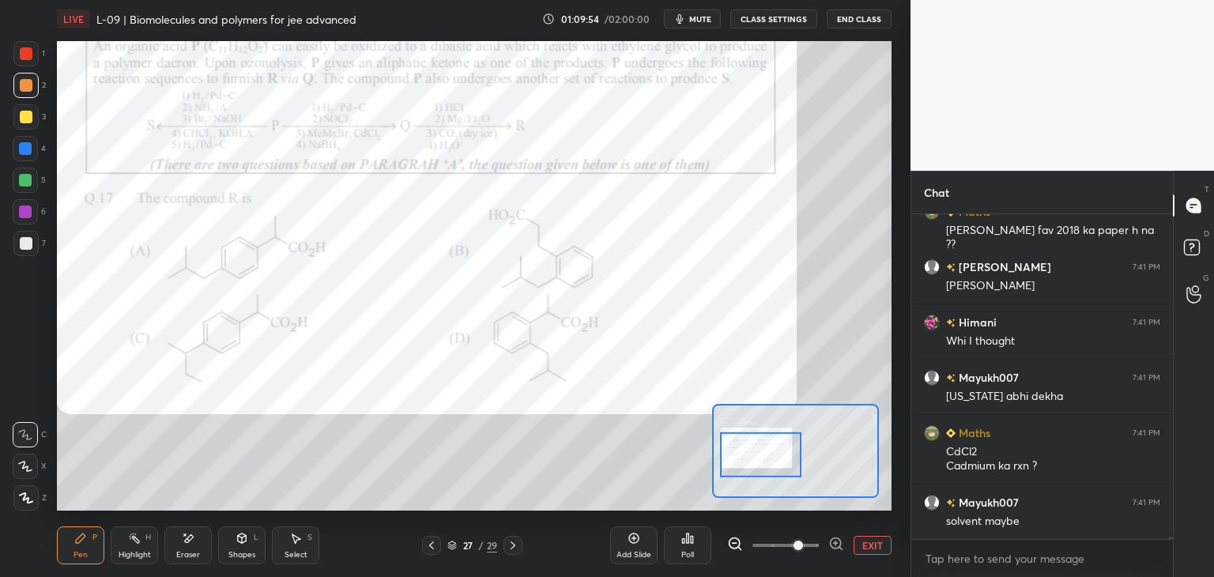
click at [509, 543] on icon at bounding box center [512, 545] width 13 height 13
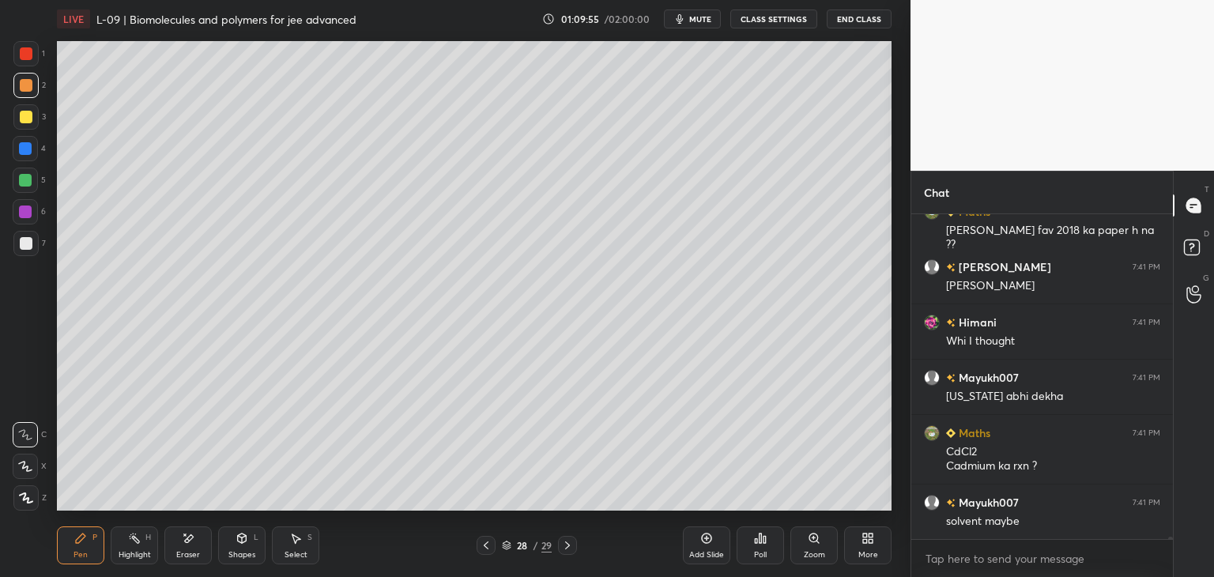
click at [575, 543] on div at bounding box center [567, 545] width 19 height 19
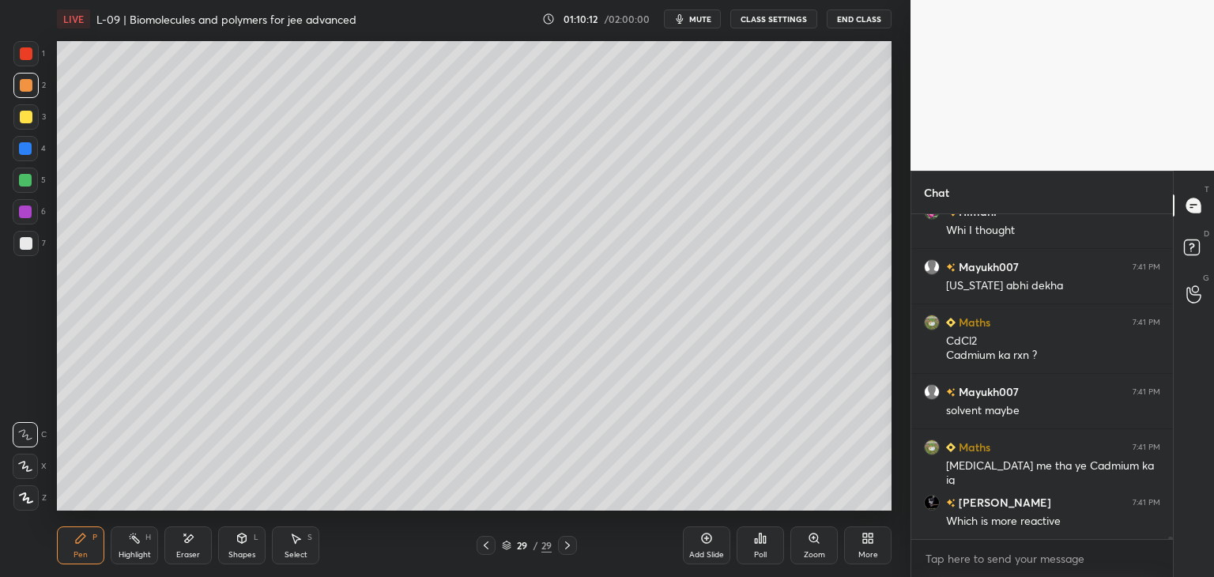
scroll to position [51750, 0]
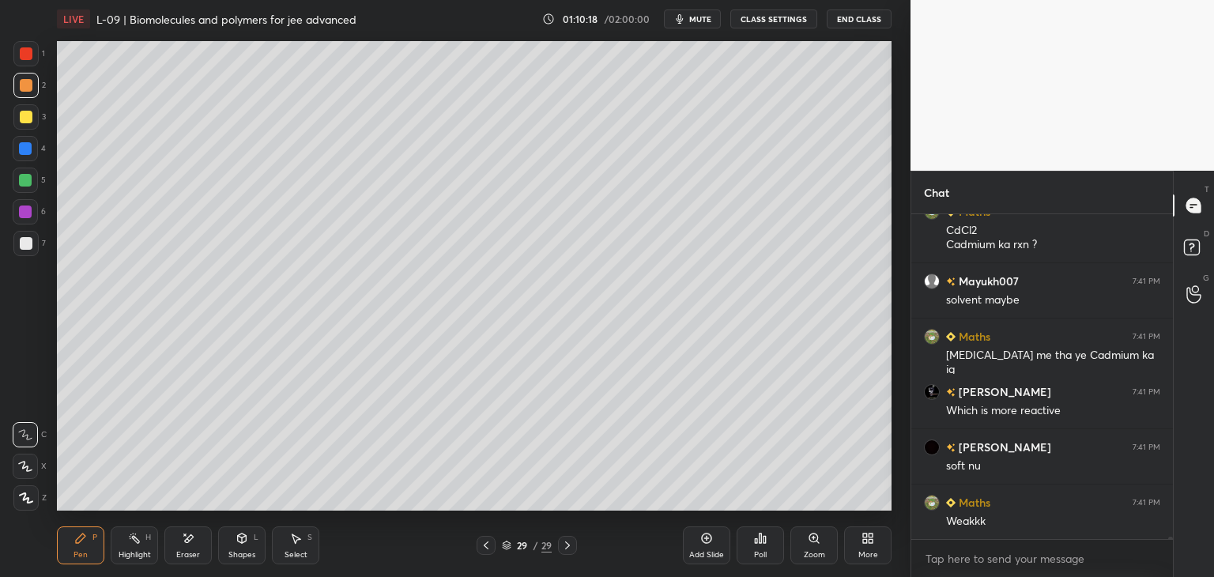
click at [703, 545] on div "Add Slide" at bounding box center [706, 545] width 47 height 38
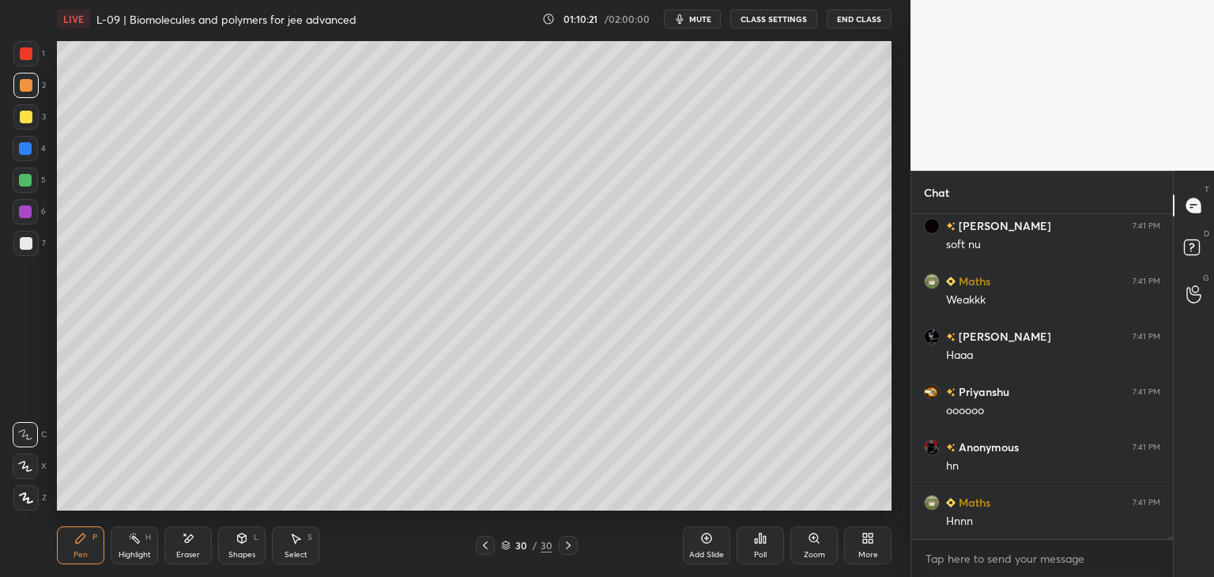
scroll to position [52082, 0]
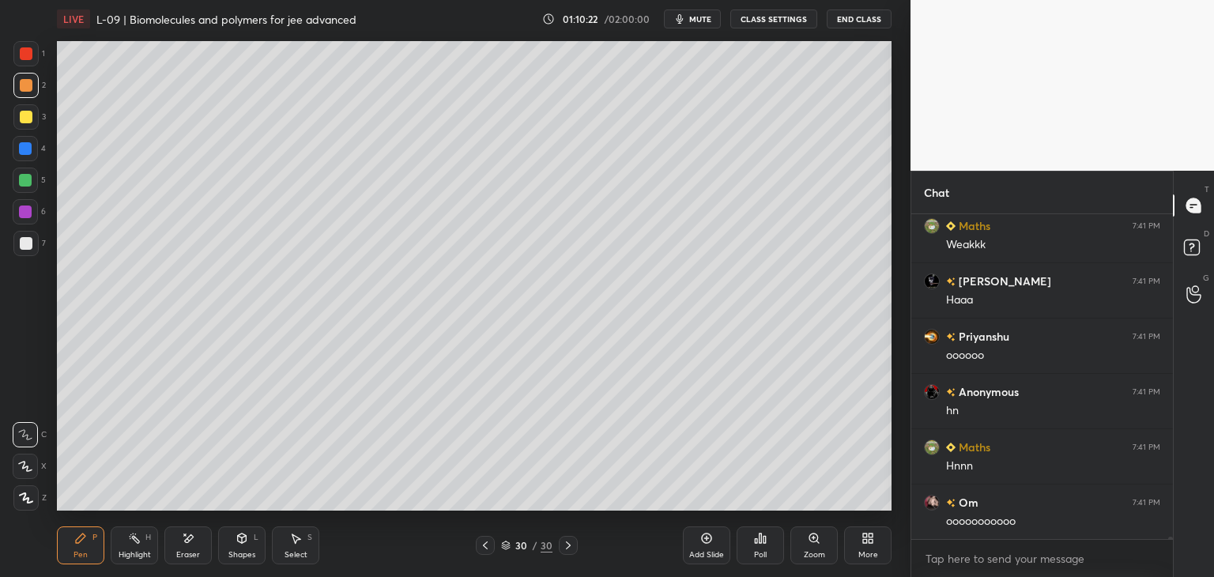
click at [299, 529] on div "Select S" at bounding box center [295, 545] width 47 height 38
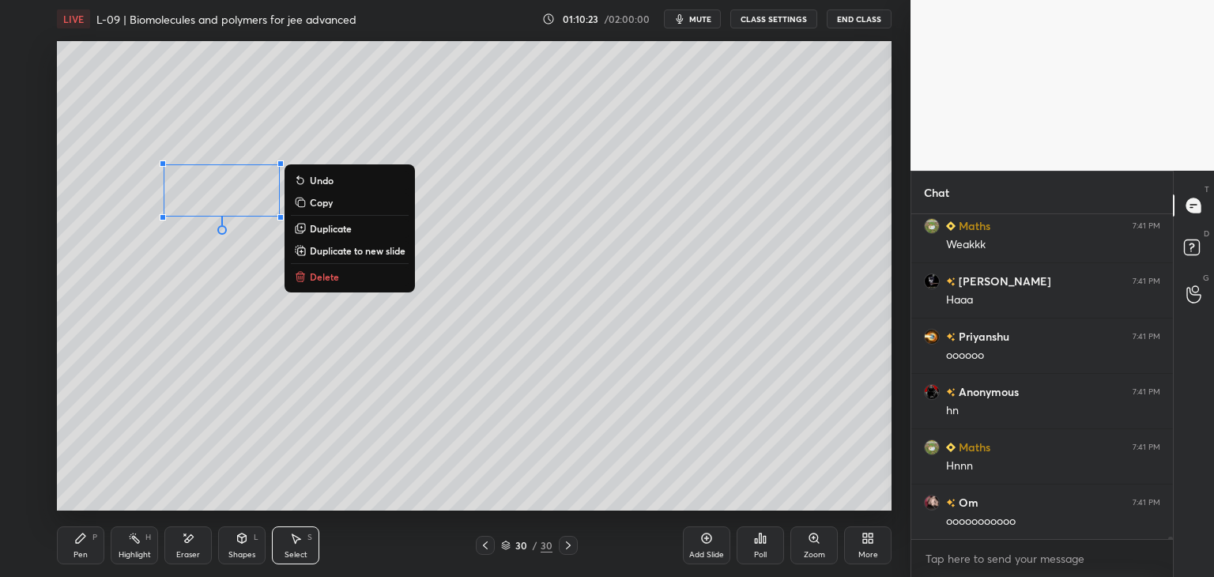
click at [338, 280] on p "Delete" at bounding box center [324, 276] width 29 height 13
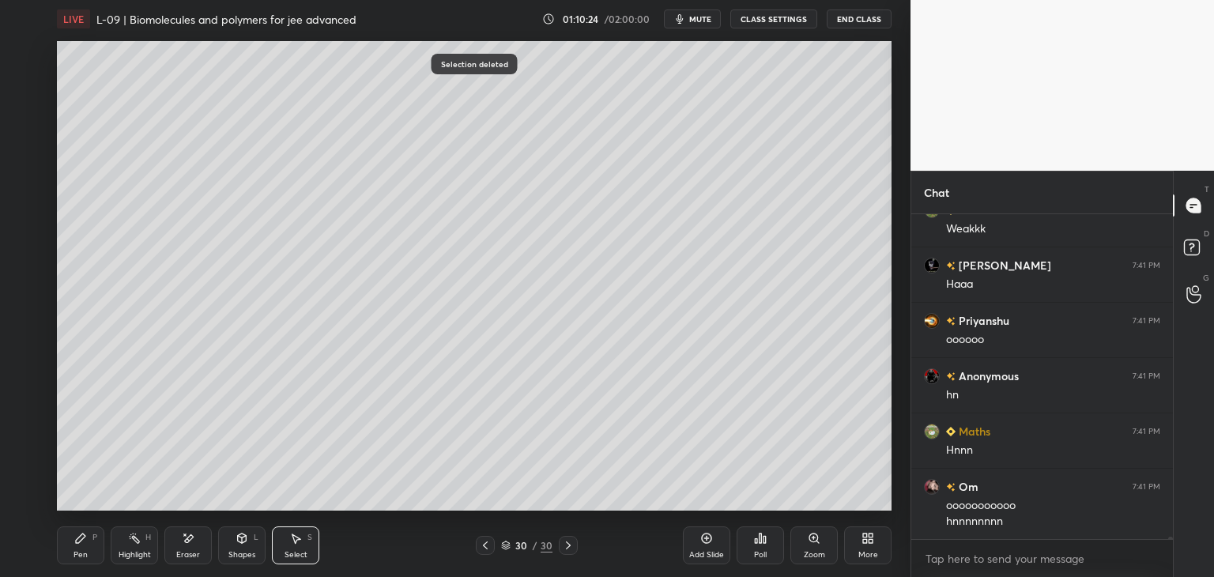
click at [76, 540] on icon at bounding box center [80, 537] width 9 height 9
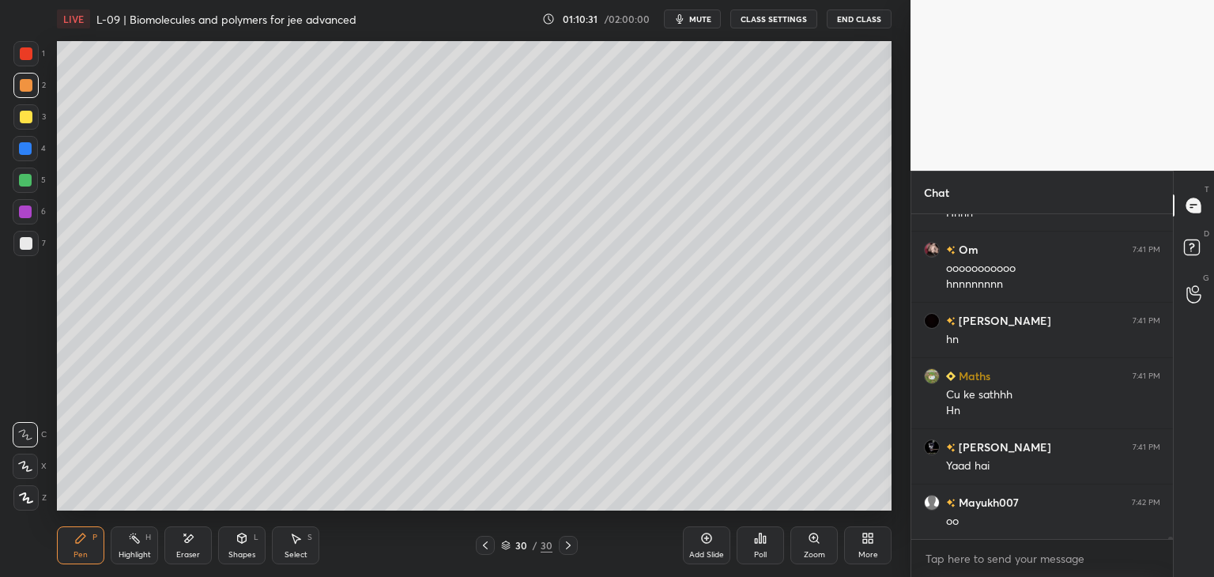
scroll to position [52390, 0]
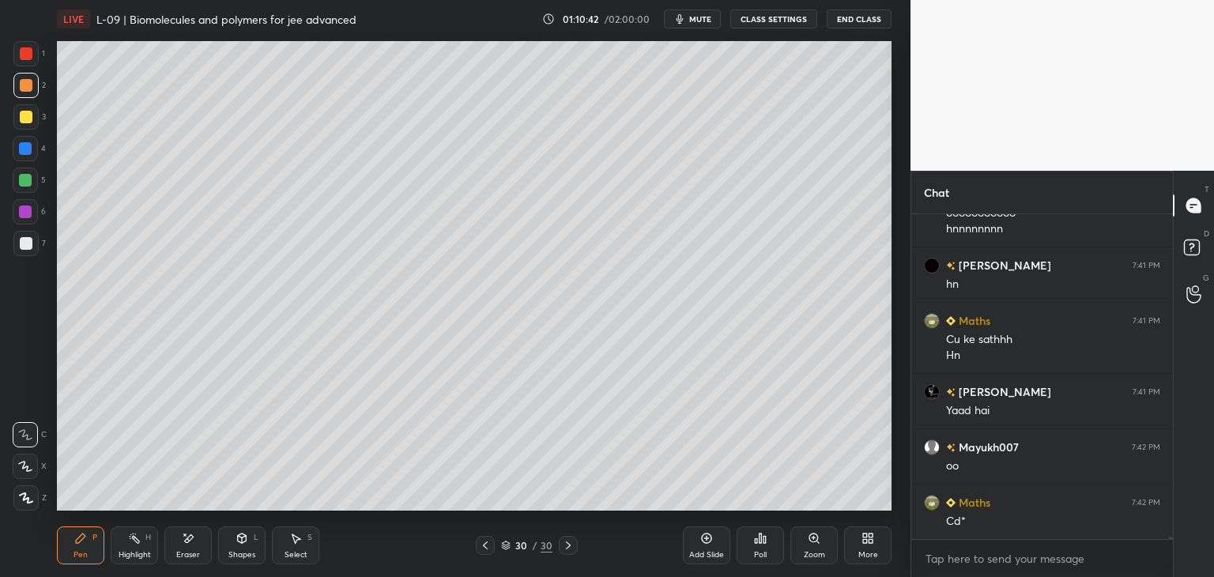
click at [484, 543] on icon at bounding box center [485, 545] width 13 height 13
click at [483, 542] on icon at bounding box center [485, 545] width 13 height 13
click at [484, 546] on icon at bounding box center [485, 545] width 5 height 8
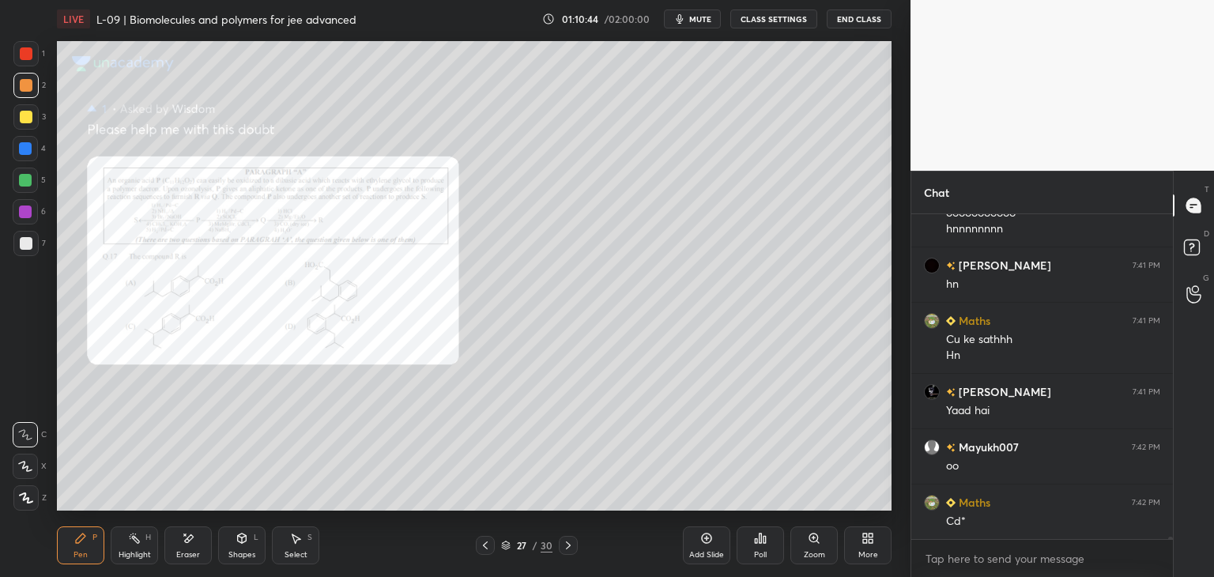
click at [570, 551] on div at bounding box center [568, 545] width 19 height 19
click at [572, 550] on icon at bounding box center [568, 545] width 13 height 13
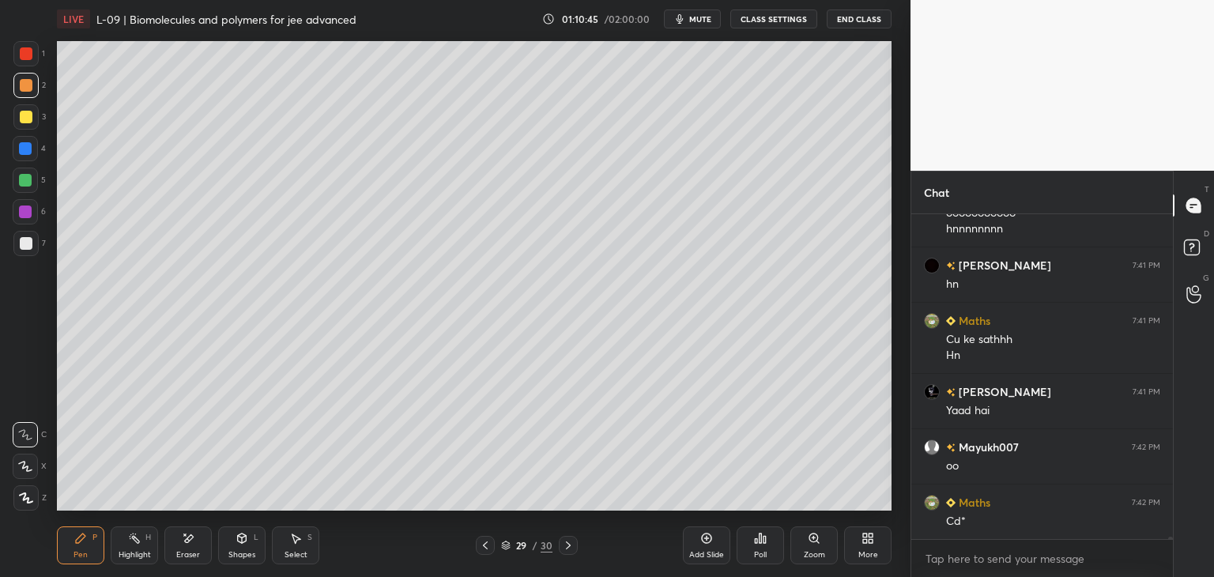
click at [572, 551] on icon at bounding box center [568, 545] width 13 height 13
click at [574, 551] on div at bounding box center [568, 545] width 19 height 19
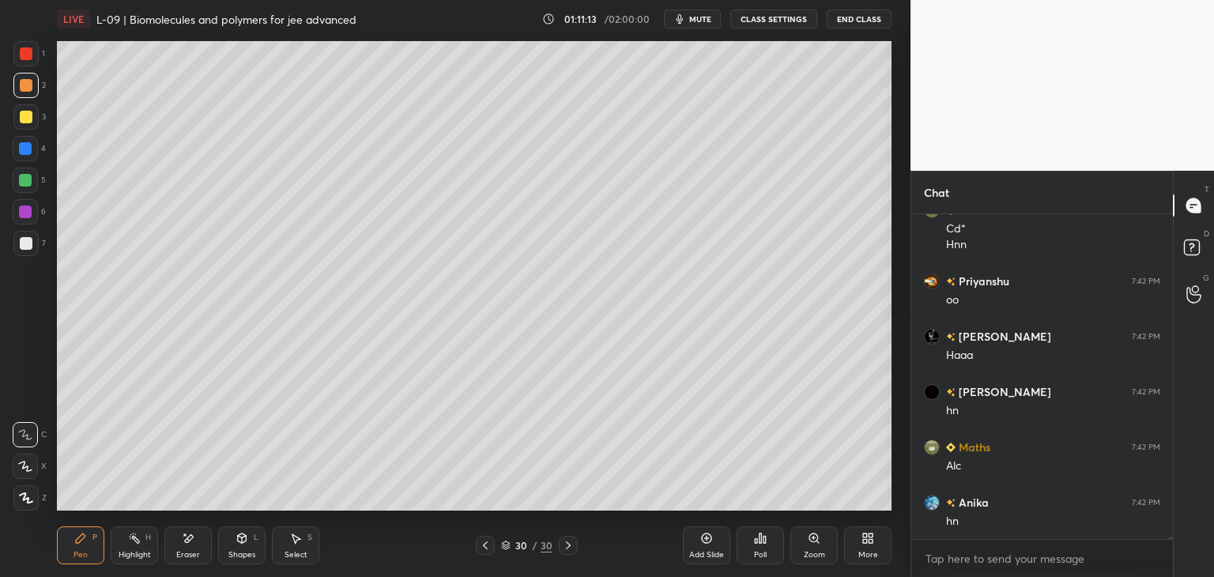
click at [482, 541] on icon at bounding box center [485, 545] width 13 height 13
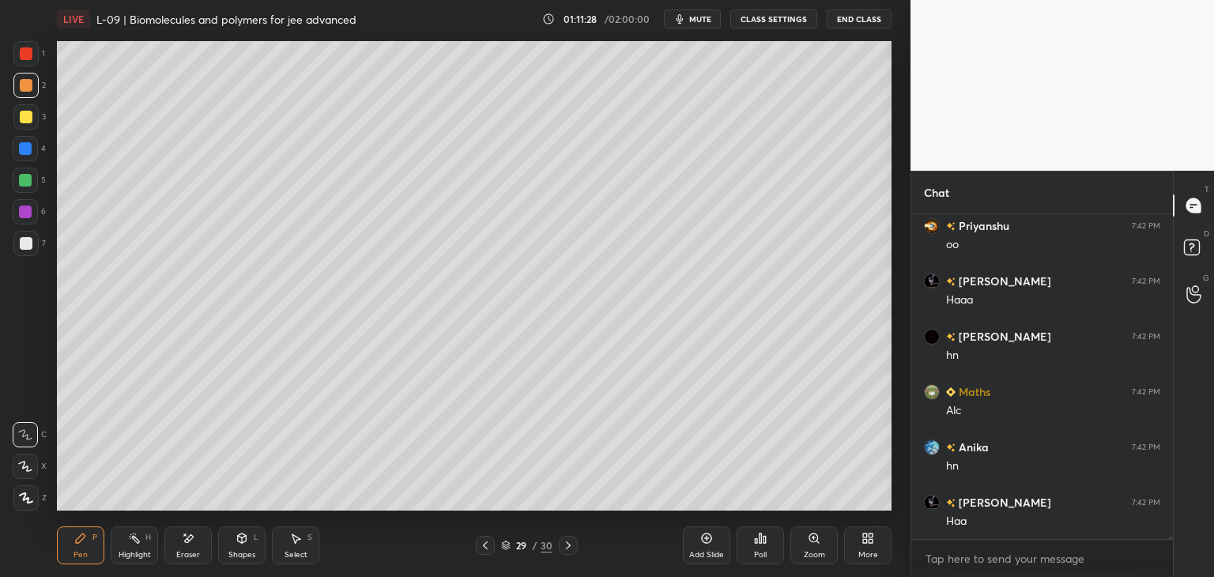
click at [26, 149] on div at bounding box center [25, 148] width 13 height 13
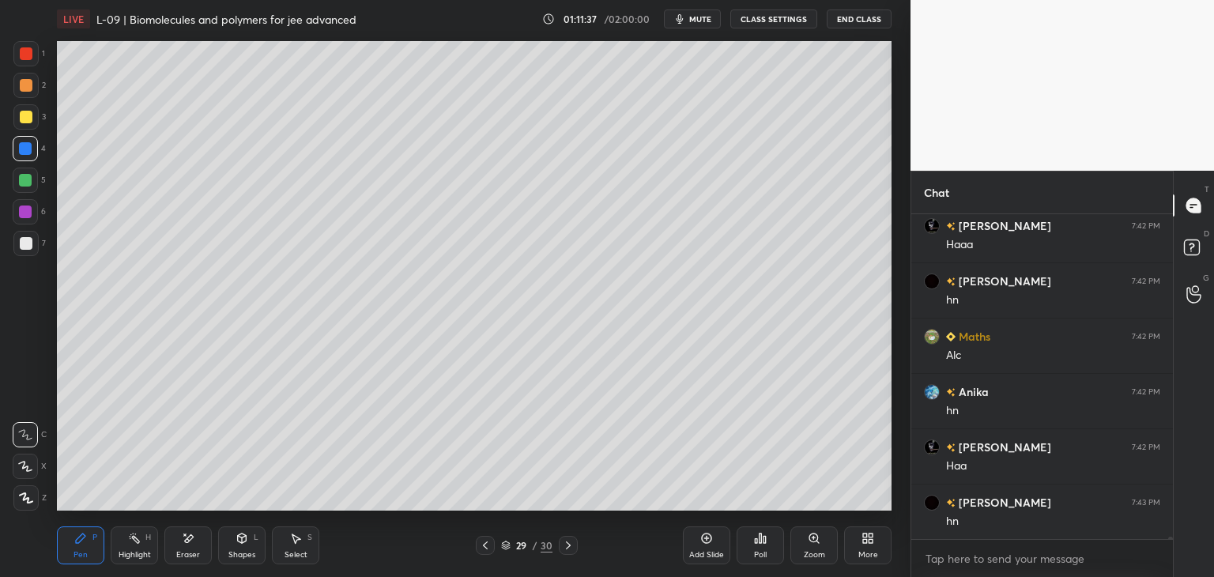
scroll to position [52849, 0]
click at [485, 541] on icon at bounding box center [485, 545] width 13 height 13
click at [489, 553] on div at bounding box center [485, 545] width 19 height 19
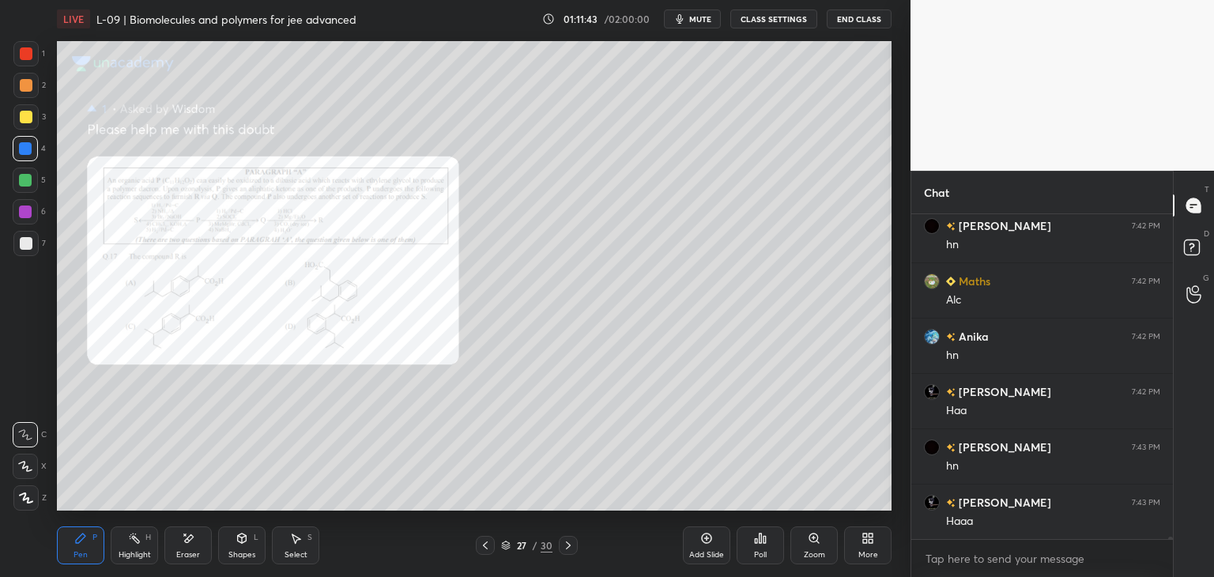
click at [800, 546] on div "Zoom" at bounding box center [813, 545] width 47 height 38
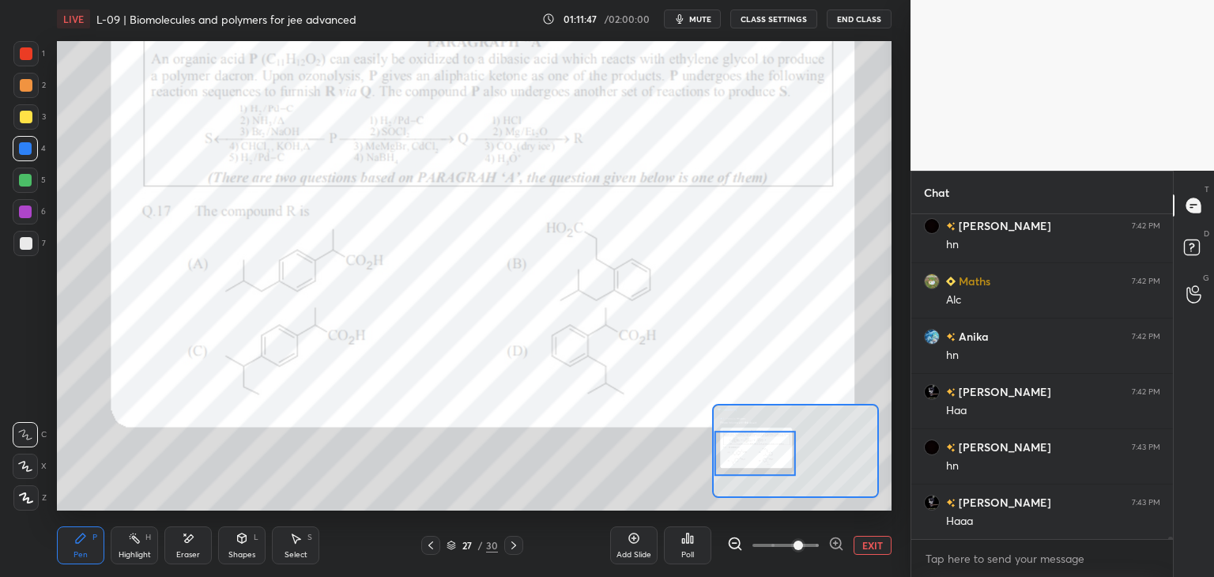
click at [193, 554] on div "Eraser" at bounding box center [188, 555] width 24 height 8
click at [84, 546] on div "Pen P" at bounding box center [80, 545] width 47 height 38
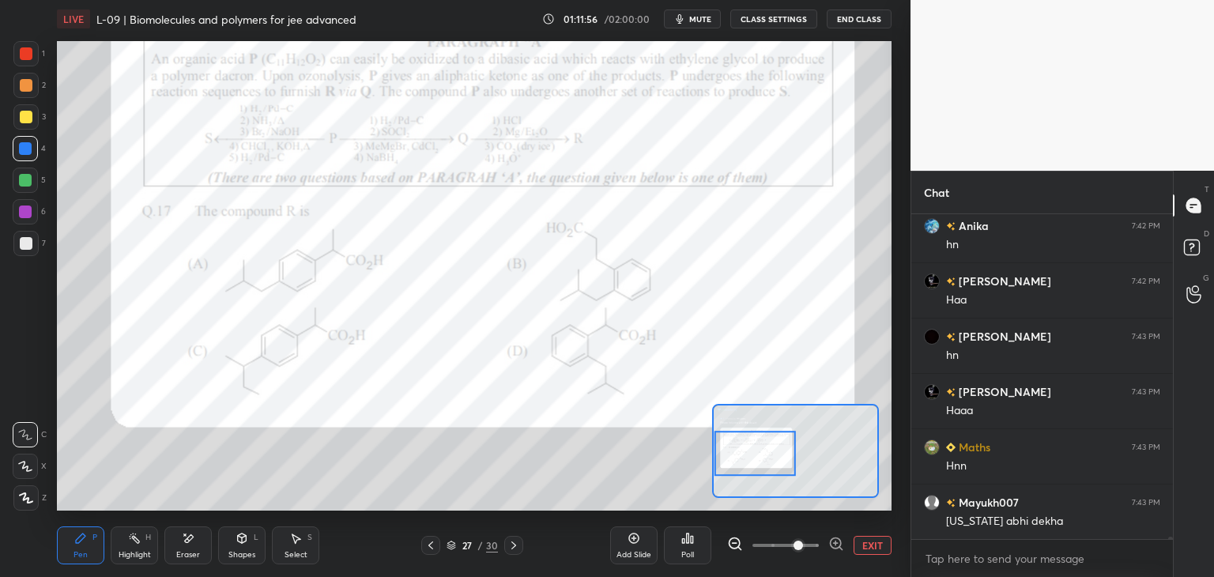
scroll to position [53015, 0]
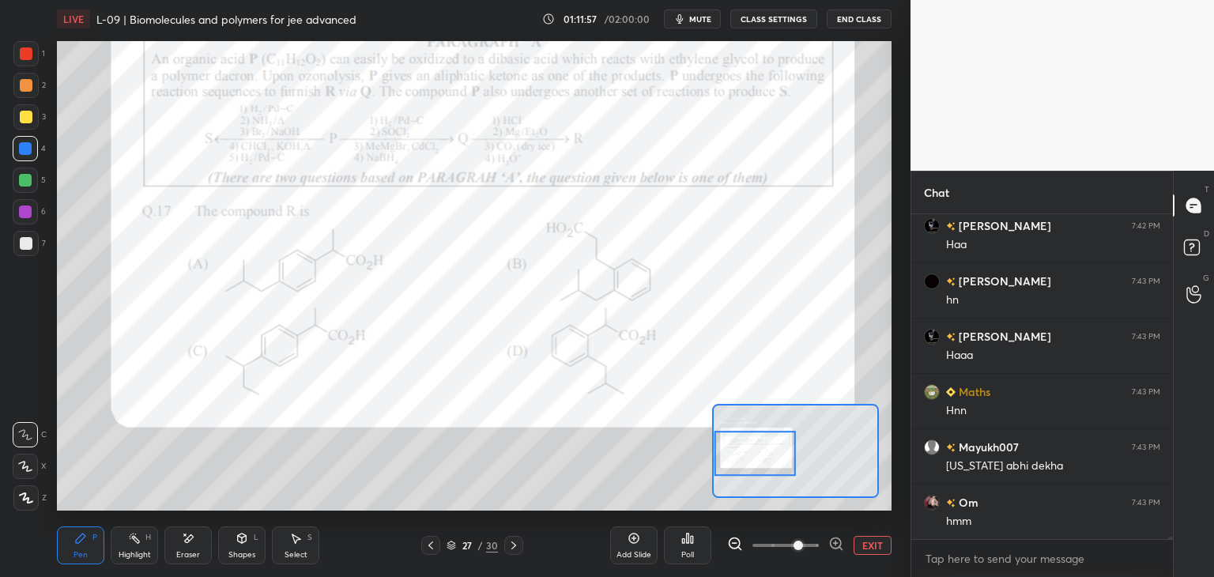
click at [514, 540] on icon at bounding box center [513, 545] width 13 height 13
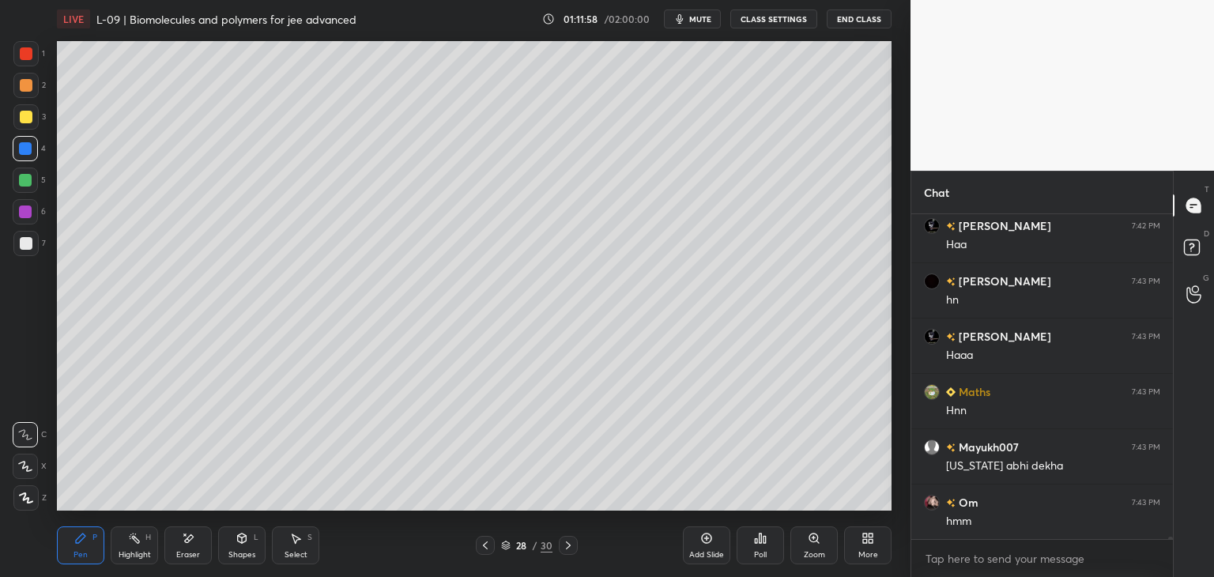
click at [565, 543] on icon at bounding box center [568, 545] width 13 height 13
click at [566, 548] on icon at bounding box center [568, 545] width 13 height 13
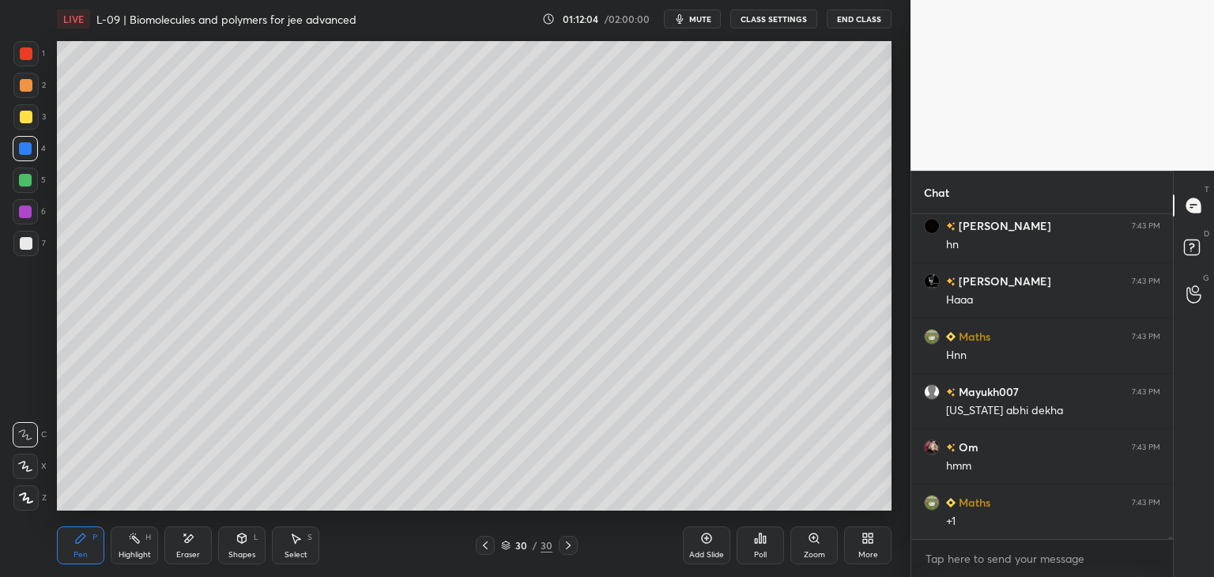
scroll to position [53125, 0]
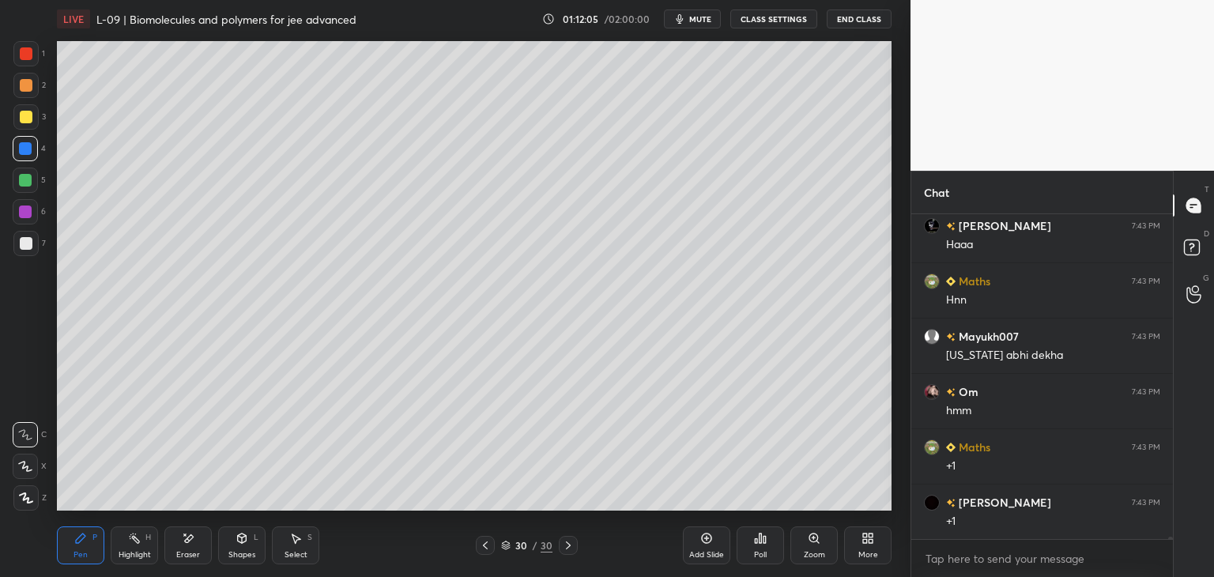
click at [480, 549] on icon at bounding box center [485, 545] width 13 height 13
click at [485, 543] on icon at bounding box center [485, 545] width 5 height 8
click at [484, 543] on icon at bounding box center [485, 545] width 13 height 13
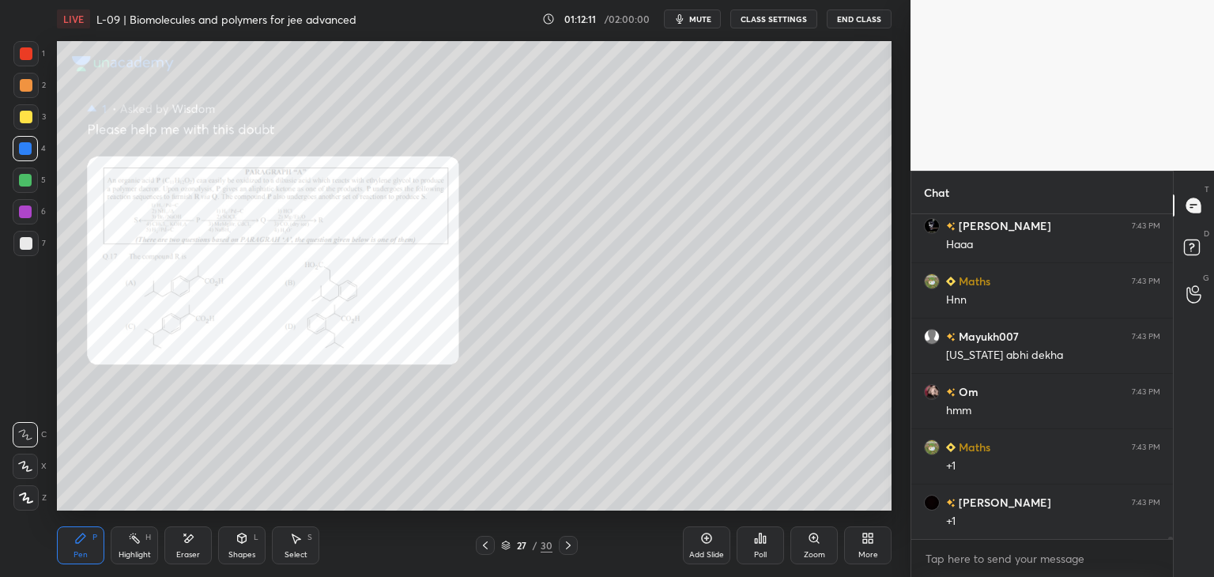
click at [567, 550] on icon at bounding box center [568, 545] width 13 height 13
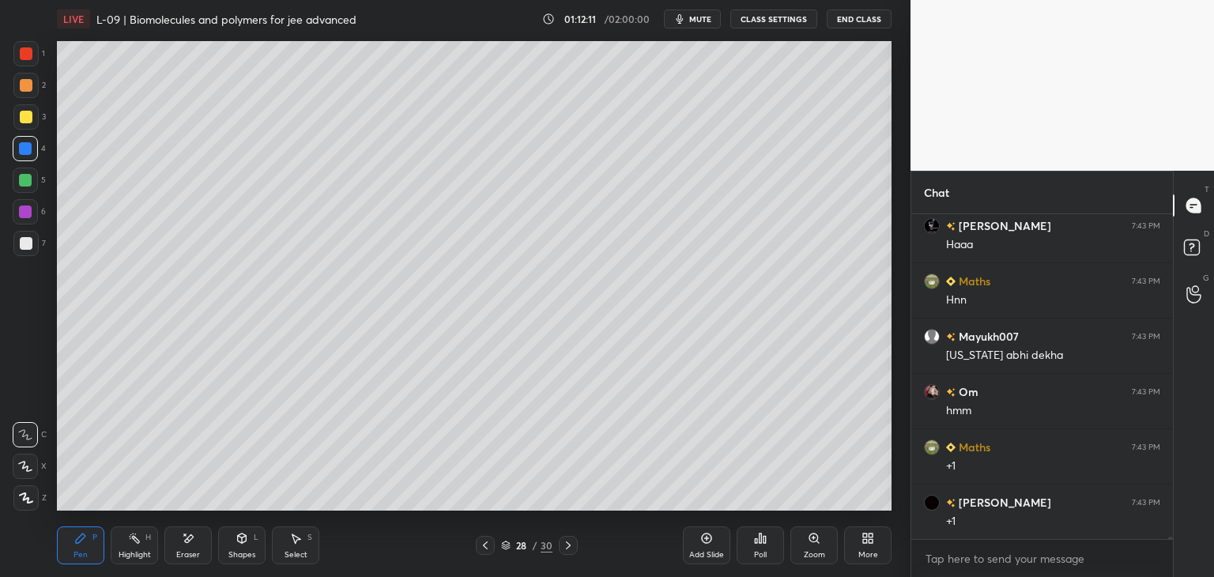
click at [567, 544] on icon at bounding box center [568, 545] width 13 height 13
click at [569, 544] on icon at bounding box center [568, 545] width 13 height 13
click at [571, 544] on icon at bounding box center [568, 545] width 13 height 13
click at [573, 544] on icon at bounding box center [568, 545] width 13 height 13
click at [702, 540] on icon at bounding box center [707, 538] width 10 height 10
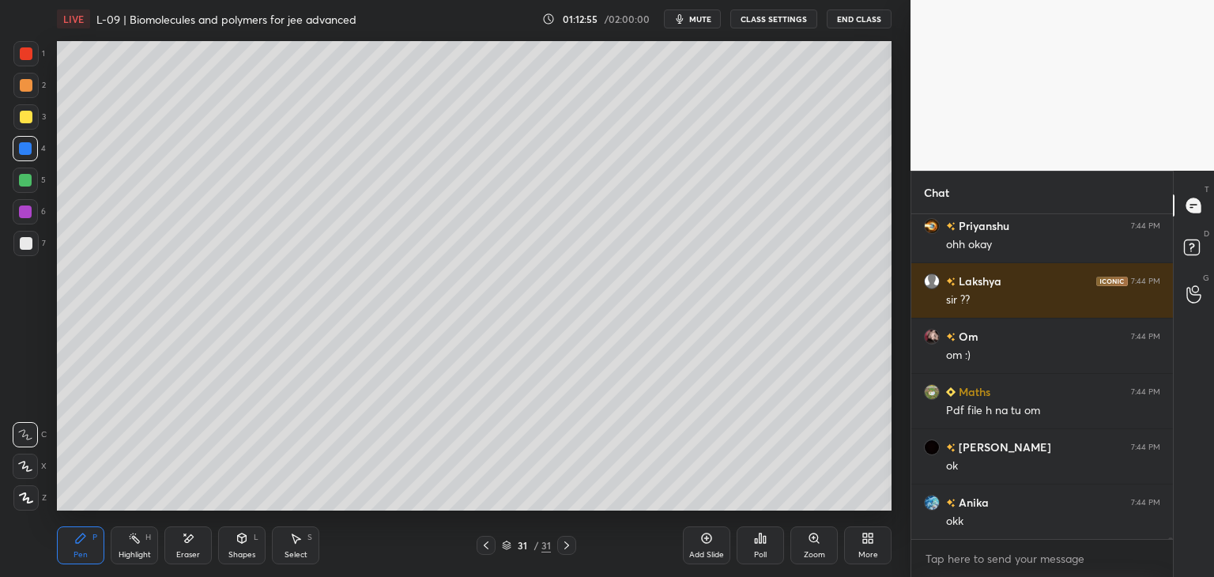
scroll to position [54647, 0]
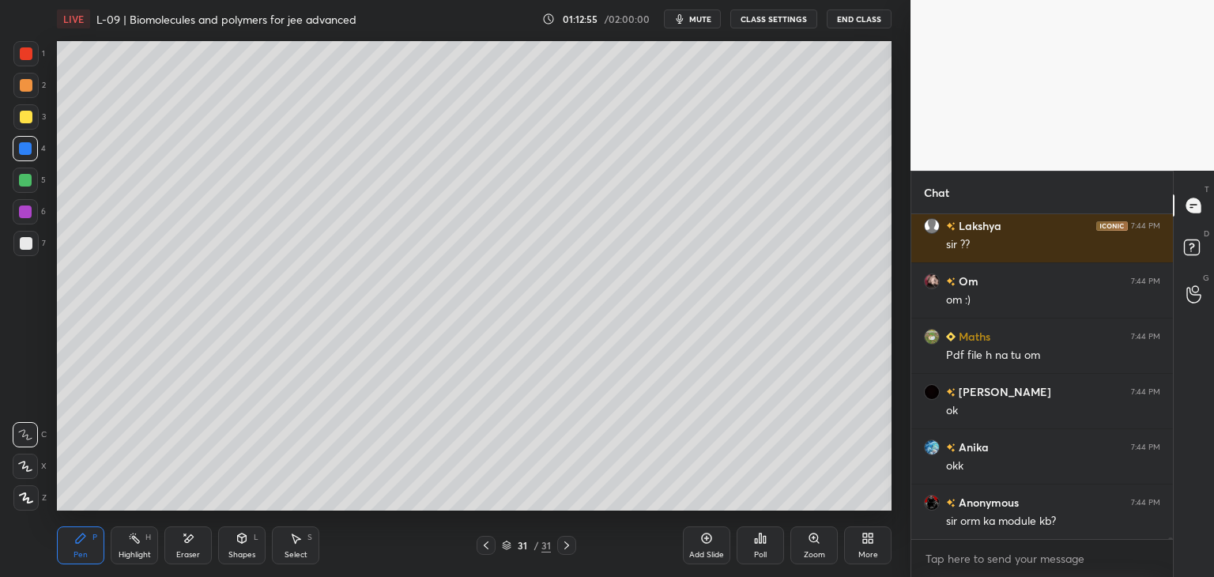
click at [29, 53] on div at bounding box center [26, 53] width 13 height 13
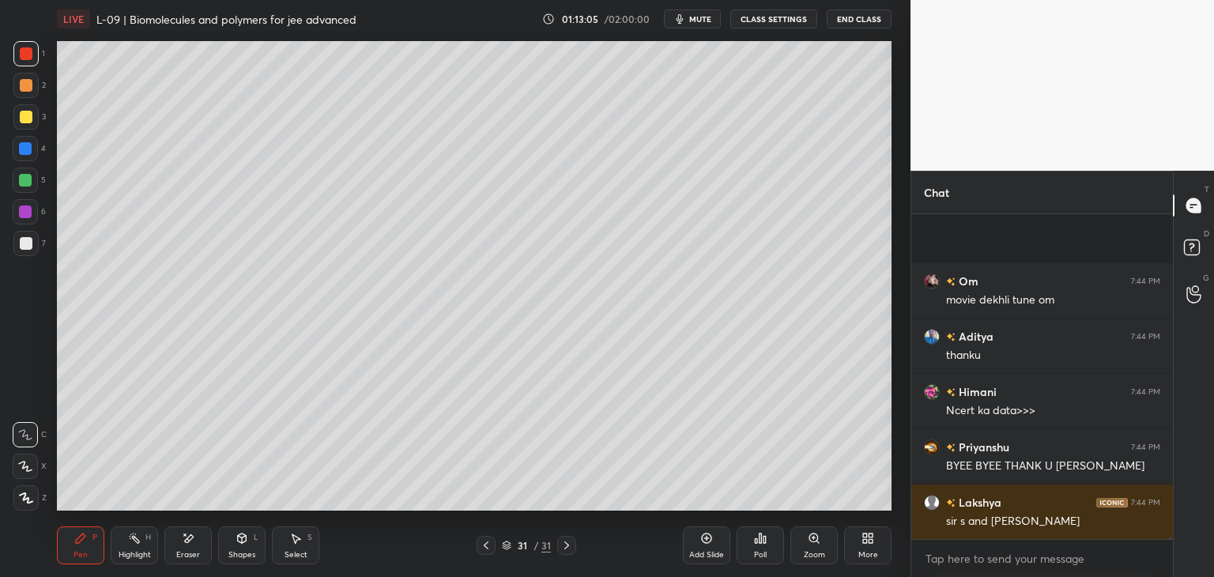
scroll to position [55089, 0]
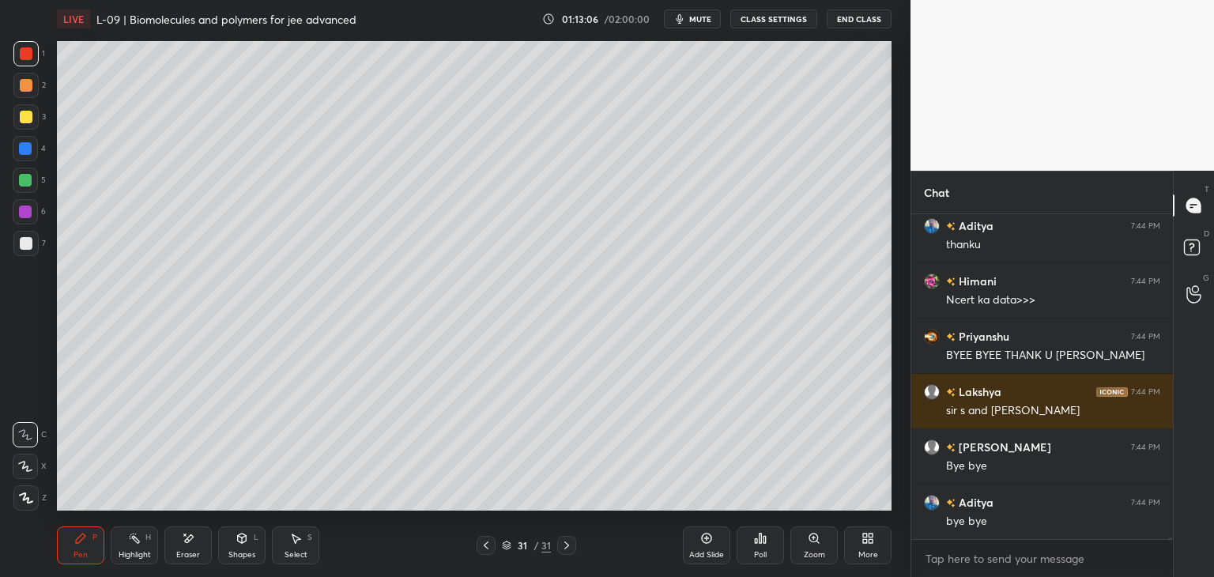
click at [857, 21] on button "End Class" at bounding box center [858, 18] width 65 height 19
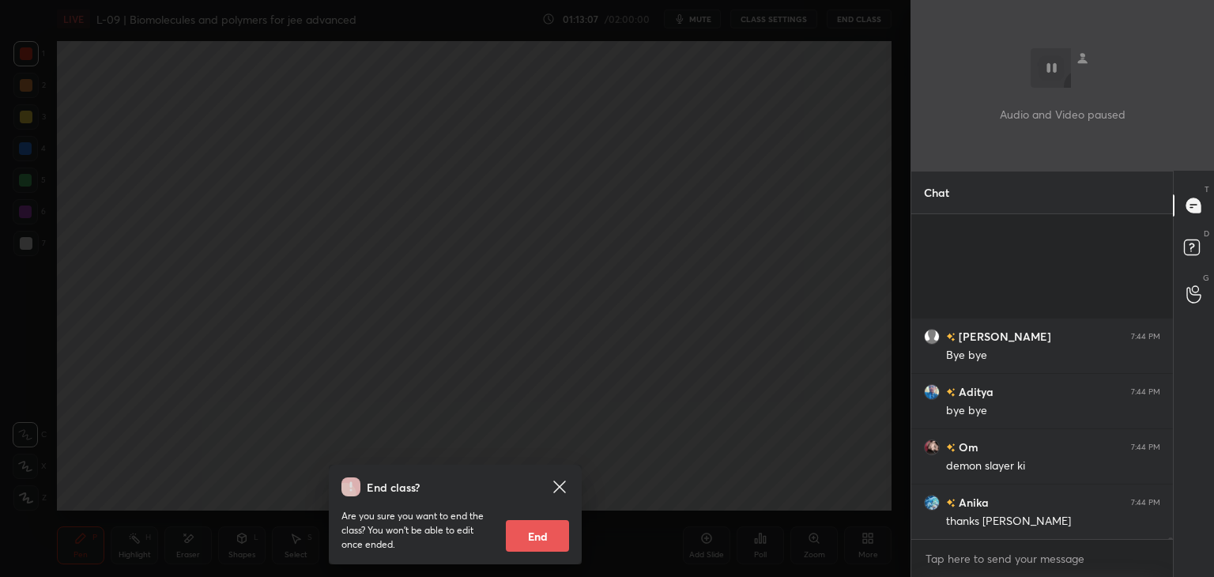
scroll to position [55366, 0]
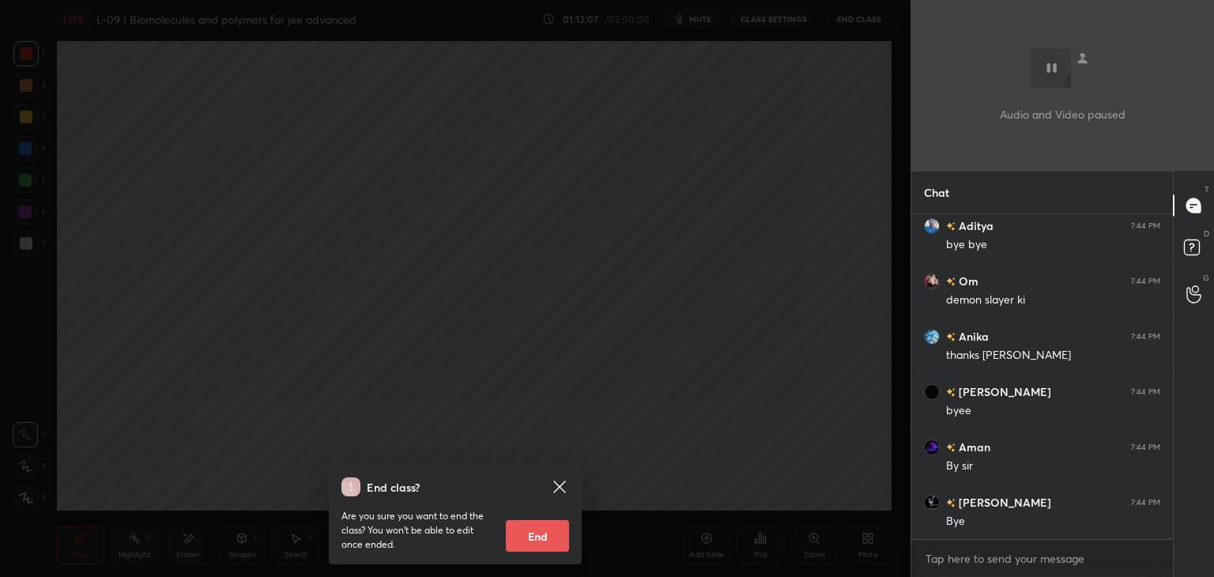
click at [543, 529] on button "End" at bounding box center [537, 536] width 63 height 32
type textarea "x"
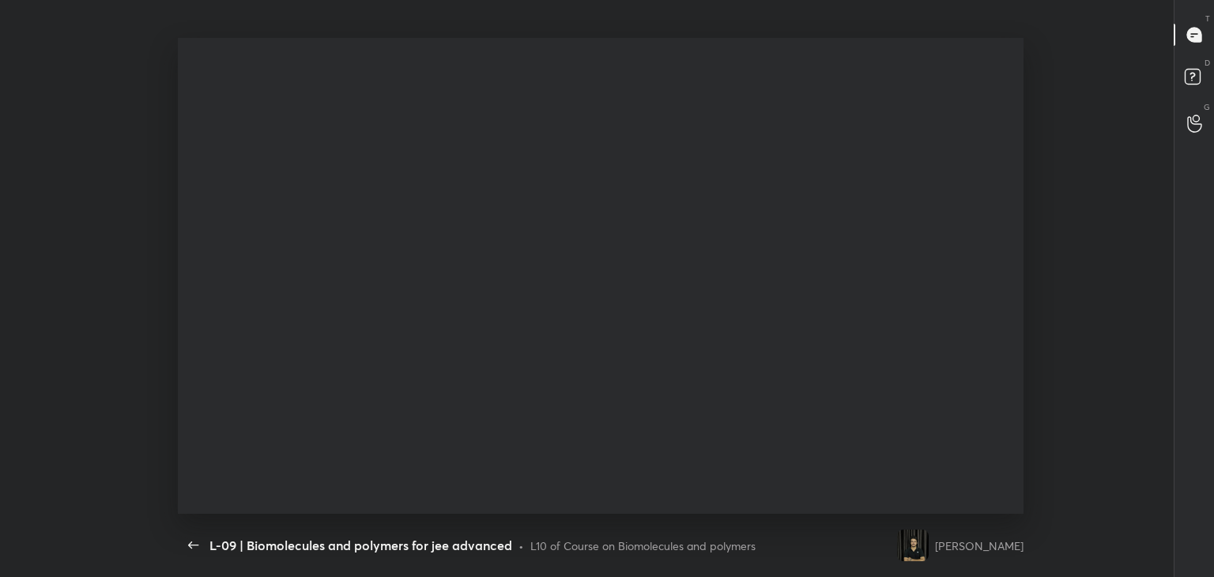
scroll to position [5, 0]
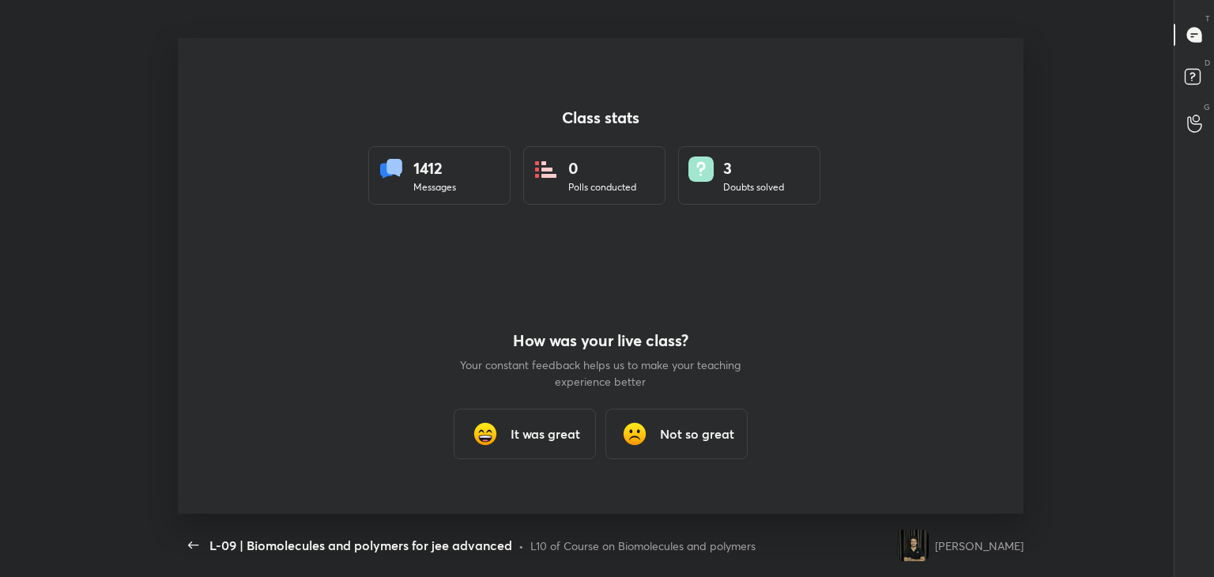
click at [529, 436] on h3 "It was great" at bounding box center [545, 433] width 70 height 19
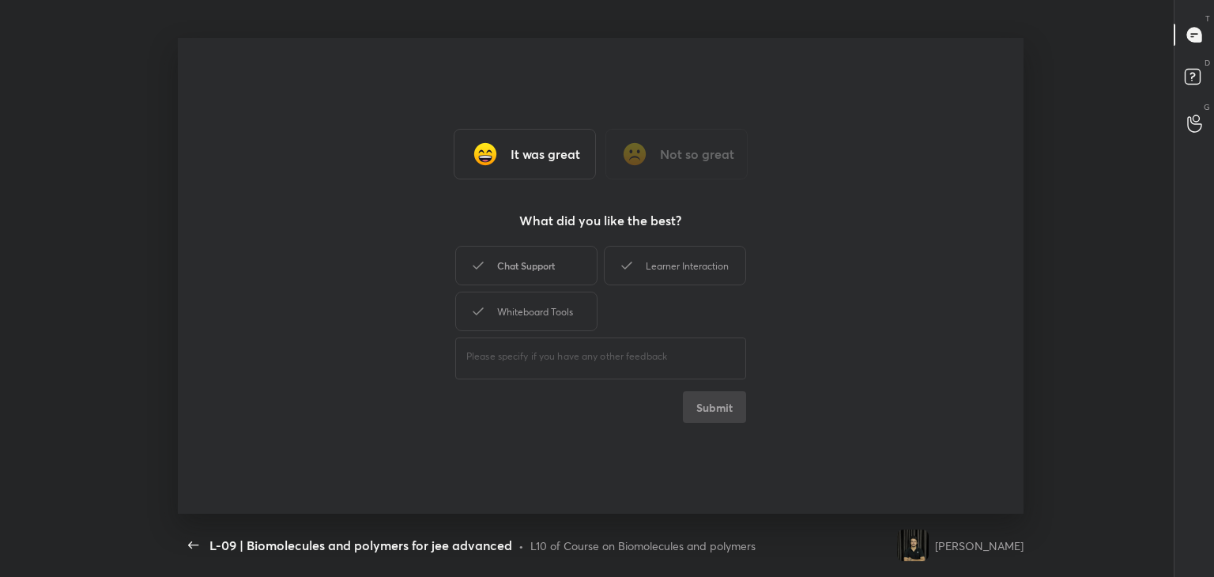
click at [556, 265] on div "Chat Support" at bounding box center [526, 266] width 142 height 40
click at [654, 262] on div "Learner Interaction" at bounding box center [675, 266] width 142 height 40
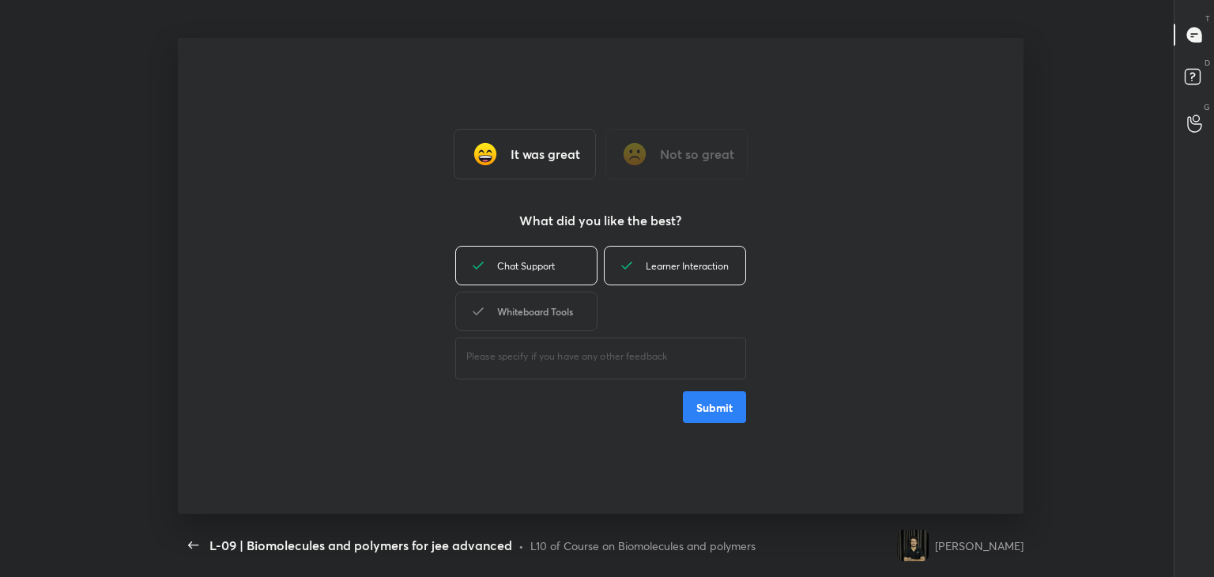
click at [563, 321] on div "Whiteboard Tools" at bounding box center [526, 312] width 142 height 40
click at [730, 412] on button "Submit" at bounding box center [714, 407] width 63 height 32
